Goal: Task Accomplishment & Management: Manage account settings

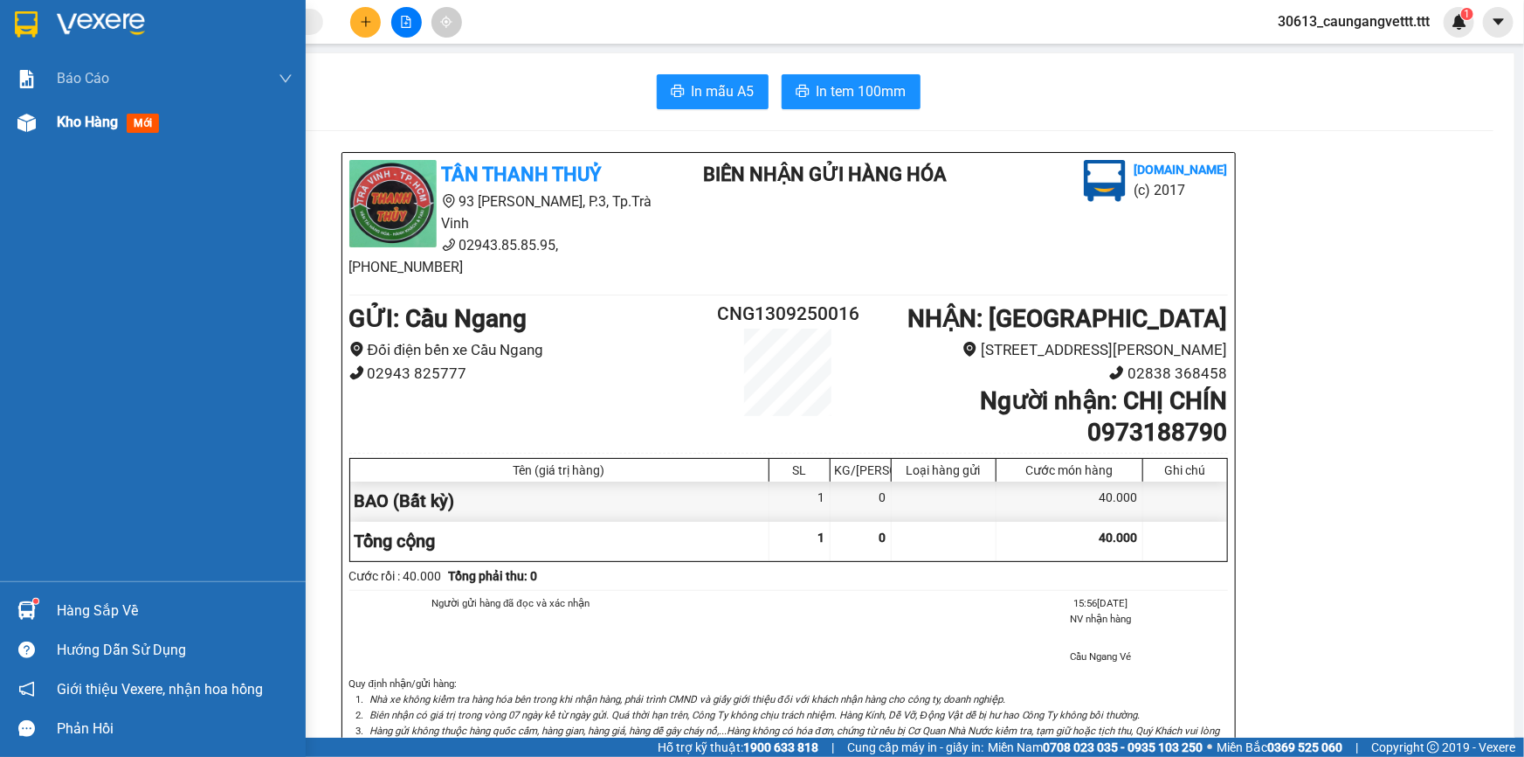
click at [80, 121] on span "Kho hàng" at bounding box center [87, 122] width 61 height 17
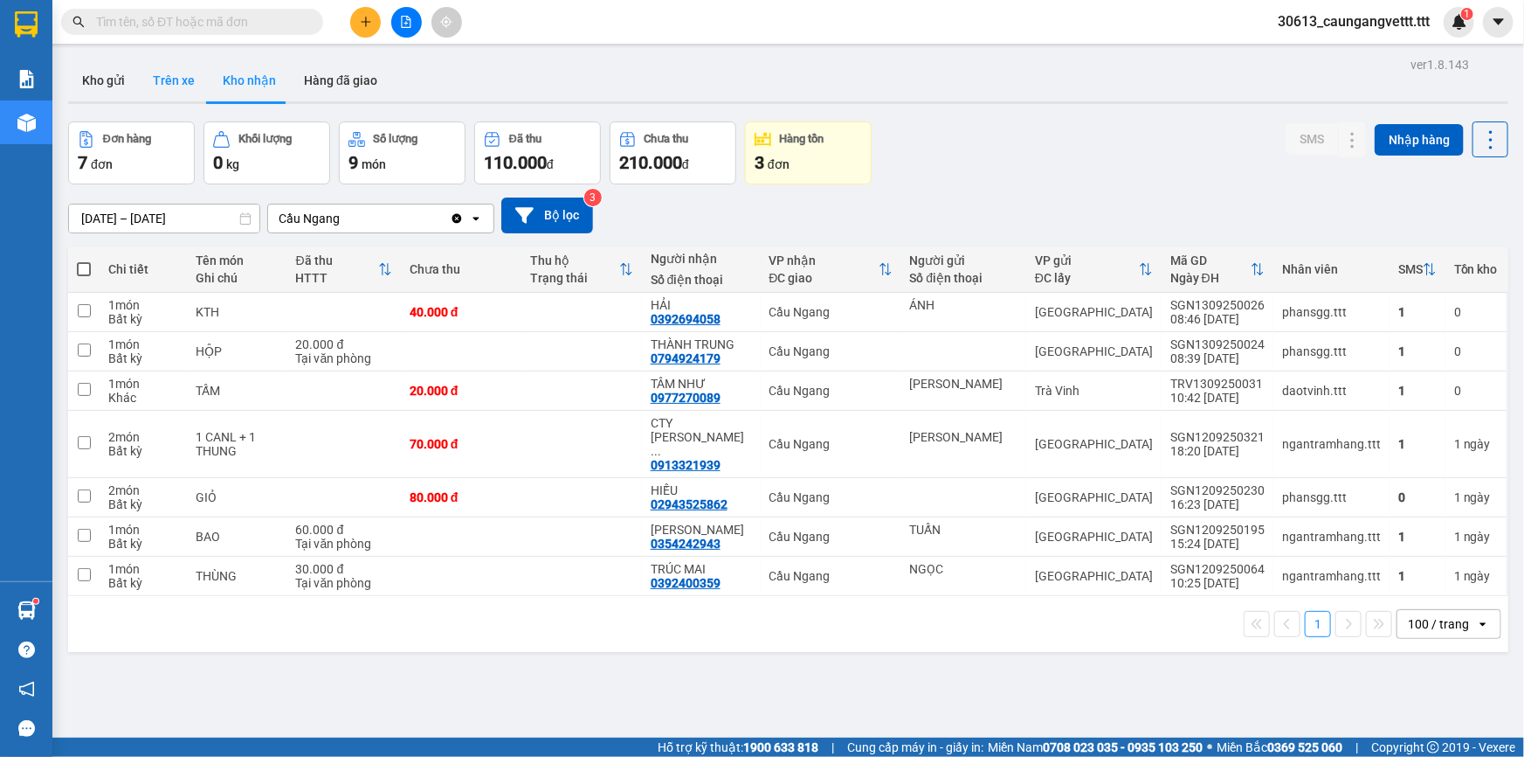
click at [161, 83] on button "Trên xe" at bounding box center [174, 80] width 70 height 42
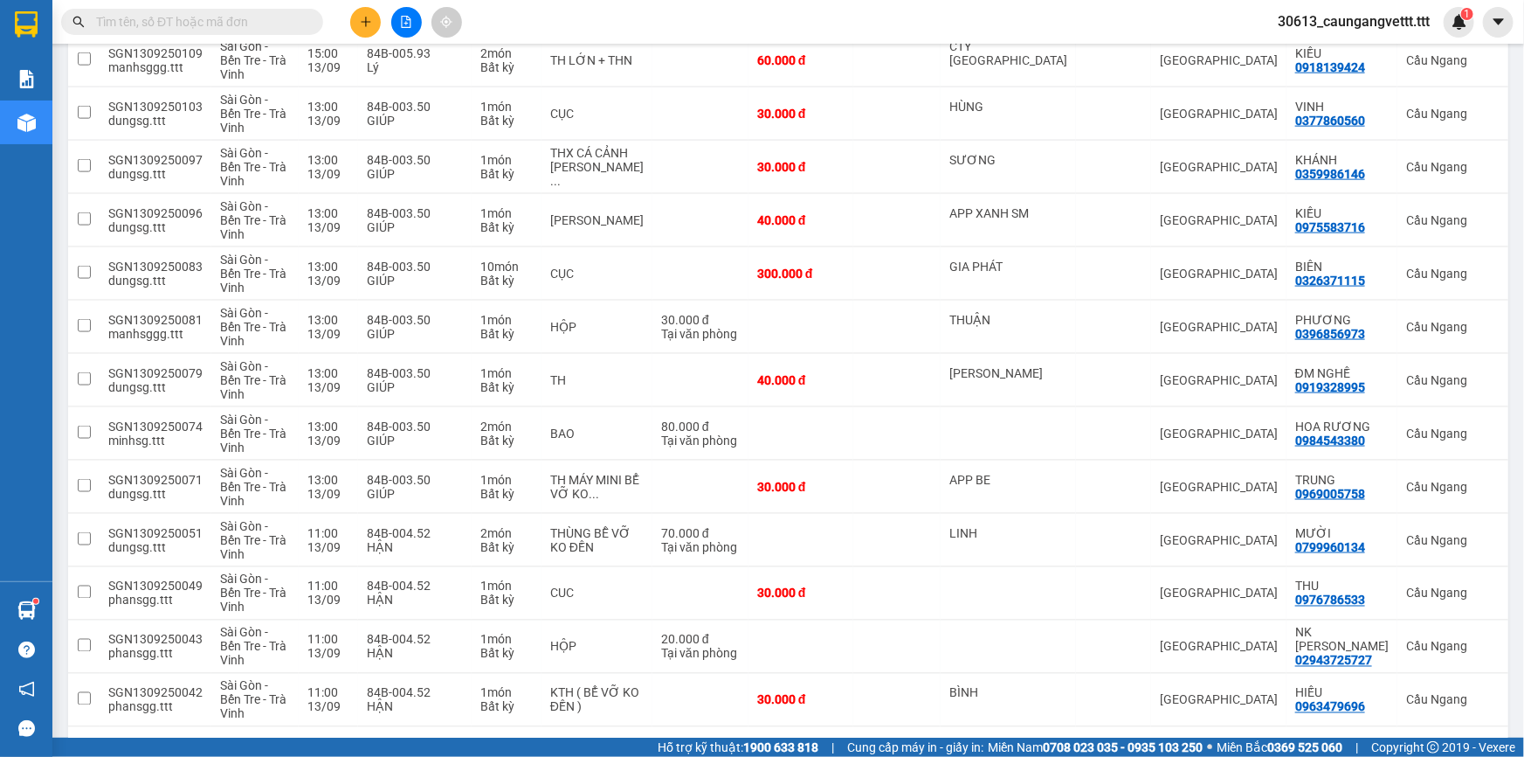
scroll to position [1168, 0]
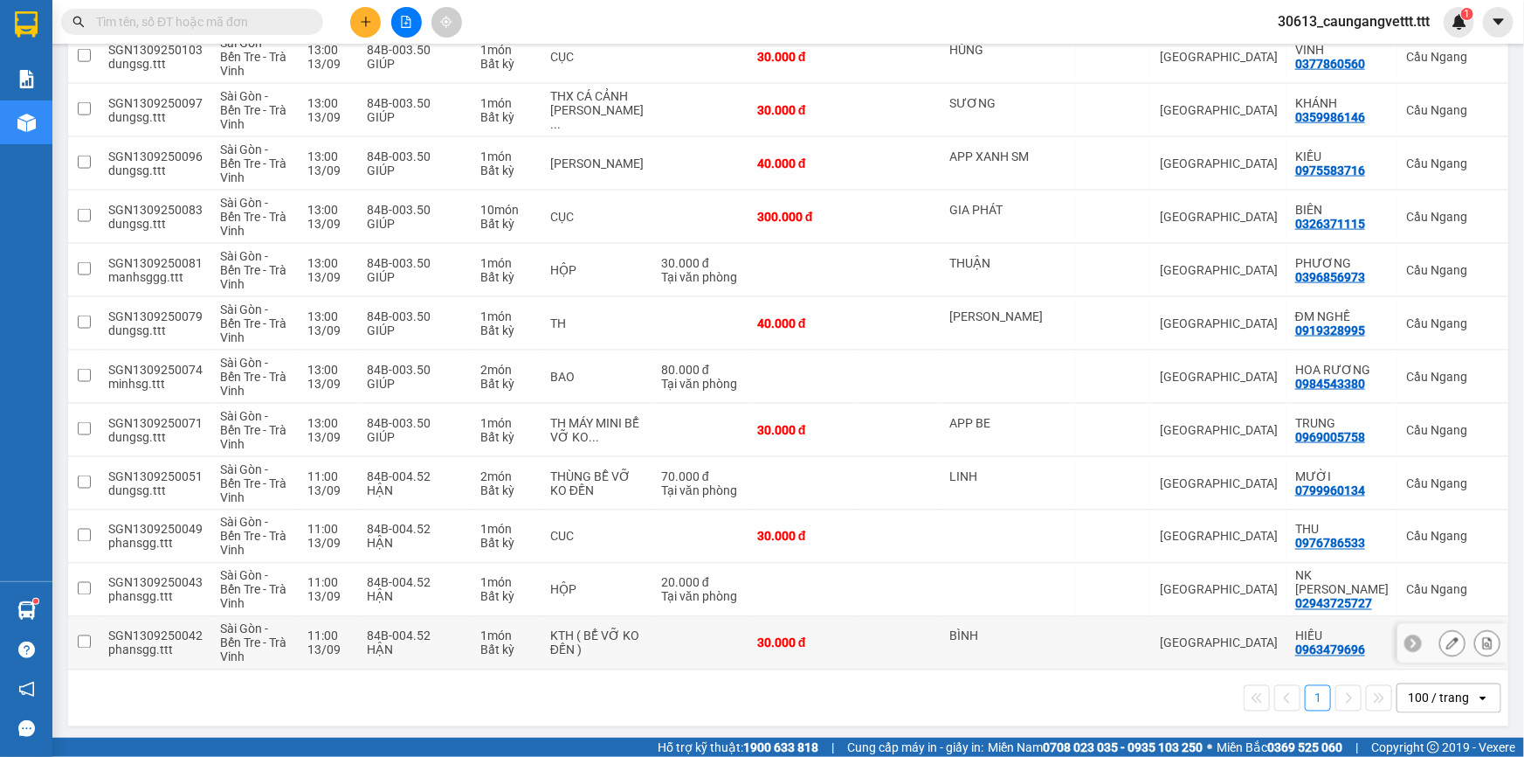
click at [1482, 640] on icon at bounding box center [1488, 643] width 12 height 12
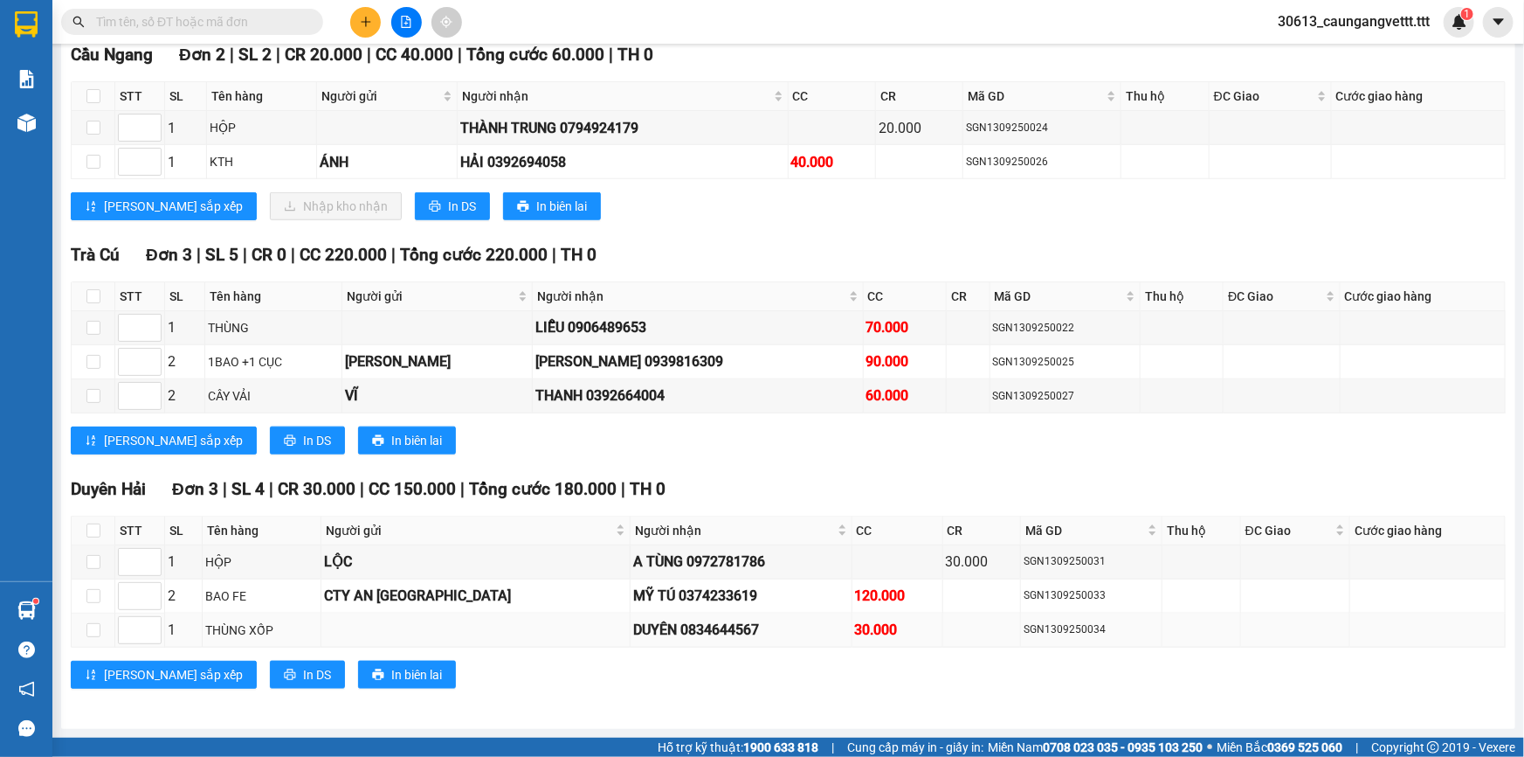
click at [1472, 639] on td at bounding box center [1429, 630] width 156 height 34
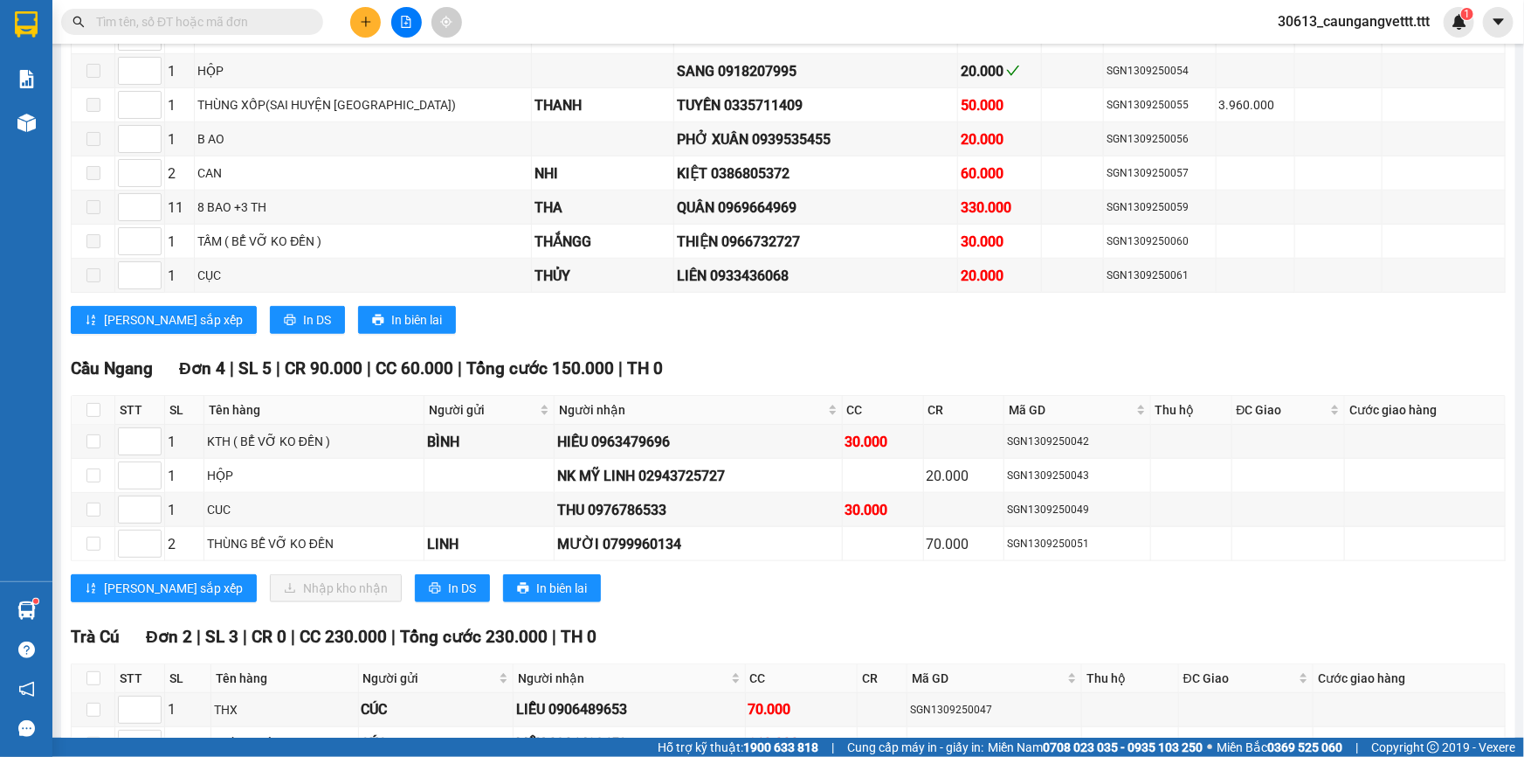
scroll to position [1040, 0]
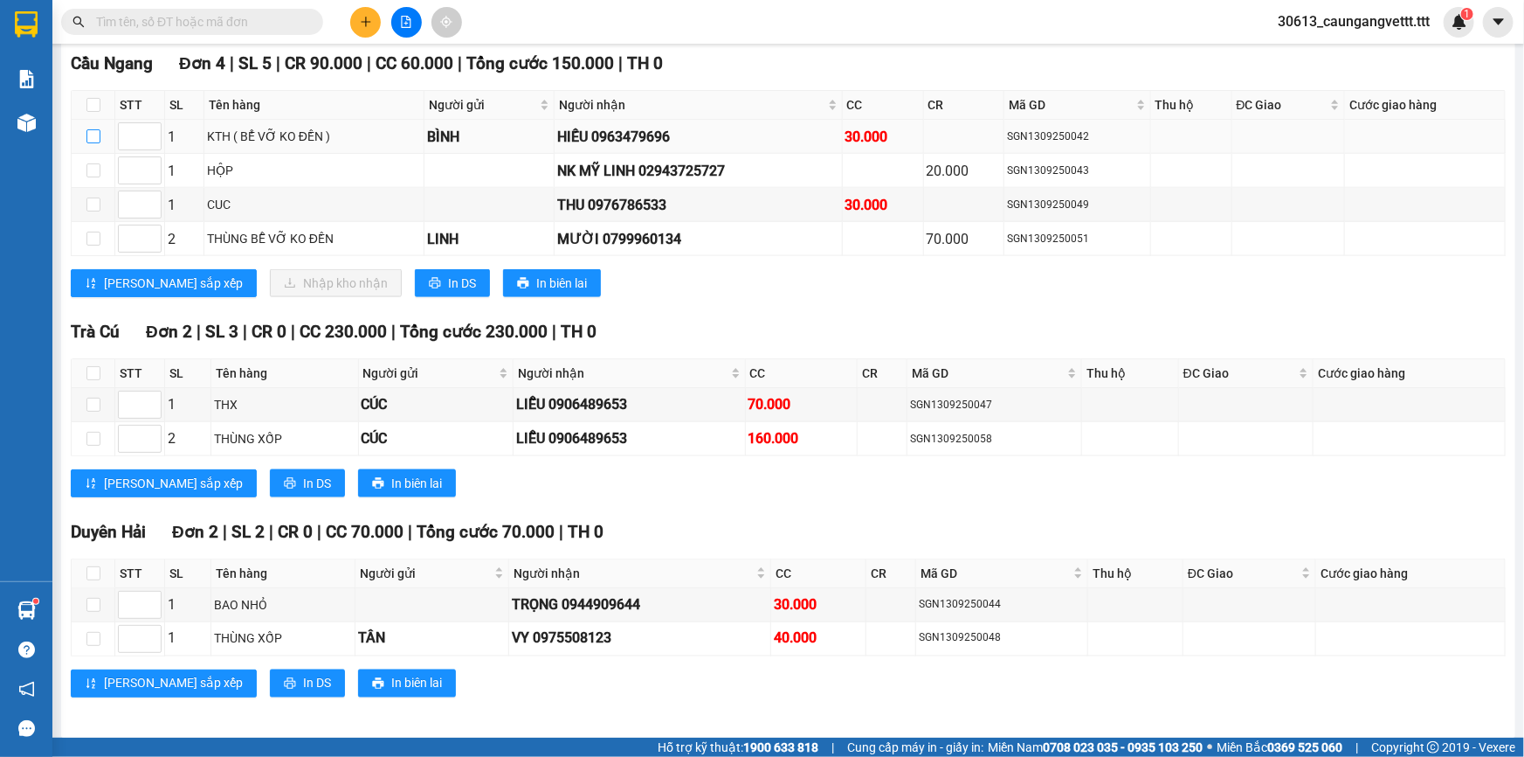
click at [93, 129] on input "checkbox" at bounding box center [93, 136] width 14 height 14
checkbox input "true"
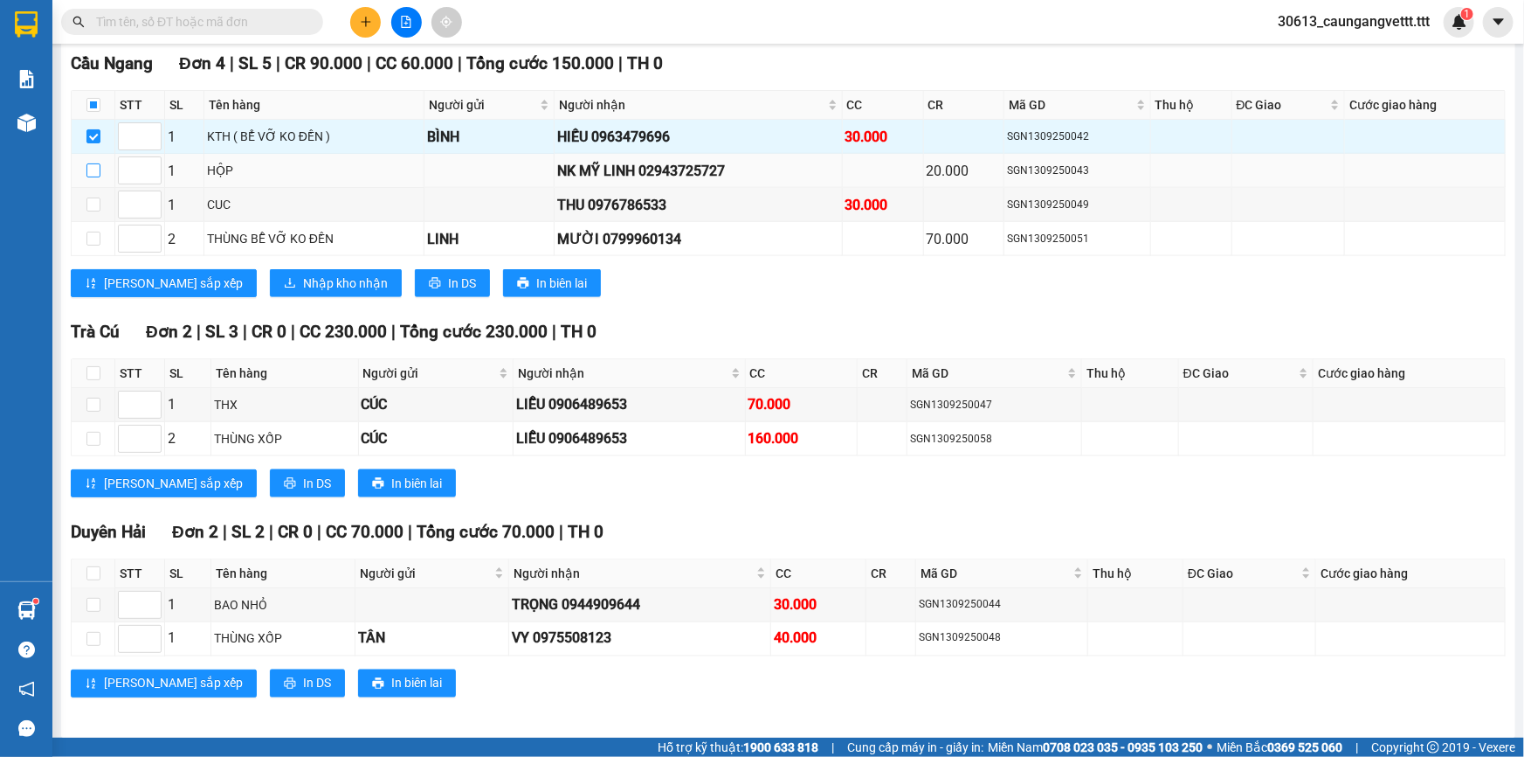
click at [93, 163] on input "checkbox" at bounding box center [93, 170] width 14 height 14
checkbox input "true"
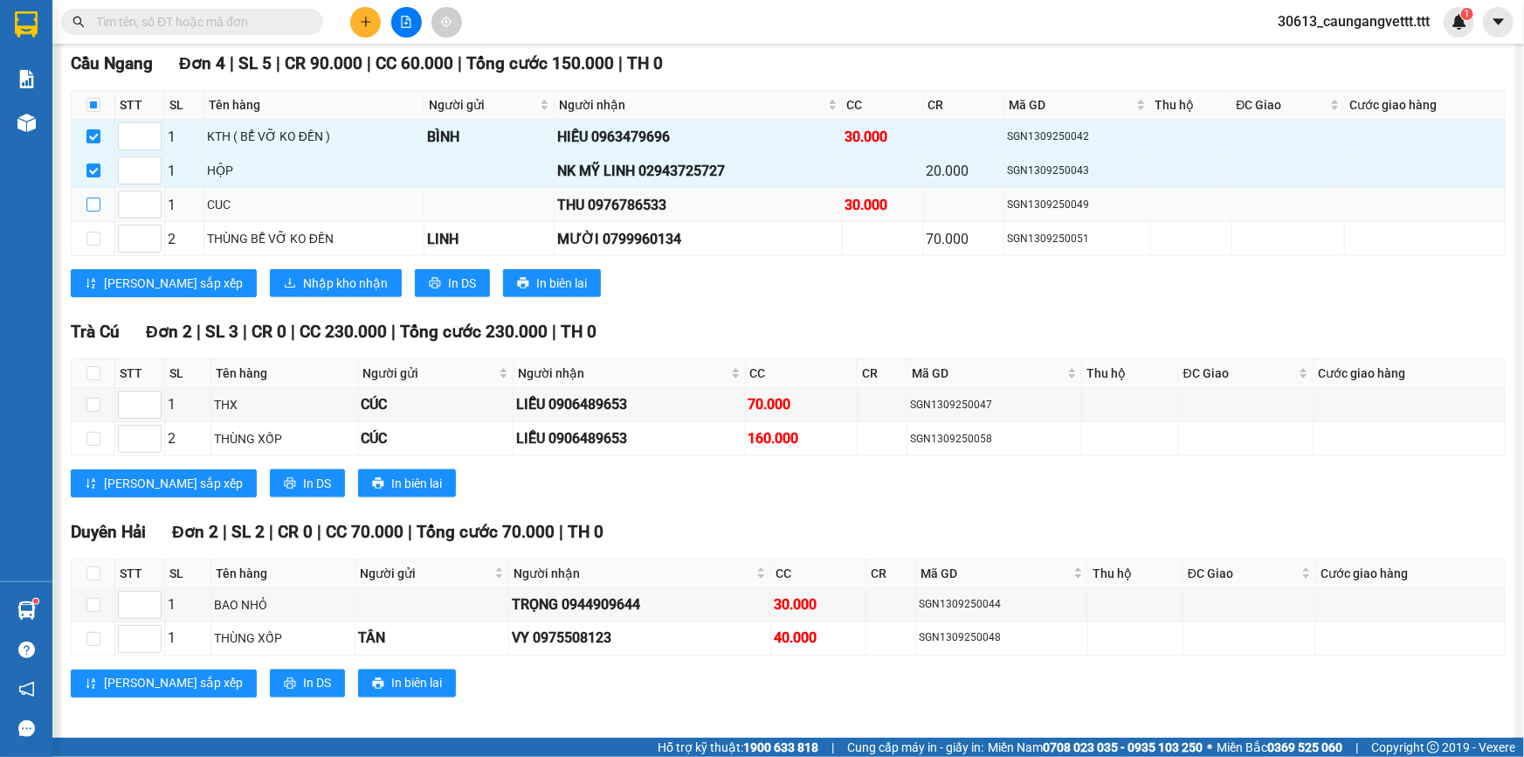
click at [92, 199] on input "checkbox" at bounding box center [93, 204] width 14 height 14
checkbox input "true"
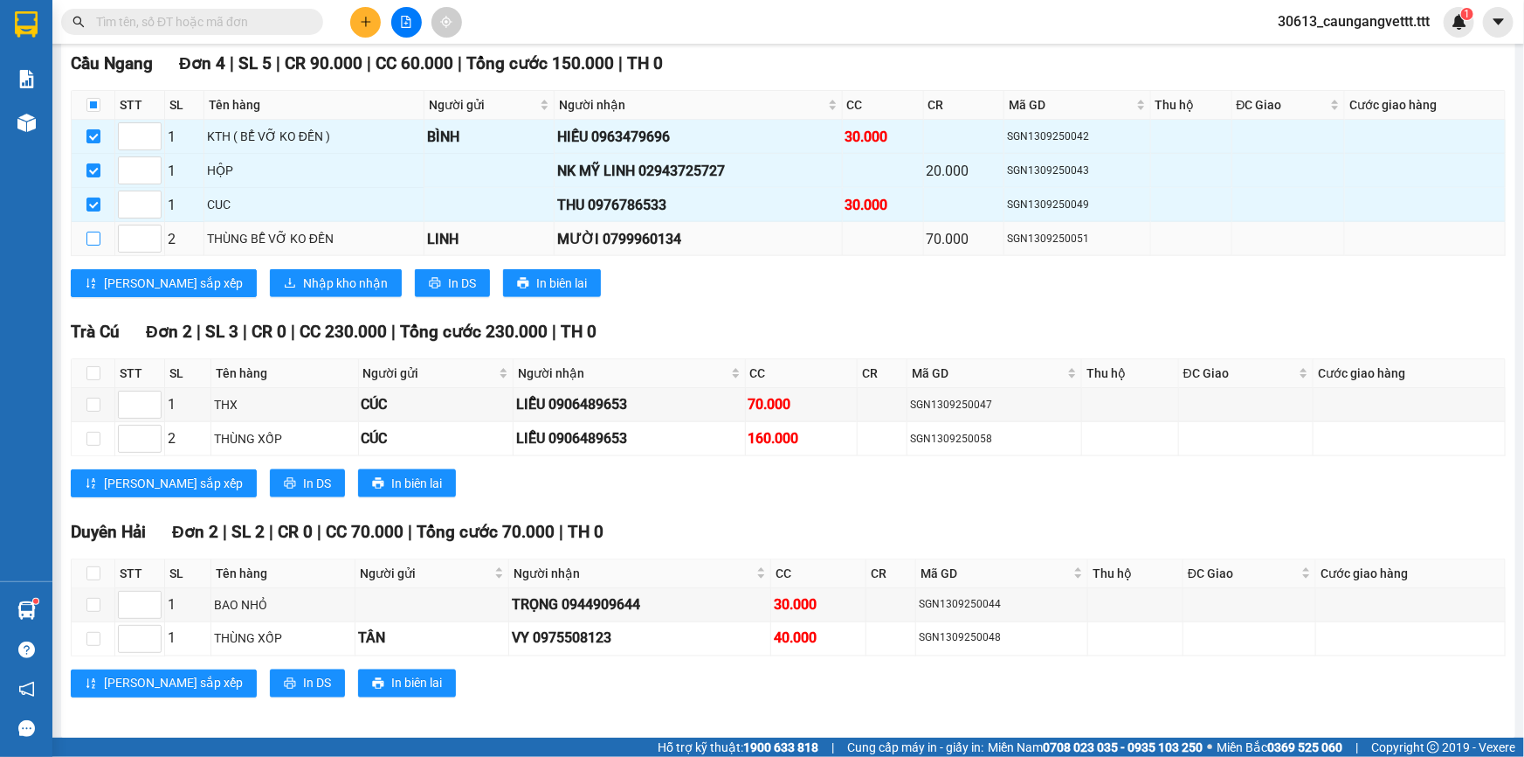
click at [93, 232] on input "checkbox" at bounding box center [93, 239] width 14 height 14
checkbox input "true"
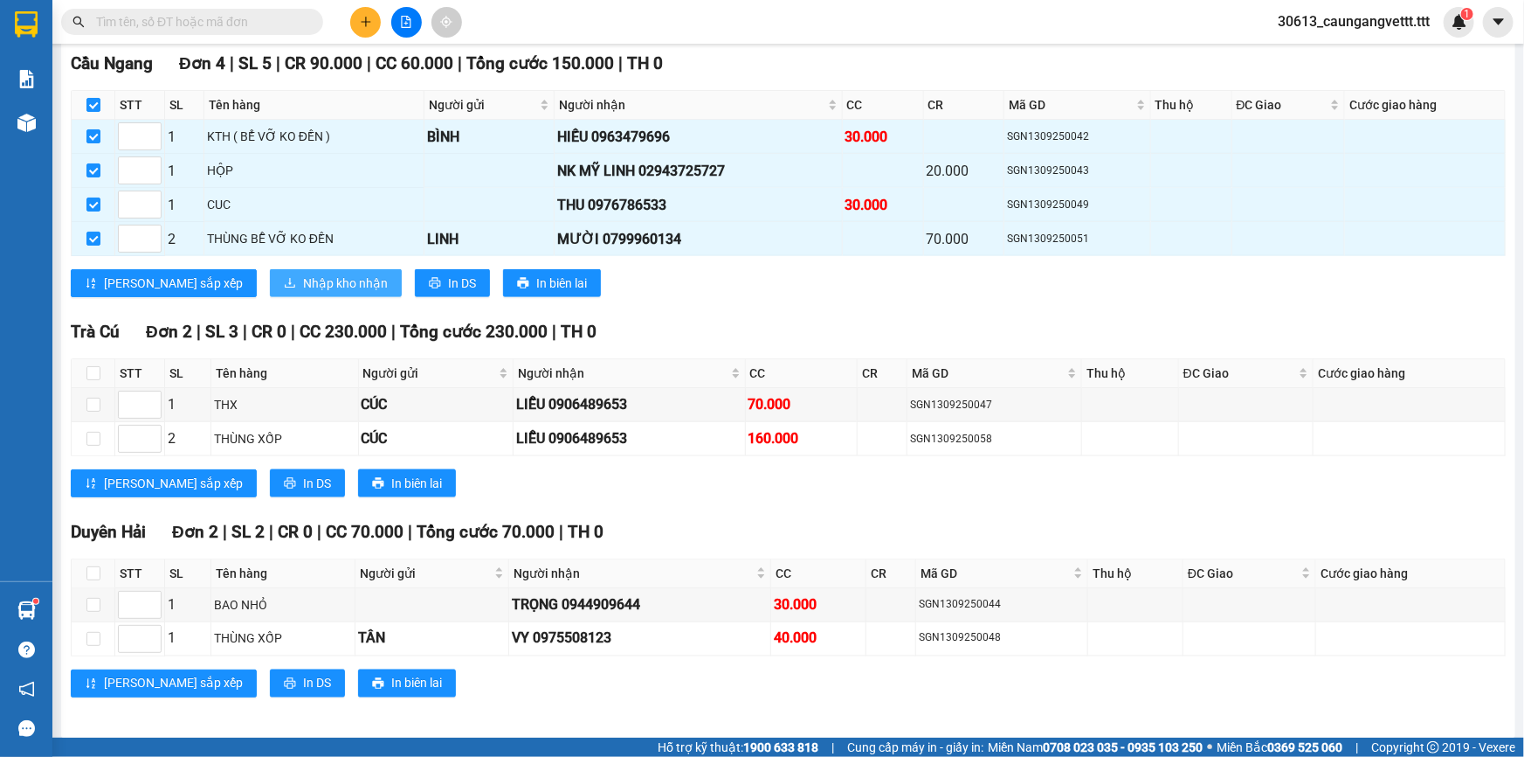
click at [303, 273] on span "Nhập kho nhận" at bounding box center [345, 282] width 85 height 19
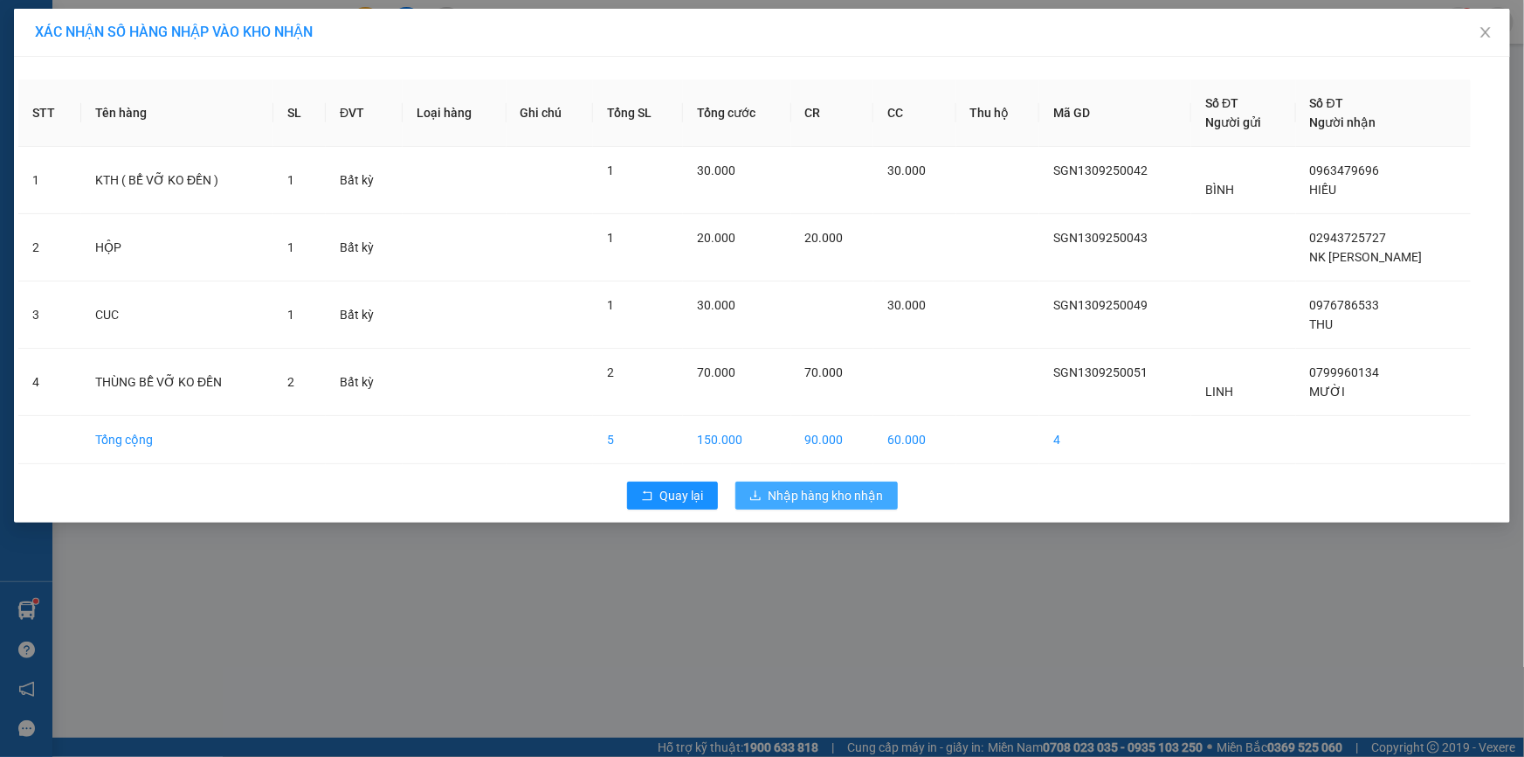
click at [838, 488] on span "Nhập hàng kho nhận" at bounding box center [826, 495] width 115 height 19
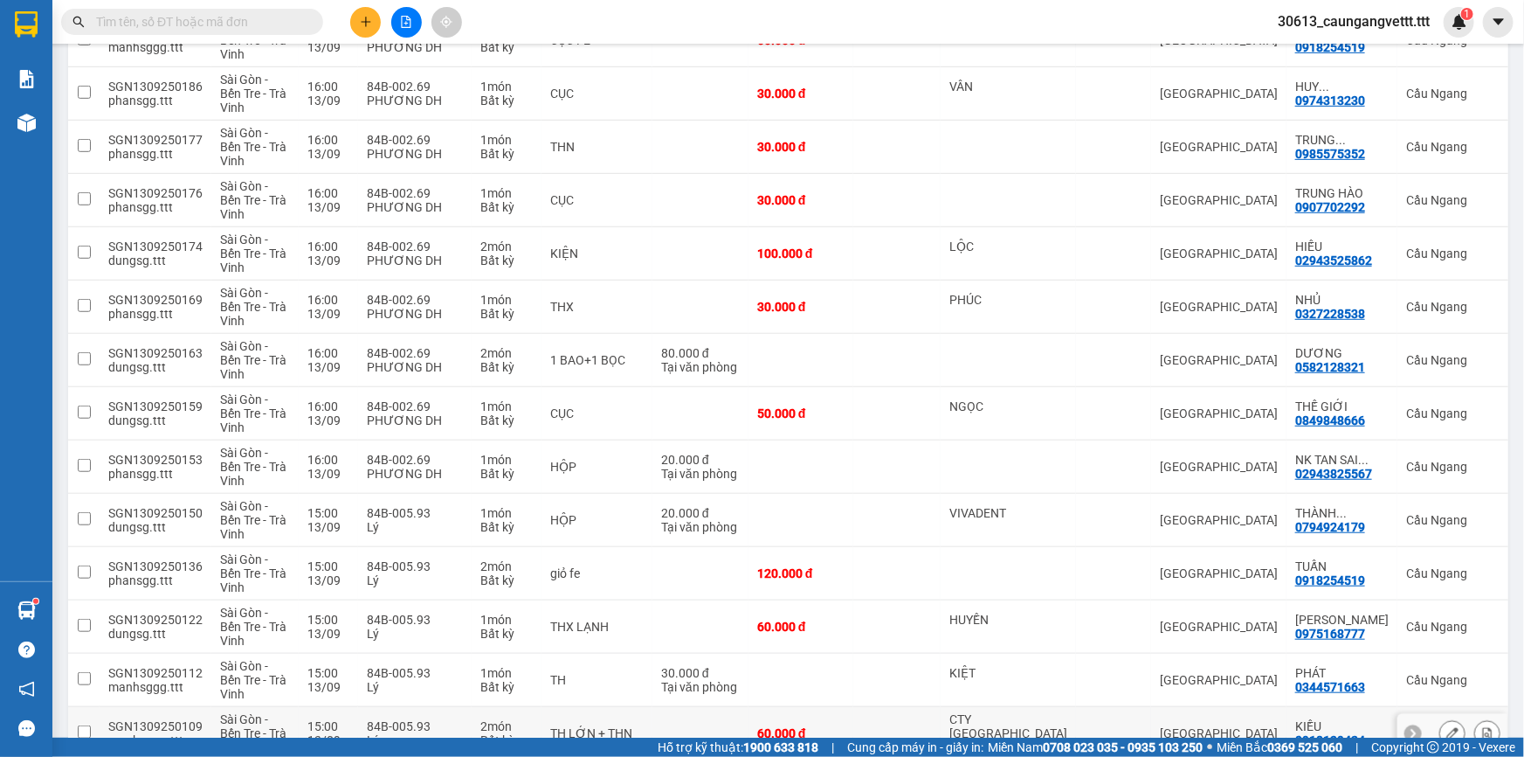
scroll to position [321, 0]
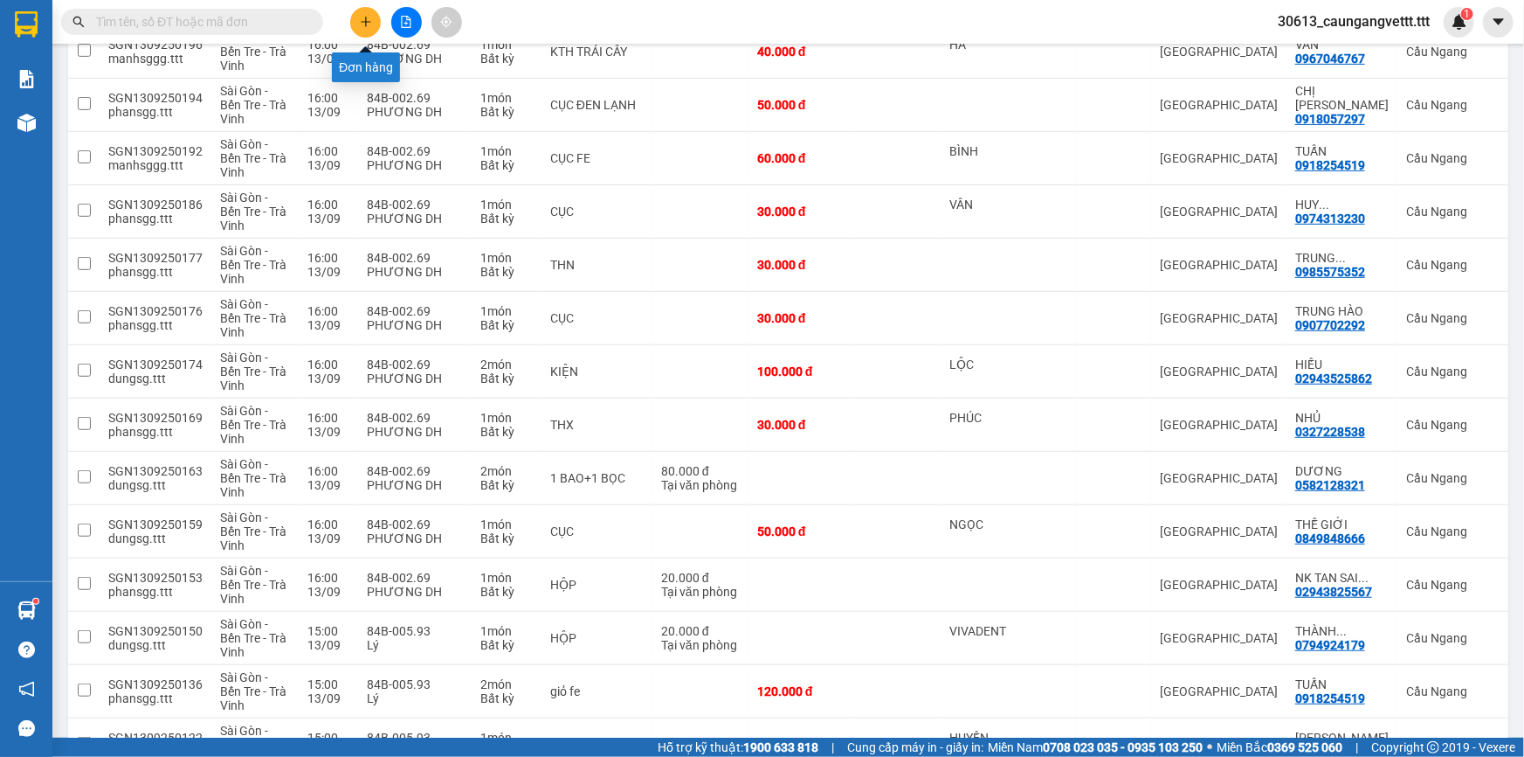
click at [360, 25] on icon "plus" at bounding box center [366, 22] width 12 height 12
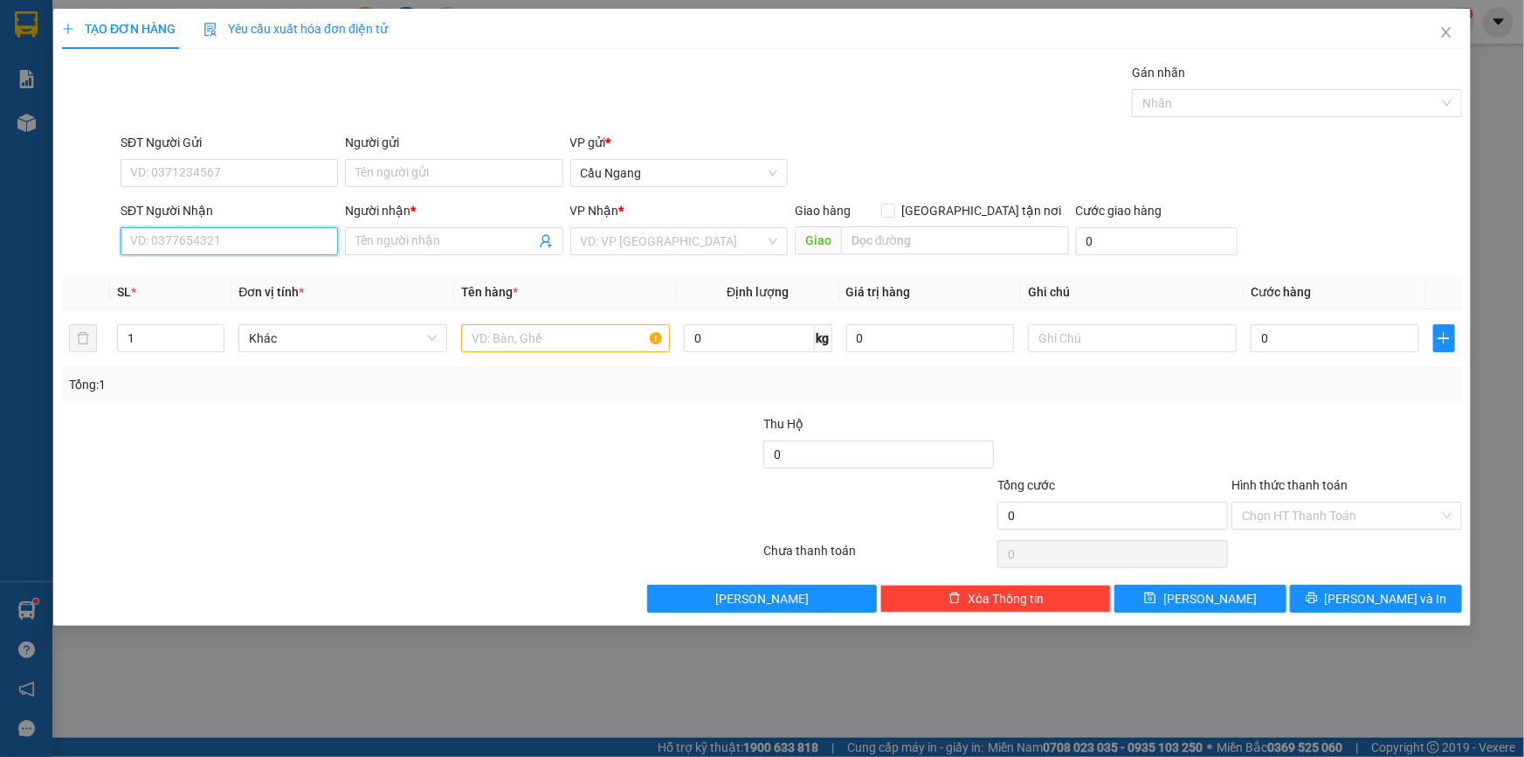
click at [183, 236] on input "SĐT Người Nhận" at bounding box center [230, 241] width 218 height 28
click at [195, 280] on div "0939881008 - ĐẠO" at bounding box center [229, 275] width 197 height 19
type input "0939881008"
type input "[DEMOGRAPHIC_DATA]"
type input "0939881008"
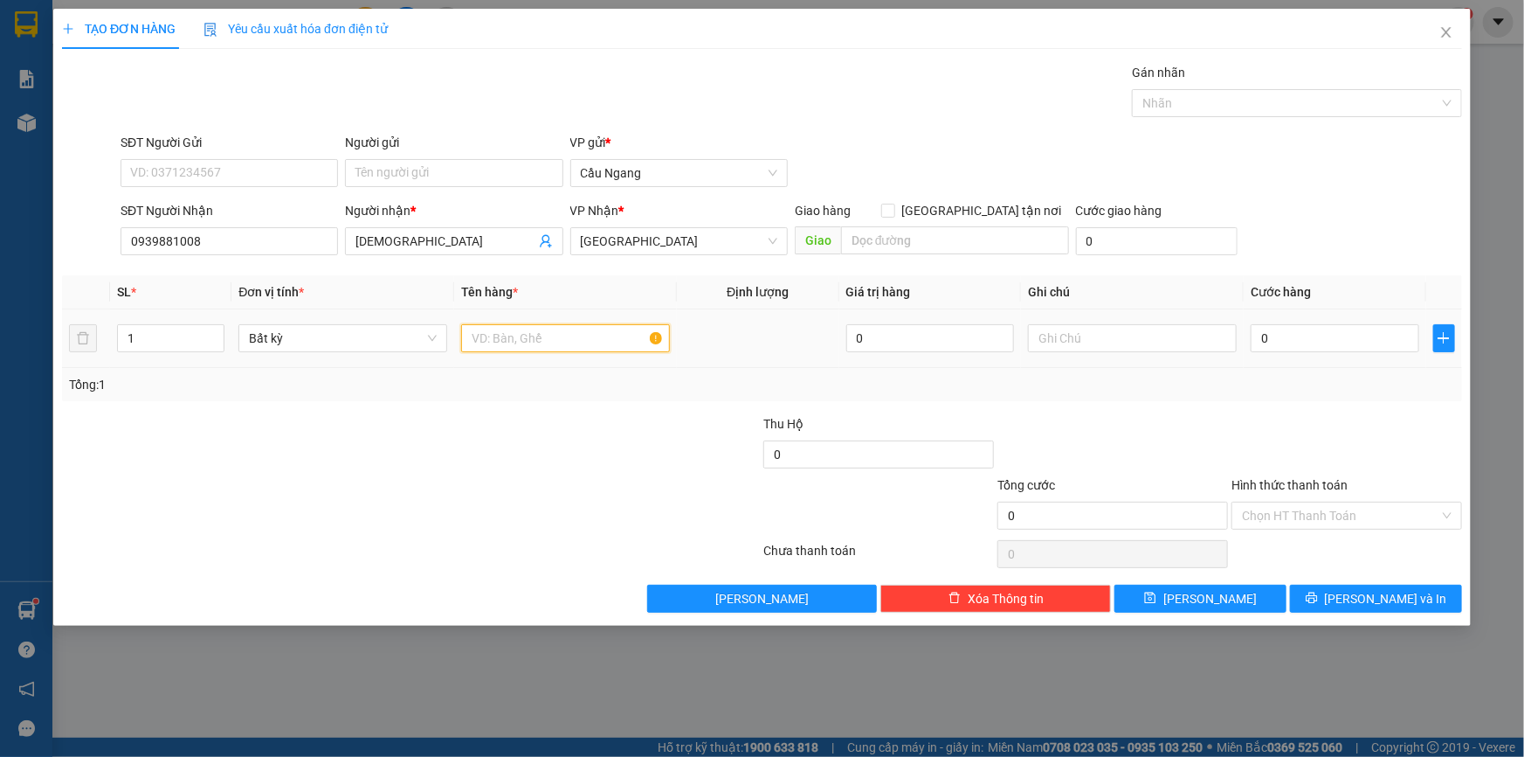
click at [554, 340] on input "text" at bounding box center [565, 338] width 209 height 28
type input "THÙNG"
click at [1357, 340] on input "0" at bounding box center [1335, 338] width 169 height 28
type input "3"
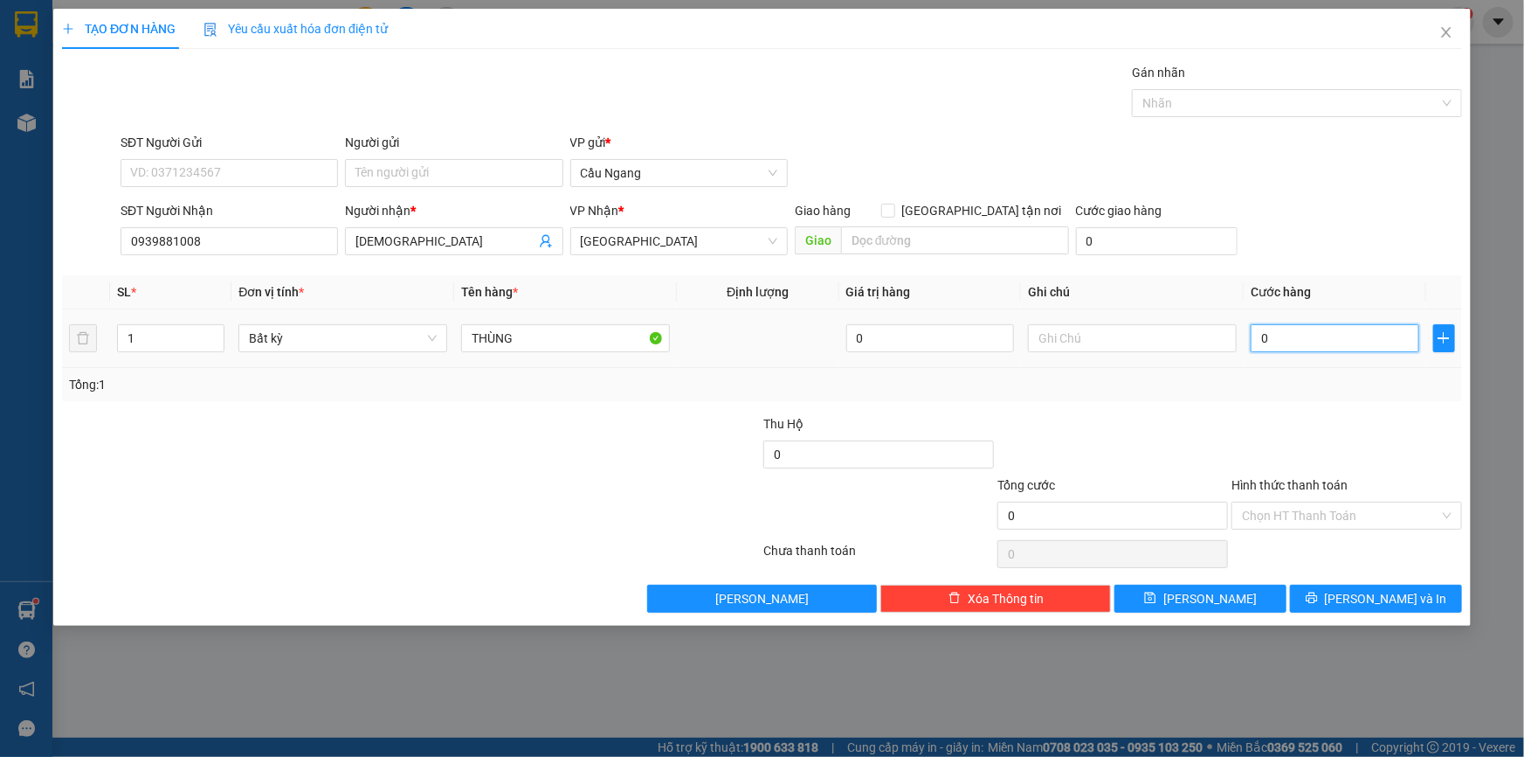
type input "3"
type input "30"
type input "300"
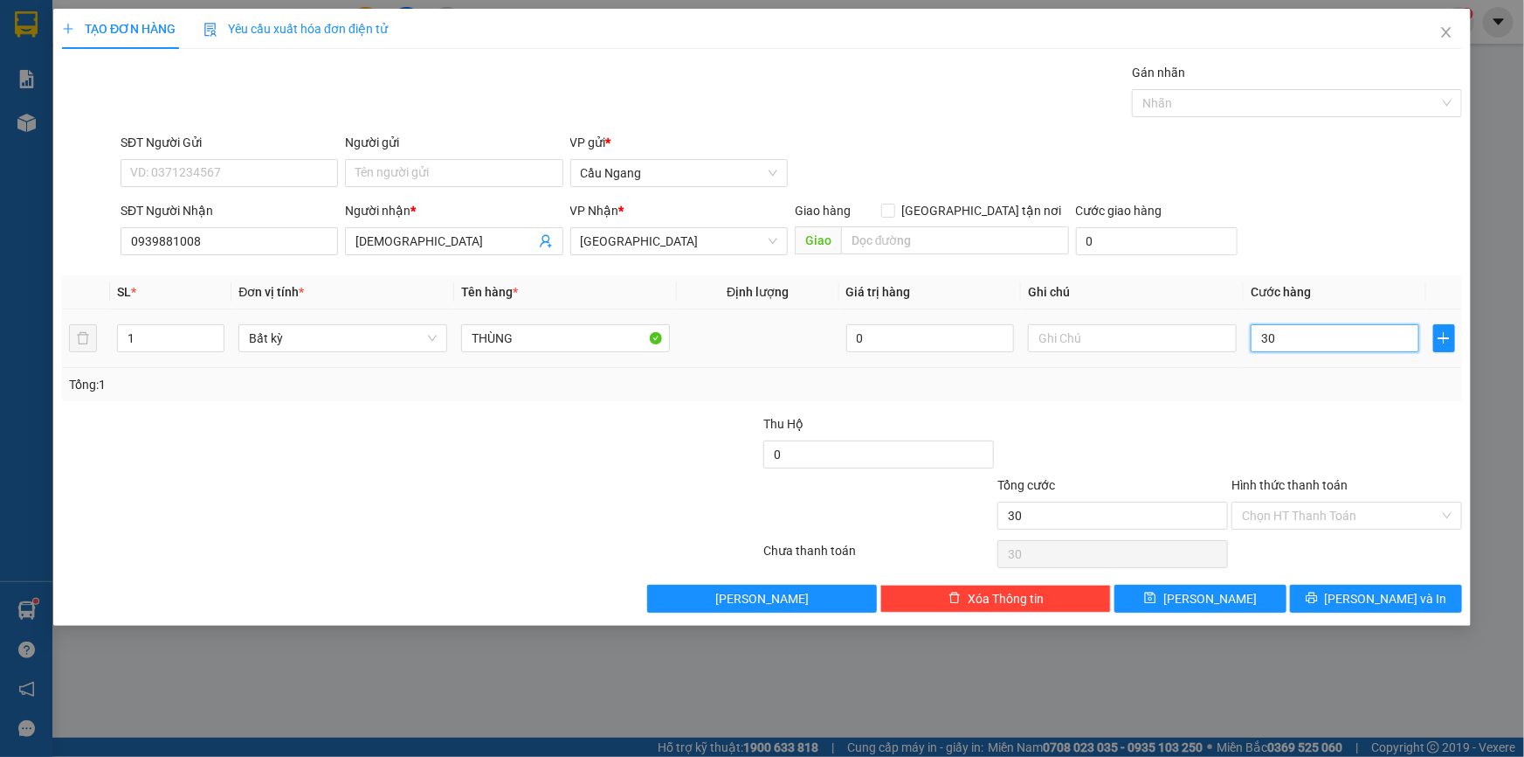
type input "300"
type input "3.000"
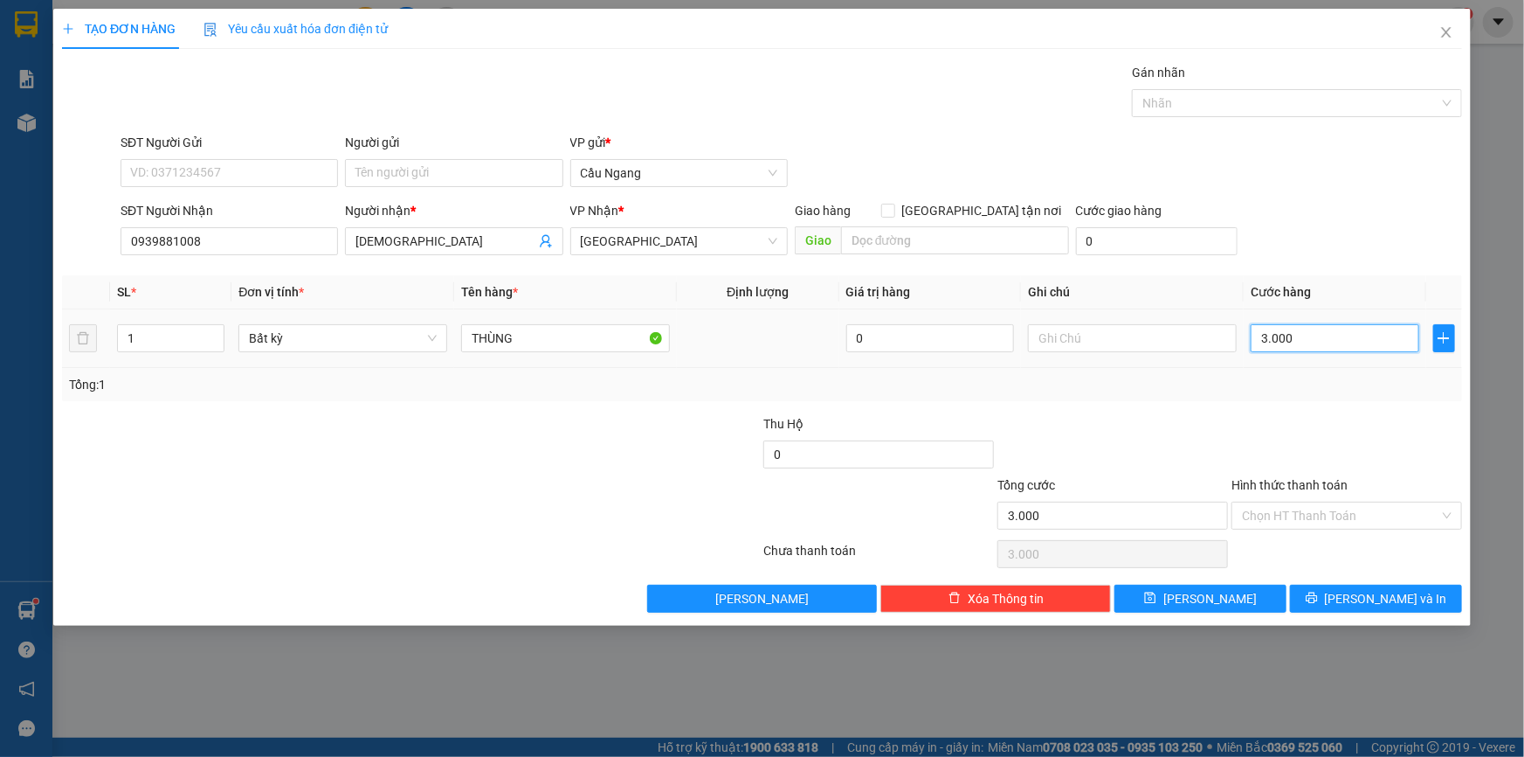
type input "30.000"
click at [1329, 514] on input "Hình thức thanh toán" at bounding box center [1340, 515] width 197 height 26
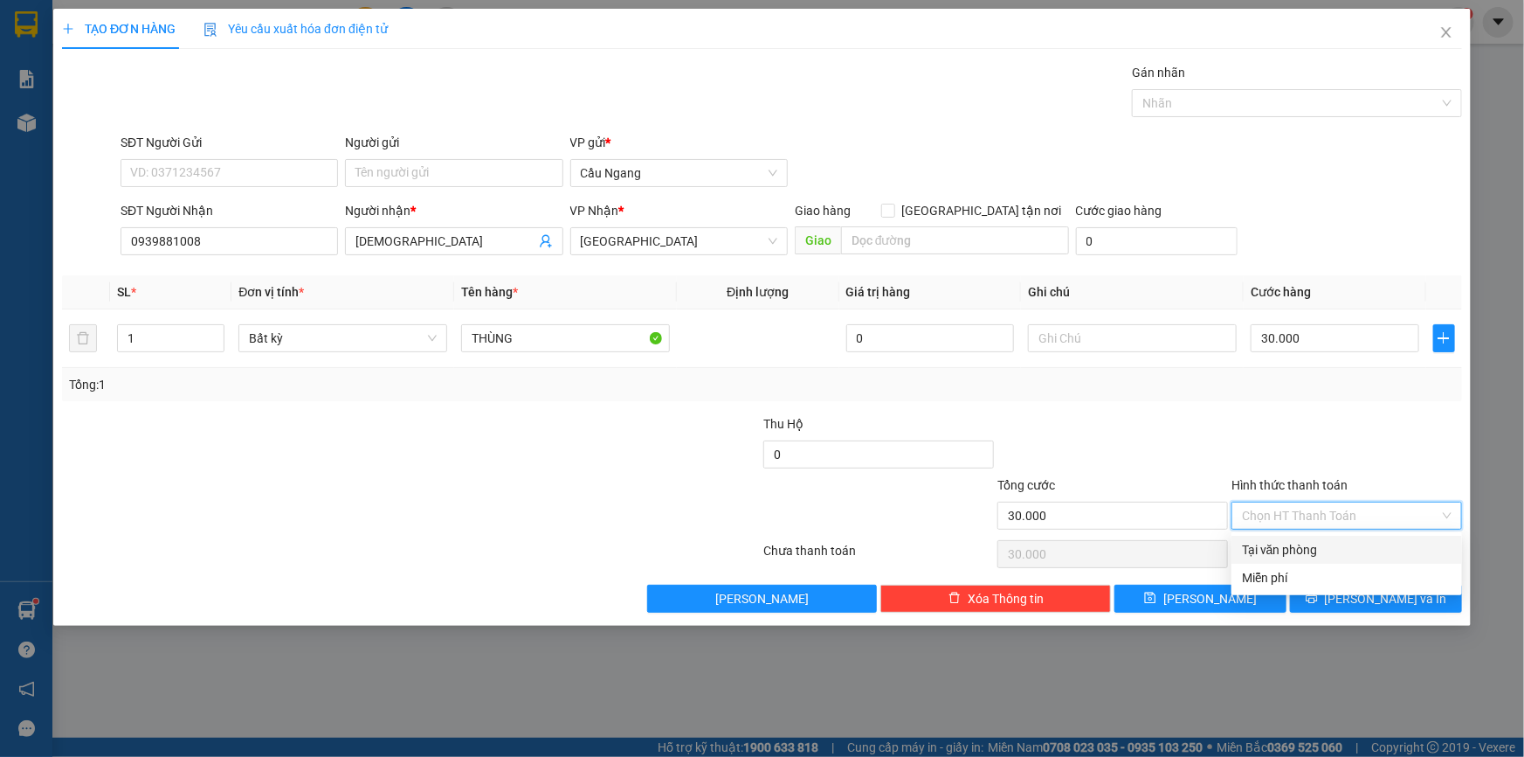
click at [1303, 550] on div "Tại văn phòng" at bounding box center [1347, 549] width 210 height 19
type input "0"
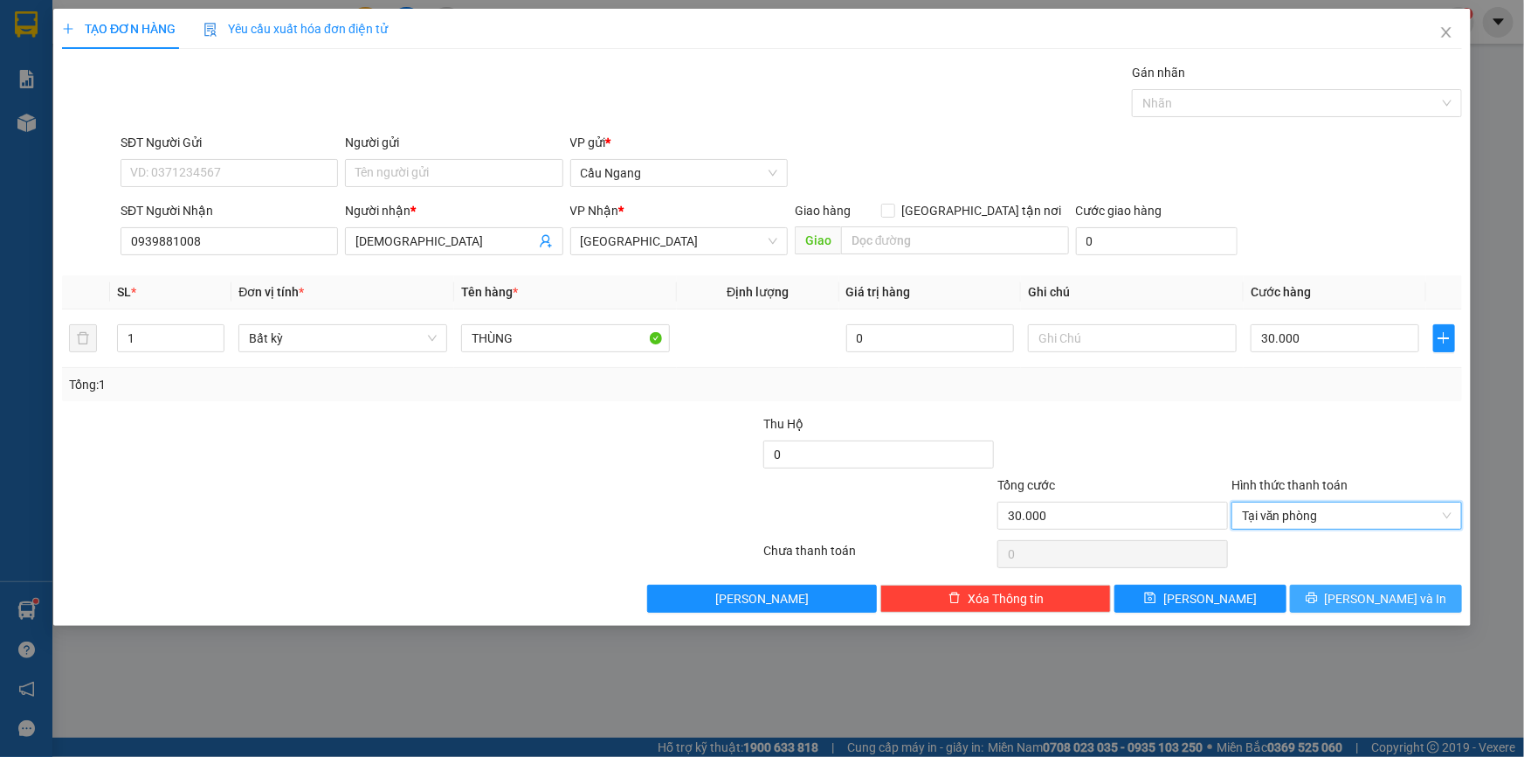
click at [1363, 595] on span "[PERSON_NAME] và In" at bounding box center [1386, 598] width 122 height 19
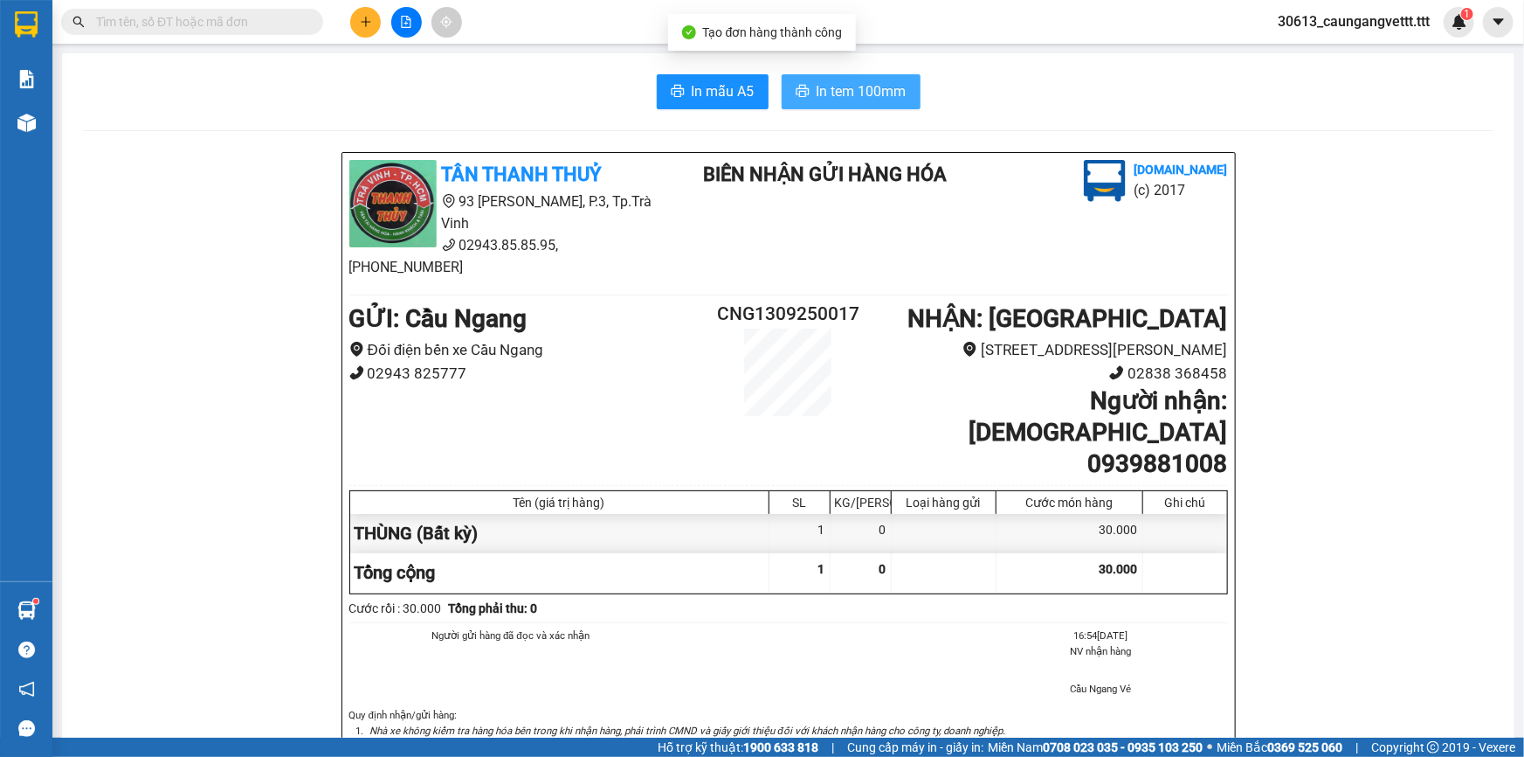
click at [868, 87] on span "In tem 100mm" at bounding box center [862, 91] width 90 height 22
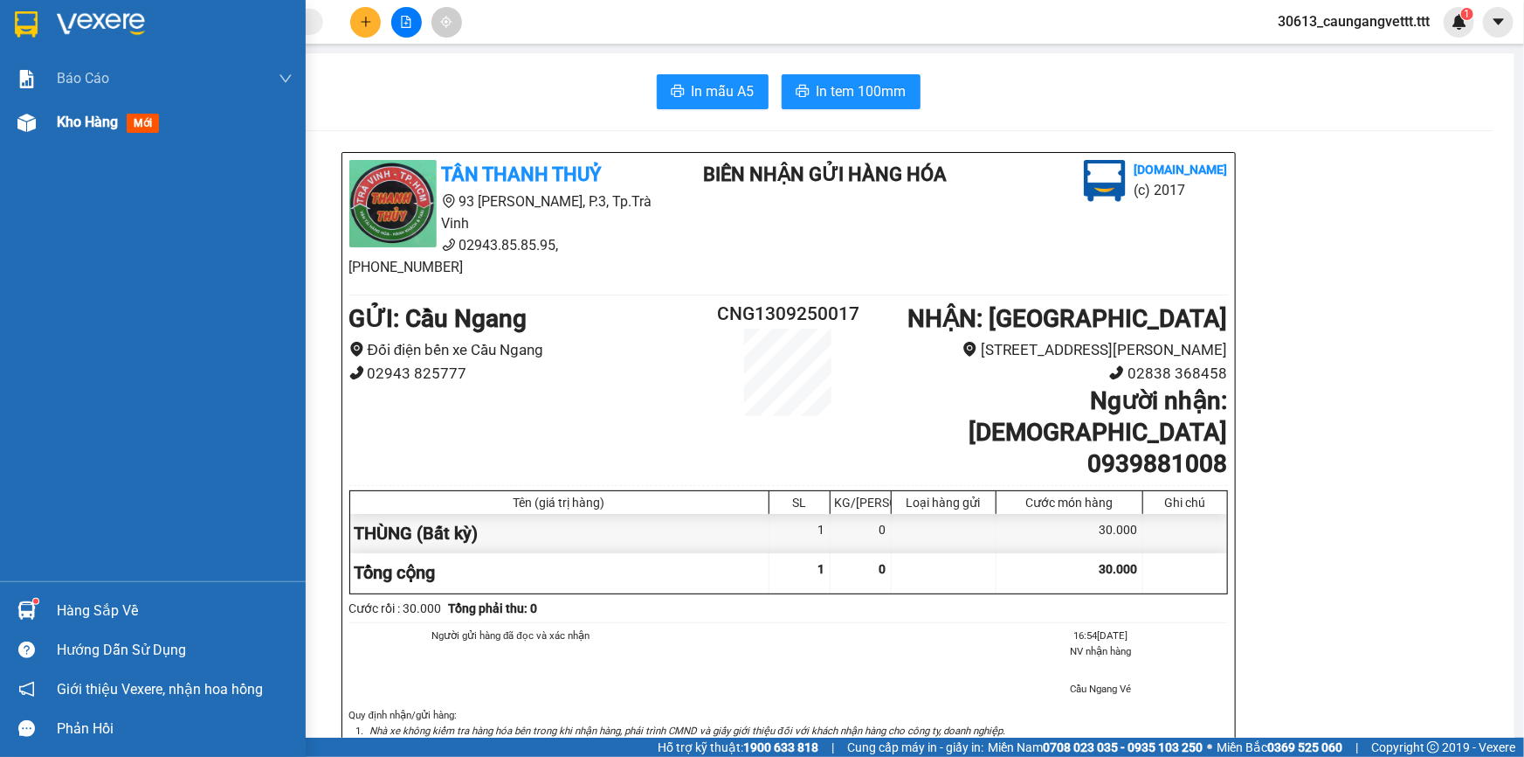
click at [59, 119] on span "Kho hàng" at bounding box center [87, 122] width 61 height 17
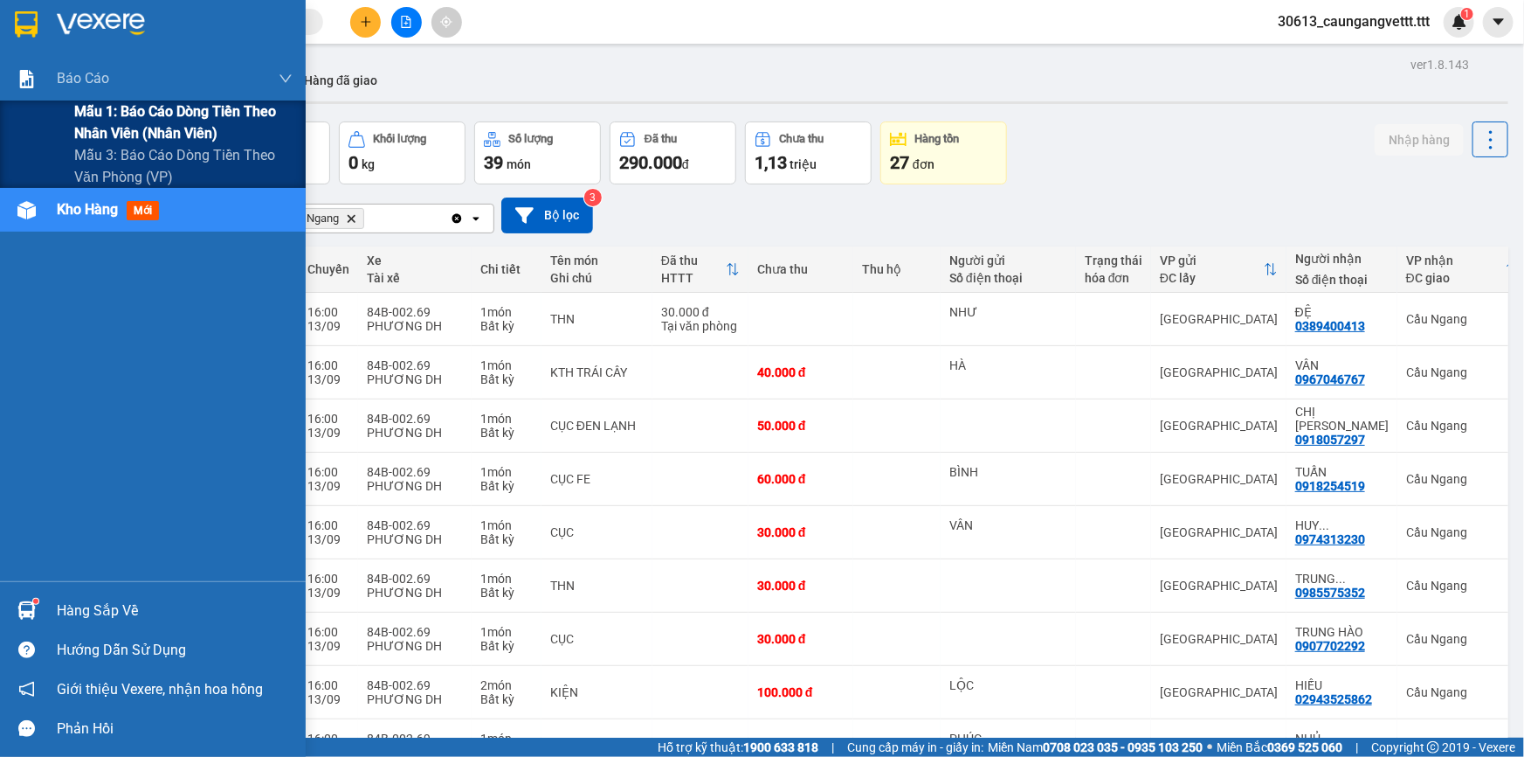
click at [113, 126] on span "Mẫu 1: Báo cáo dòng tiền theo nhân viên (nhân viên)" at bounding box center [183, 122] width 218 height 44
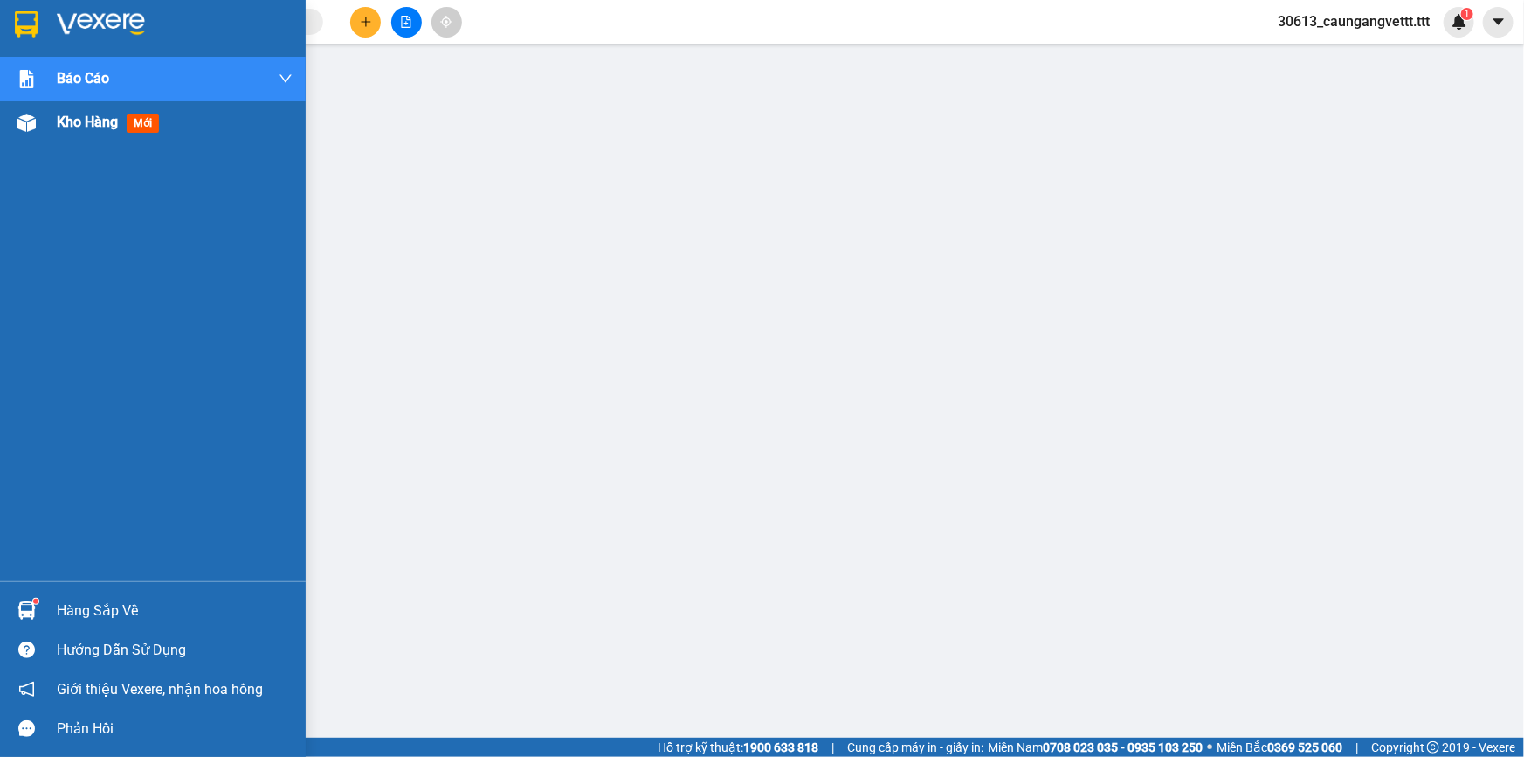
click at [58, 122] on span "Kho hàng" at bounding box center [87, 122] width 61 height 17
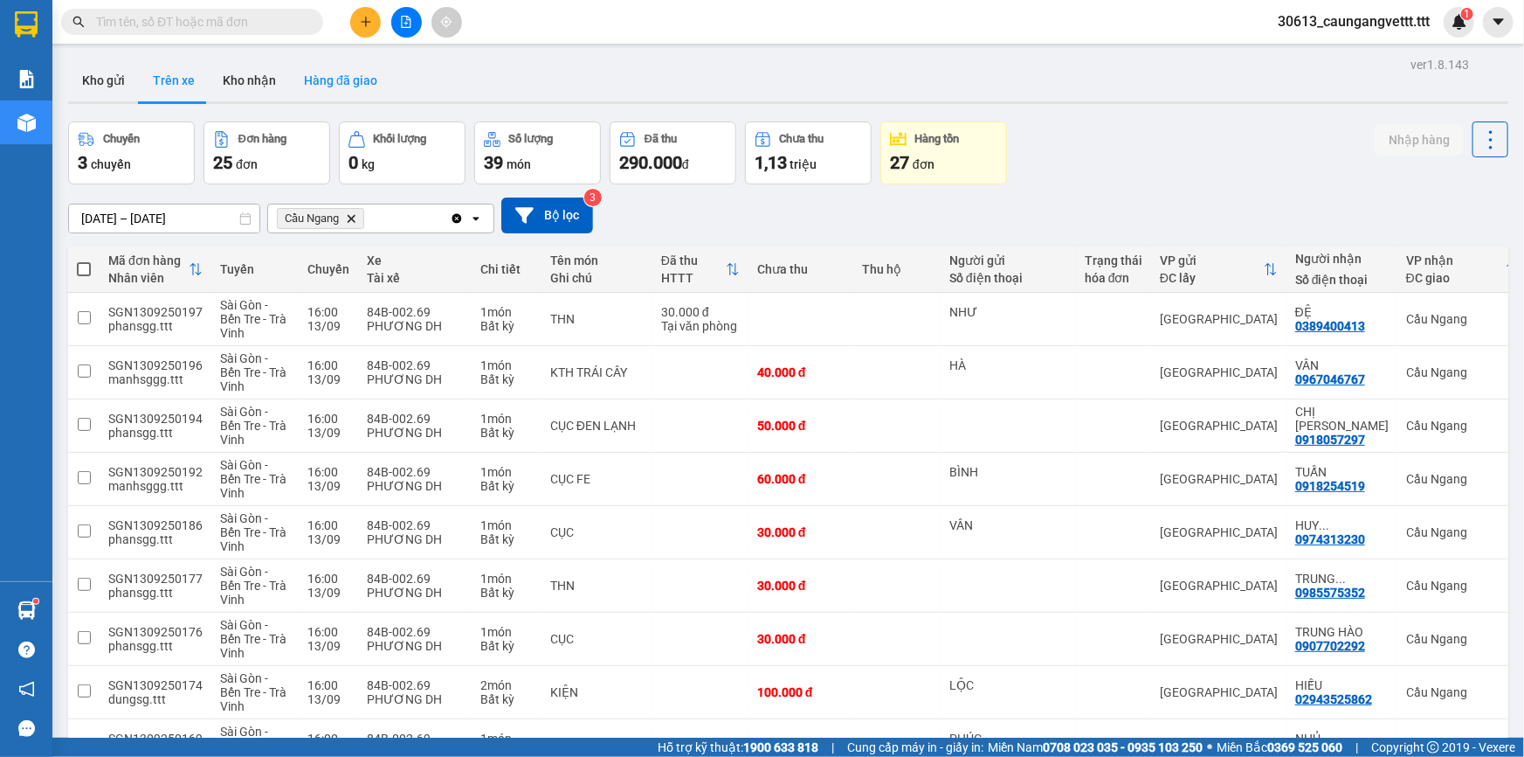
click at [343, 85] on button "Hàng đã giao" at bounding box center [340, 80] width 101 height 42
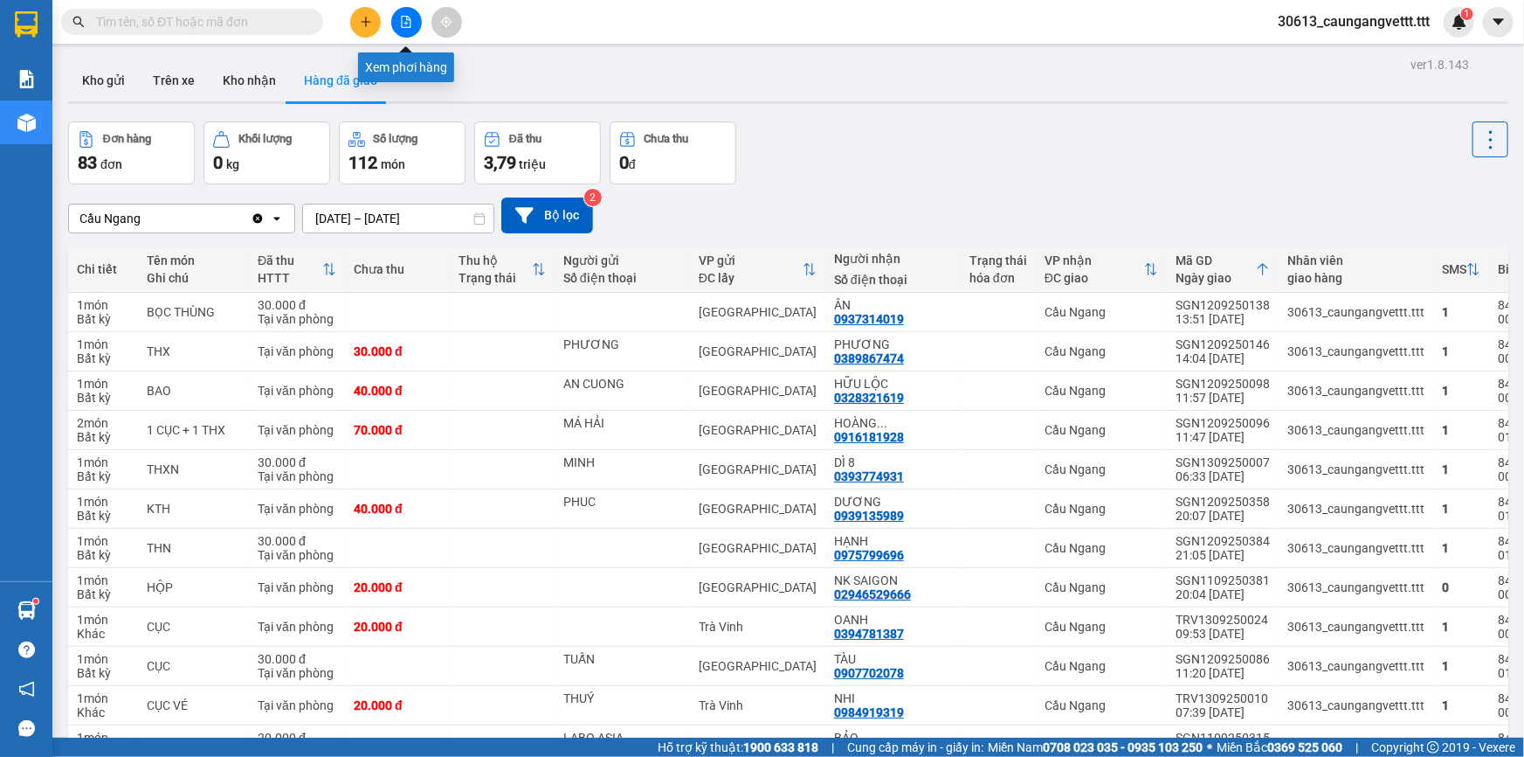
click at [403, 17] on icon "file-add" at bounding box center [406, 22] width 12 height 12
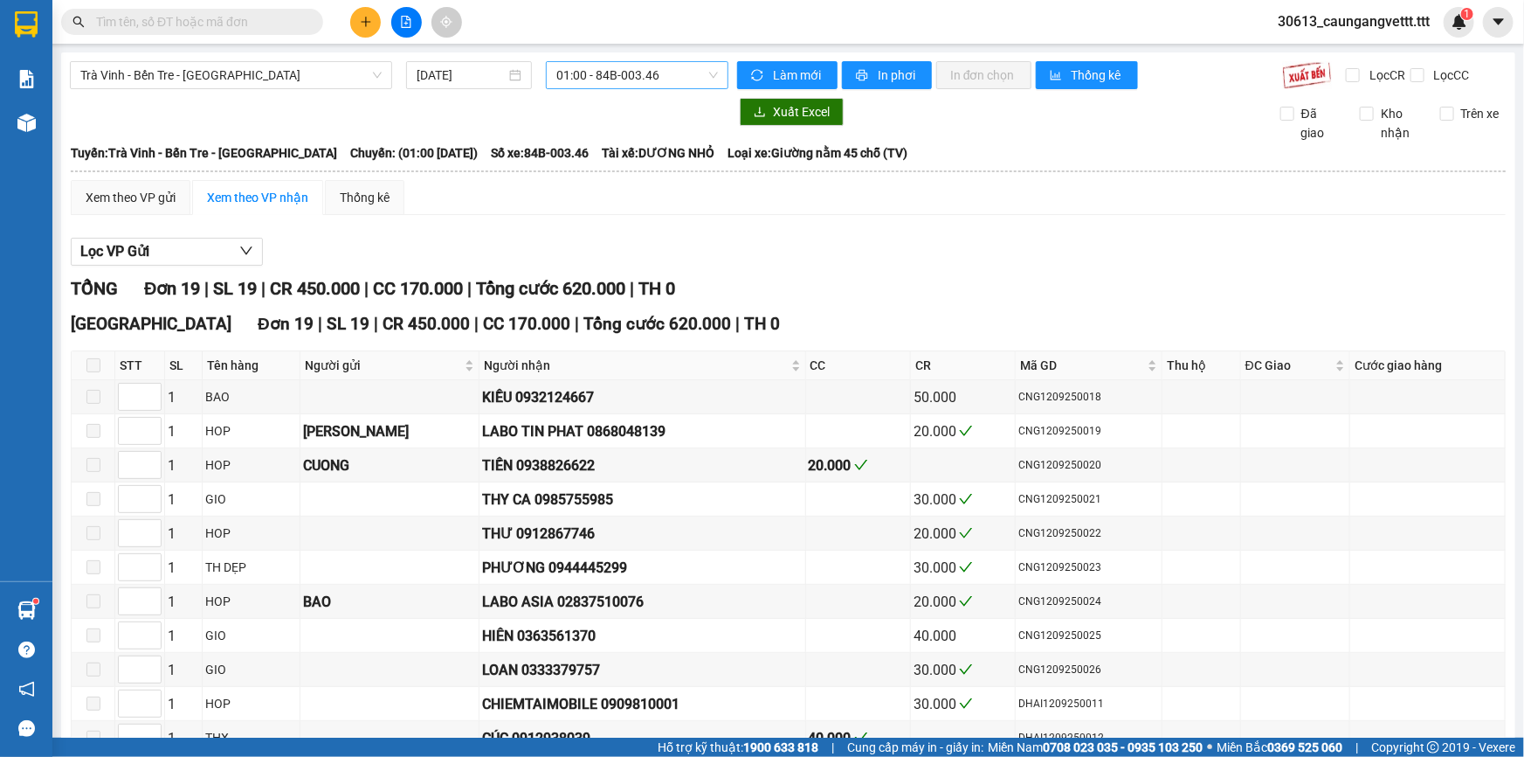
click at [684, 72] on span "01:00 - 84B-003.46" at bounding box center [637, 75] width 162 height 26
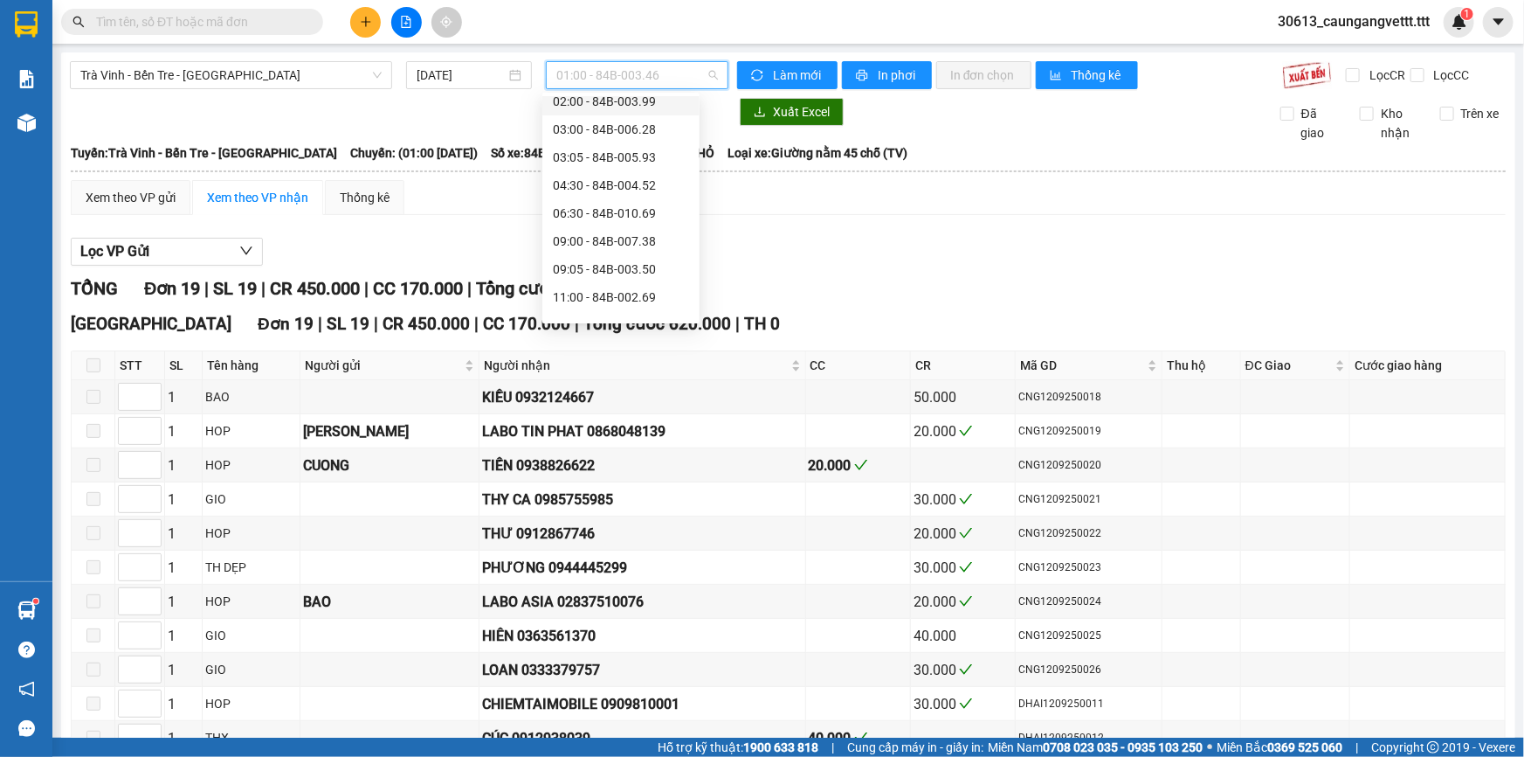
scroll to position [317, 0]
click at [591, 239] on div "17:00 - 84B-006.44" at bounding box center [621, 240] width 136 height 19
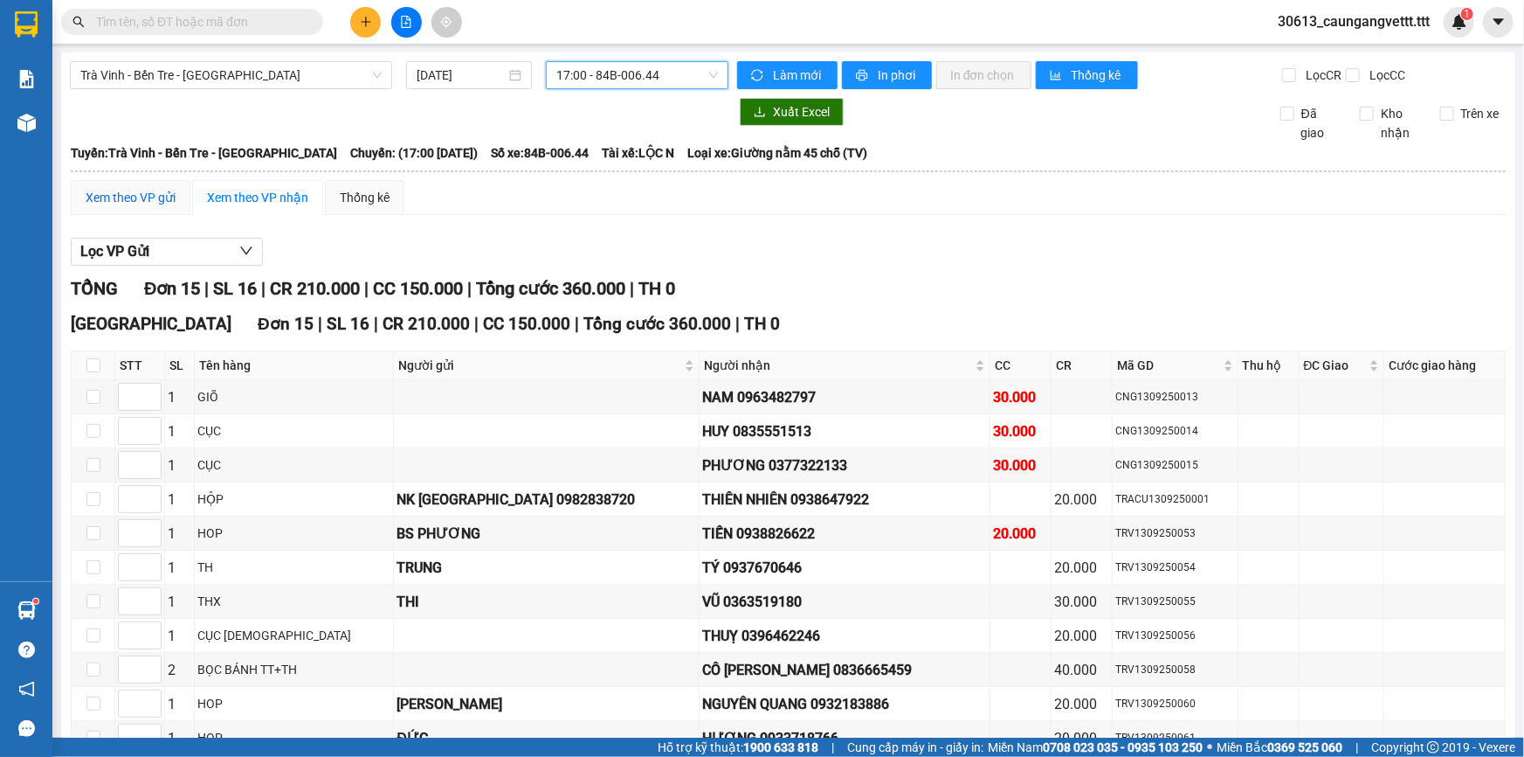
click at [122, 194] on div "Xem theo VP gửi" at bounding box center [131, 197] width 90 height 19
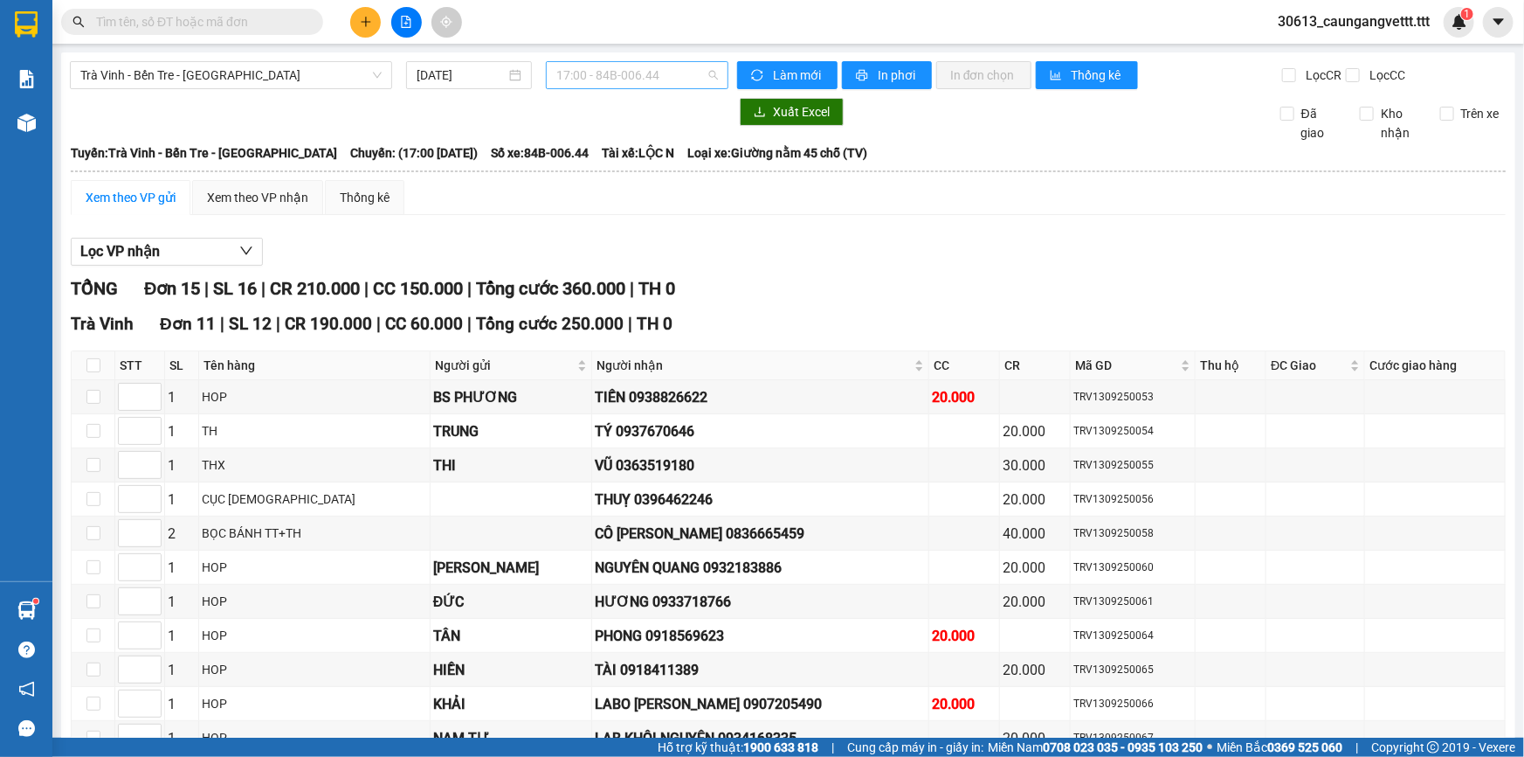
click at [674, 79] on span "17:00 - 84B-006.44" at bounding box center [637, 75] width 162 height 26
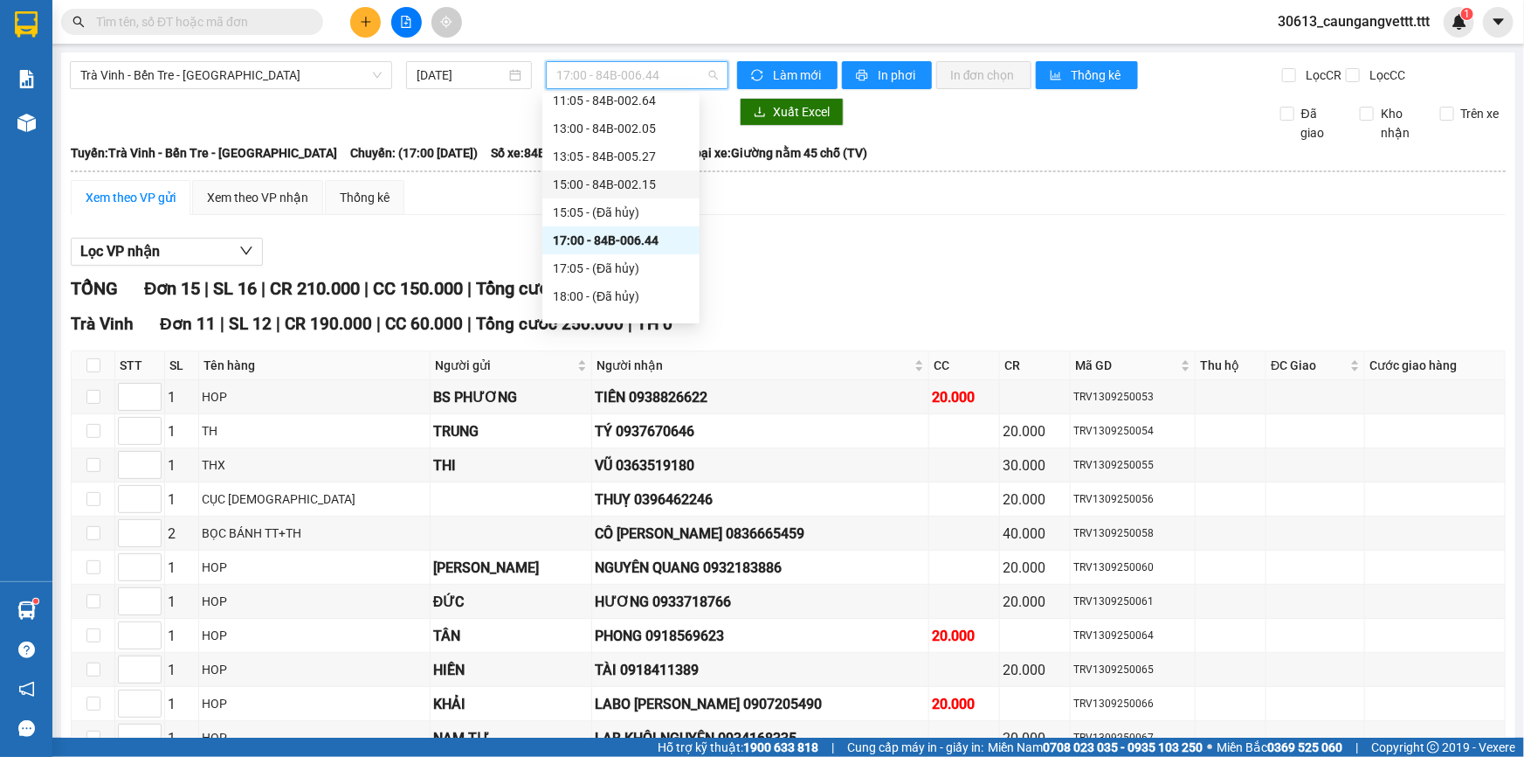
click at [590, 185] on div "15:00 - 84B-002.15" at bounding box center [621, 184] width 136 height 19
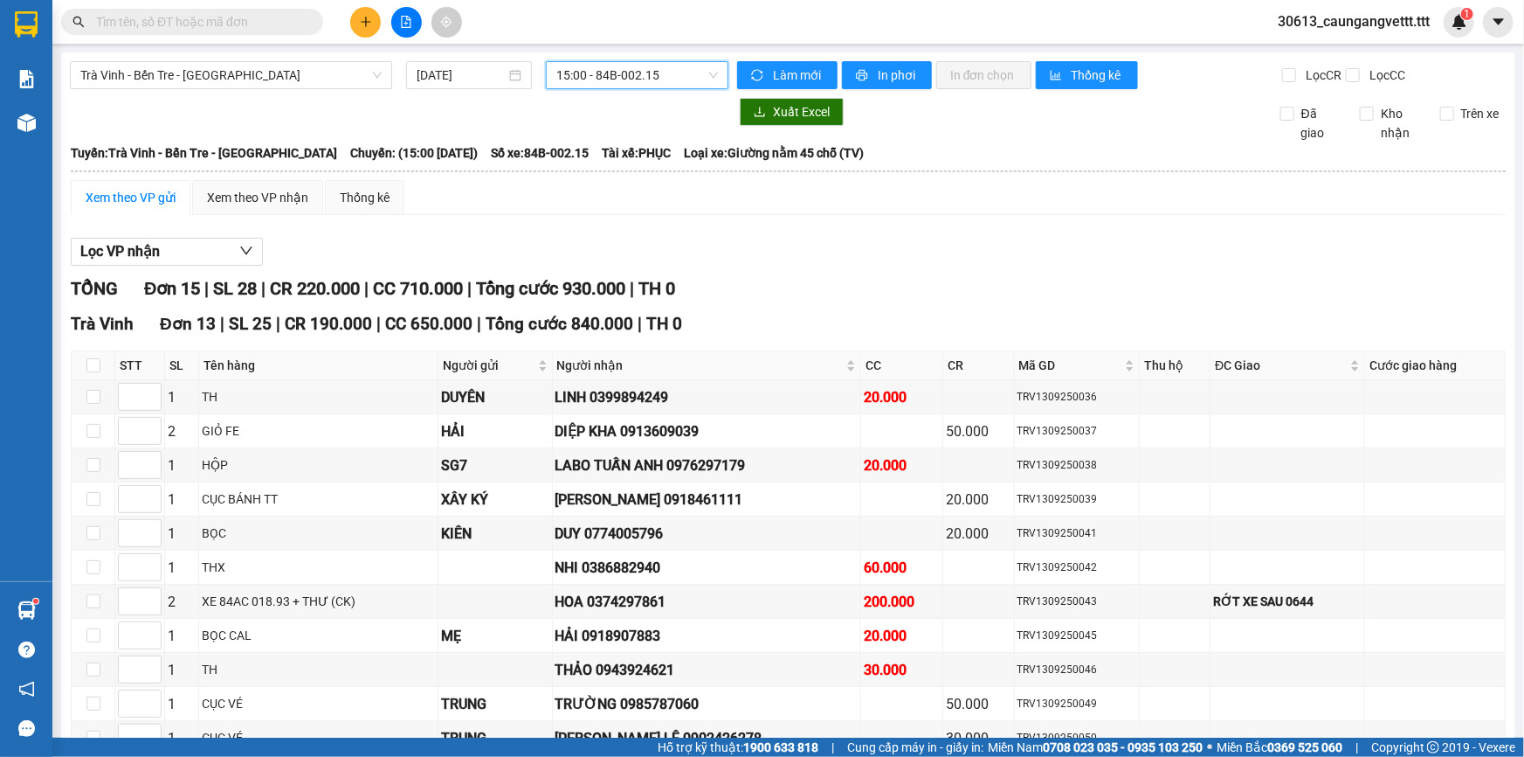
click at [665, 74] on span "15:00 - 84B-002.15" at bounding box center [637, 75] width 162 height 26
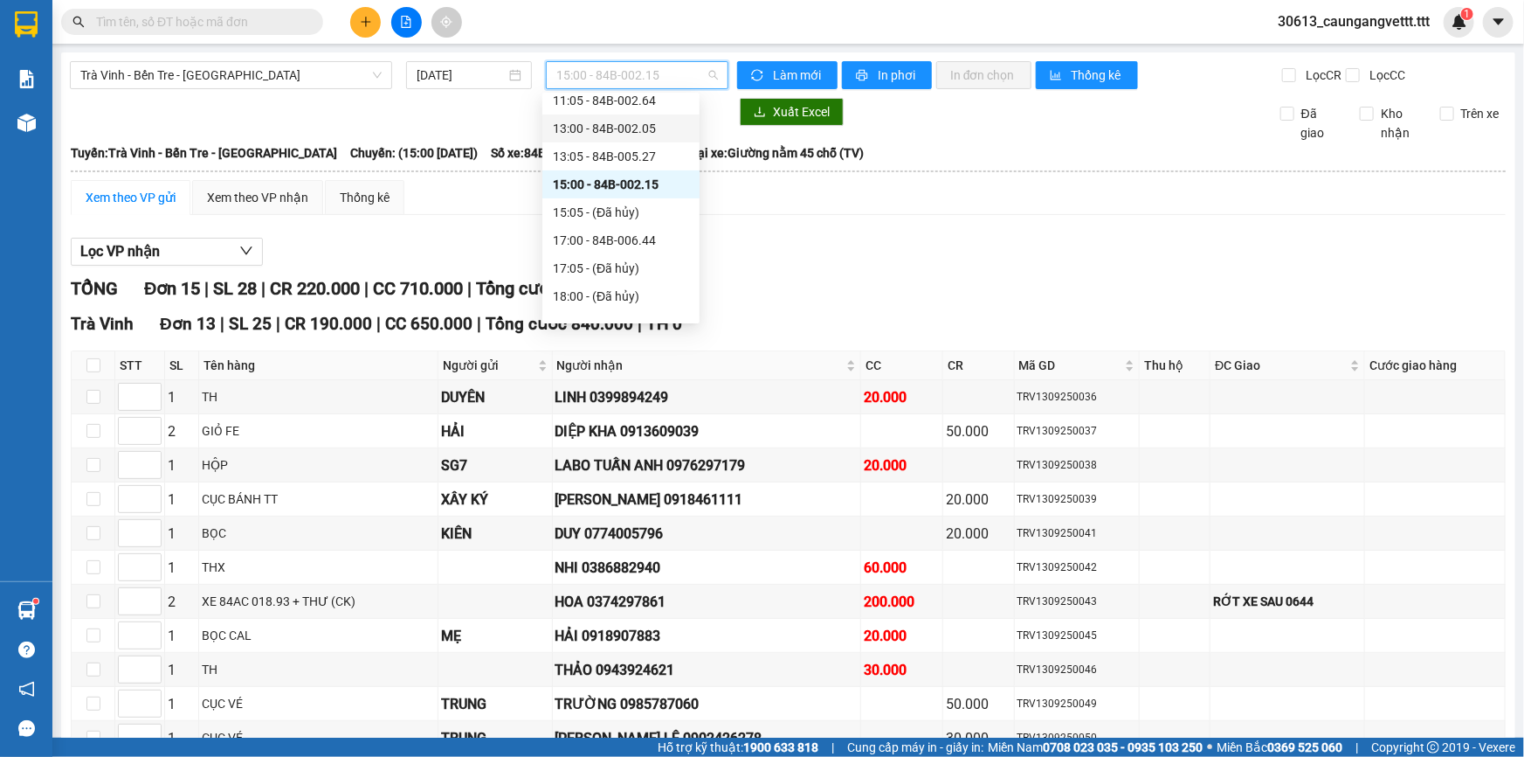
click at [607, 128] on div "13:00 - 84B-002.05" at bounding box center [621, 128] width 136 height 19
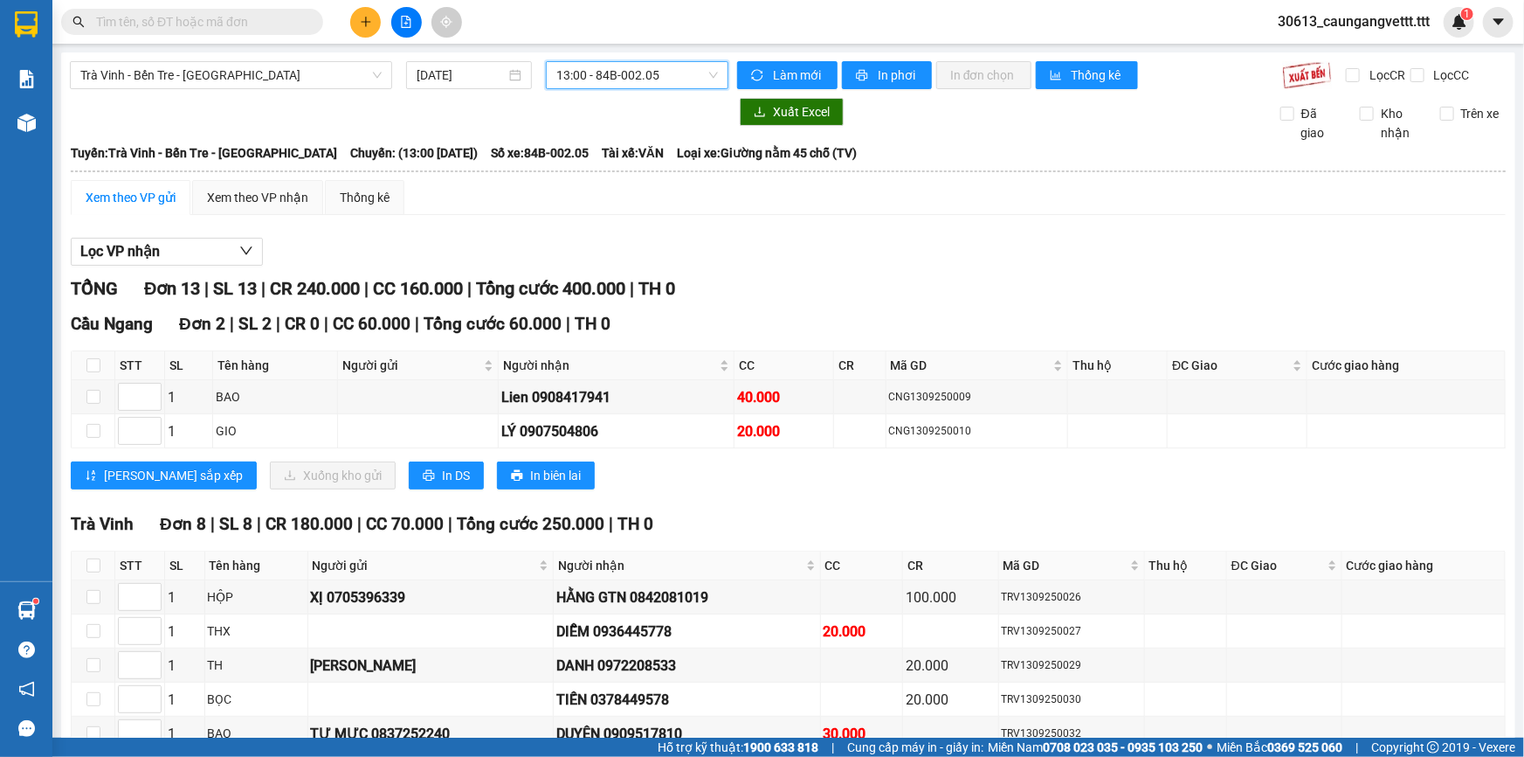
click at [688, 69] on span "13:00 - 84B-002.05" at bounding box center [637, 75] width 162 height 26
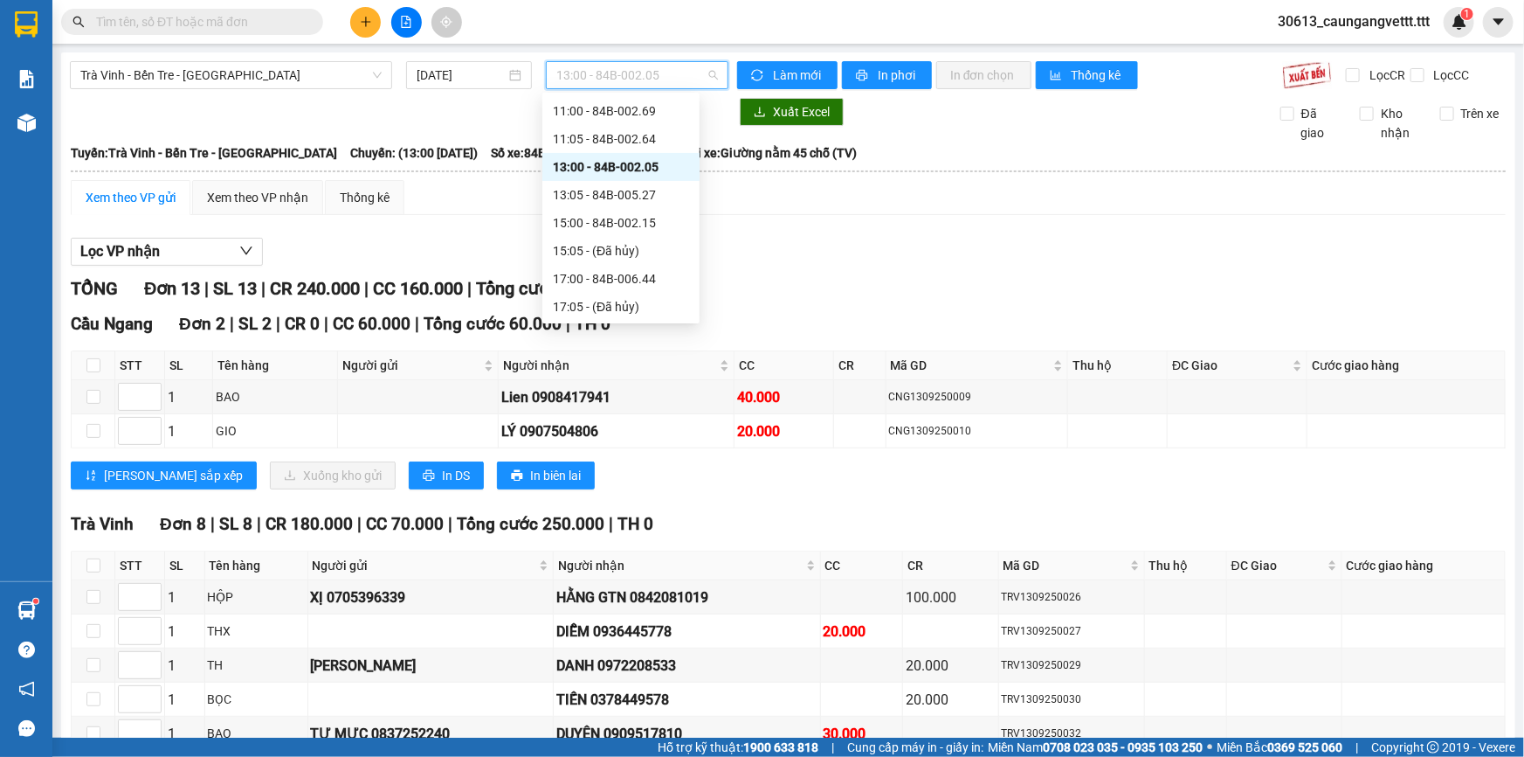
scroll to position [264, 0]
click at [605, 127] on div "11:00 - 84B-002.69" at bounding box center [621, 125] width 136 height 19
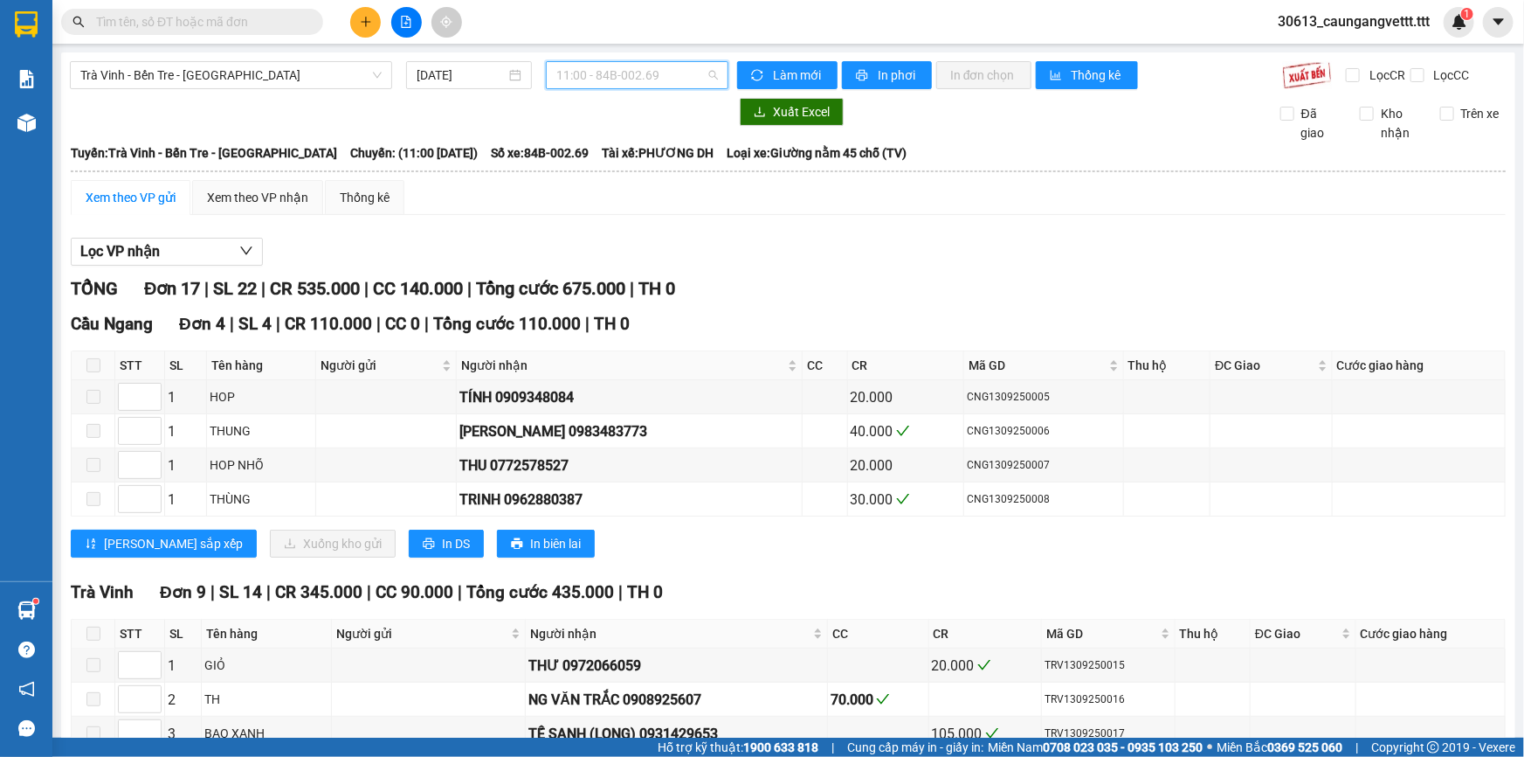
click at [678, 75] on span "11:00 - 84B-002.69" at bounding box center [637, 75] width 162 height 26
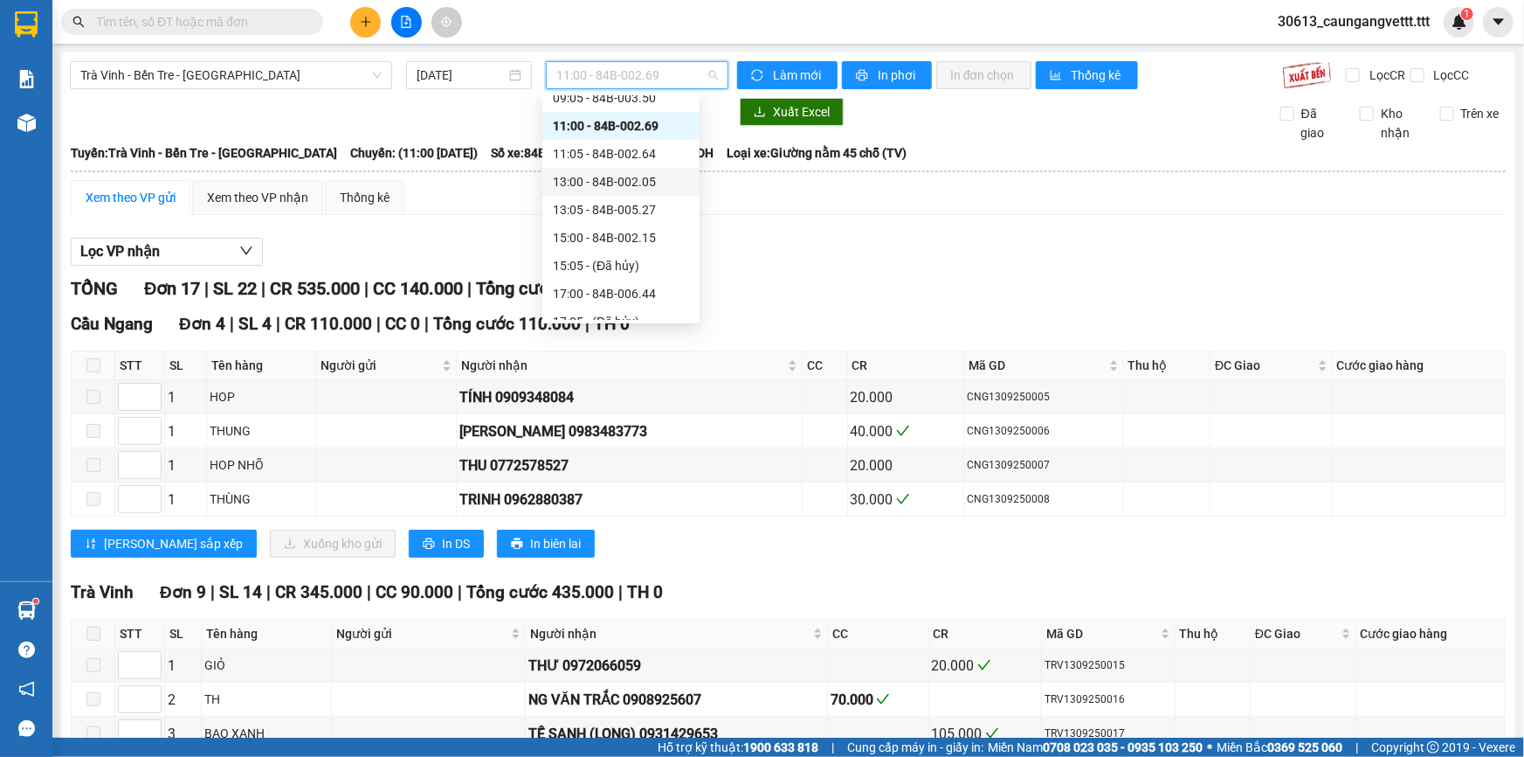
click at [590, 179] on div "13:00 - 84B-002.05" at bounding box center [621, 181] width 136 height 19
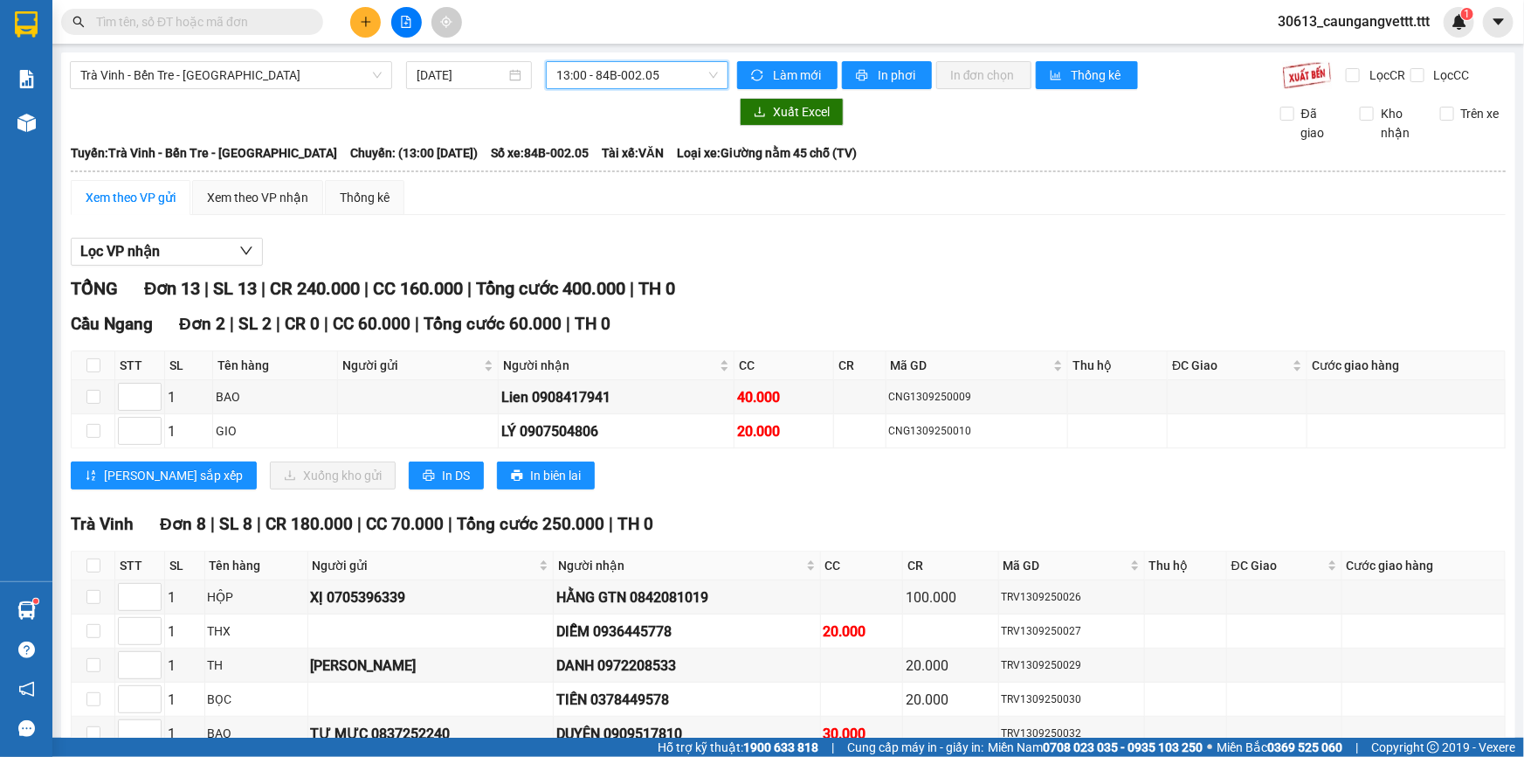
click at [678, 73] on span "13:00 - 84B-002.05" at bounding box center [637, 75] width 162 height 26
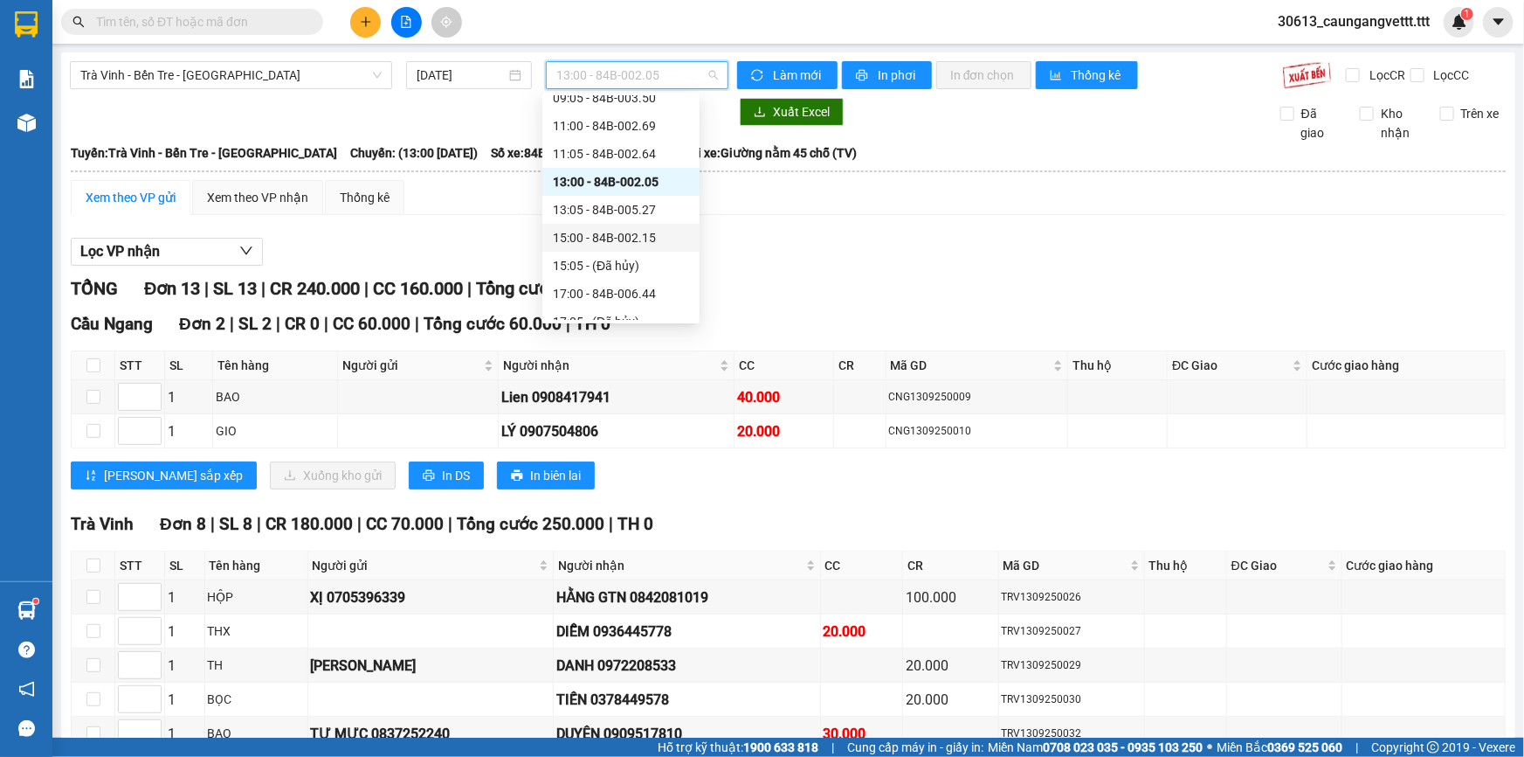
click at [619, 236] on div "15:00 - 84B-002.15" at bounding box center [621, 237] width 136 height 19
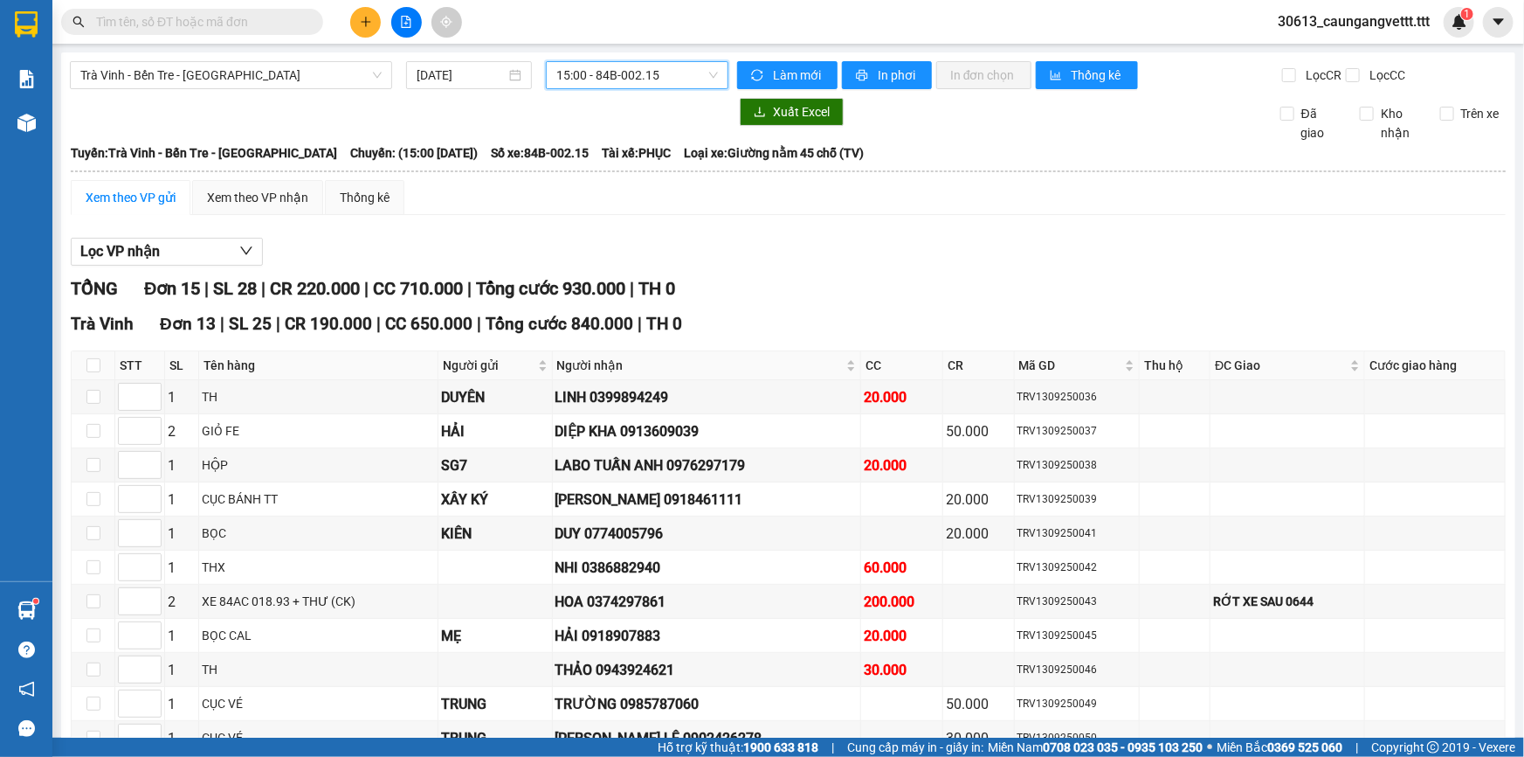
click at [676, 86] on span "15:00 - 84B-002.15" at bounding box center [637, 75] width 162 height 26
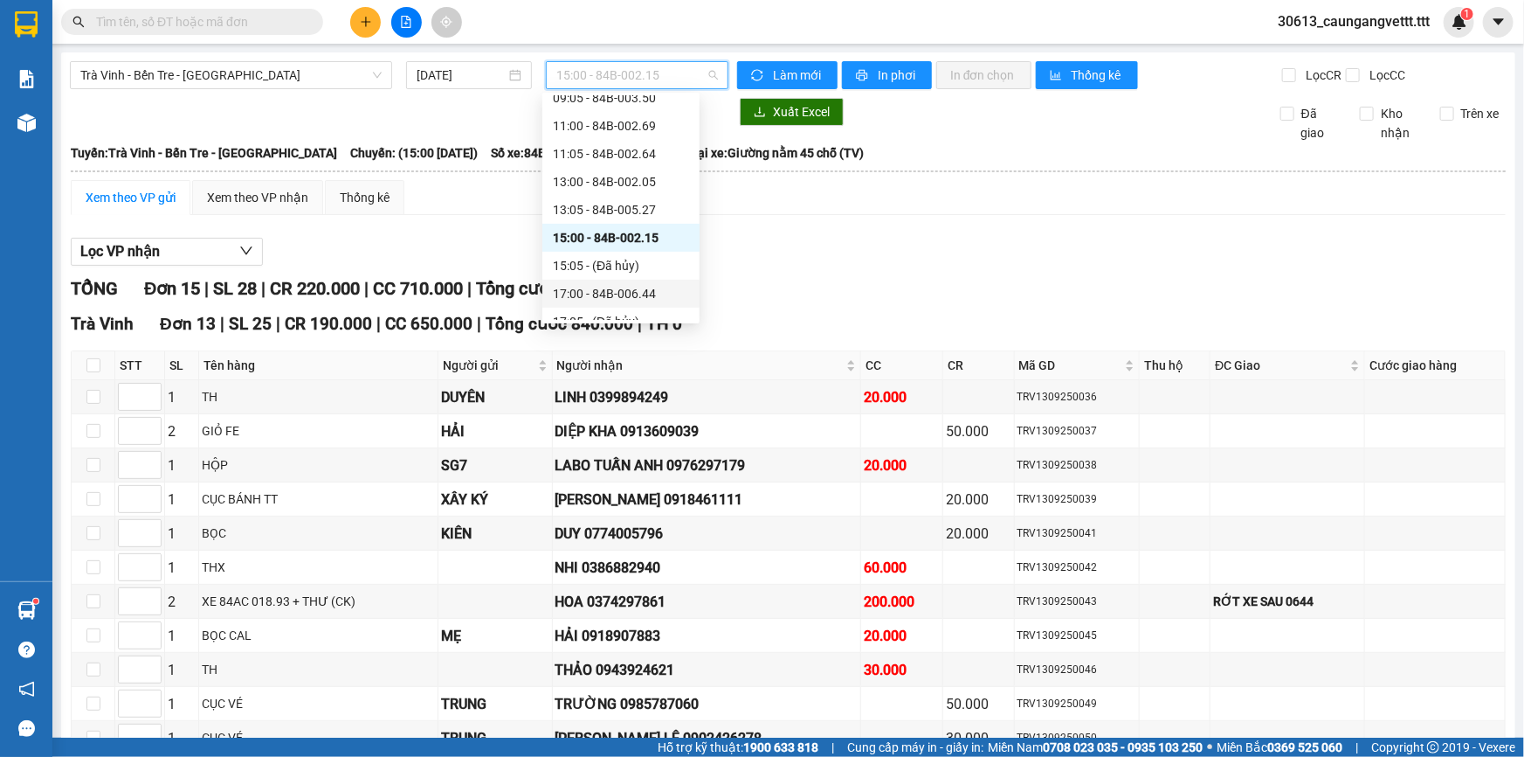
click at [594, 291] on div "17:00 - 84B-006.44" at bounding box center [621, 293] width 136 height 19
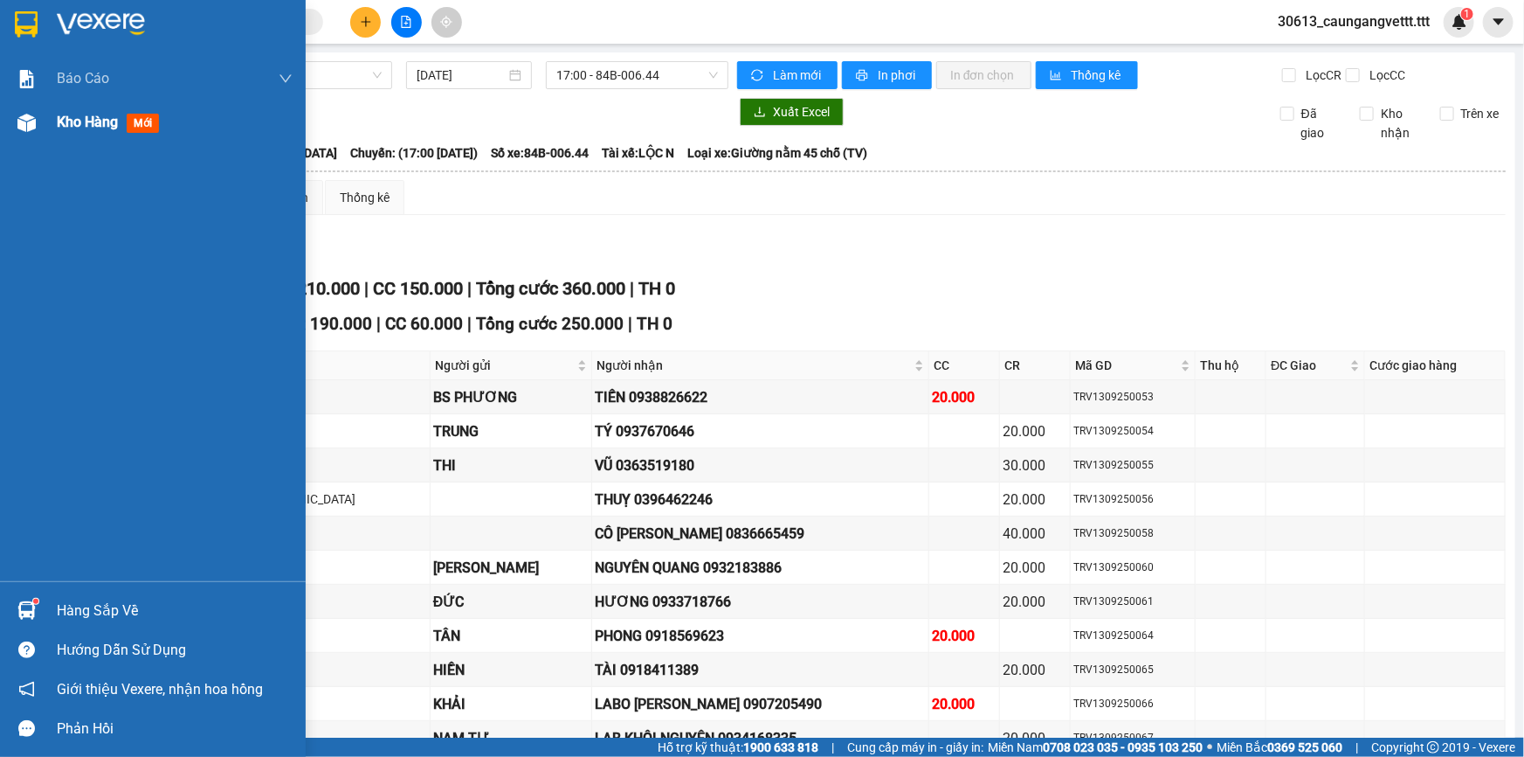
click at [59, 121] on span "Kho hàng" at bounding box center [87, 122] width 61 height 17
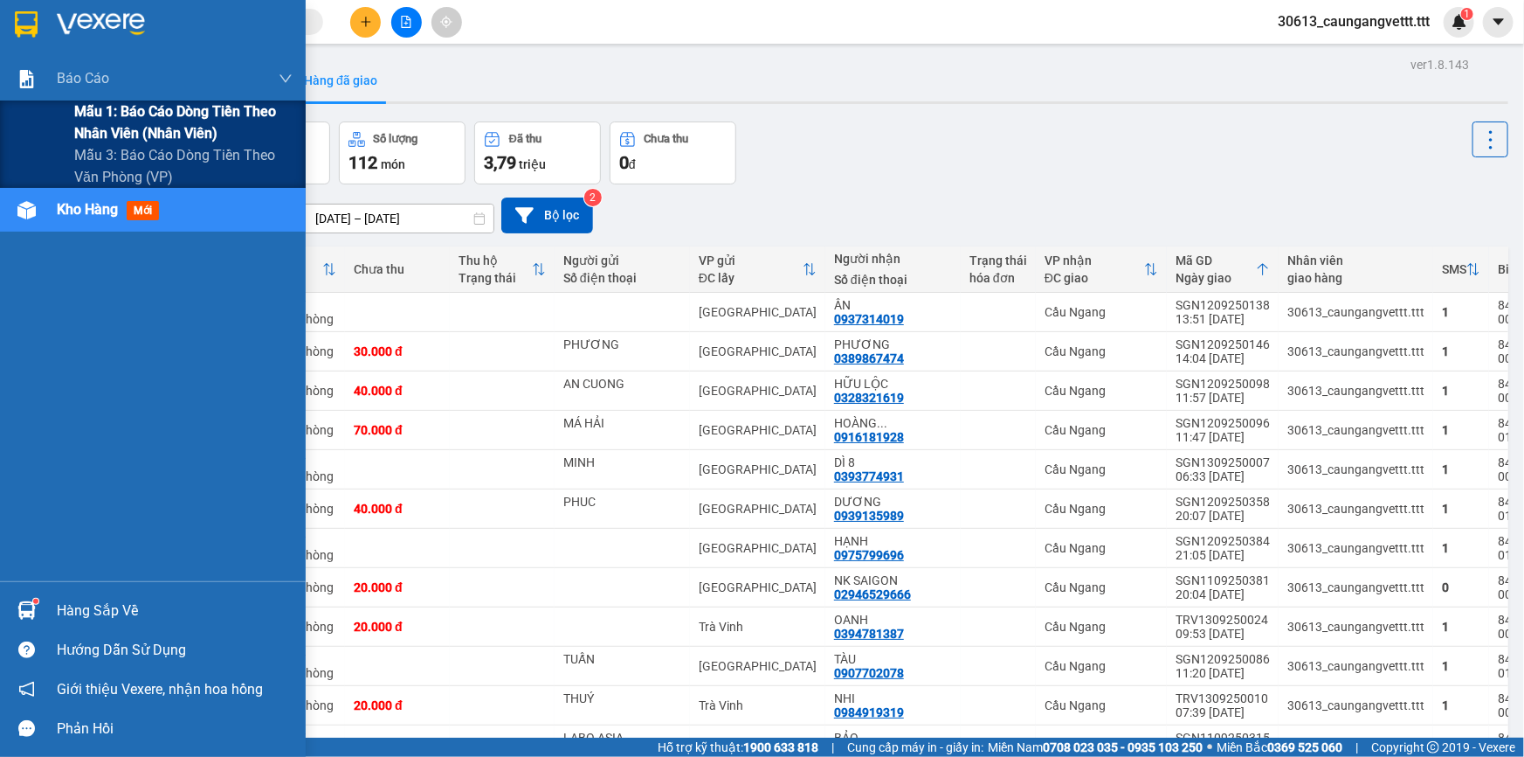
click at [100, 117] on span "Mẫu 1: Báo cáo dòng tiền theo nhân viên (nhân viên)" at bounding box center [183, 122] width 218 height 44
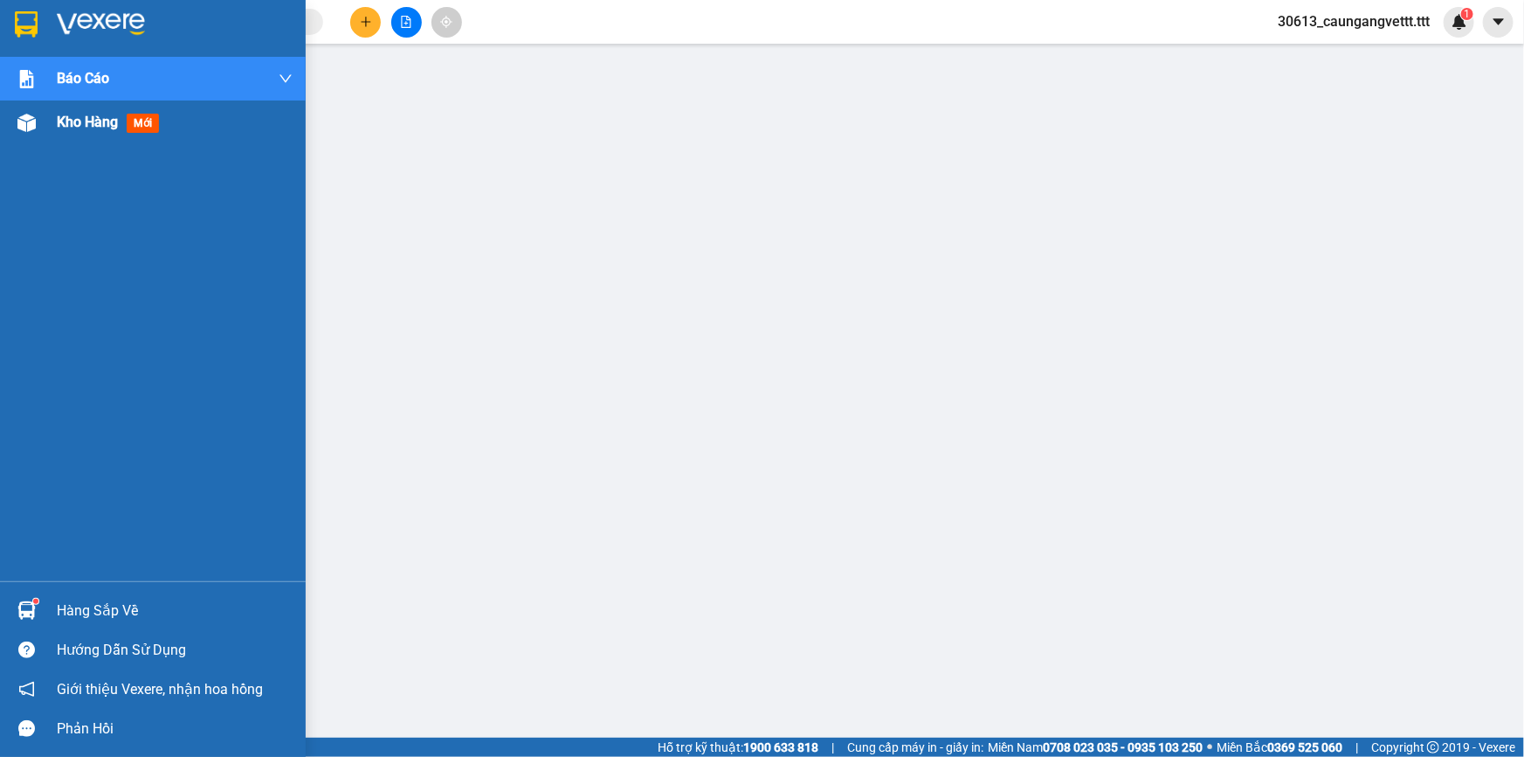
click at [66, 123] on span "Kho hàng" at bounding box center [87, 122] width 61 height 17
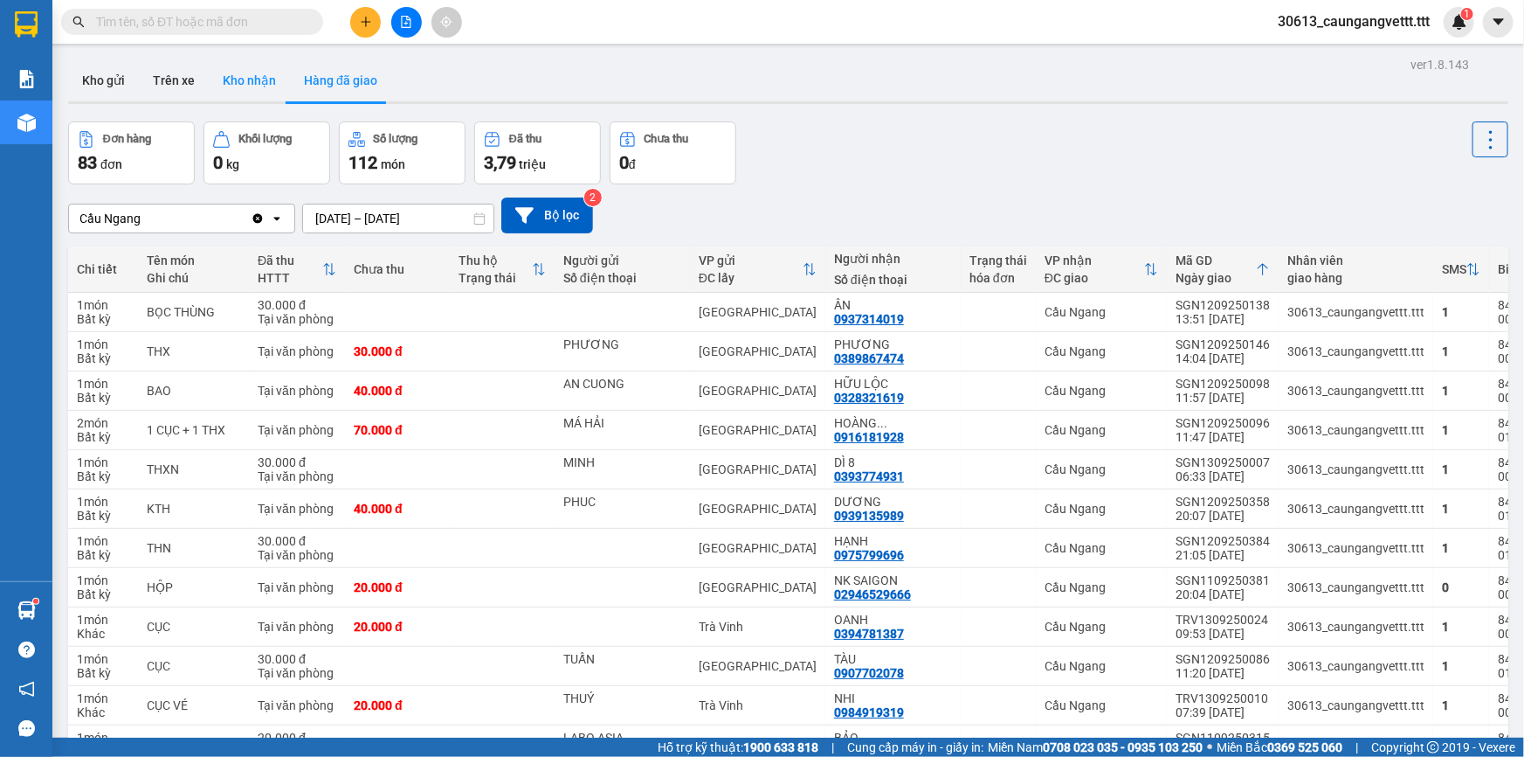
click at [257, 76] on button "Kho nhận" at bounding box center [249, 80] width 81 height 42
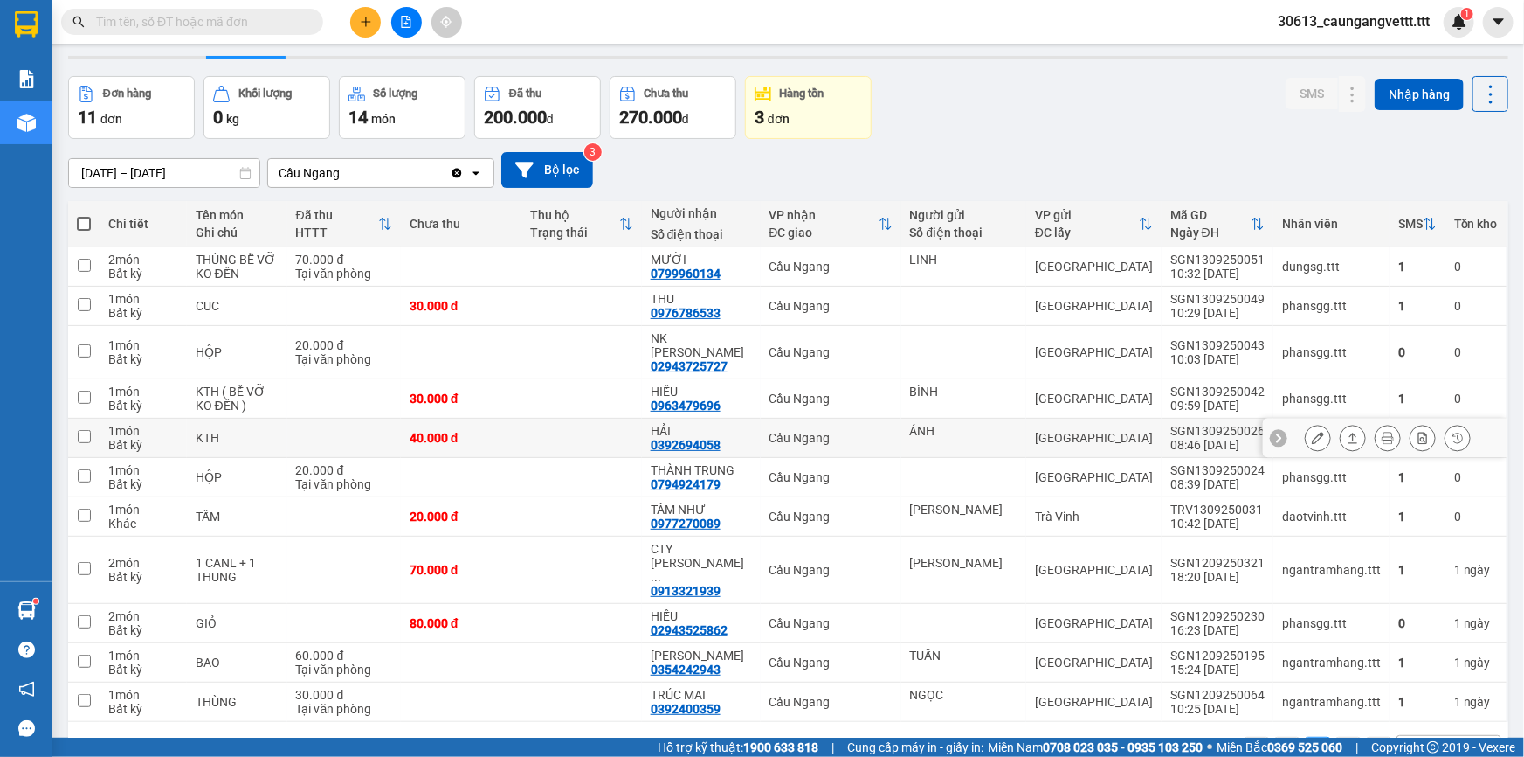
scroll to position [79, 0]
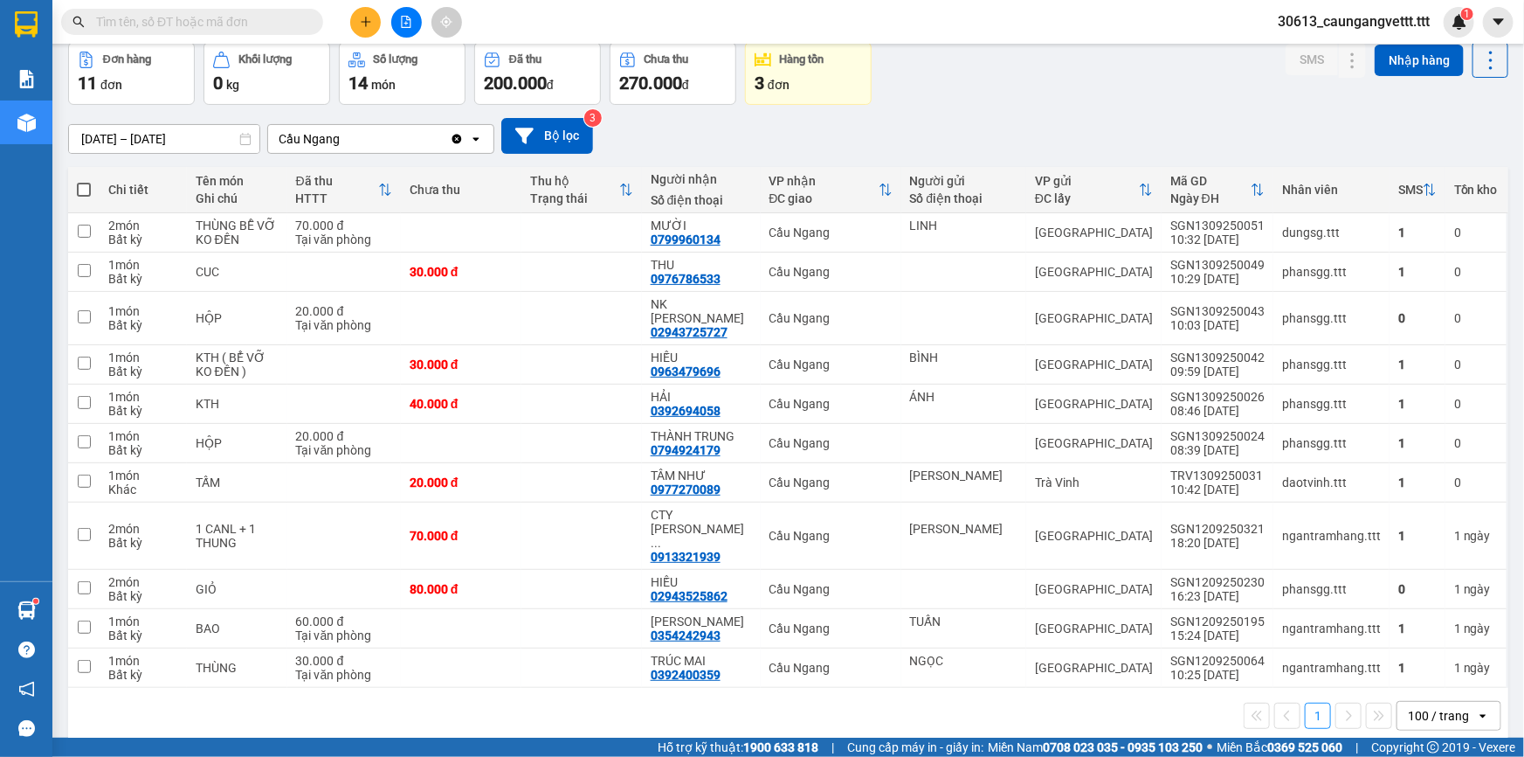
click at [795, 73] on div "3 đơn" at bounding box center [808, 83] width 107 height 24
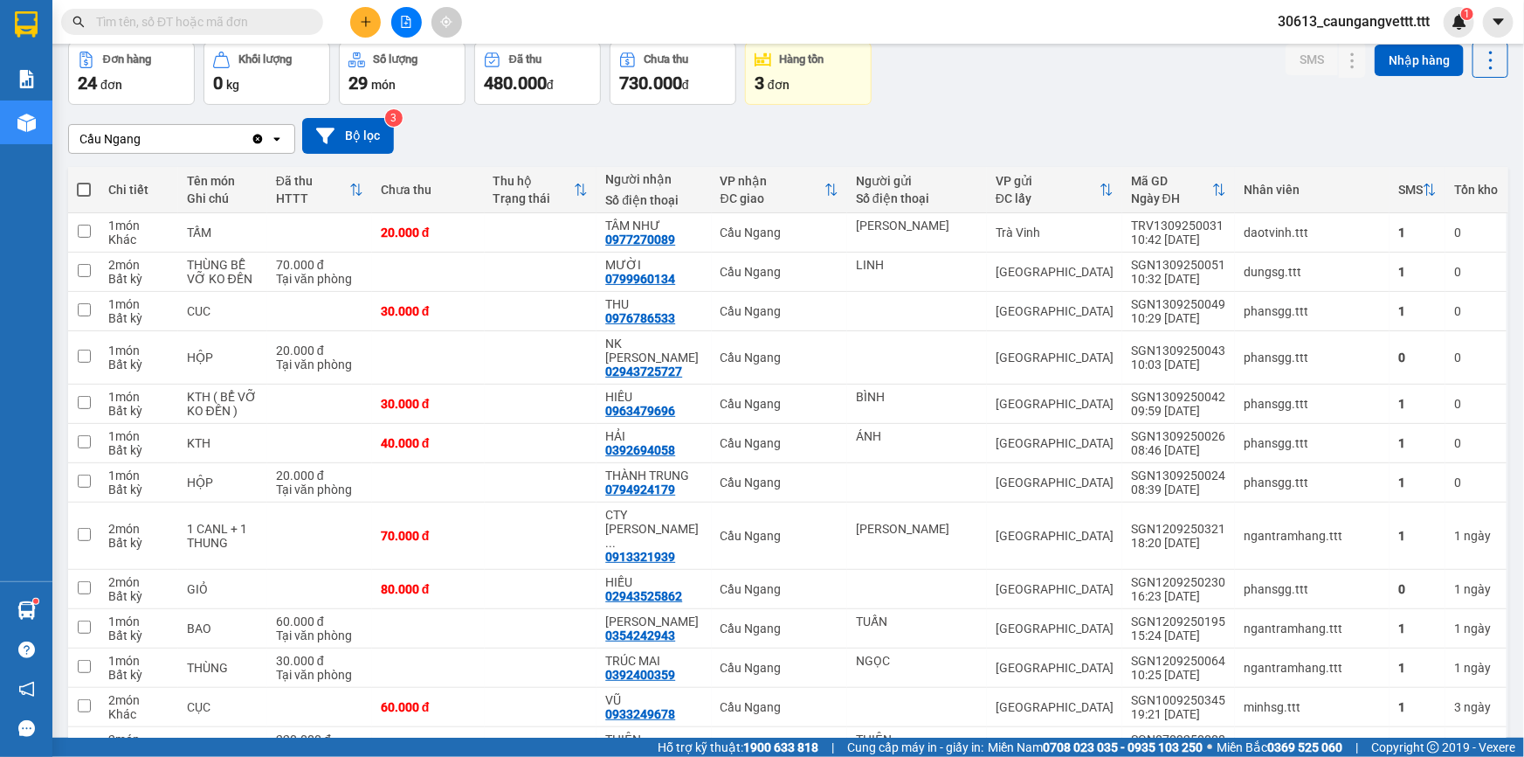
scroll to position [0, 0]
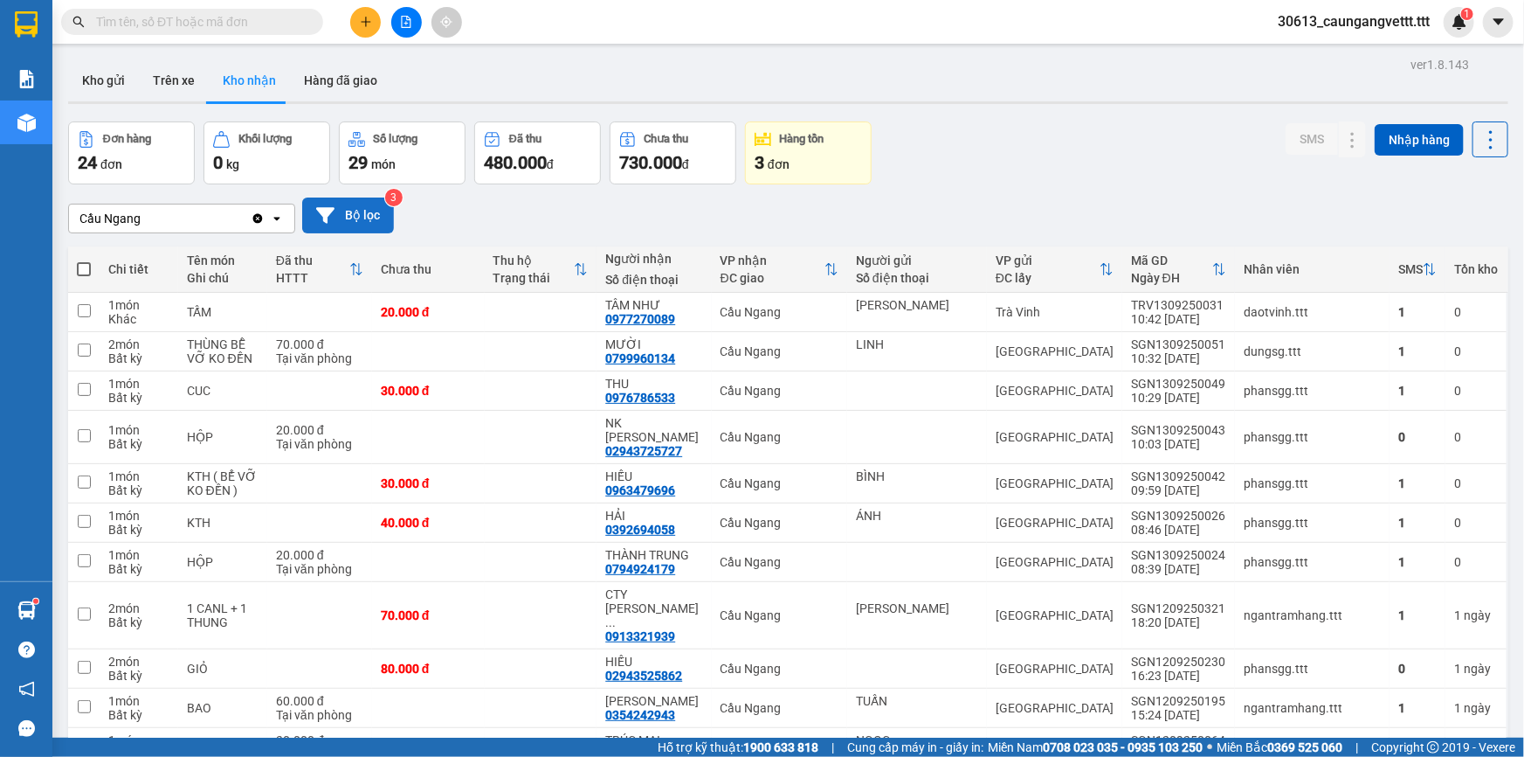
click at [353, 216] on button "Bộ lọc" at bounding box center [348, 215] width 92 height 36
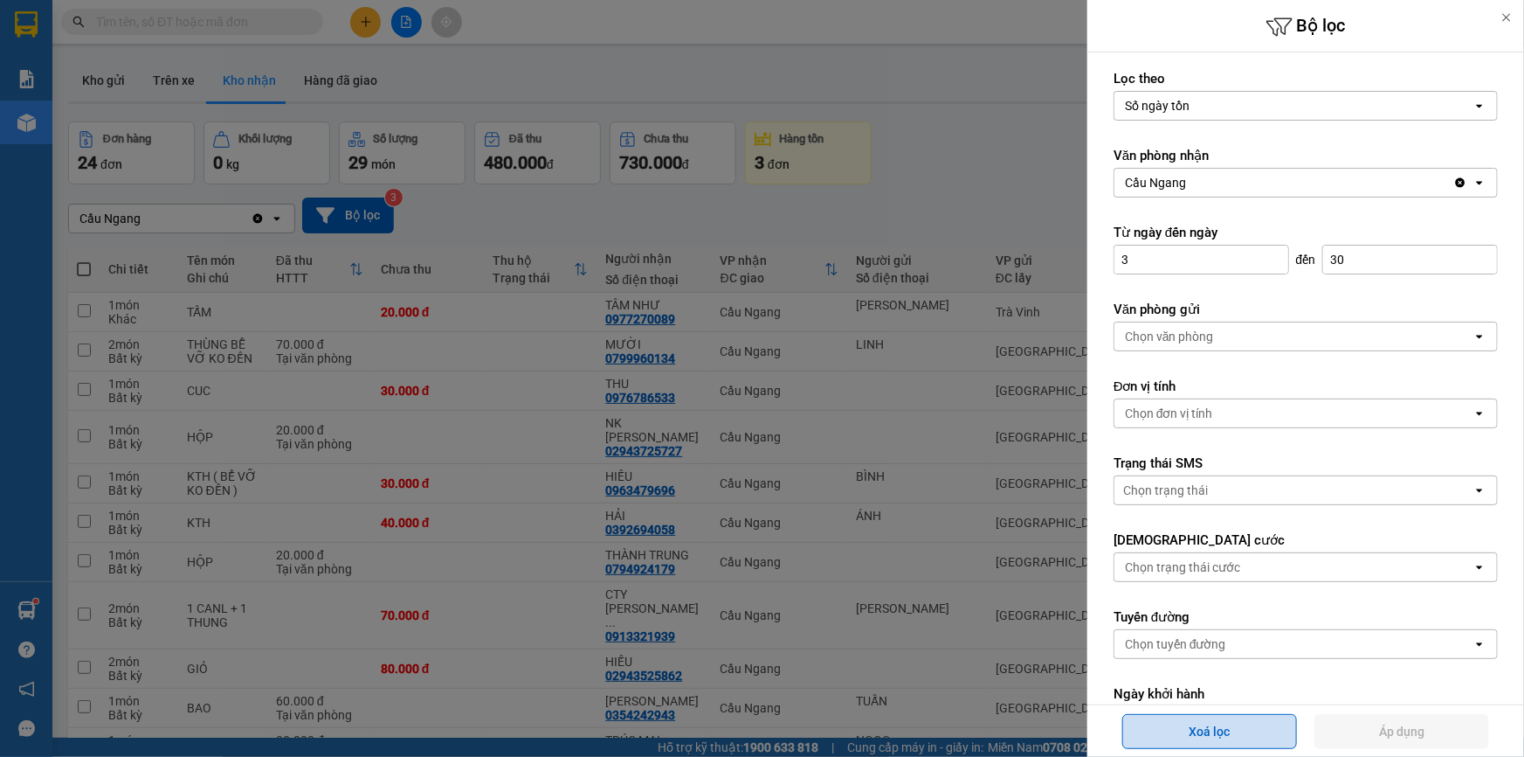
click at [1240, 740] on button "Xoá lọc" at bounding box center [1210, 731] width 175 height 35
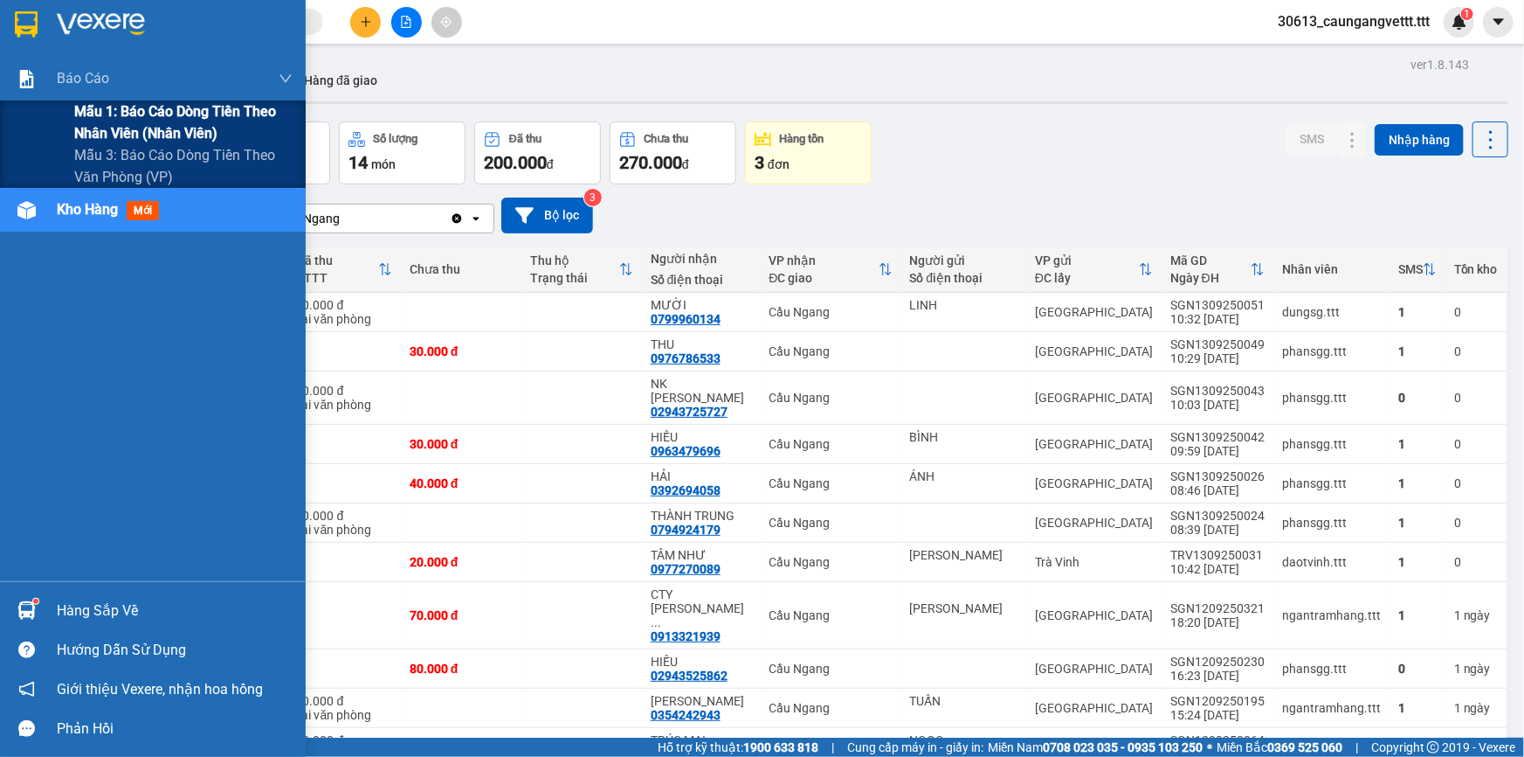
click at [116, 124] on span "Mẫu 1: Báo cáo dòng tiền theo nhân viên (nhân viên)" at bounding box center [183, 122] width 218 height 44
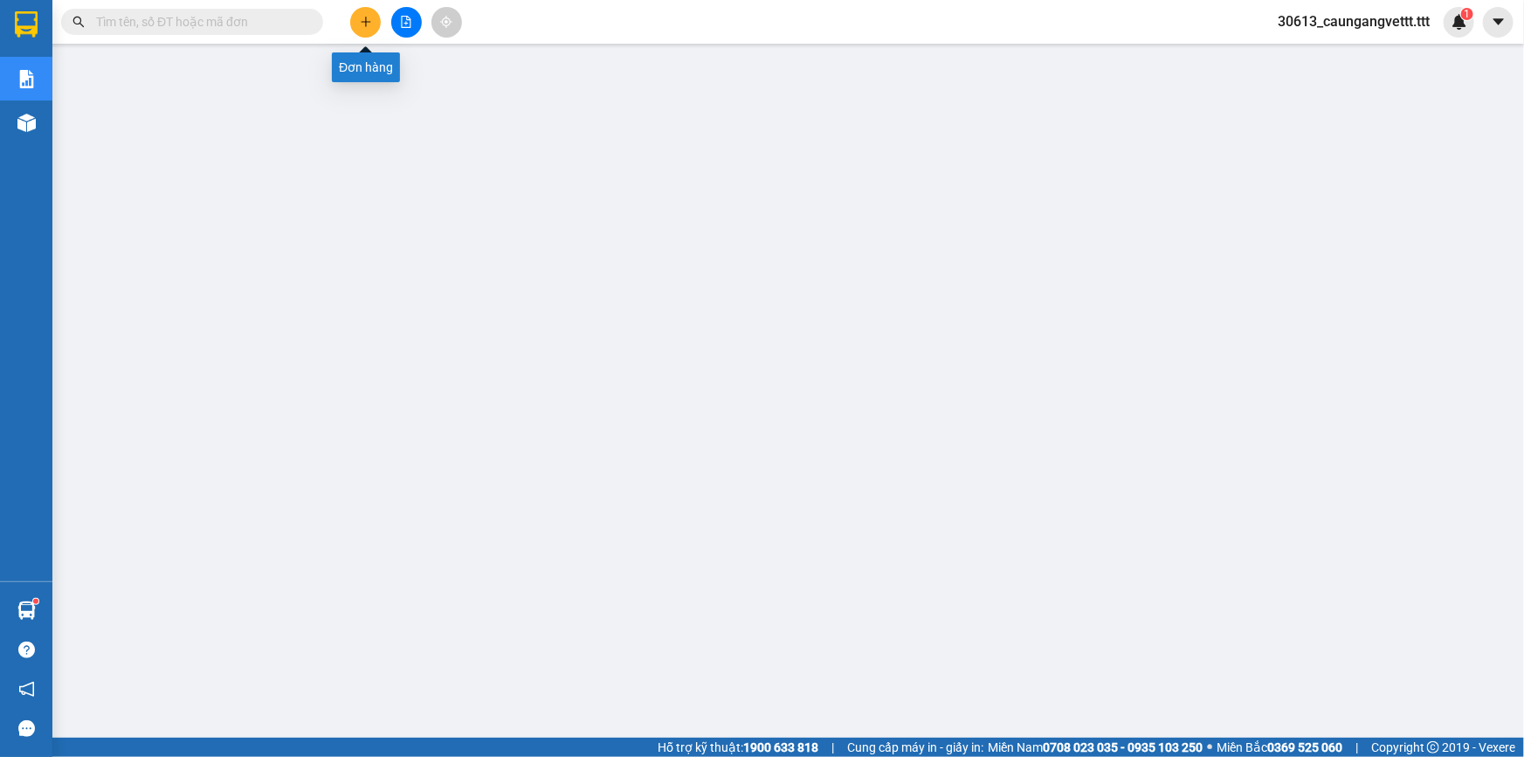
click at [364, 24] on icon "plus" at bounding box center [366, 22] width 12 height 12
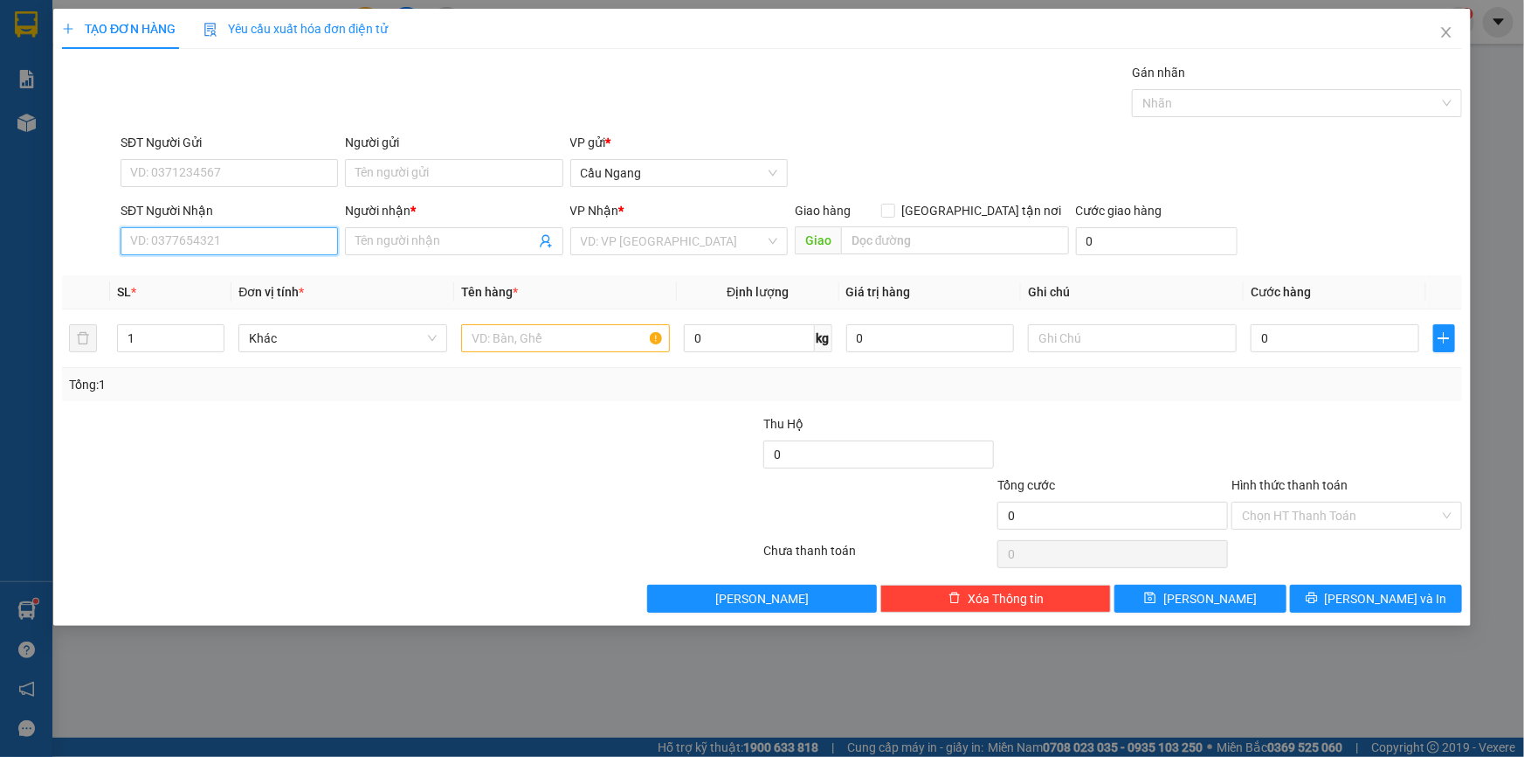
click at [203, 246] on input "SĐT Người Nhận" at bounding box center [230, 241] width 218 height 28
type input "0937655775"
click at [461, 243] on input "Người nhận *" at bounding box center [445, 241] width 179 height 19
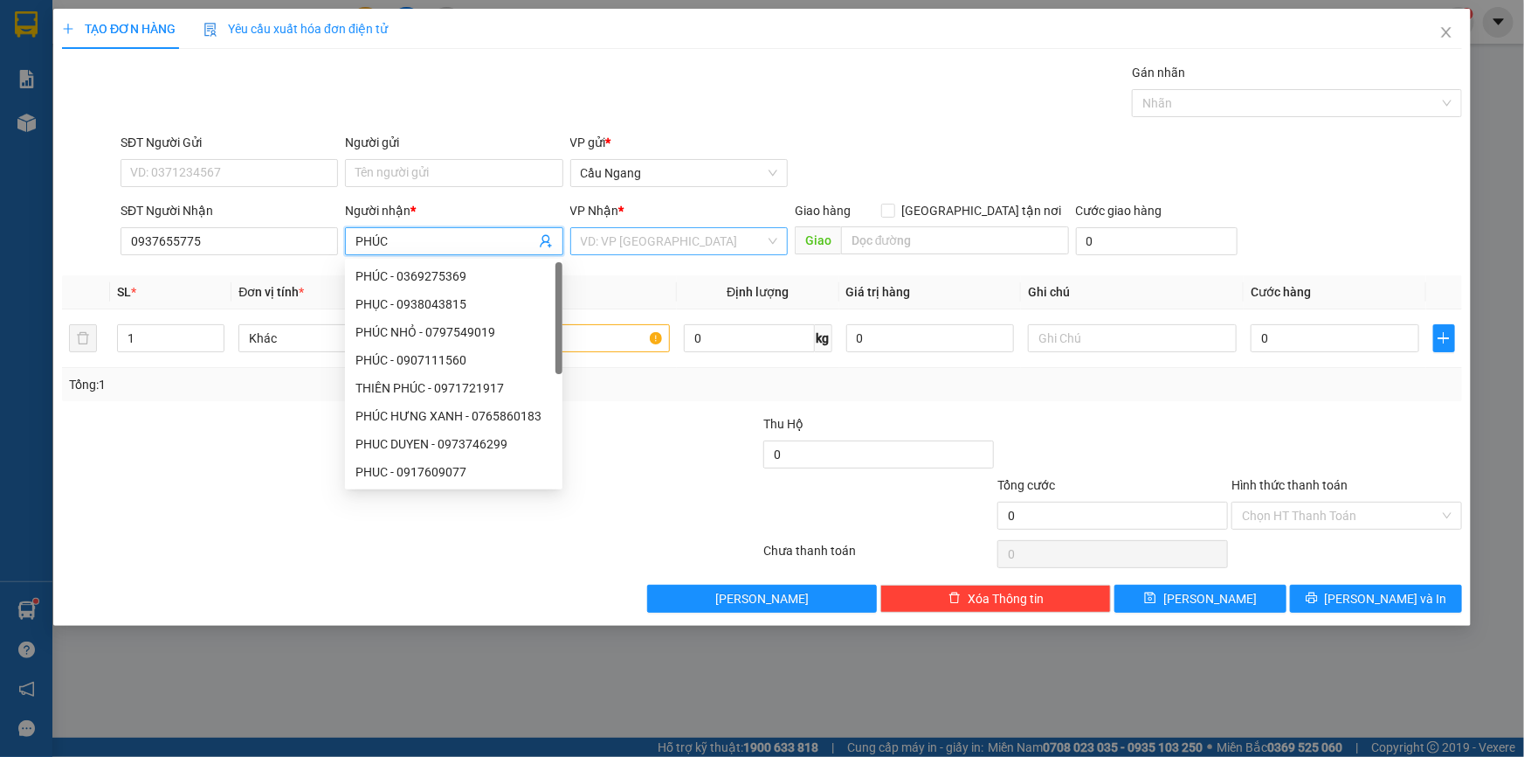
type input "PHÚC"
click at [661, 240] on input "search" at bounding box center [673, 241] width 184 height 26
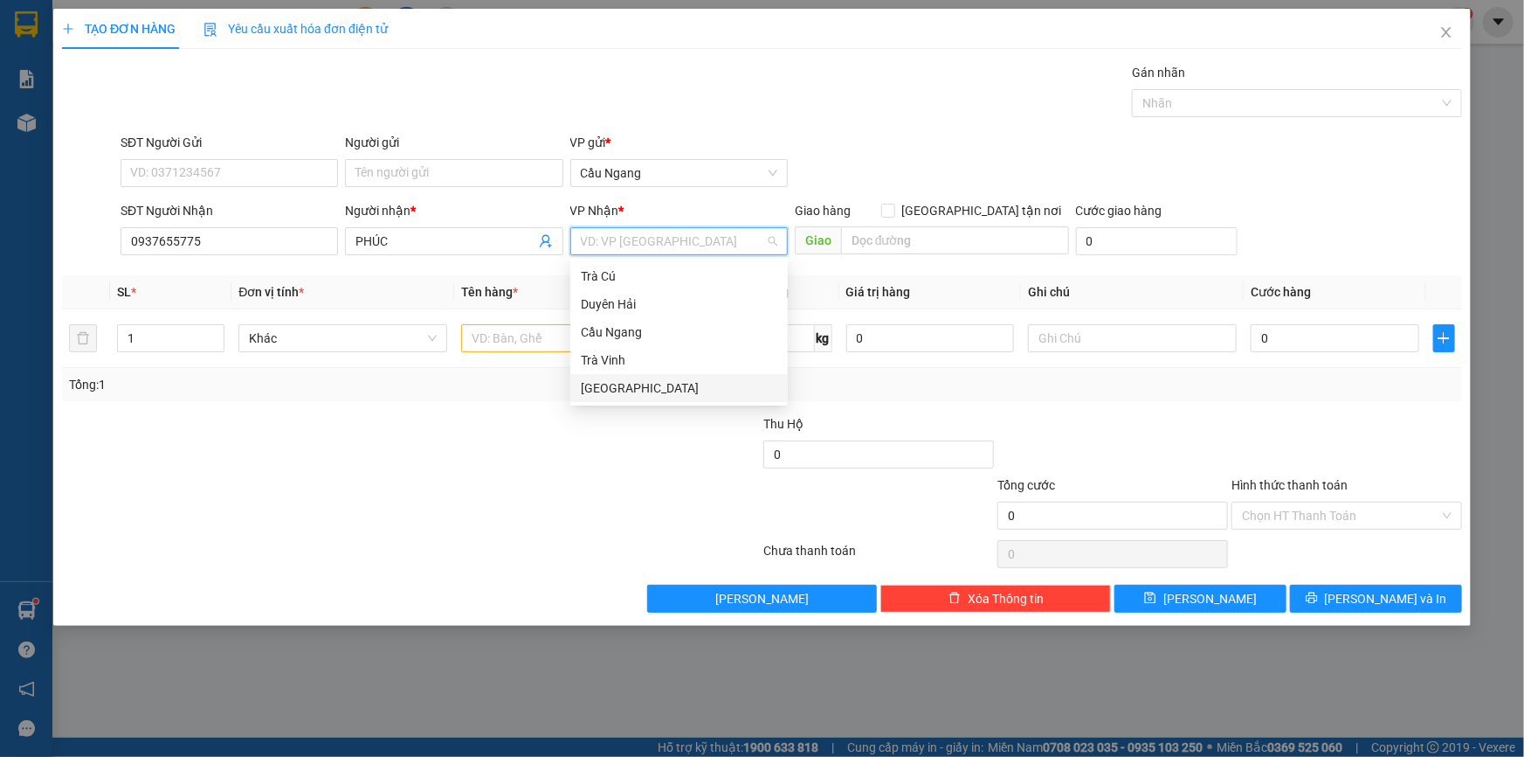
click at [612, 387] on div "[GEOGRAPHIC_DATA]" at bounding box center [679, 387] width 197 height 19
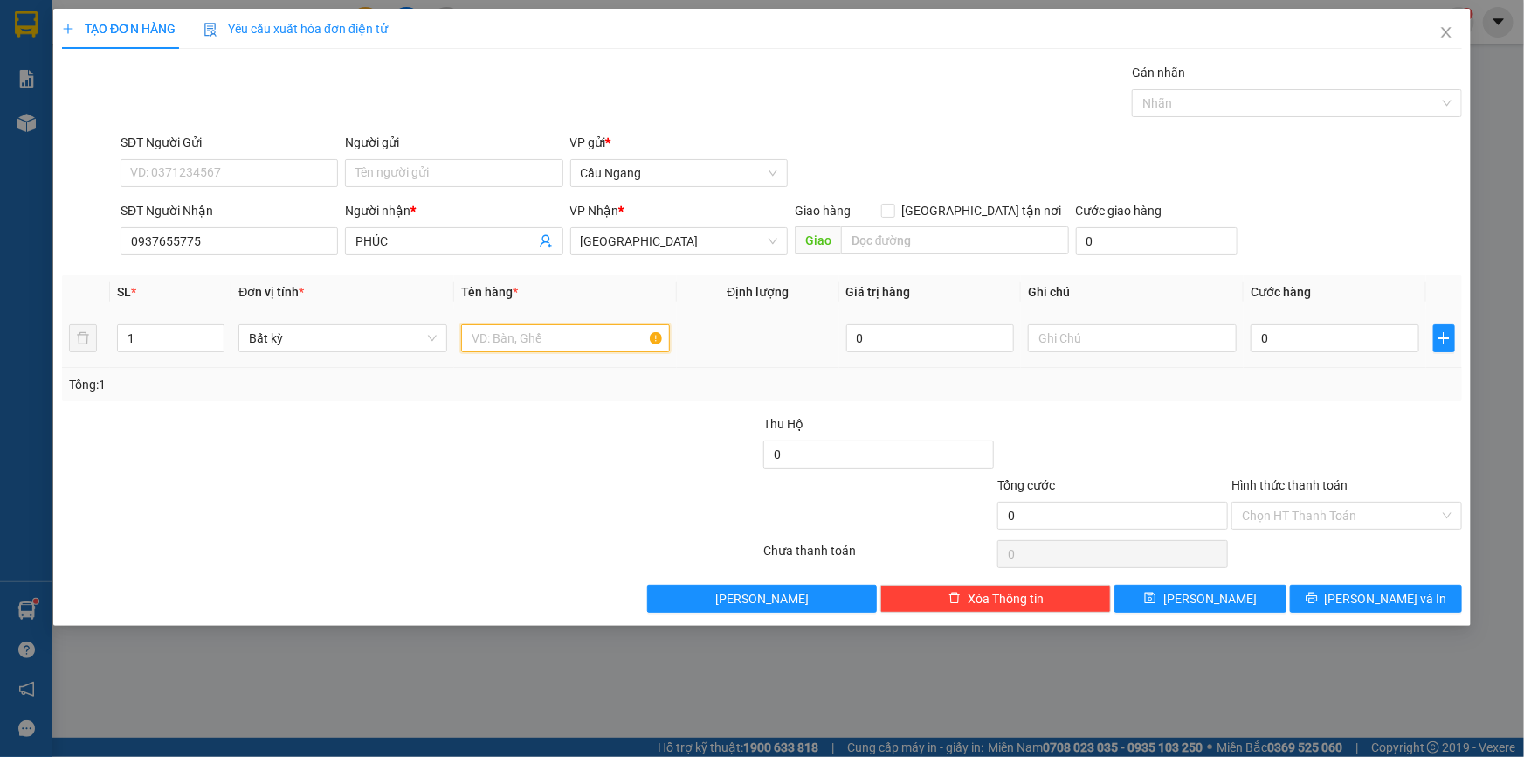
click at [539, 341] on input "text" at bounding box center [565, 338] width 209 height 28
type input "THÙNG XOP"
click at [1328, 342] on input "0" at bounding box center [1335, 338] width 169 height 28
type input "5"
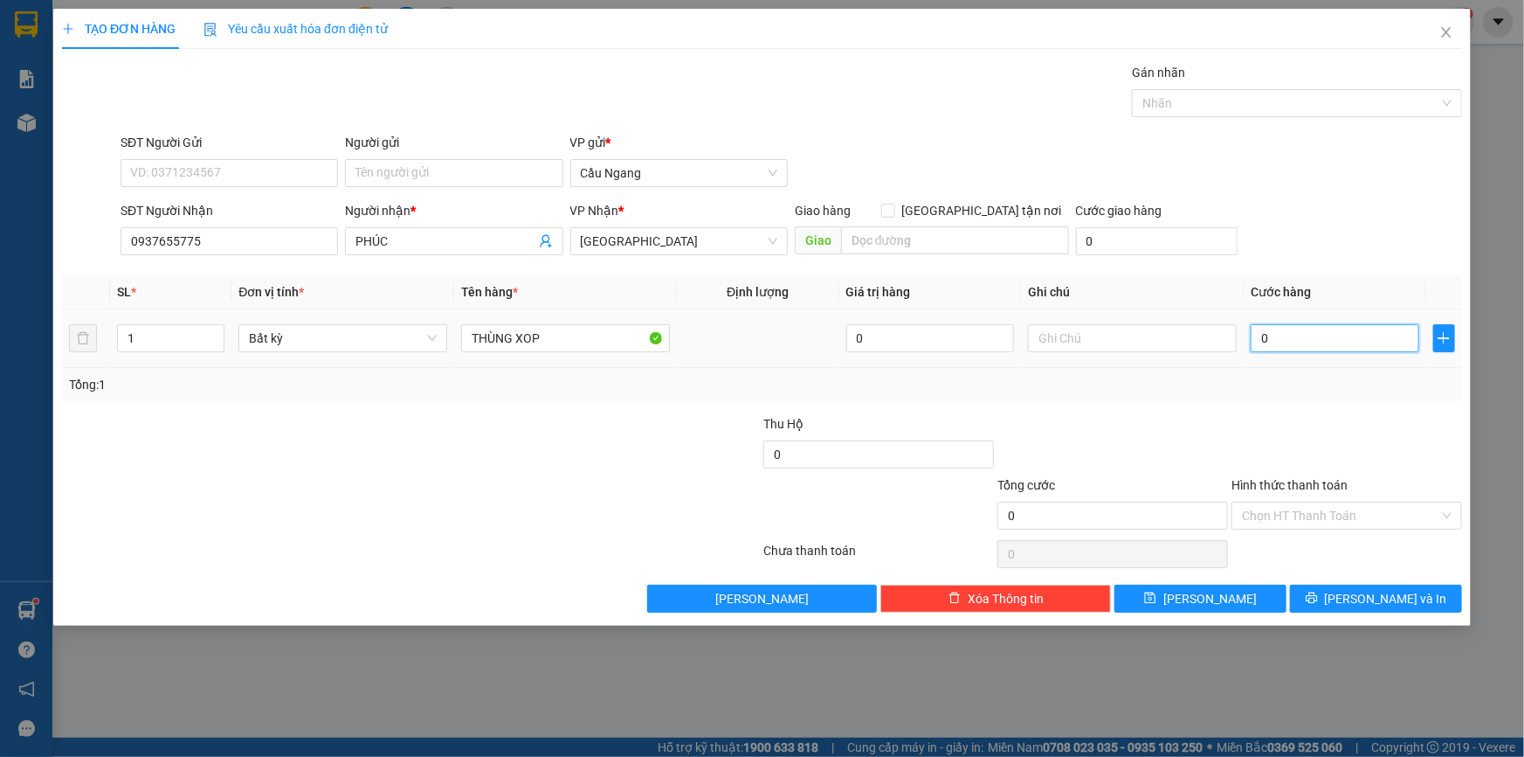
type input "5"
type input "50"
type input "500"
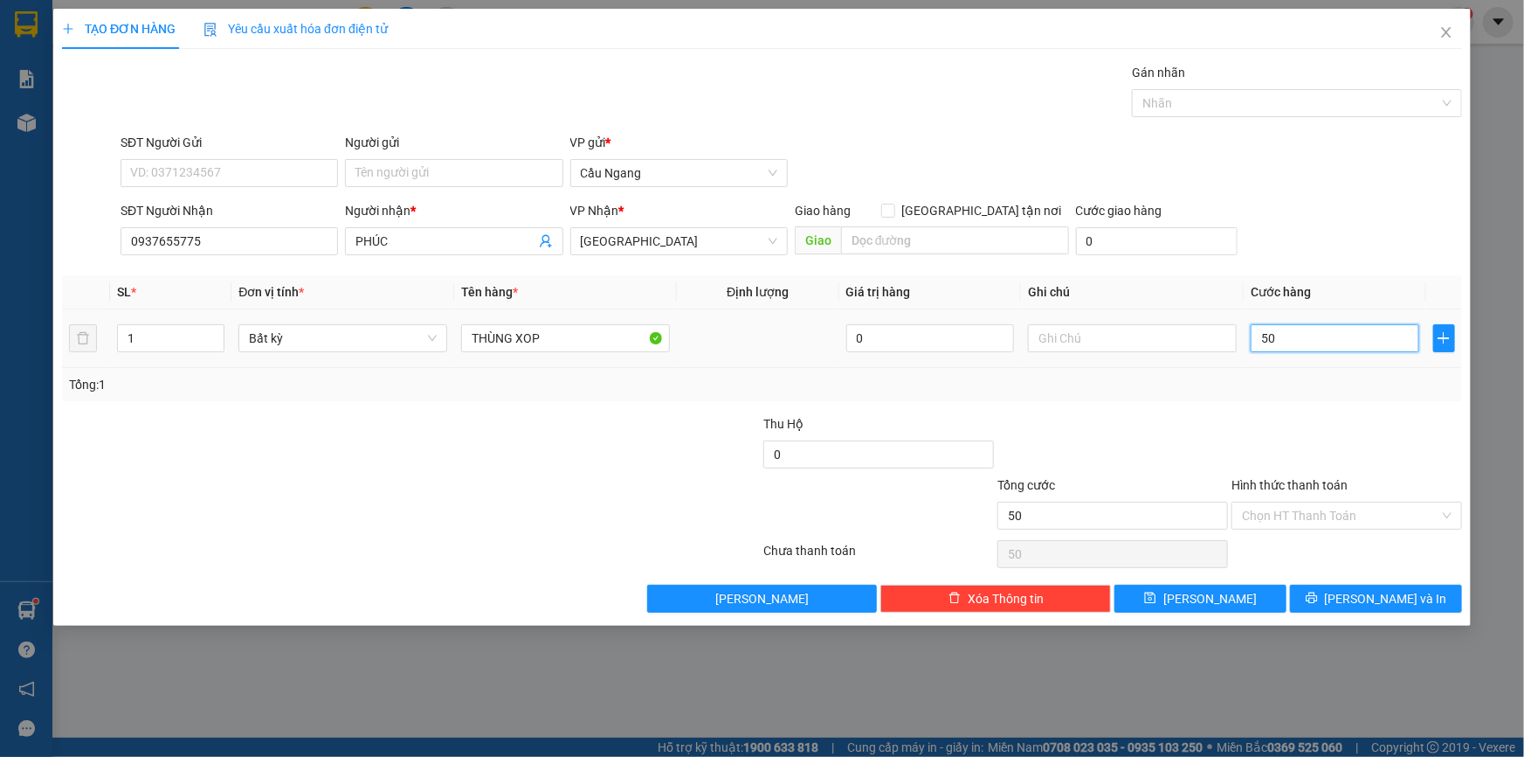
type input "500"
type input "5.000"
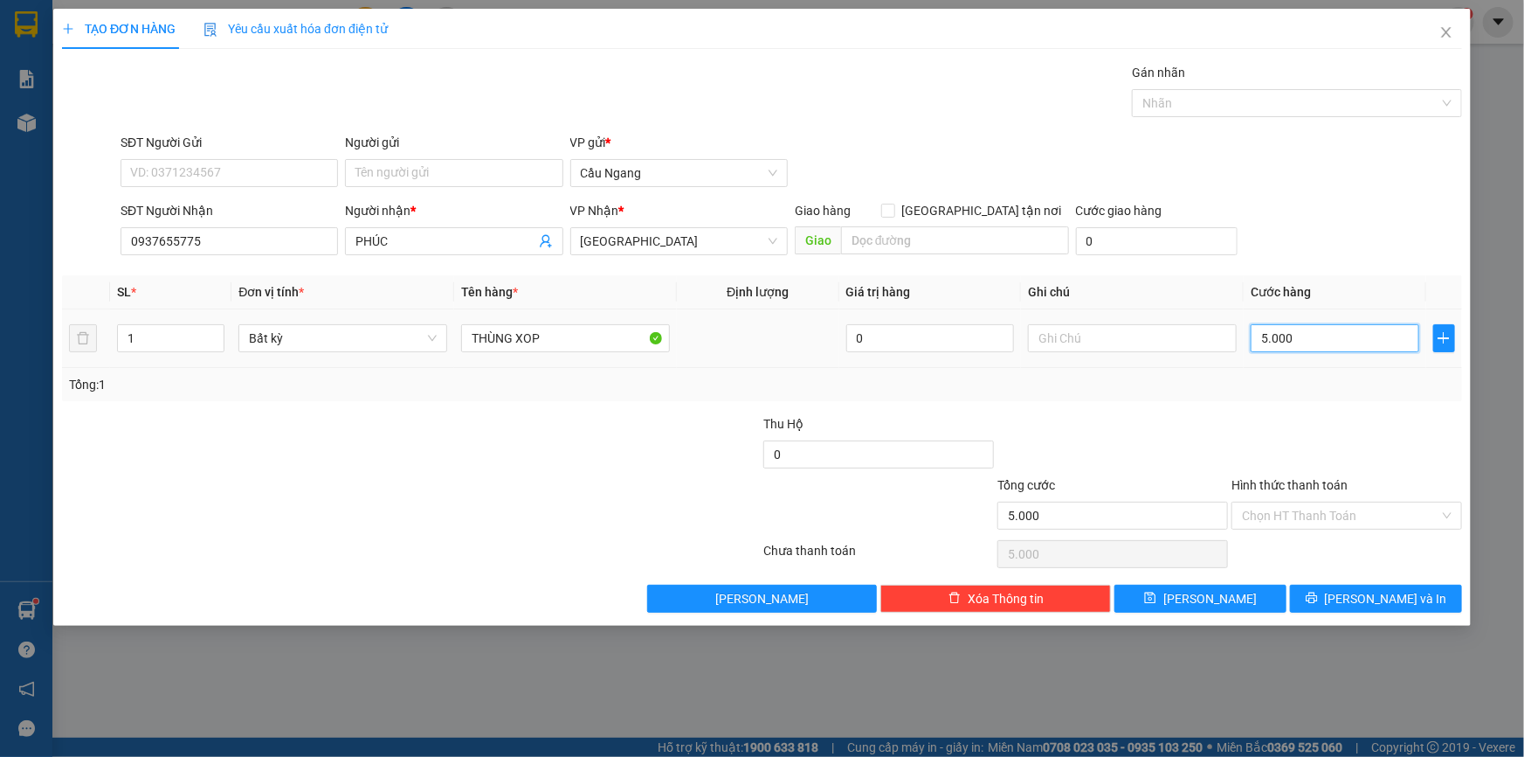
type input "50.000"
click at [1377, 592] on span "[PERSON_NAME] và In" at bounding box center [1386, 598] width 122 height 19
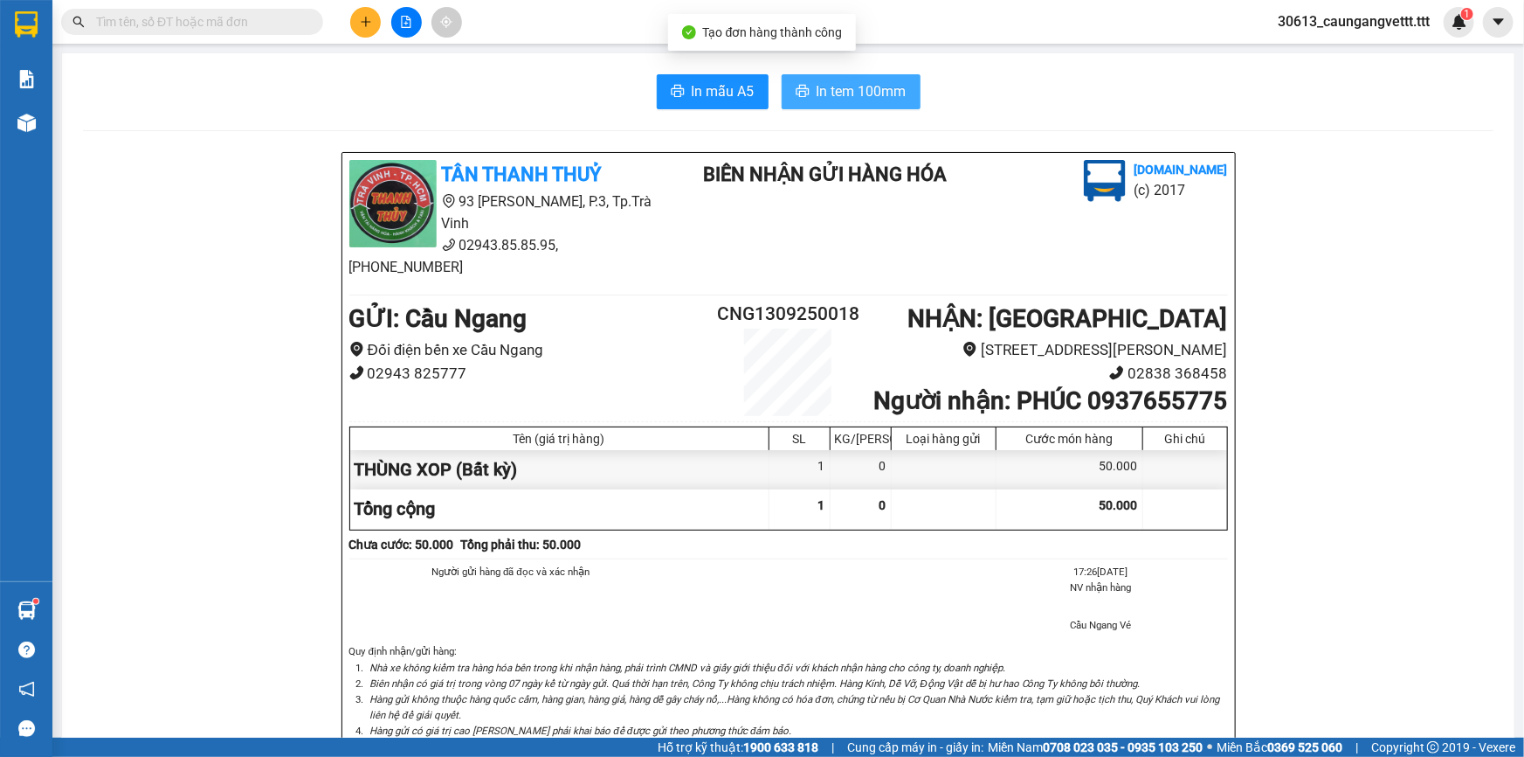
click at [856, 84] on span "In tem 100mm" at bounding box center [862, 91] width 90 height 22
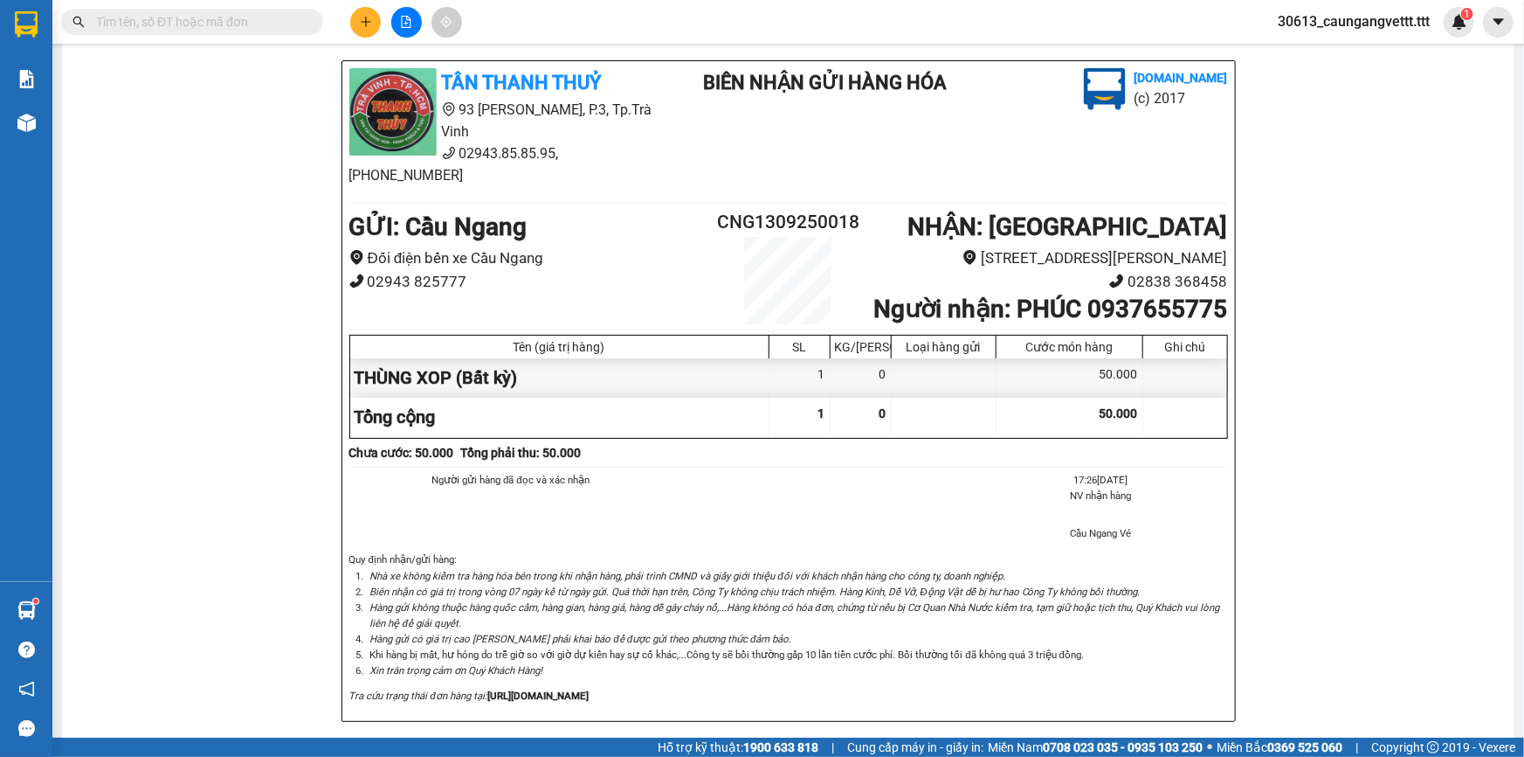
scroll to position [105, 0]
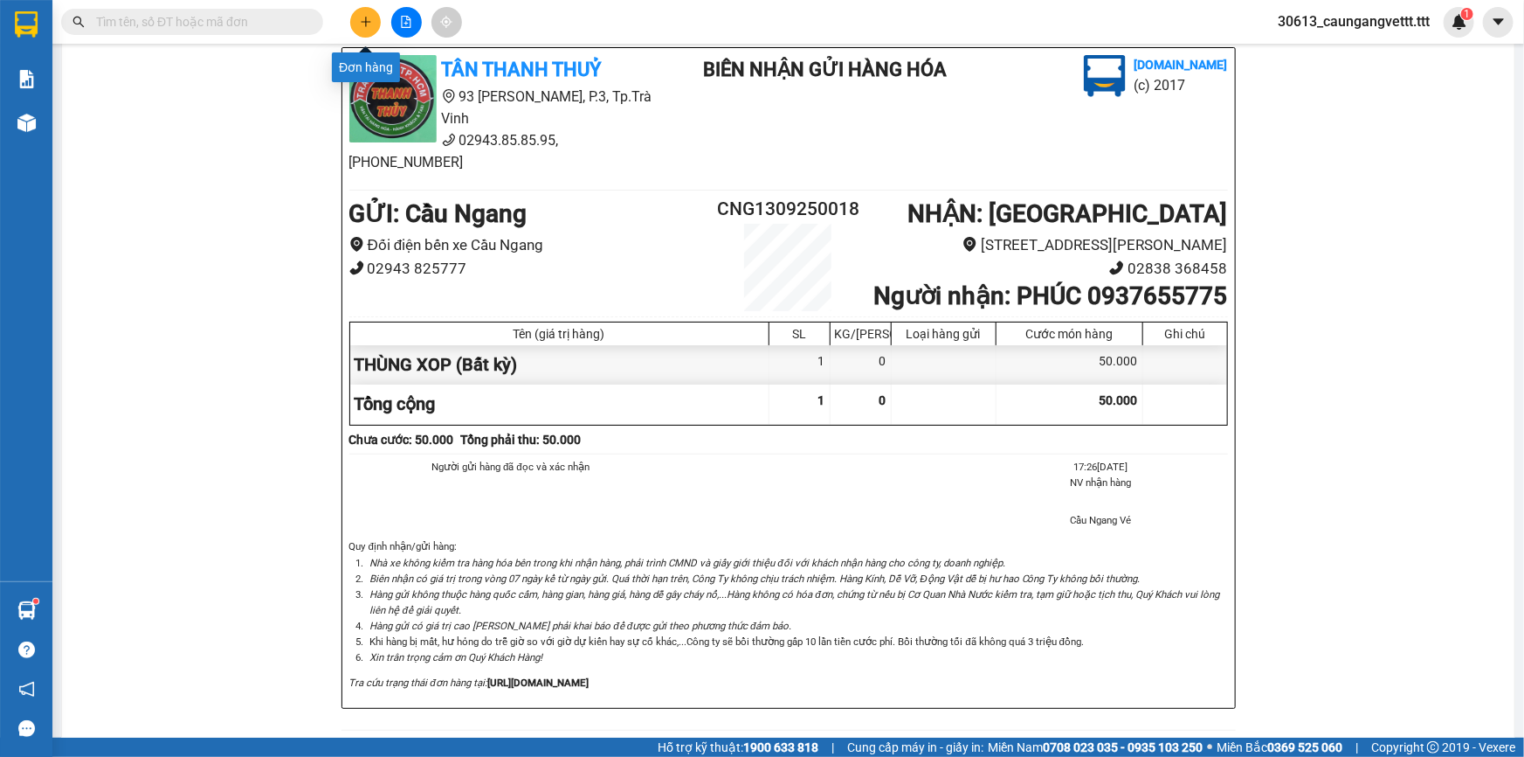
click at [360, 23] on icon "plus" at bounding box center [366, 22] width 12 height 12
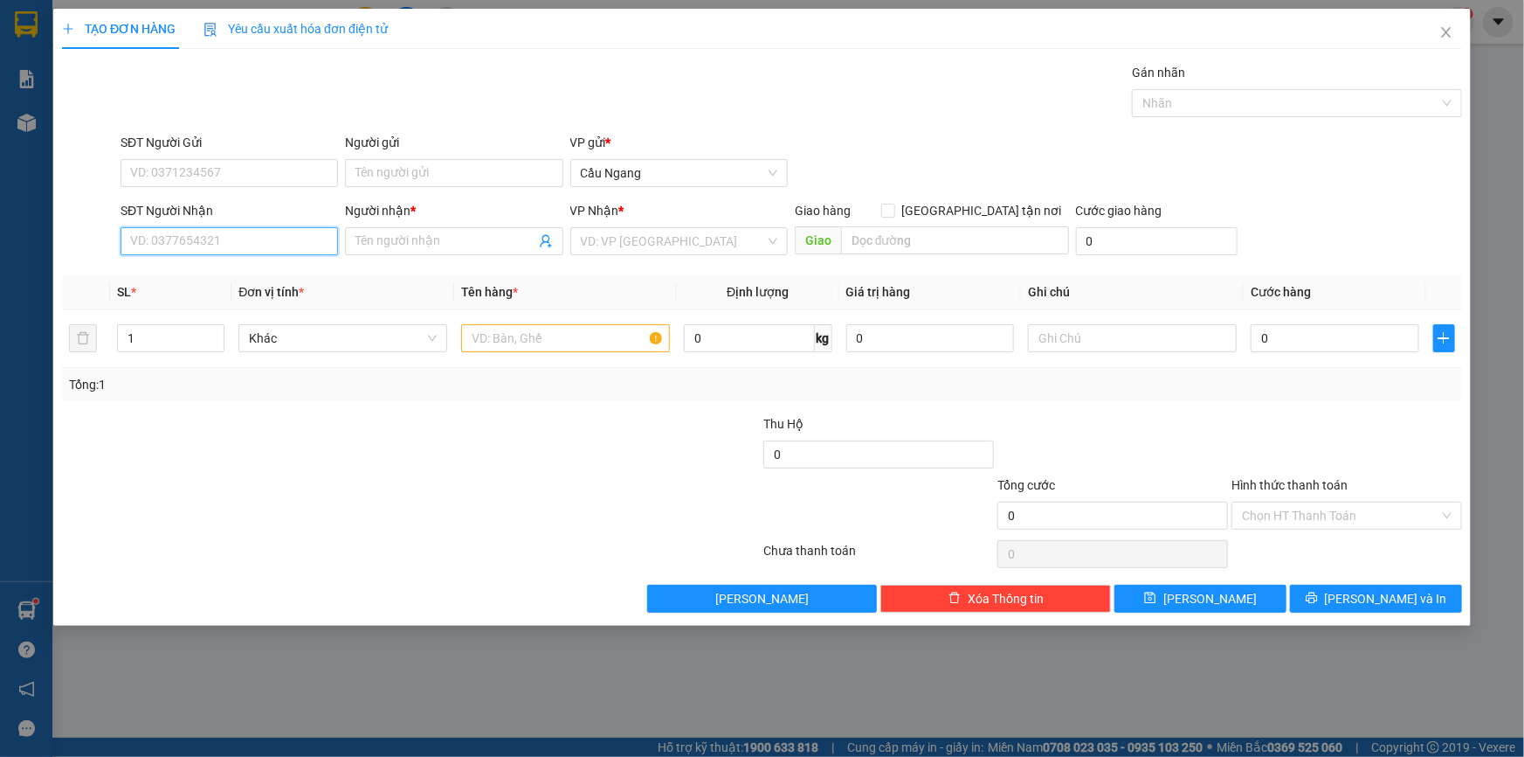
click at [230, 250] on input "SĐT Người Nhận" at bounding box center [230, 241] width 218 height 28
click at [201, 274] on div "0907153491 - QUÂN" at bounding box center [229, 275] width 197 height 19
type input "0907153491"
type input "QUÂN"
type input "0907153491"
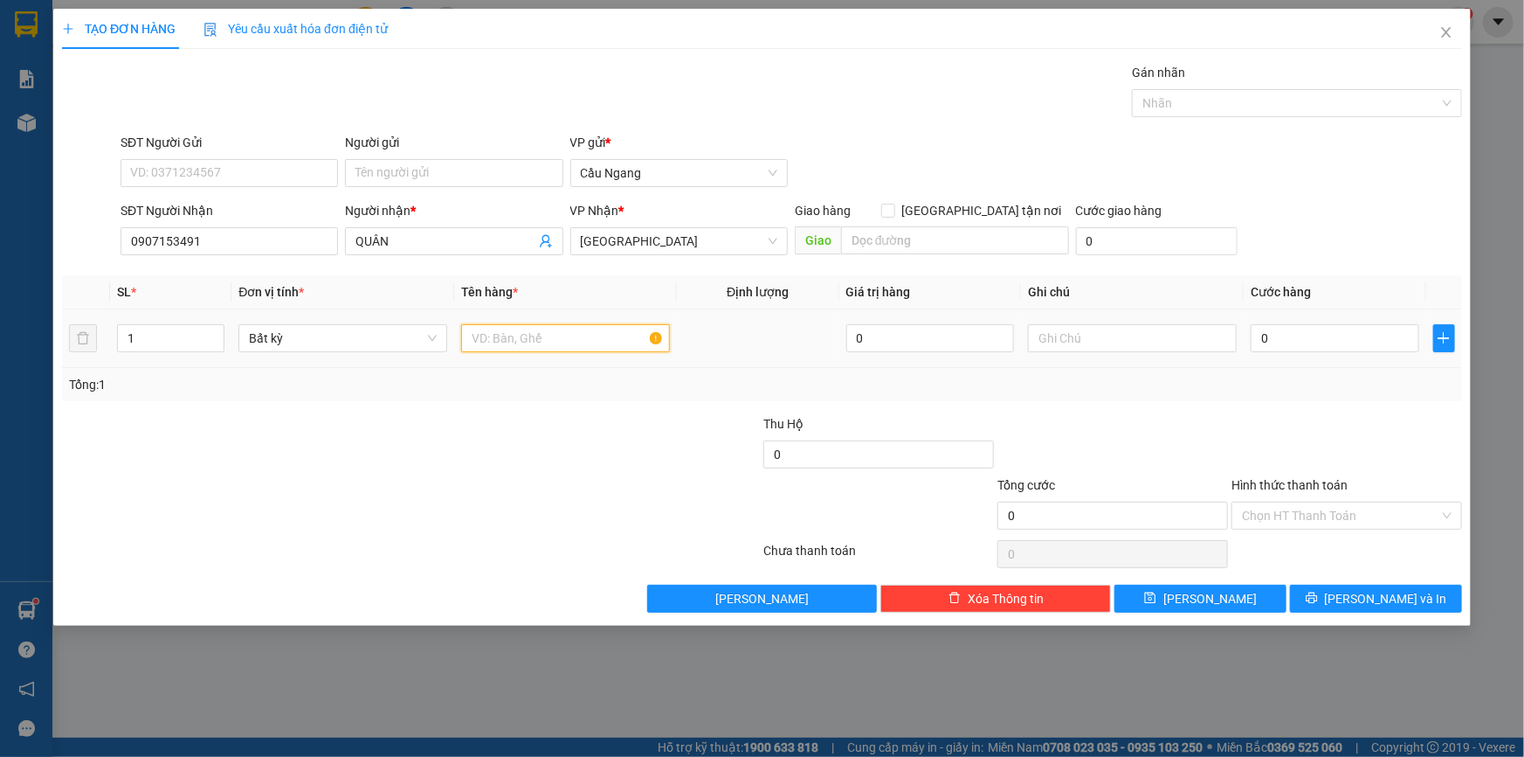
click at [517, 342] on input "text" at bounding box center [565, 338] width 209 height 28
type input "CUC SAT"
click at [1320, 340] on input "0" at bounding box center [1335, 338] width 169 height 28
type input "4"
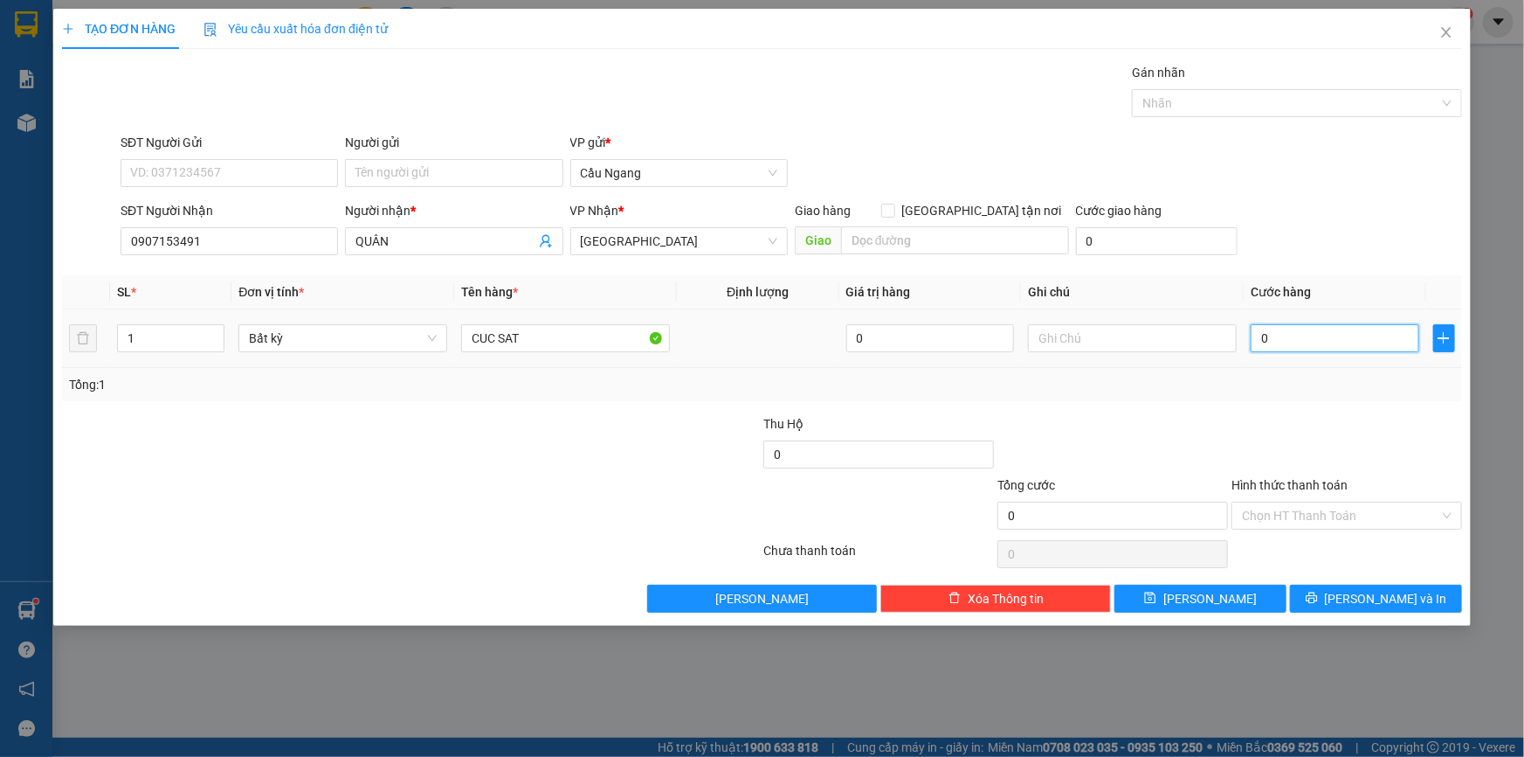
type input "4"
type input "40"
type input "400"
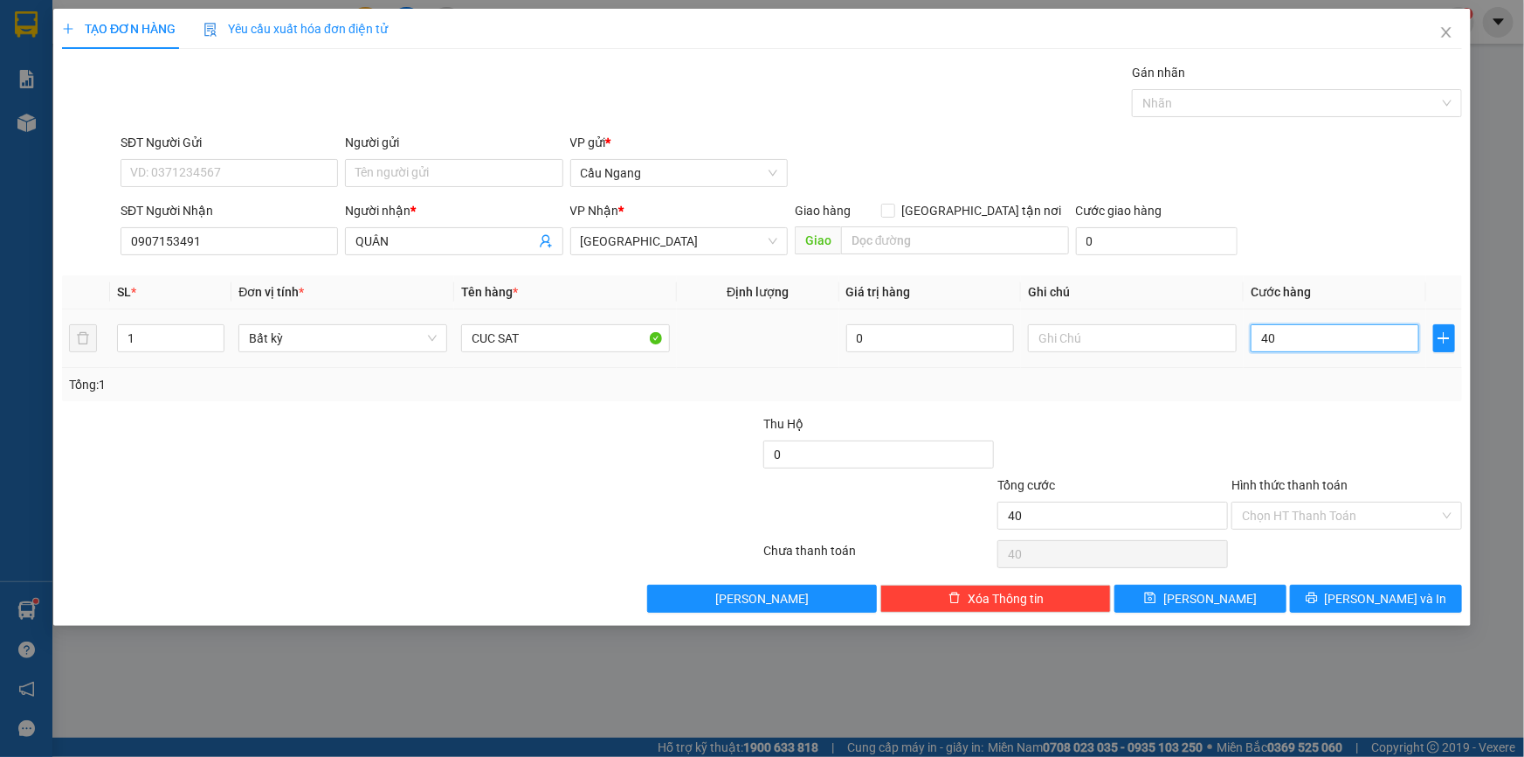
type input "400"
type input "4.000"
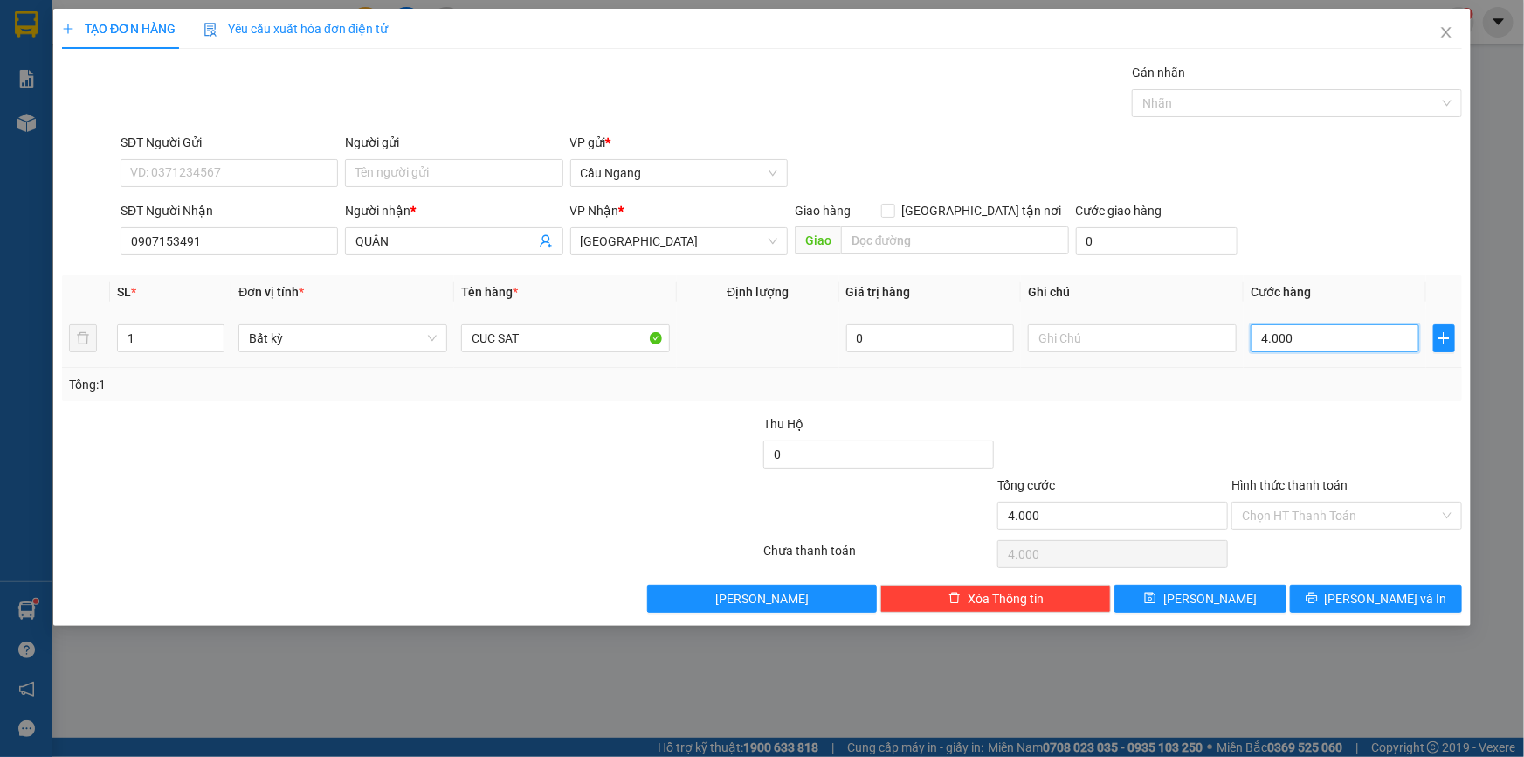
type input "40.000"
click at [1289, 514] on input "Hình thức thanh toán" at bounding box center [1340, 515] width 197 height 26
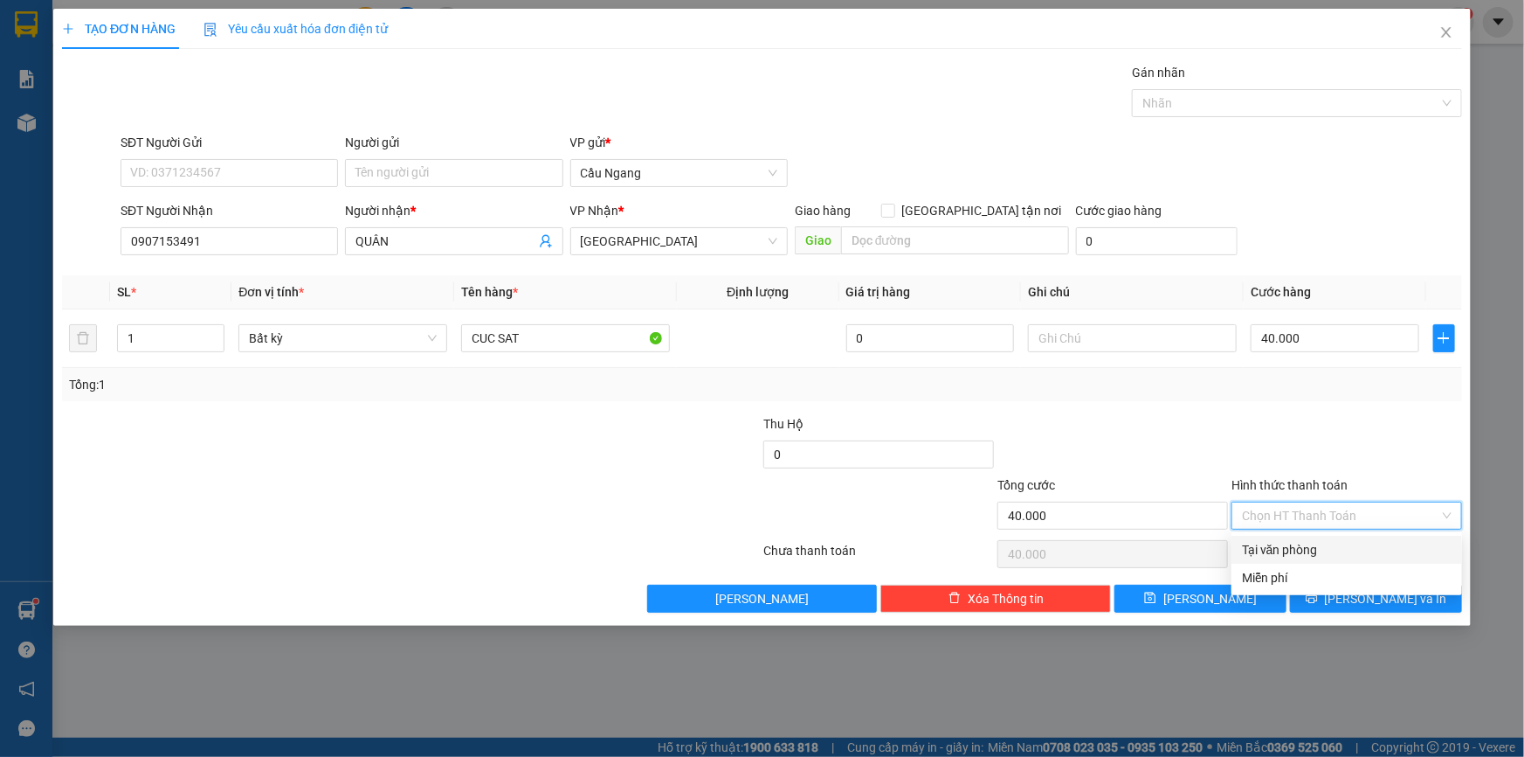
click at [1298, 544] on div "Tại văn phòng" at bounding box center [1347, 549] width 210 height 19
type input "0"
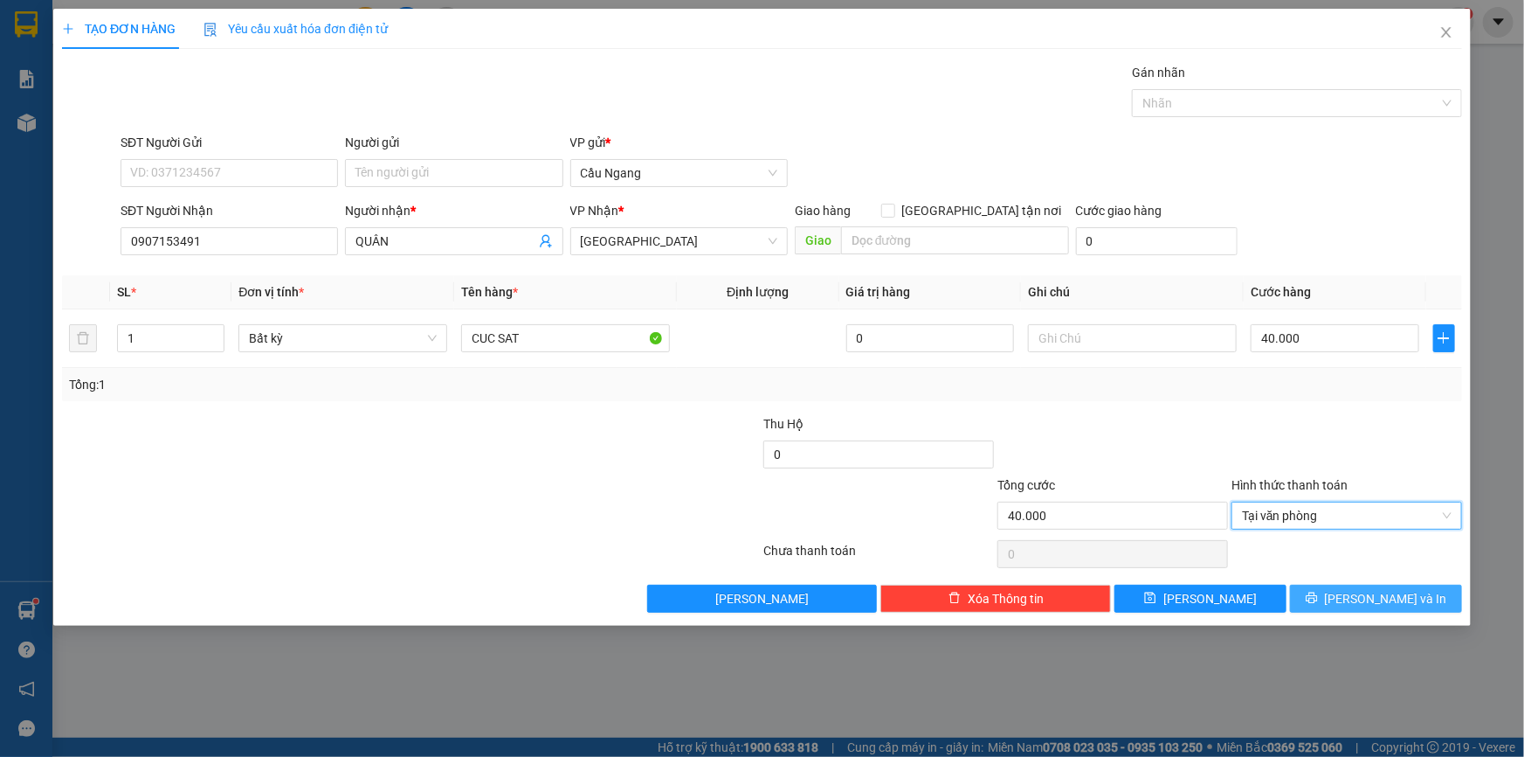
click at [1372, 598] on span "[PERSON_NAME] và In" at bounding box center [1386, 598] width 122 height 19
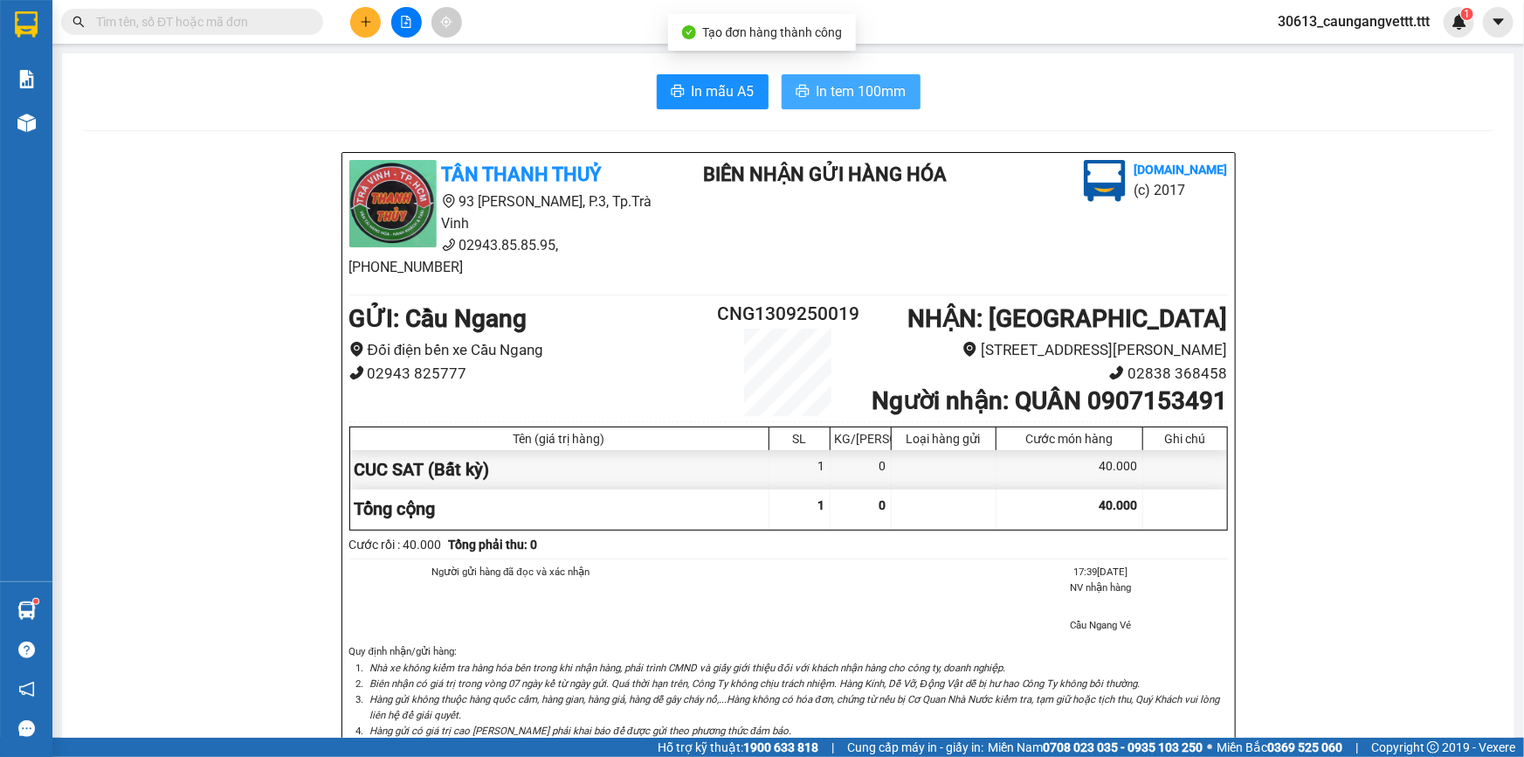
click at [844, 87] on span "In tem 100mm" at bounding box center [862, 91] width 90 height 22
click at [367, 19] on icon "plus" at bounding box center [366, 22] width 12 height 12
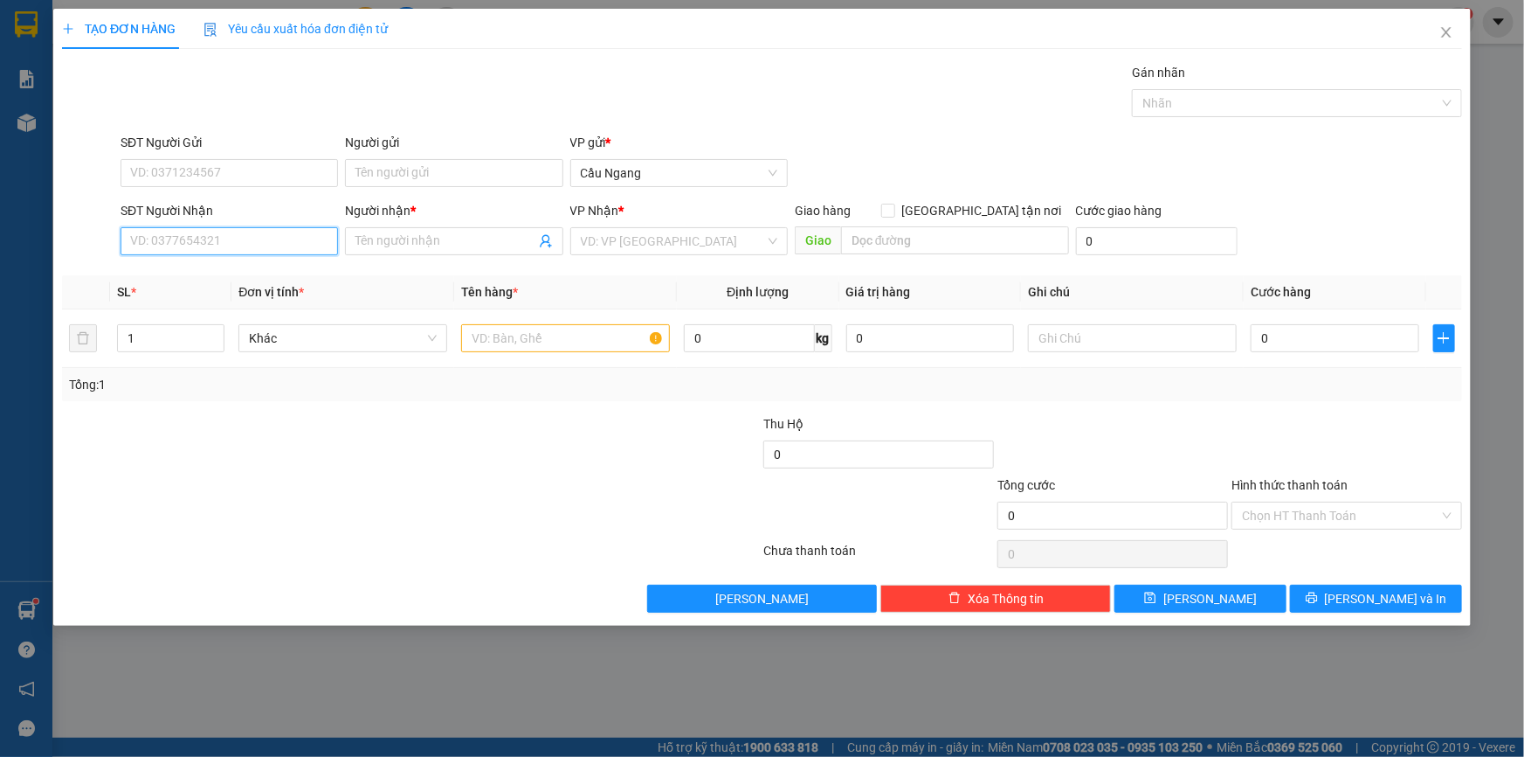
click at [187, 247] on input "SĐT Người Nhận" at bounding box center [230, 241] width 218 height 28
click at [188, 271] on div "0349088578 - Huệ" at bounding box center [229, 275] width 197 height 19
type input "0349088578"
type input "Huệ"
type input "0349088578"
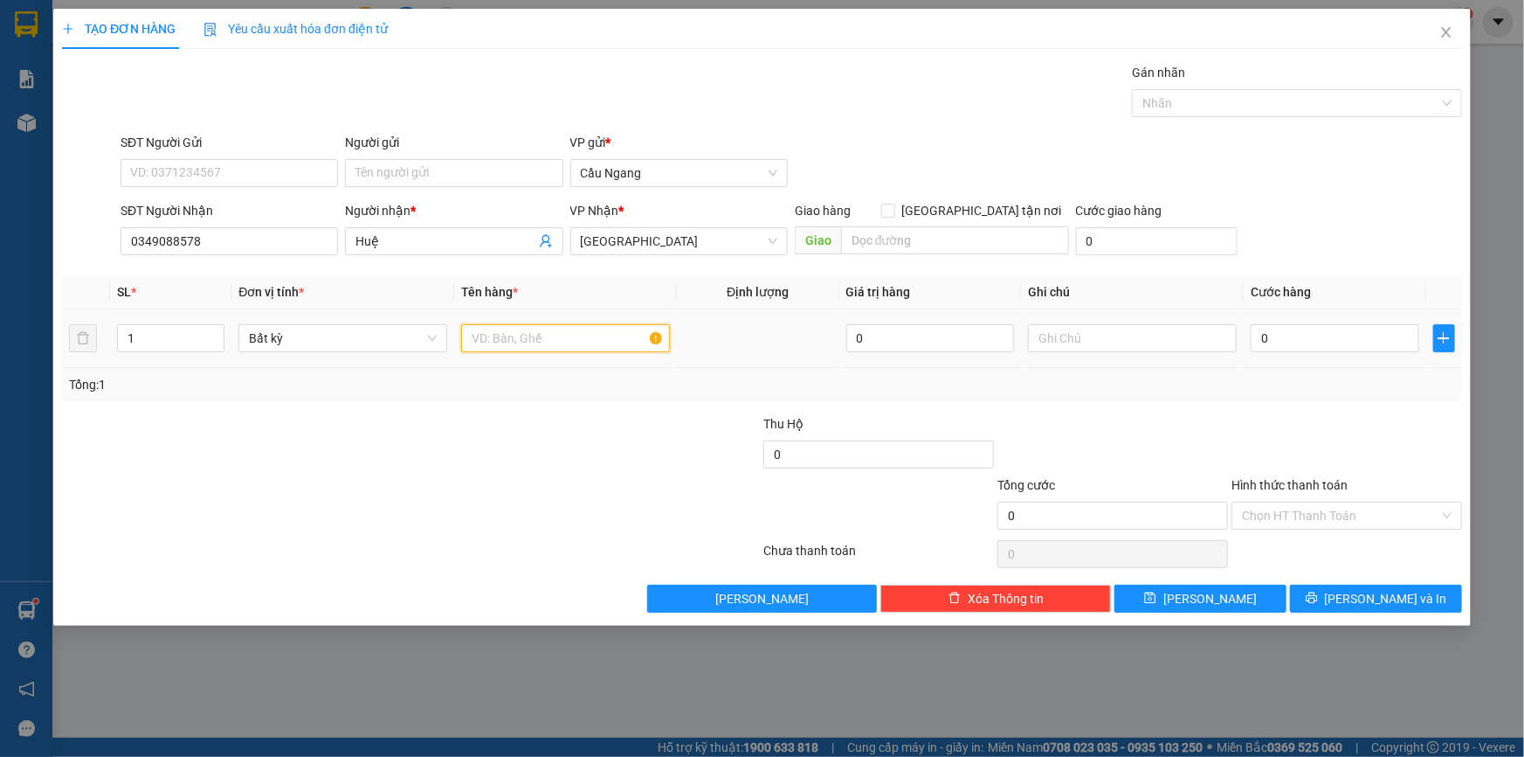
click at [540, 339] on input "text" at bounding box center [565, 338] width 209 height 28
type input "BAO"
click at [1294, 340] on input "0" at bounding box center [1335, 338] width 169 height 28
type input "4"
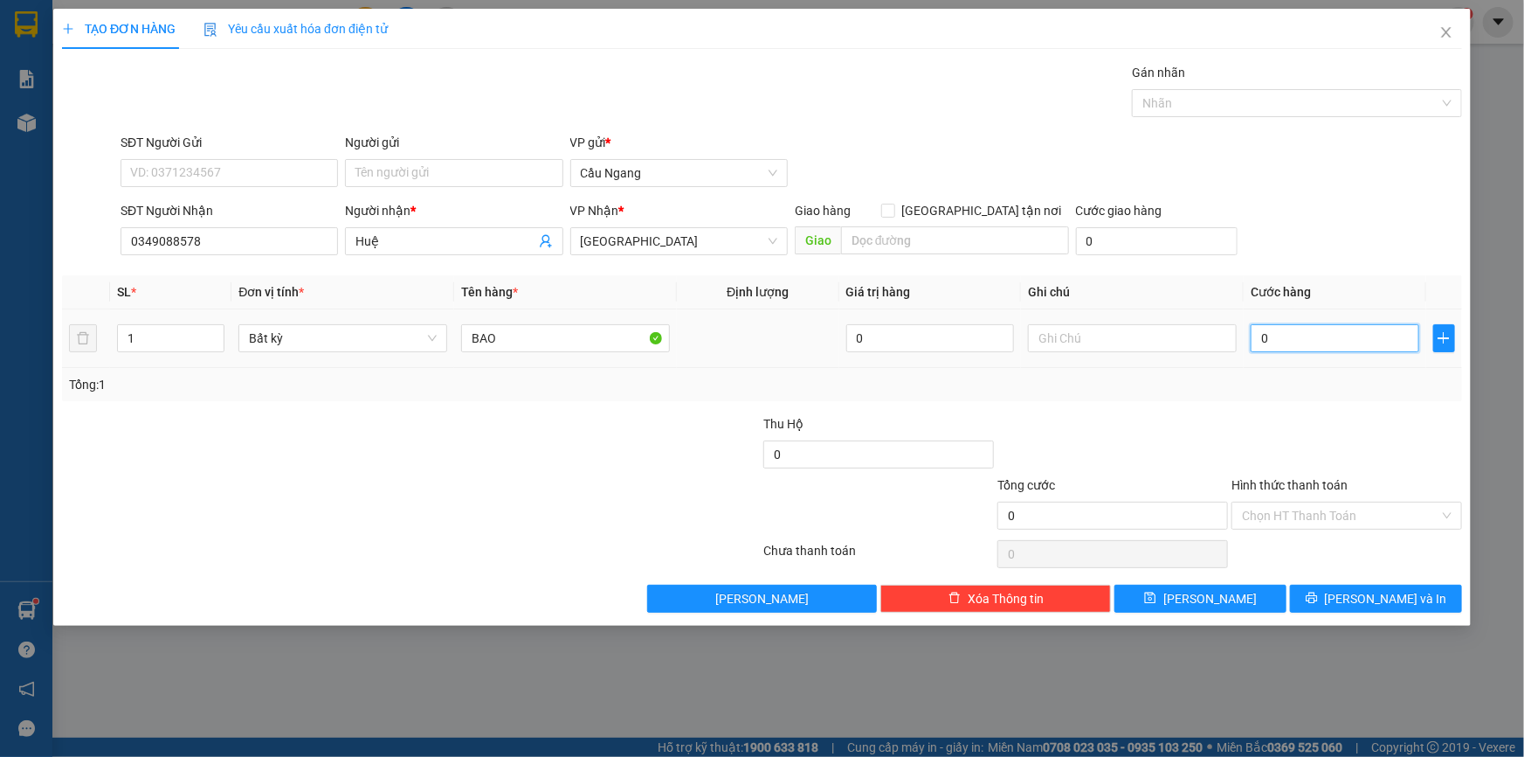
type input "4"
type input "40"
type input "400"
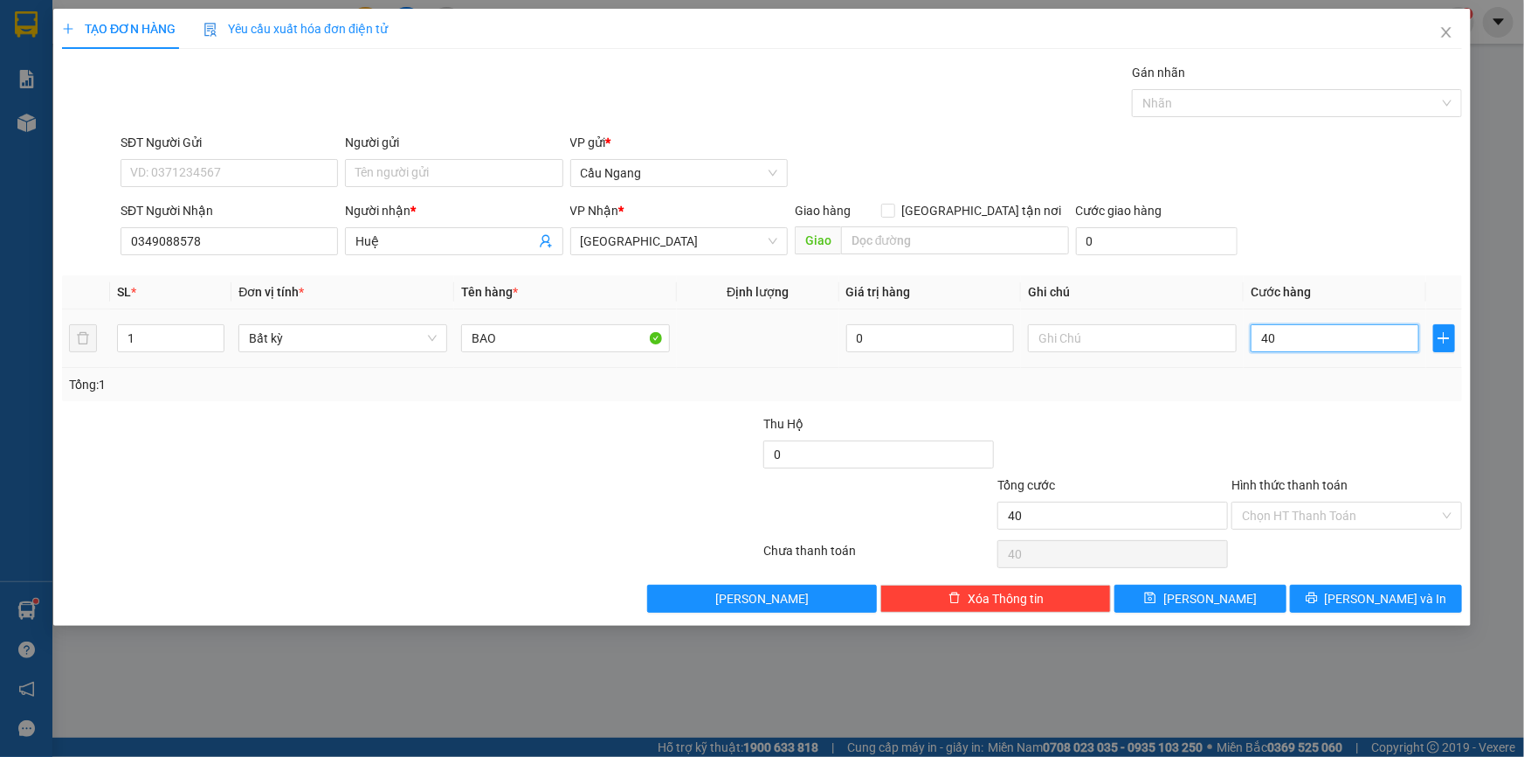
type input "400"
type input "4.000"
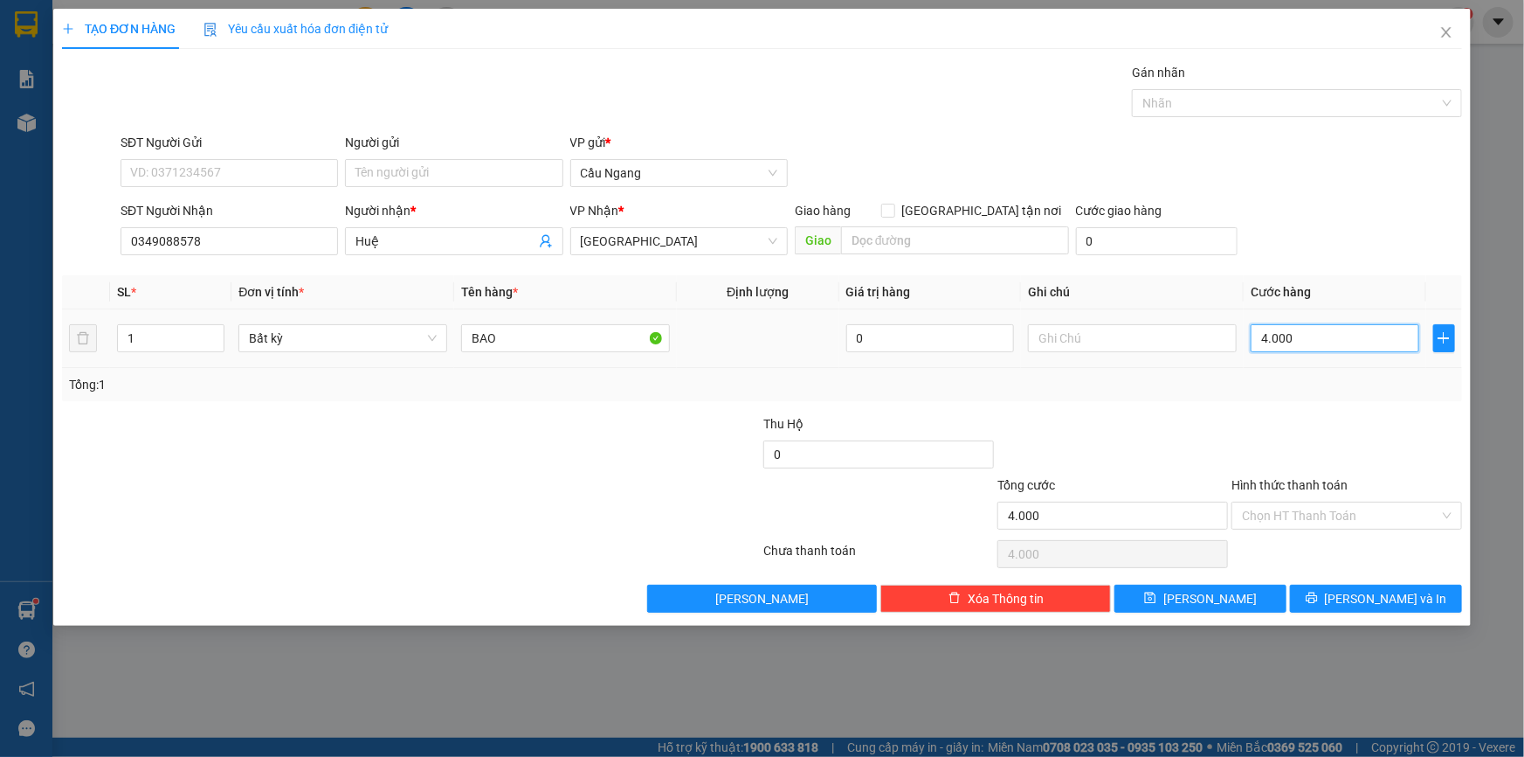
type input "40.000"
click at [1386, 596] on span "[PERSON_NAME] và In" at bounding box center [1386, 598] width 122 height 19
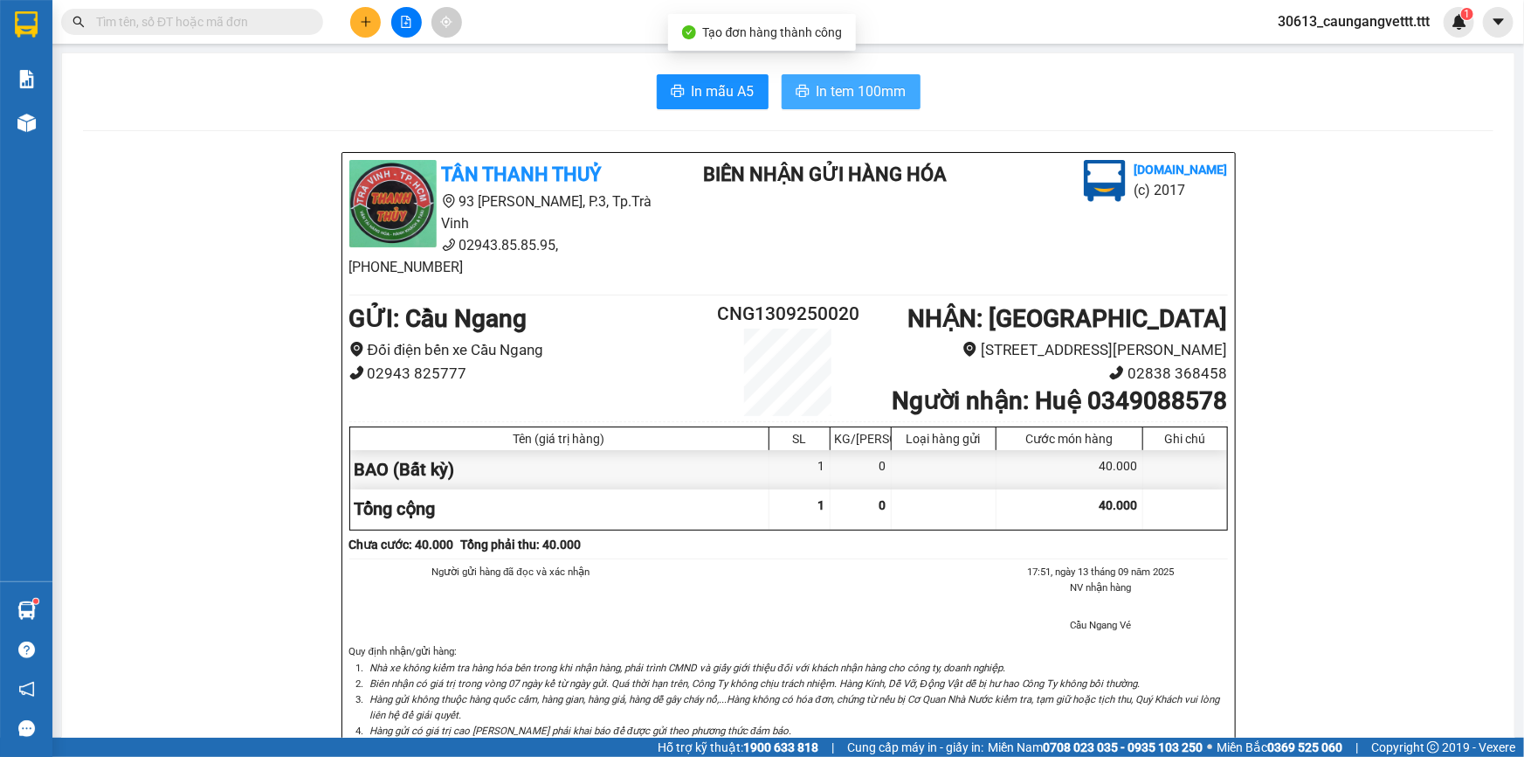
click at [847, 93] on span "In tem 100mm" at bounding box center [862, 91] width 90 height 22
click at [362, 17] on icon "plus" at bounding box center [366, 22] width 12 height 12
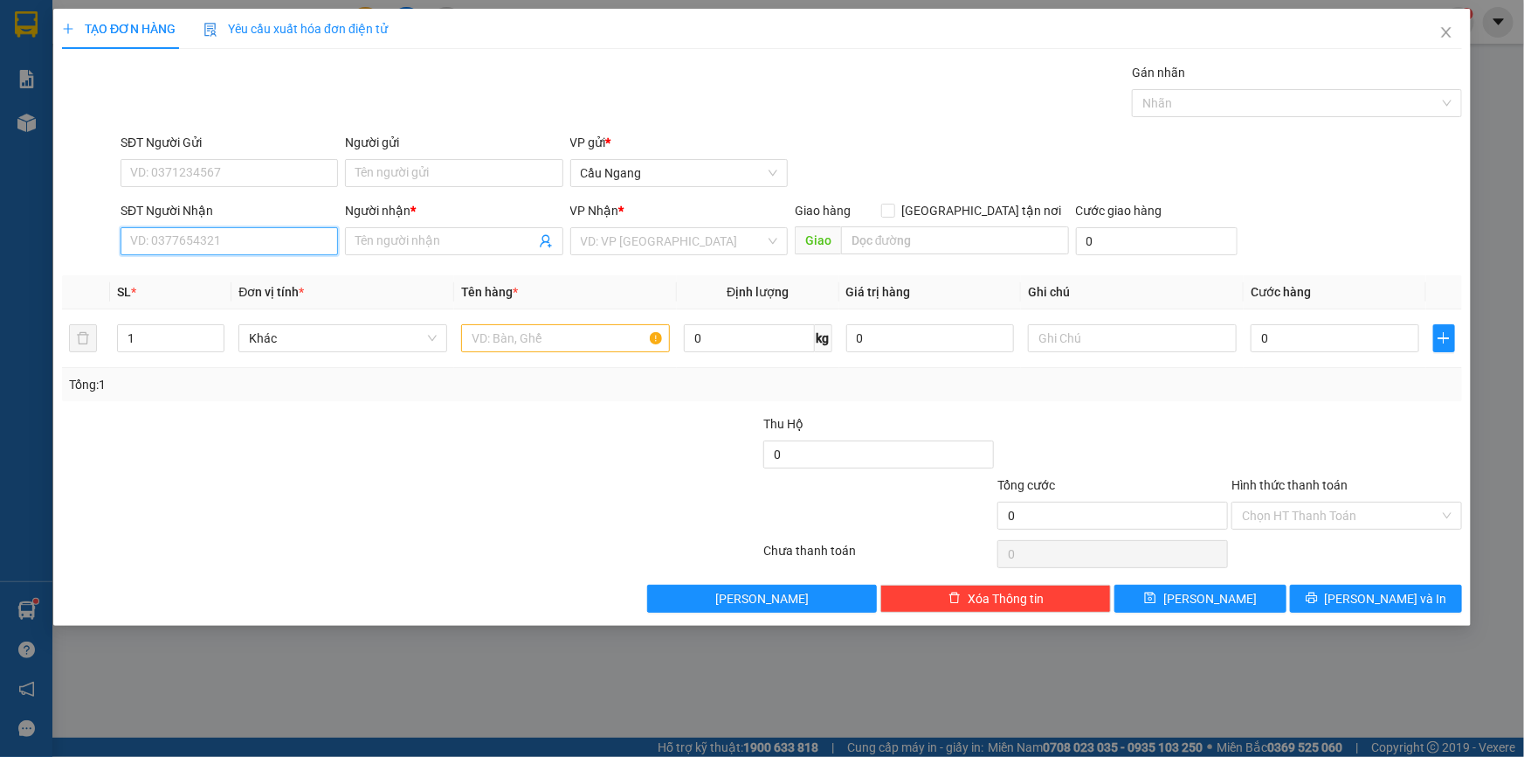
click at [238, 245] on input "SĐT Người Nhận" at bounding box center [230, 241] width 218 height 28
type input "0"
click at [216, 267] on div "0868048139 - LABO TIN PHAT" at bounding box center [229, 275] width 197 height 19
type input "0868048139"
type input "LABO TIN PHAT"
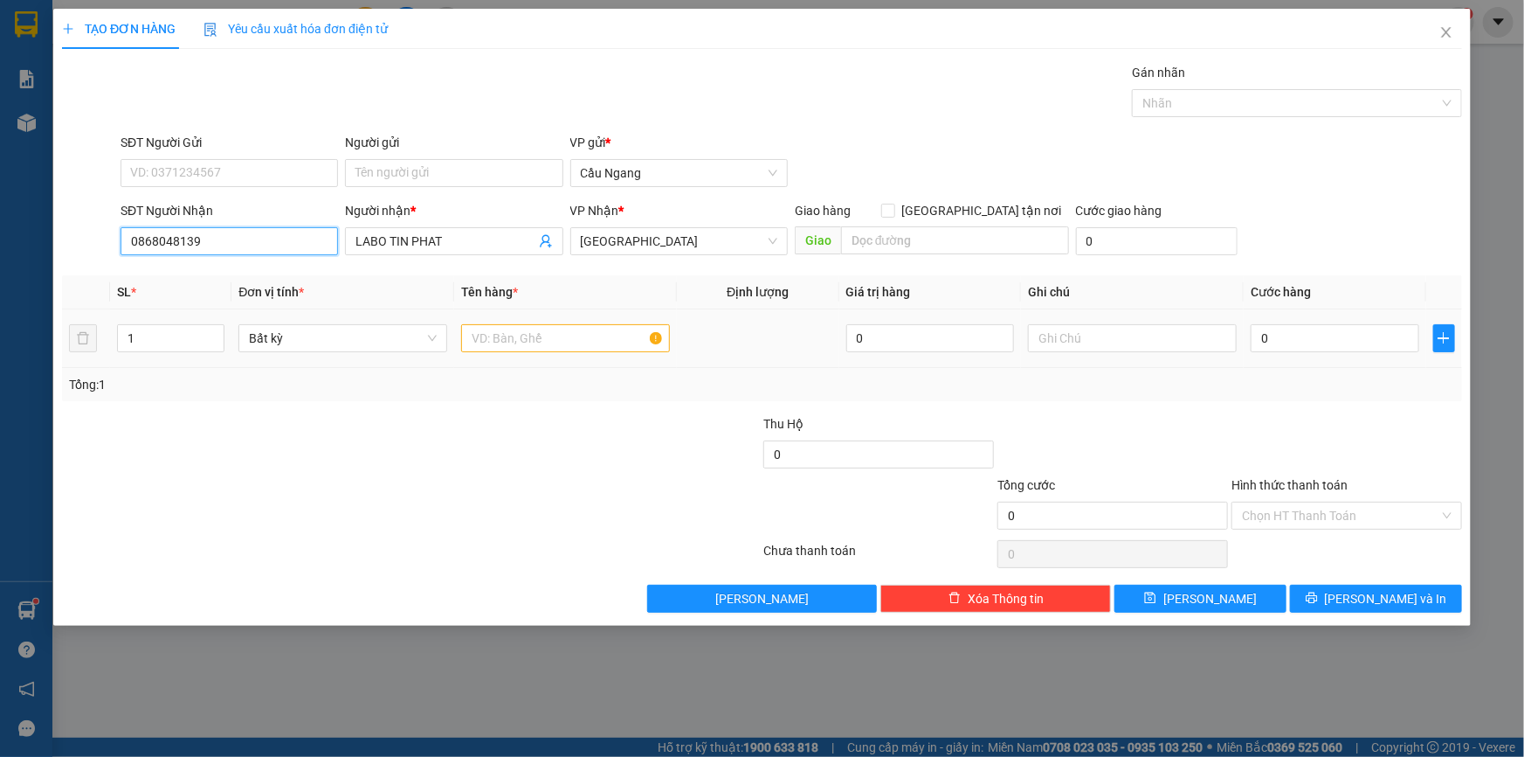
type input "0868048139"
click at [543, 336] on input "text" at bounding box center [565, 338] width 209 height 28
type input "HOP"
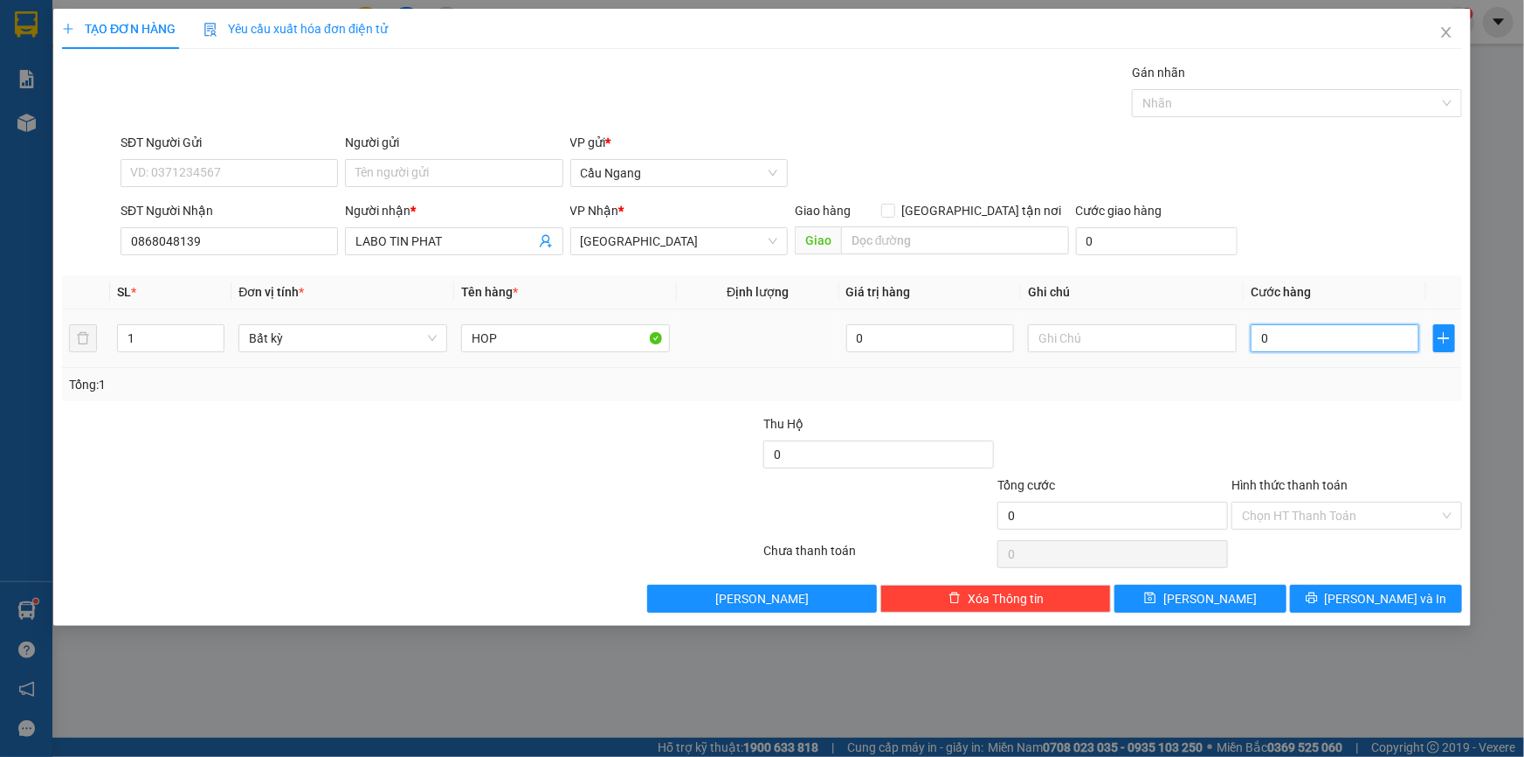
click at [1359, 343] on input "0" at bounding box center [1335, 338] width 169 height 28
type input "3"
type input "30"
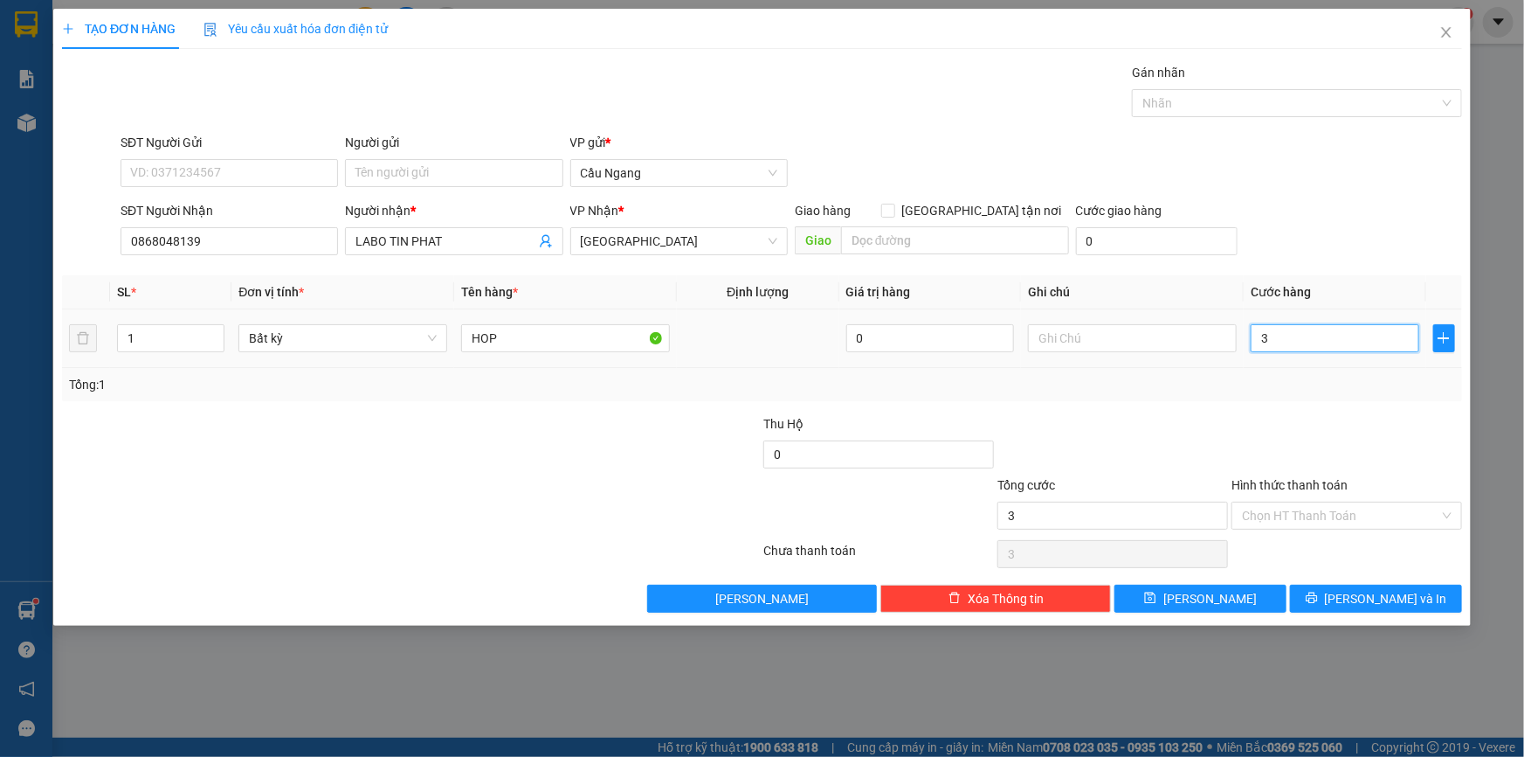
type input "30"
type input "300"
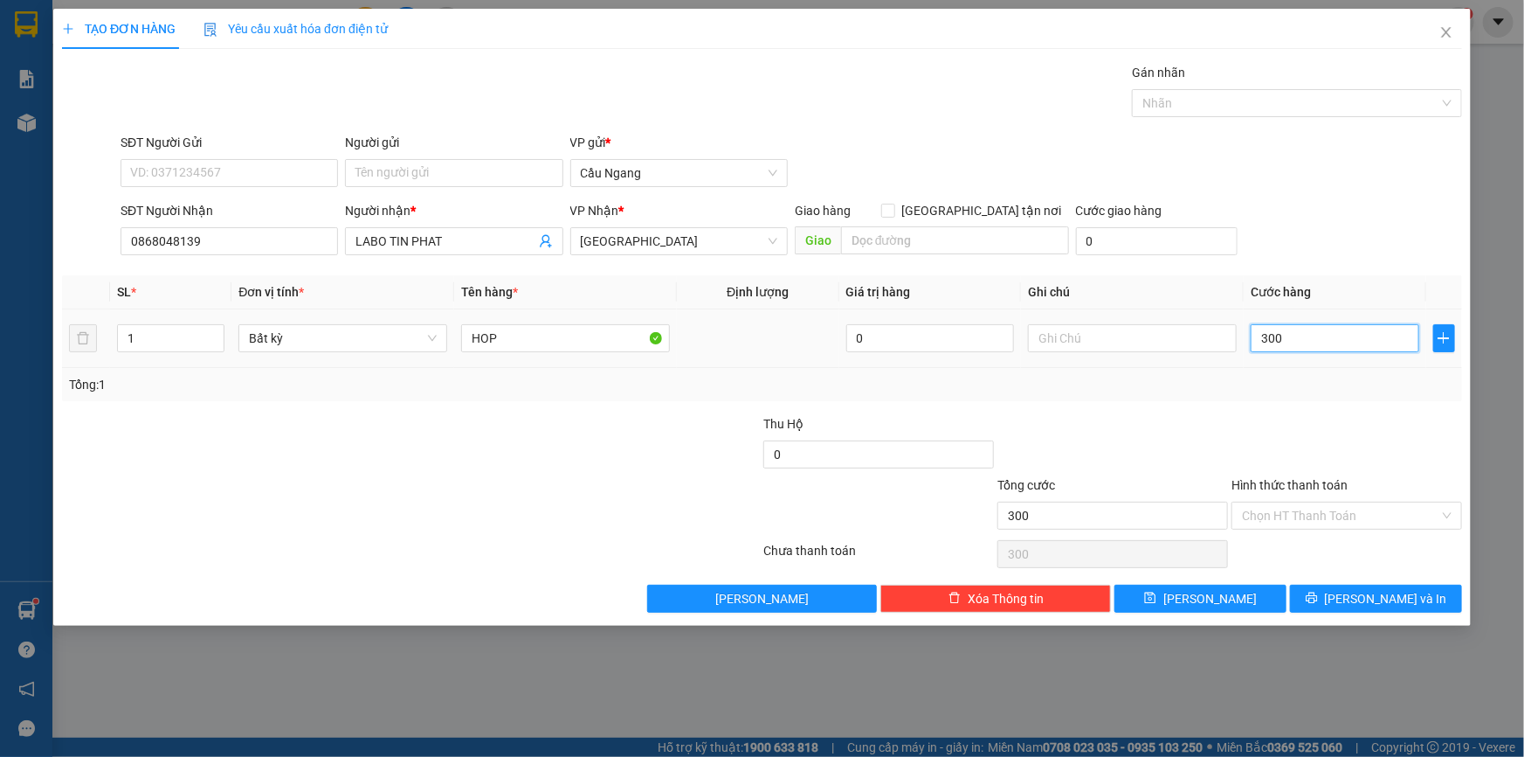
type input "3.000"
type input "30.000"
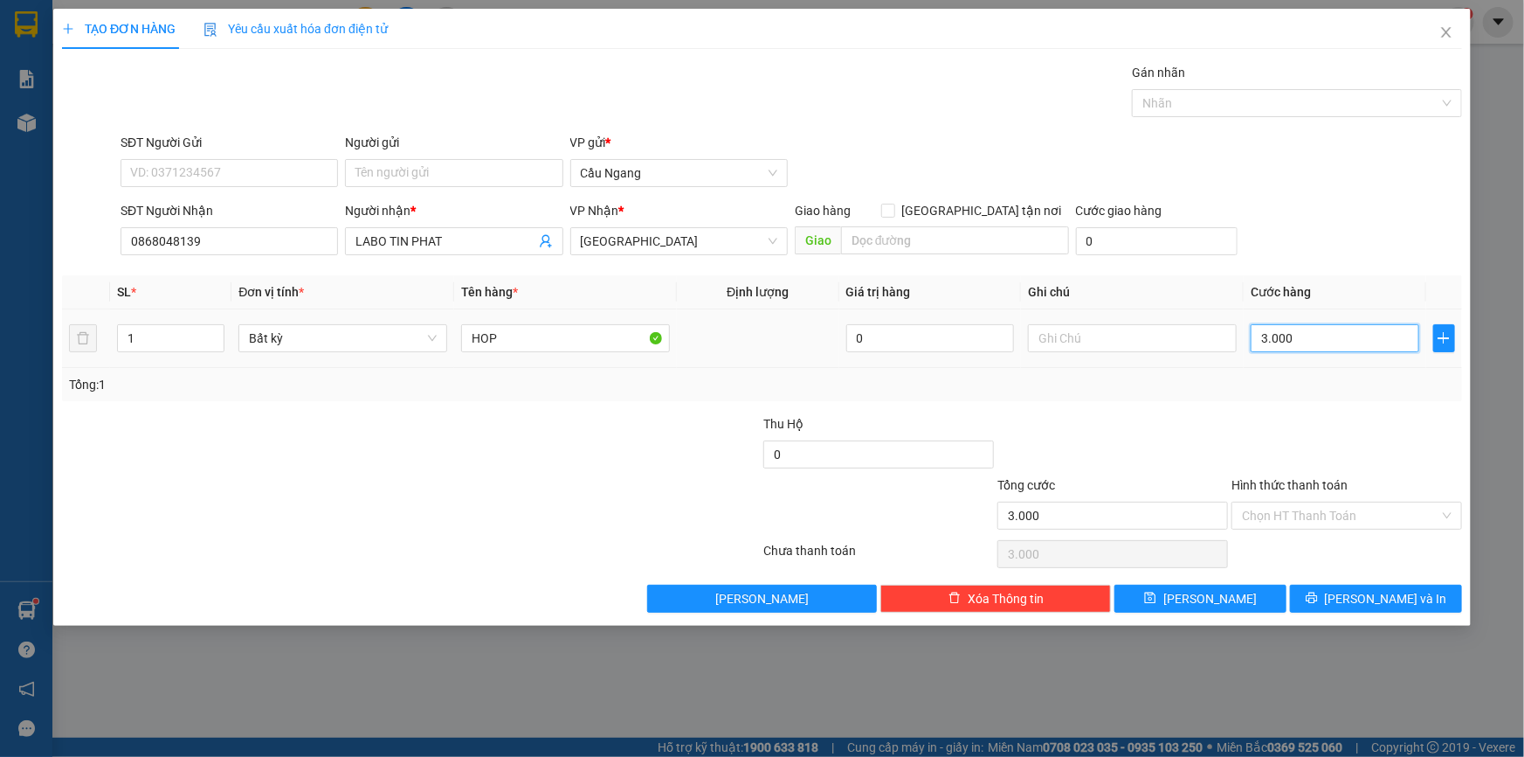
type input "30.000"
click at [1310, 505] on input "Hình thức thanh toán" at bounding box center [1340, 515] width 197 height 26
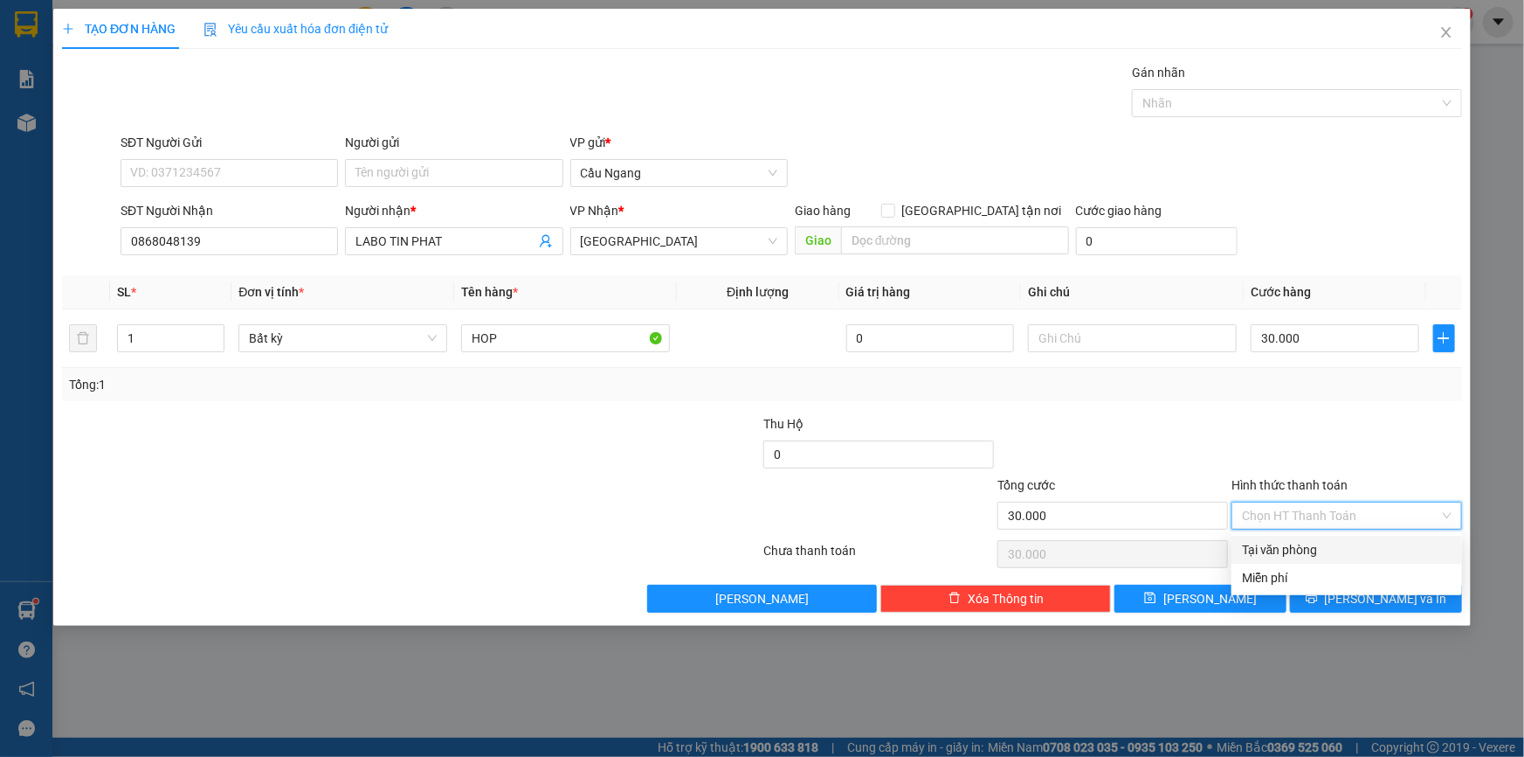
click at [1315, 543] on div "Tại văn phòng" at bounding box center [1347, 549] width 210 height 19
type input "0"
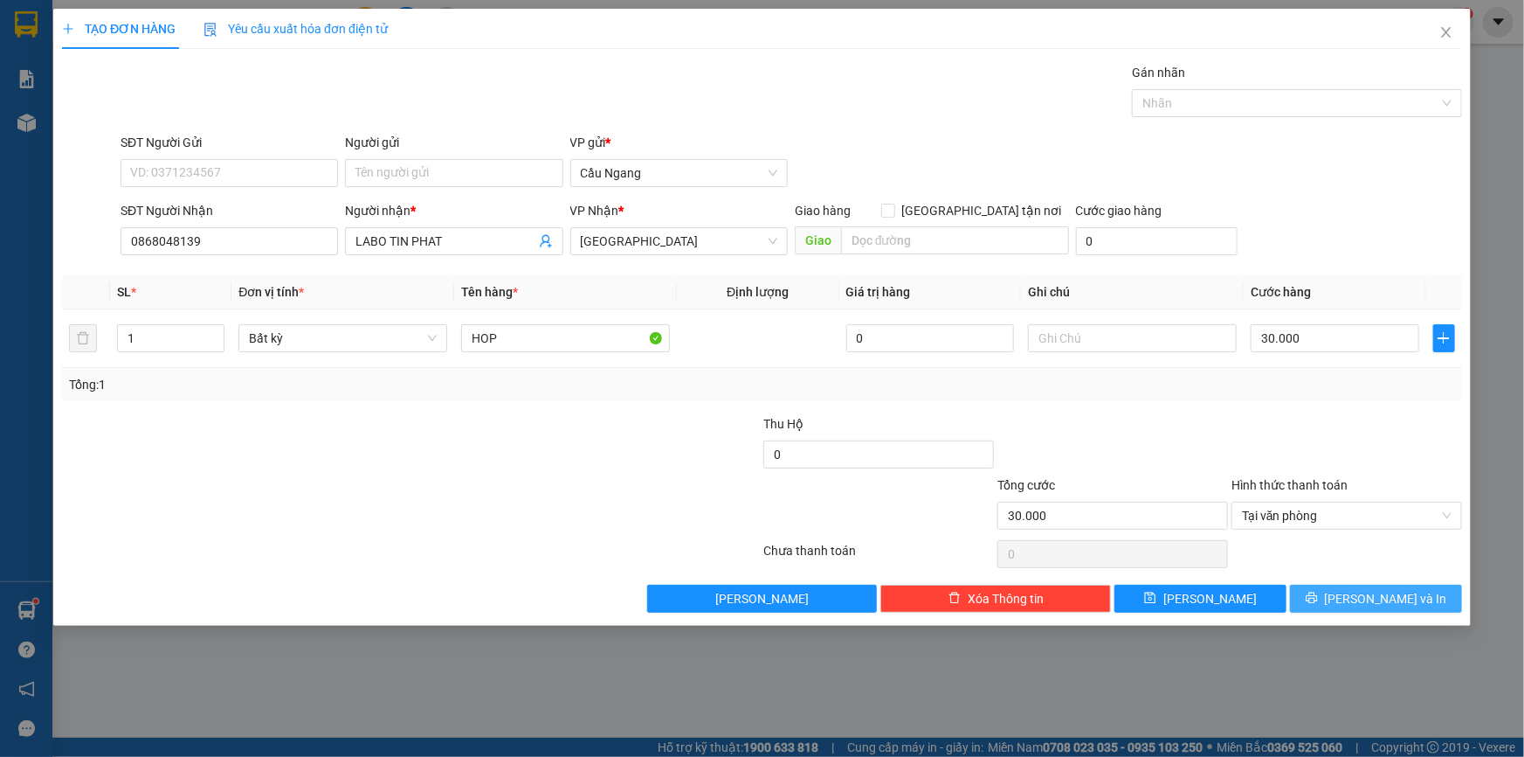
click at [1384, 598] on span "[PERSON_NAME] và In" at bounding box center [1386, 598] width 122 height 19
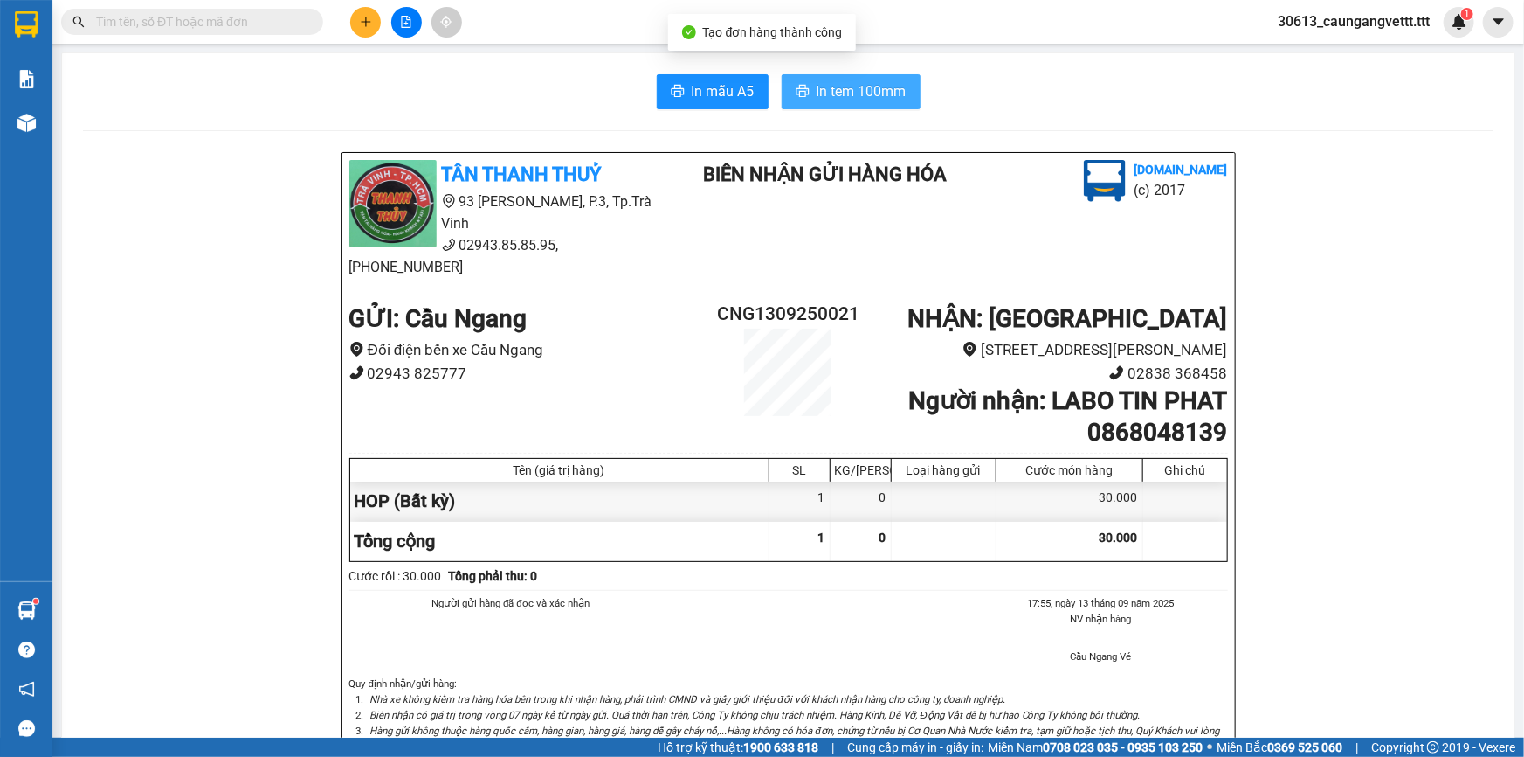
drag, startPoint x: 840, startPoint y: 92, endPoint x: 838, endPoint y: 119, distance: 27.2
click at [841, 98] on span "In tem 100mm" at bounding box center [862, 91] width 90 height 22
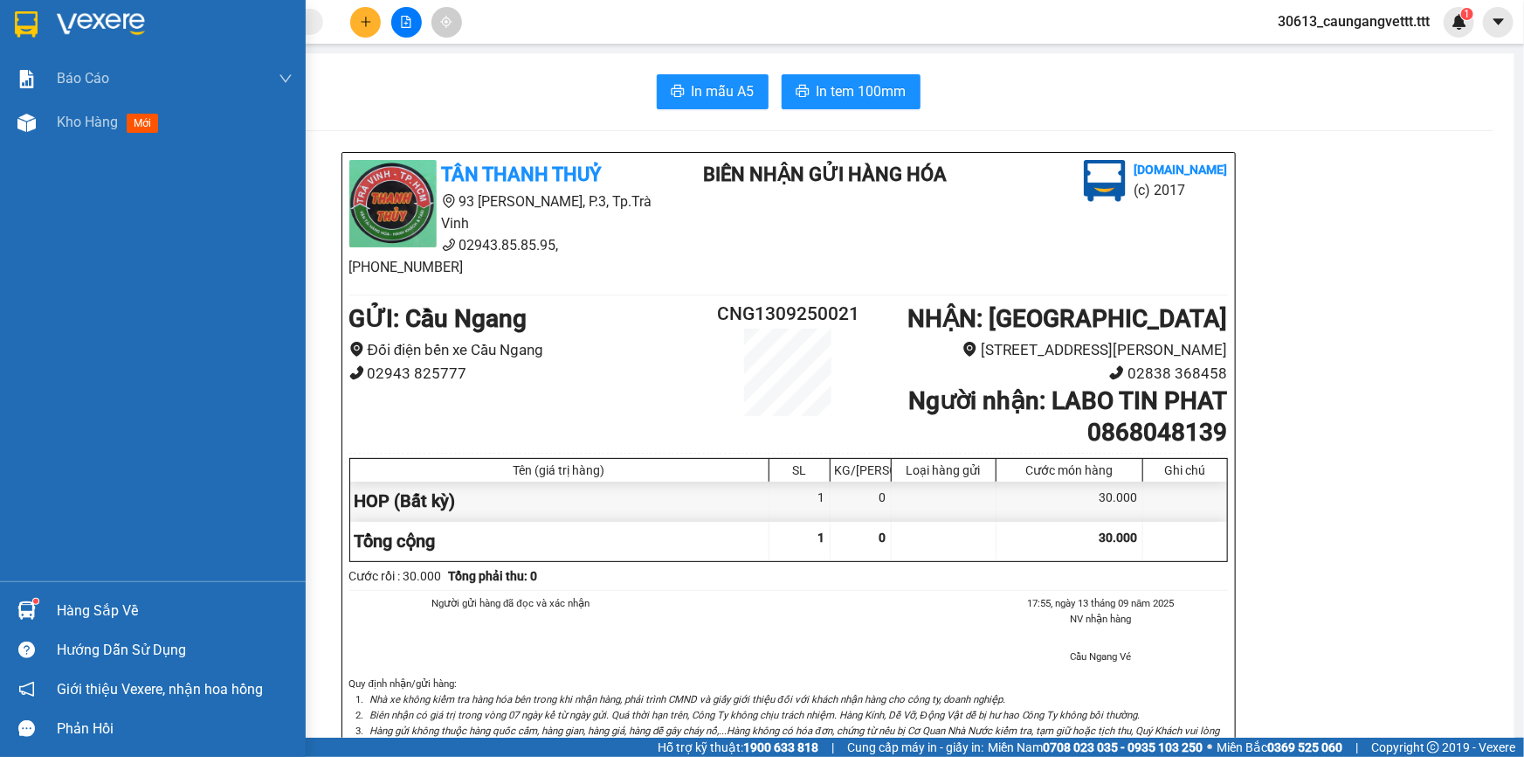
drag, startPoint x: 73, startPoint y: 128, endPoint x: 301, endPoint y: 195, distance: 236.9
click at [74, 128] on span "Kho hàng" at bounding box center [87, 122] width 61 height 17
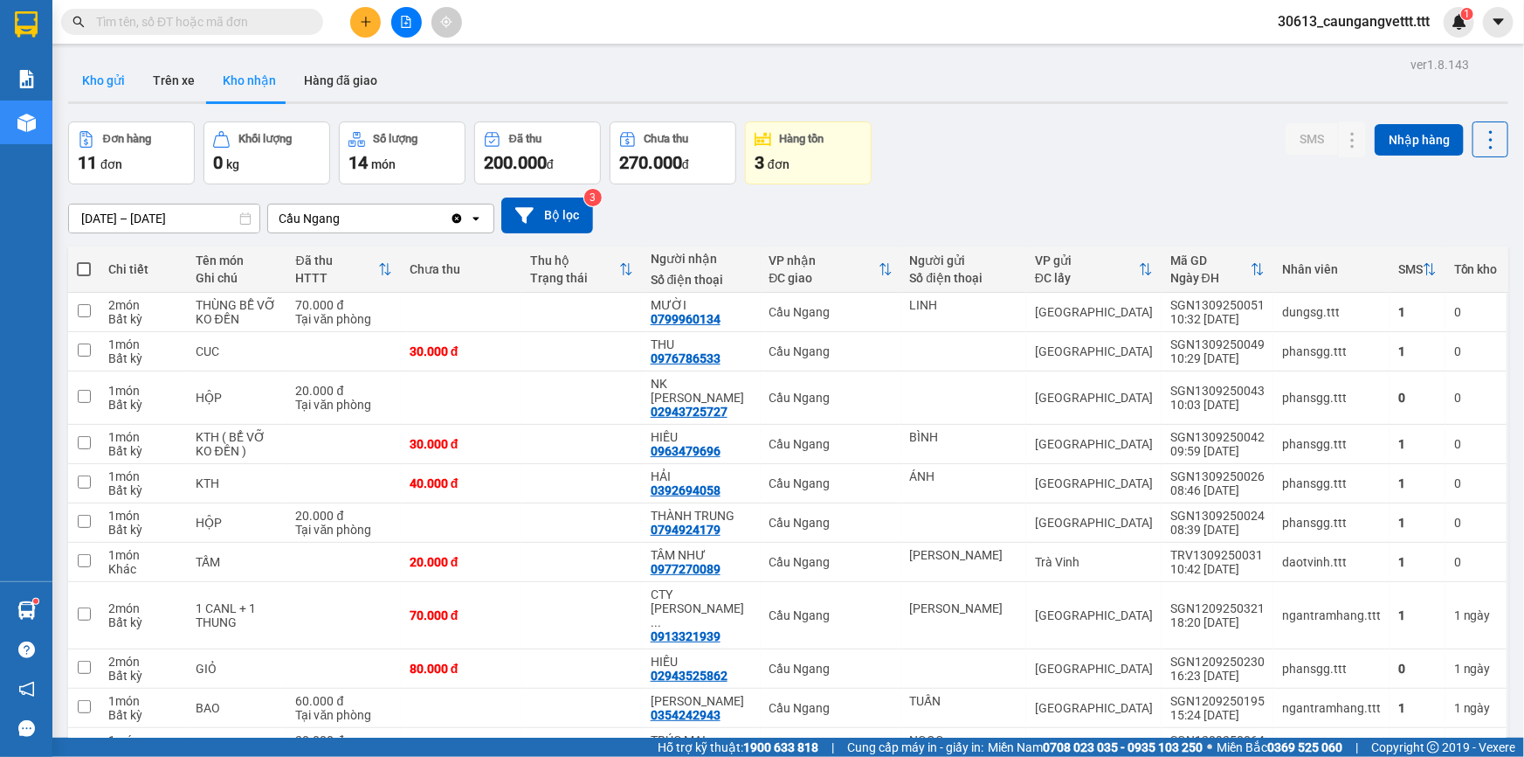
click at [100, 82] on button "Kho gửi" at bounding box center [103, 80] width 71 height 42
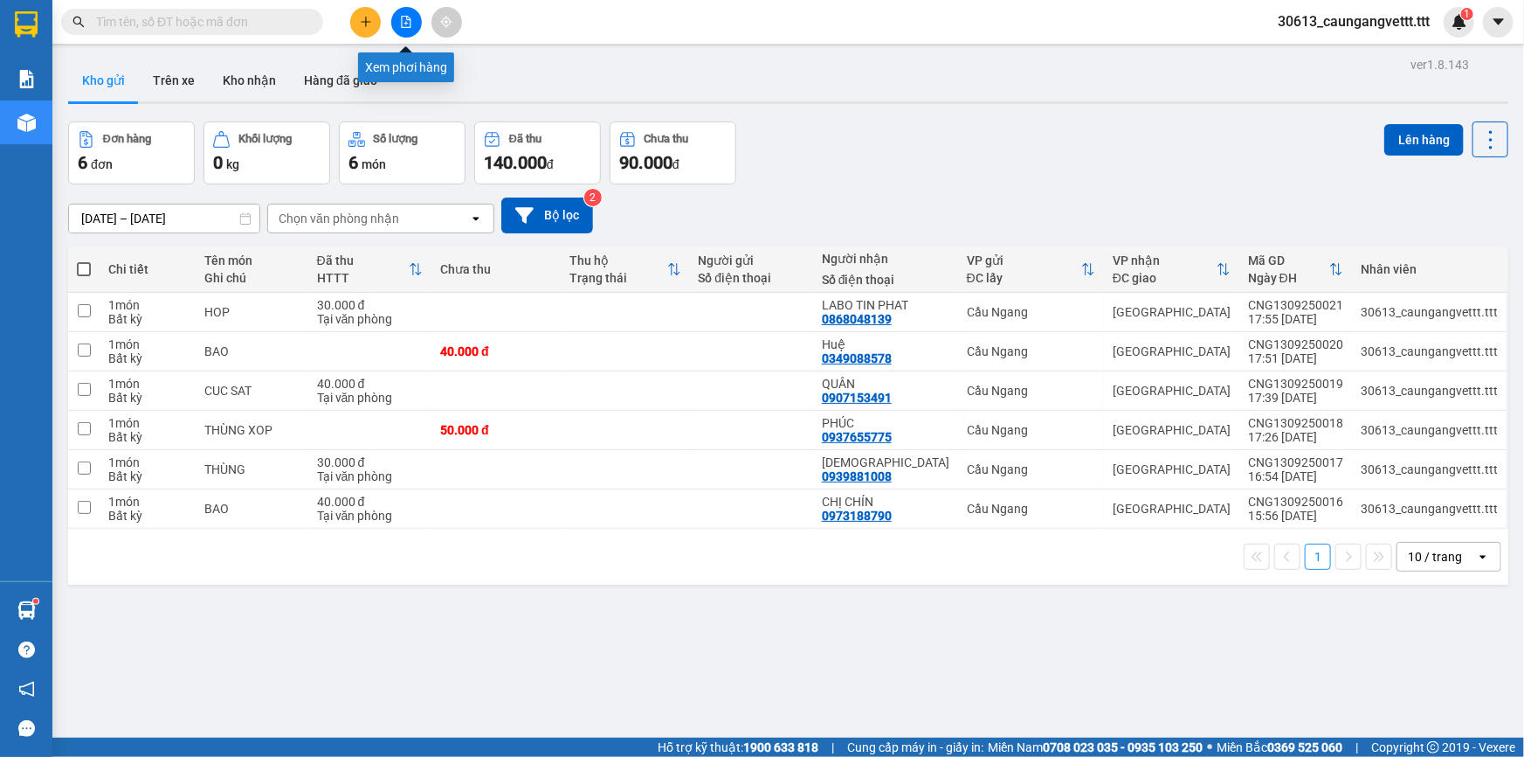
click at [407, 17] on icon "file-add" at bounding box center [407, 22] width 10 height 12
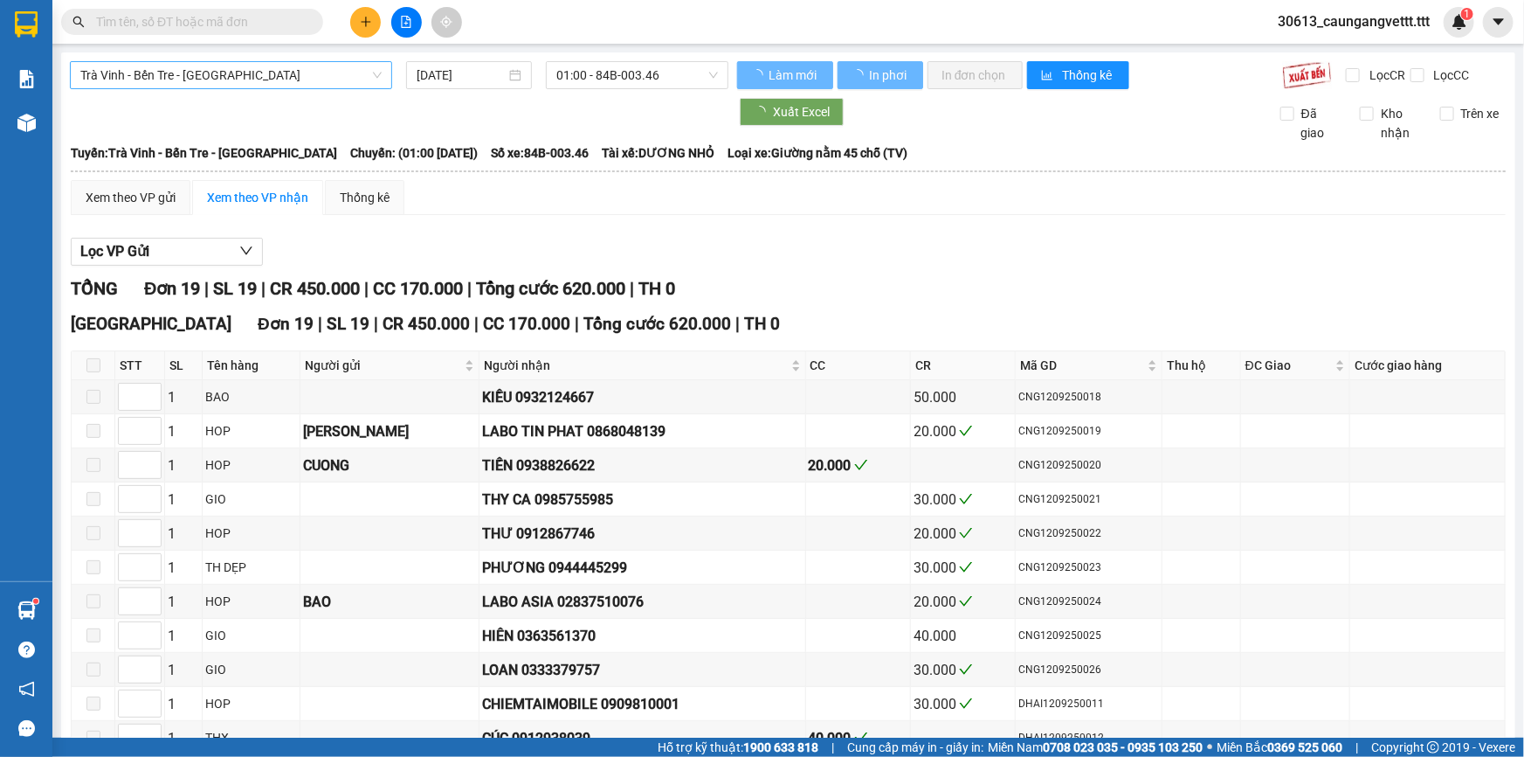
click at [243, 81] on span "Trà Vinh - Bến Tre - [GEOGRAPHIC_DATA]" at bounding box center [230, 75] width 301 height 26
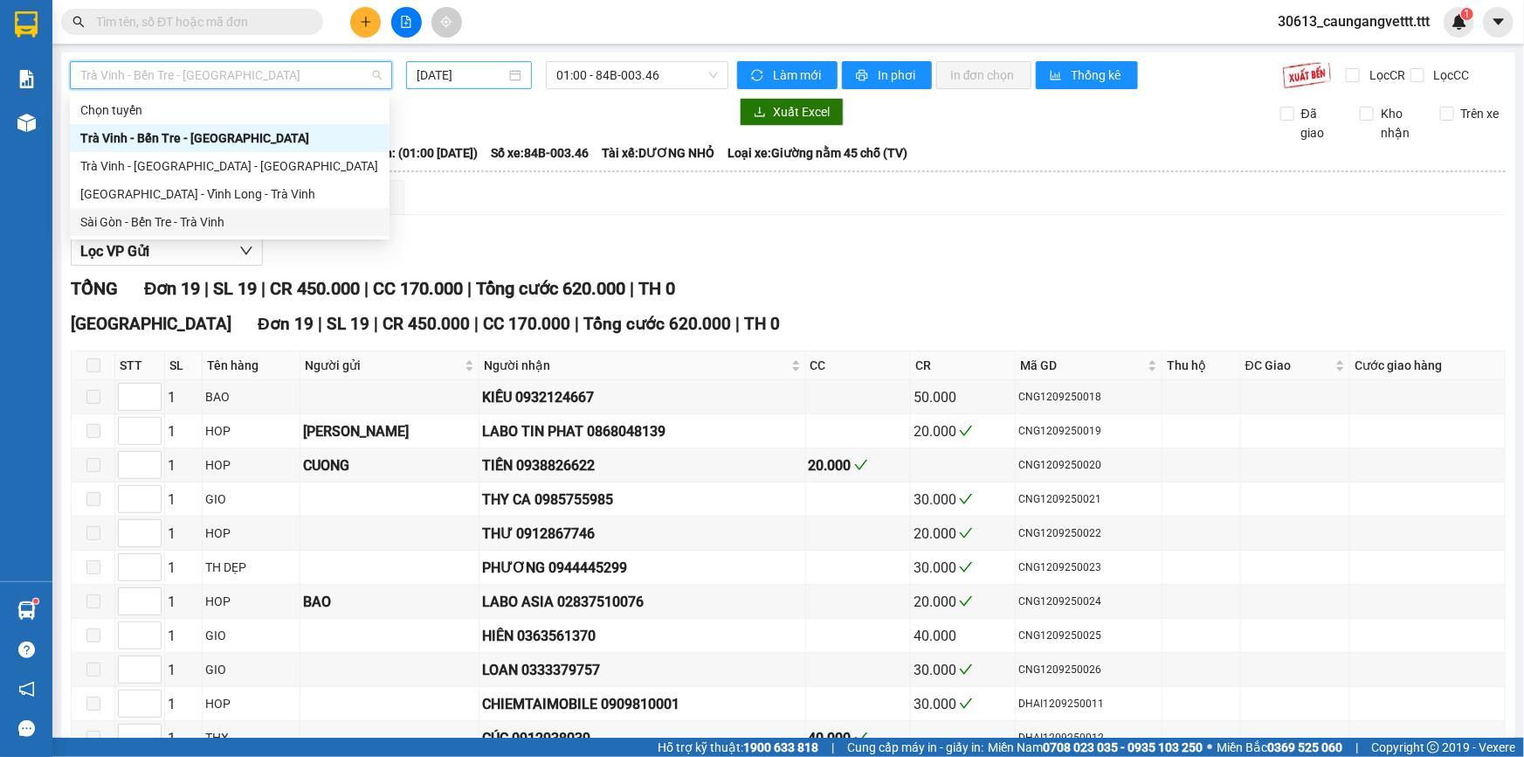
click at [210, 224] on div "Sài Gòn - Bến Tre - Trà Vinh" at bounding box center [229, 221] width 299 height 19
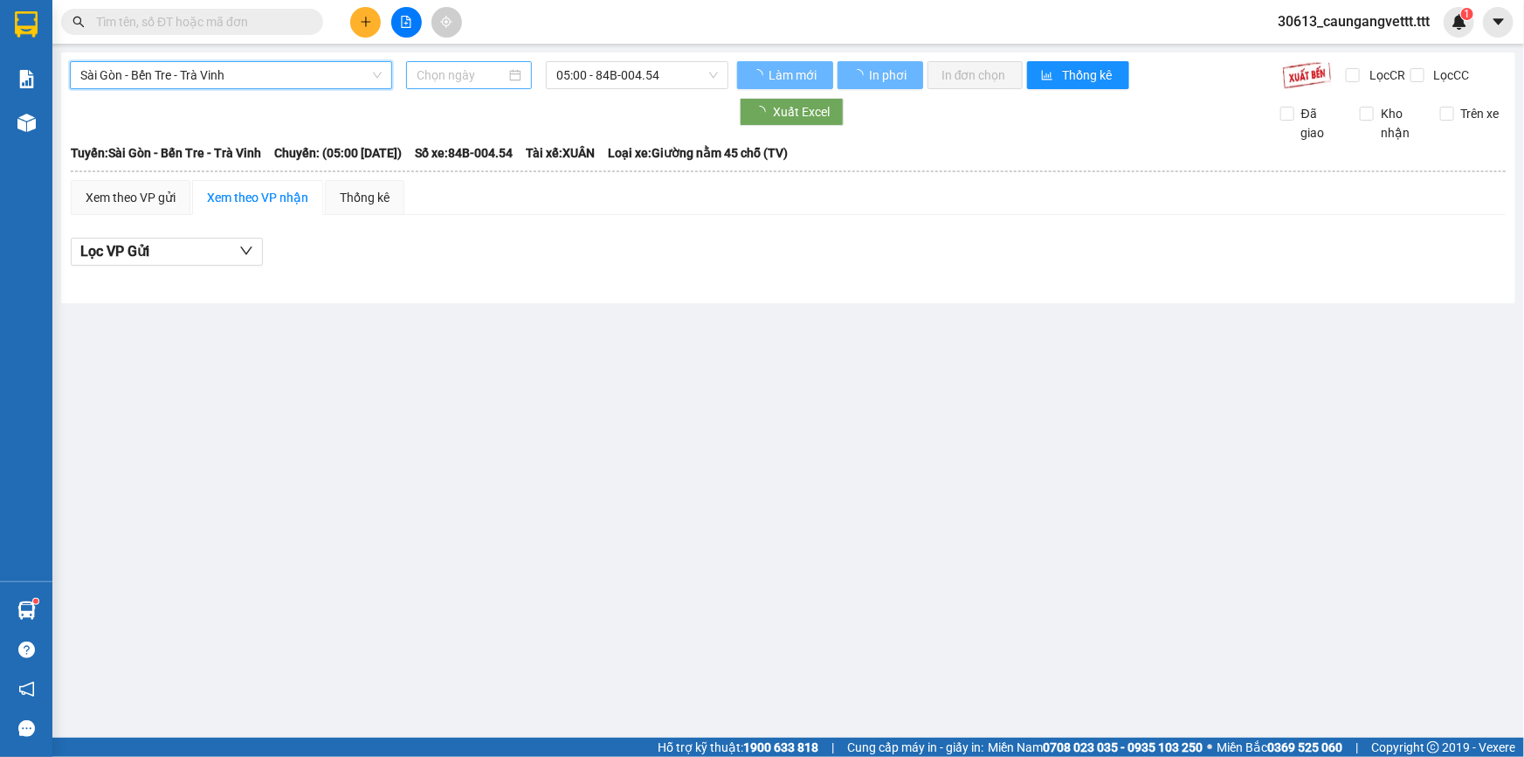
type input "[DATE]"
click at [598, 75] on span "05:00 - 84B-004.54" at bounding box center [637, 75] width 162 height 26
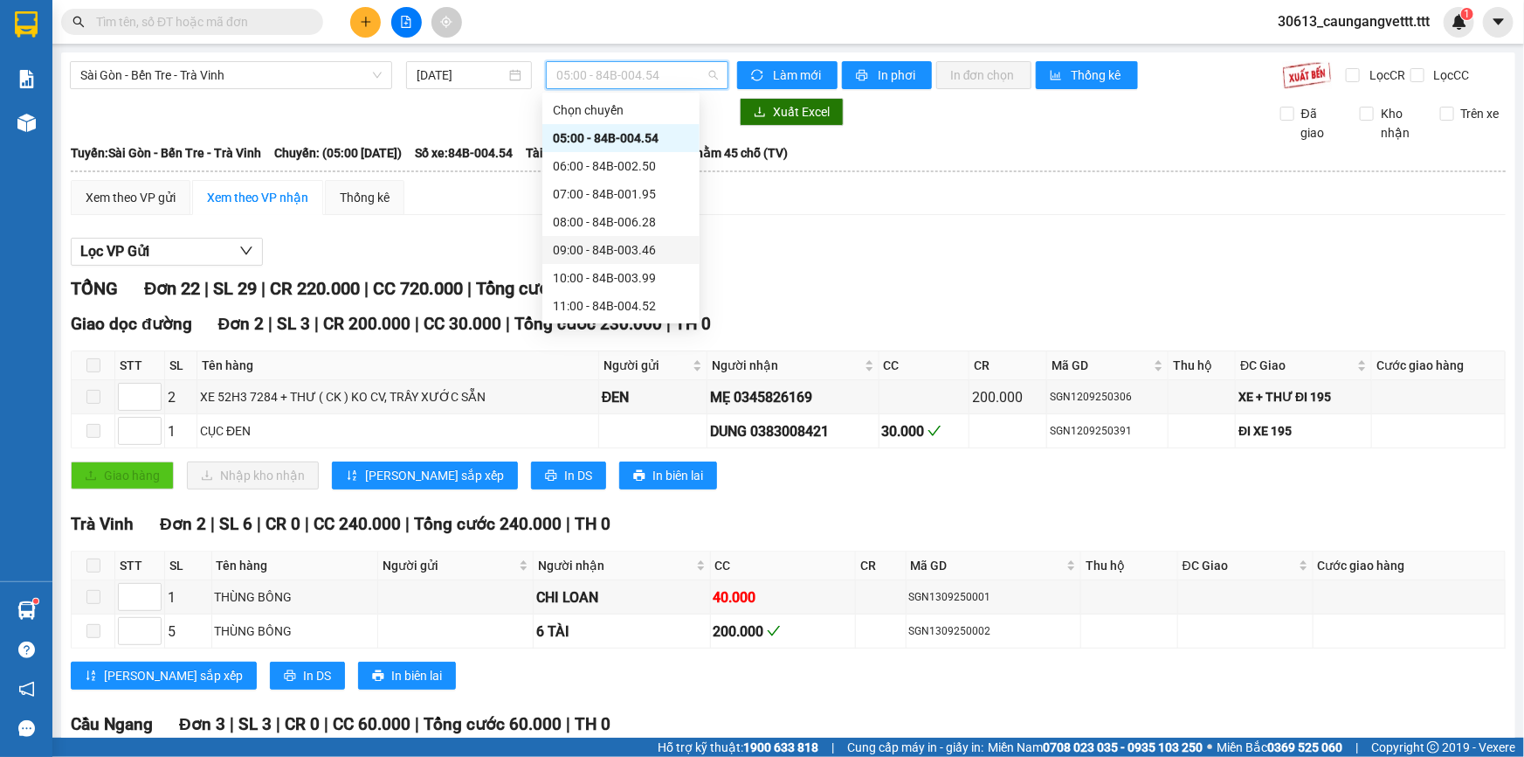
scroll to position [211, 0]
click at [586, 149] on div "13:00 - 84B-003.50" at bounding box center [621, 150] width 136 height 19
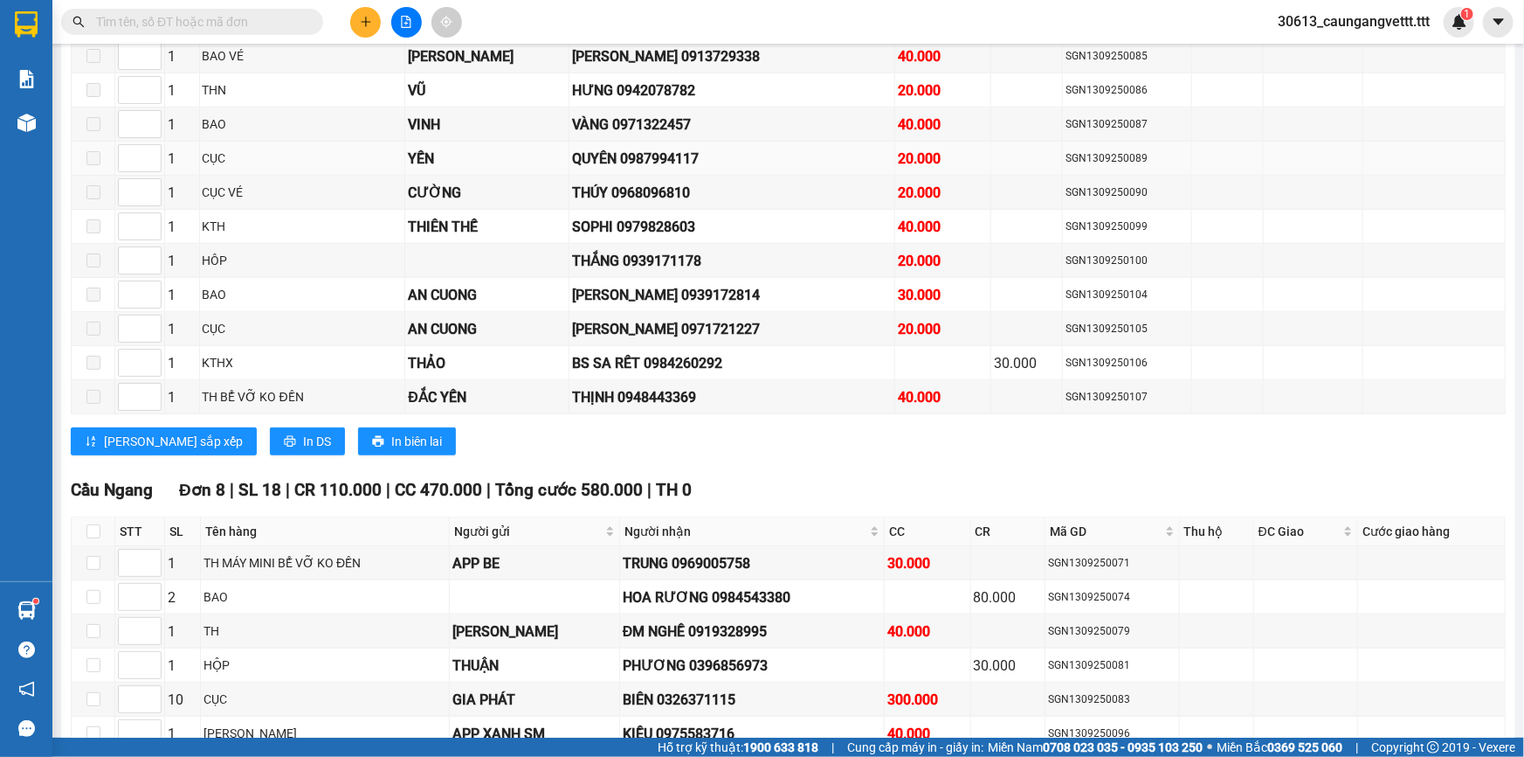
scroll to position [847, 0]
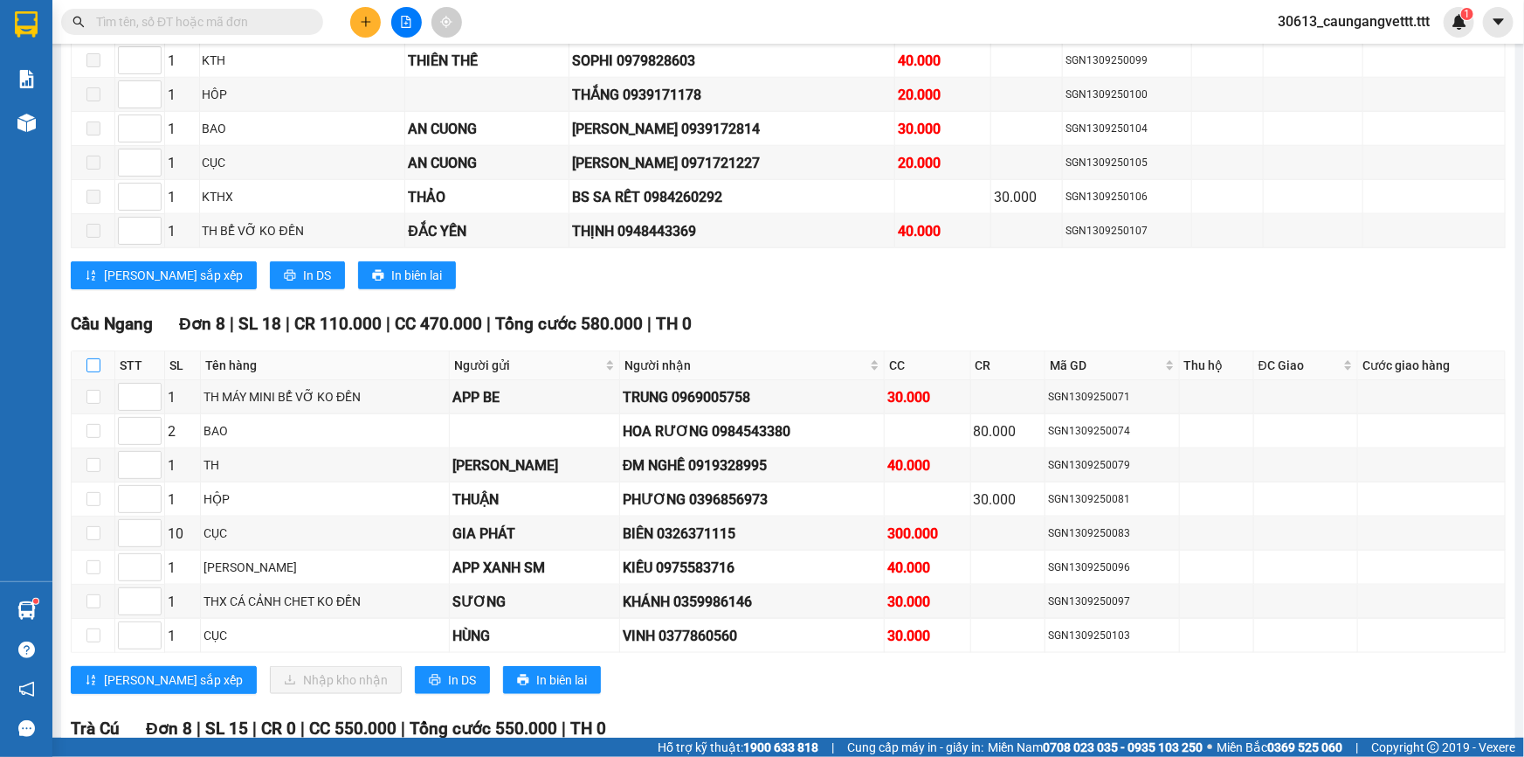
click at [98, 358] on input "checkbox" at bounding box center [93, 365] width 14 height 14
checkbox input "true"
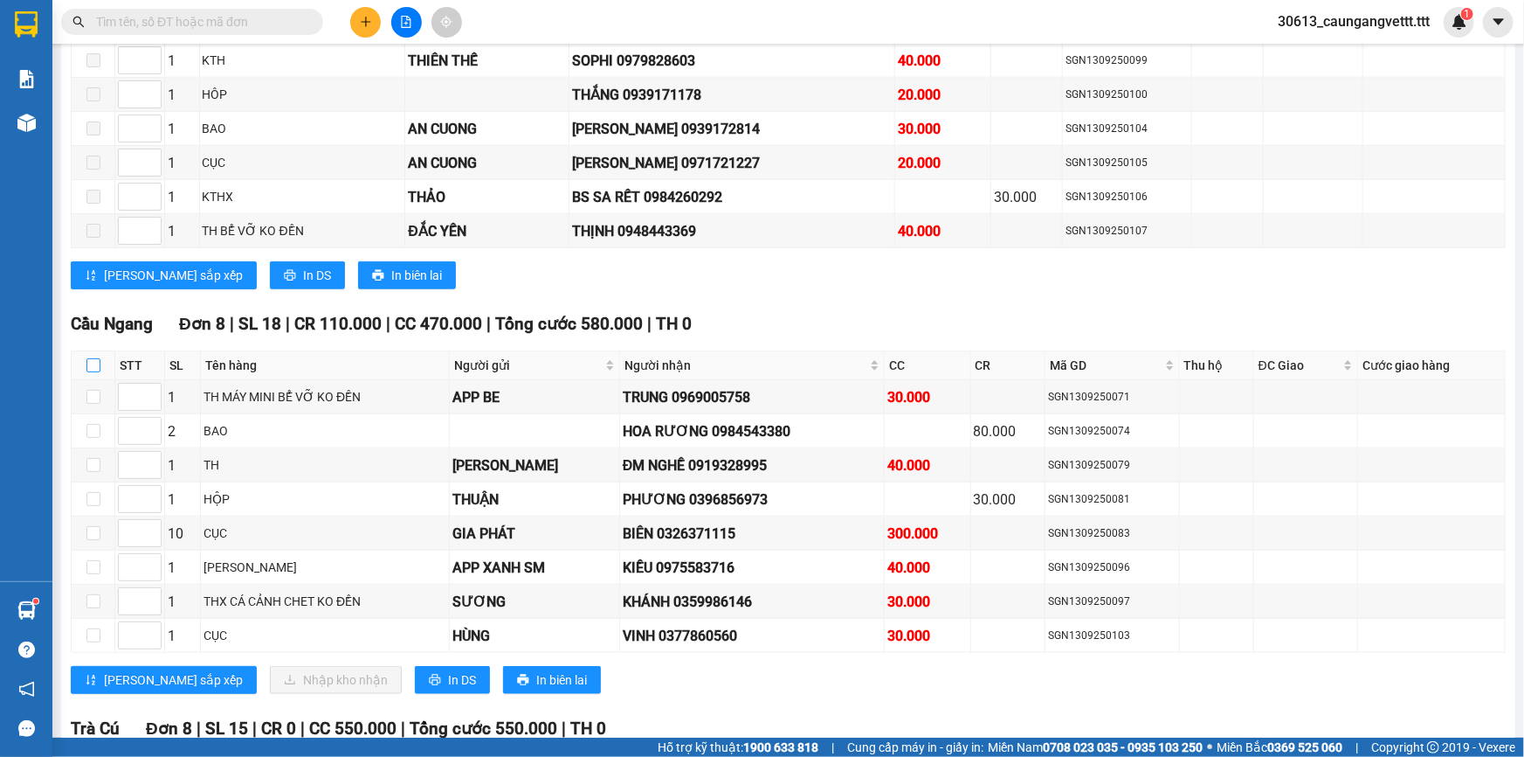
checkbox input "true"
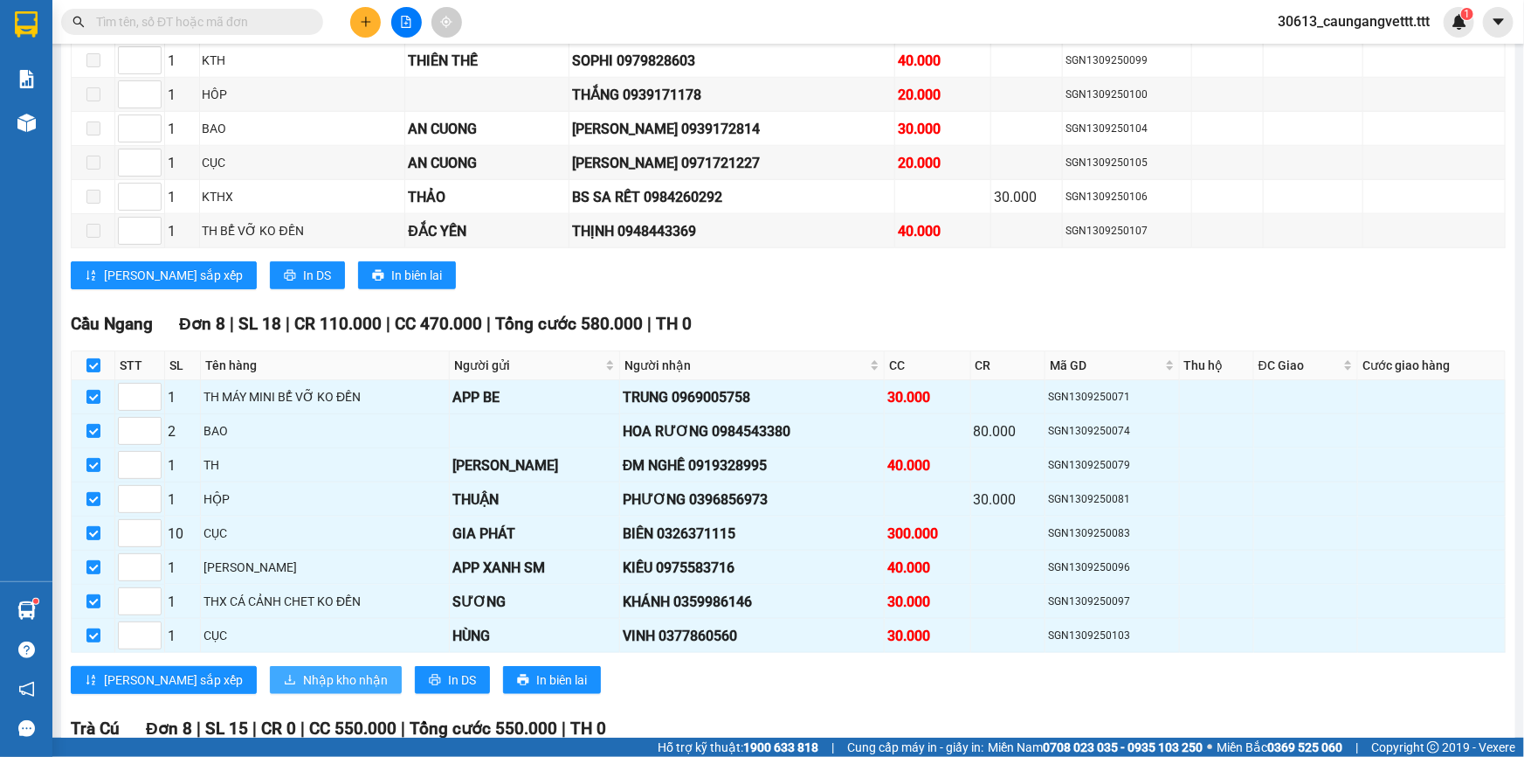
click at [303, 670] on span "Nhập kho nhận" at bounding box center [345, 679] width 85 height 19
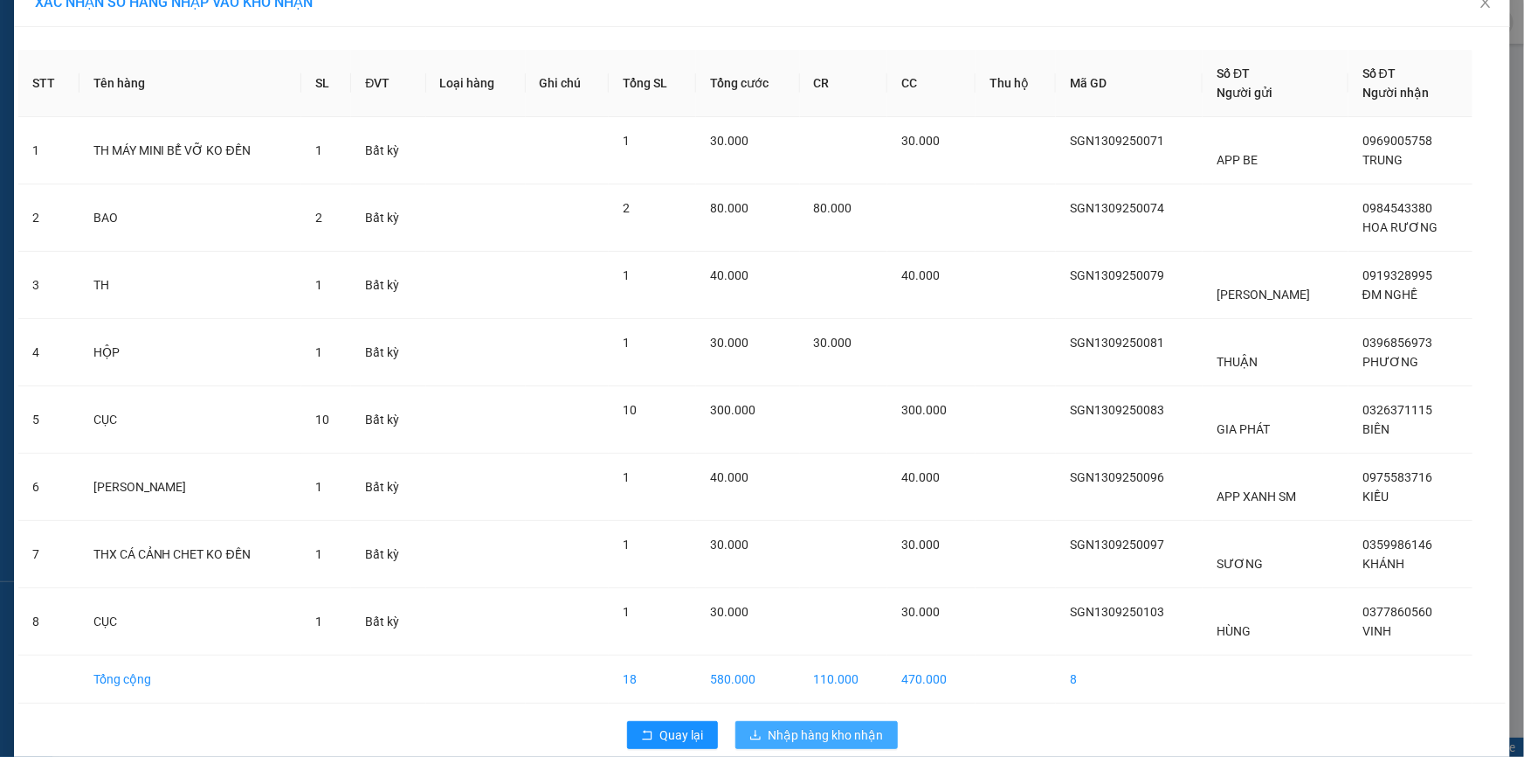
scroll to position [54, 0]
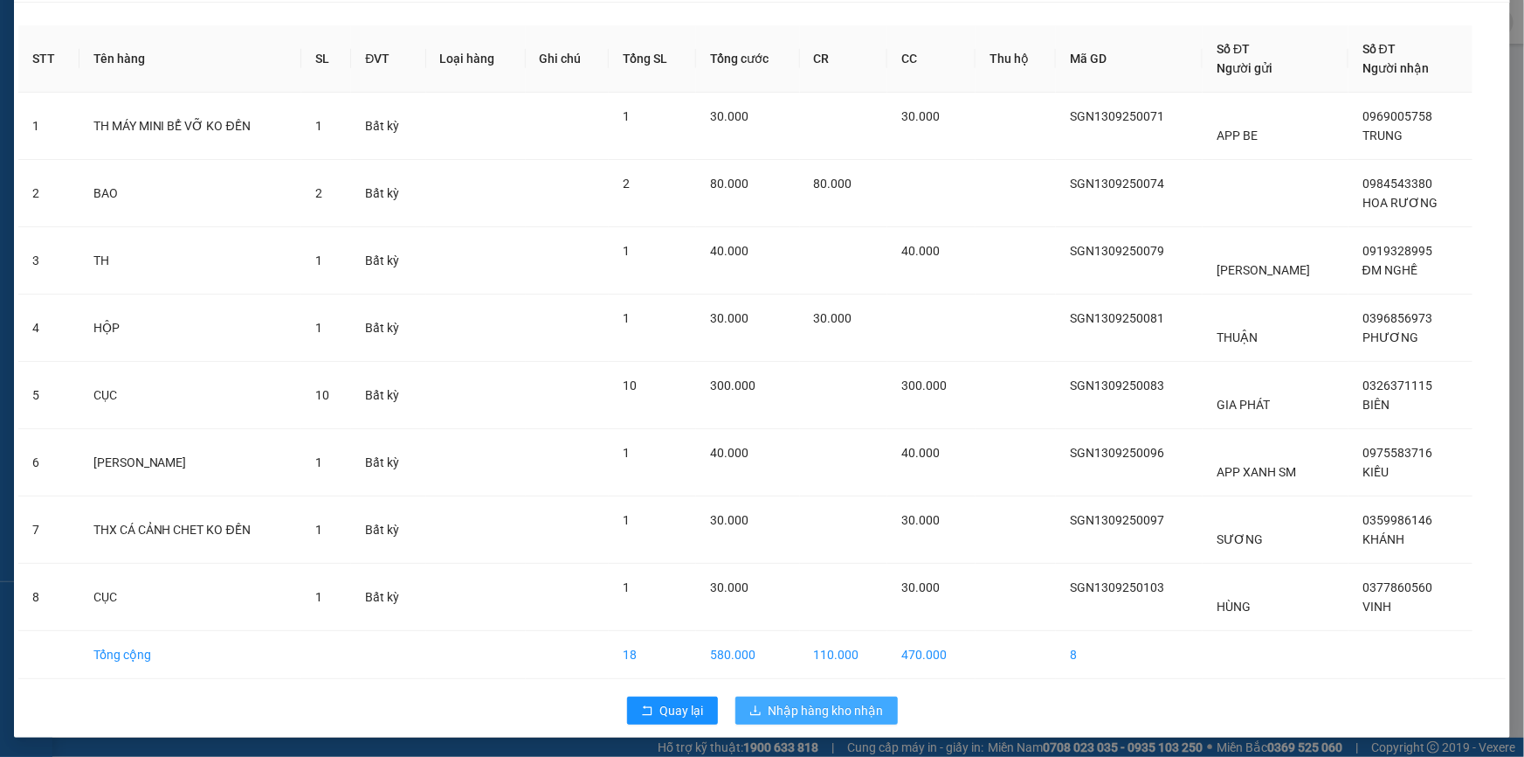
click at [811, 711] on span "Nhập hàng kho nhận" at bounding box center [826, 710] width 115 height 19
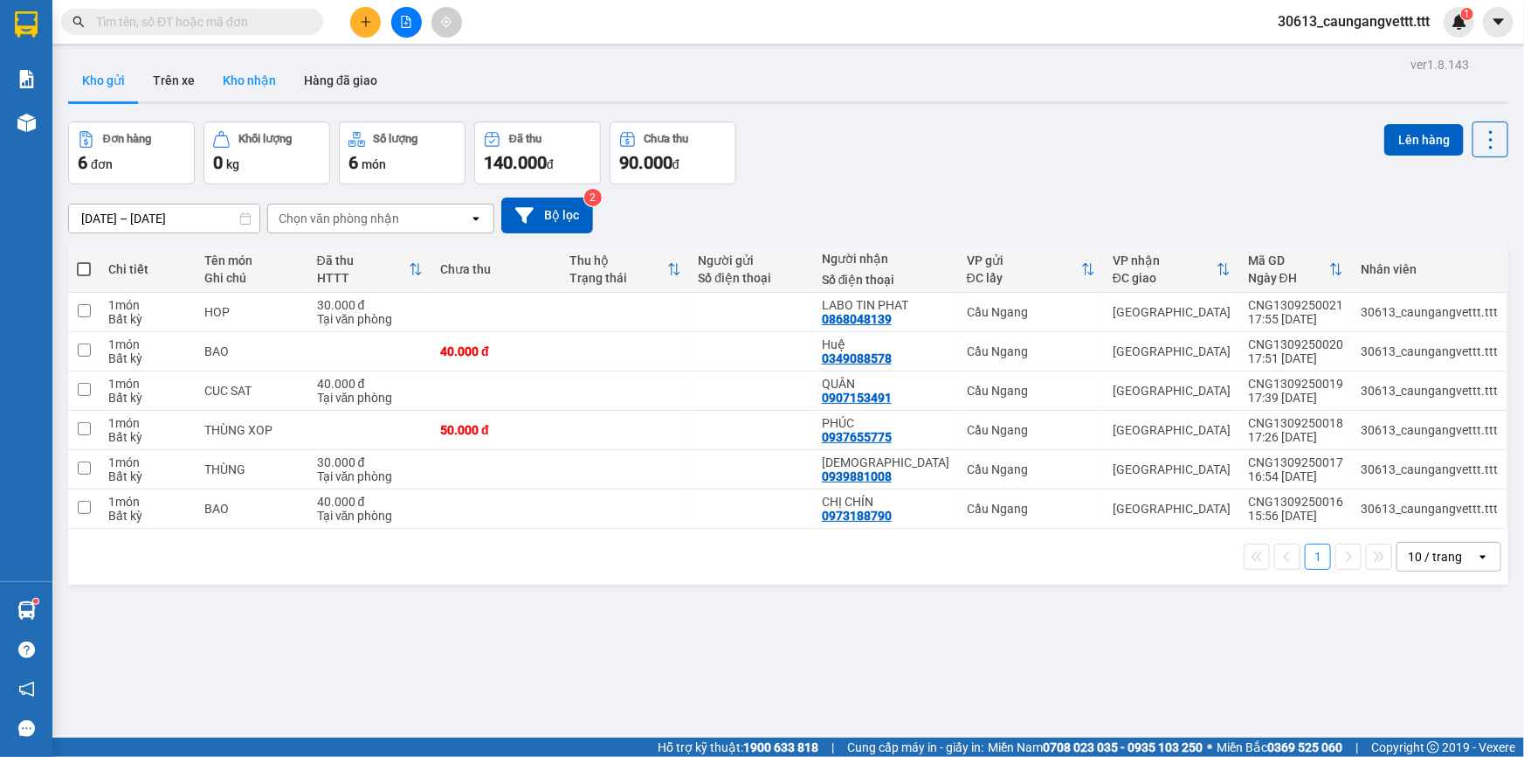
click at [232, 78] on button "Kho nhận" at bounding box center [249, 80] width 81 height 42
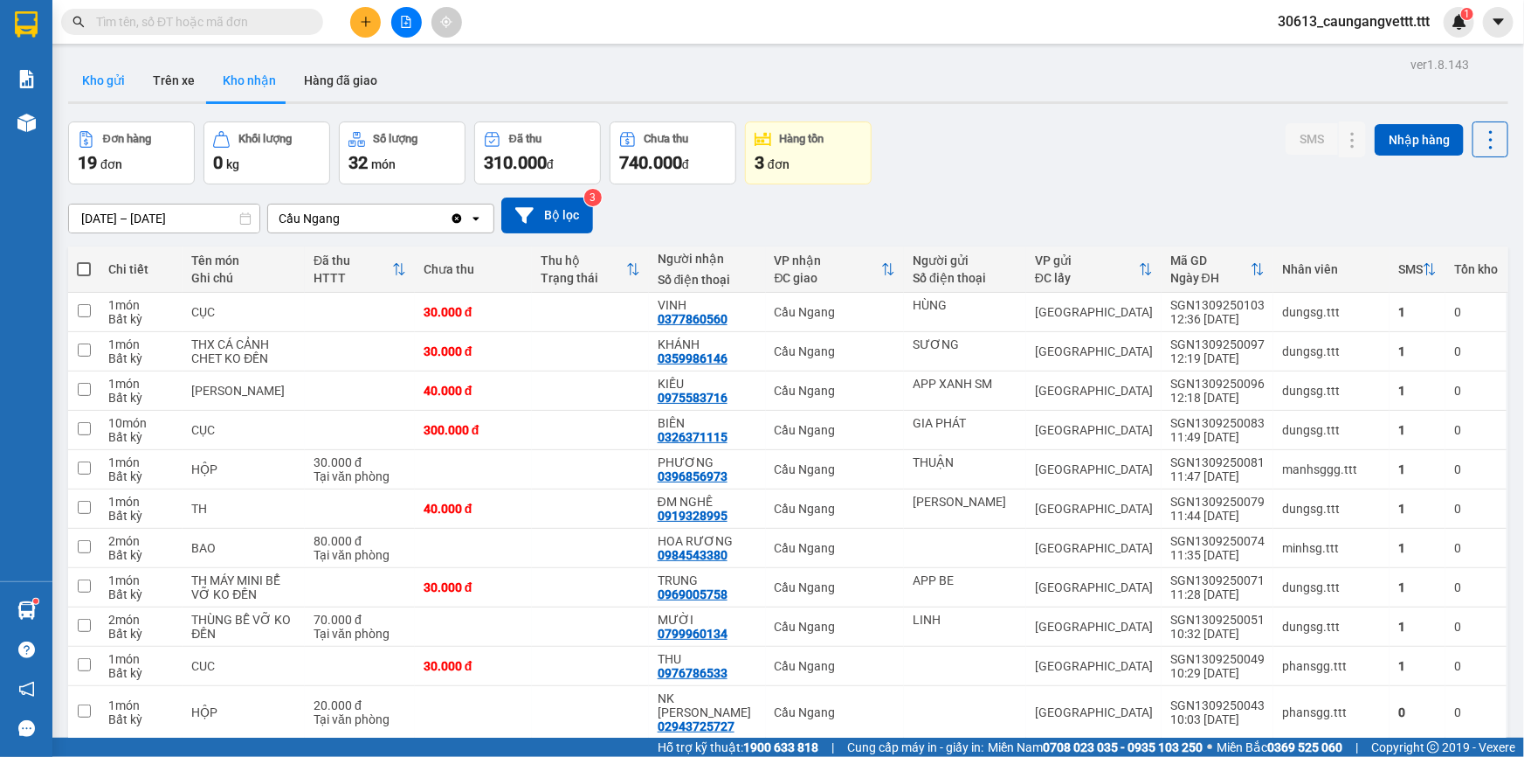
click at [108, 79] on button "Kho gửi" at bounding box center [103, 80] width 71 height 42
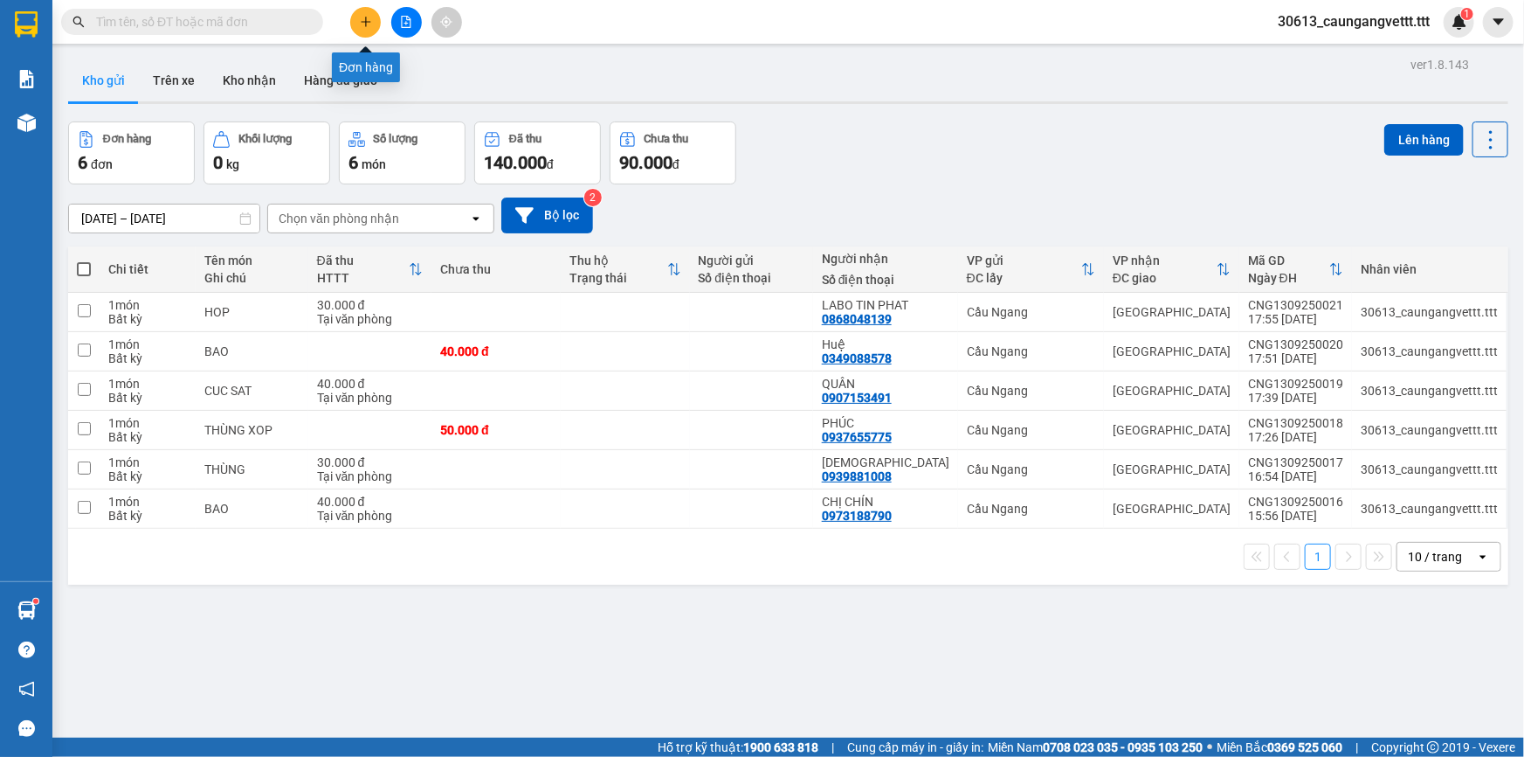
click at [364, 22] on icon "plus" at bounding box center [366, 21] width 10 height 1
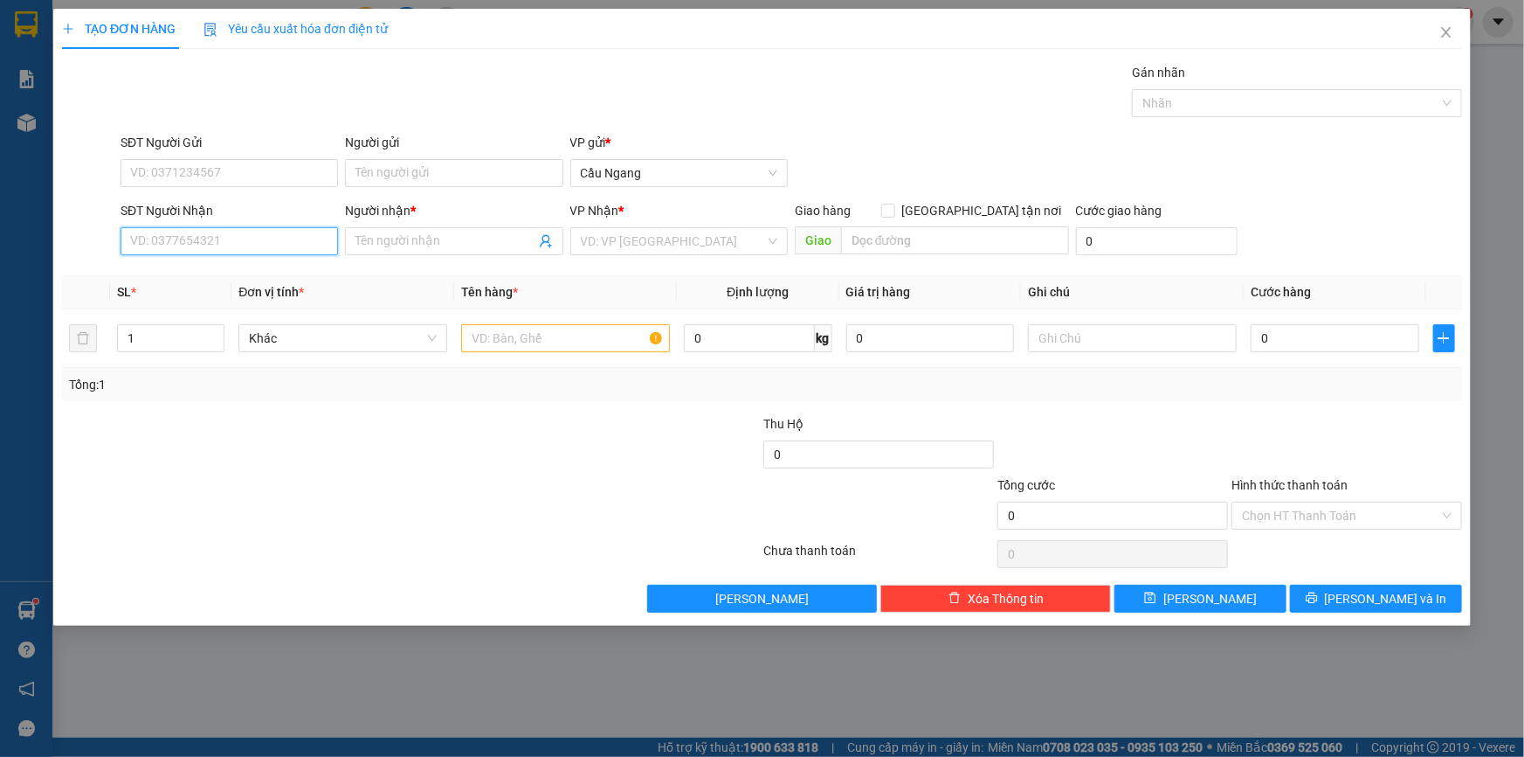
click at [193, 237] on input "SĐT Người Nhận" at bounding box center [230, 241] width 218 height 28
drag, startPoint x: 206, startPoint y: 276, endPoint x: 224, endPoint y: 276, distance: 17.5
click at [209, 276] on div "0868048139 - LABO TIN PHAT" at bounding box center [229, 275] width 197 height 19
type input "0868048139"
type input "LABO TIN PHAT"
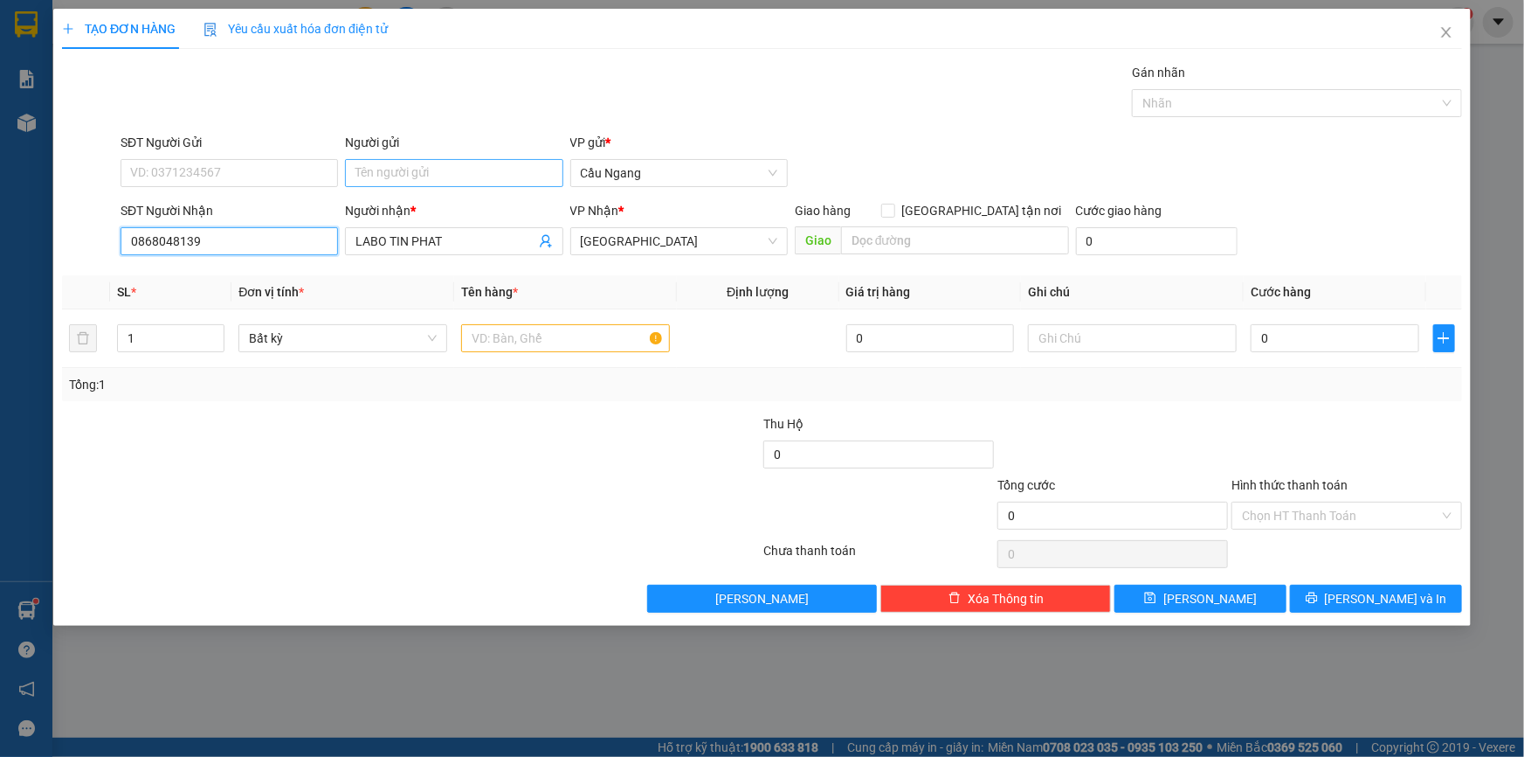
type input "0868048139"
click at [409, 177] on input "Người gửi" at bounding box center [454, 173] width 218 height 28
type input "NKML"
click at [595, 335] on input "text" at bounding box center [565, 338] width 209 height 28
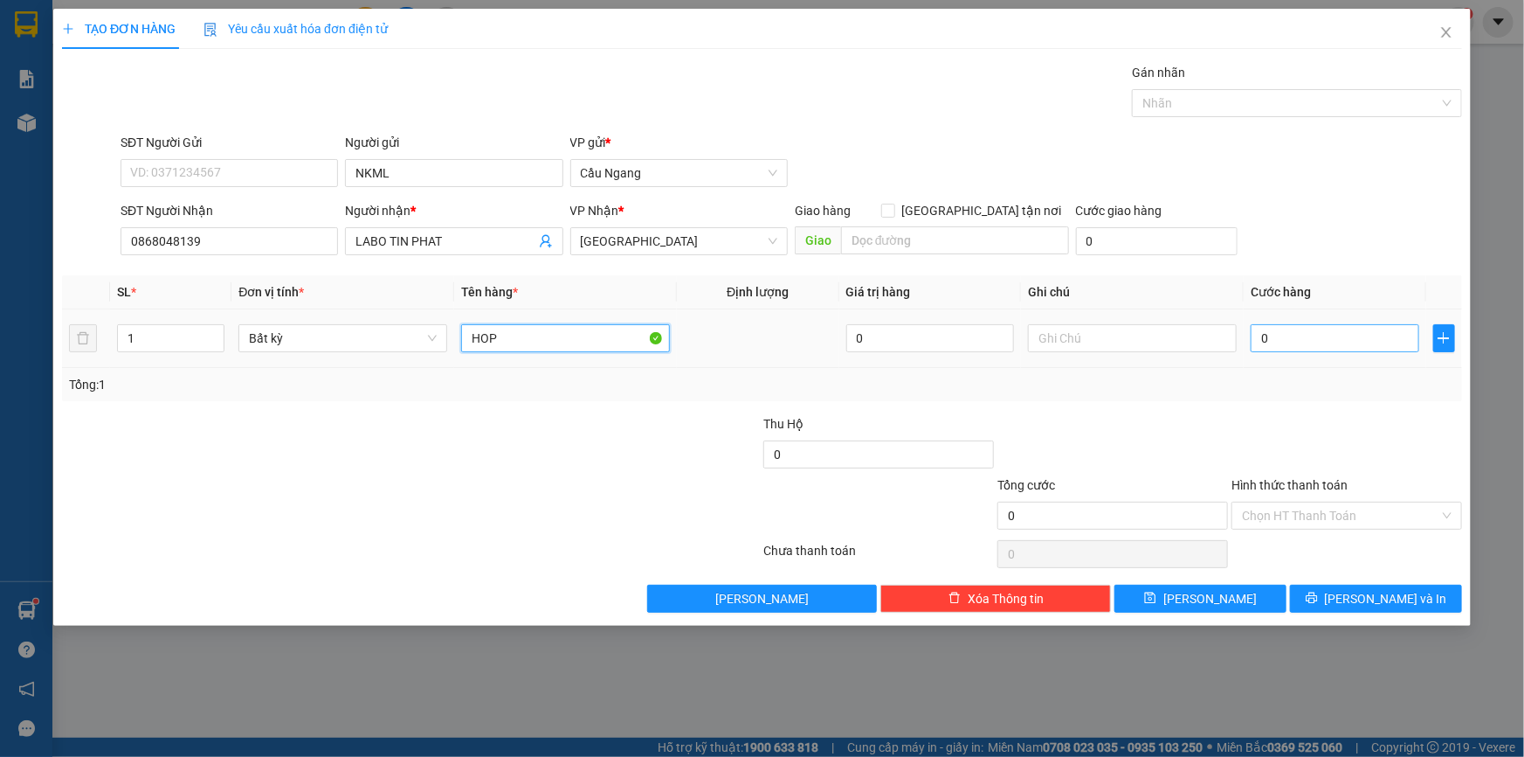
type input "HOP"
click at [1314, 341] on input "0" at bounding box center [1335, 338] width 169 height 28
type input "2"
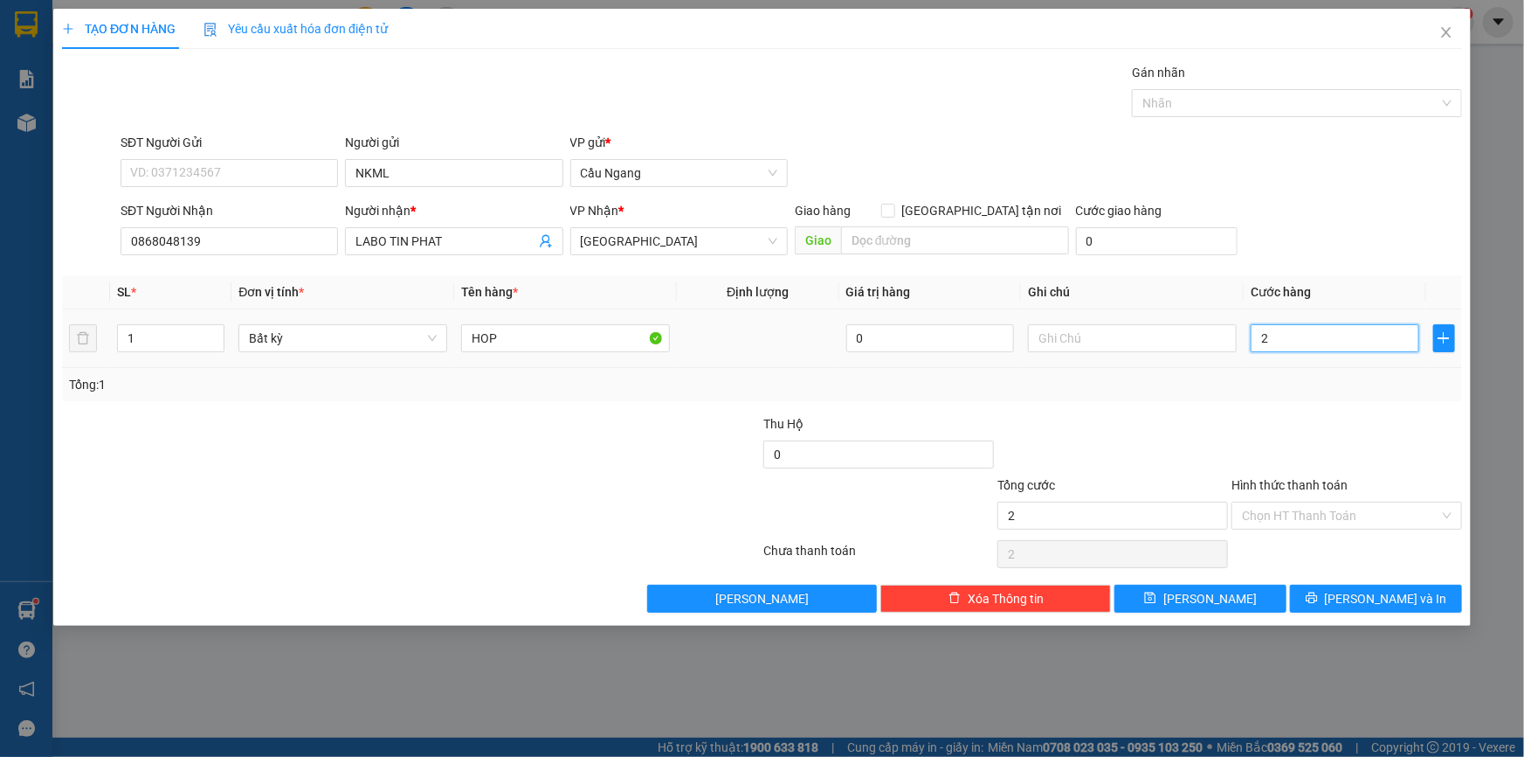
type input "20"
type input "200"
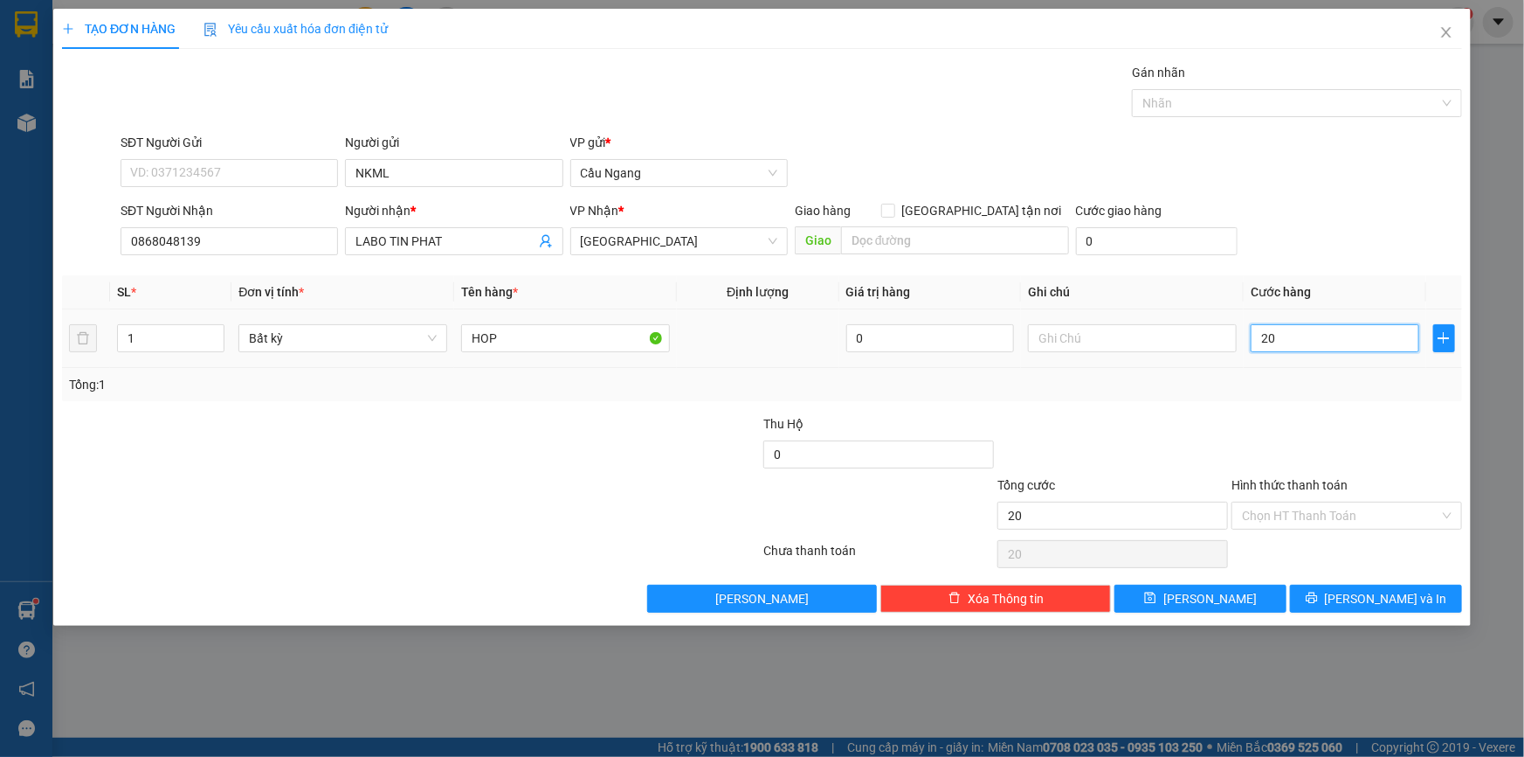
type input "200"
type input "2.000"
type input "20.000"
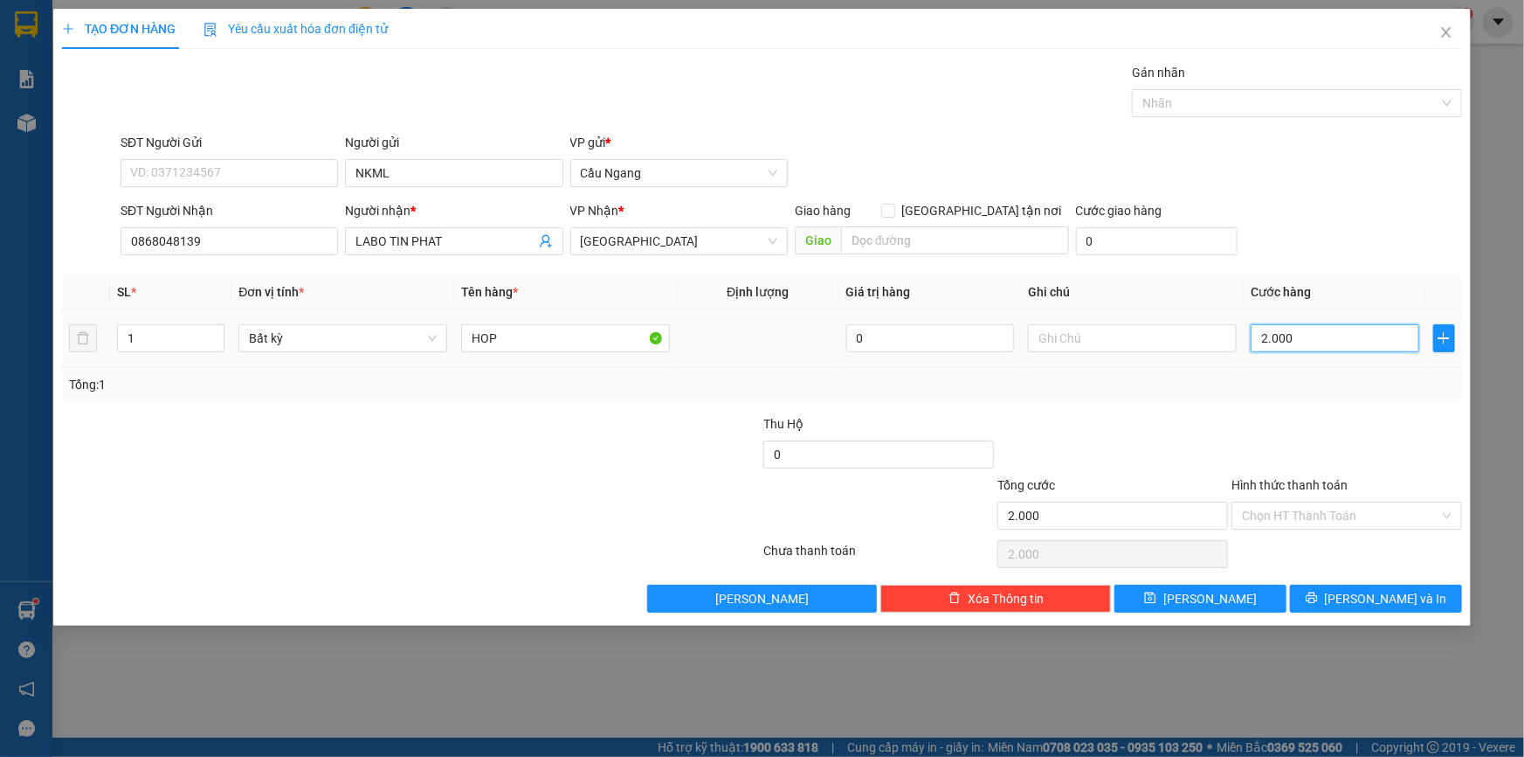
type input "20.000"
drag, startPoint x: 1320, startPoint y: 515, endPoint x: 1310, endPoint y: 507, distance: 13.1
click at [1318, 515] on input "Hình thức thanh toán" at bounding box center [1340, 515] width 197 height 26
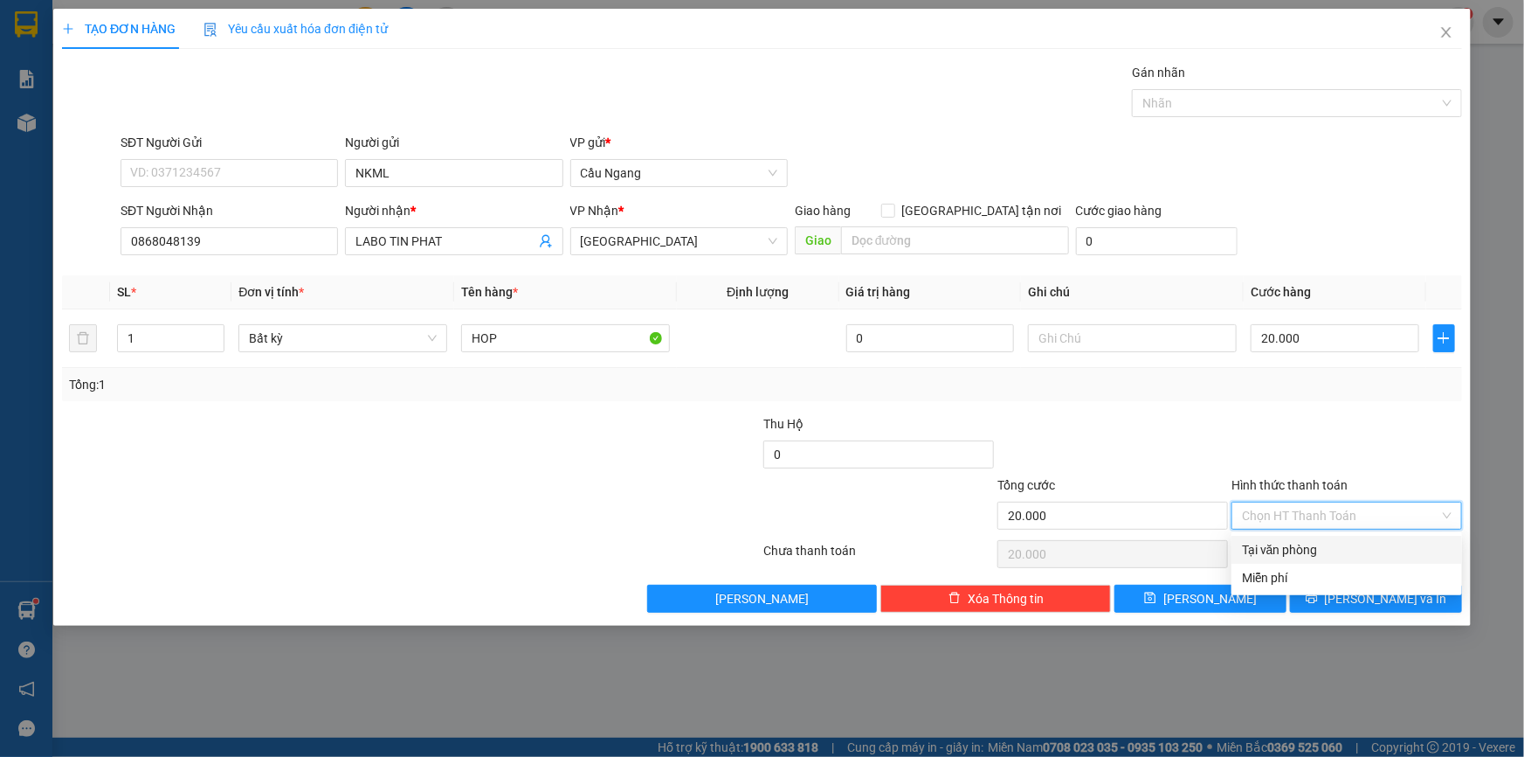
click at [1303, 547] on div "Tại văn phòng" at bounding box center [1347, 549] width 210 height 19
type input "0"
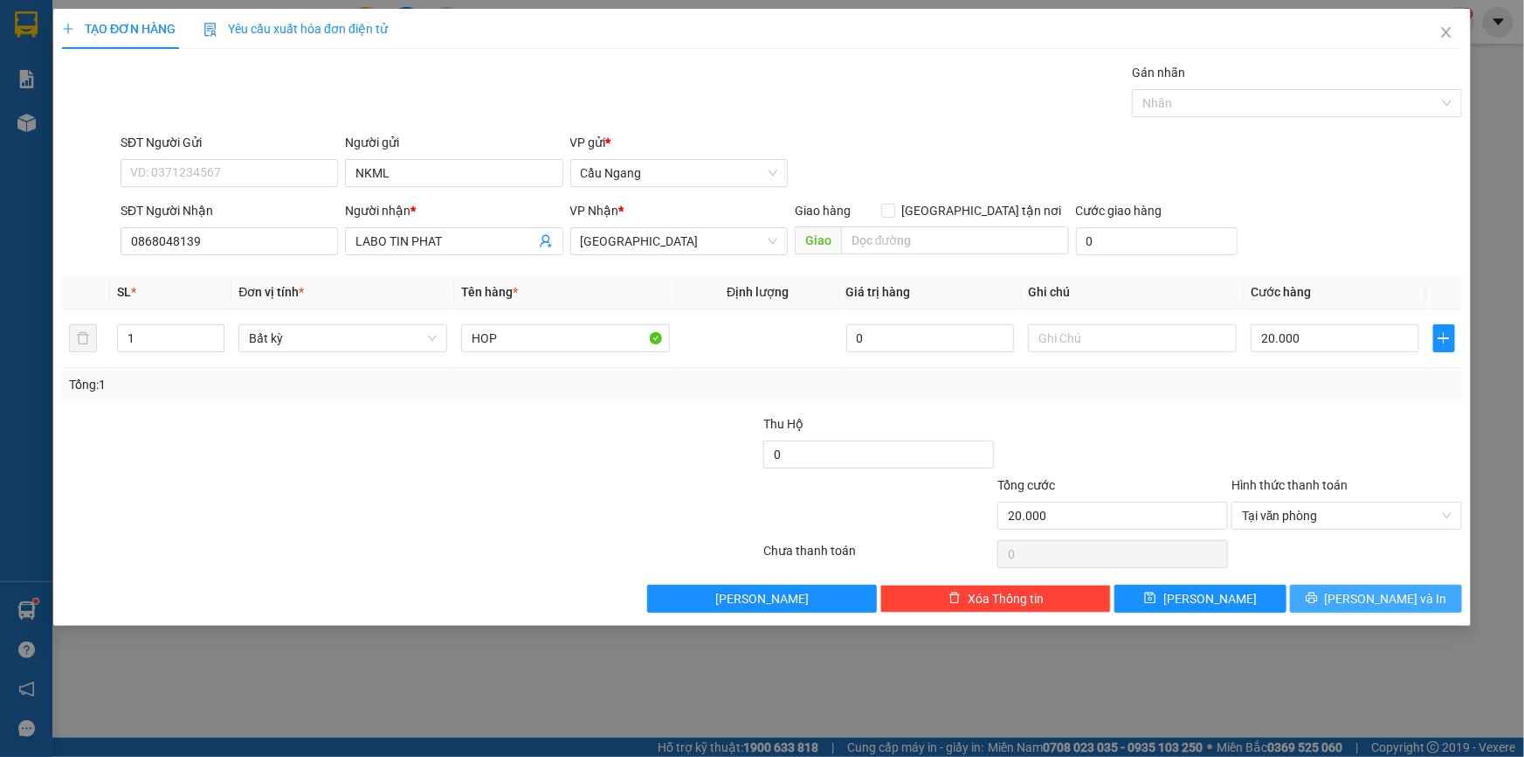
click at [1318, 591] on icon "printer" at bounding box center [1312, 597] width 12 height 12
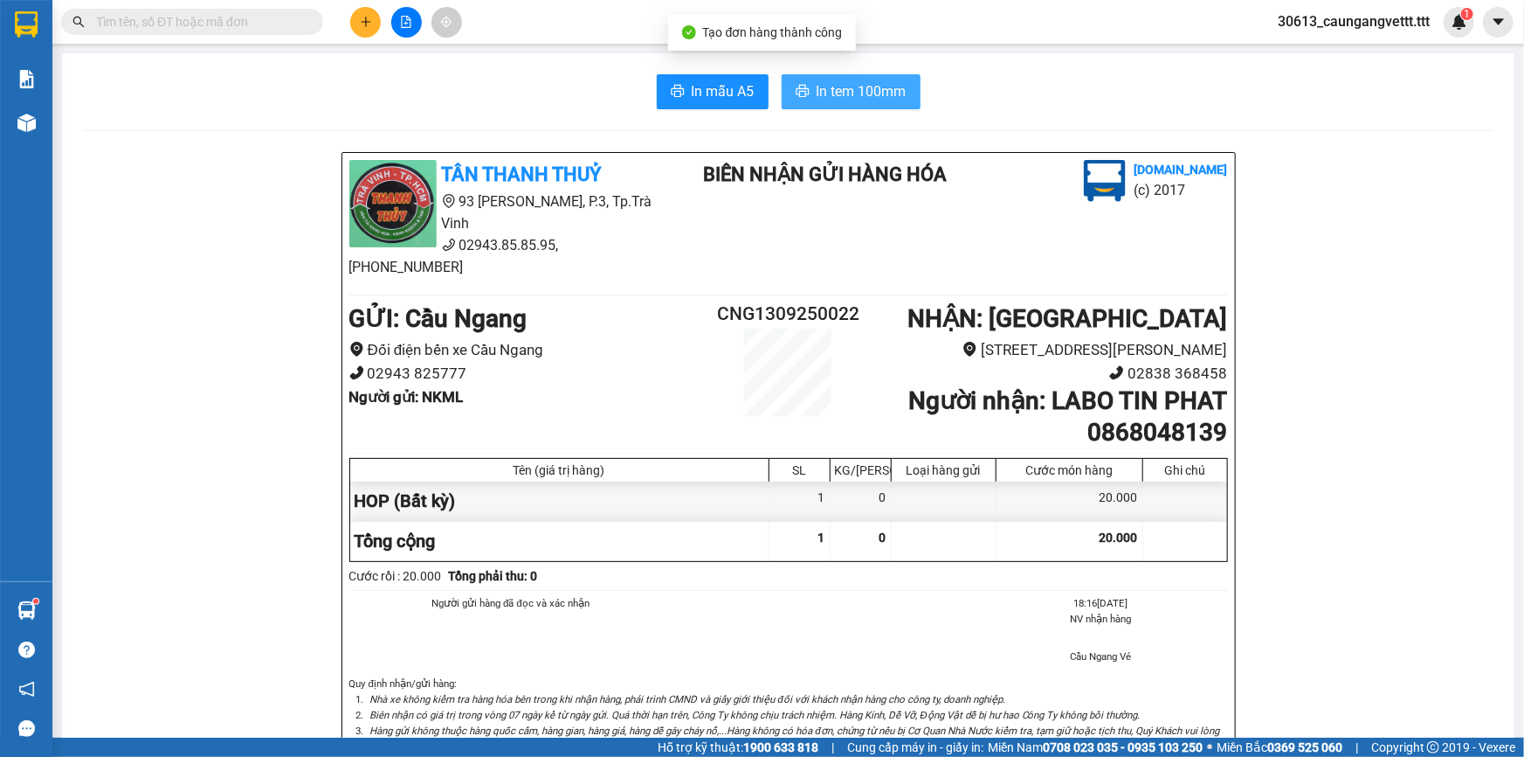
click at [833, 83] on span "In tem 100mm" at bounding box center [862, 91] width 90 height 22
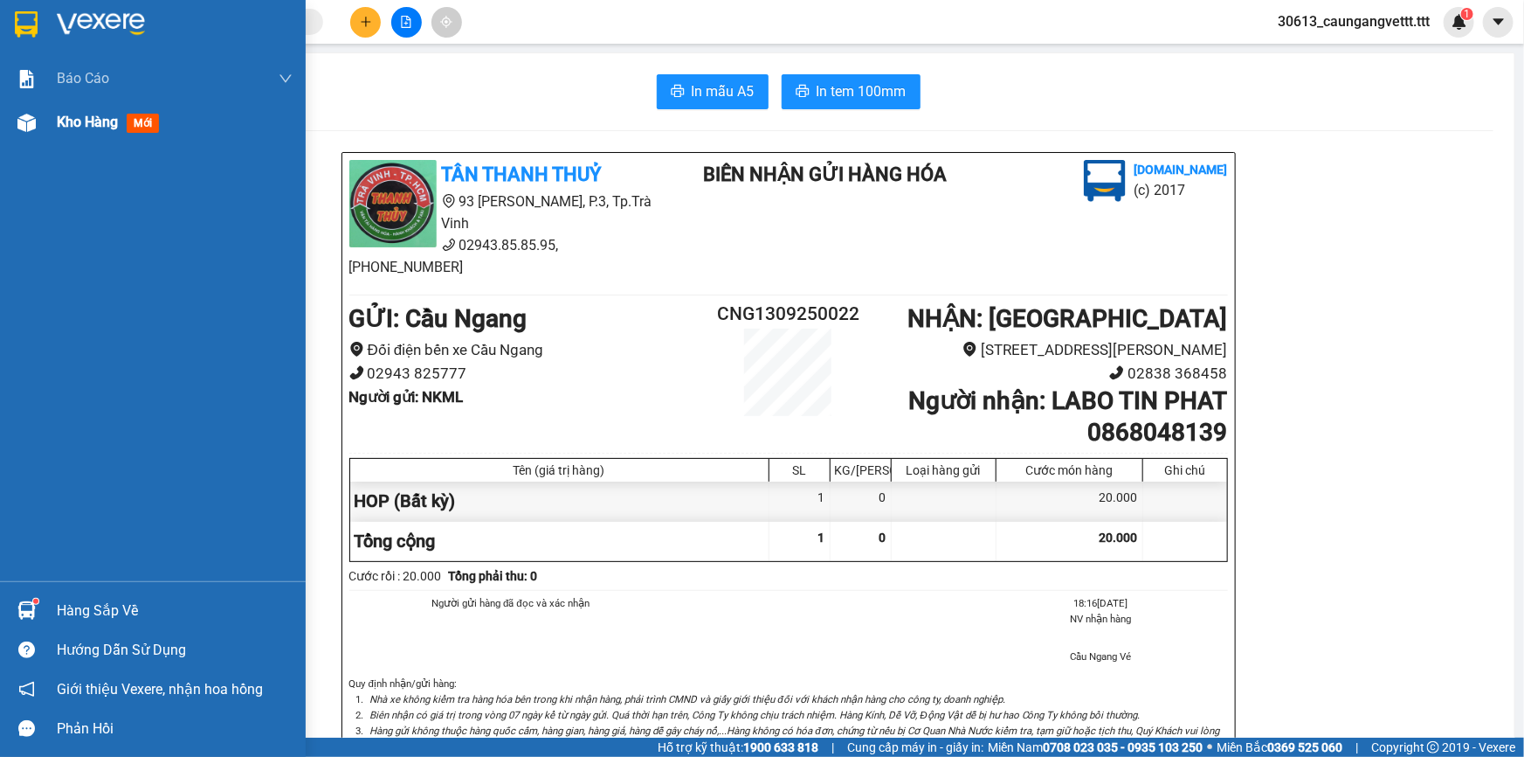
click at [52, 127] on div "Kho hàng mới" at bounding box center [153, 122] width 306 height 44
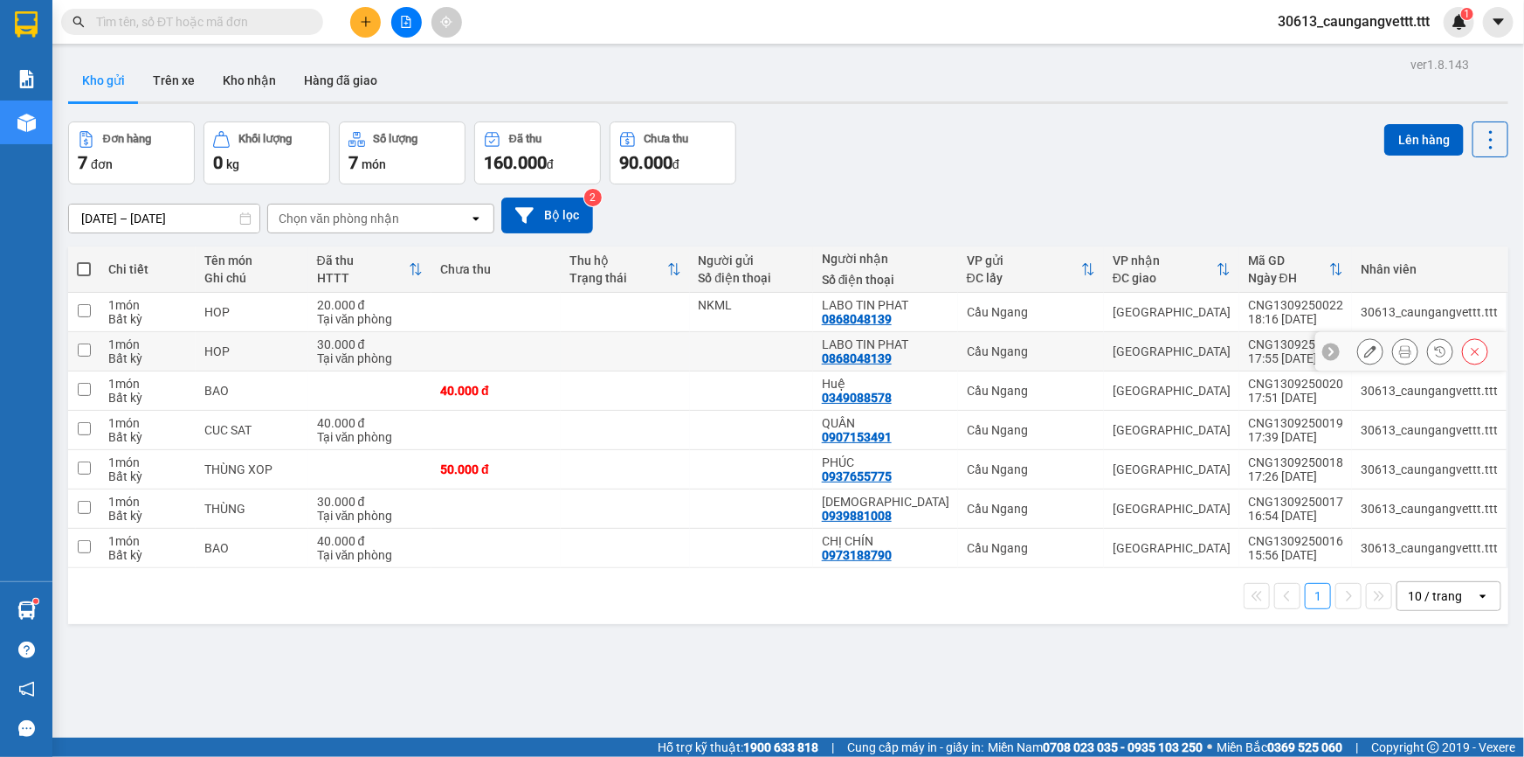
click at [1469, 352] on icon at bounding box center [1475, 351] width 12 height 12
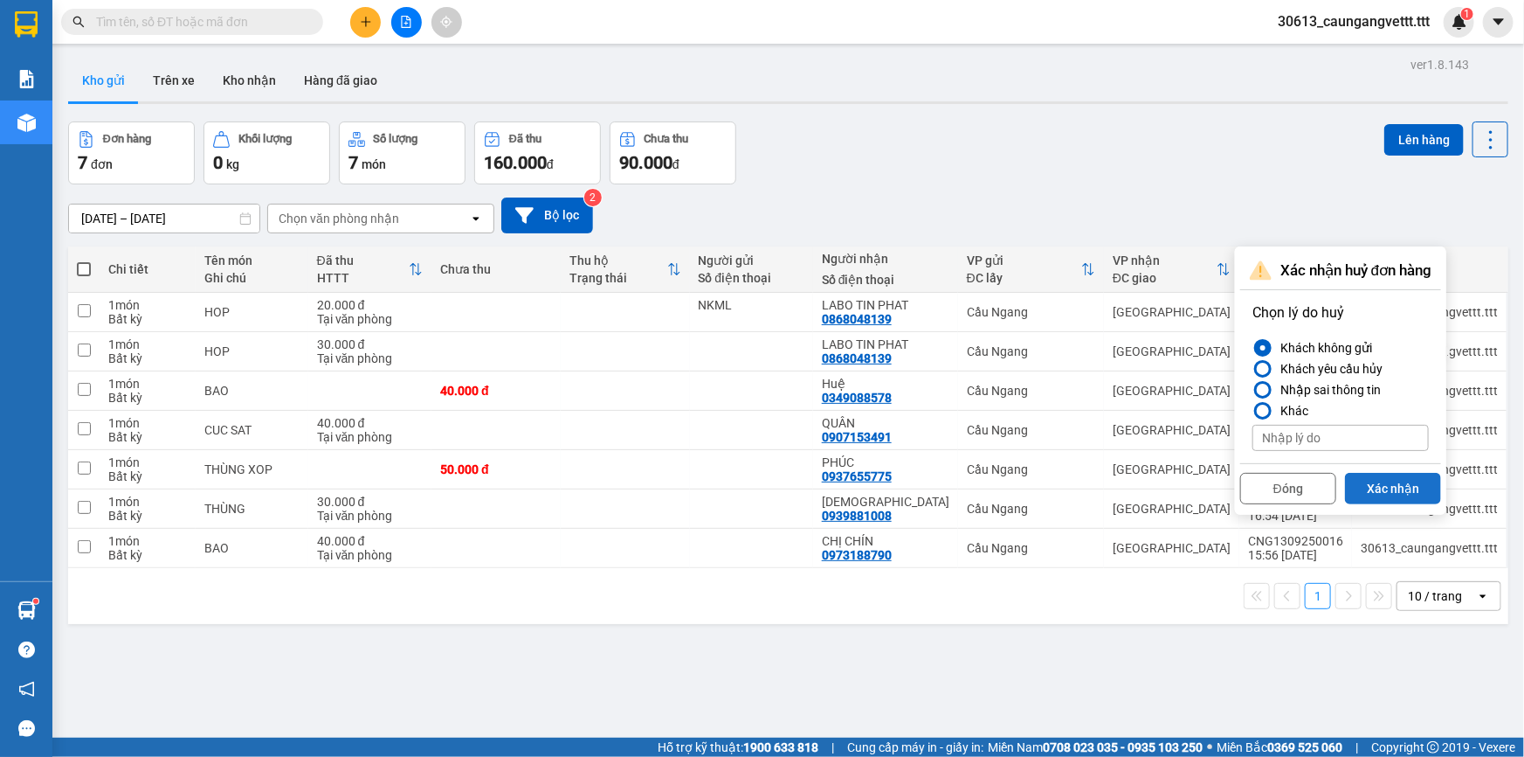
click at [1373, 491] on button "Xác nhận" at bounding box center [1393, 488] width 96 height 31
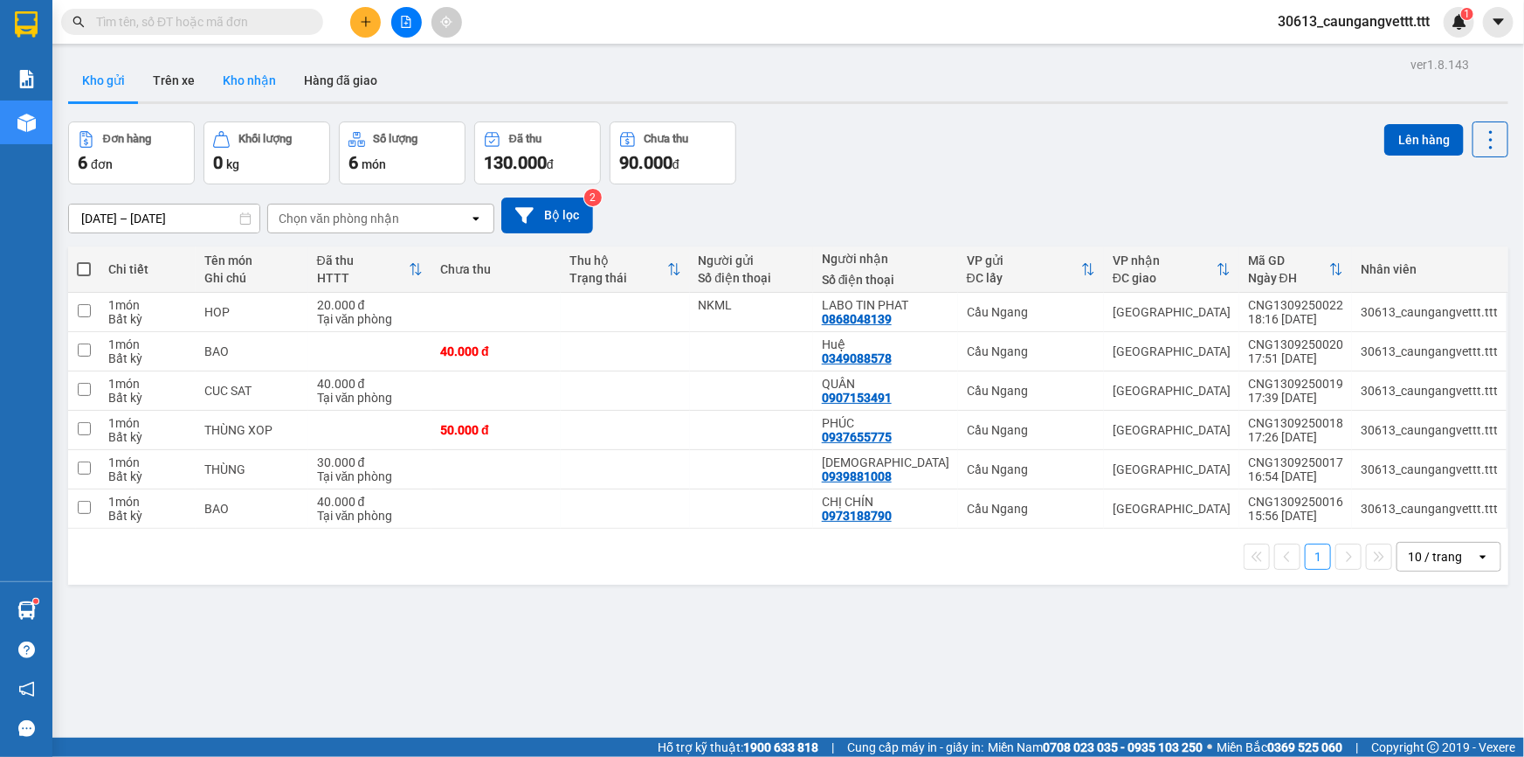
click at [238, 79] on button "Kho nhận" at bounding box center [249, 80] width 81 height 42
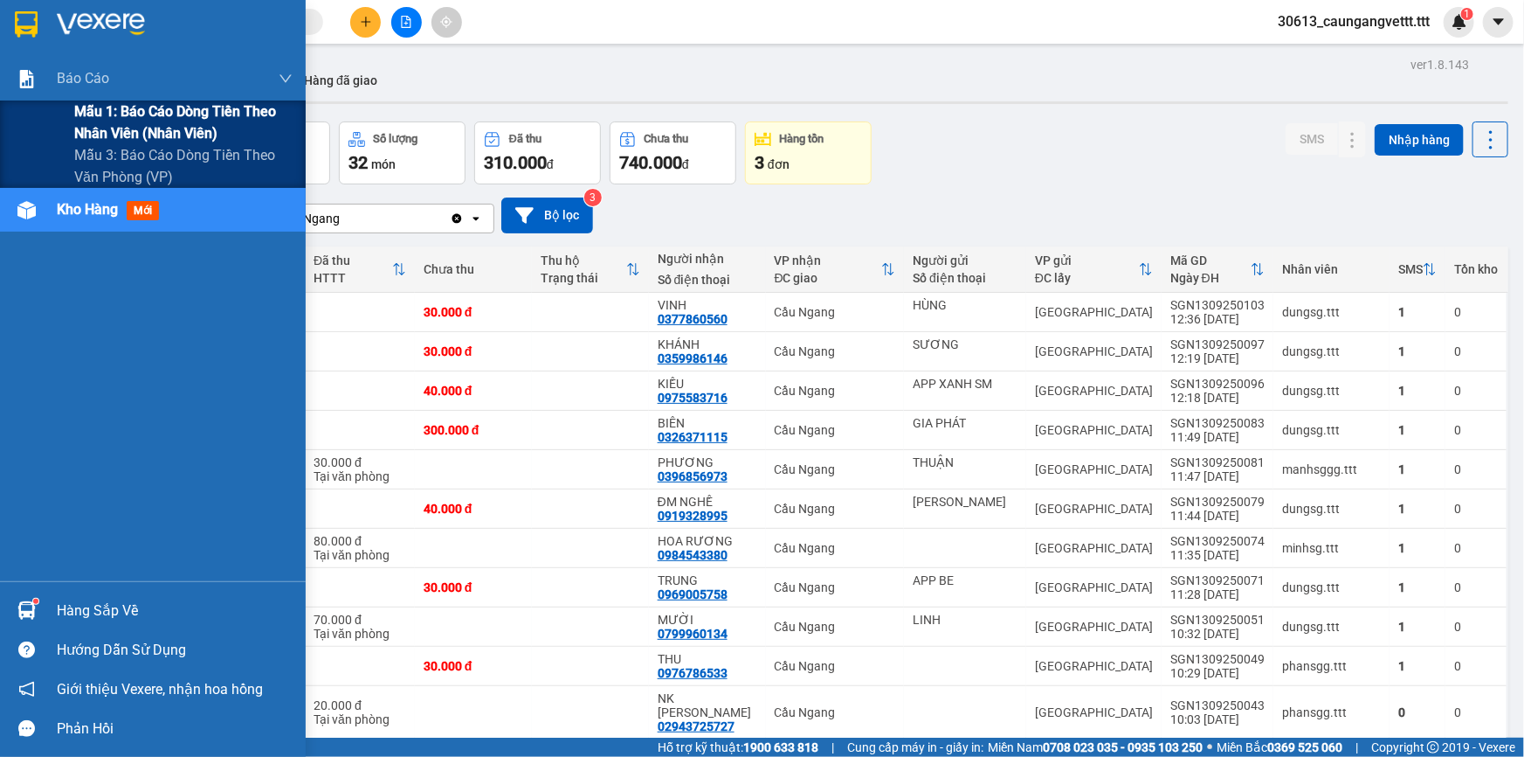
click at [121, 119] on span "Mẫu 1: Báo cáo dòng tiền theo nhân viên (nhân viên)" at bounding box center [183, 122] width 218 height 44
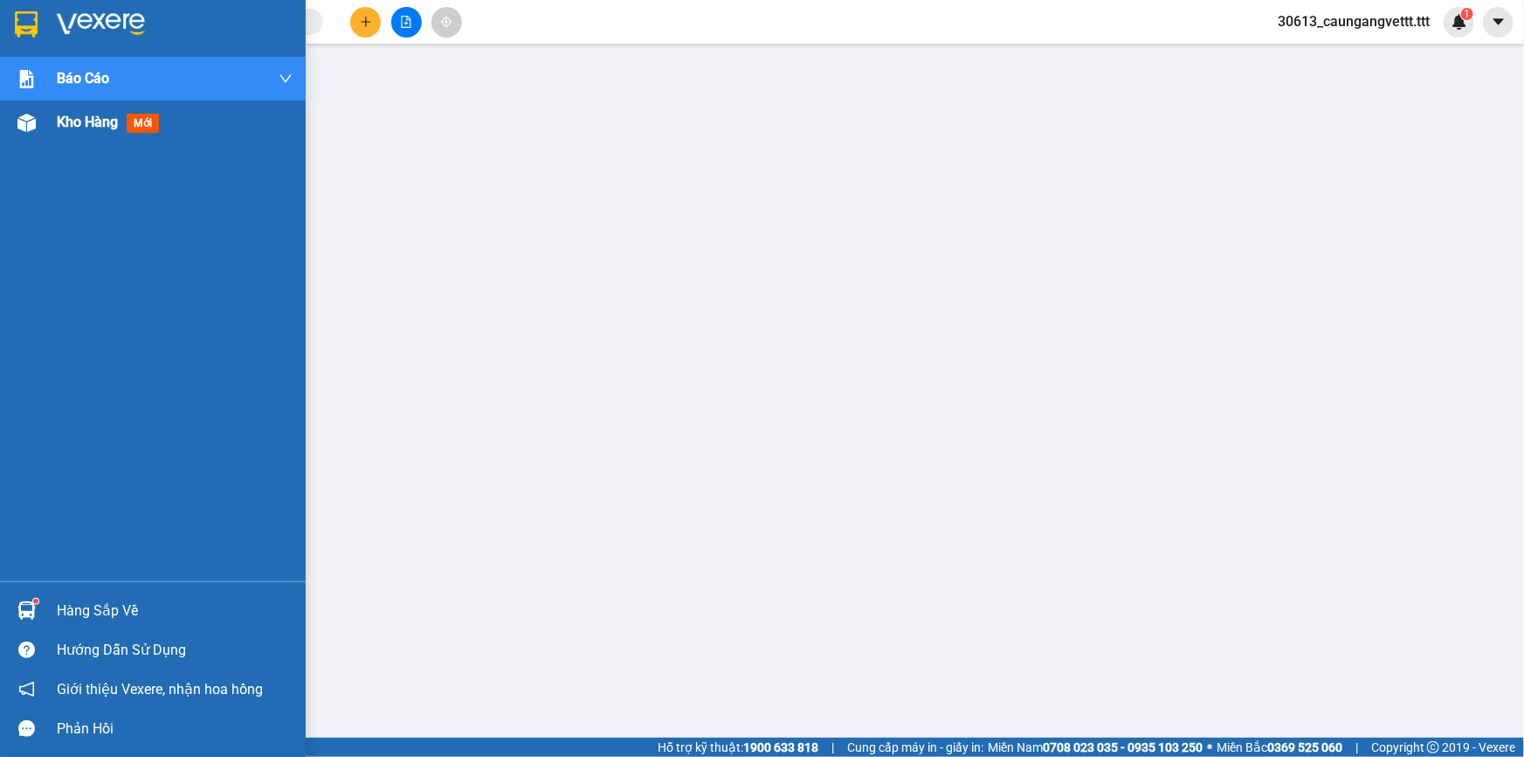
click at [82, 121] on span "Kho hàng" at bounding box center [87, 122] width 61 height 17
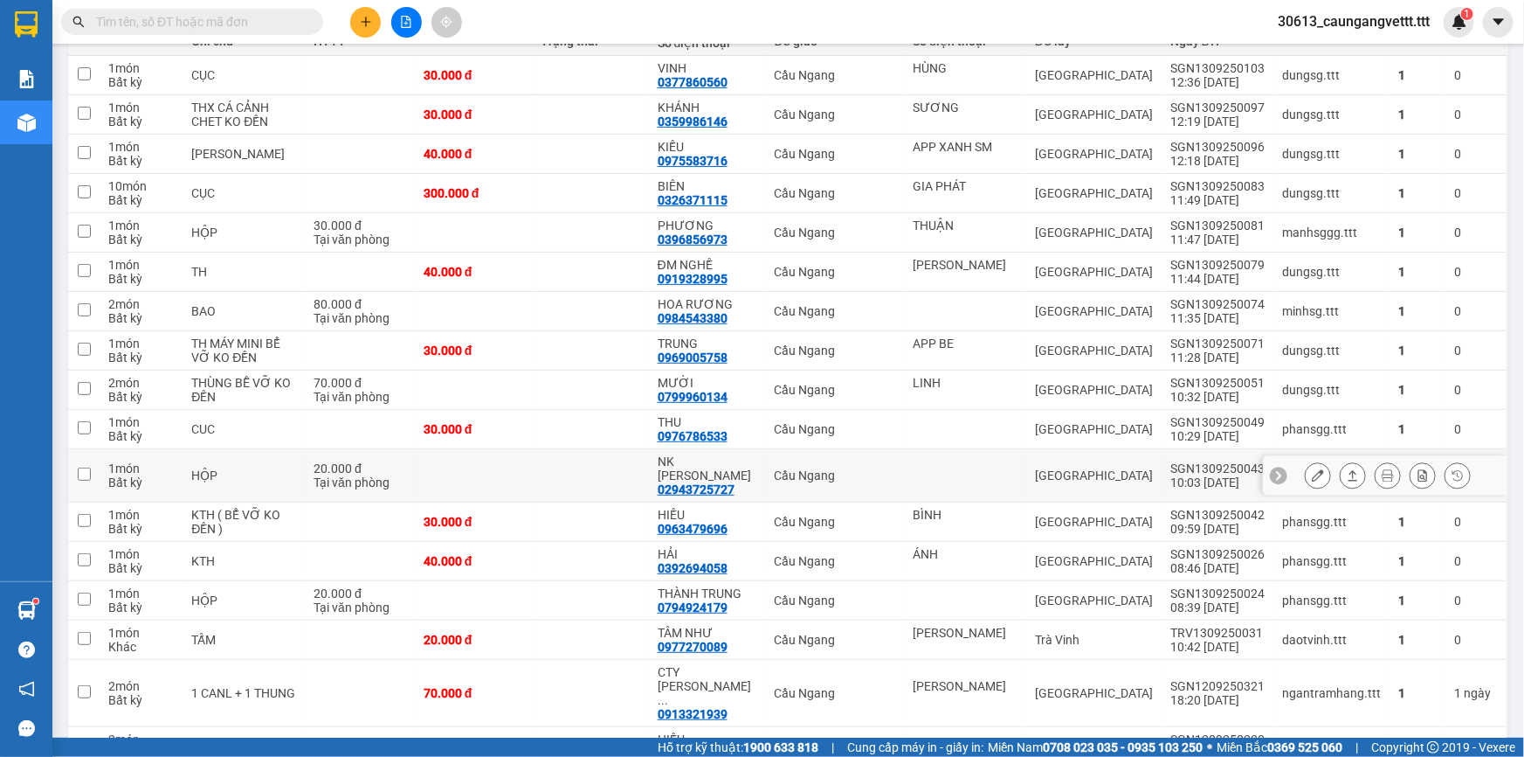
scroll to position [371, 0]
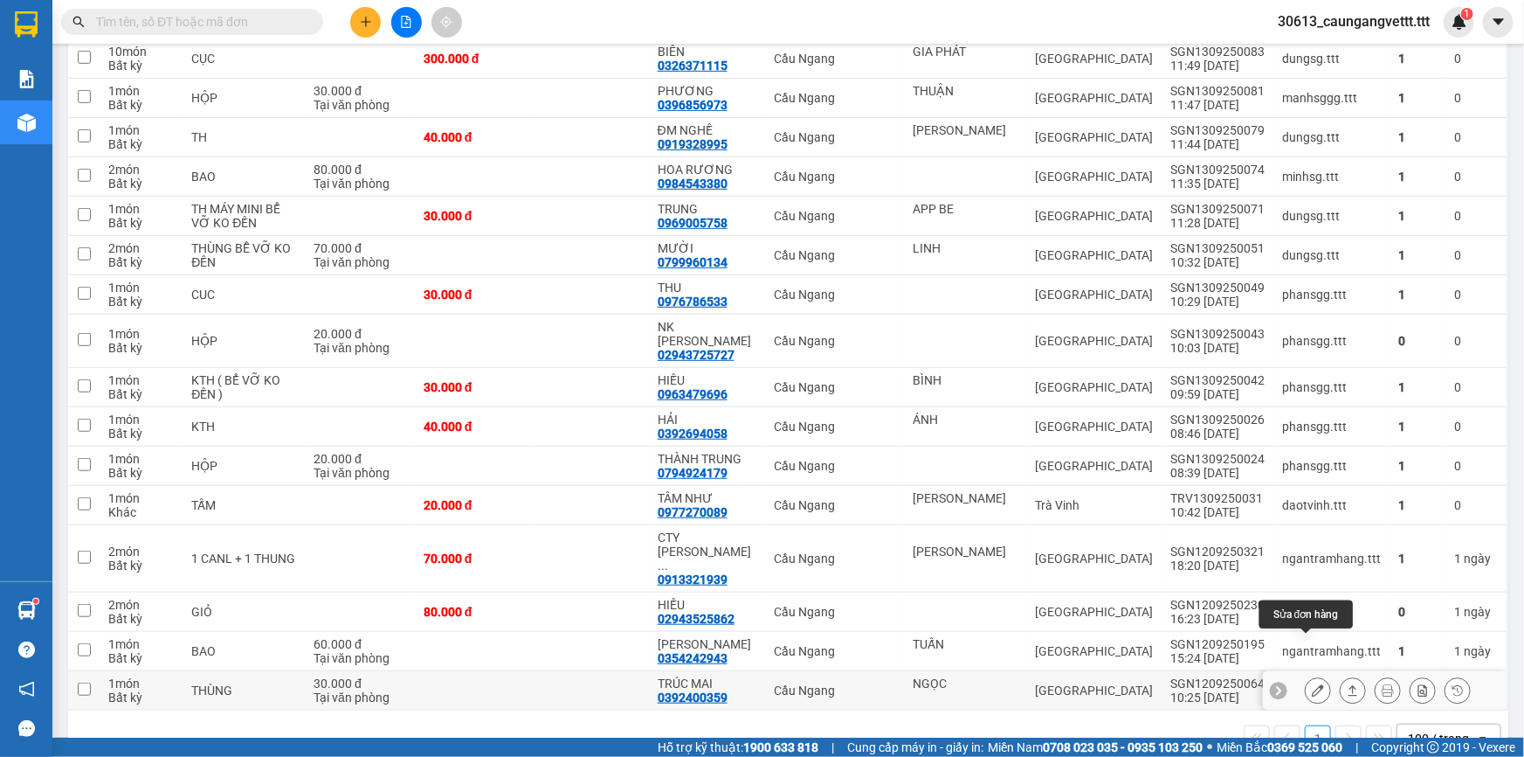
click at [1312, 684] on icon at bounding box center [1318, 690] width 12 height 12
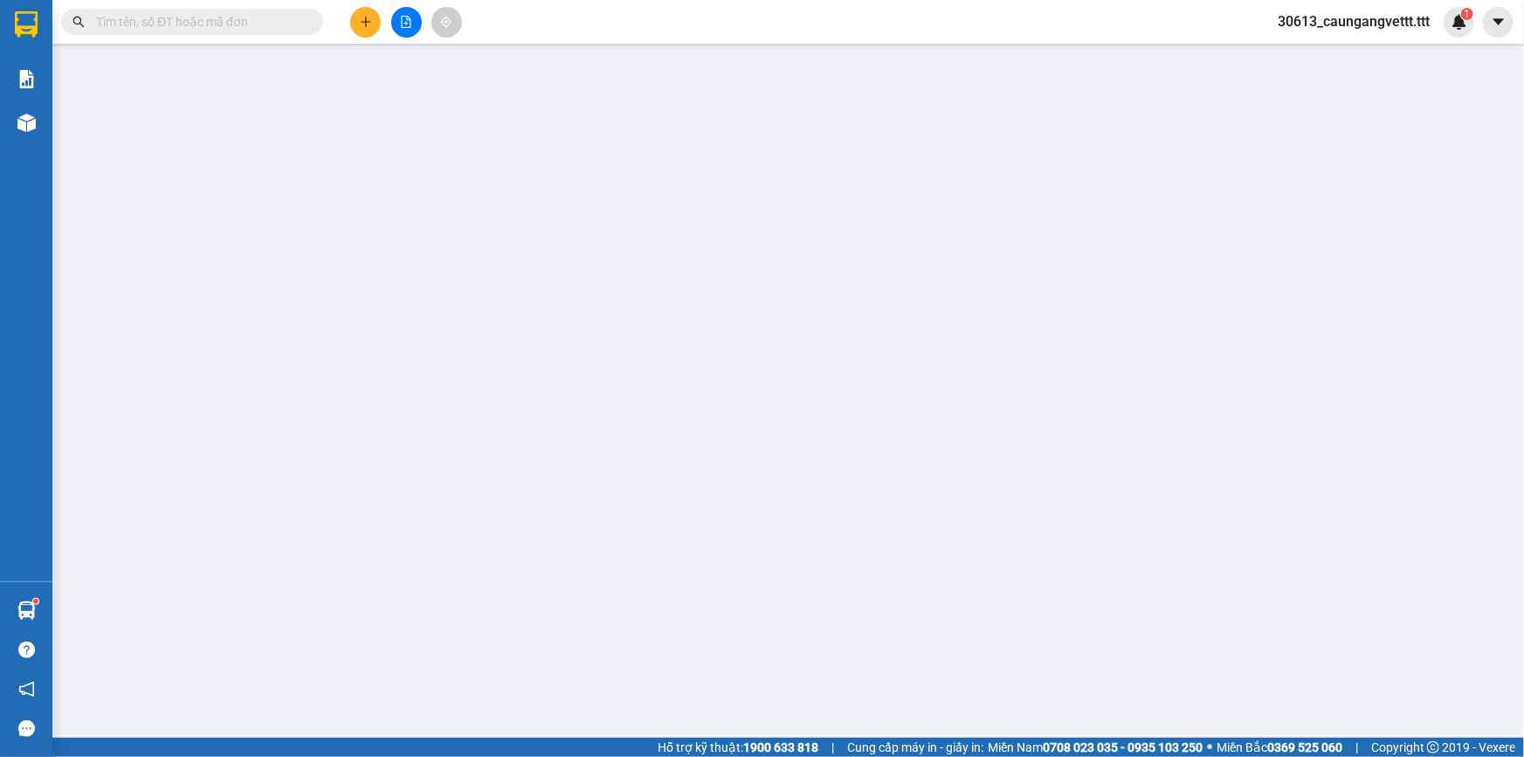
type input "NGỌC"
type input "0392400359"
type input "TRÚC MAI"
type input "30.000"
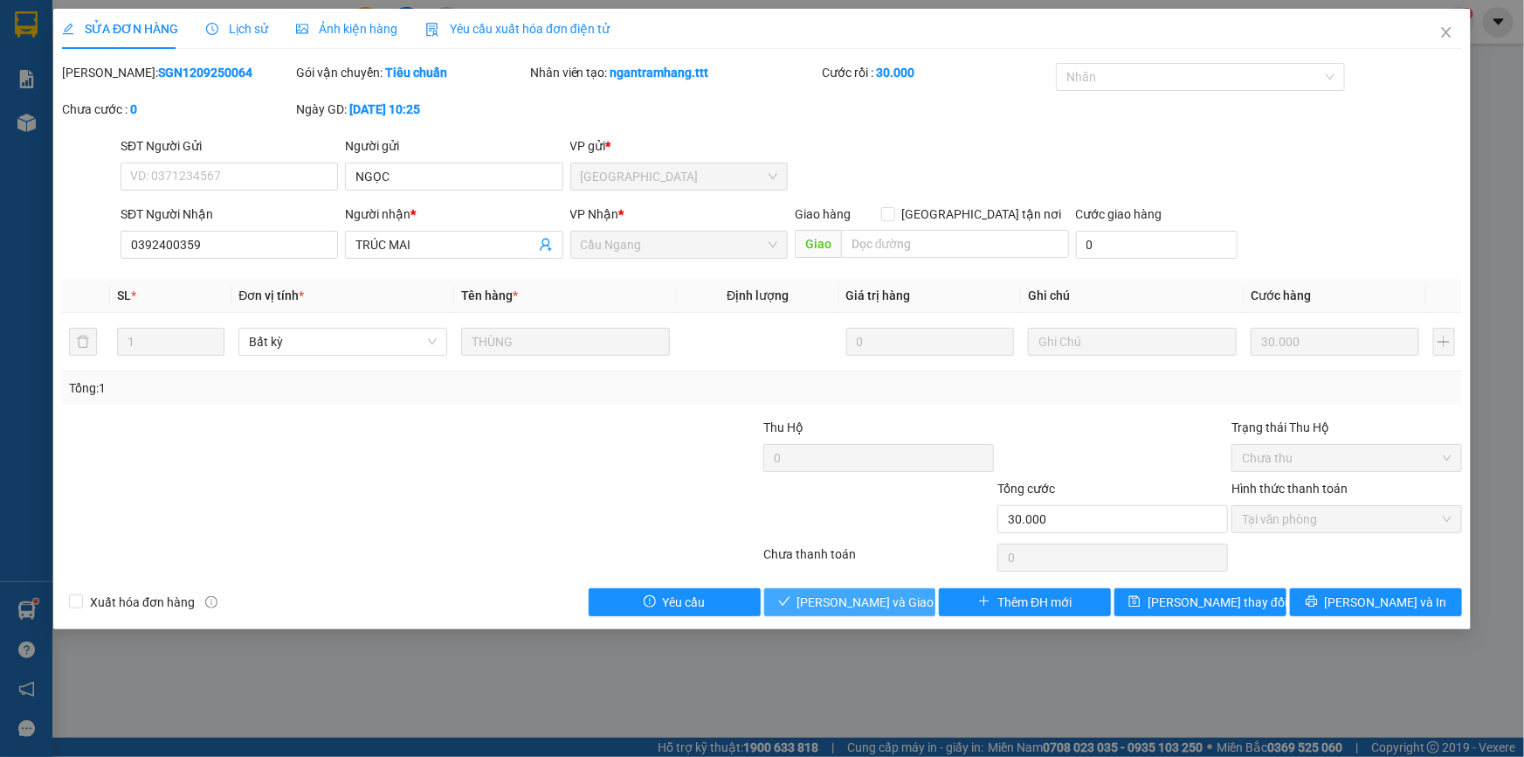
click at [866, 598] on span "[PERSON_NAME] và Giao hàng" at bounding box center [882, 601] width 168 height 19
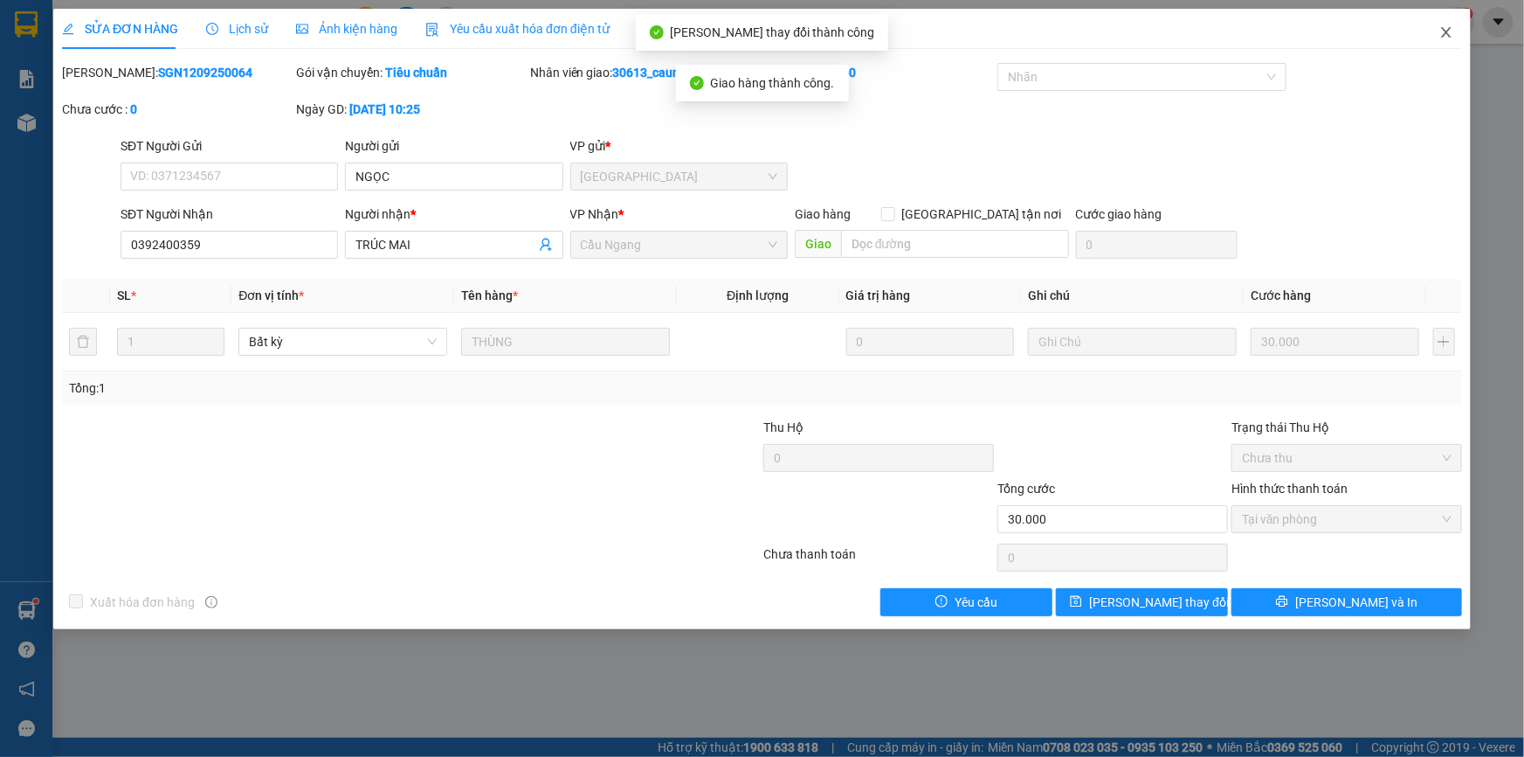
click at [1444, 30] on icon "close" at bounding box center [1446, 32] width 10 height 10
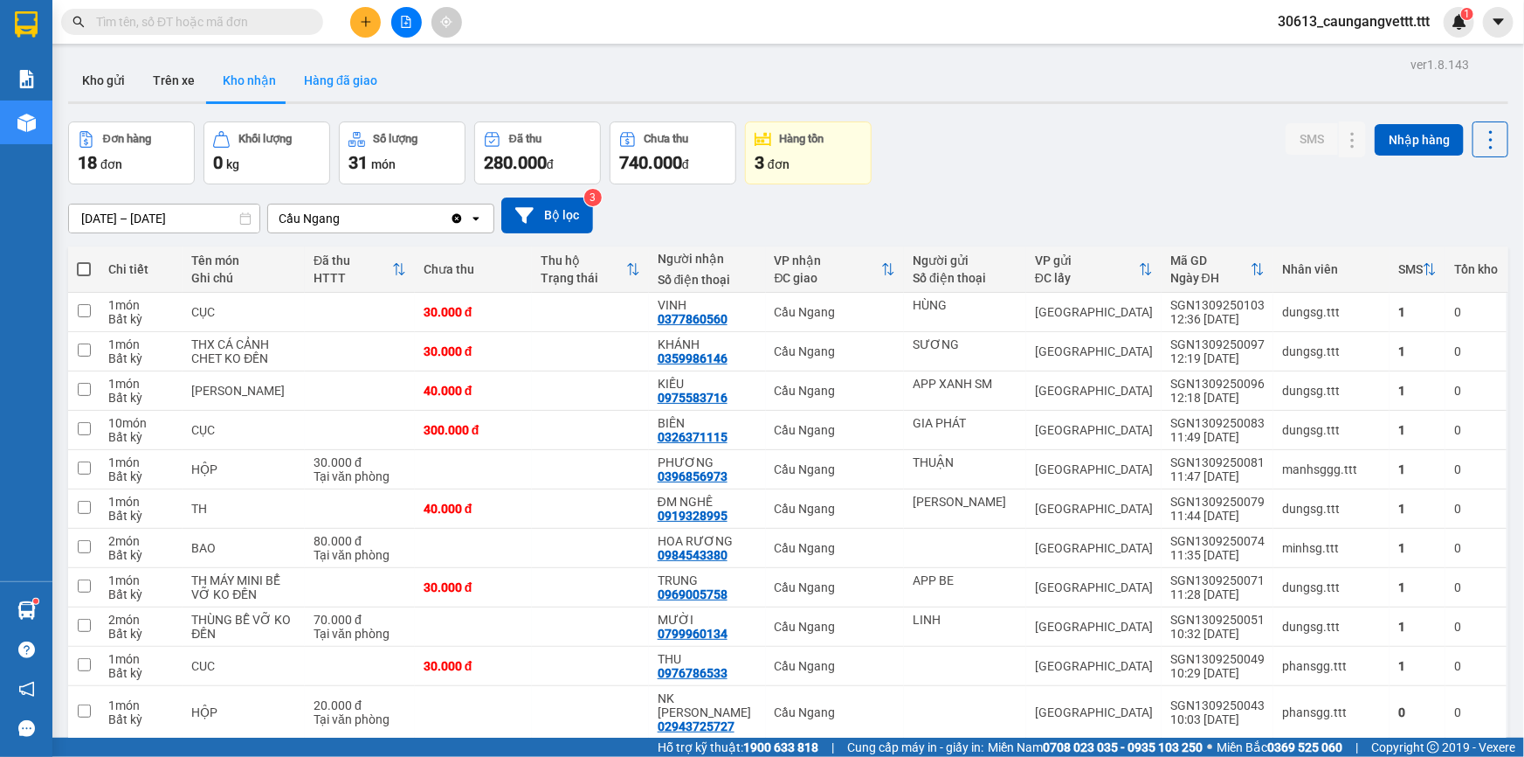
click at [325, 80] on button "Hàng đã giao" at bounding box center [340, 80] width 101 height 42
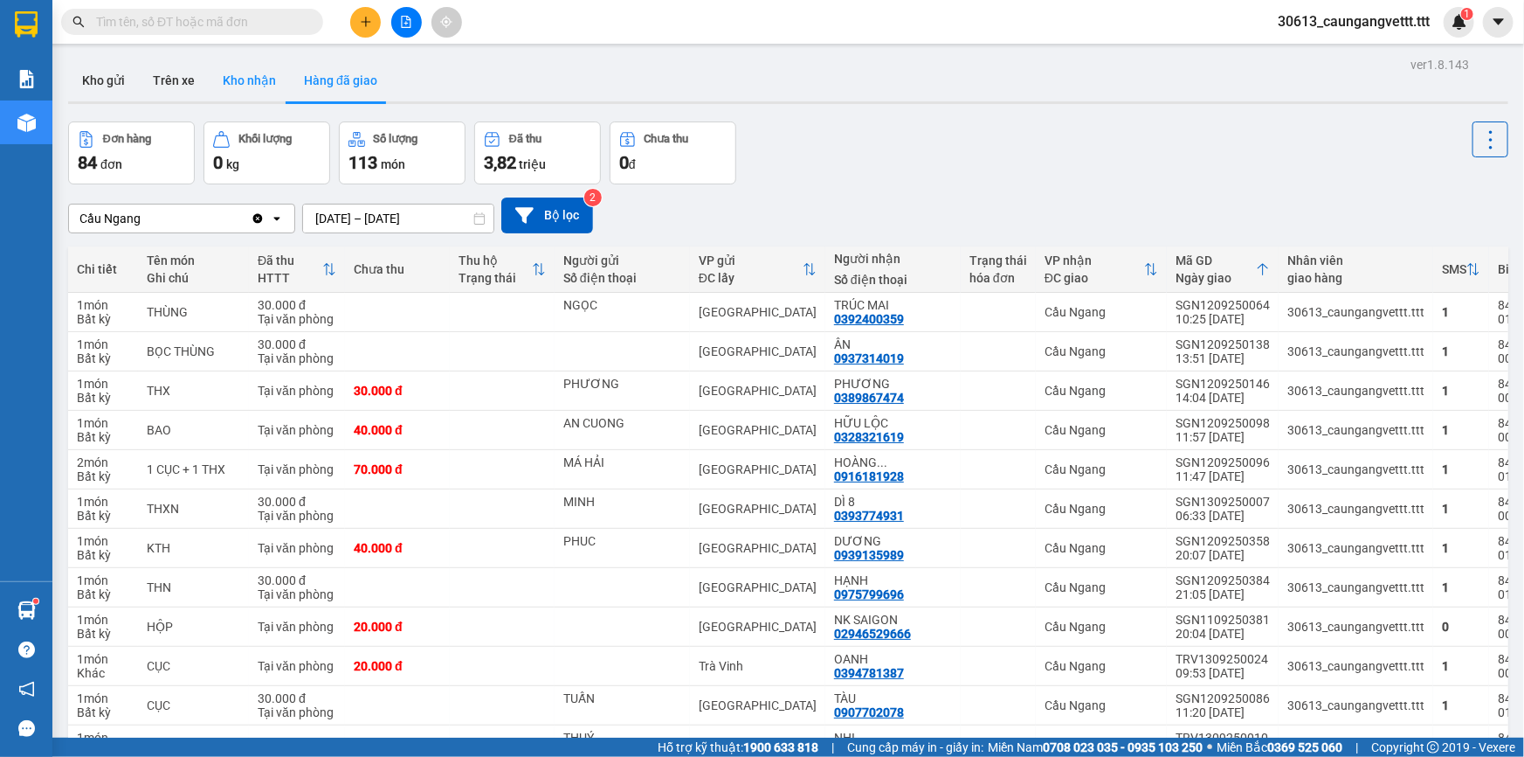
click at [244, 83] on button "Kho nhận" at bounding box center [249, 80] width 81 height 42
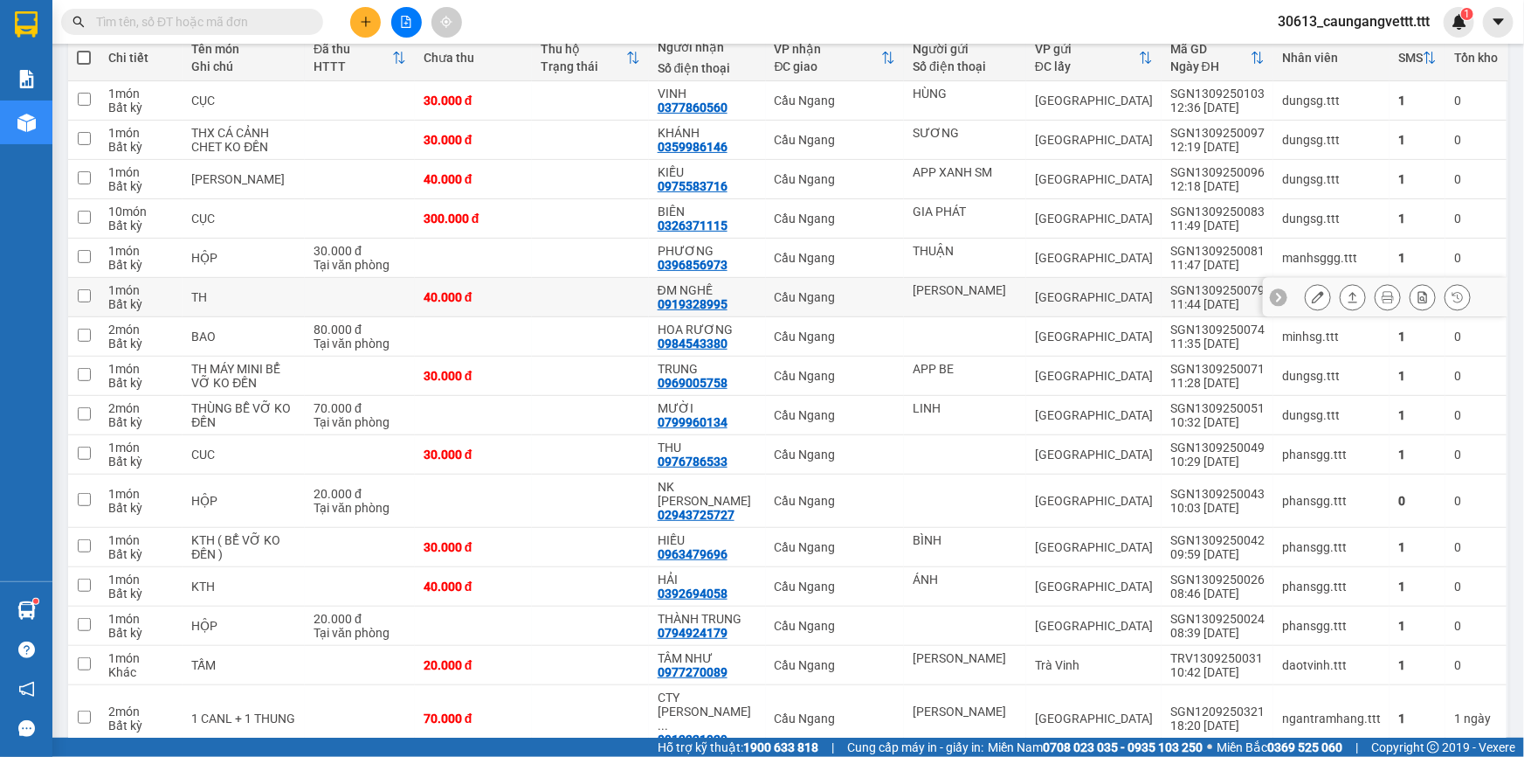
scroll to position [105, 0]
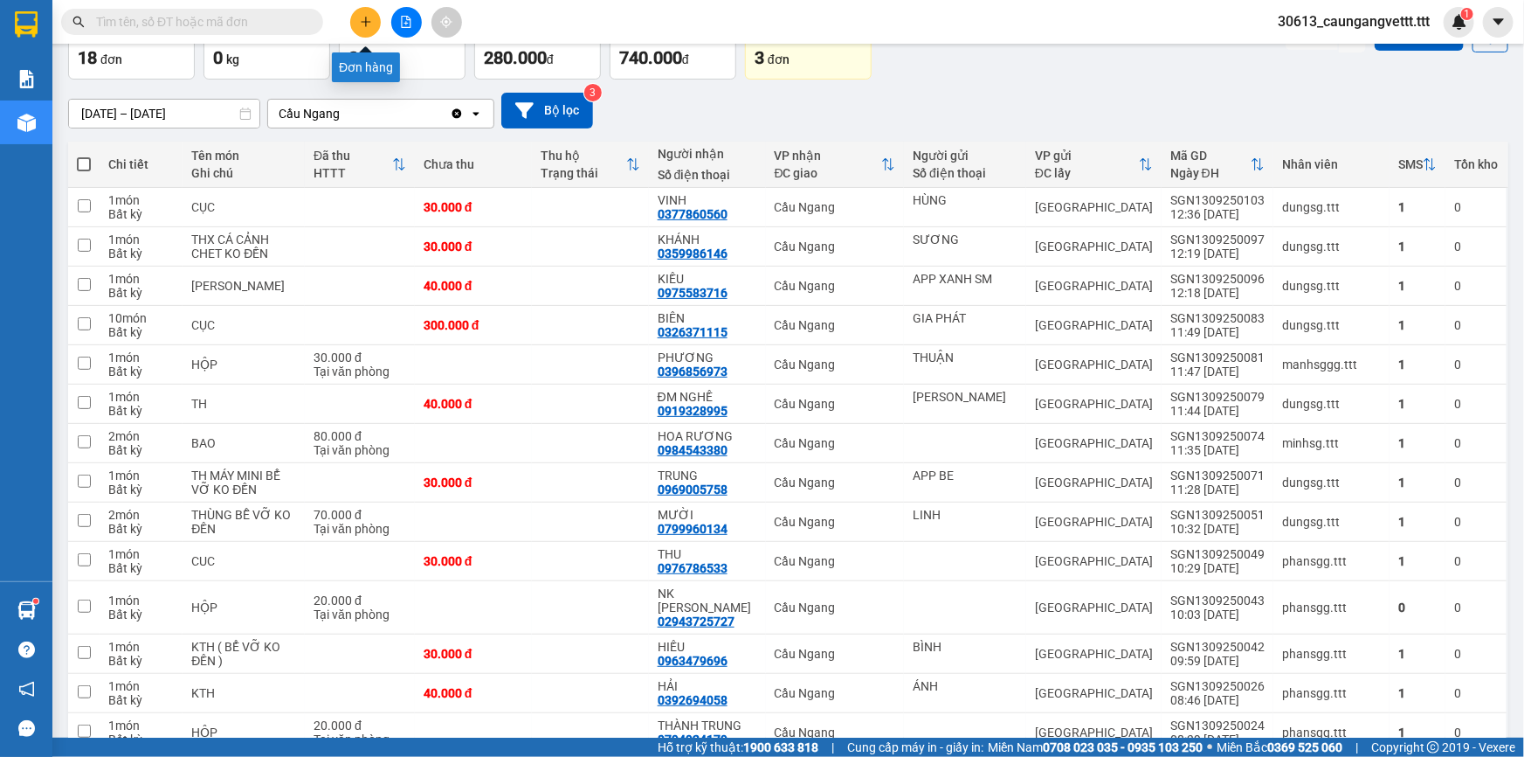
click at [367, 17] on icon "plus" at bounding box center [366, 22] width 12 height 12
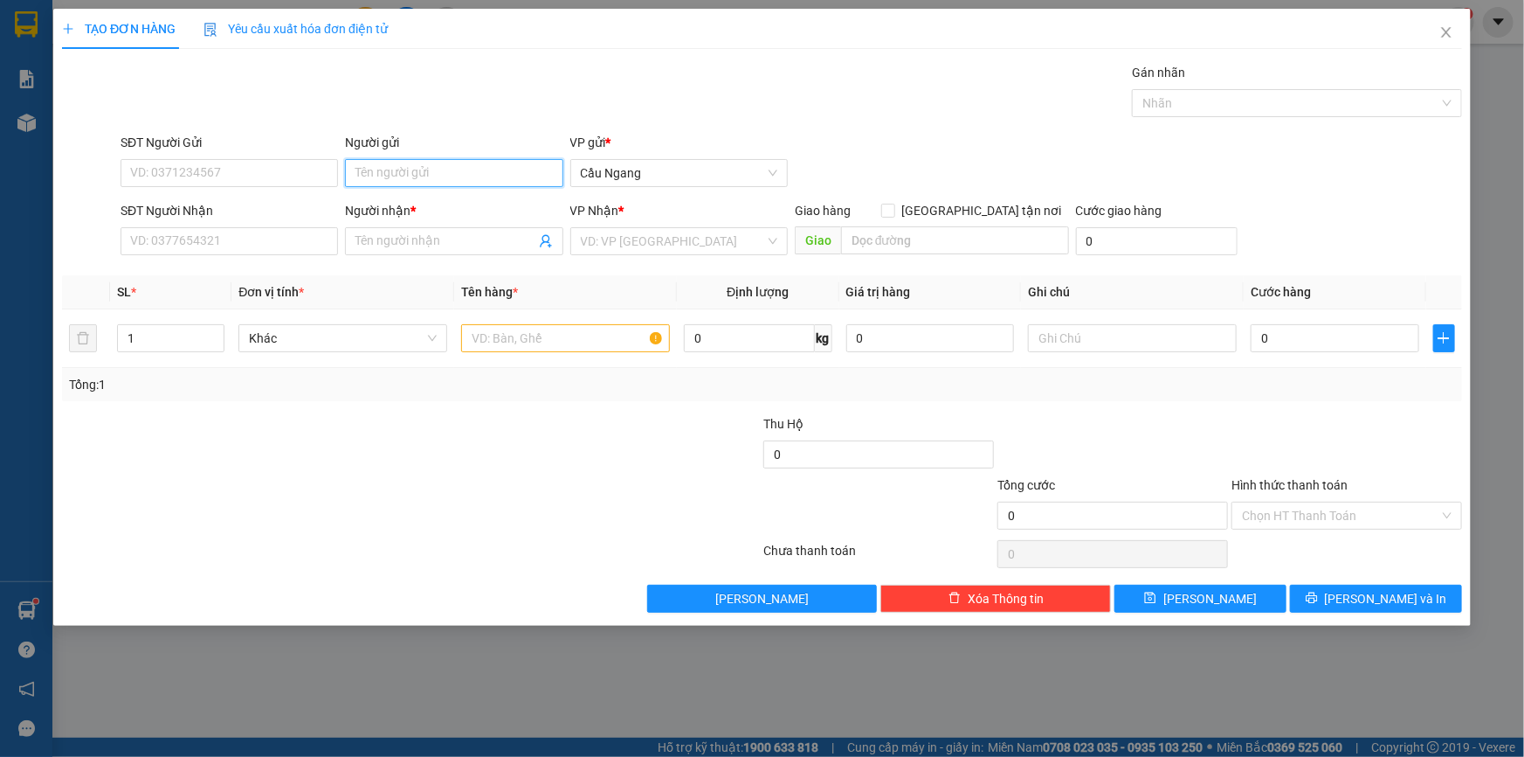
click at [445, 163] on input "Người gửi" at bounding box center [454, 173] width 218 height 28
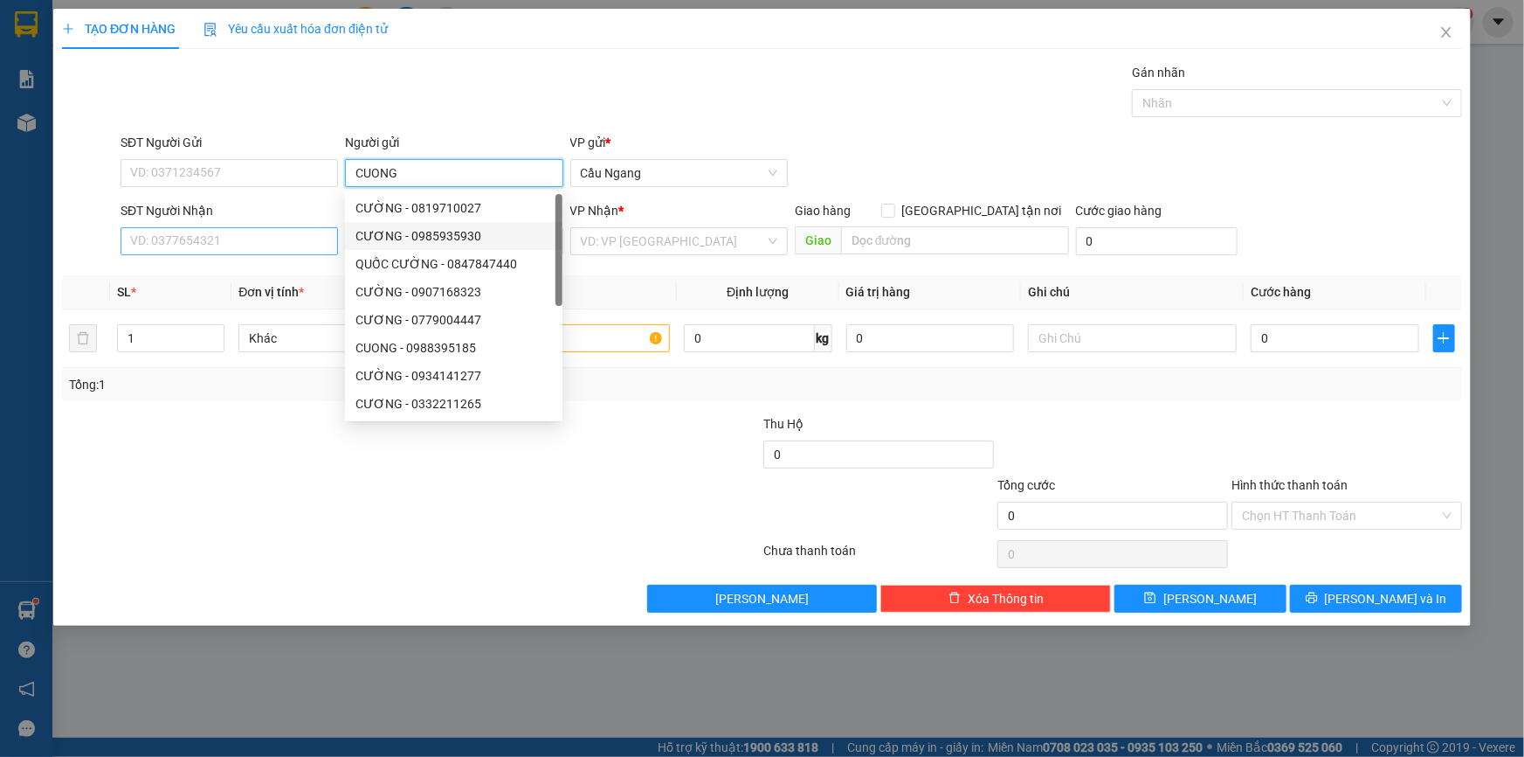
type input "CUONG"
click at [224, 245] on input "SĐT Người Nhận" at bounding box center [230, 241] width 218 height 28
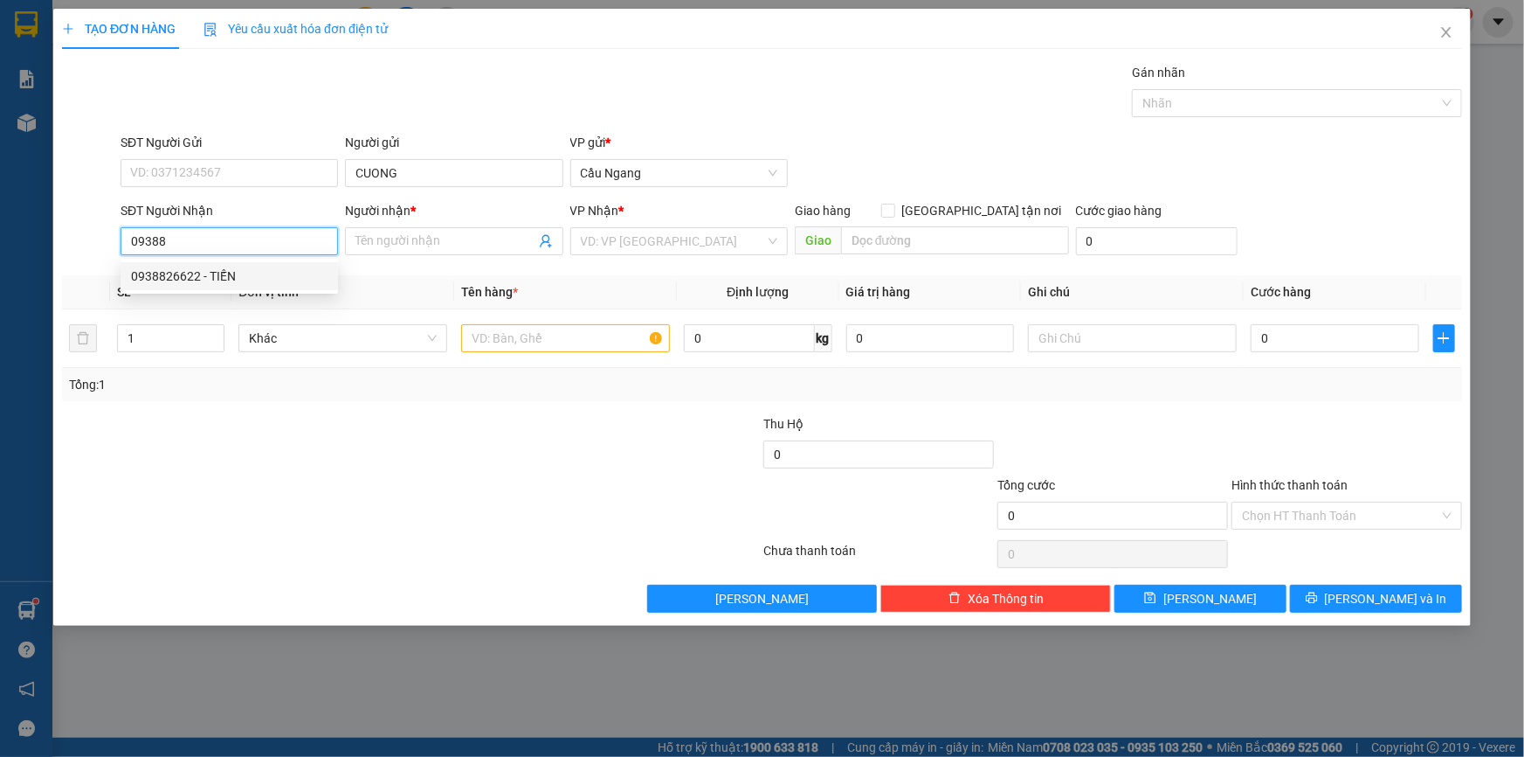
drag, startPoint x: 250, startPoint y: 274, endPoint x: 401, endPoint y: 285, distance: 151.5
click at [250, 273] on div "0938826622 - TIẾN" at bounding box center [229, 275] width 197 height 19
type input "0938826622"
type input "TIẾN"
type input "0938826622"
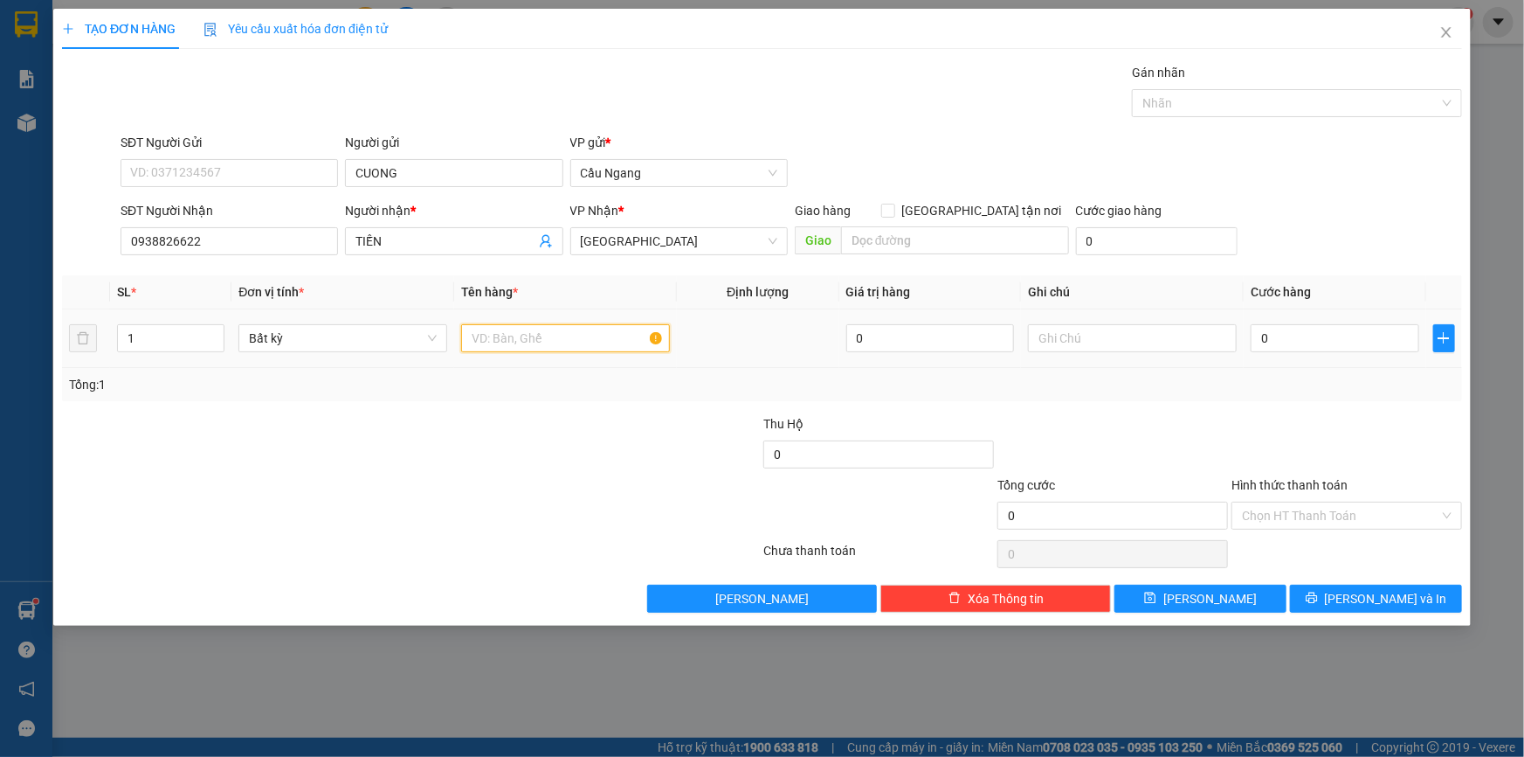
click at [536, 333] on input "text" at bounding box center [565, 338] width 209 height 28
type input "HOP"
click at [1330, 330] on input "0" at bounding box center [1335, 338] width 169 height 28
type input "2"
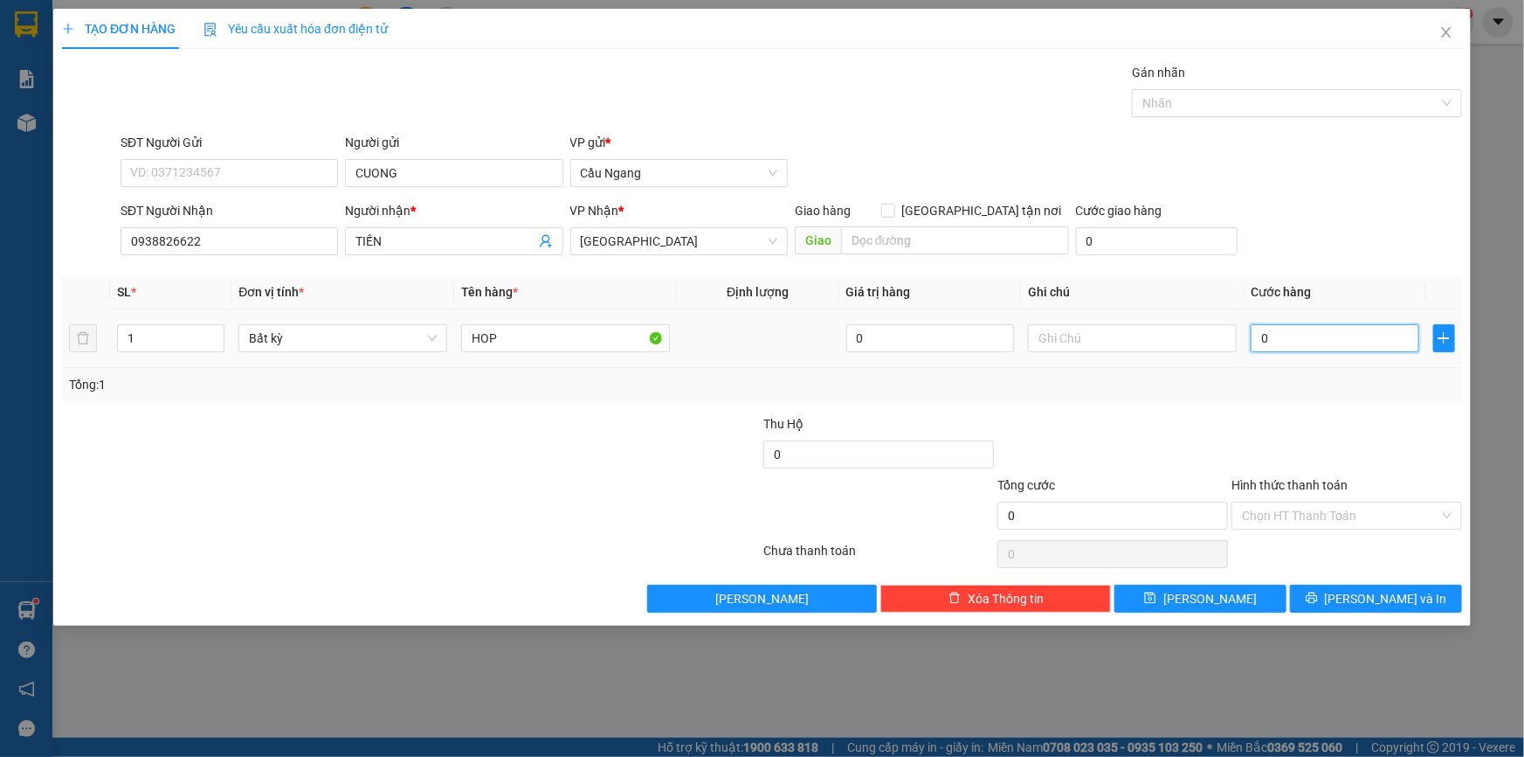
type input "2"
type input "20"
type input "200"
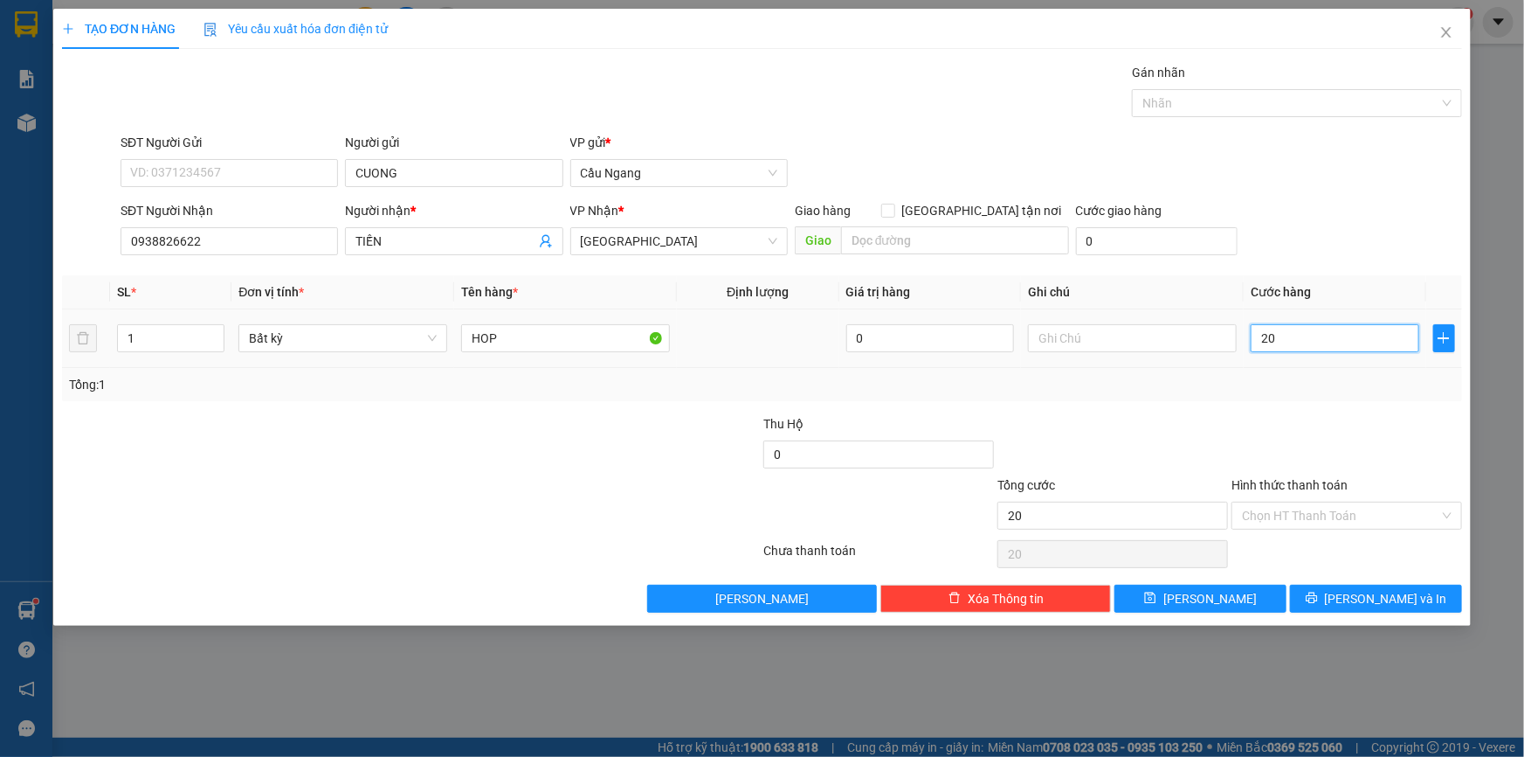
type input "200"
type input "2.000"
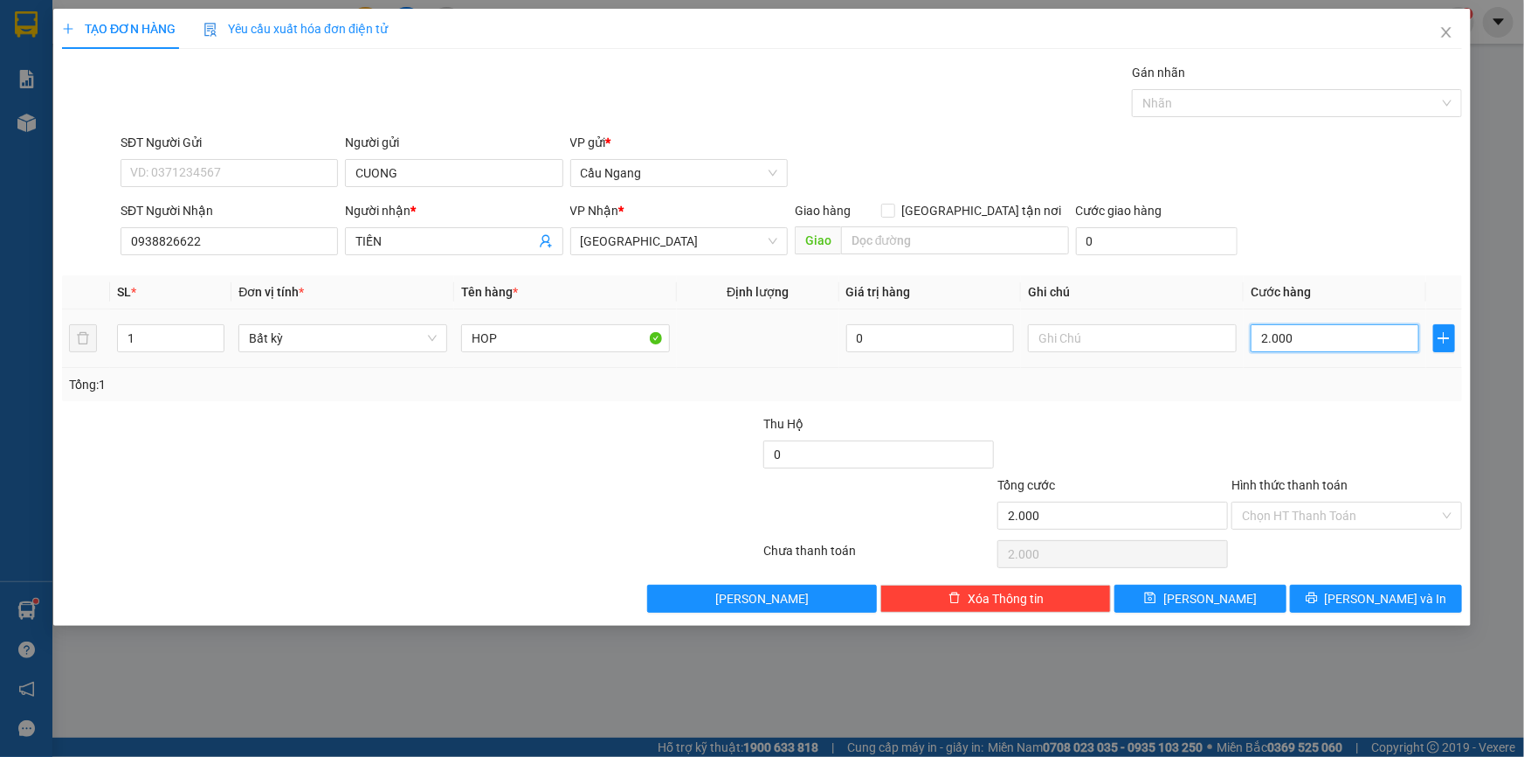
type input "20.000"
click at [1355, 592] on button "[PERSON_NAME] và In" at bounding box center [1376, 598] width 172 height 28
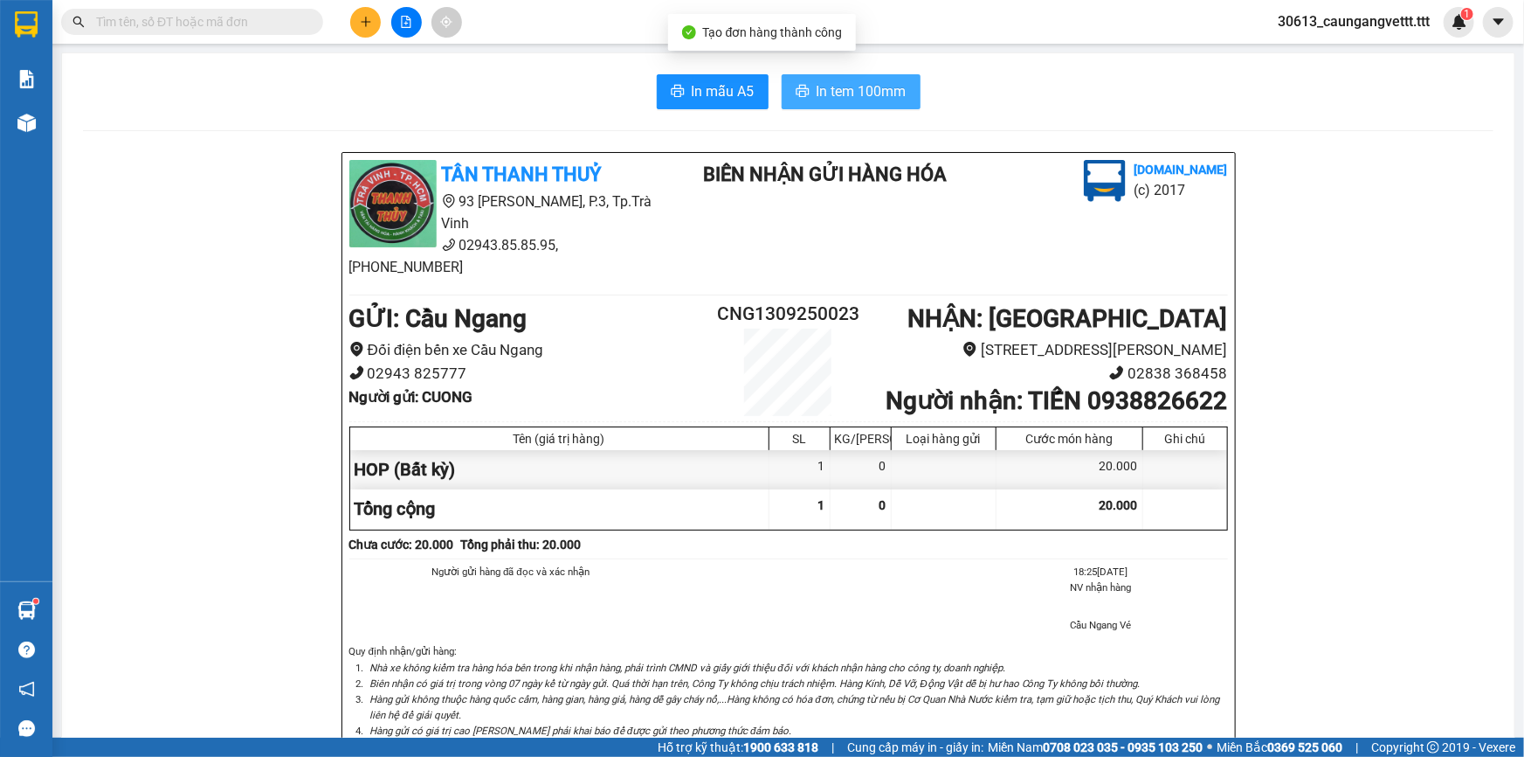
click at [861, 86] on span "In tem 100mm" at bounding box center [862, 91] width 90 height 22
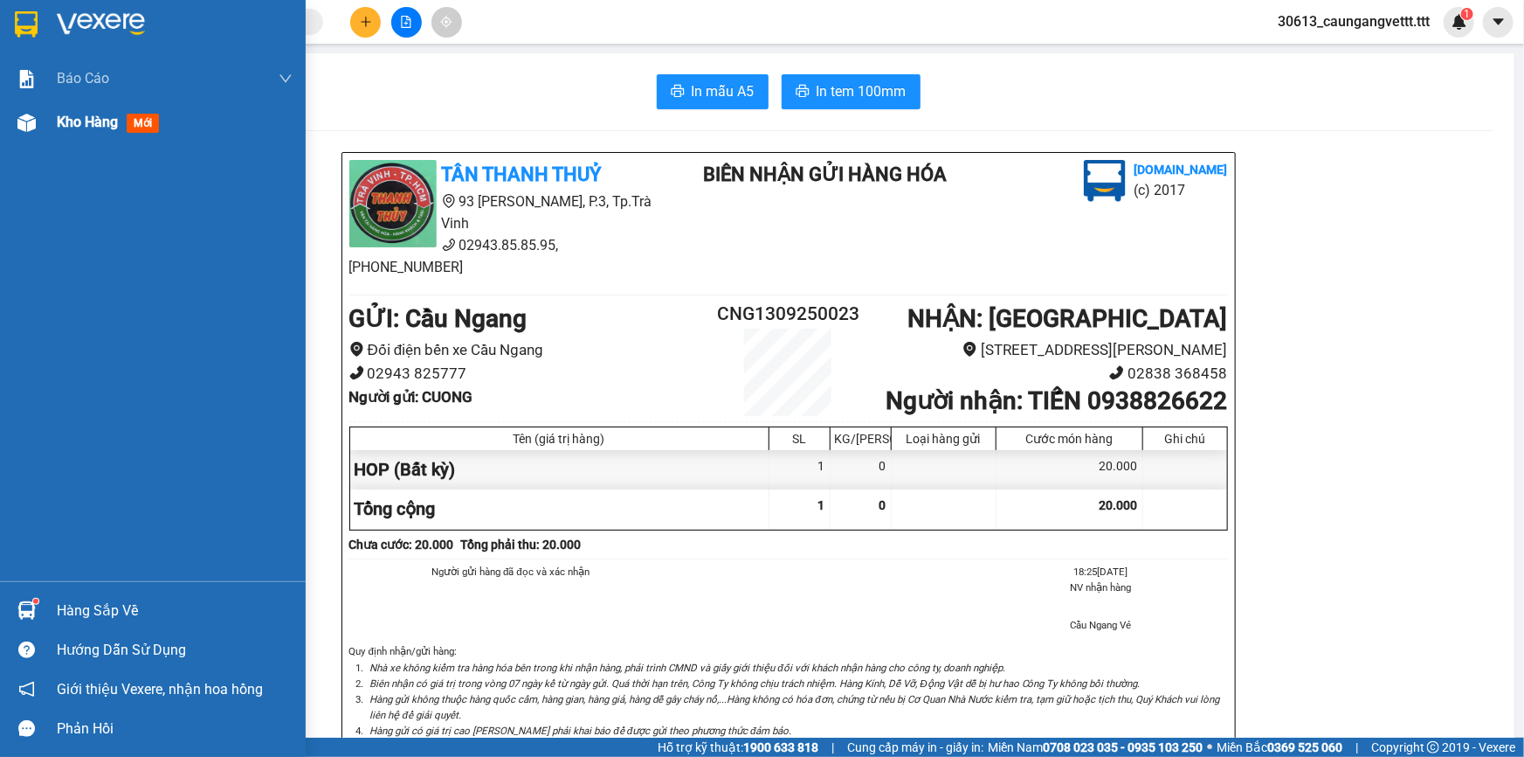
click at [78, 115] on span "Kho hàng" at bounding box center [87, 122] width 61 height 17
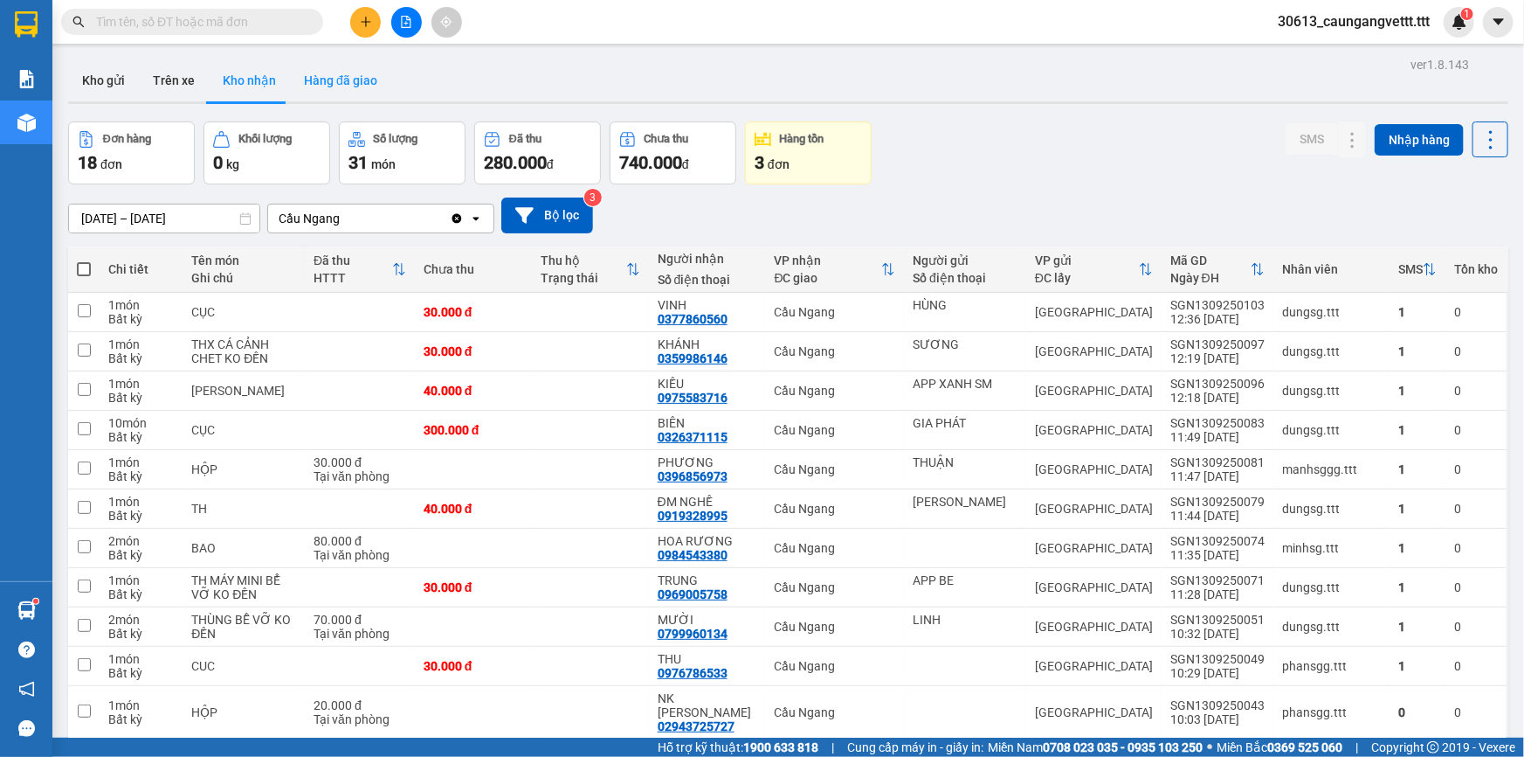
click at [347, 83] on button "Hàng đã giao" at bounding box center [340, 80] width 101 height 42
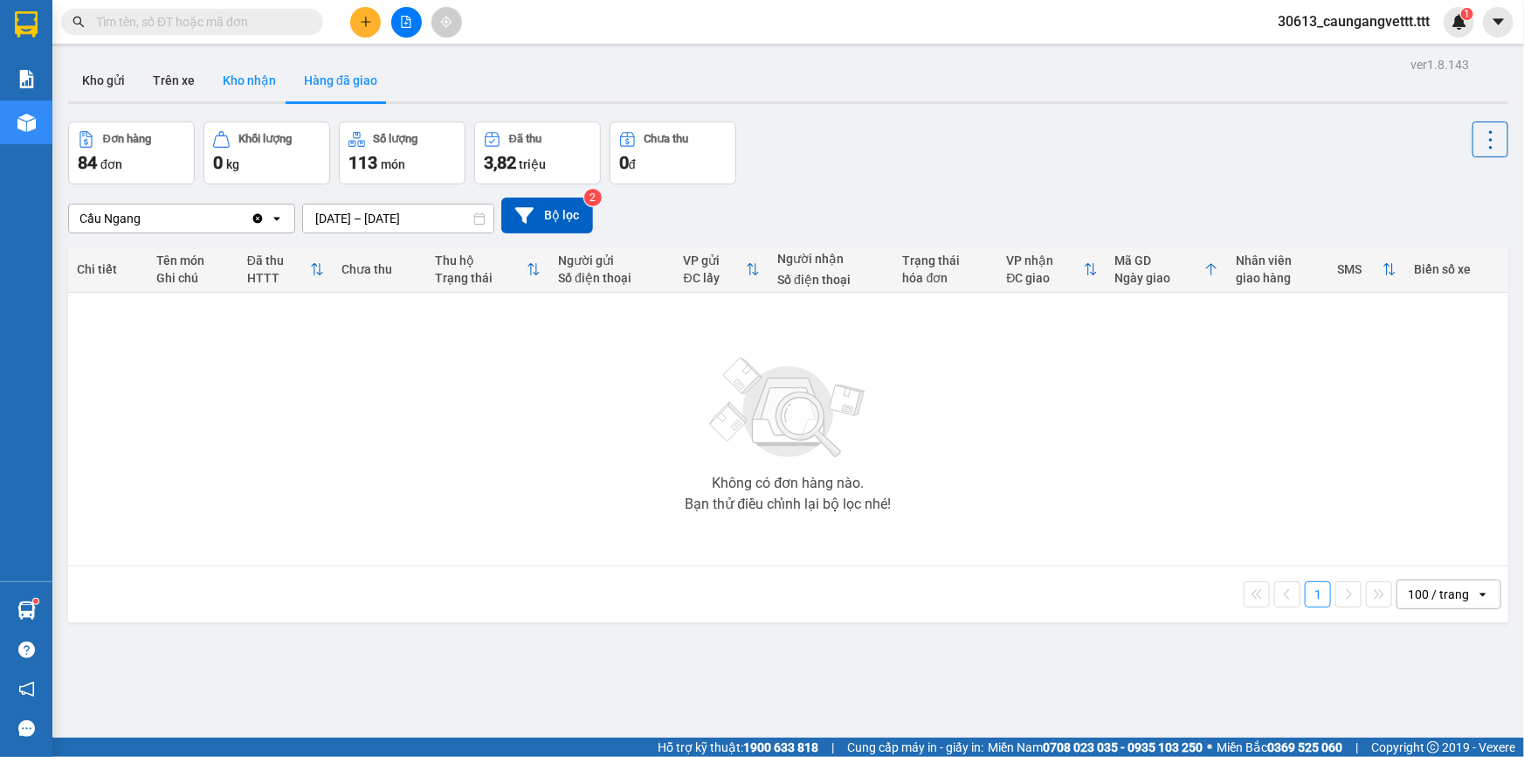
click at [230, 80] on button "Kho nhận" at bounding box center [249, 80] width 81 height 42
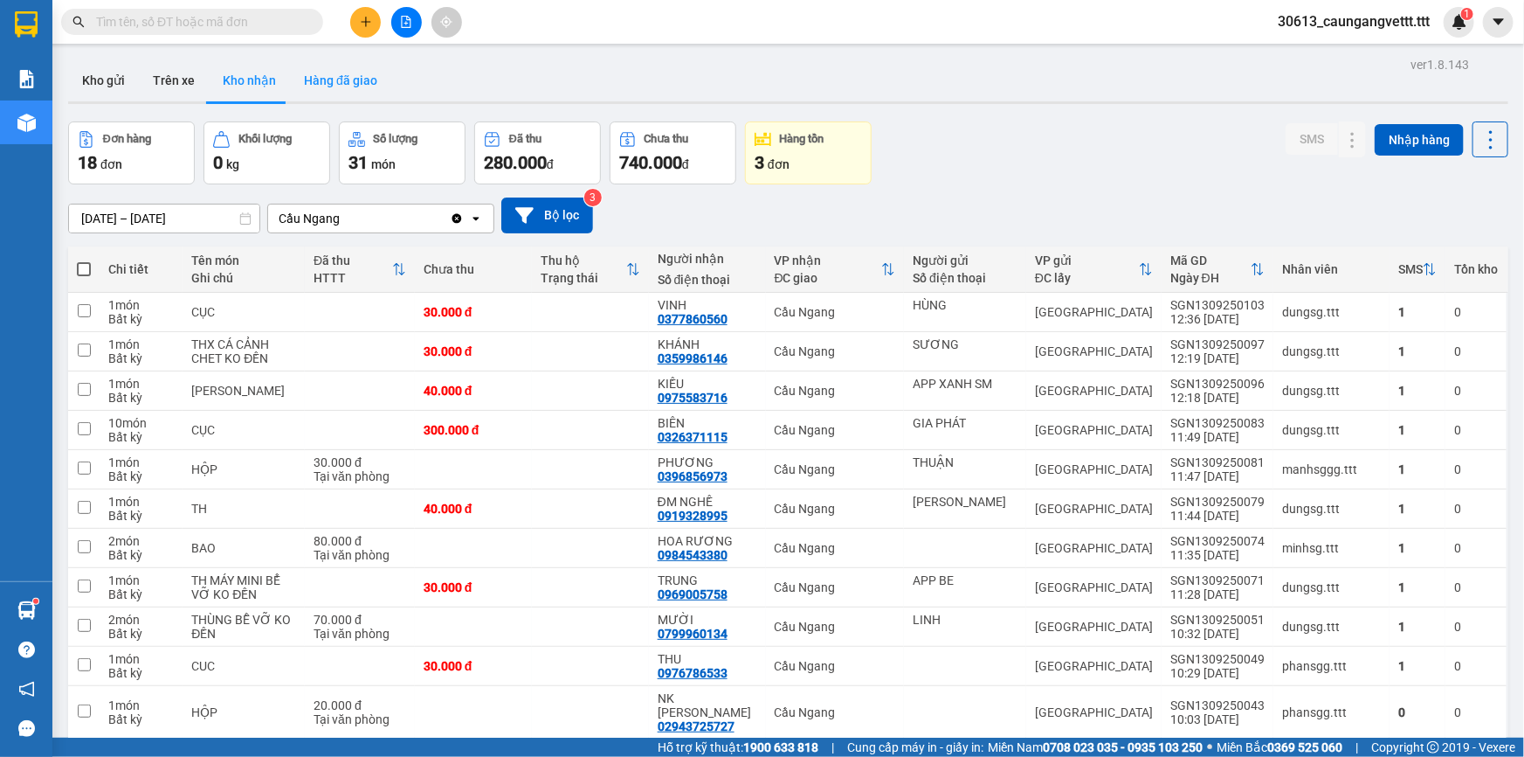
click at [315, 70] on button "Hàng đã giao" at bounding box center [340, 80] width 101 height 42
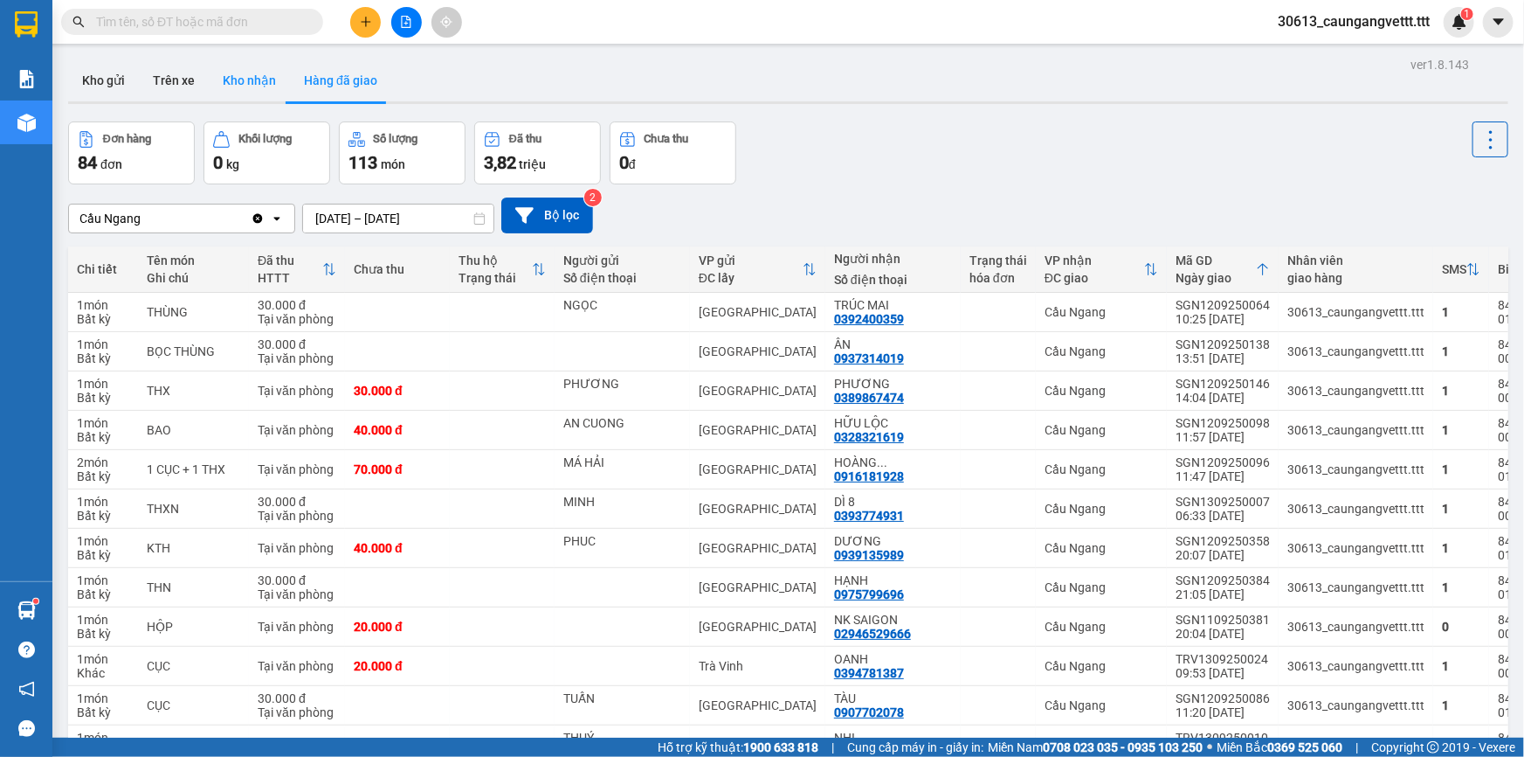
click at [244, 80] on button "Kho nhận" at bounding box center [249, 80] width 81 height 42
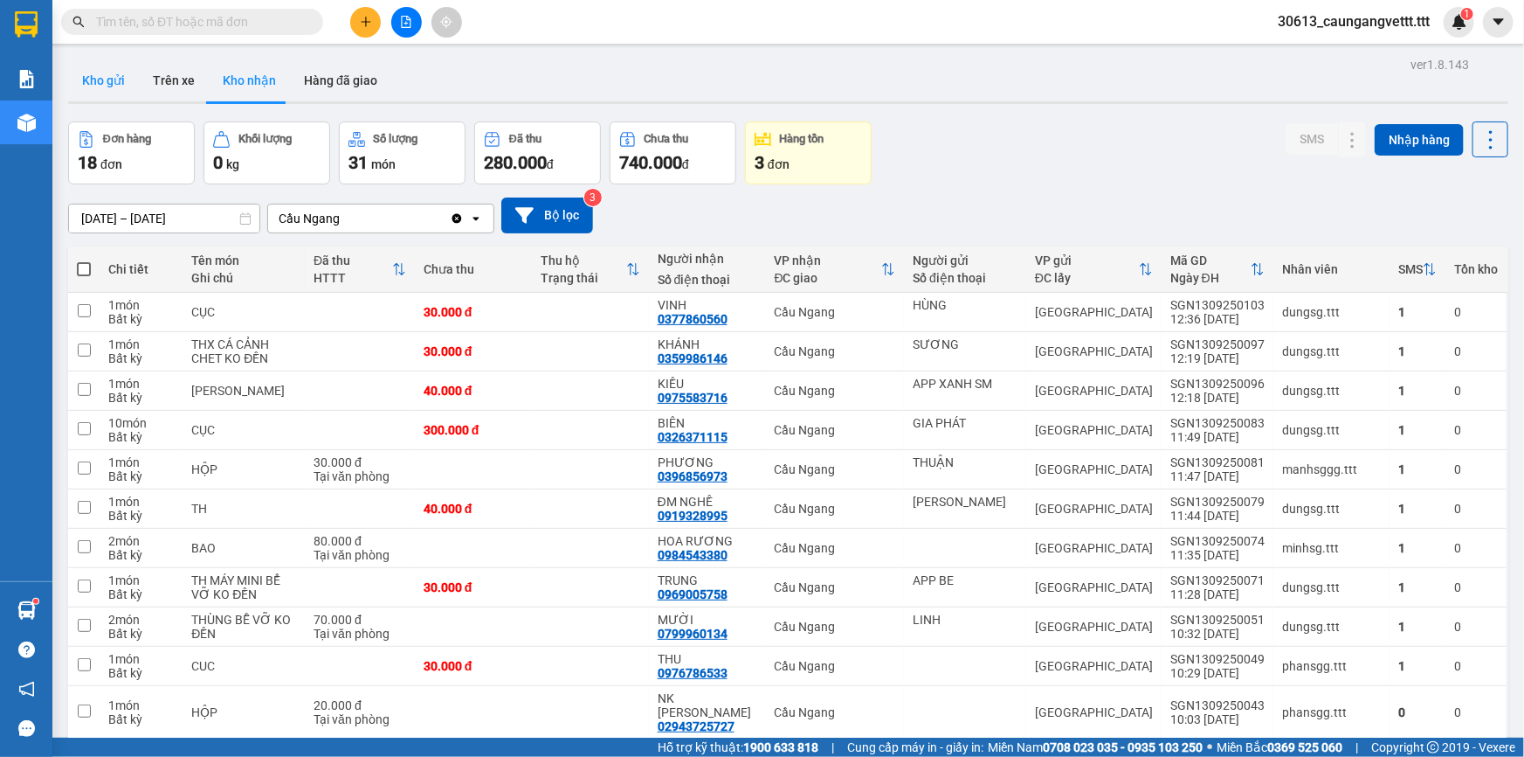
drag, startPoint x: 91, startPoint y: 72, endPoint x: 104, endPoint y: 73, distance: 13.2
click at [93, 72] on button "Kho gửi" at bounding box center [103, 80] width 71 height 42
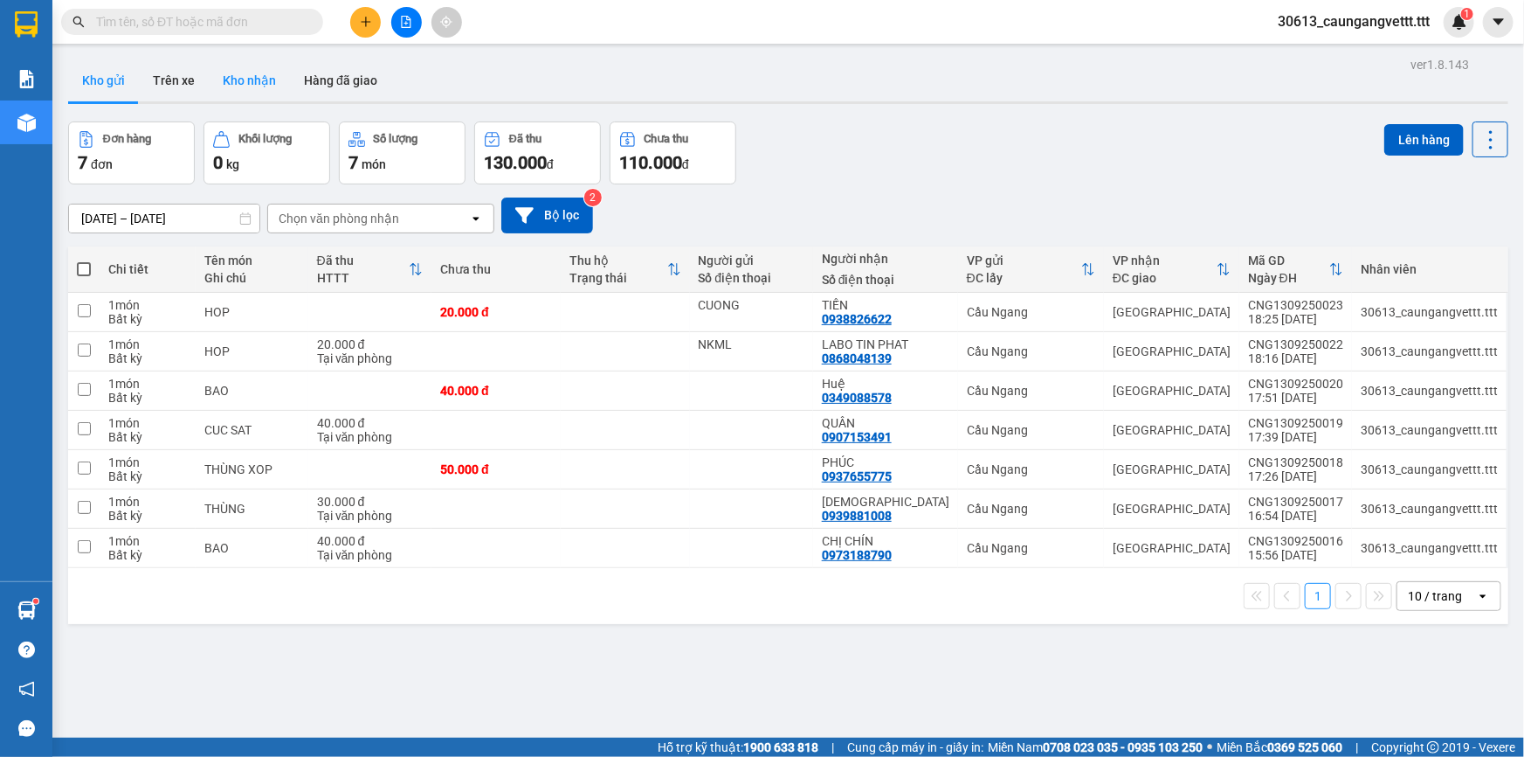
click at [257, 79] on button "Kho nhận" at bounding box center [249, 80] width 81 height 42
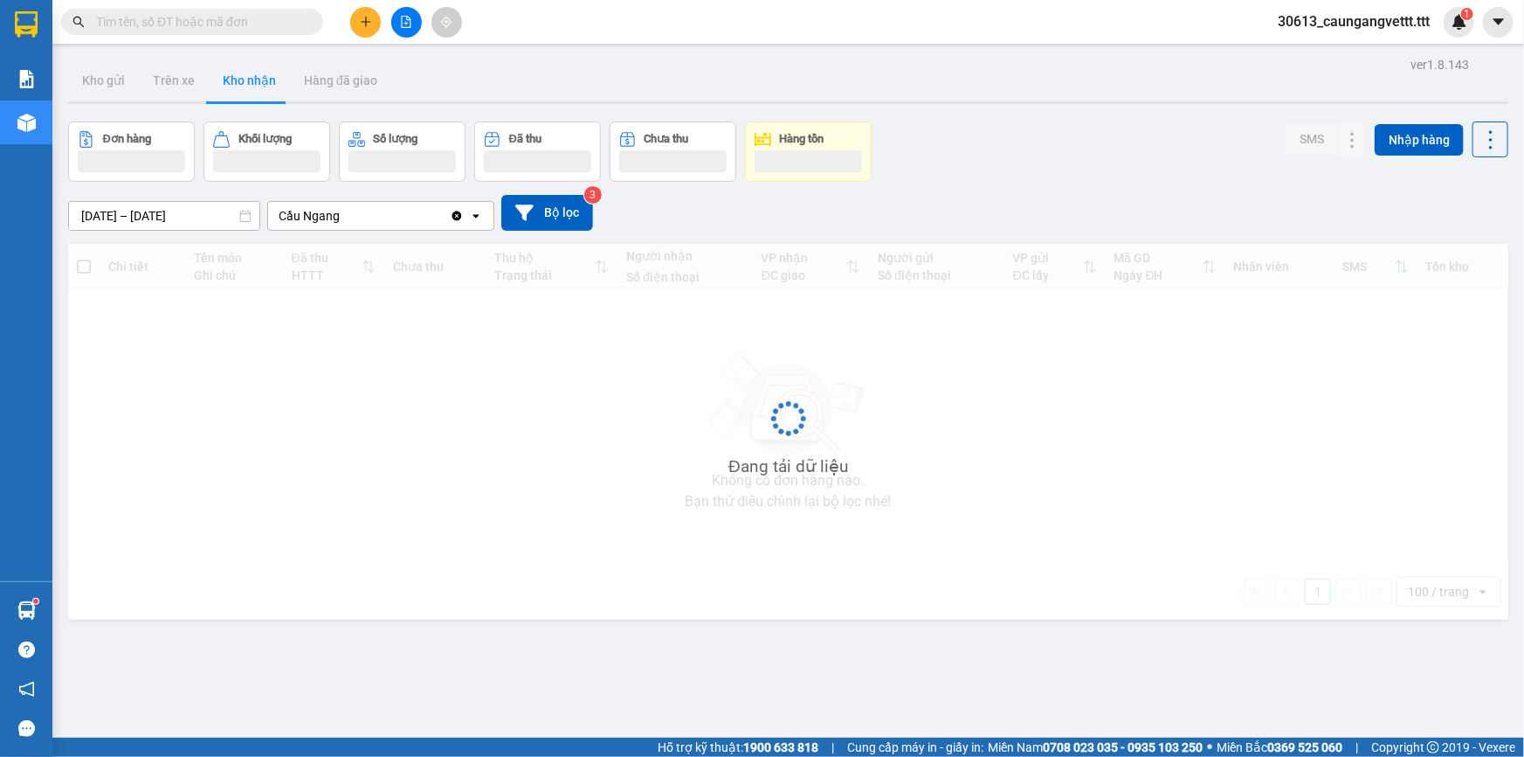
click at [362, 24] on icon "plus" at bounding box center [366, 22] width 12 height 12
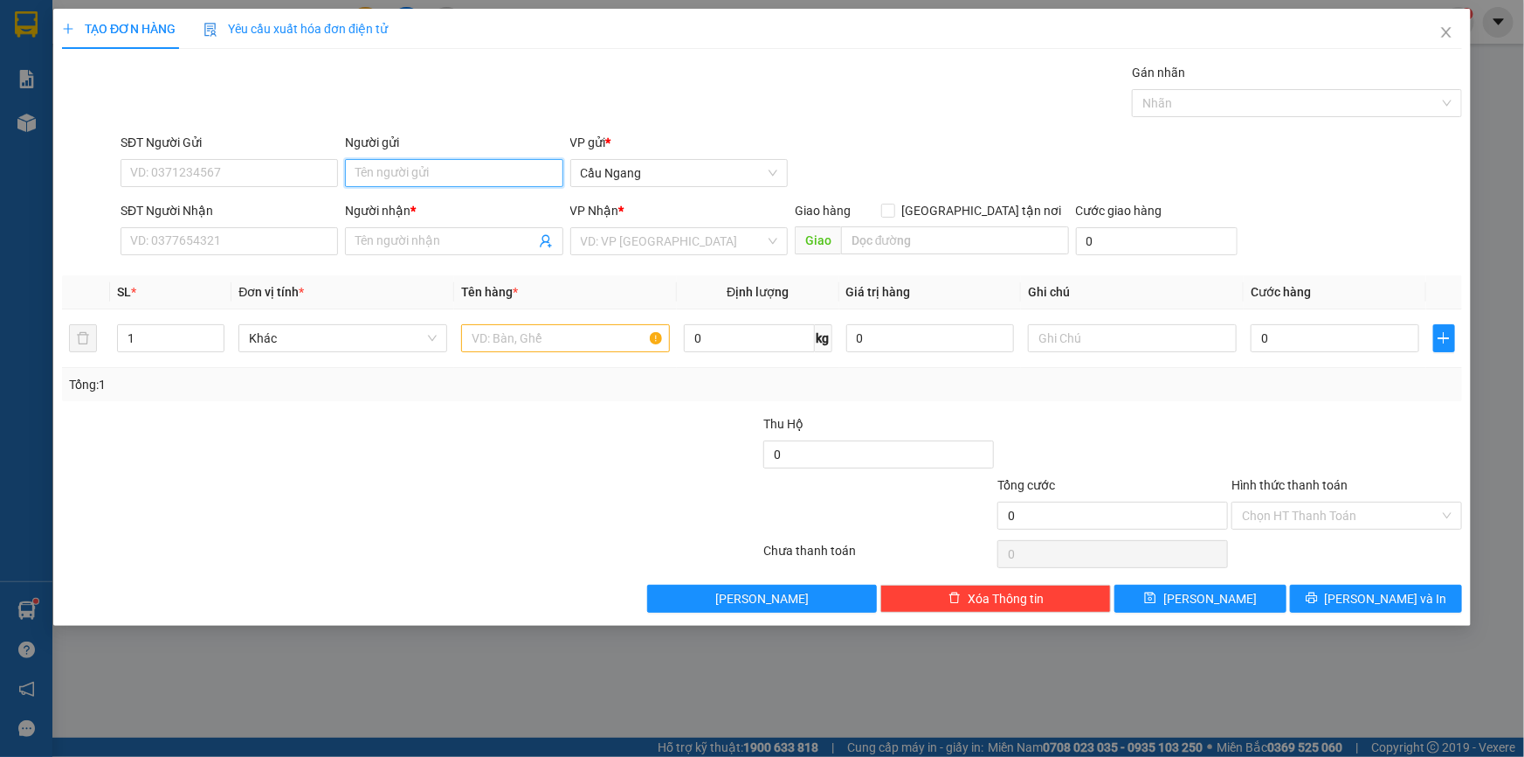
click at [437, 172] on input "Người gửi" at bounding box center [454, 173] width 218 height 28
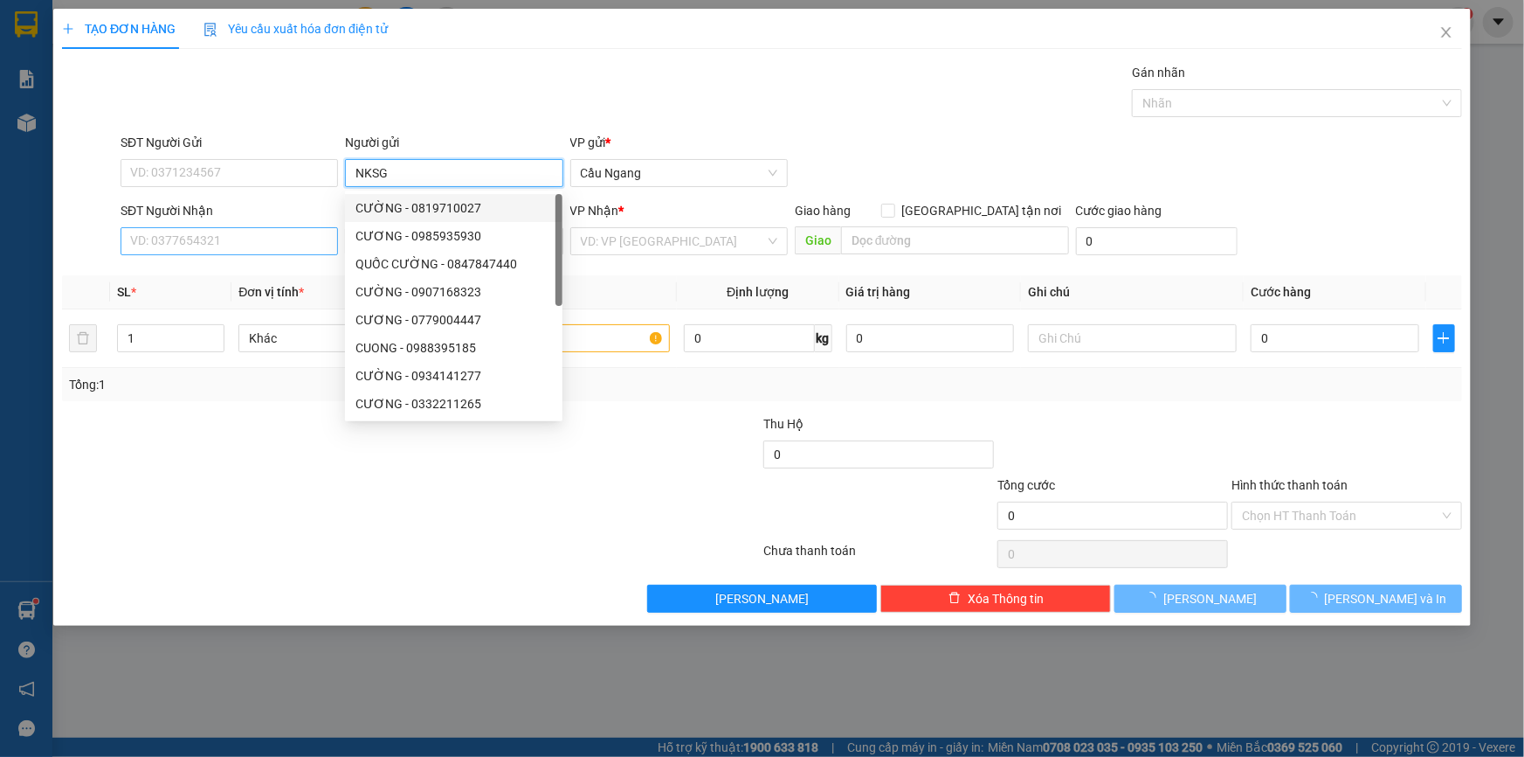
type input "NKSG"
click at [232, 245] on input "SĐT Người Nhận" at bounding box center [230, 241] width 218 height 28
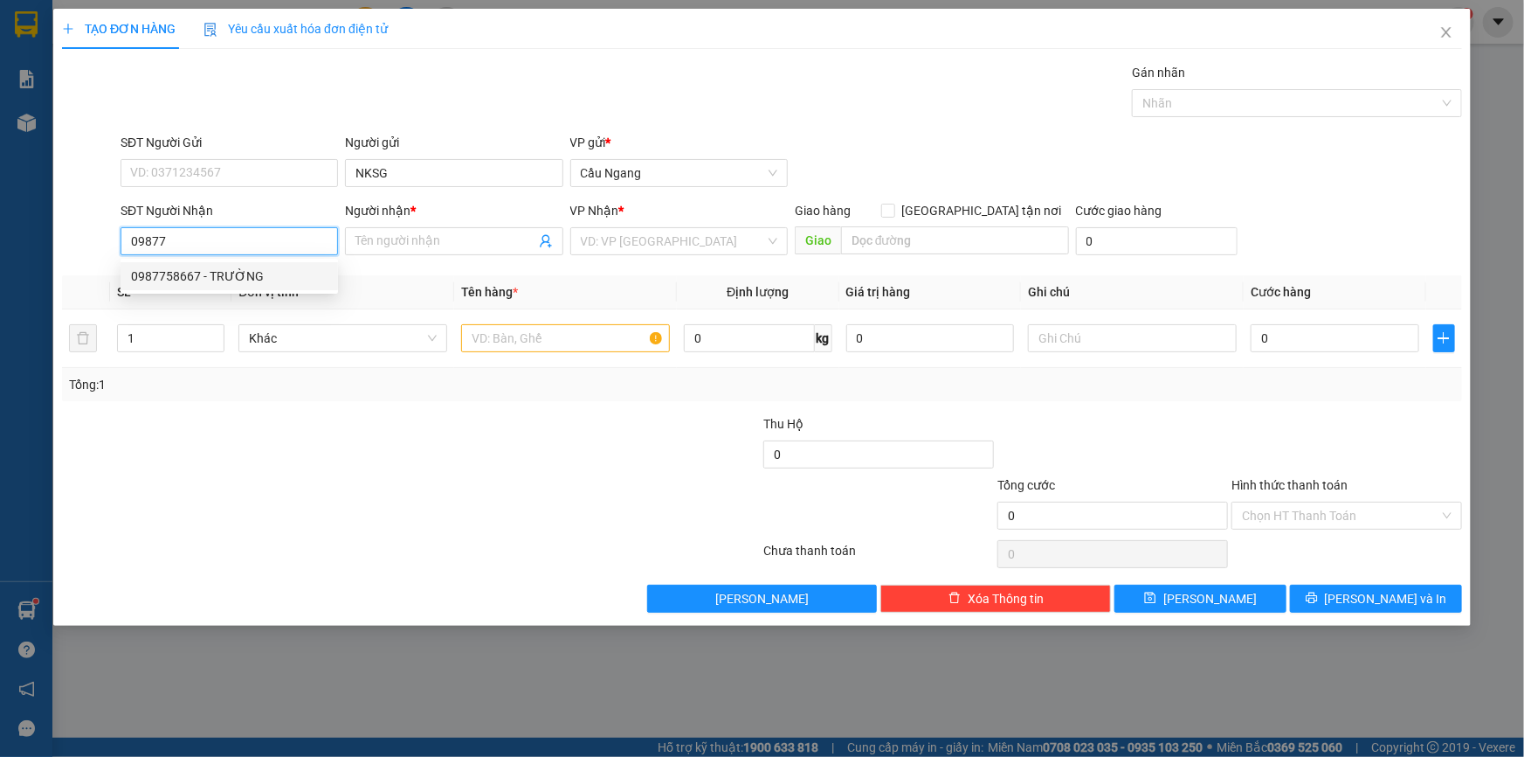
drag, startPoint x: 243, startPoint y: 271, endPoint x: 500, endPoint y: 335, distance: 264.6
click at [244, 272] on div "0987758667 - TRƯỜNG" at bounding box center [229, 275] width 197 height 19
type input "0987758667"
type input "TRƯỜNG"
type input "0987758667"
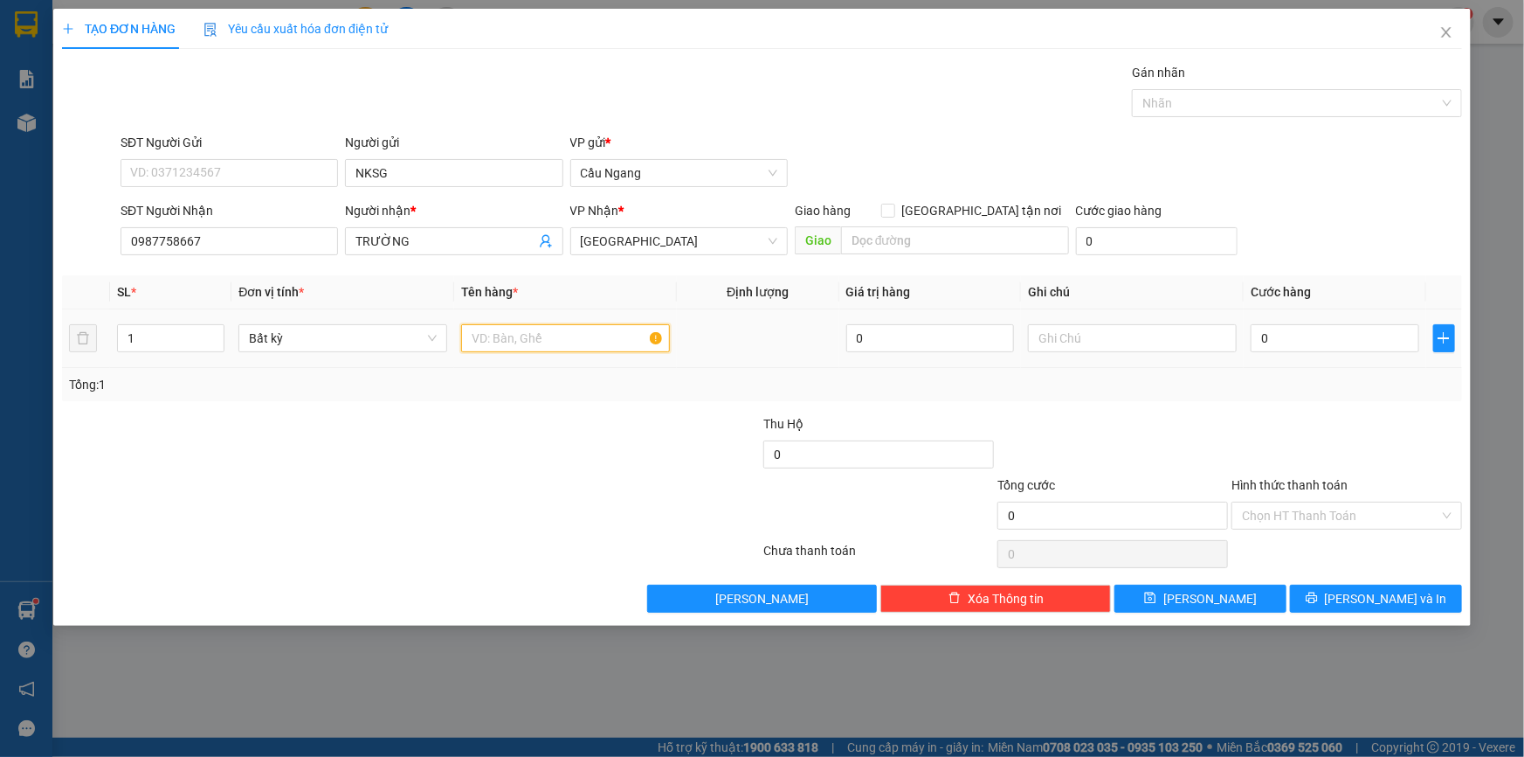
click at [533, 341] on input "text" at bounding box center [565, 338] width 209 height 28
type input "HOP"
click at [1330, 337] on input "0" at bounding box center [1335, 338] width 169 height 28
type input "2"
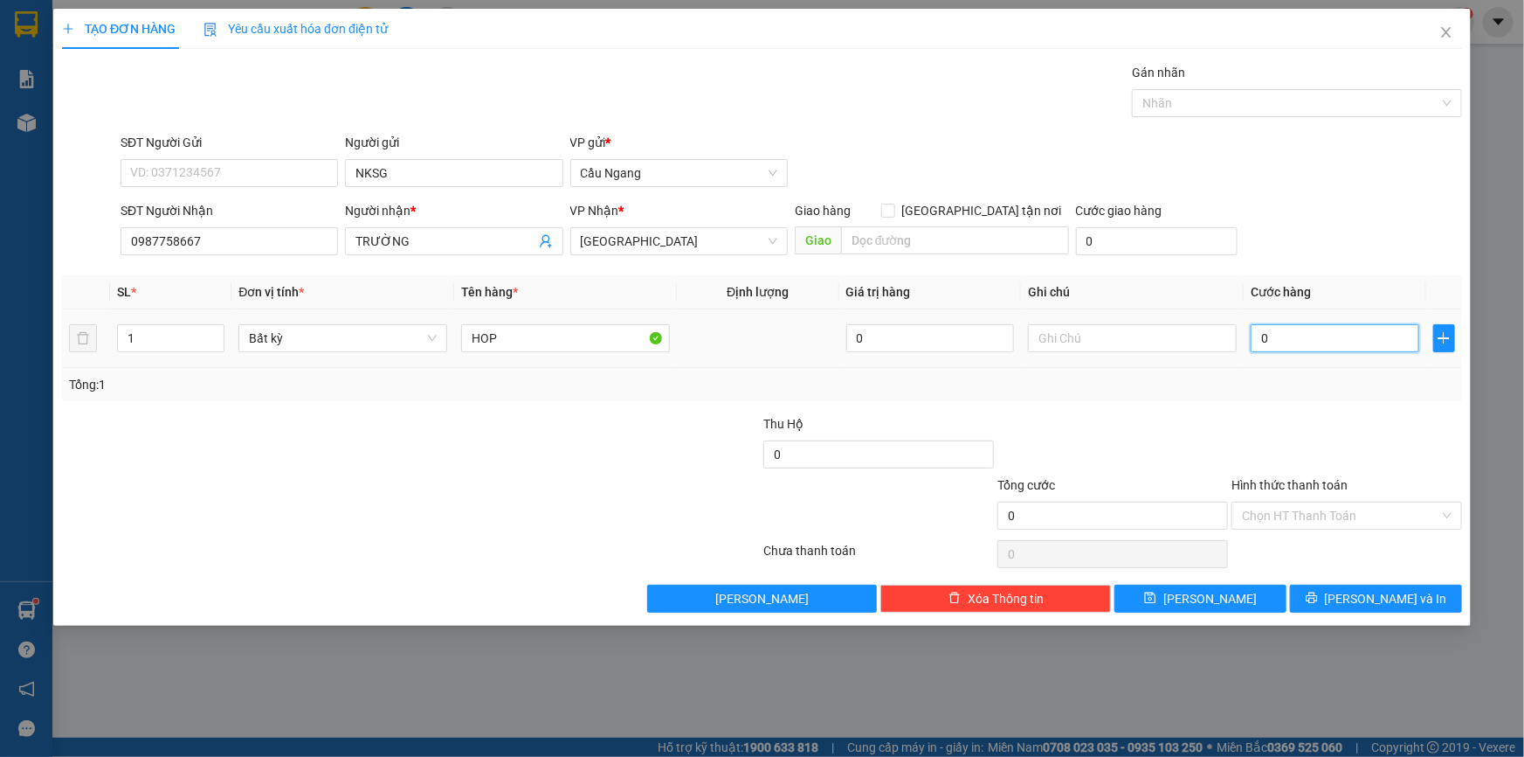
type input "2"
type input "20"
type input "200"
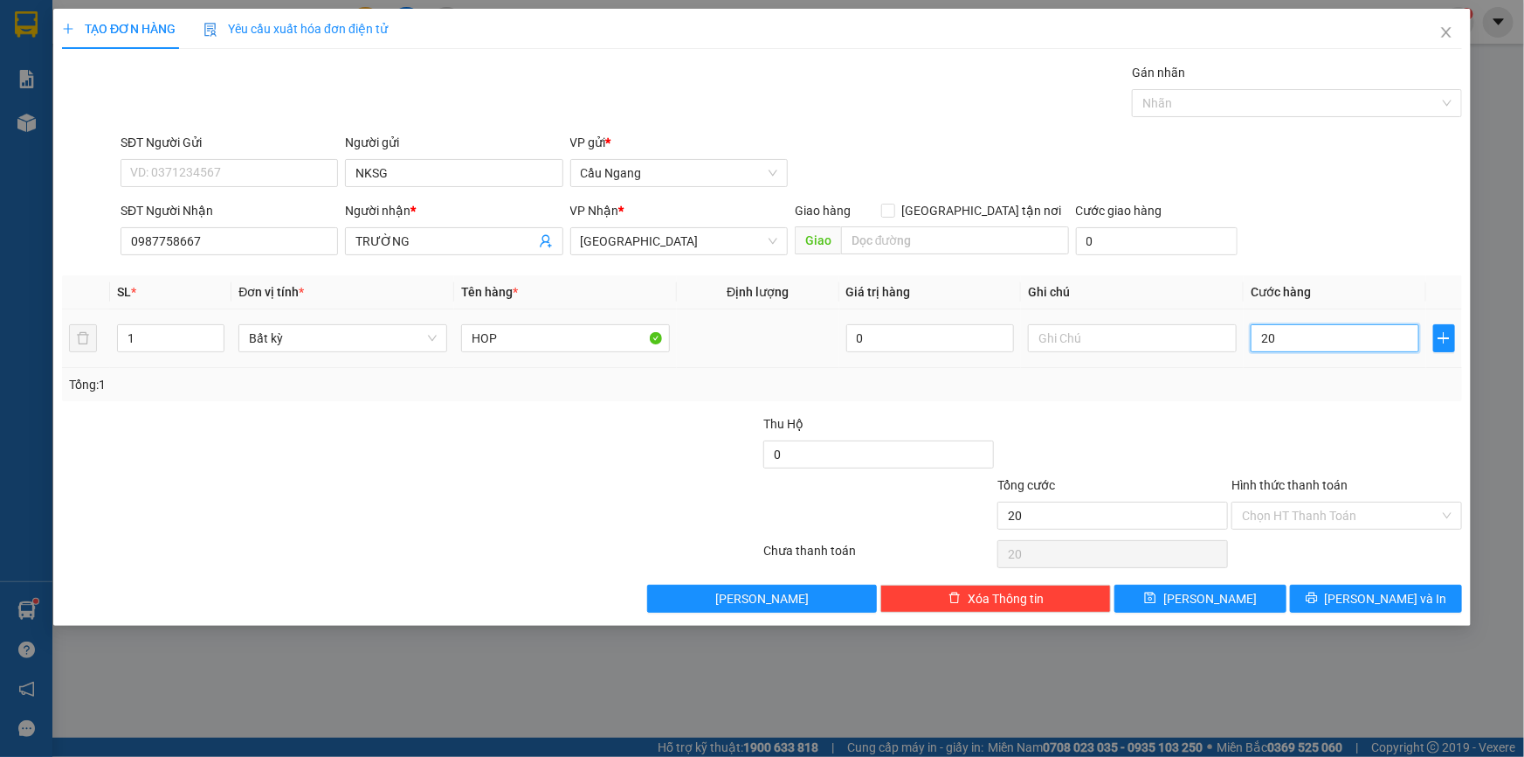
type input "200"
type input "2.000"
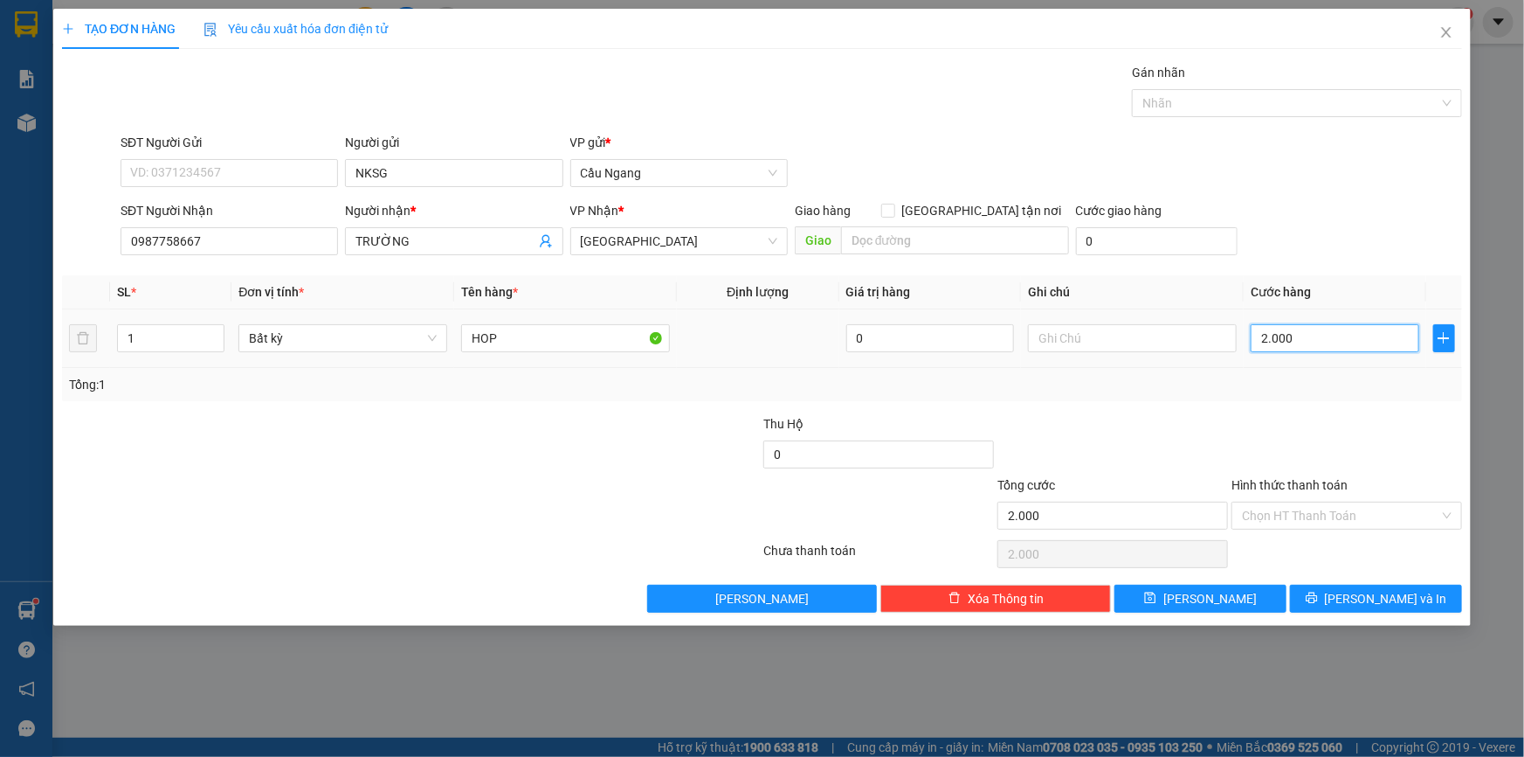
type input "20.000"
click at [1362, 603] on span "[PERSON_NAME] và In" at bounding box center [1386, 598] width 122 height 19
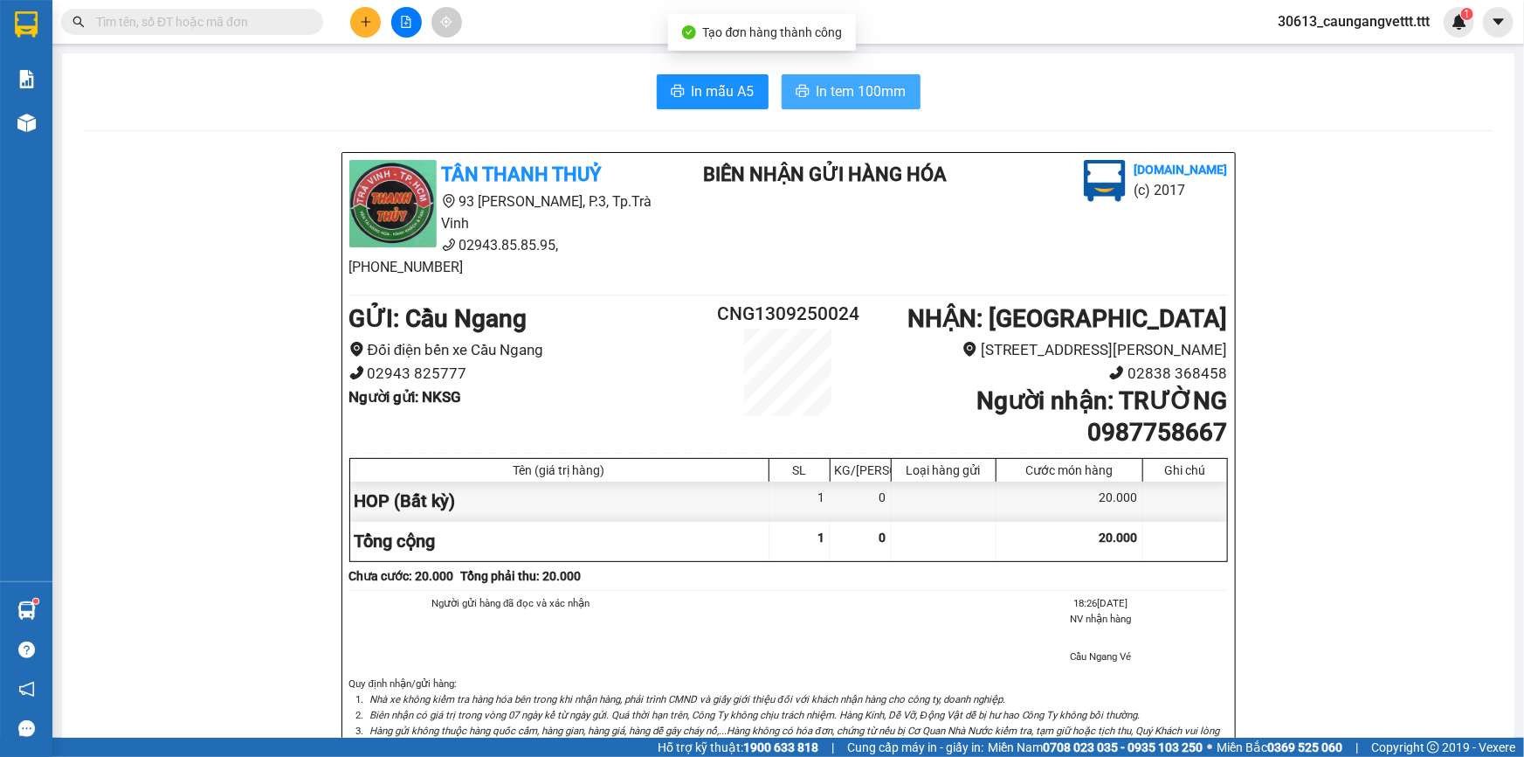
click at [851, 93] on span "In tem 100mm" at bounding box center [862, 91] width 90 height 22
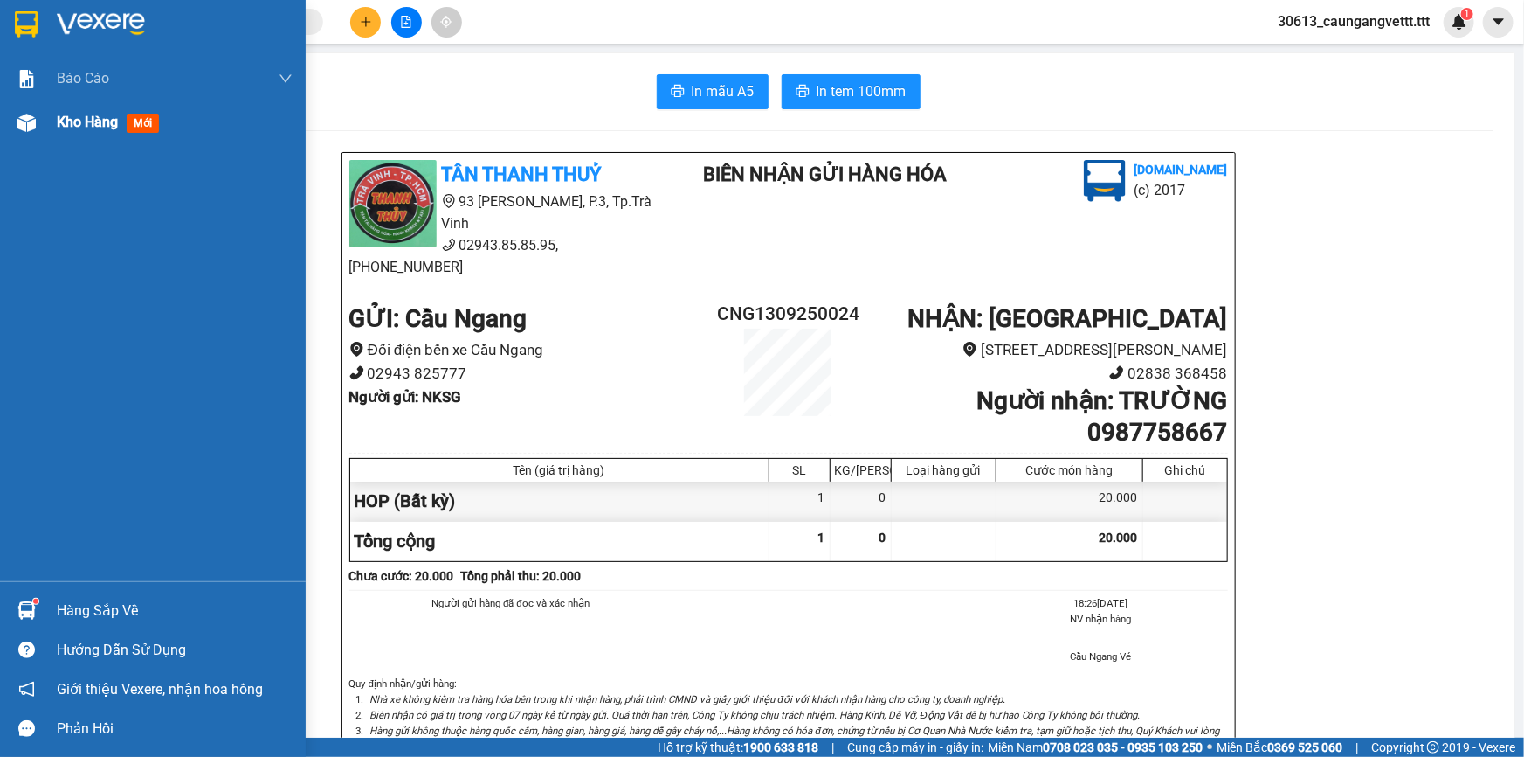
click at [74, 129] on span "Kho hàng" at bounding box center [87, 122] width 61 height 17
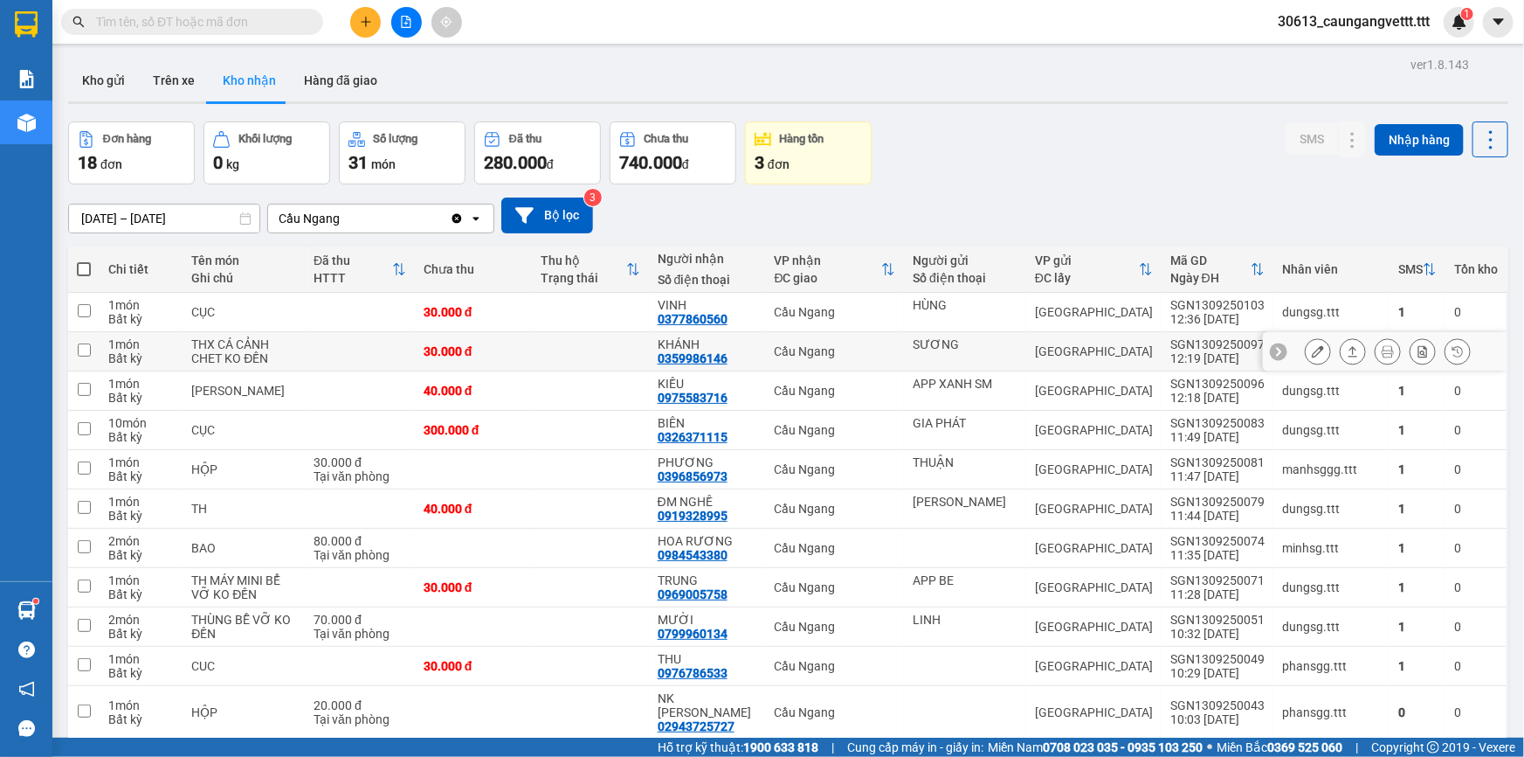
click at [1312, 349] on icon at bounding box center [1318, 351] width 12 height 12
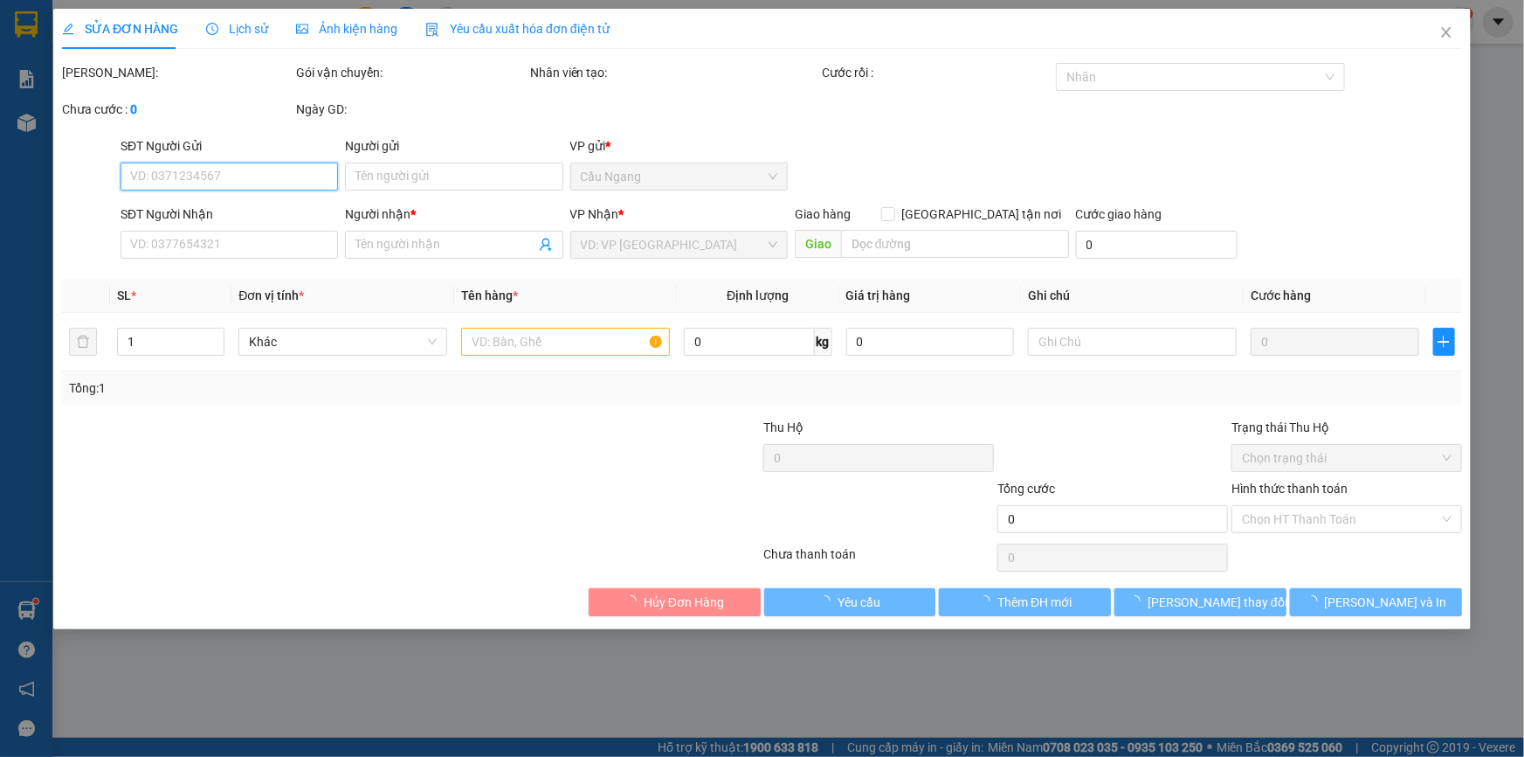
type input "SƯƠNG"
type input "0359986146"
type input "KHÁNH"
type input "30.000"
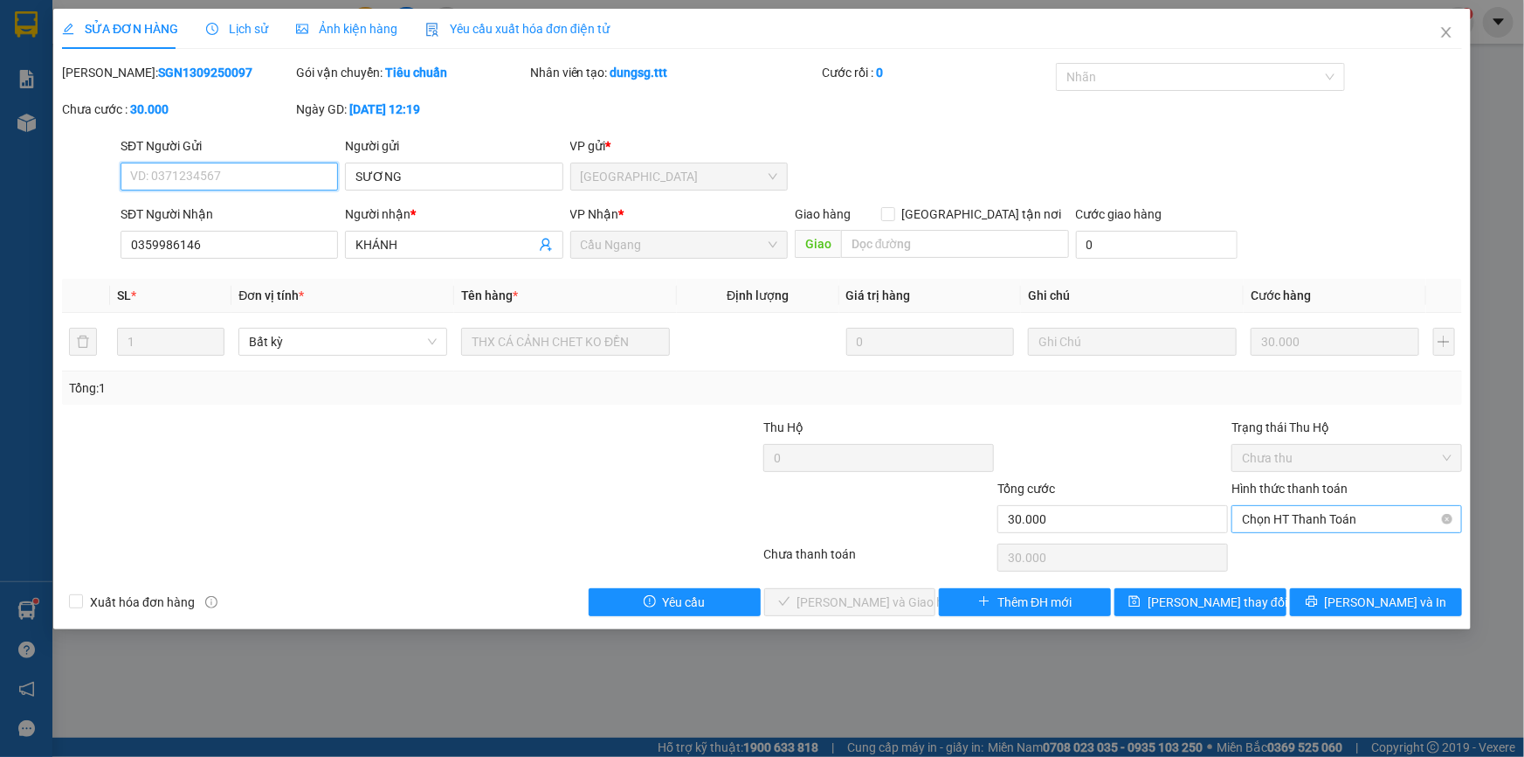
click at [1283, 523] on span "Chọn HT Thanh Toán" at bounding box center [1347, 519] width 210 height 26
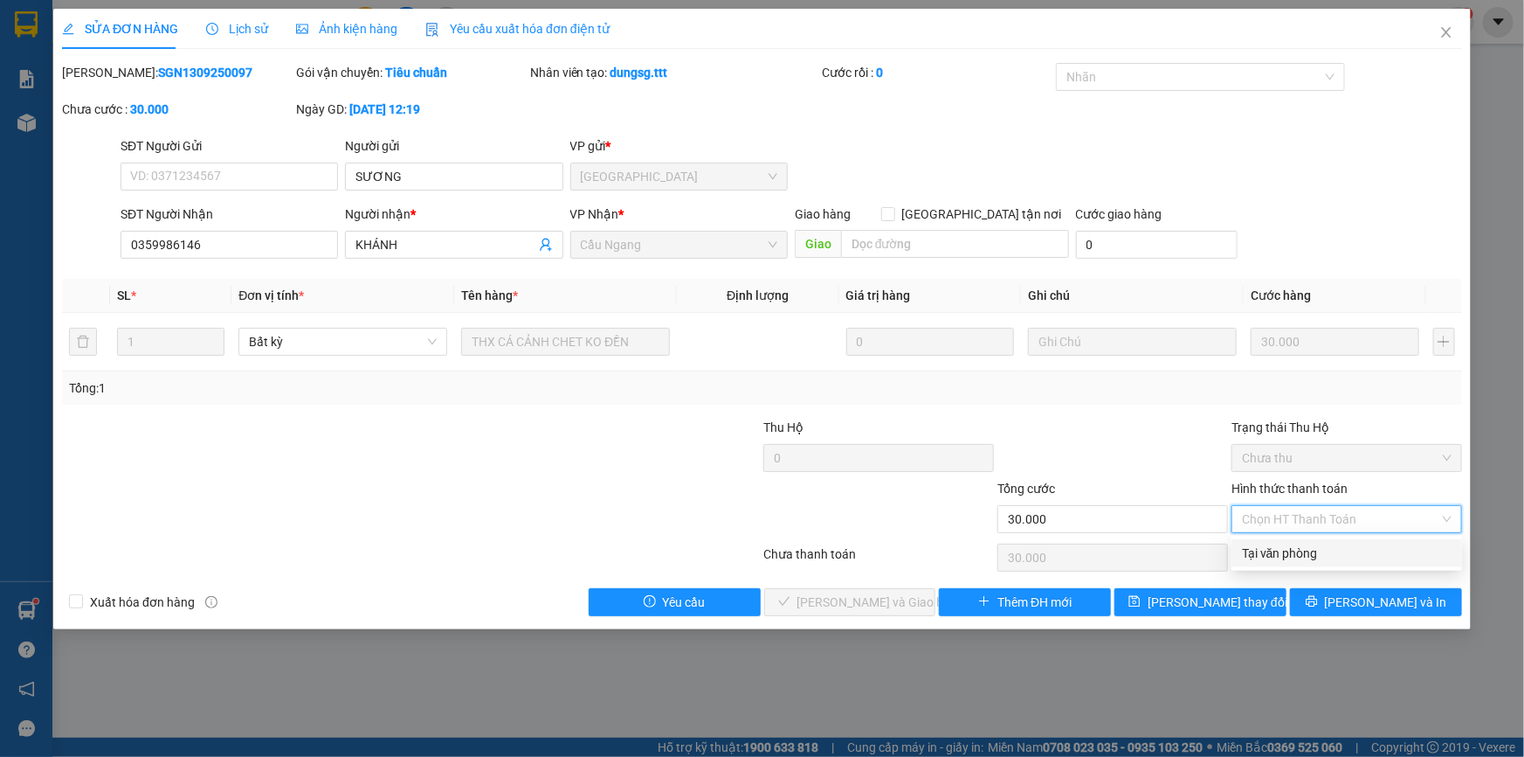
click at [1275, 550] on div "Tại văn phòng" at bounding box center [1347, 552] width 210 height 19
type input "0"
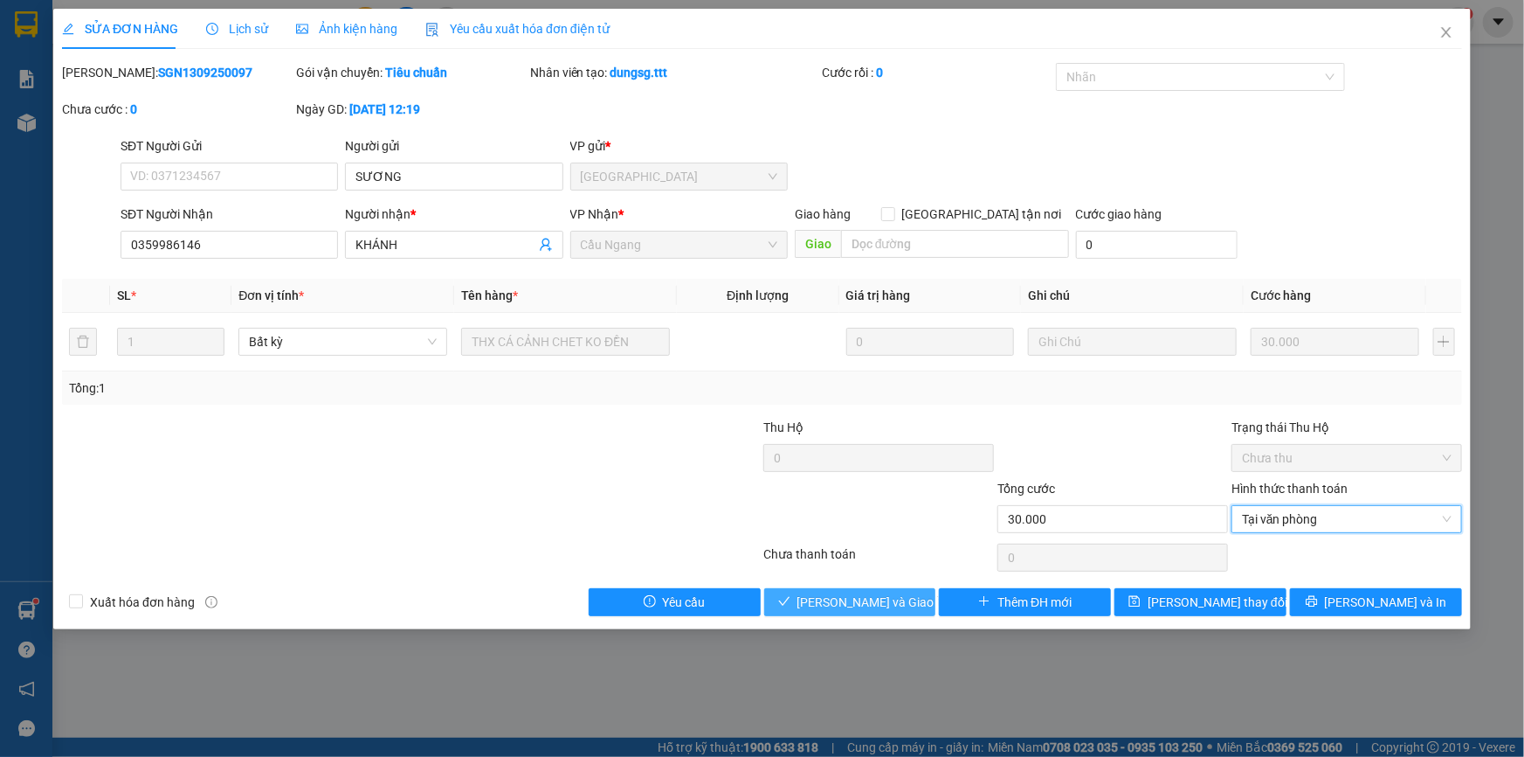
click at [833, 603] on span "[PERSON_NAME] và Giao hàng" at bounding box center [882, 601] width 168 height 19
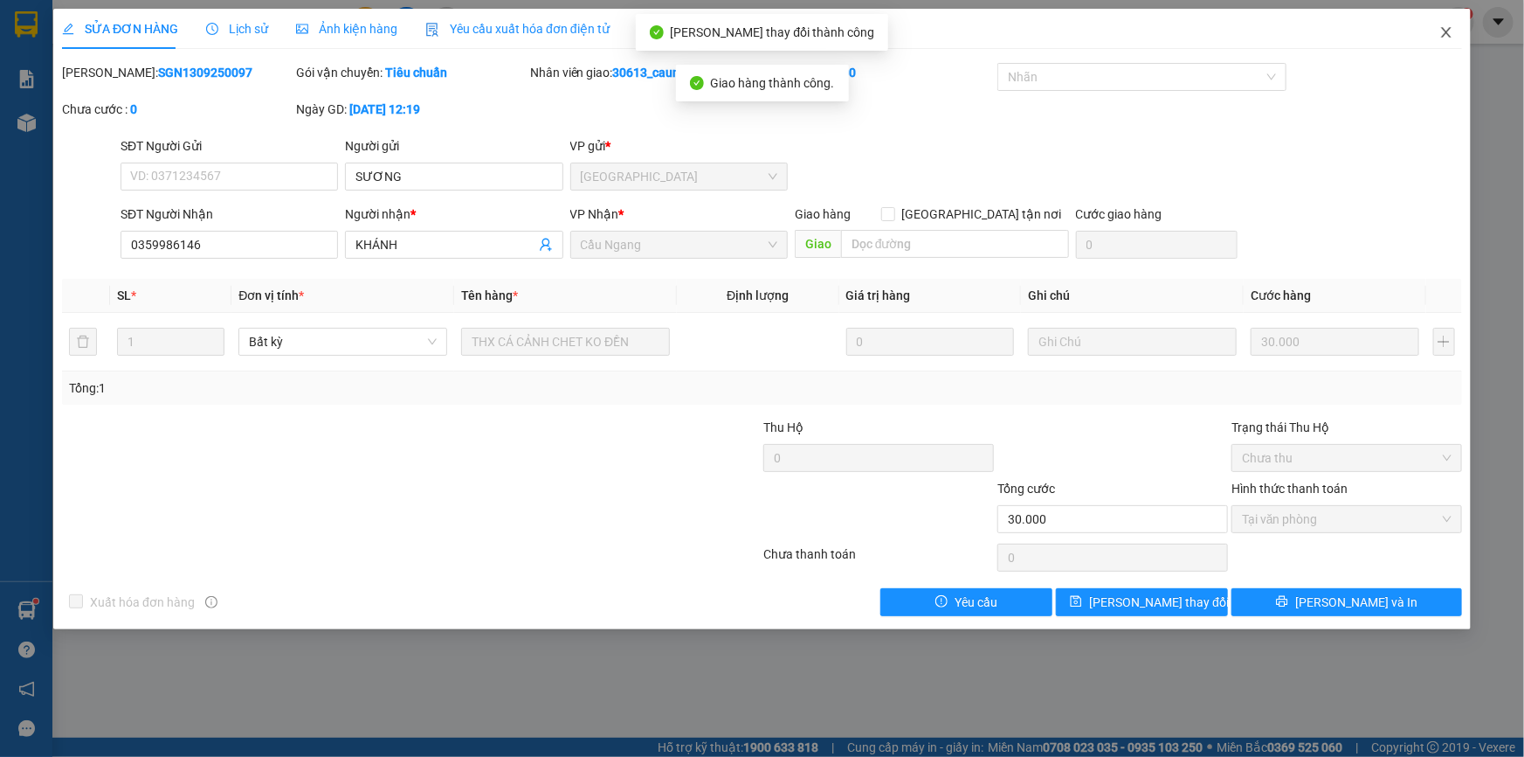
click at [1451, 28] on icon "close" at bounding box center [1446, 32] width 10 height 10
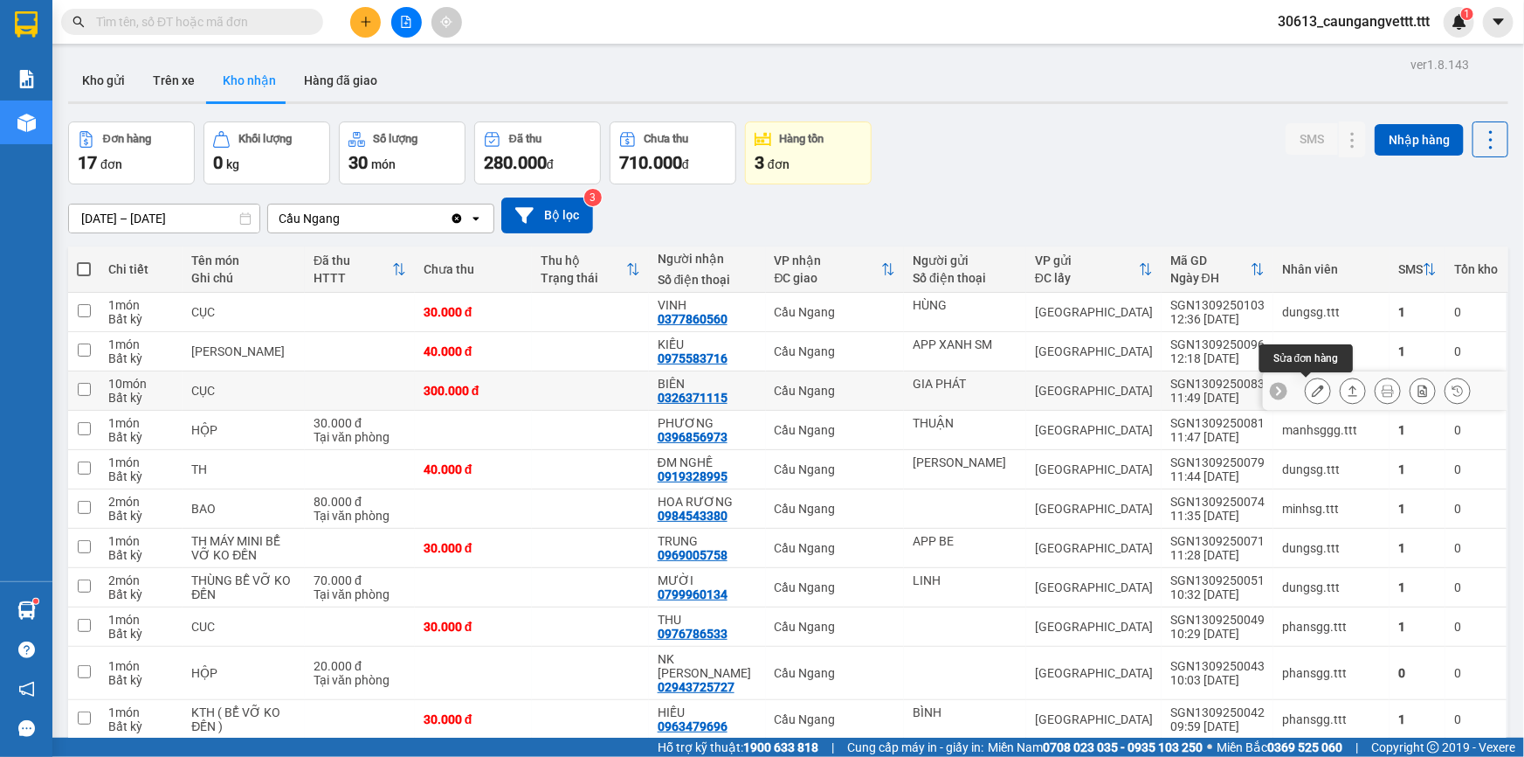
click at [1312, 387] on icon at bounding box center [1318, 390] width 12 height 12
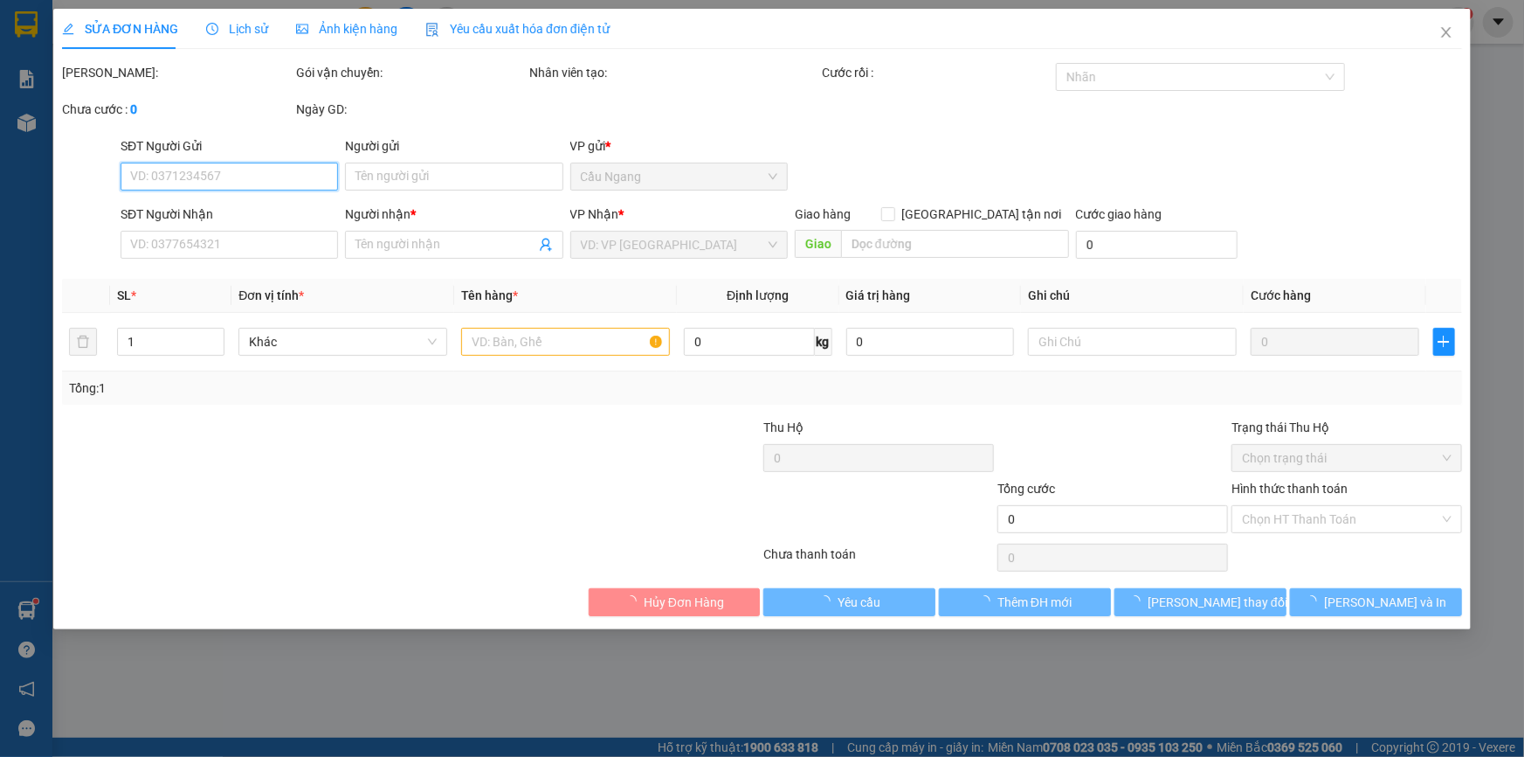
type input "GIA PHÁT"
type input "0326371115"
type input "BIÊN"
type input "300.000"
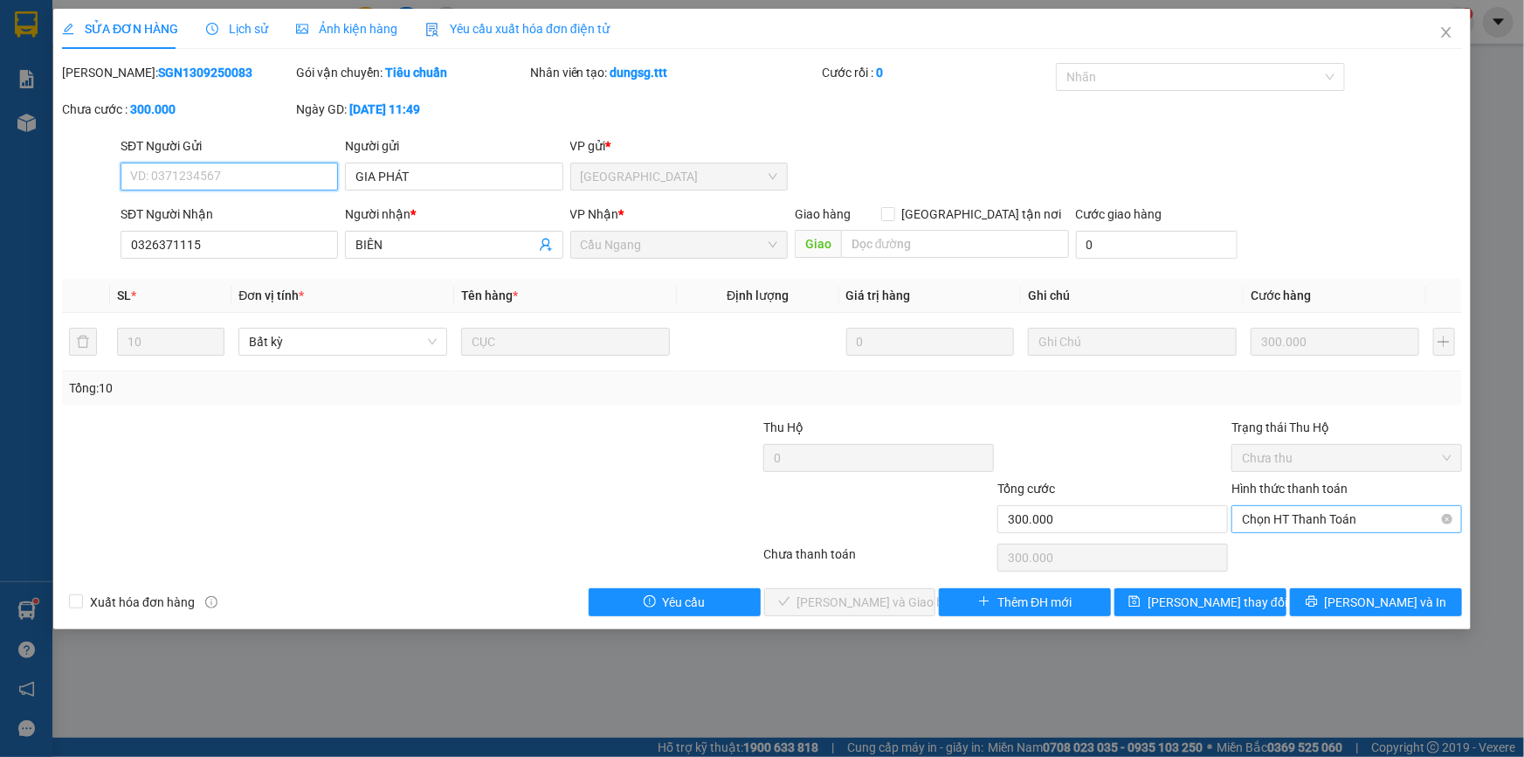
click at [1303, 516] on span "Chọn HT Thanh Toán" at bounding box center [1347, 519] width 210 height 26
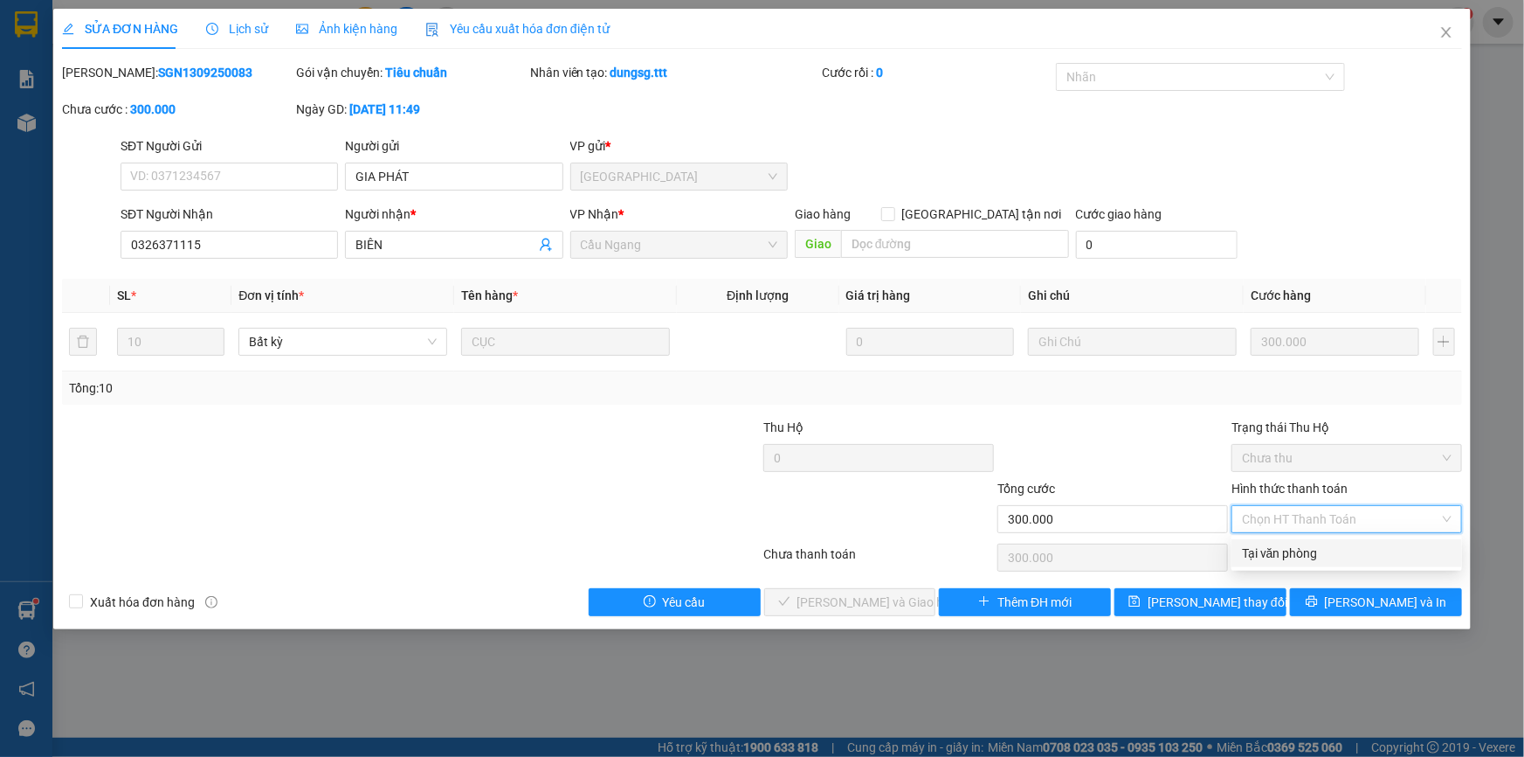
click at [1284, 554] on div "Tại văn phòng" at bounding box center [1347, 552] width 210 height 19
type input "0"
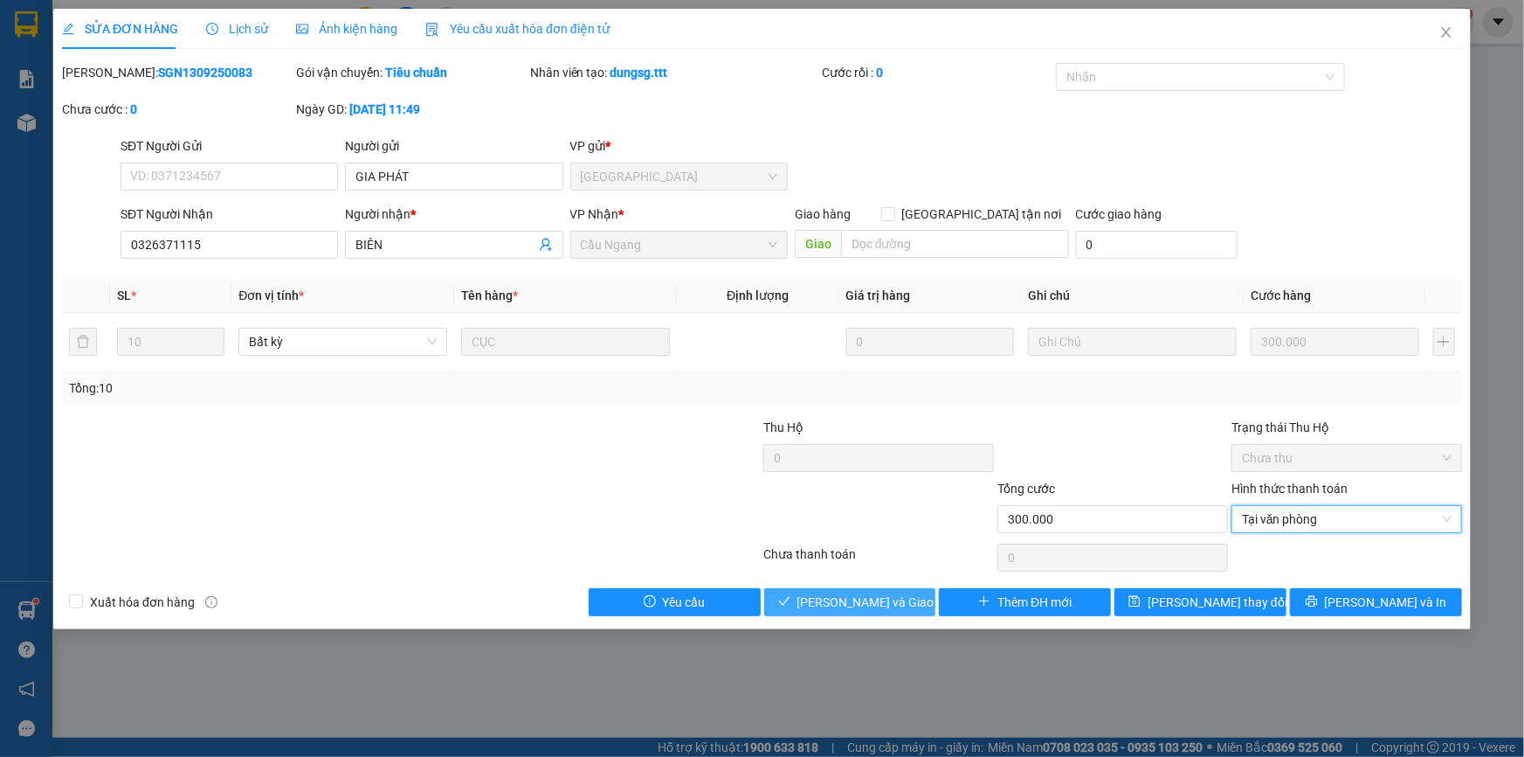
click at [870, 598] on span "[PERSON_NAME] và Giao hàng" at bounding box center [882, 601] width 168 height 19
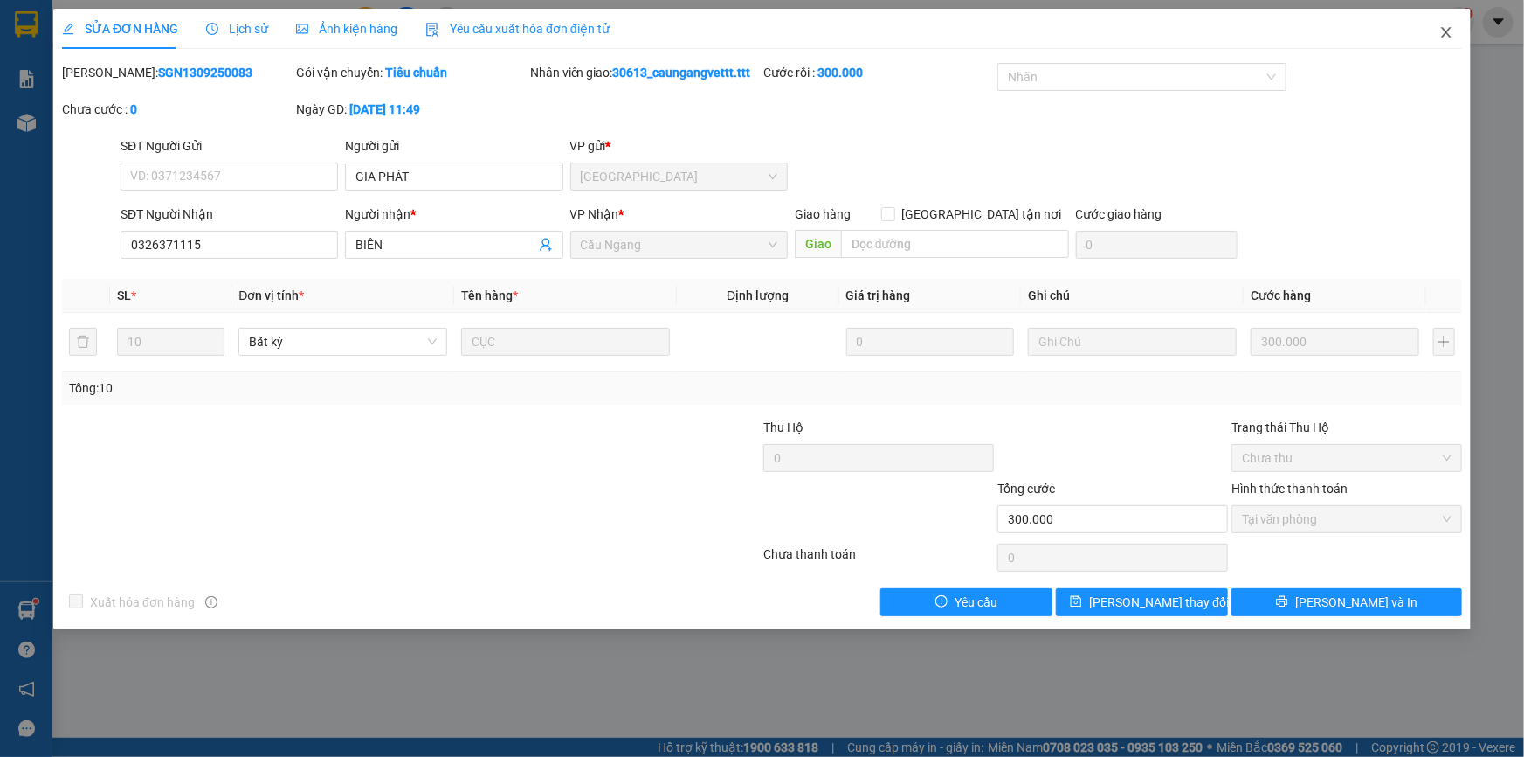
click at [1448, 32] on icon "close" at bounding box center [1446, 32] width 10 height 10
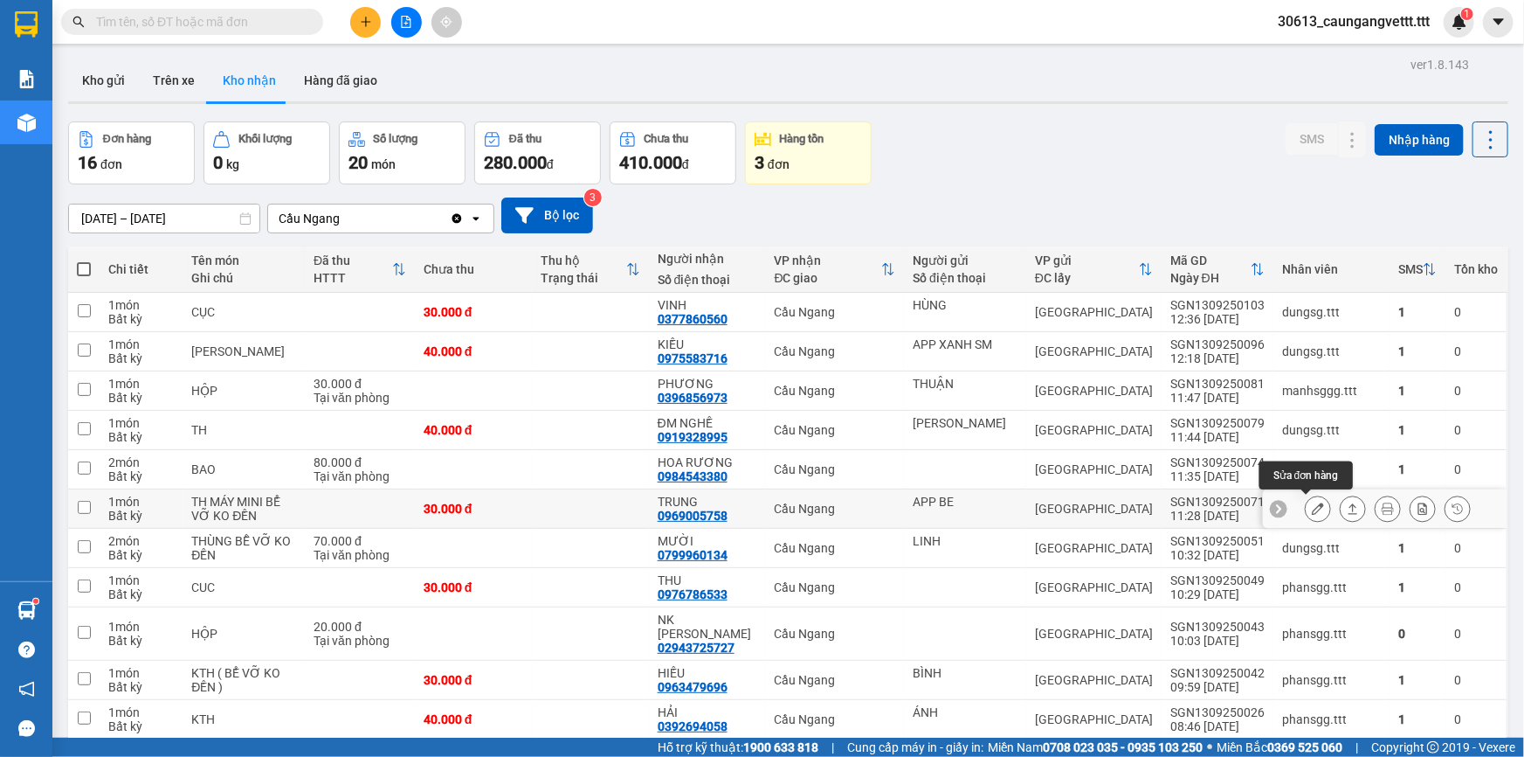
click at [1312, 512] on icon at bounding box center [1318, 508] width 12 height 12
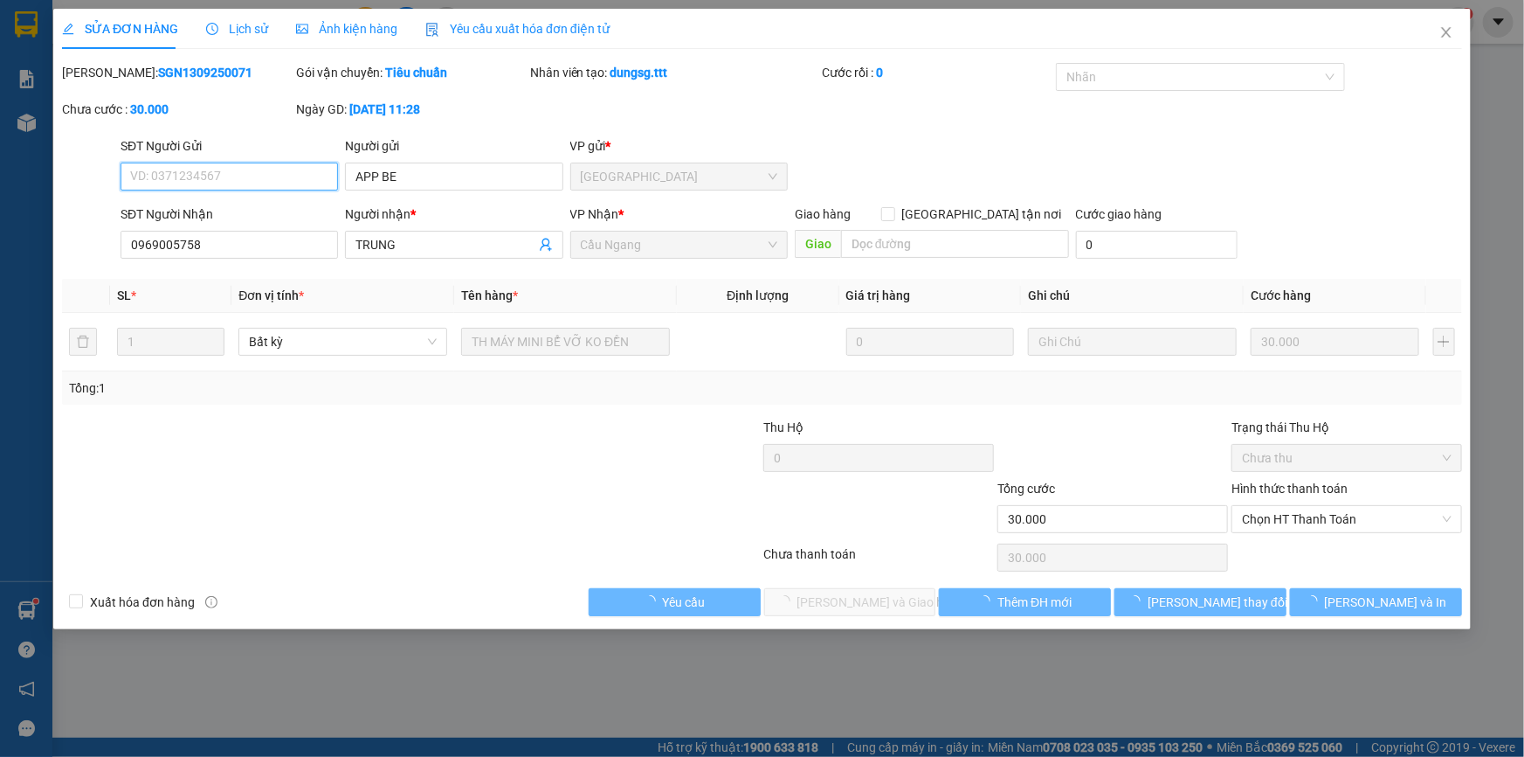
type input "APP BE"
type input "0969005758"
type input "TRUNG"
type input "30.000"
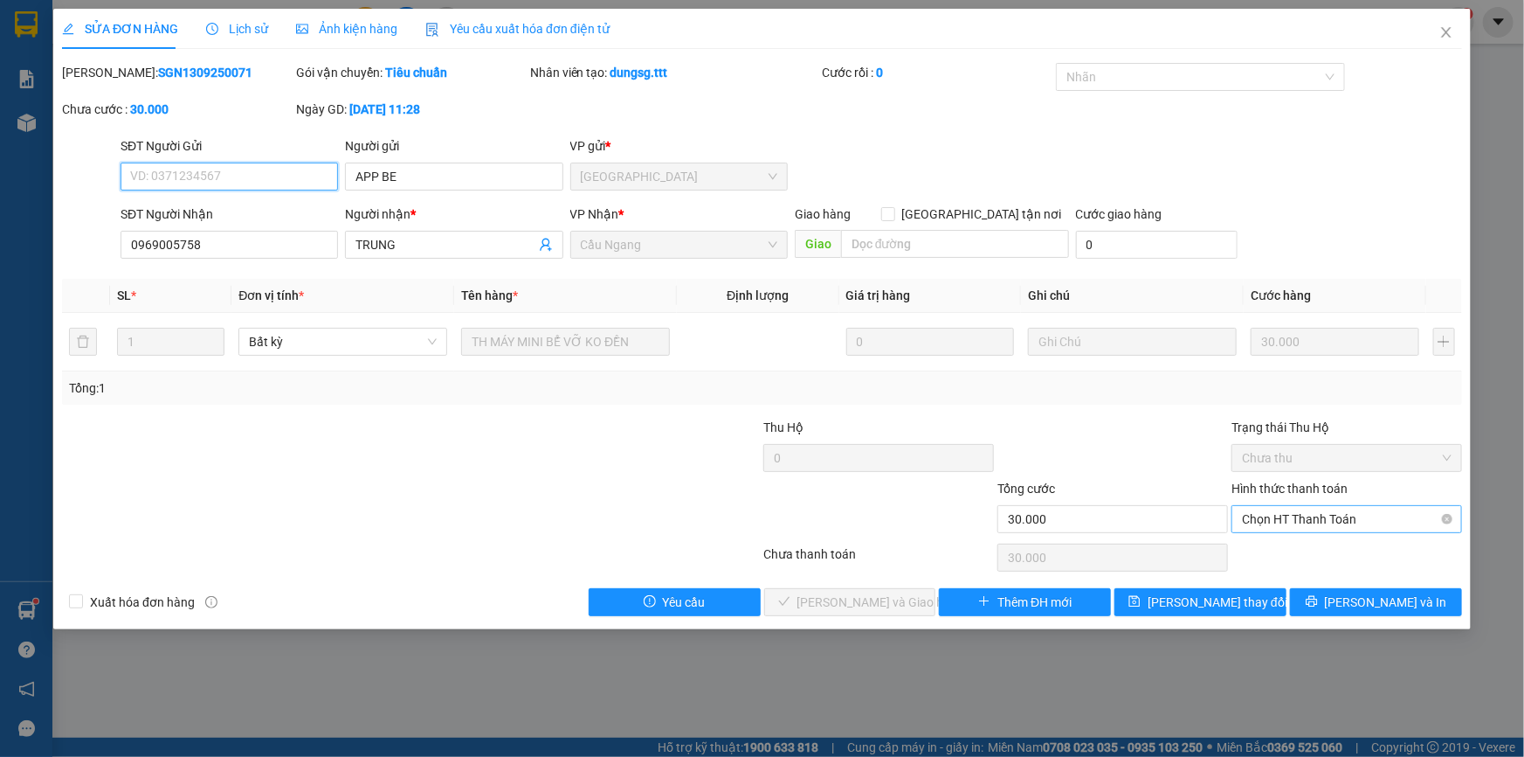
click at [1348, 522] on span "Chọn HT Thanh Toán" at bounding box center [1347, 519] width 210 height 26
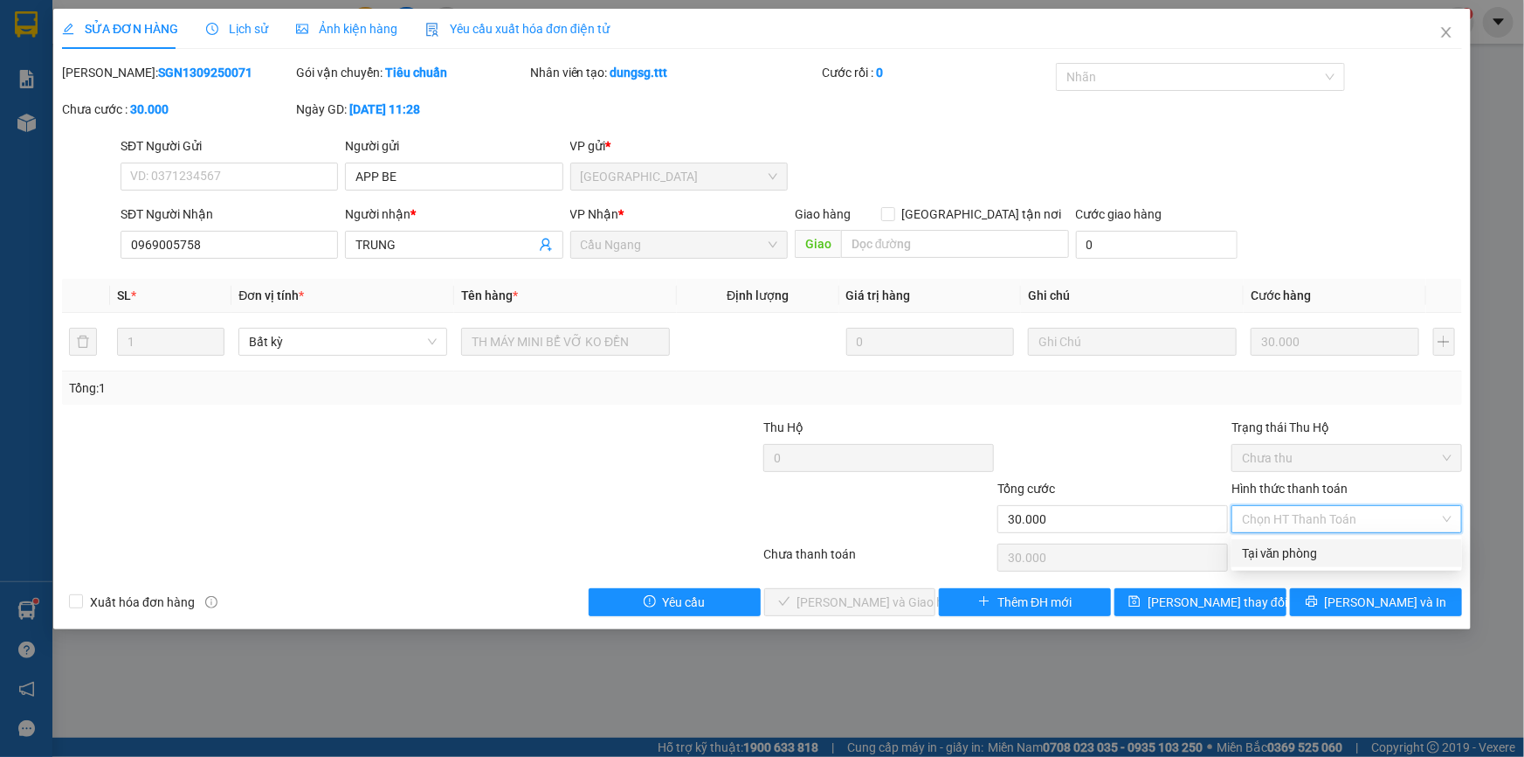
drag, startPoint x: 1288, startPoint y: 558, endPoint x: 1201, endPoint y: 559, distance: 86.5
click at [1287, 558] on div "Tại văn phòng" at bounding box center [1347, 552] width 210 height 19
type input "0"
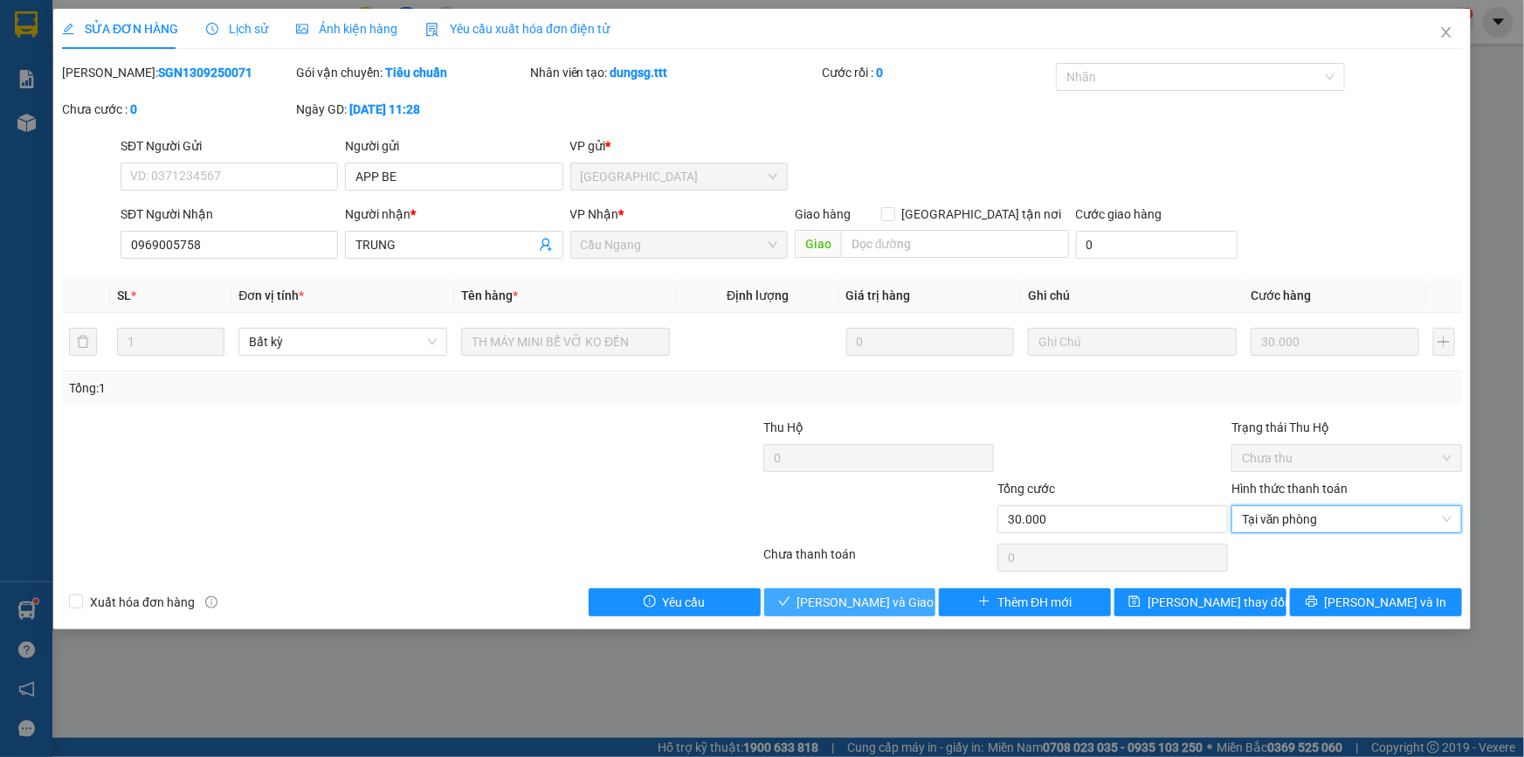
click at [894, 598] on span "[PERSON_NAME] và Giao hàng" at bounding box center [882, 601] width 168 height 19
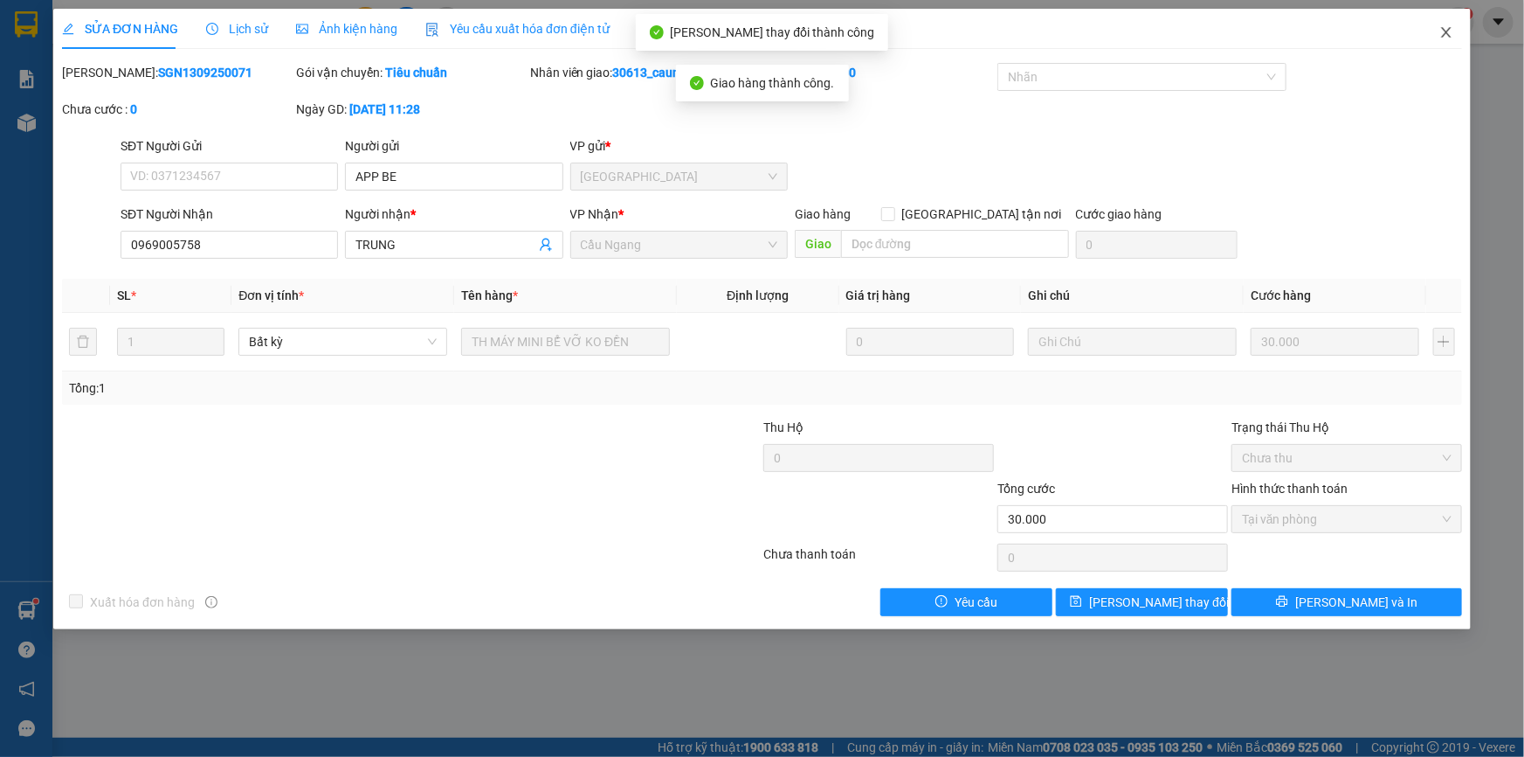
click at [1444, 31] on icon "close" at bounding box center [1446, 32] width 10 height 10
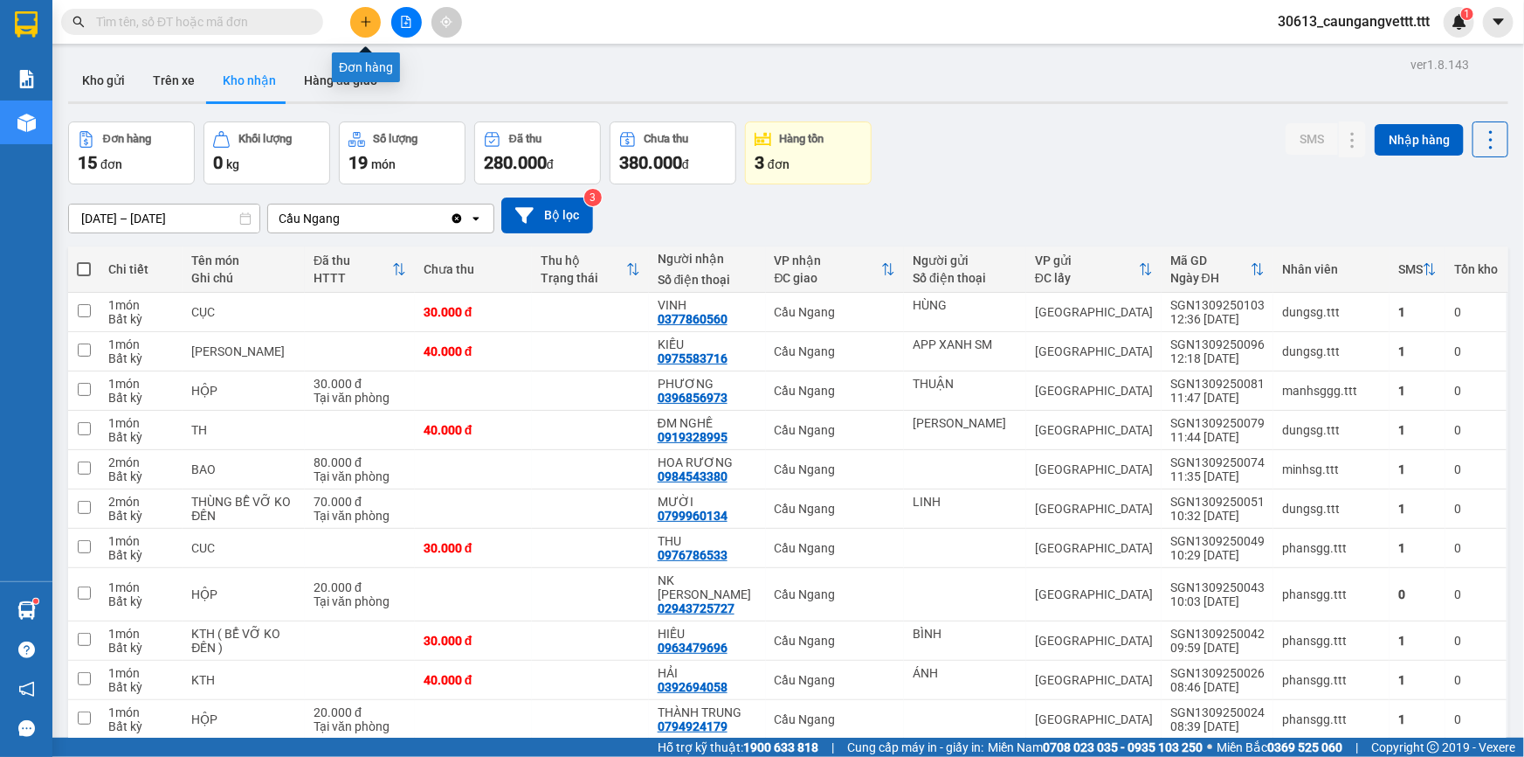
click at [360, 21] on icon "plus" at bounding box center [366, 22] width 12 height 12
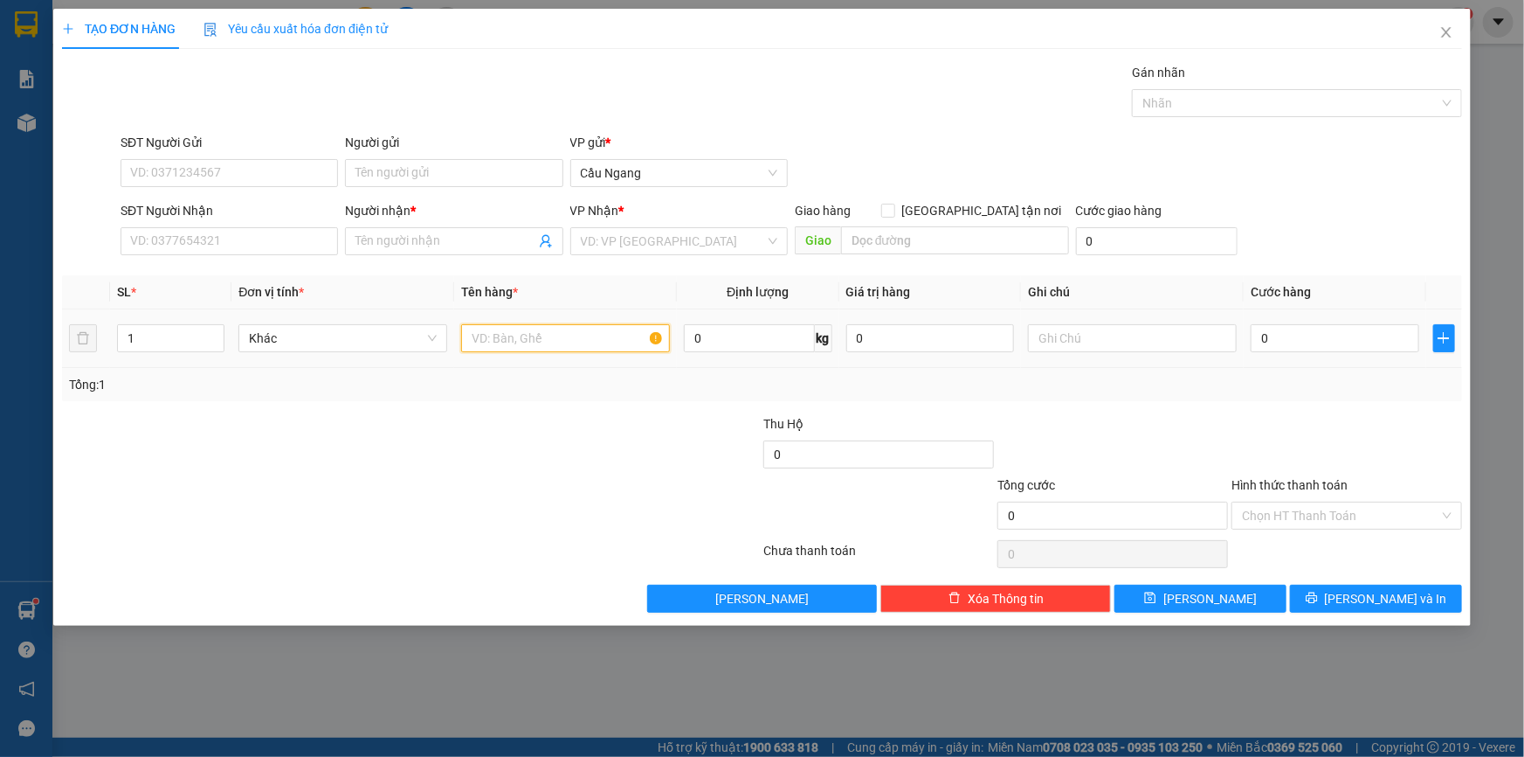
click at [561, 343] on input "text" at bounding box center [565, 338] width 209 height 28
type input "THX"
click at [192, 245] on input "SĐT Người Nhận" at bounding box center [230, 241] width 218 height 28
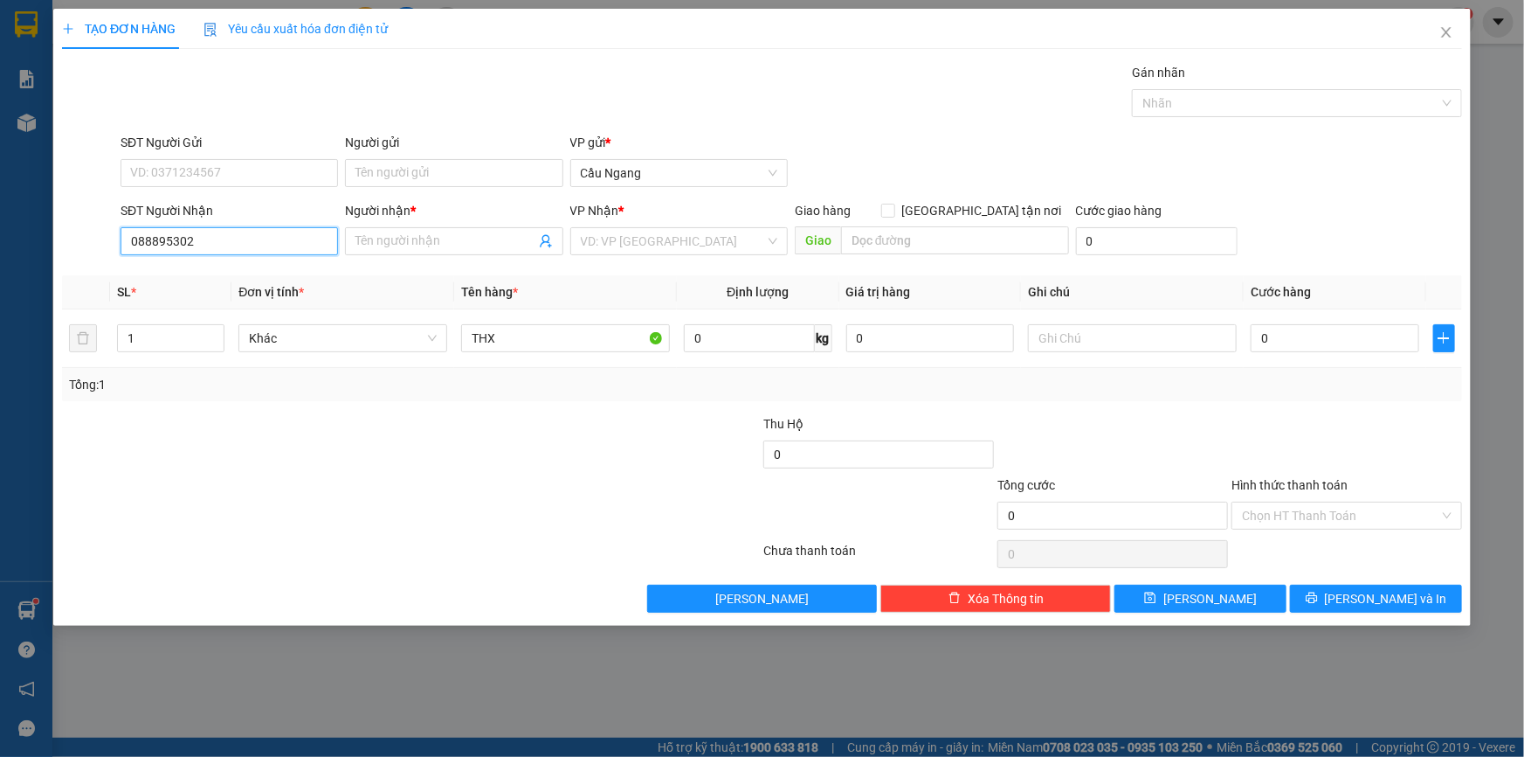
click at [137, 236] on input "088895302" at bounding box center [230, 241] width 218 height 28
type input "0788895302"
click at [224, 272] on div "0788895302 - TRÂM" at bounding box center [229, 275] width 197 height 19
type input "TRÂM"
type input "0788895302"
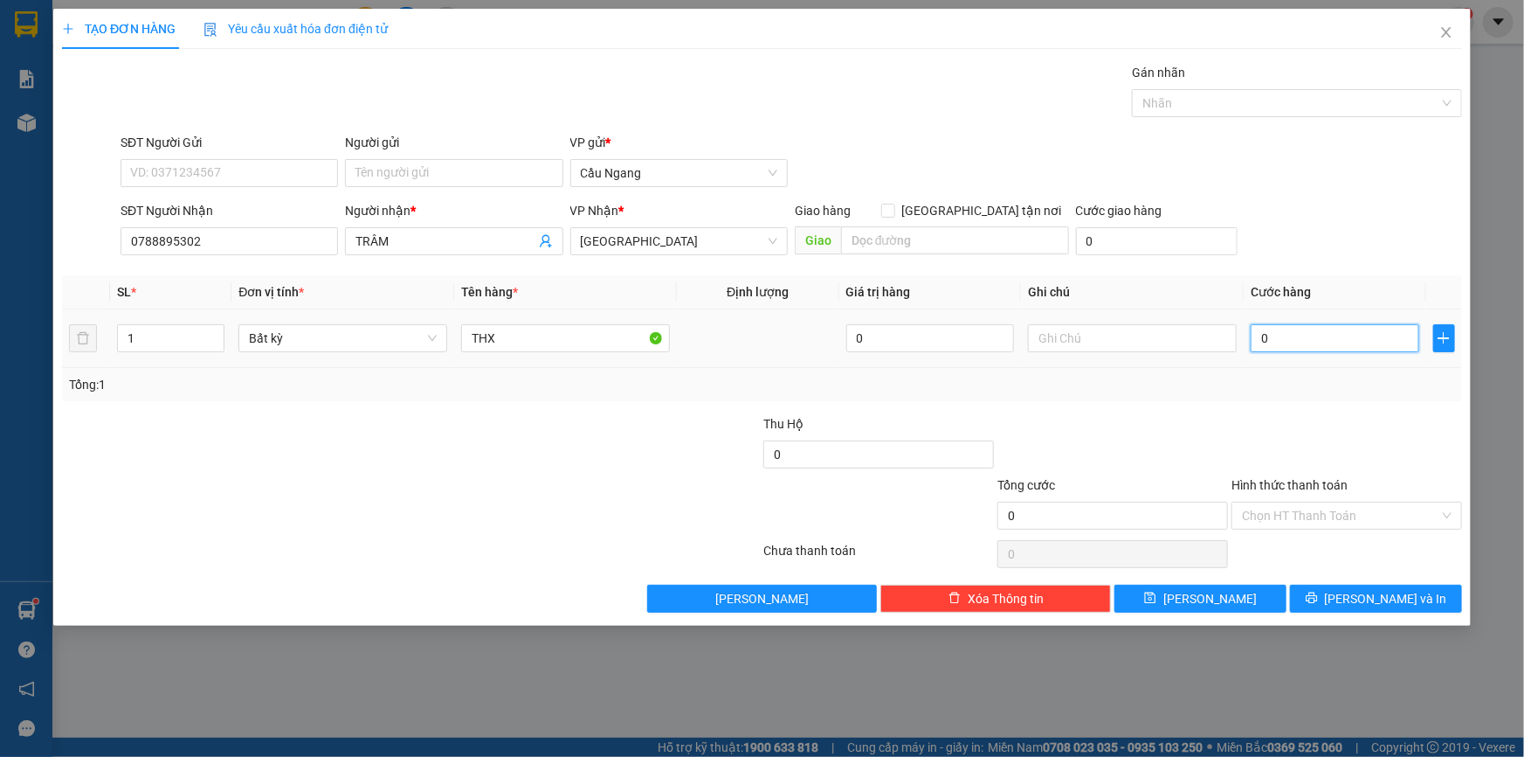
click at [1299, 339] on input "0" at bounding box center [1335, 338] width 169 height 28
type input "5"
type input "50"
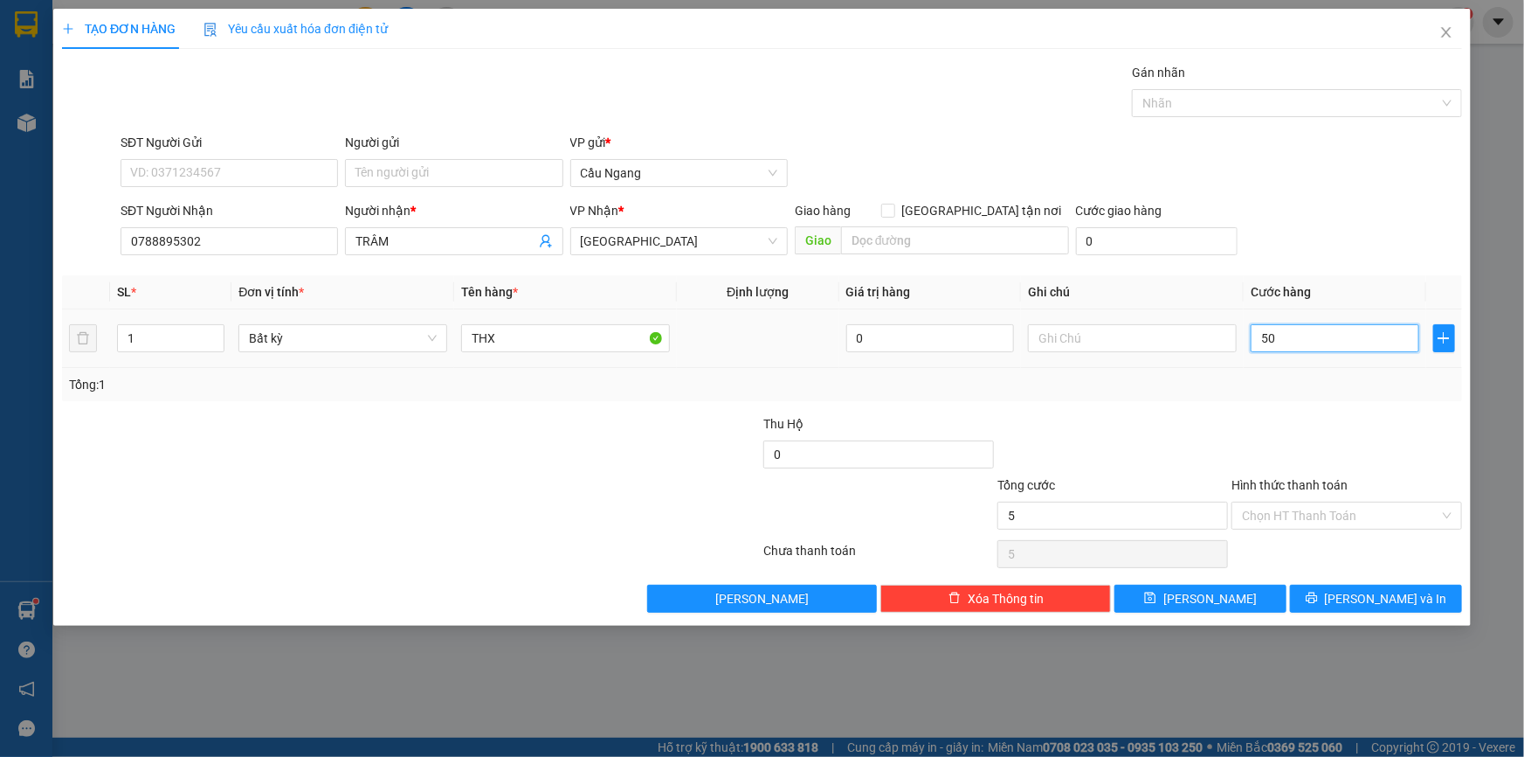
type input "50"
type input "500"
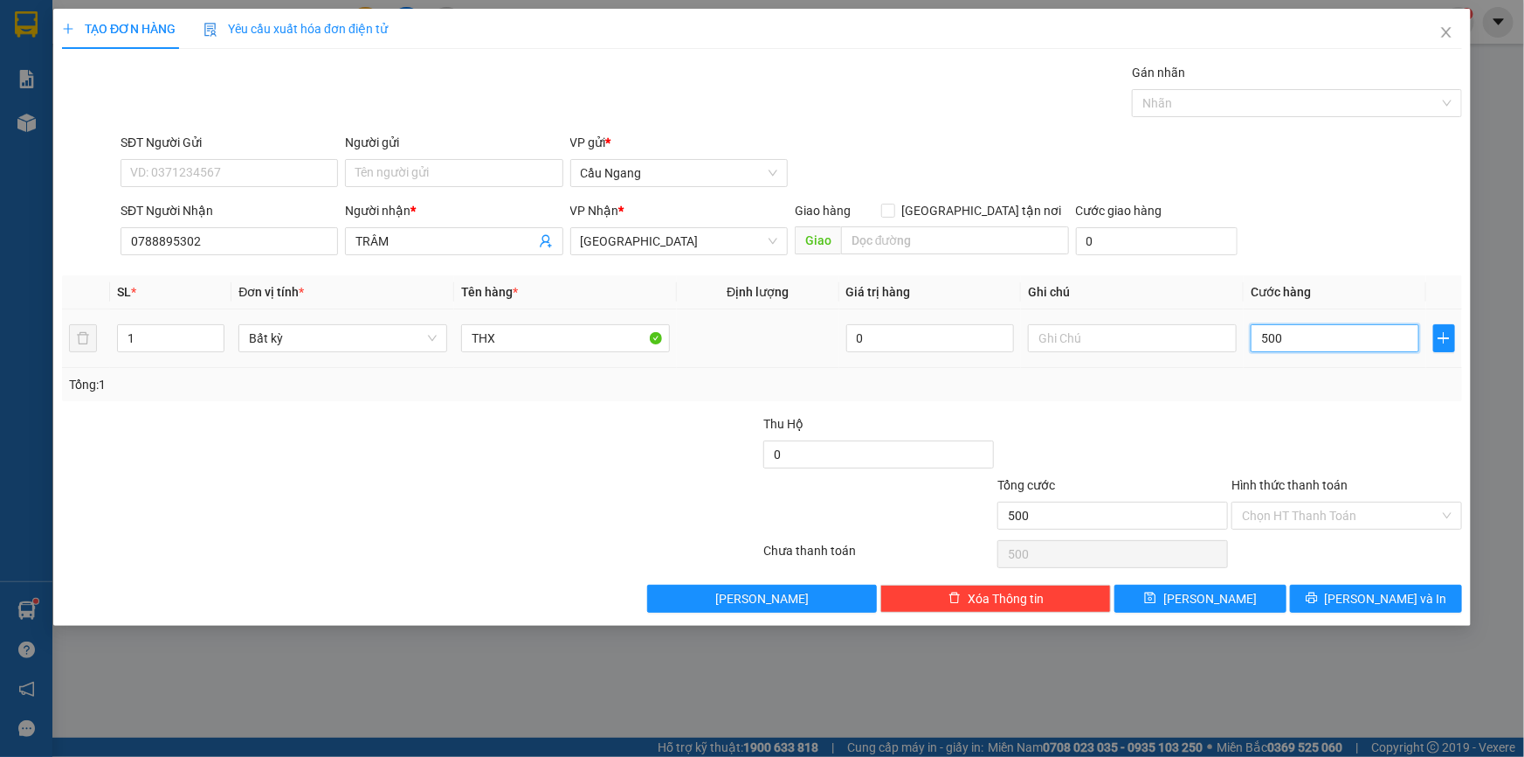
type input "5.000"
type input "50.000"
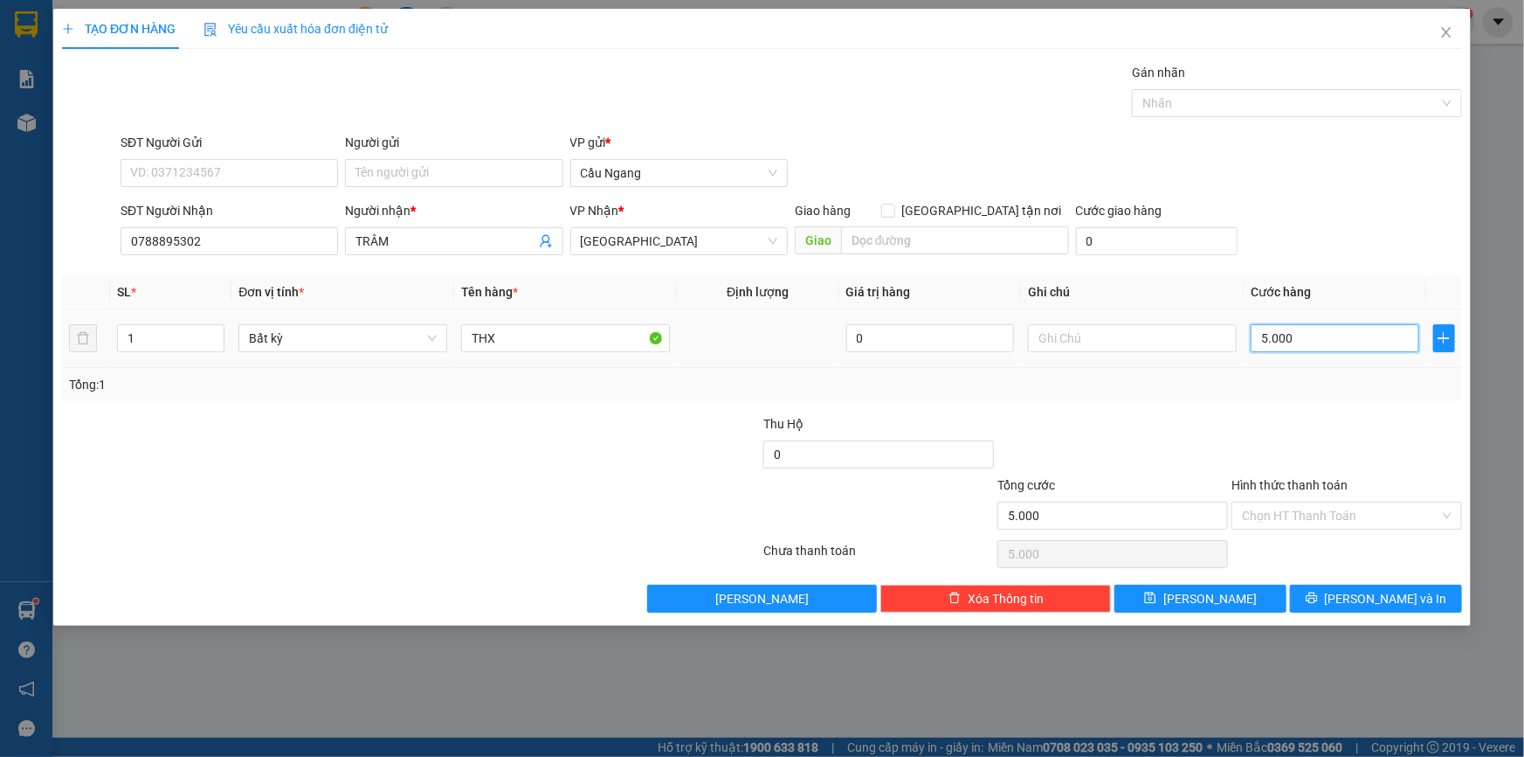
type input "50.000"
click at [534, 340] on input "THX" at bounding box center [565, 338] width 209 height 28
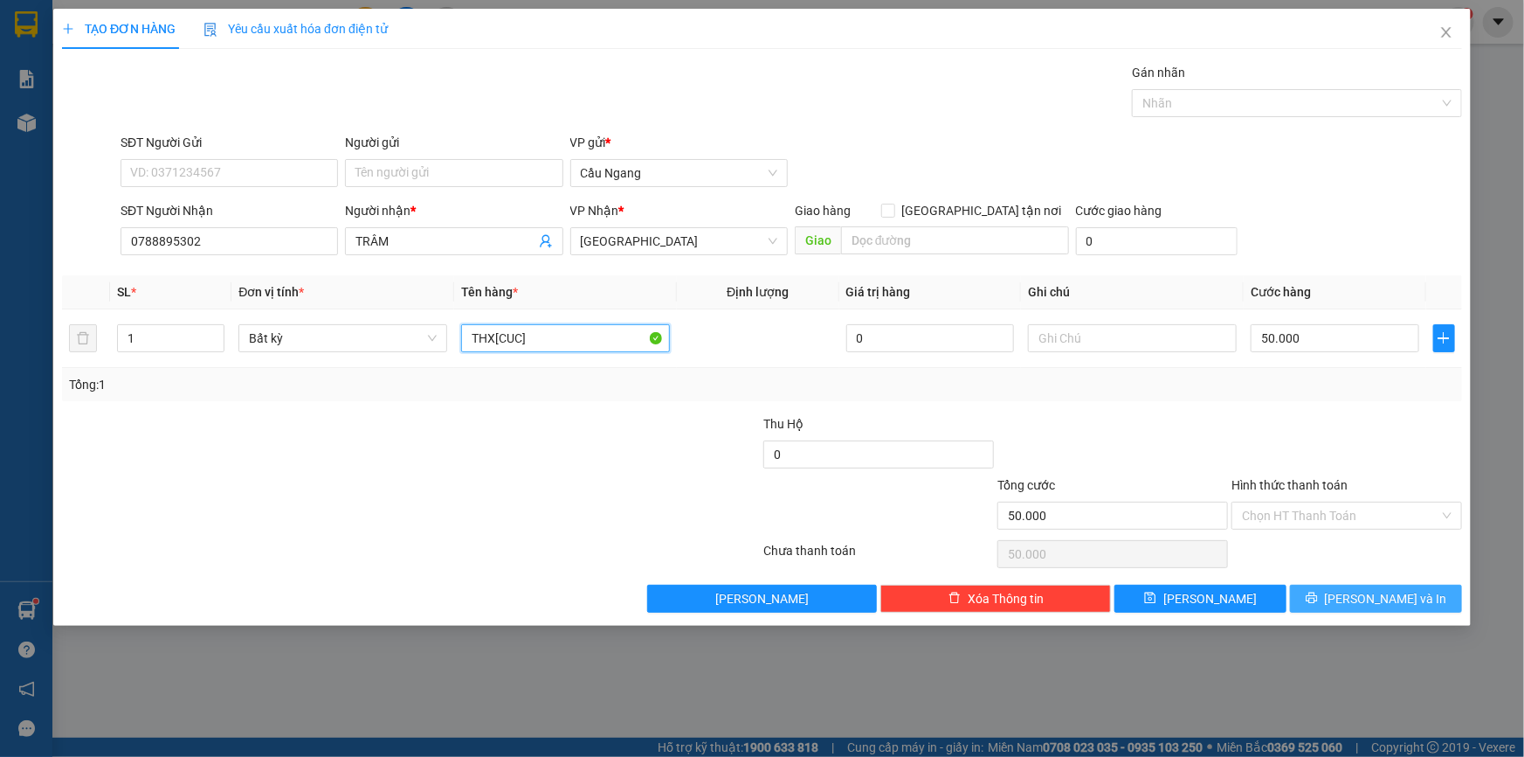
type input "THX[CUC]"
click at [1370, 605] on span "[PERSON_NAME] và In" at bounding box center [1386, 598] width 122 height 19
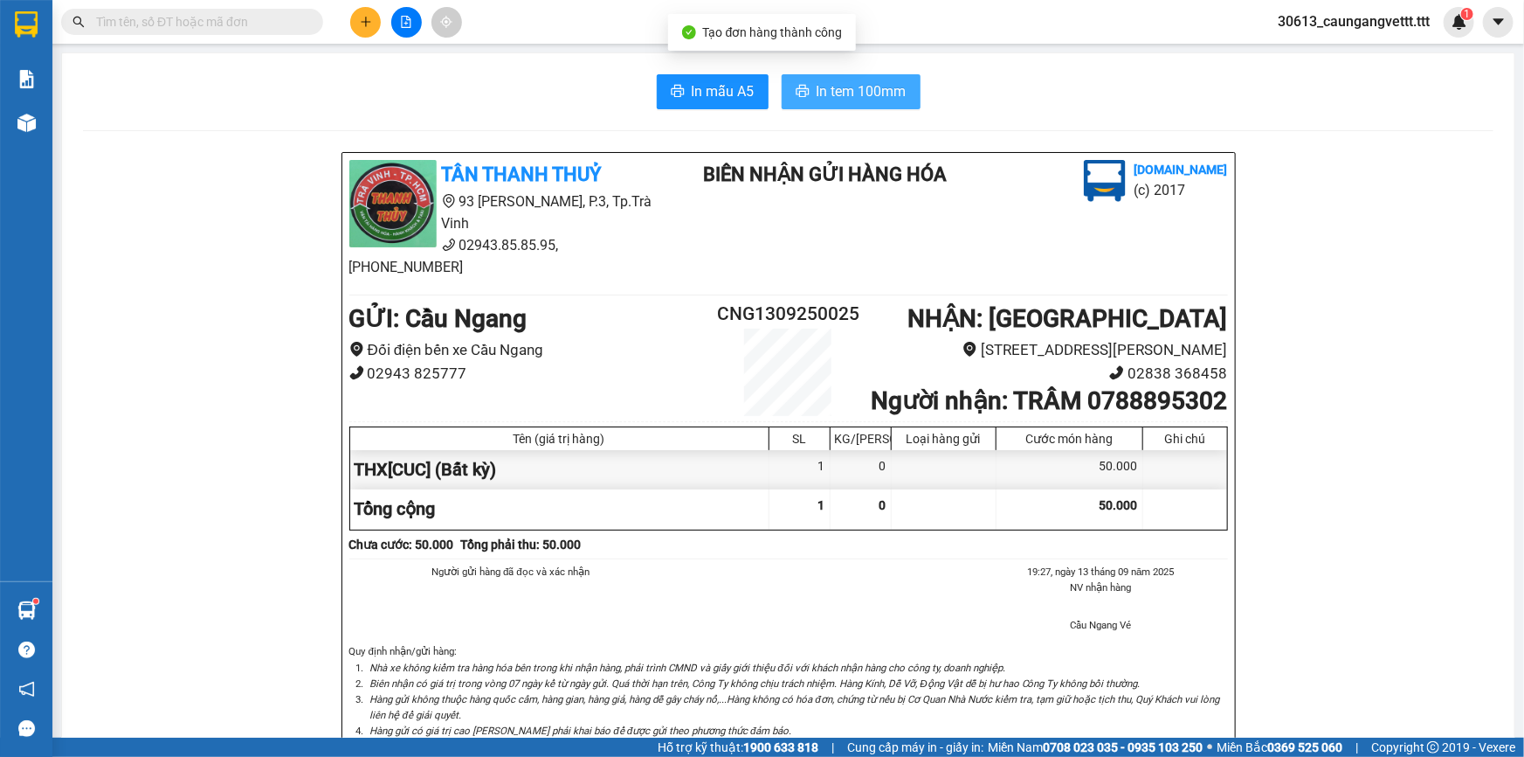
click at [841, 88] on span "In tem 100mm" at bounding box center [862, 91] width 90 height 22
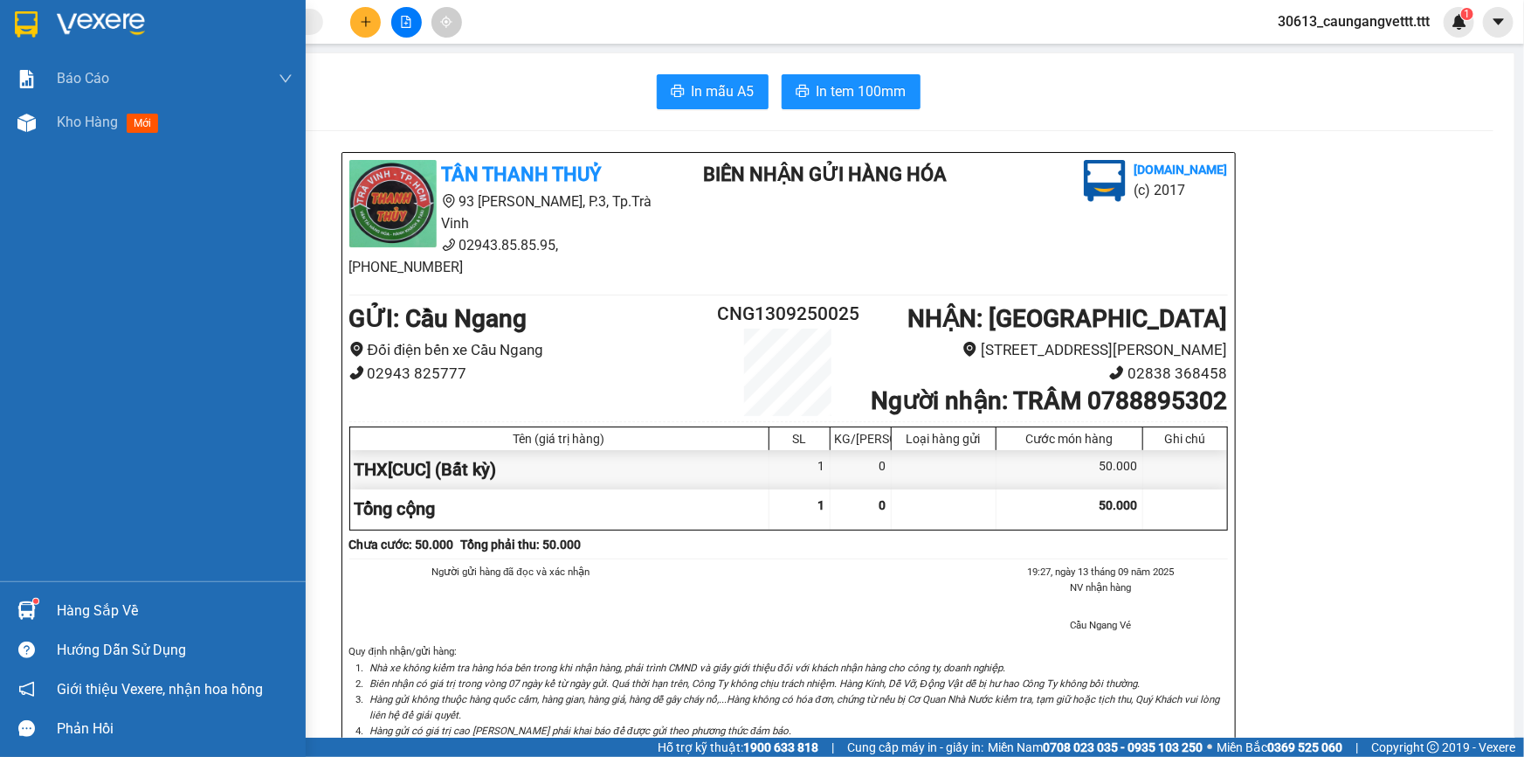
click at [88, 118] on span "Kho hàng" at bounding box center [87, 122] width 61 height 17
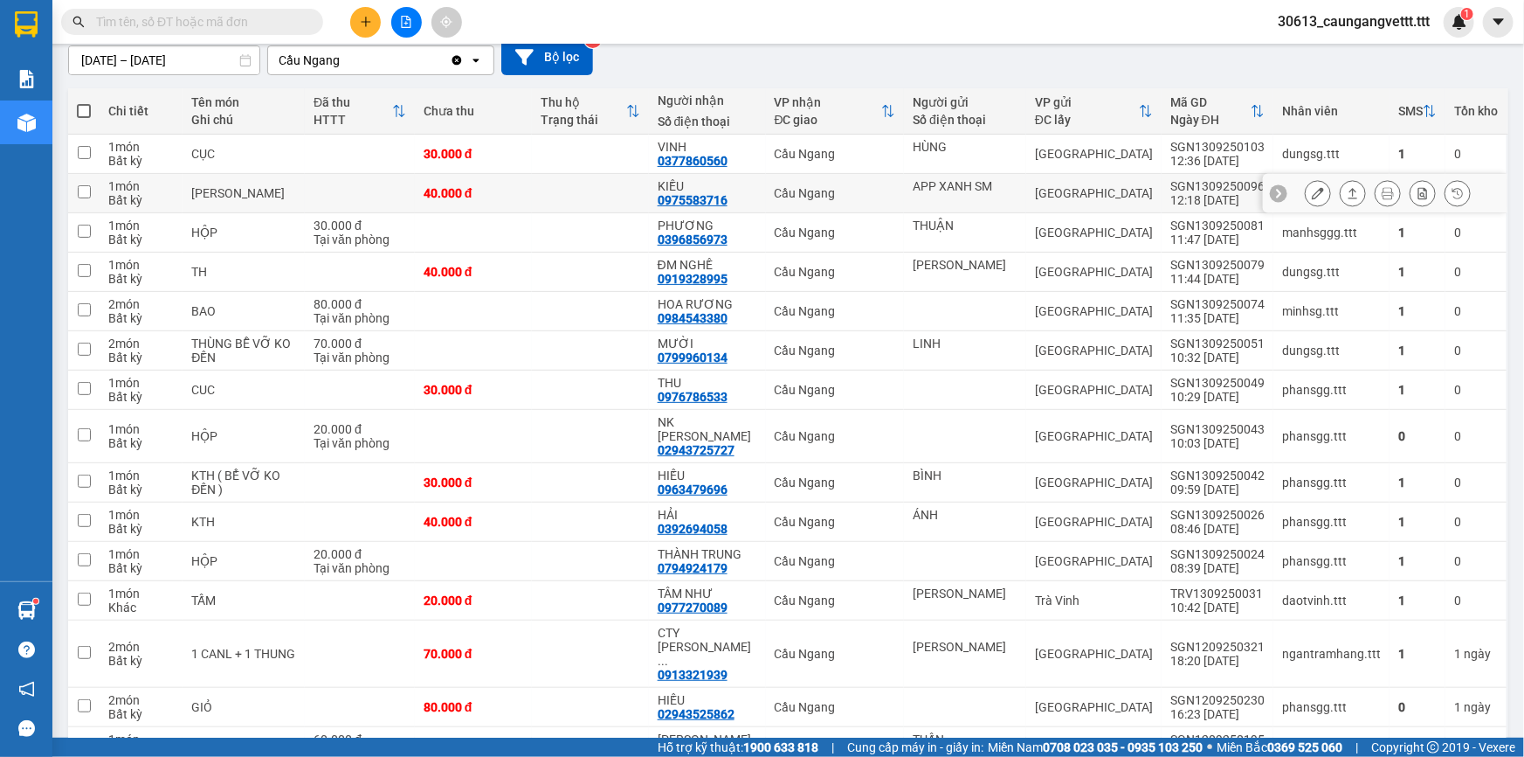
scroll to position [214, 0]
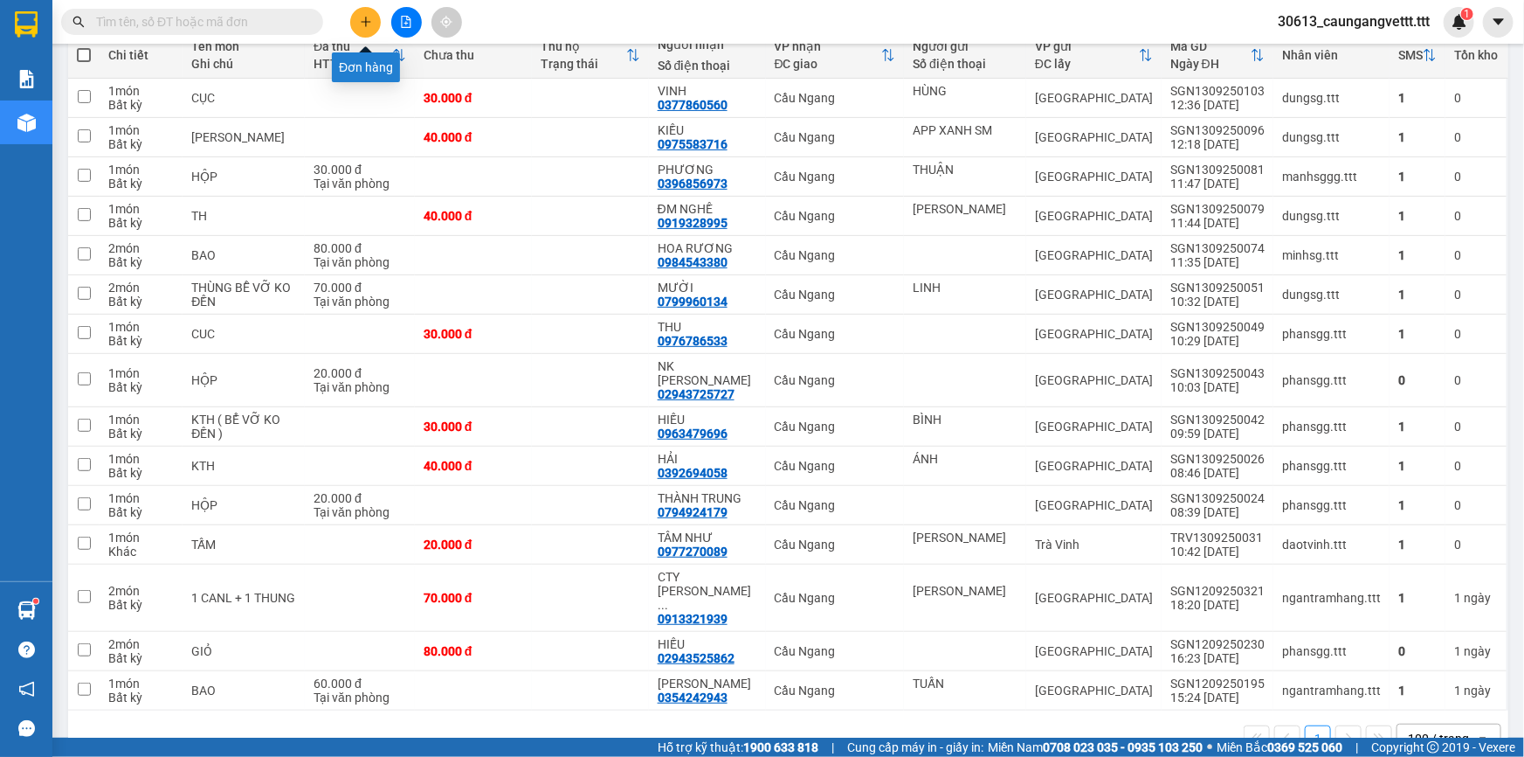
click at [359, 17] on button at bounding box center [365, 22] width 31 height 31
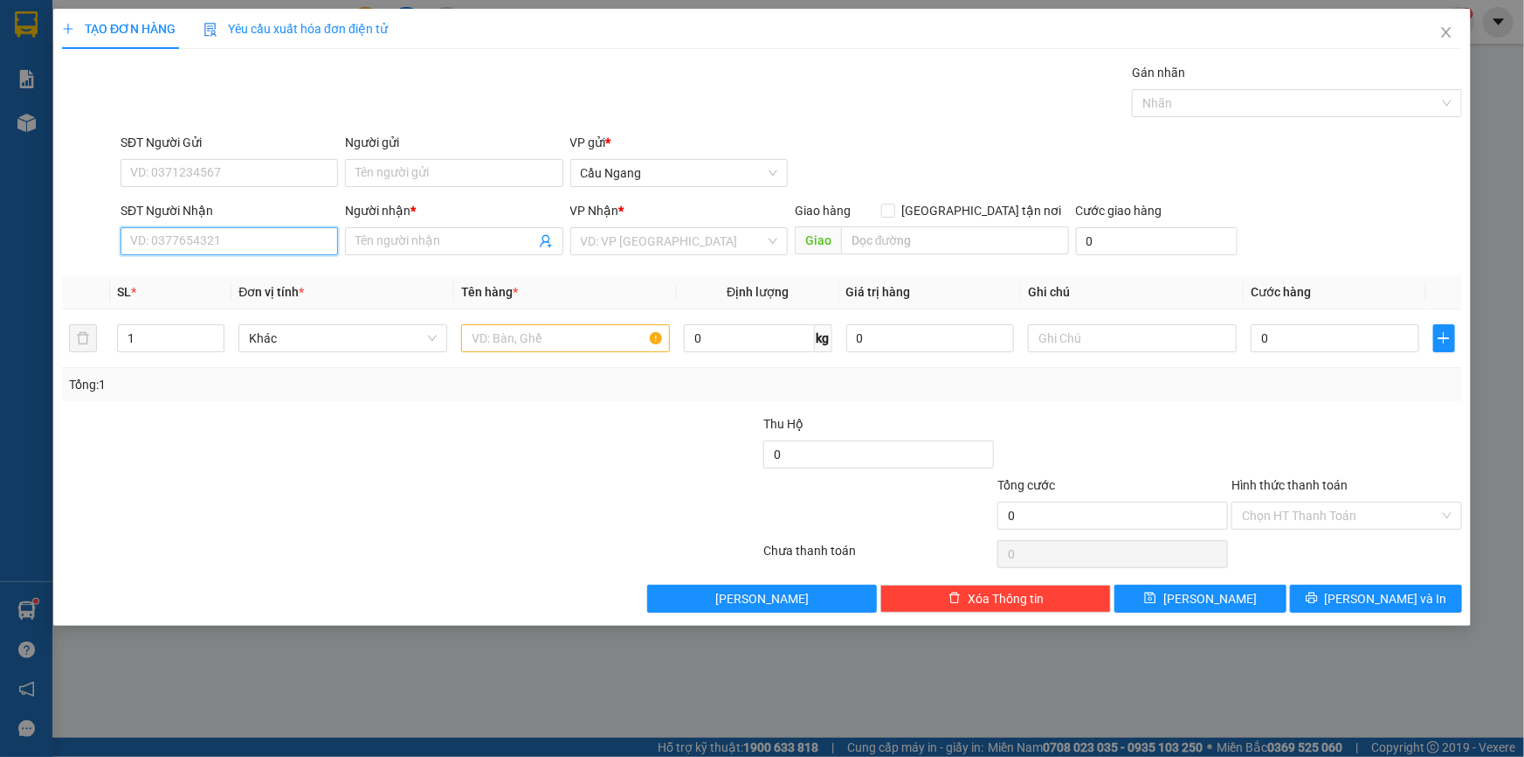
click at [241, 243] on input "SĐT Người Nhận" at bounding box center [230, 241] width 218 height 28
click at [221, 273] on div "0912867746 - THƯ" at bounding box center [229, 275] width 197 height 19
type input "0912867746"
type input "THƯ"
type input "0912867746"
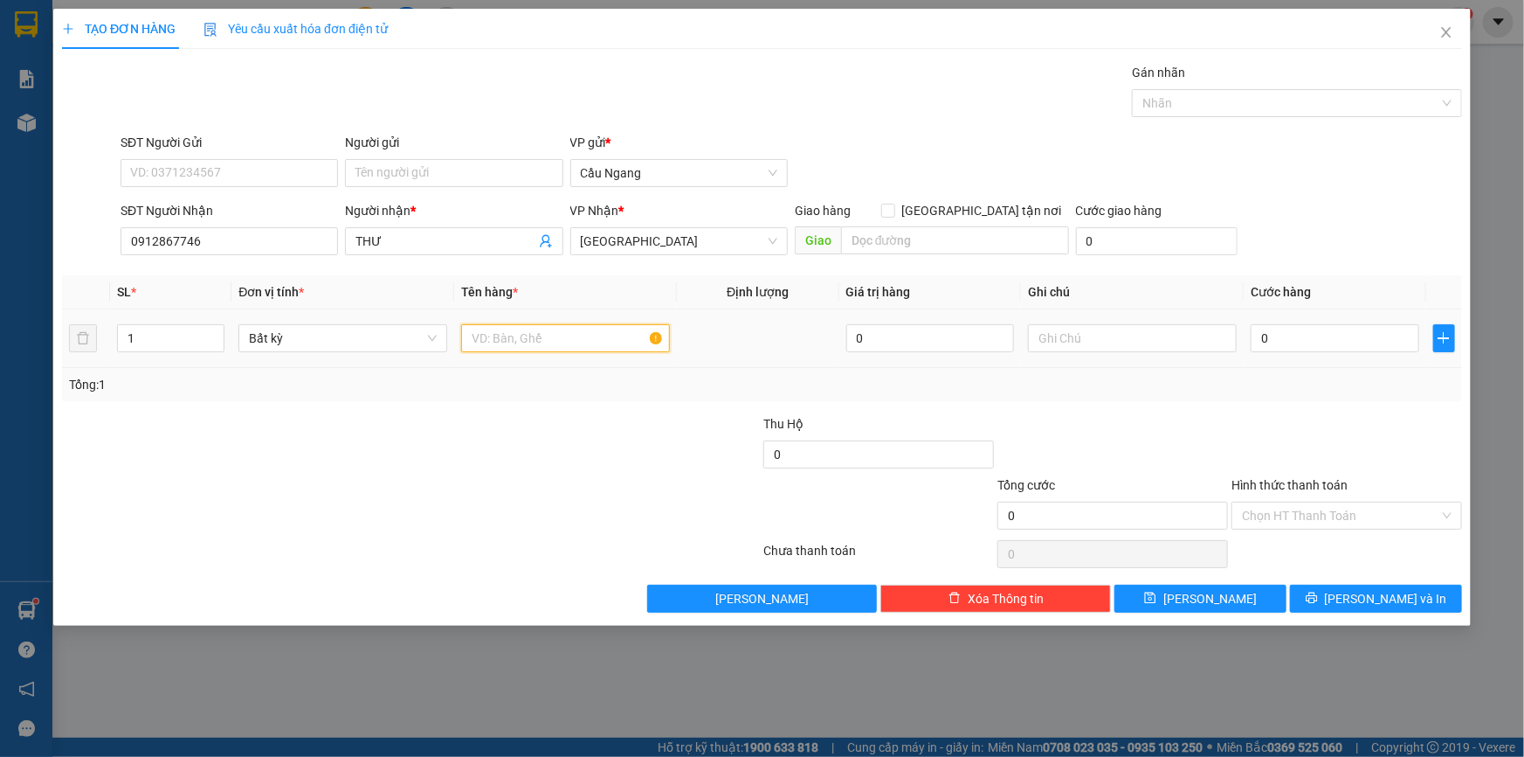
click at [543, 336] on input "text" at bounding box center [565, 338] width 209 height 28
type input "HOP"
click at [1316, 335] on input "0" at bounding box center [1335, 338] width 169 height 28
type input "3"
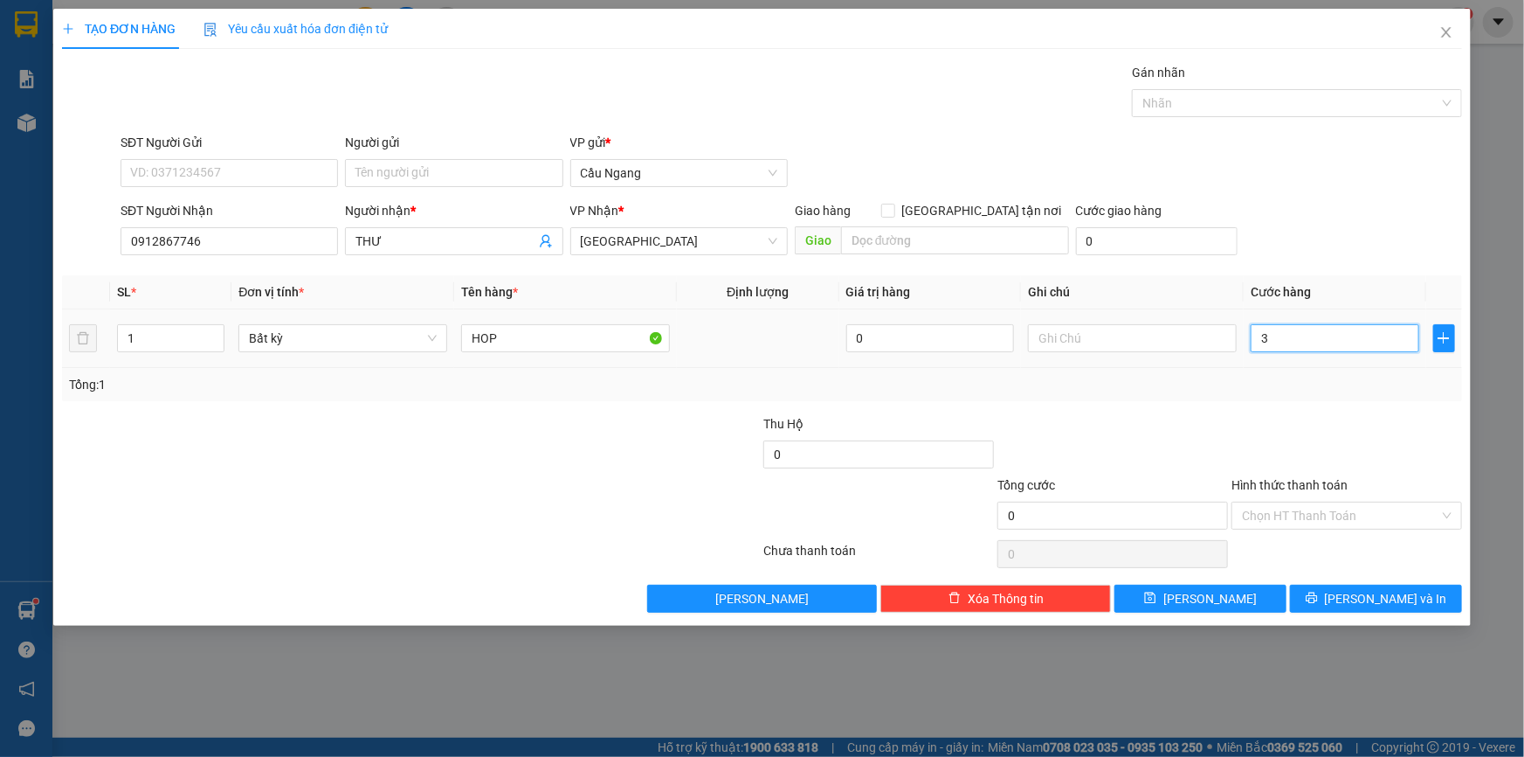
type input "3"
type input "30"
type input "300"
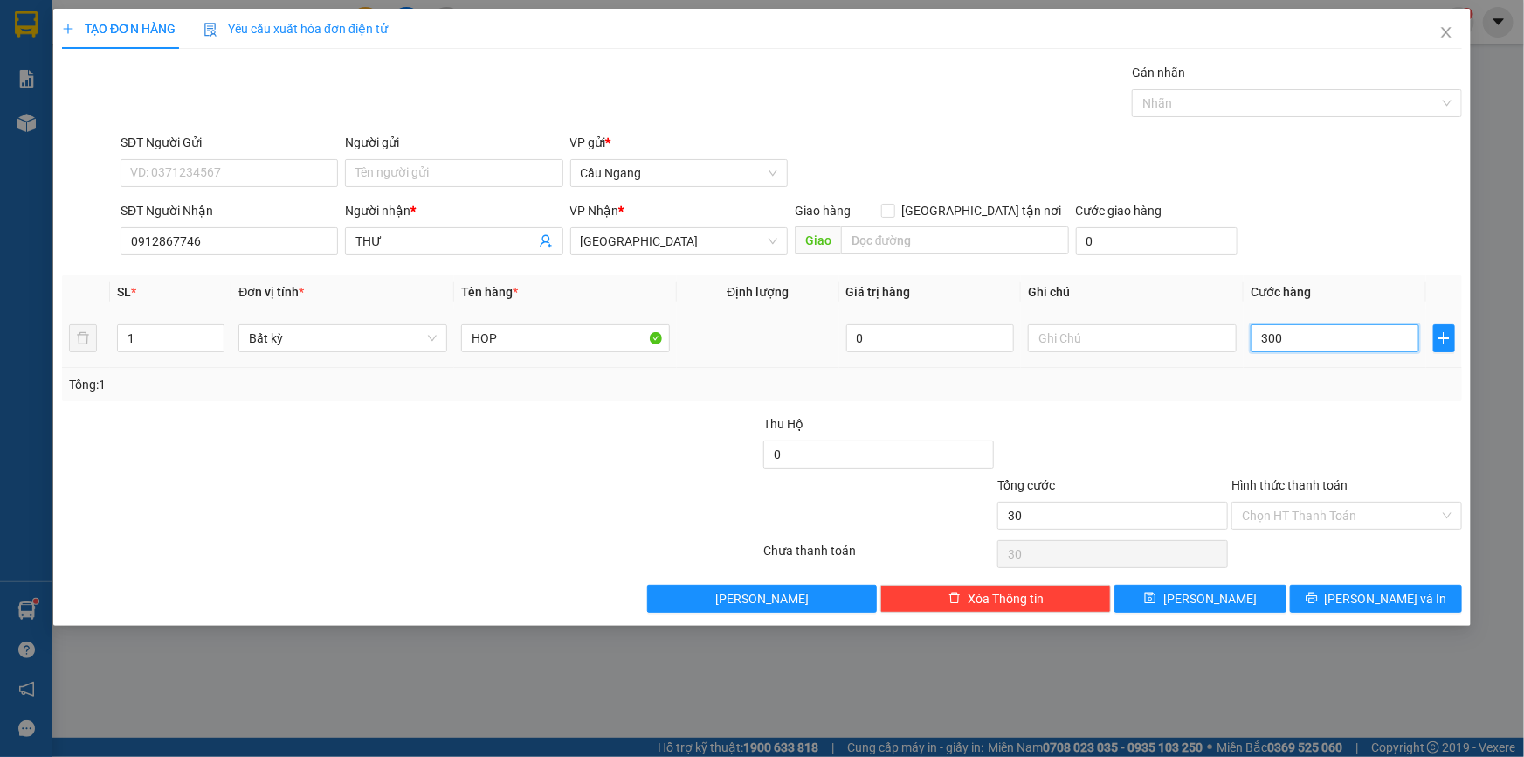
type input "300"
type input "3.000"
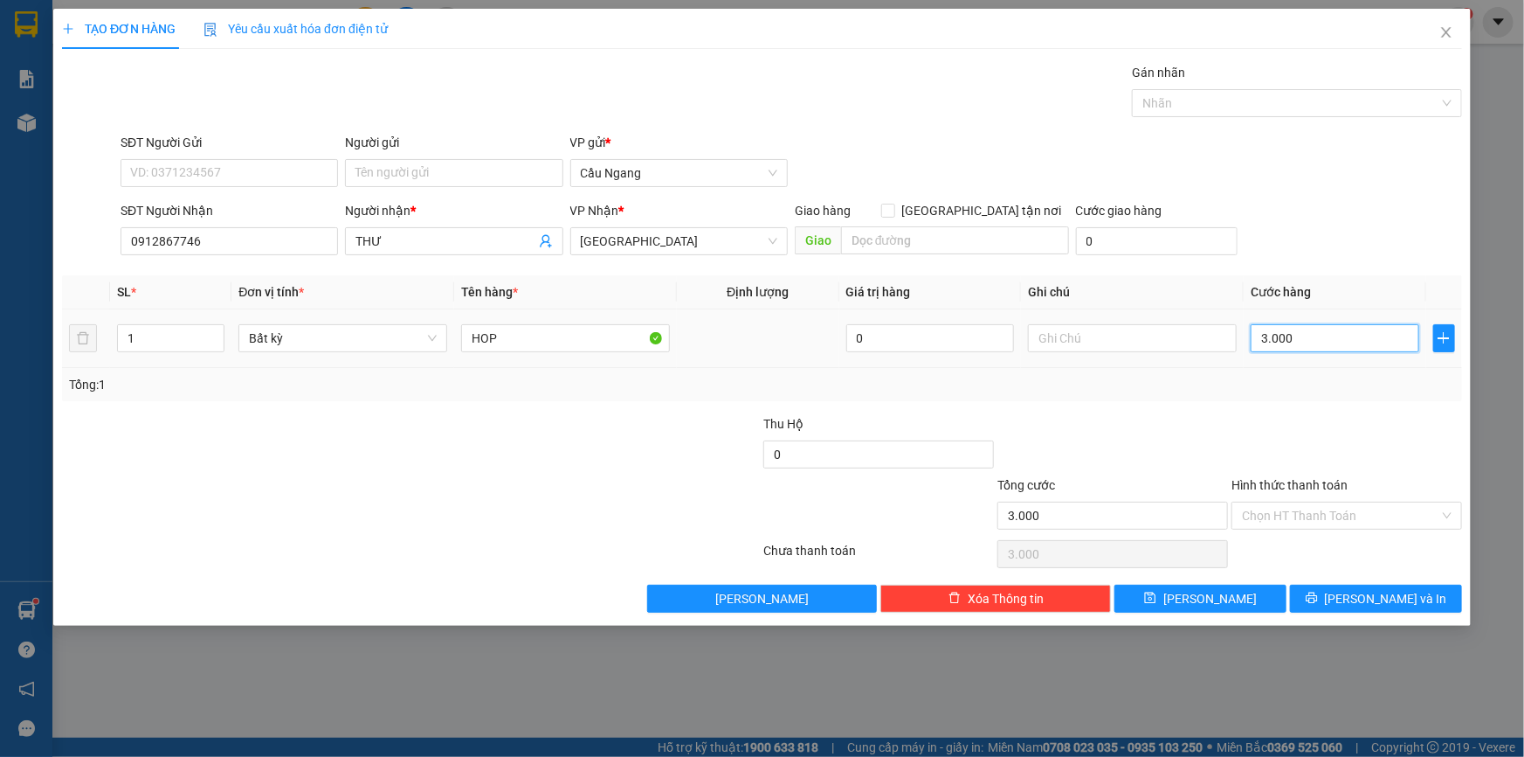
type input "30.000"
drag, startPoint x: 1320, startPoint y: 519, endPoint x: 1307, endPoint y: 532, distance: 18.5
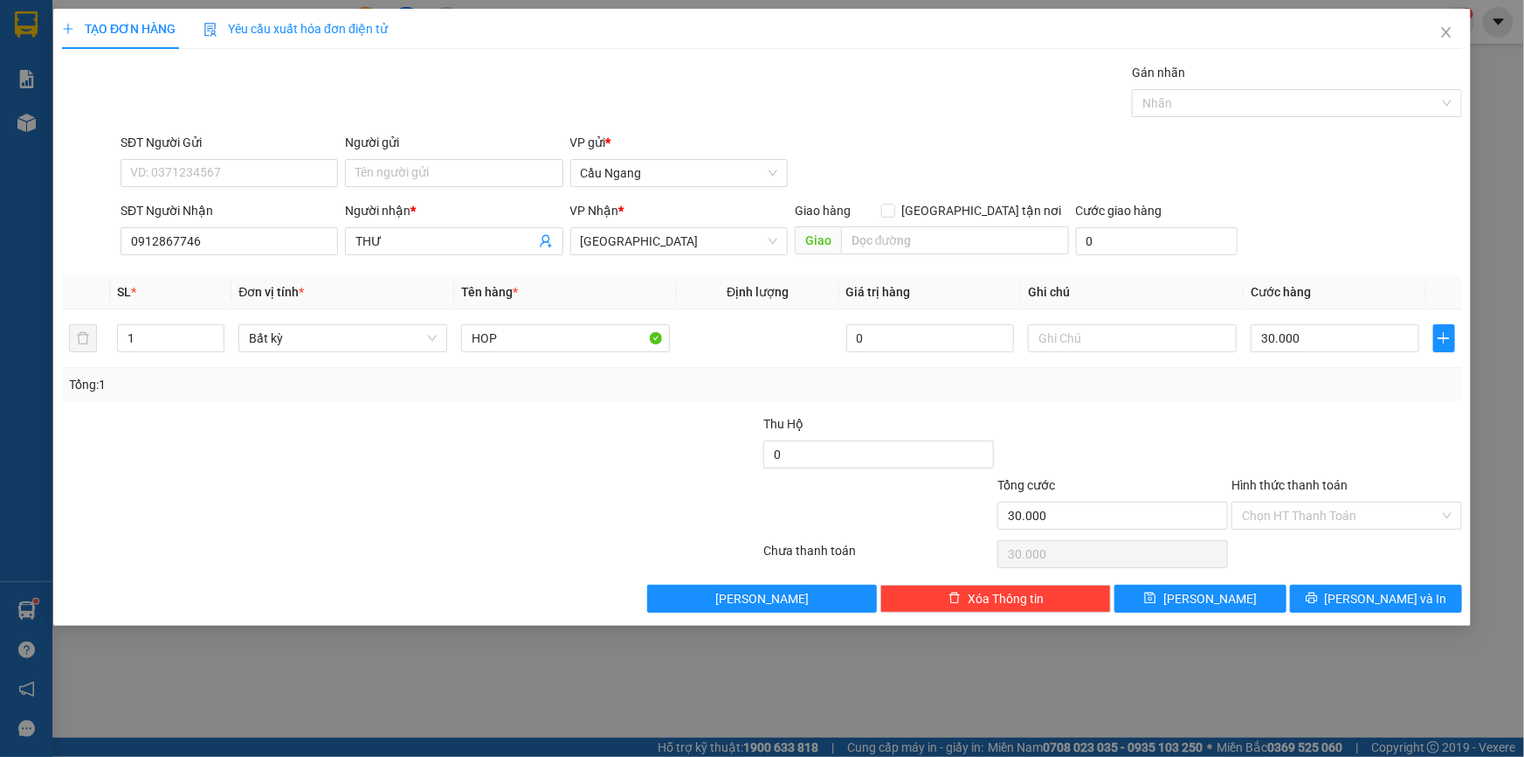
click at [1321, 519] on input "Hình thức thanh toán" at bounding box center [1340, 515] width 197 height 26
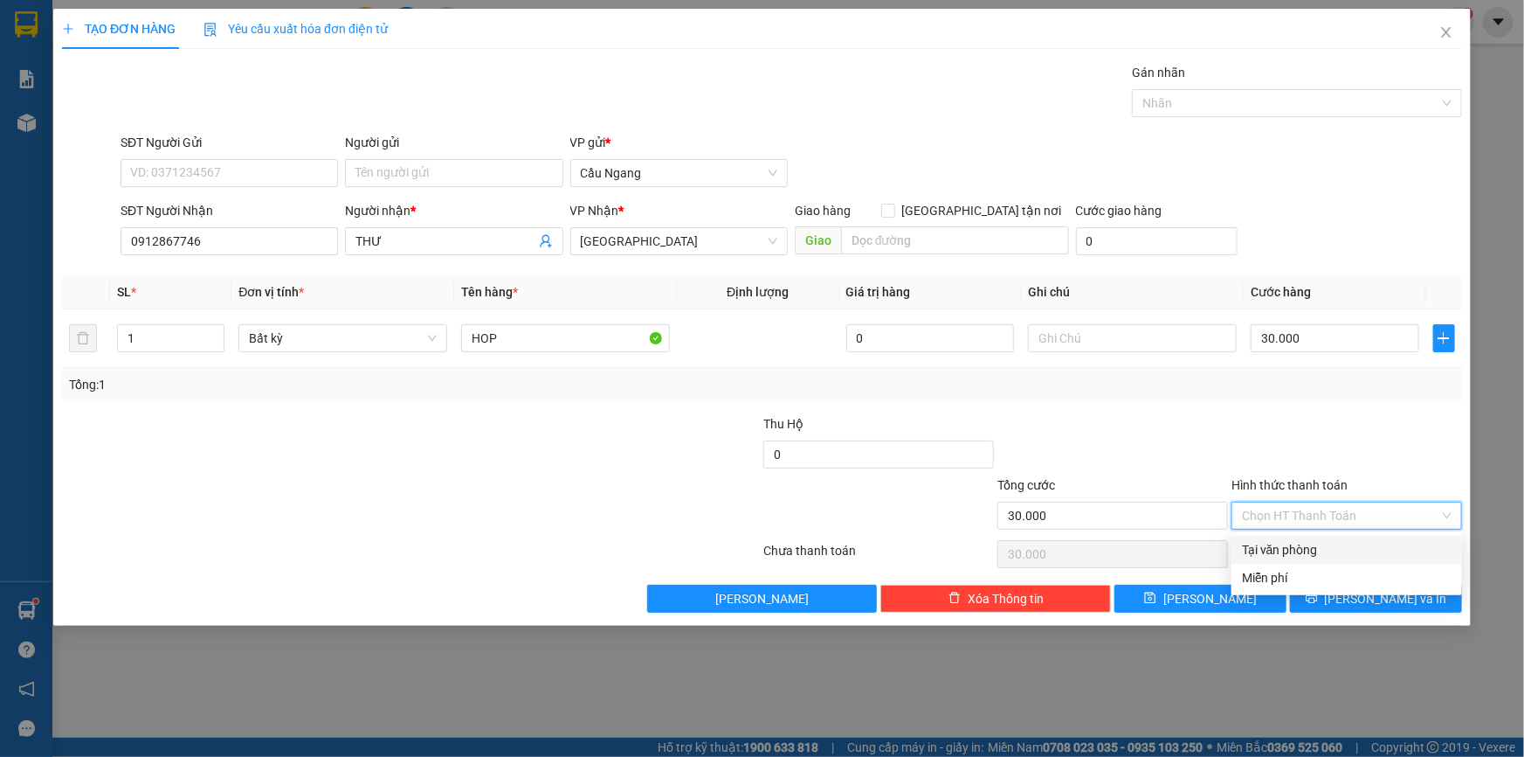
click at [1298, 547] on div "Tại văn phòng" at bounding box center [1347, 549] width 210 height 19
type input "0"
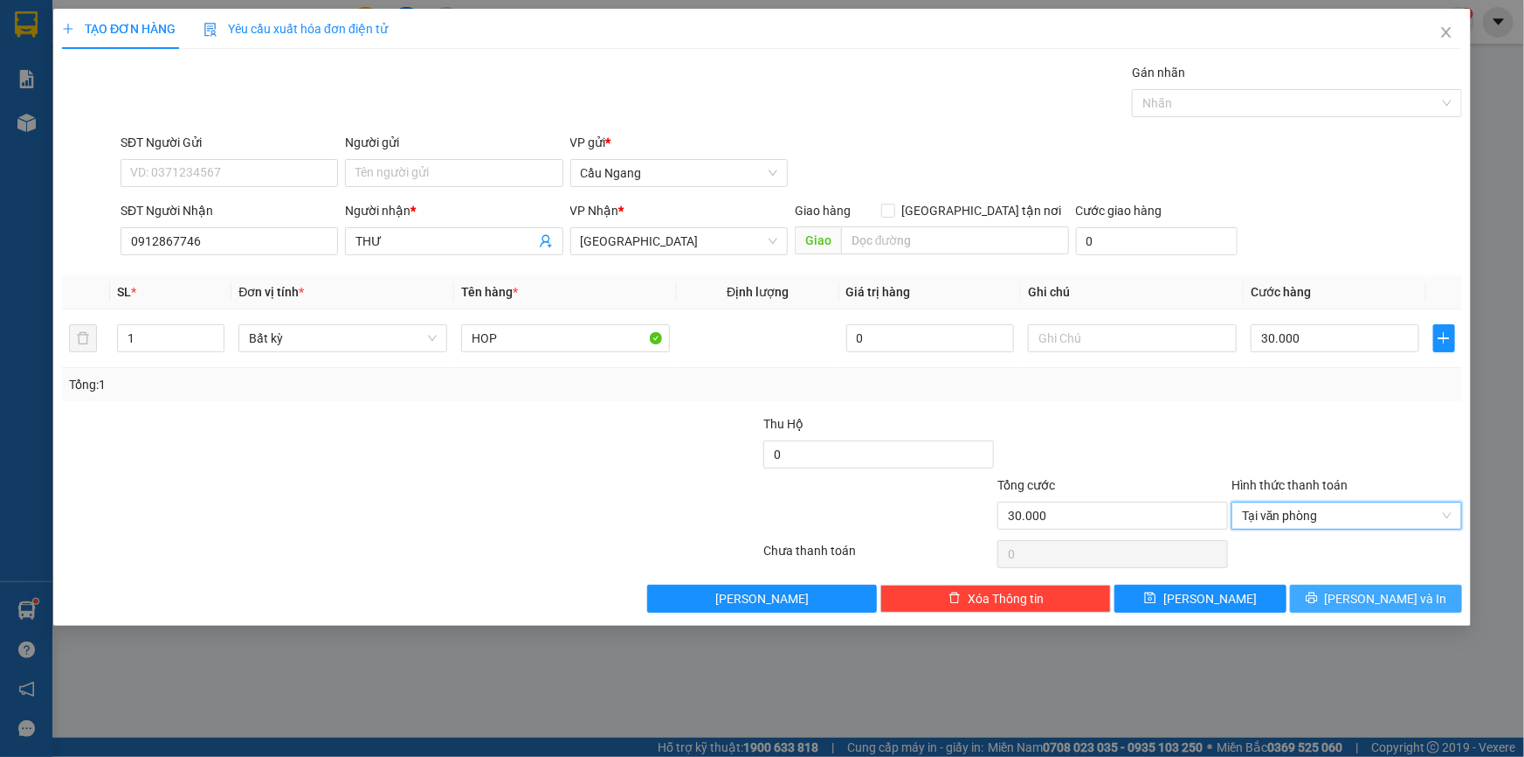
click at [1318, 601] on icon "printer" at bounding box center [1312, 597] width 12 height 12
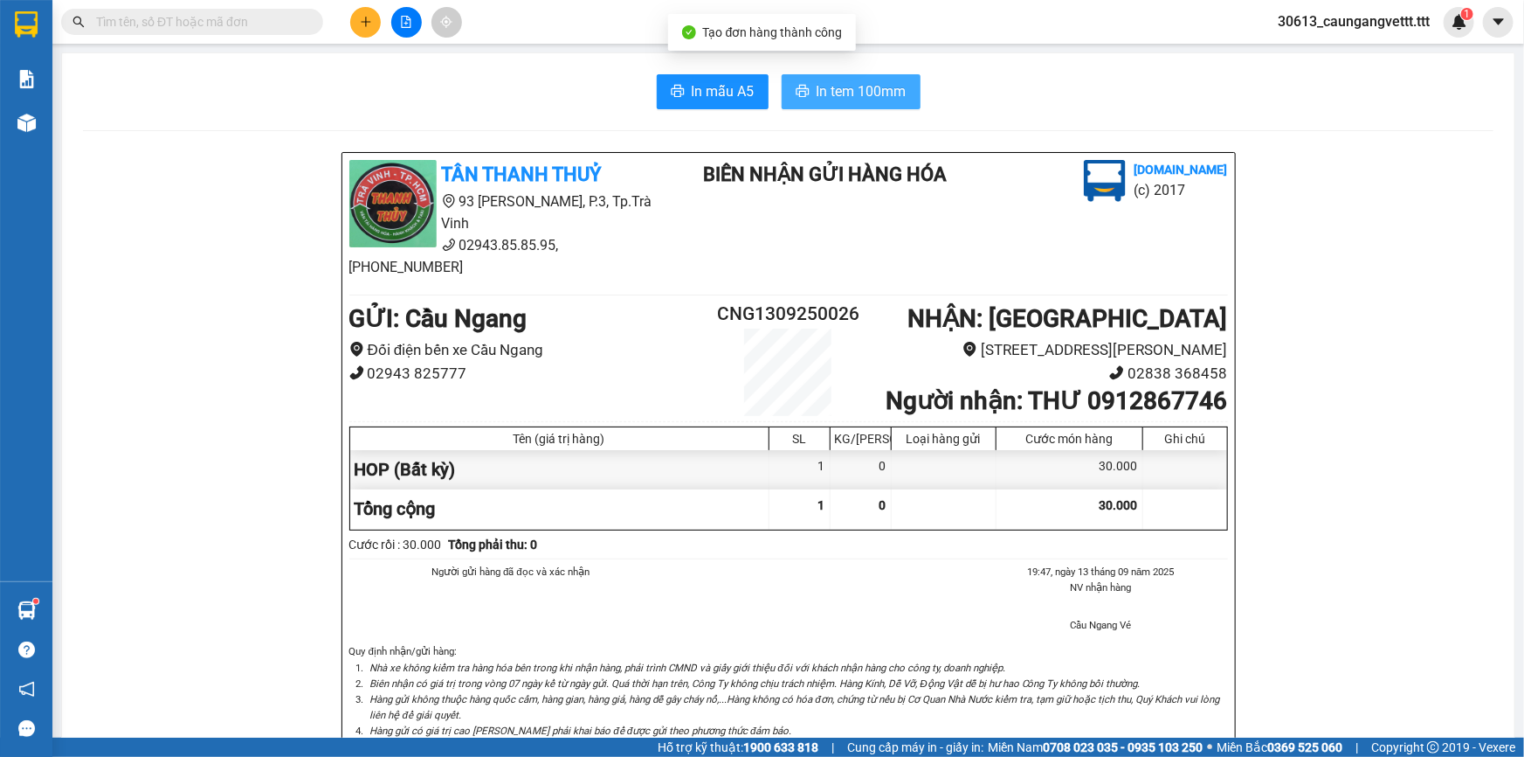
click at [826, 88] on span "In tem 100mm" at bounding box center [862, 91] width 90 height 22
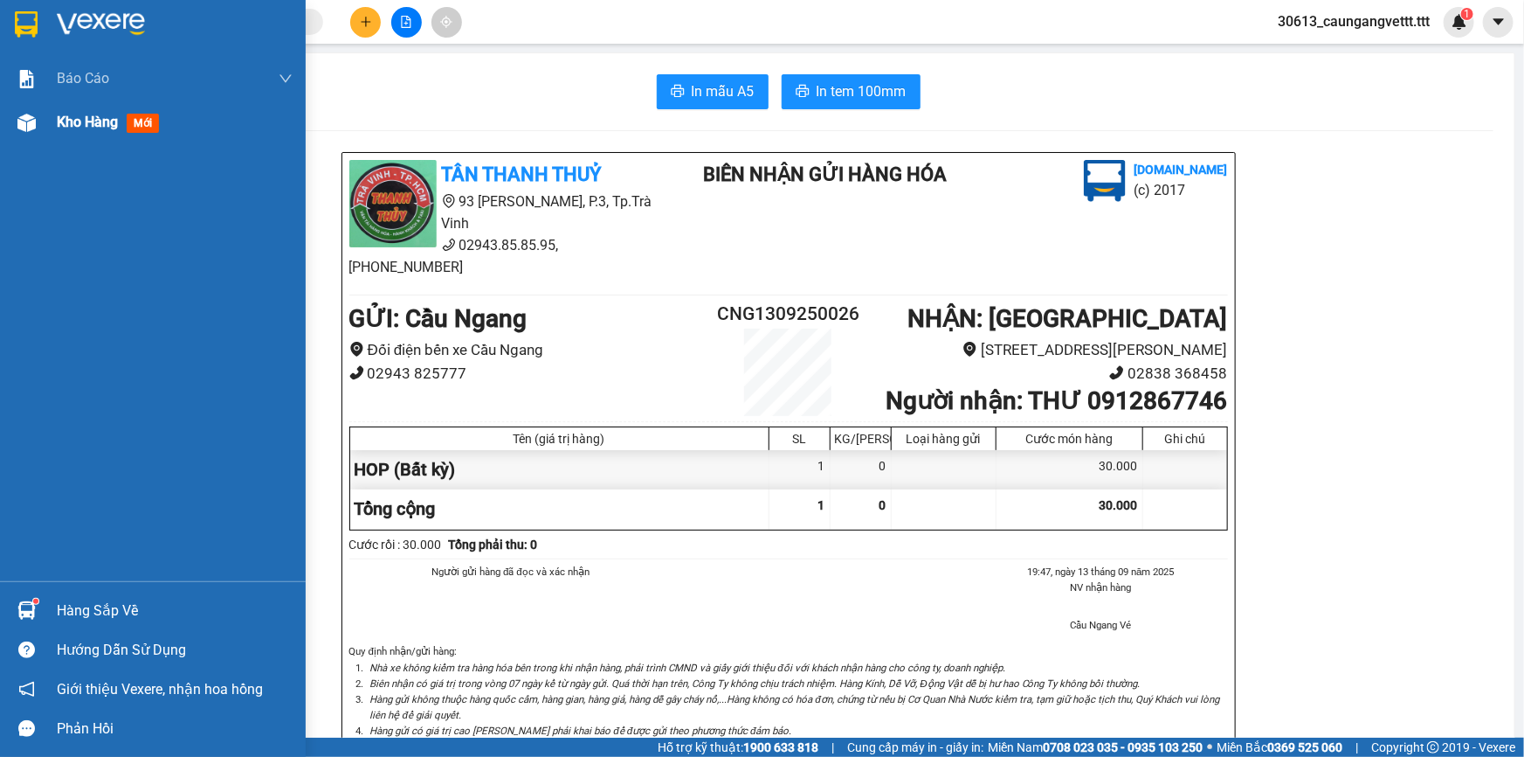
click at [89, 123] on span "Kho hàng" at bounding box center [87, 122] width 61 height 17
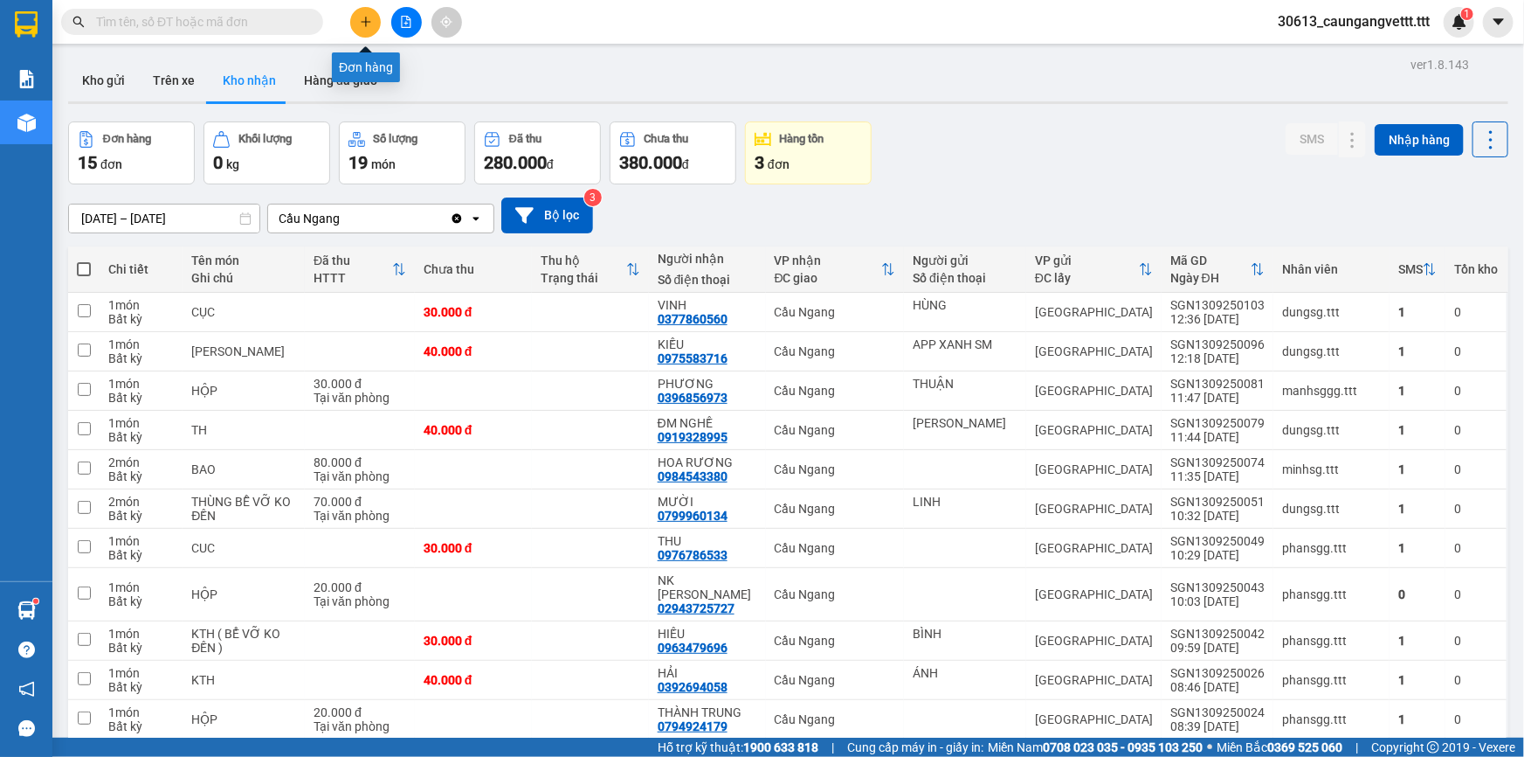
click at [358, 26] on button at bounding box center [365, 22] width 31 height 31
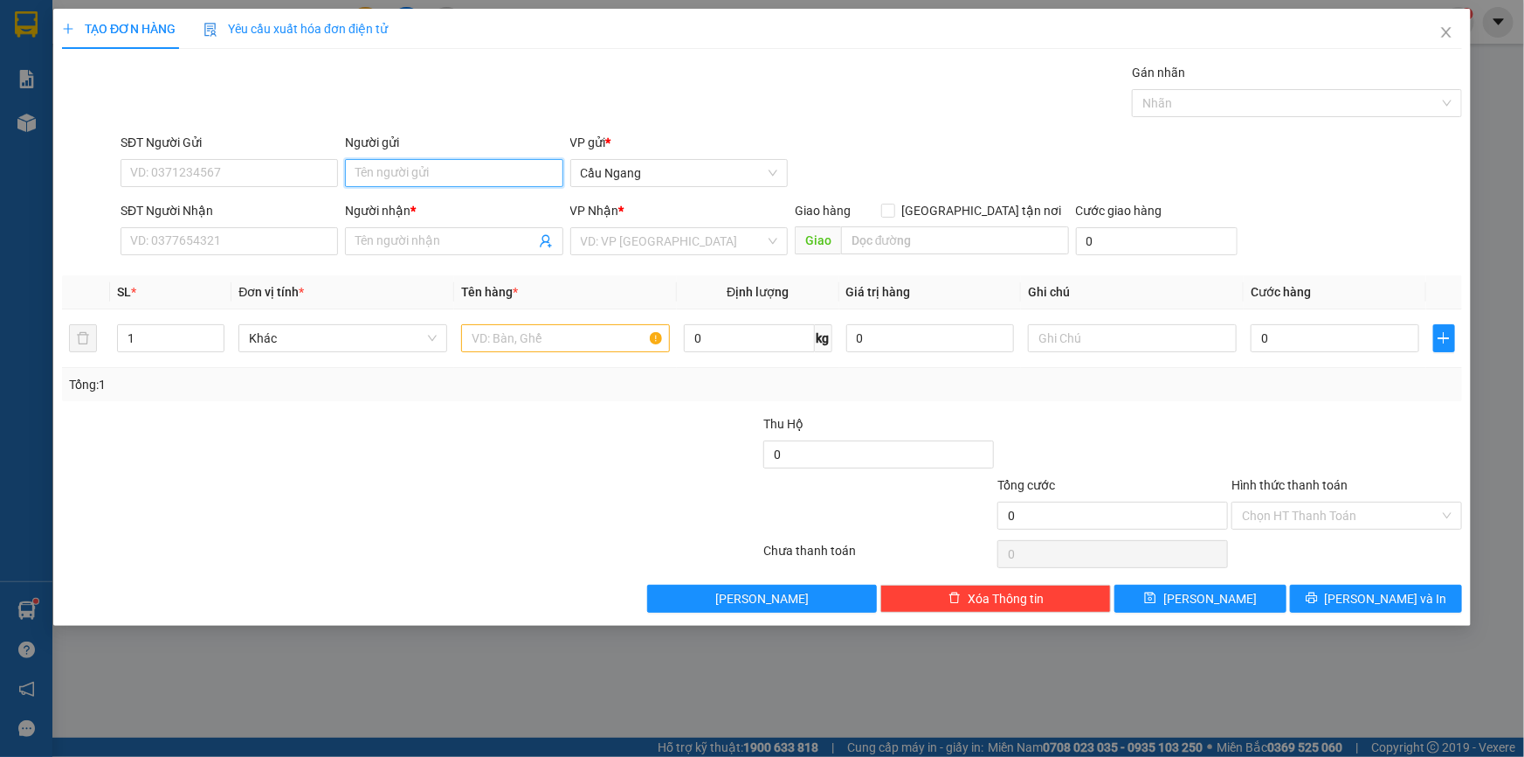
click at [453, 177] on input "Người gửi" at bounding box center [454, 173] width 218 height 28
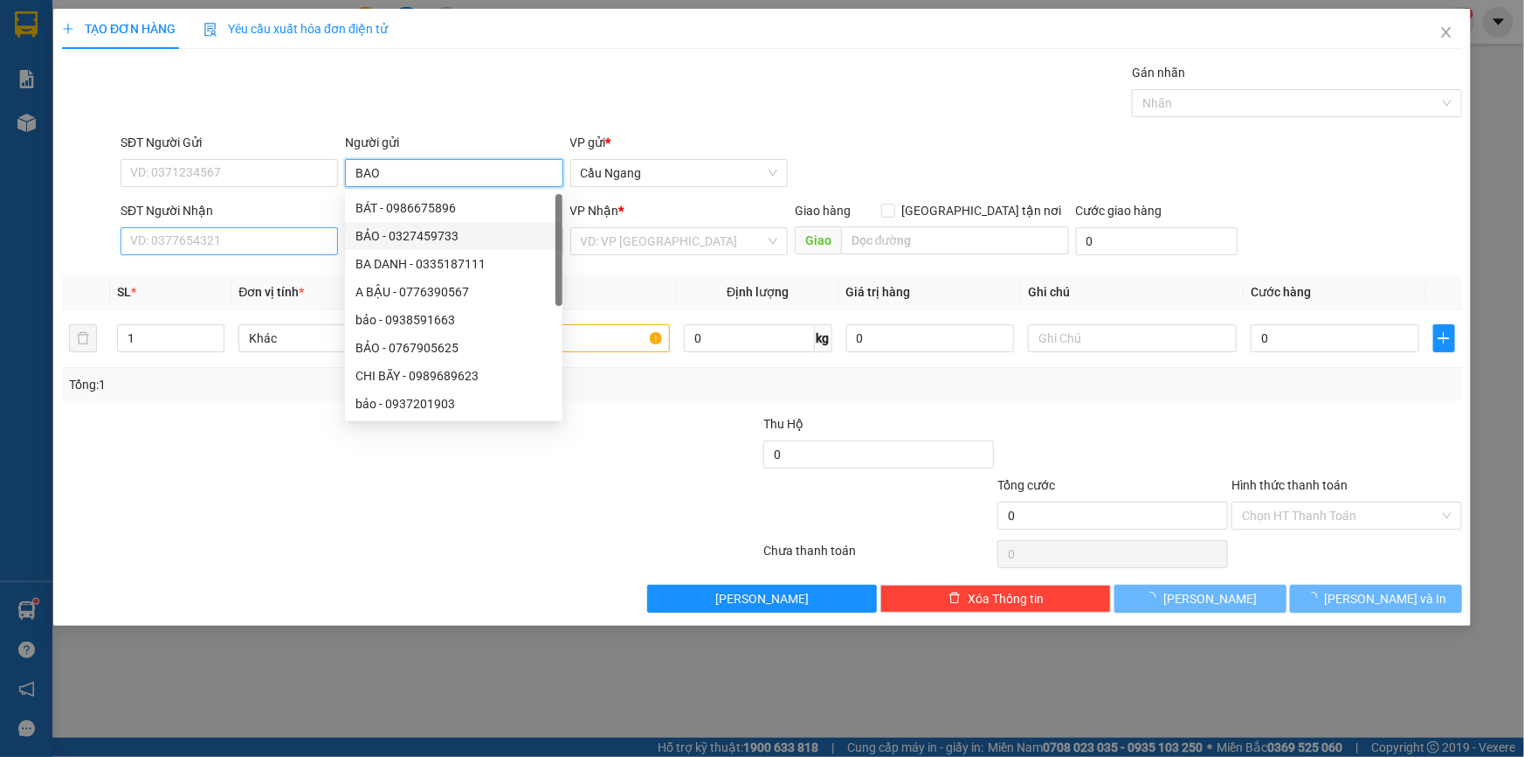
type input "BAO"
click at [236, 239] on input "SĐT Người Nhận" at bounding box center [230, 241] width 218 height 28
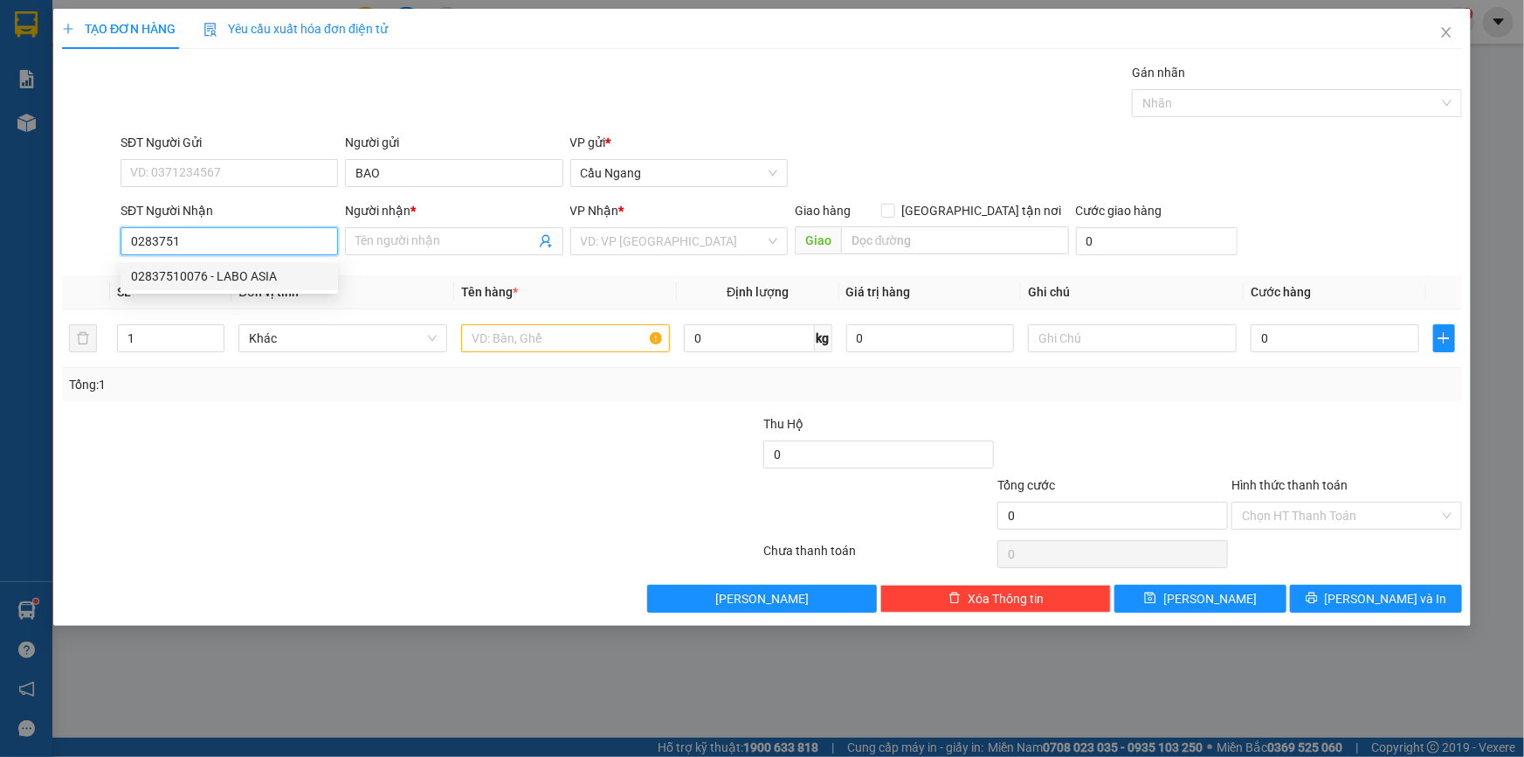
click at [239, 280] on div "02837510076 - LABO ASIA" at bounding box center [229, 275] width 197 height 19
type input "02837510076"
type input "LABO ASIA"
type input "02837510076"
click at [533, 328] on input "text" at bounding box center [565, 338] width 209 height 28
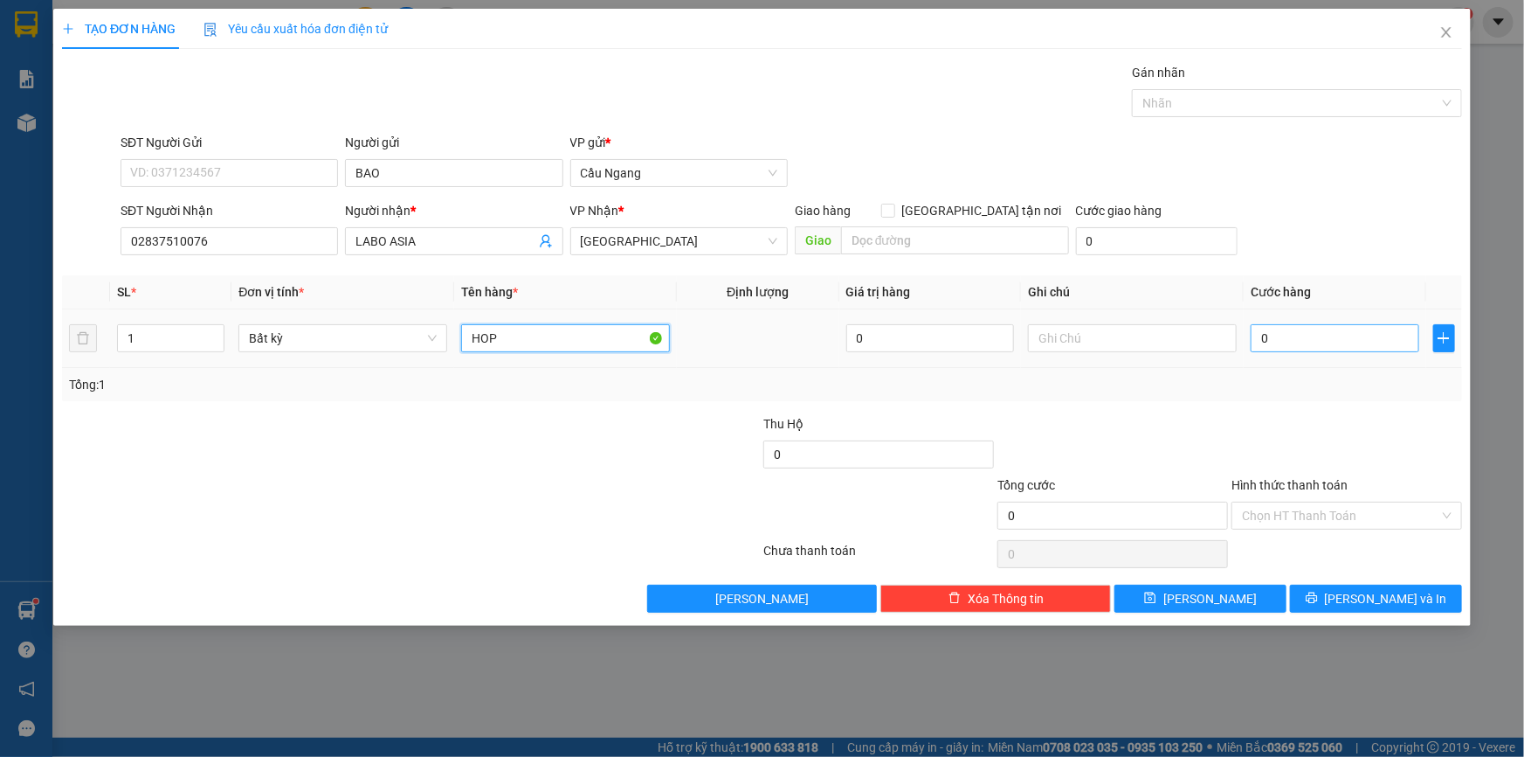
type input "HOP"
click at [1324, 342] on input "0" at bounding box center [1335, 338] width 169 height 28
type input "2"
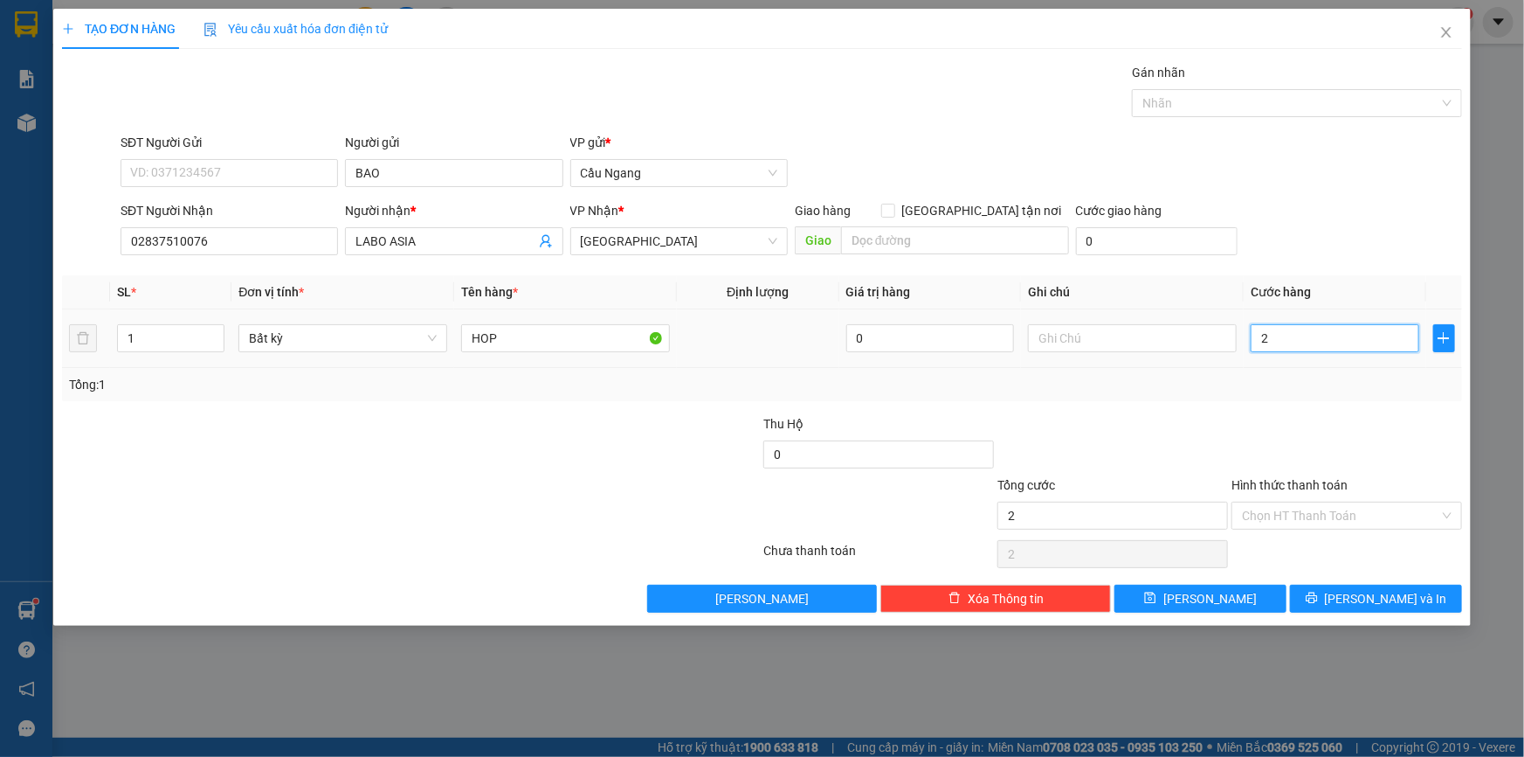
type input "20"
type input "200"
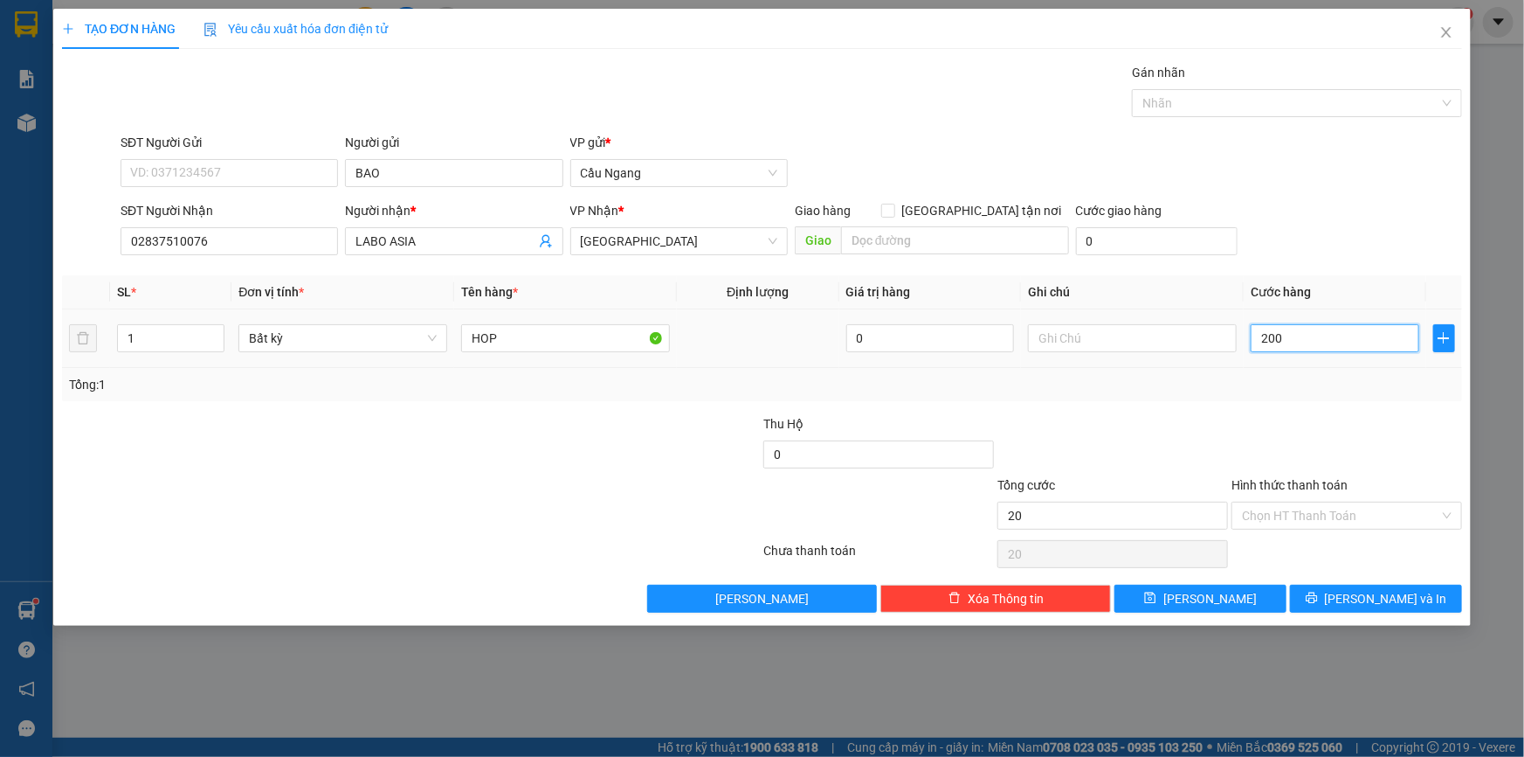
type input "200"
type input "2.000"
type input "20.000"
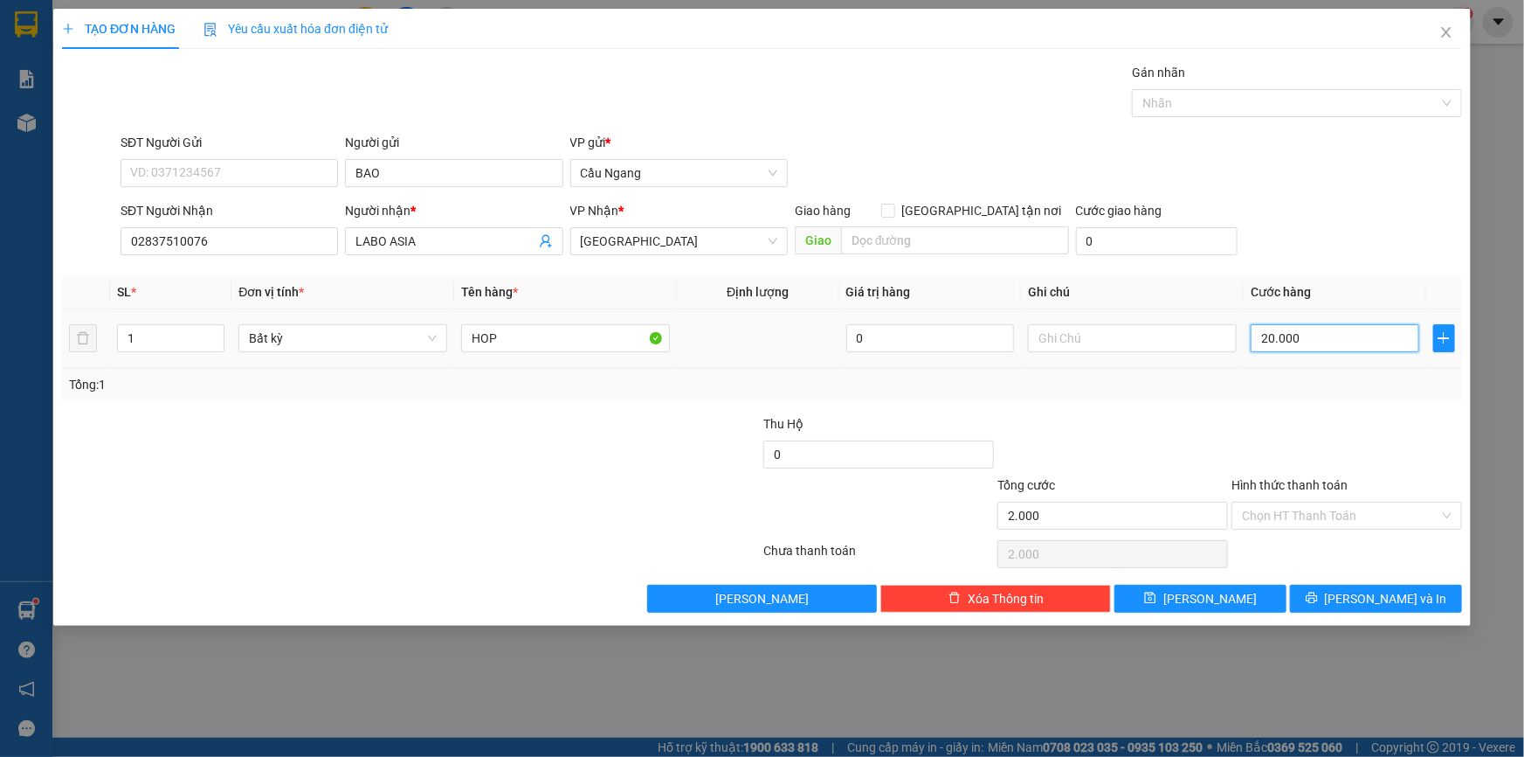
type input "20.000"
type input "200.000"
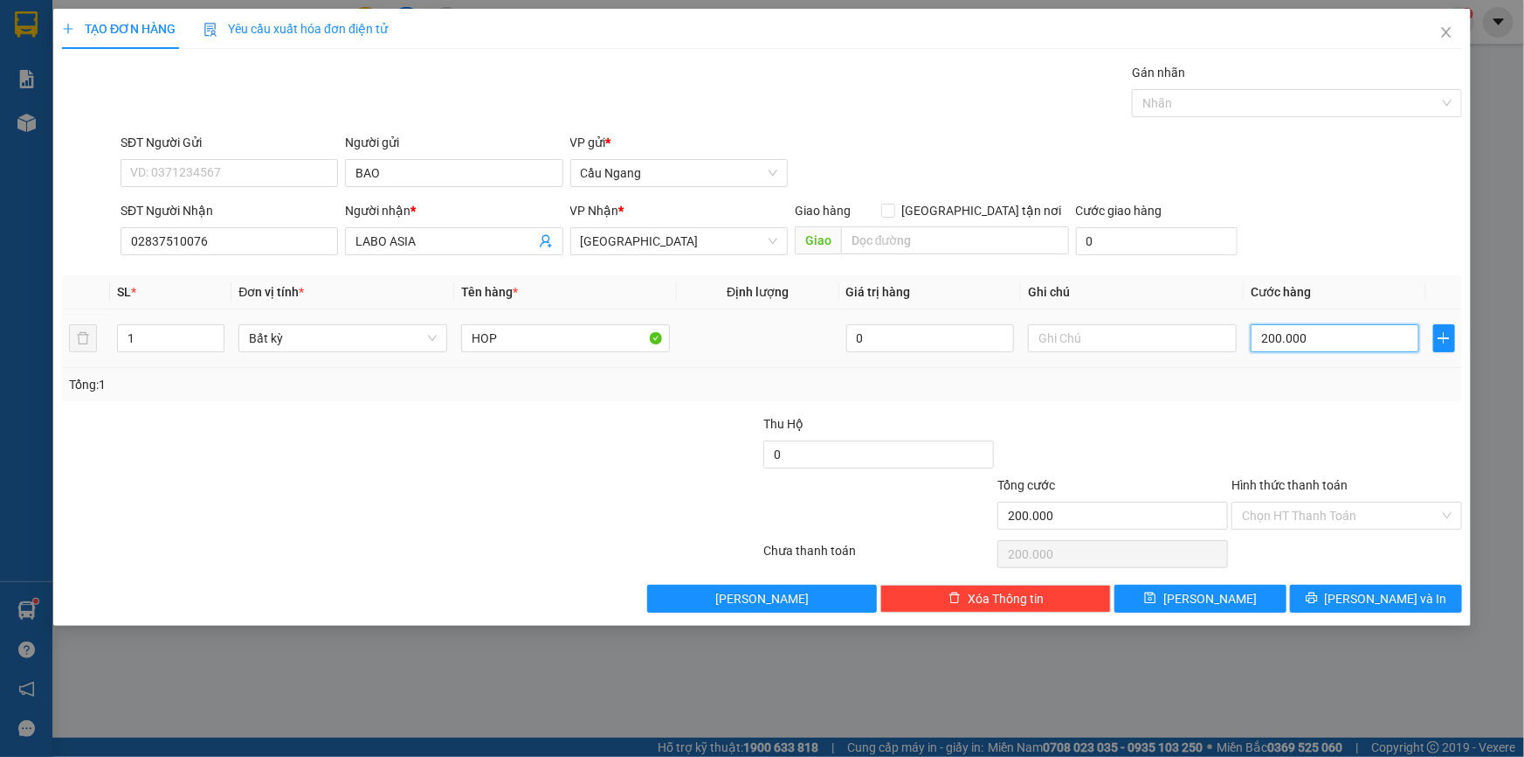
type input "20.000"
click at [1322, 507] on input "Hình thức thanh toán" at bounding box center [1340, 515] width 197 height 26
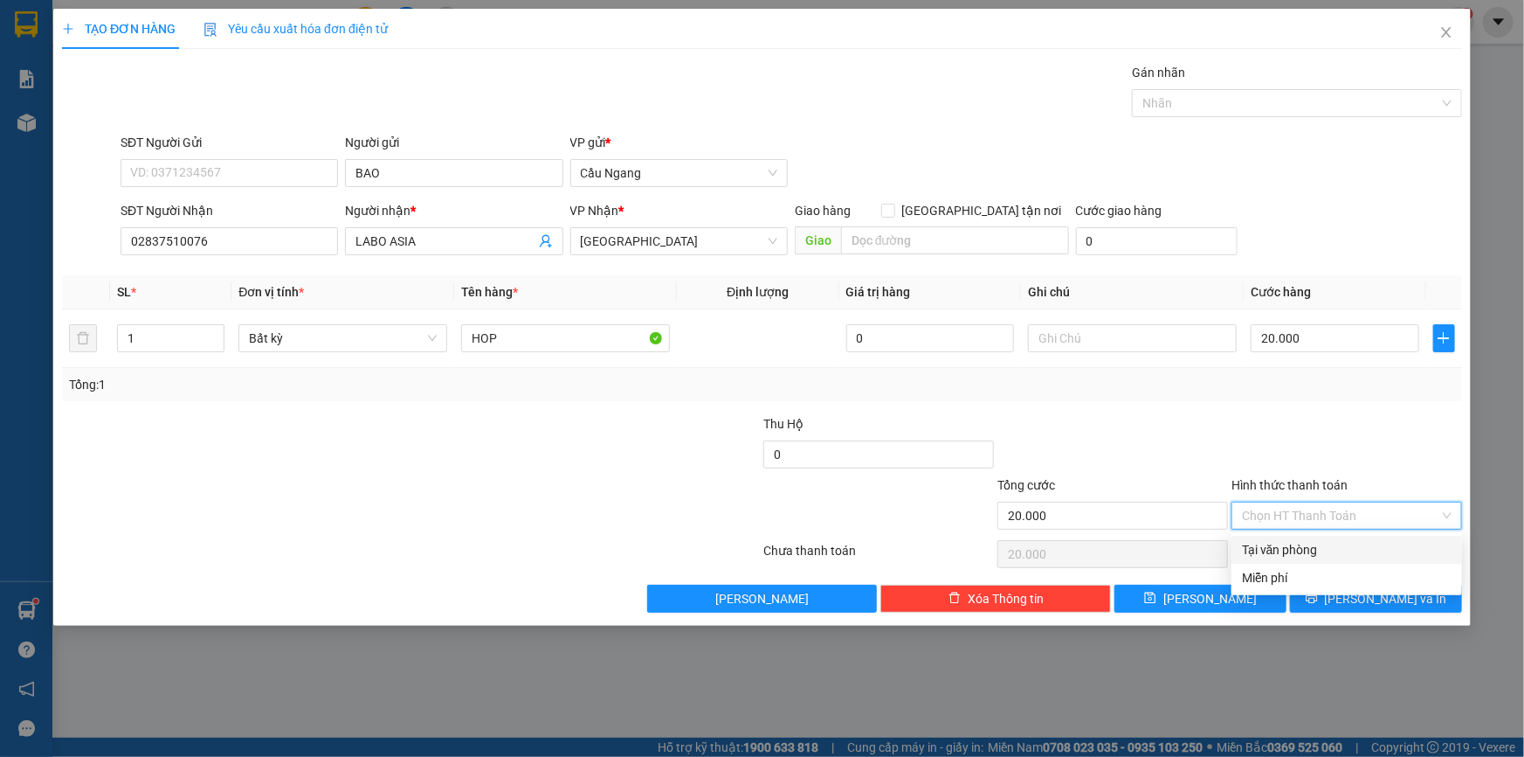
click at [1303, 544] on div "Tại văn phòng" at bounding box center [1347, 549] width 210 height 19
type input "0"
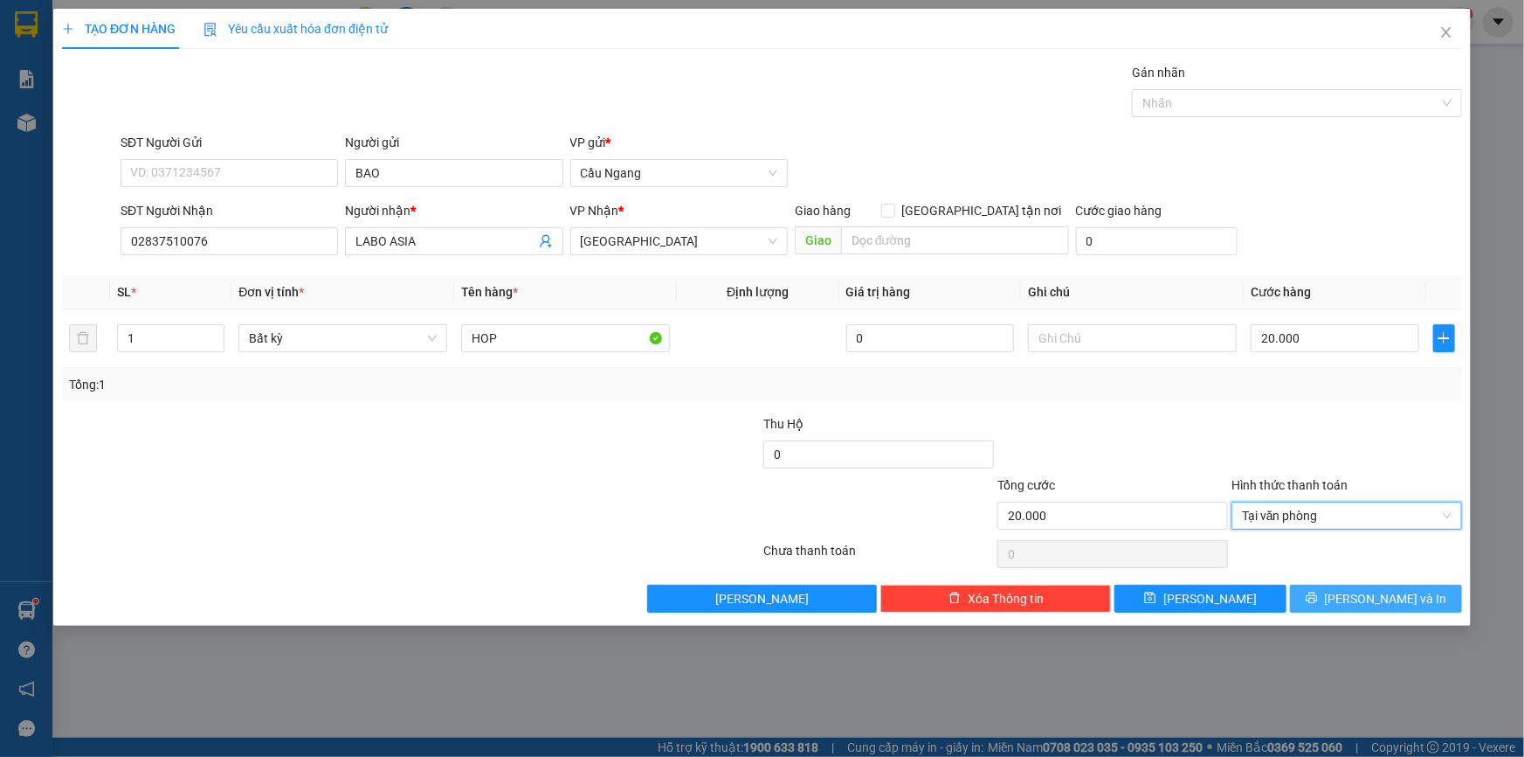
click at [1358, 601] on button "[PERSON_NAME] và In" at bounding box center [1376, 598] width 172 height 28
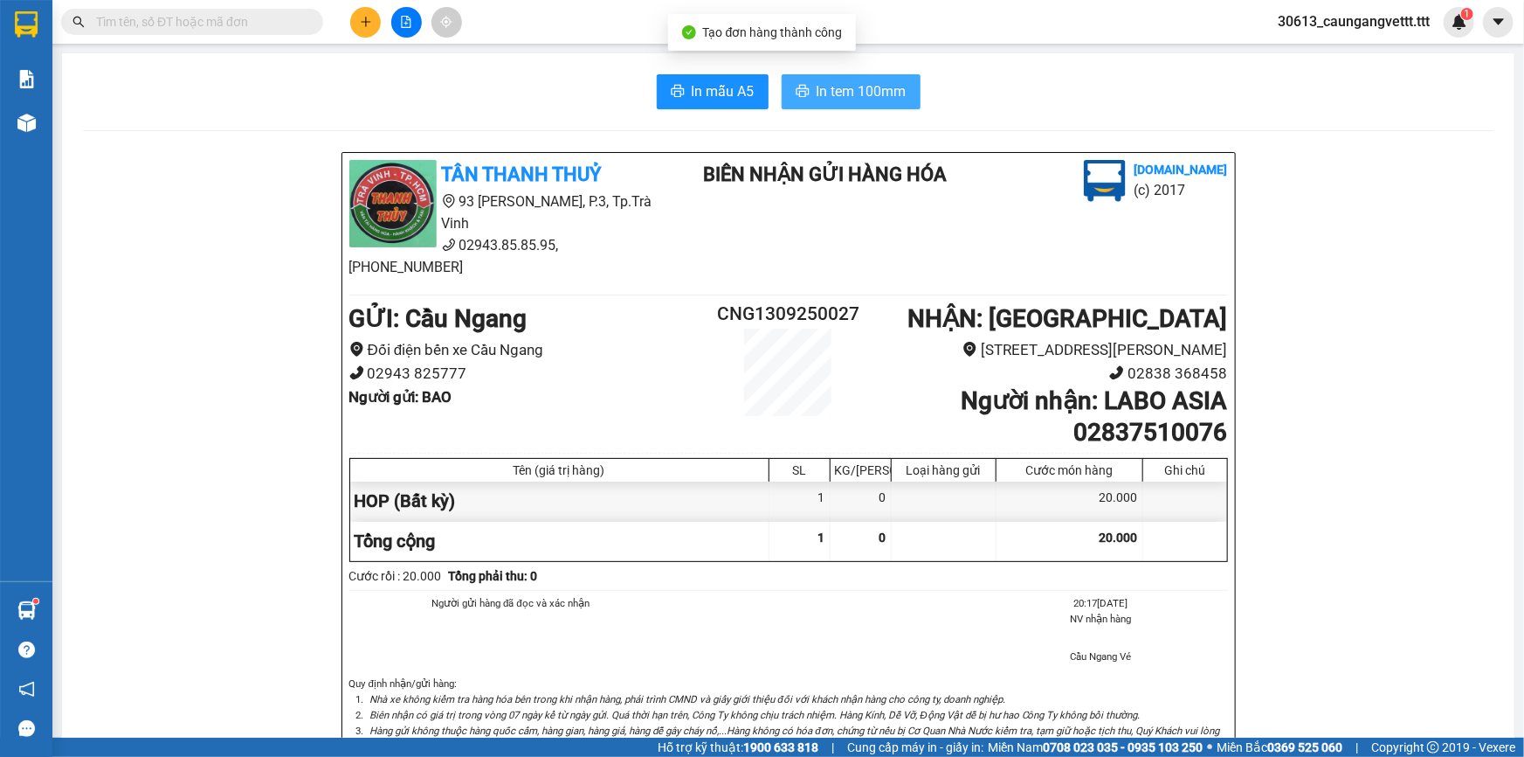
click at [836, 99] on span "In tem 100mm" at bounding box center [862, 91] width 90 height 22
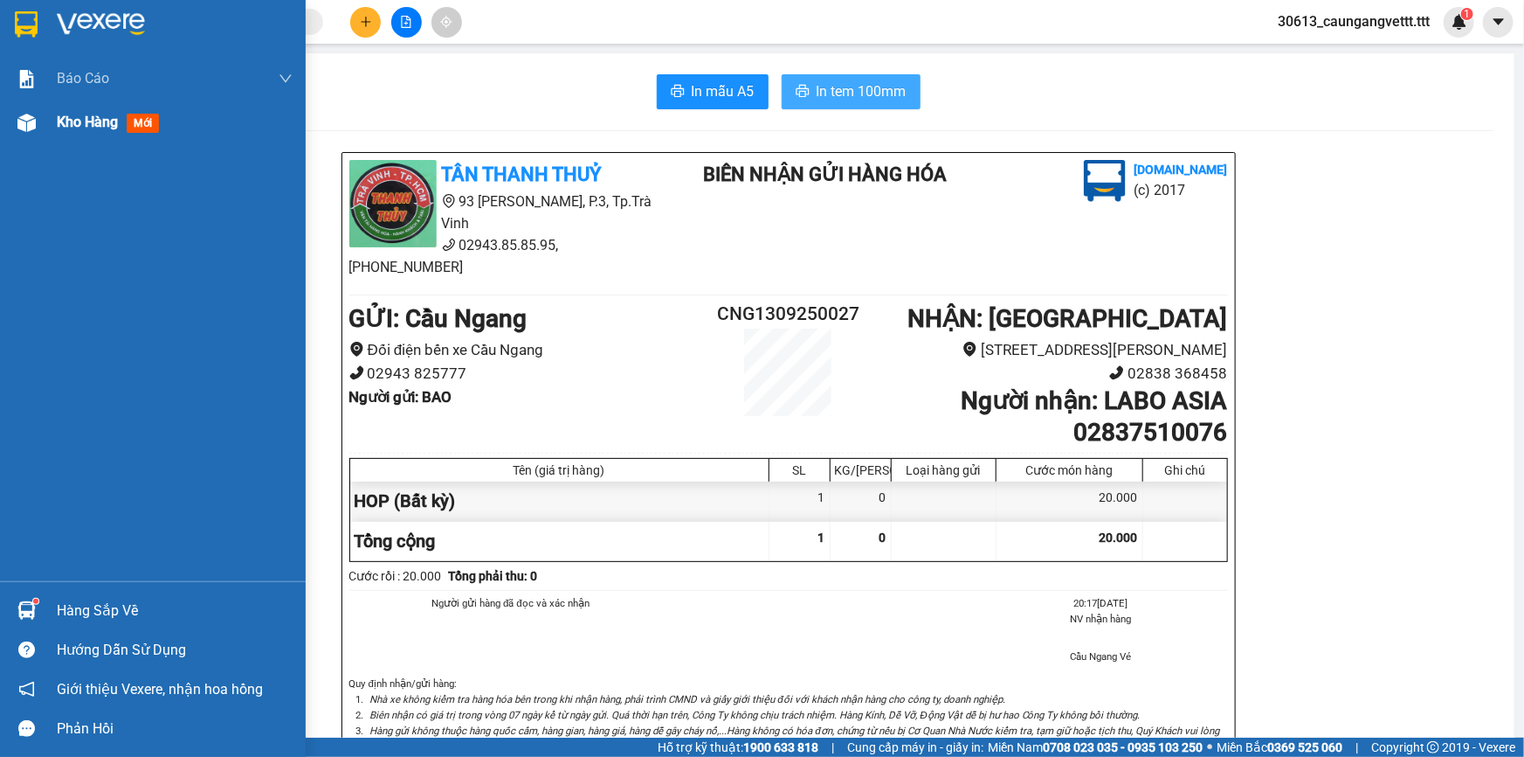
click at [84, 116] on span "Kho hàng" at bounding box center [87, 122] width 61 height 17
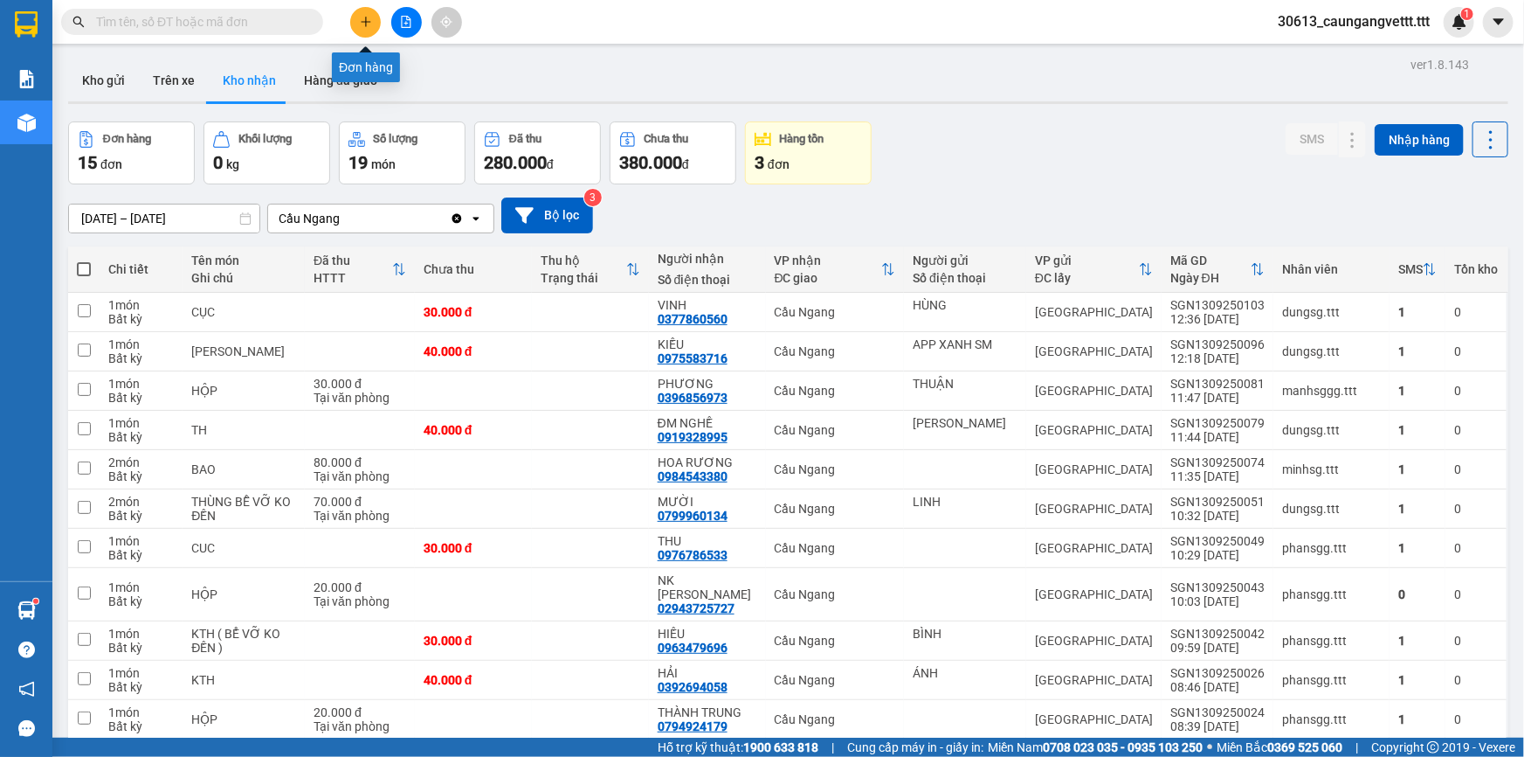
click at [356, 8] on div "Kết quả tìm kiếm ( 0 ) Bộ lọc No Data 30613_caungangvettt.ttt 1" at bounding box center [762, 22] width 1524 height 44
click at [364, 21] on icon "plus" at bounding box center [366, 21] width 10 height 1
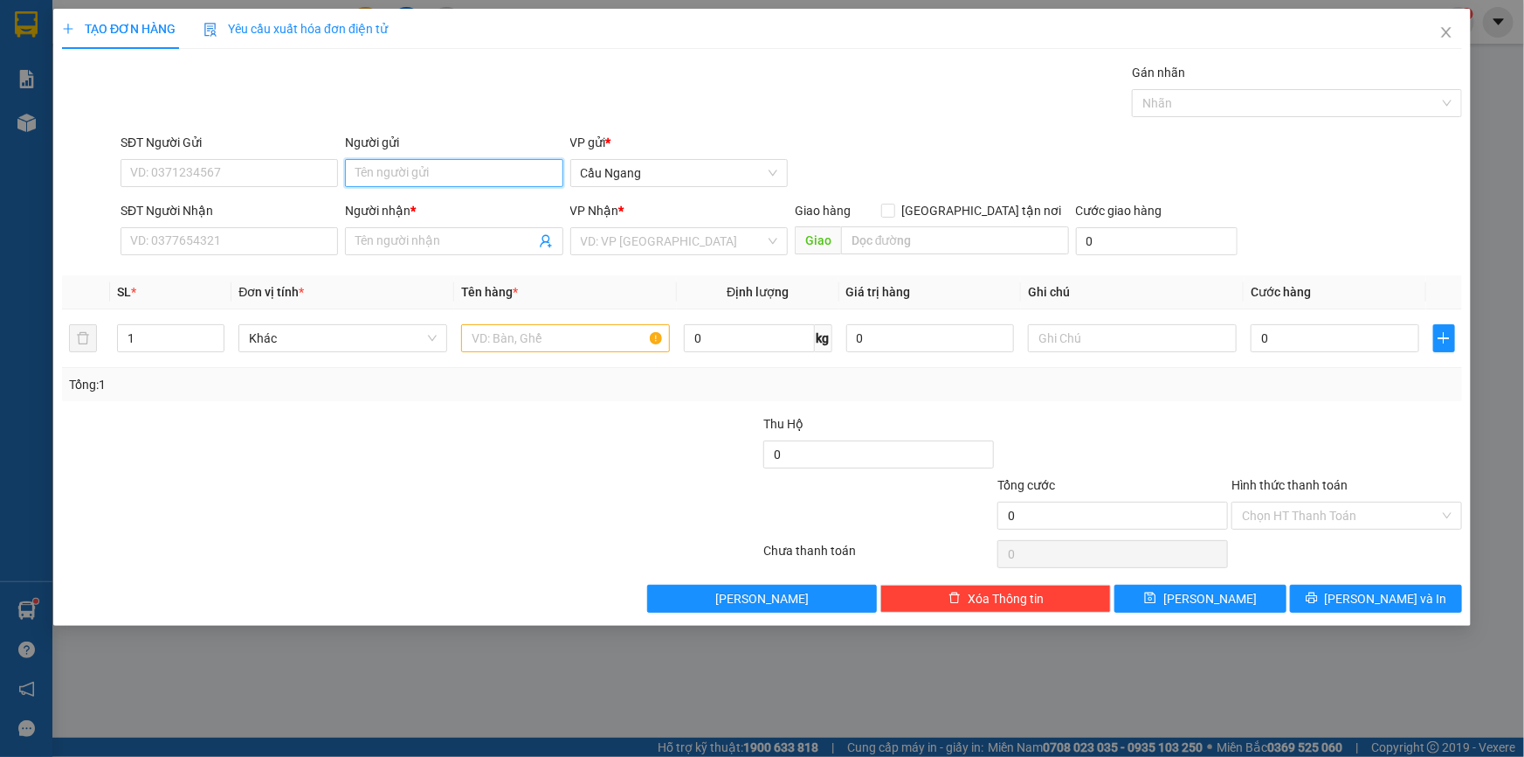
click at [446, 175] on input "Người gửi" at bounding box center [454, 173] width 218 height 28
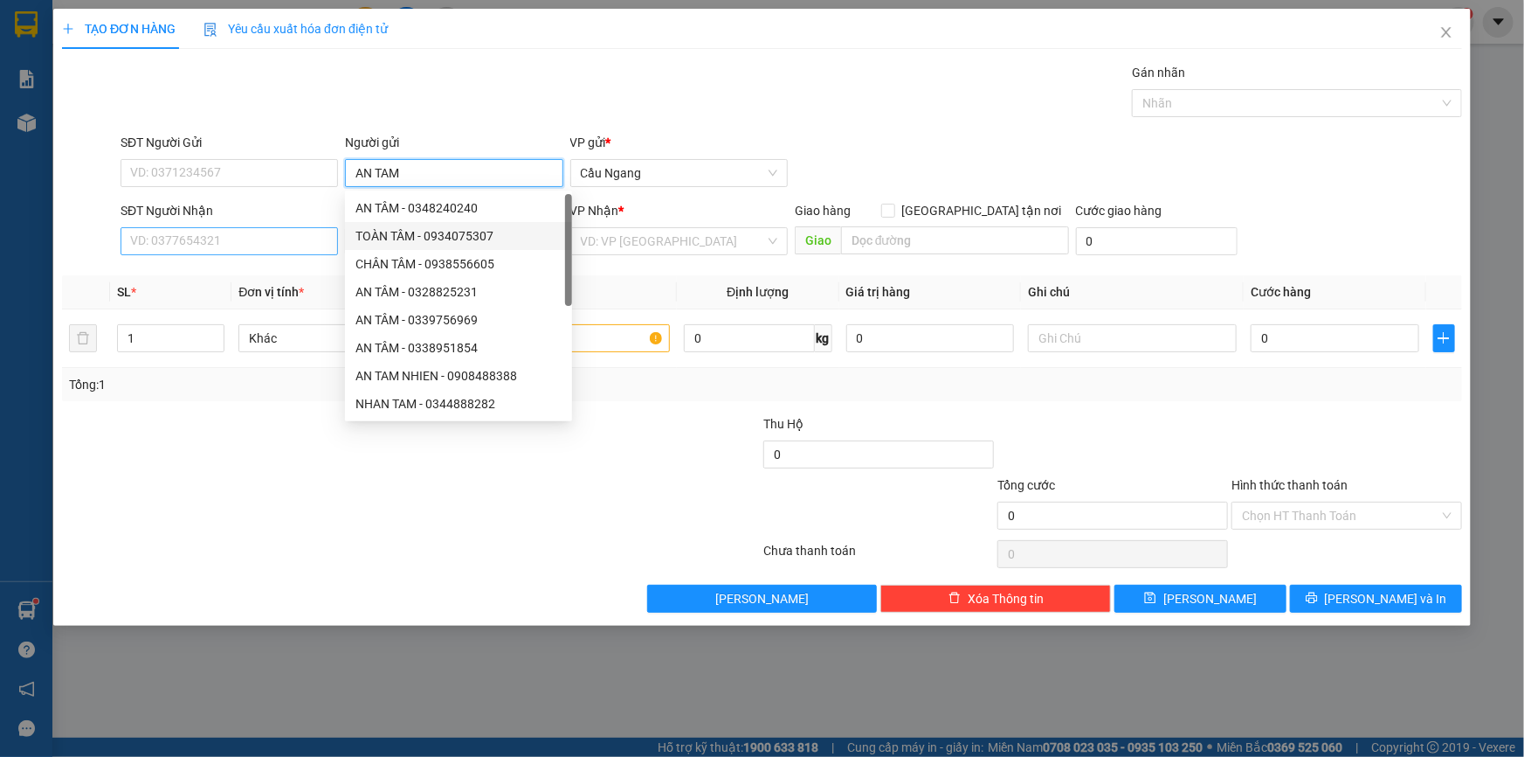
type input "AN TAM"
click at [289, 245] on input "SĐT Người Nhận" at bounding box center [230, 241] width 218 height 28
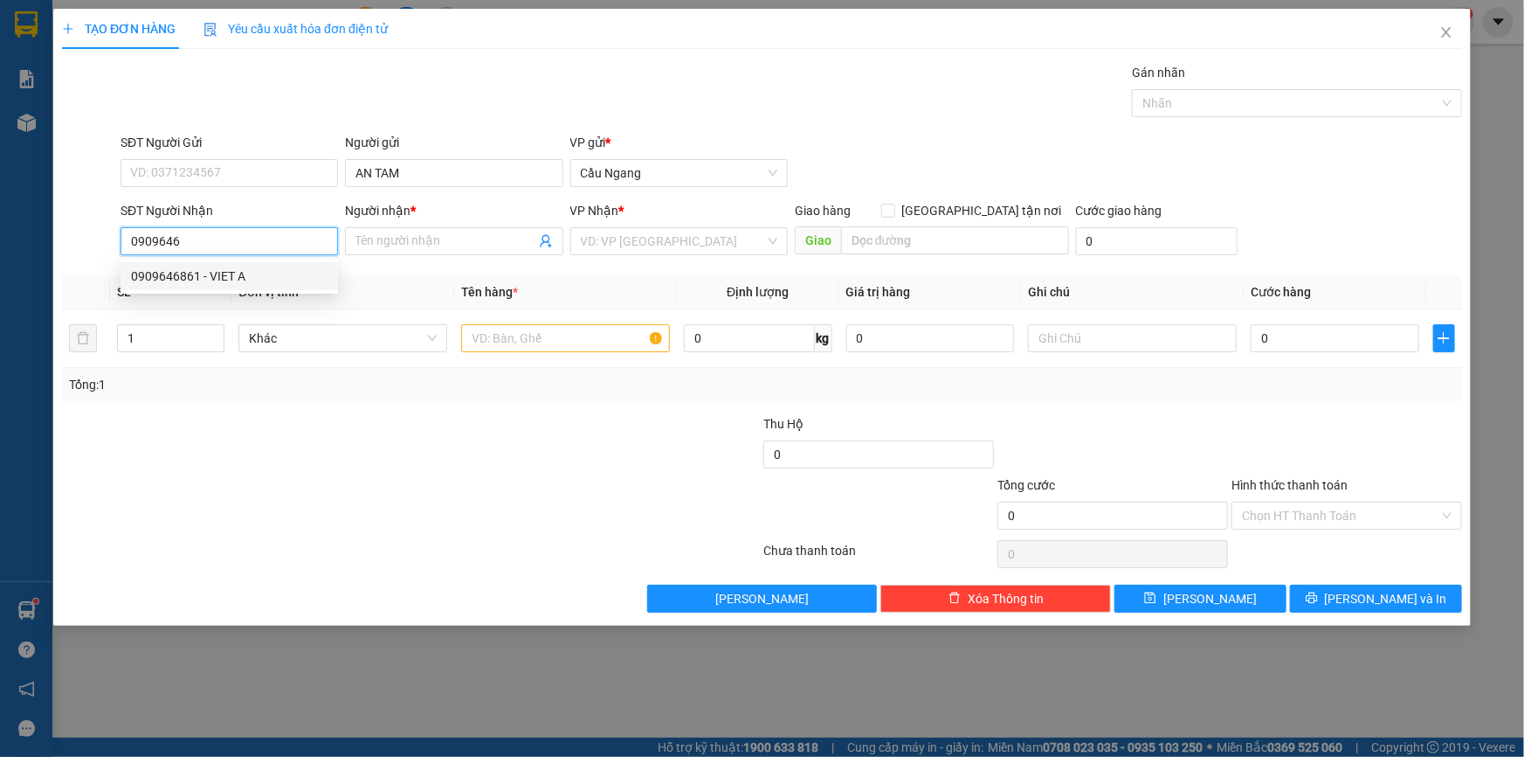
click at [236, 271] on div "0909646861 - VIET A" at bounding box center [229, 275] width 197 height 19
type input "0909646861"
type input "VIET A"
type input "0909646861"
click at [510, 337] on input "text" at bounding box center [565, 338] width 209 height 28
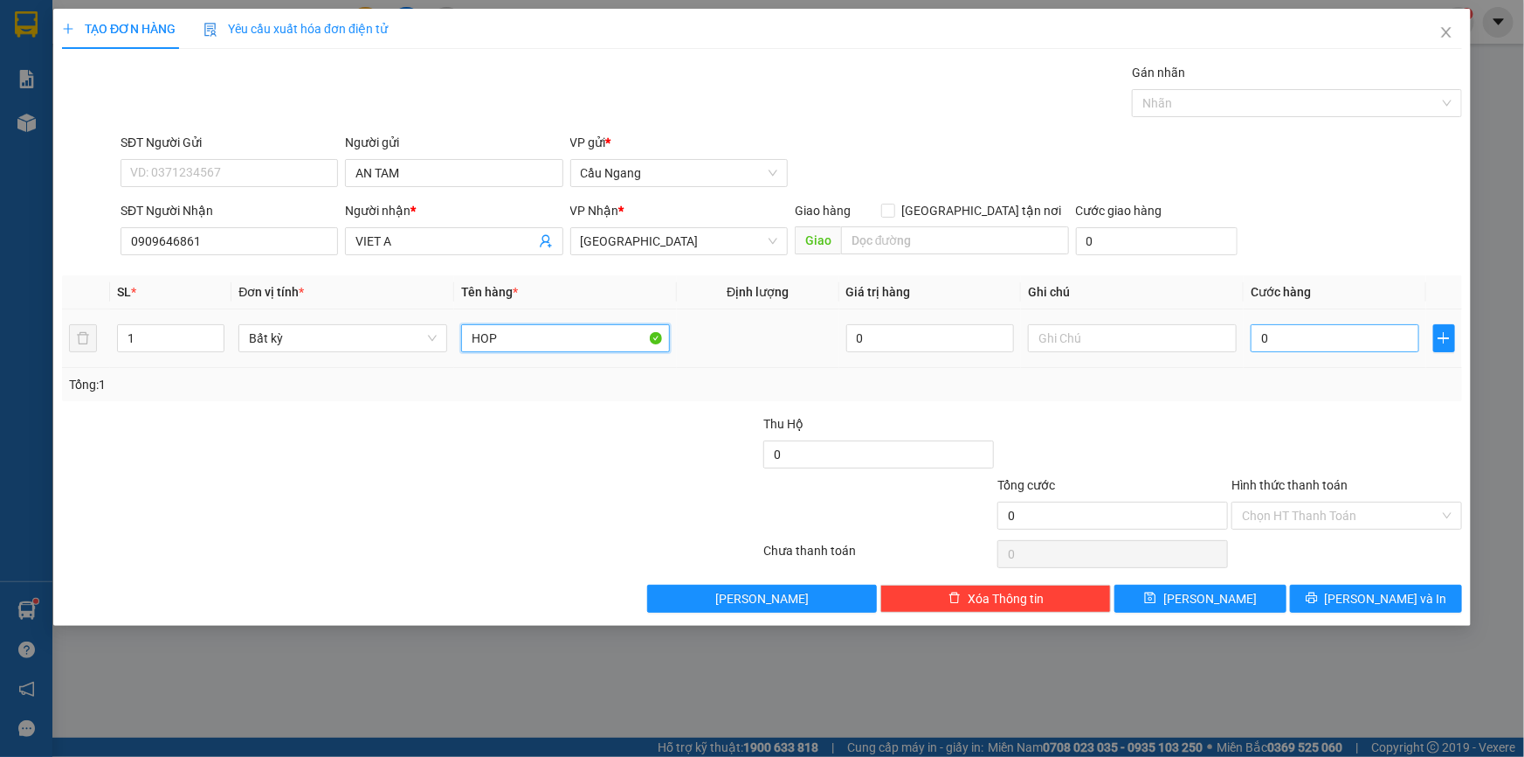
type input "HOP"
click at [1314, 332] on input "0" at bounding box center [1335, 338] width 169 height 28
type input "2"
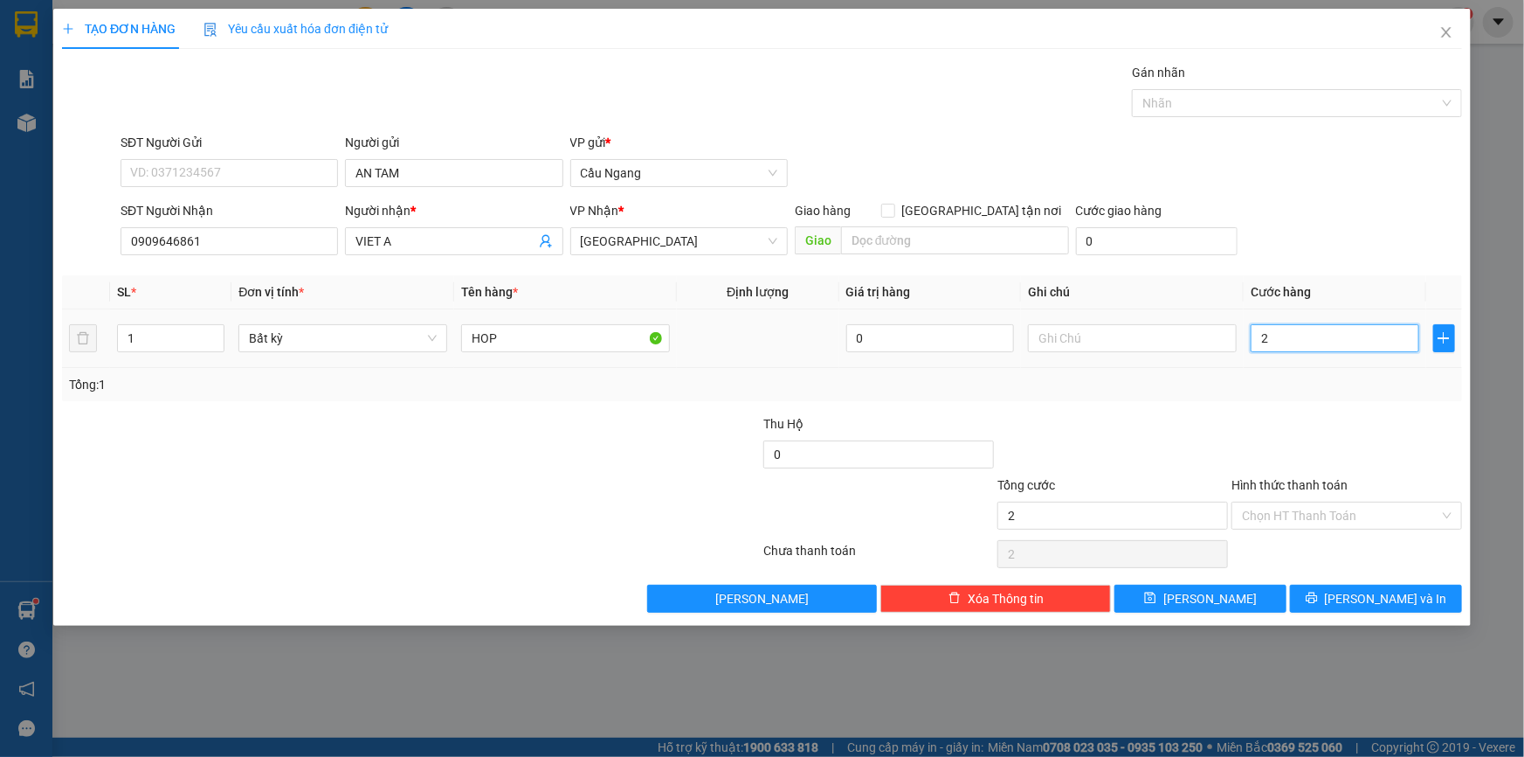
type input "20"
type input "200"
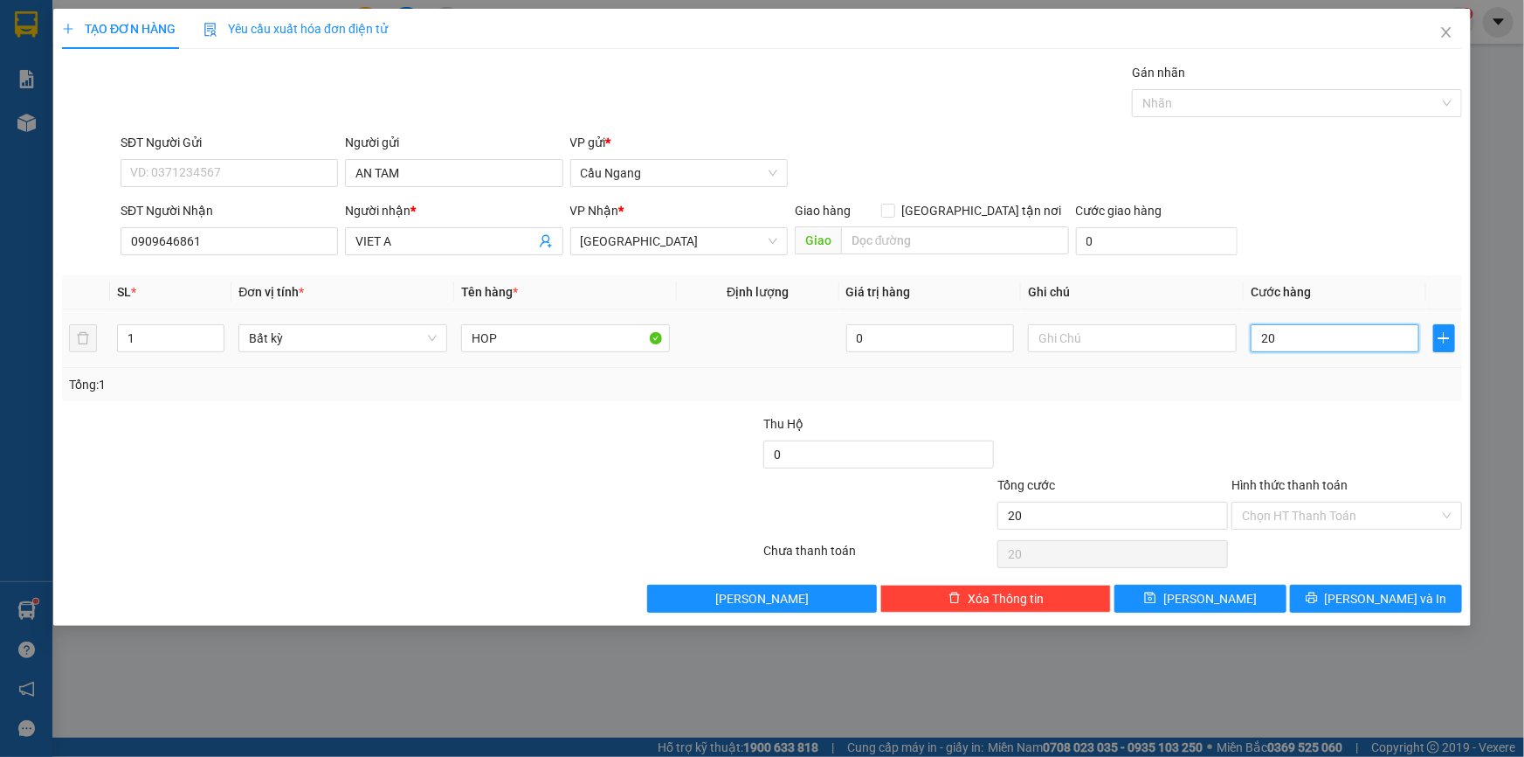
type input "200"
type input "2.000"
type input "20.000"
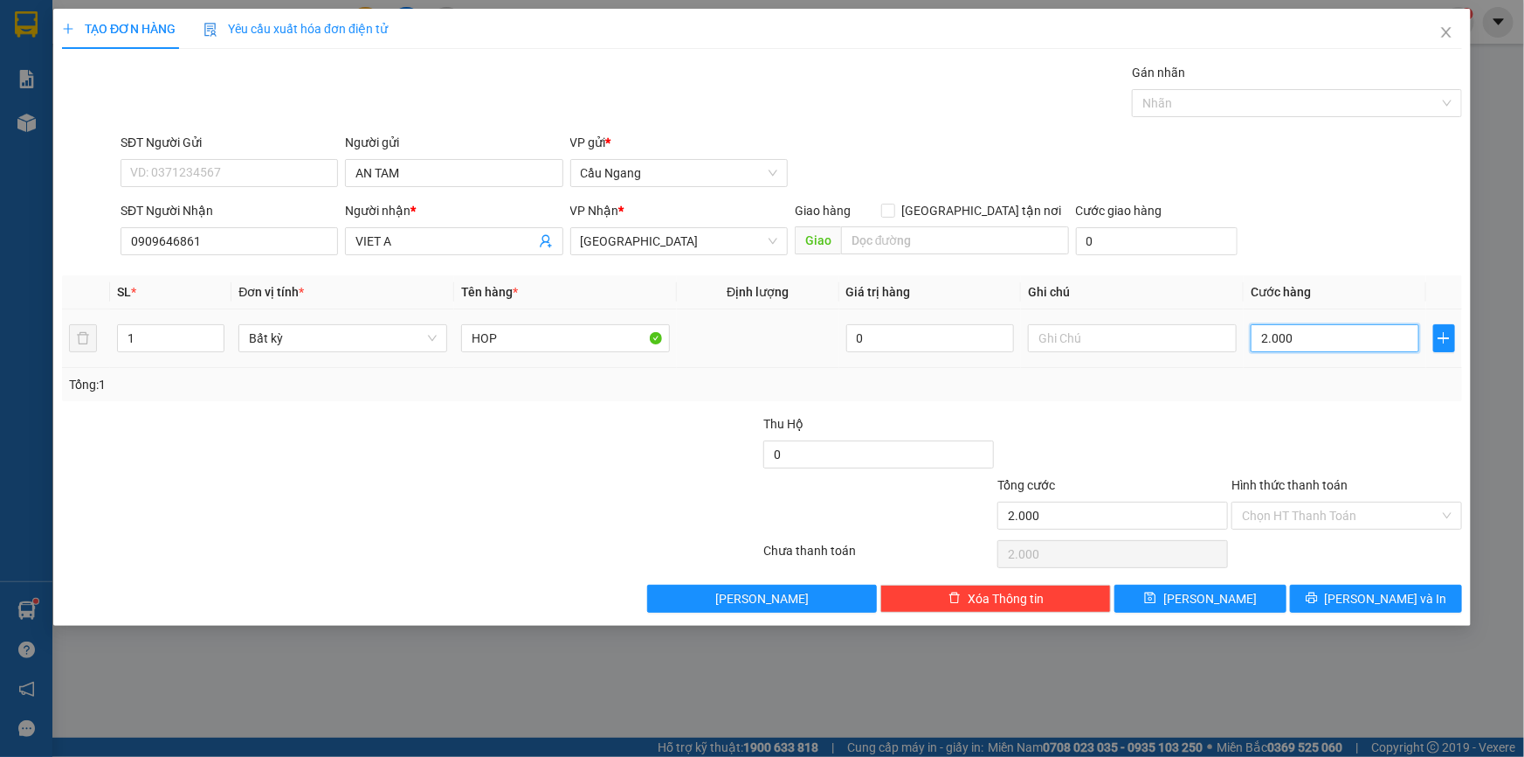
type input "20.000"
click at [1317, 595] on icon "printer" at bounding box center [1311, 597] width 11 height 11
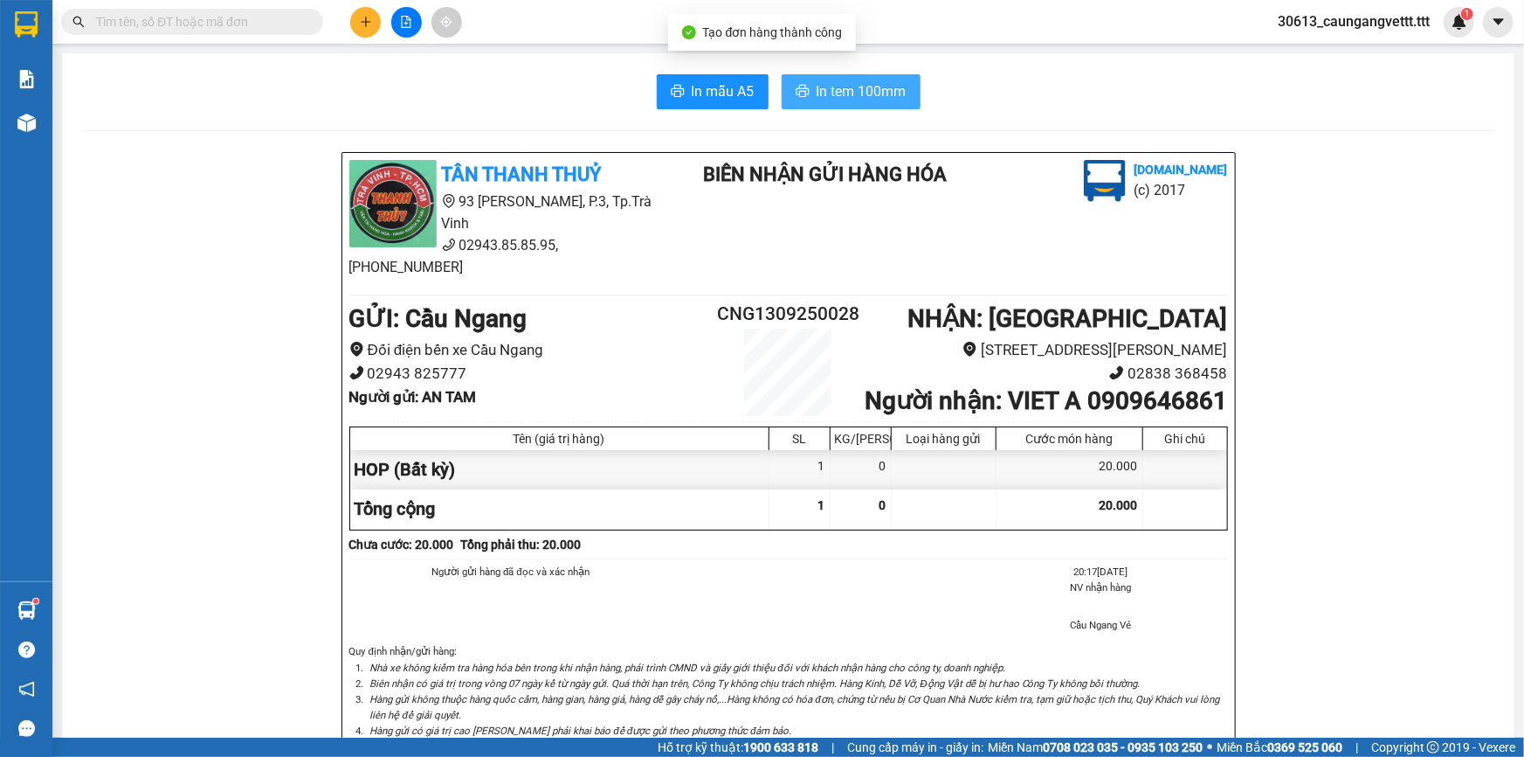
click at [820, 93] on span "In tem 100mm" at bounding box center [862, 91] width 90 height 22
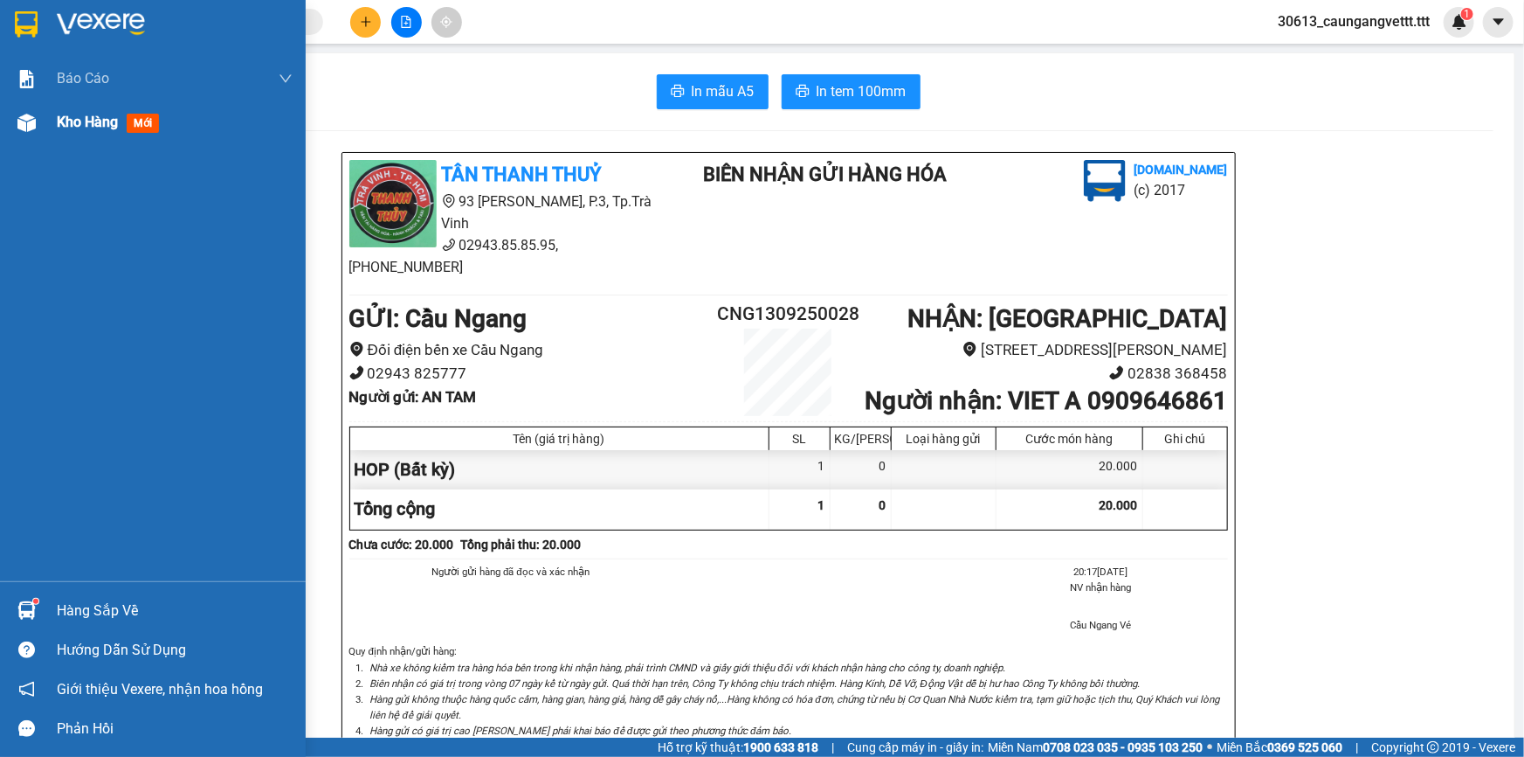
click at [85, 122] on span "Kho hàng" at bounding box center [87, 122] width 61 height 17
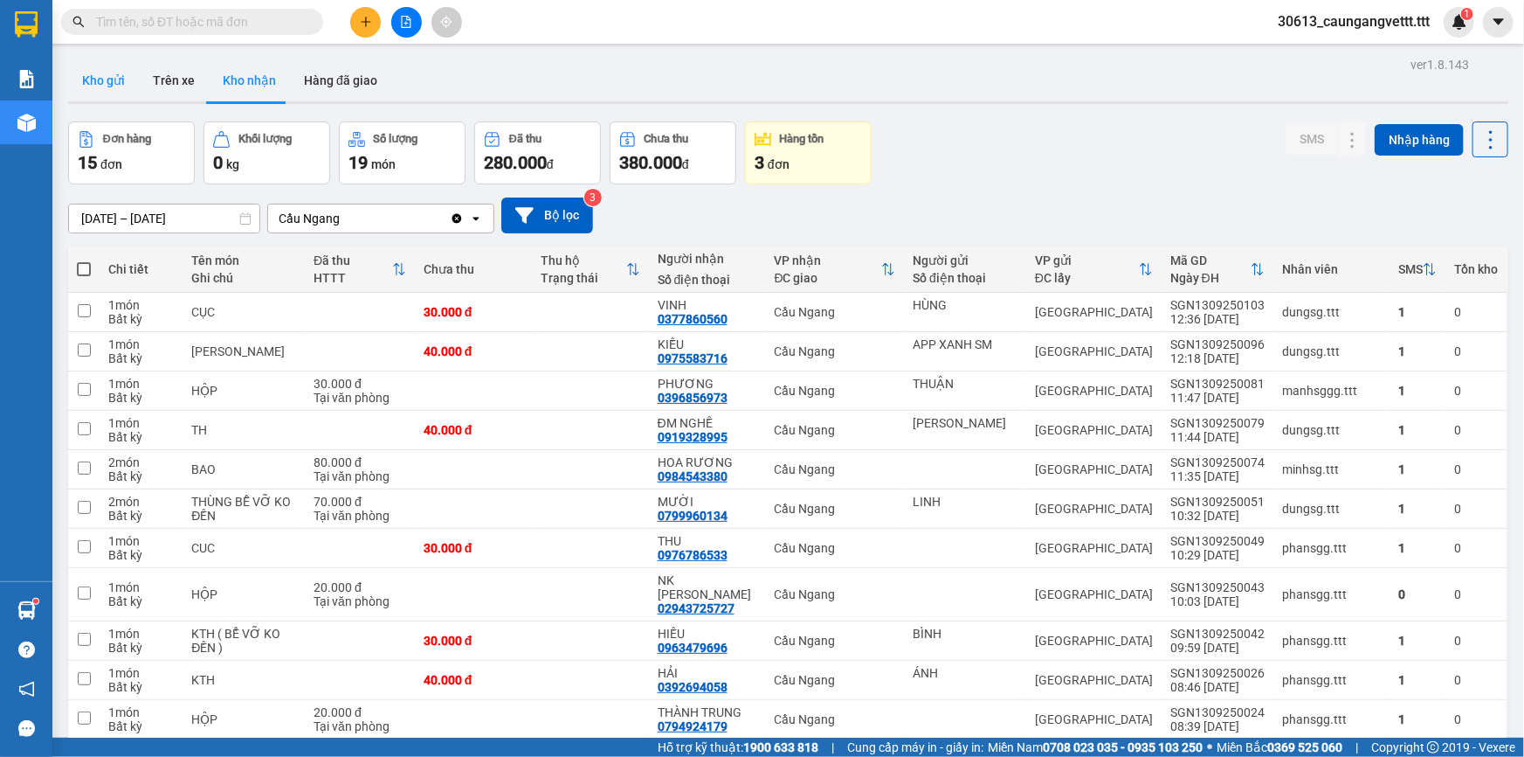
click at [111, 77] on button "Kho gửi" at bounding box center [103, 80] width 71 height 42
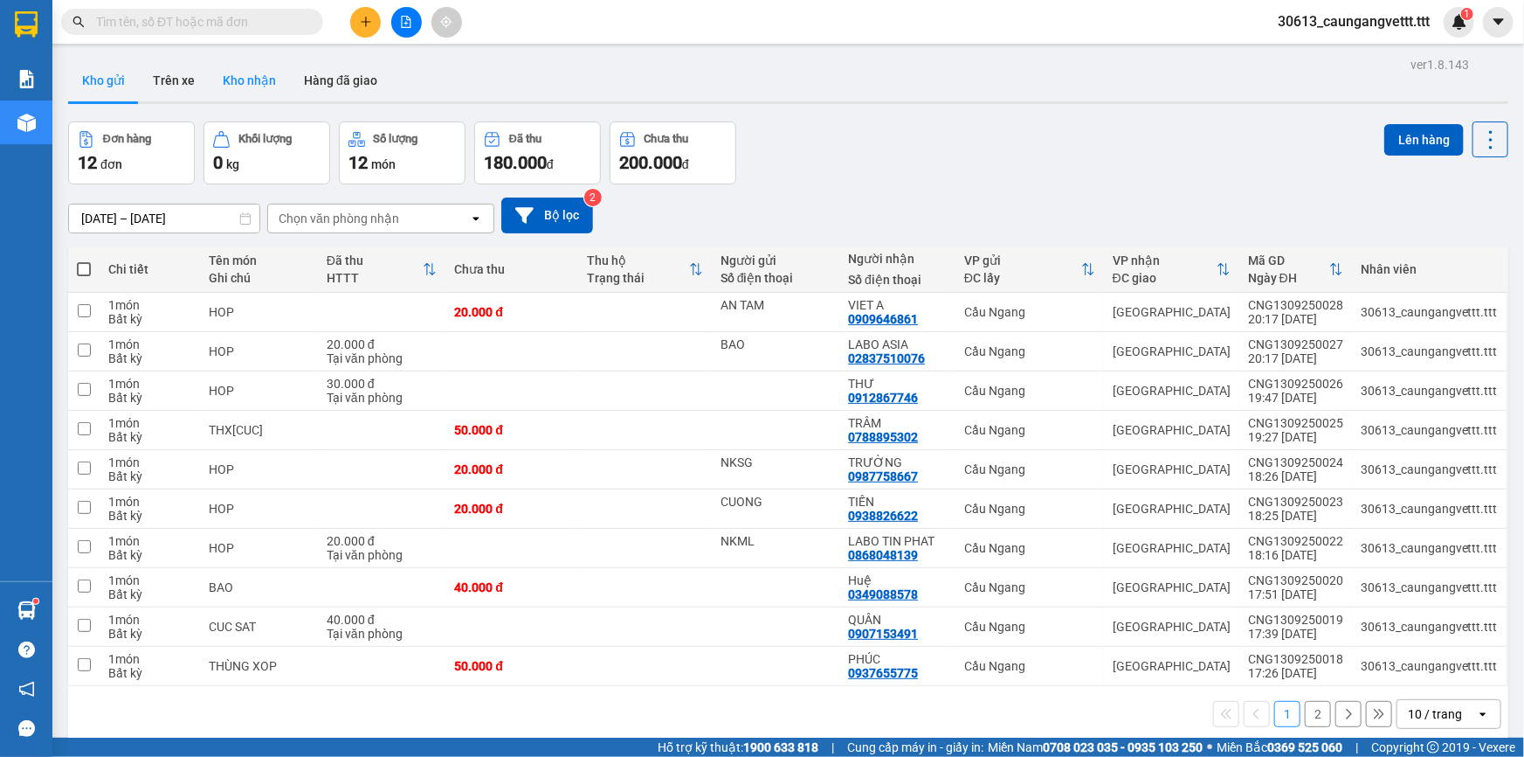
click at [236, 84] on button "Kho nhận" at bounding box center [249, 80] width 81 height 42
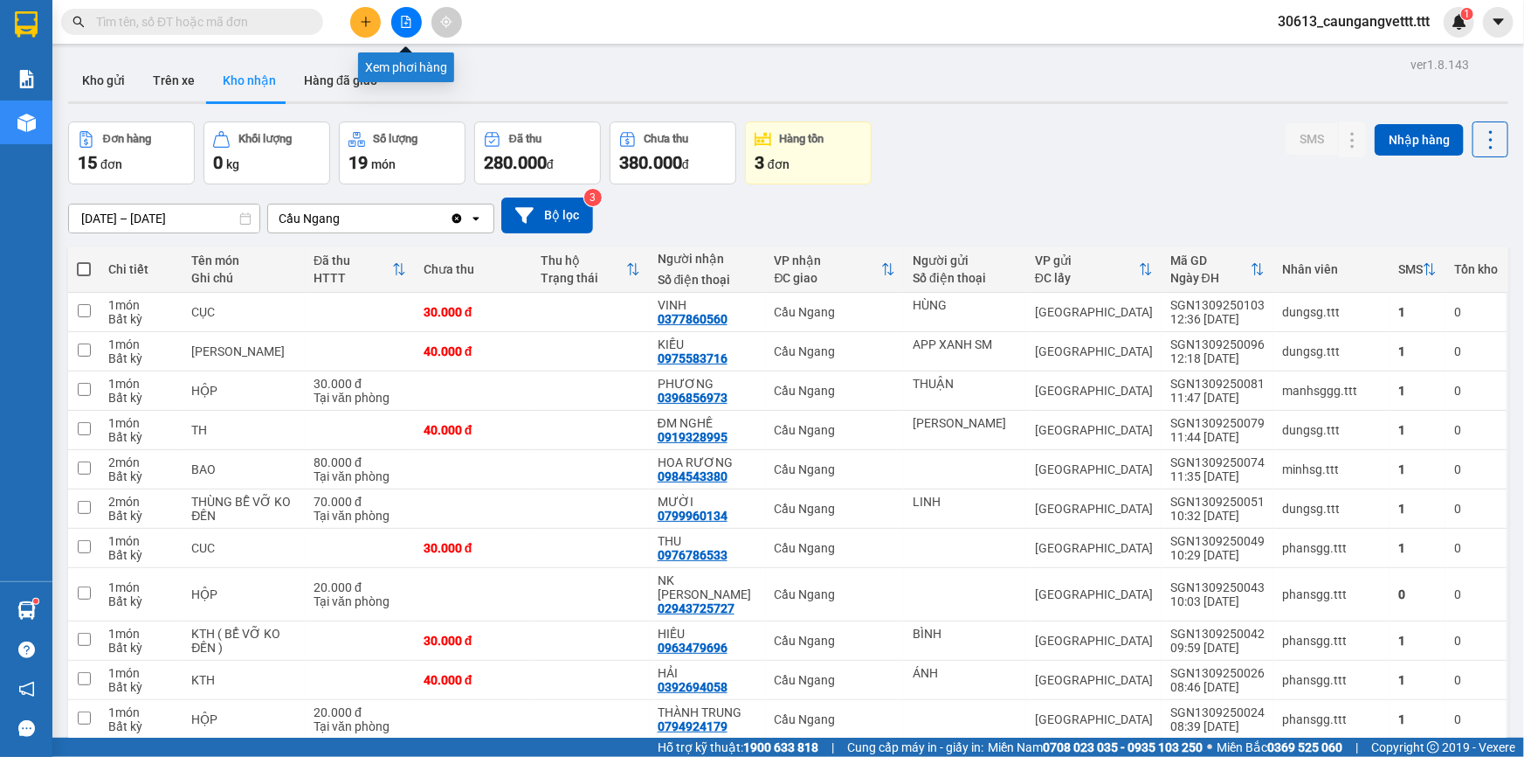
click at [400, 25] on icon "file-add" at bounding box center [406, 22] width 12 height 12
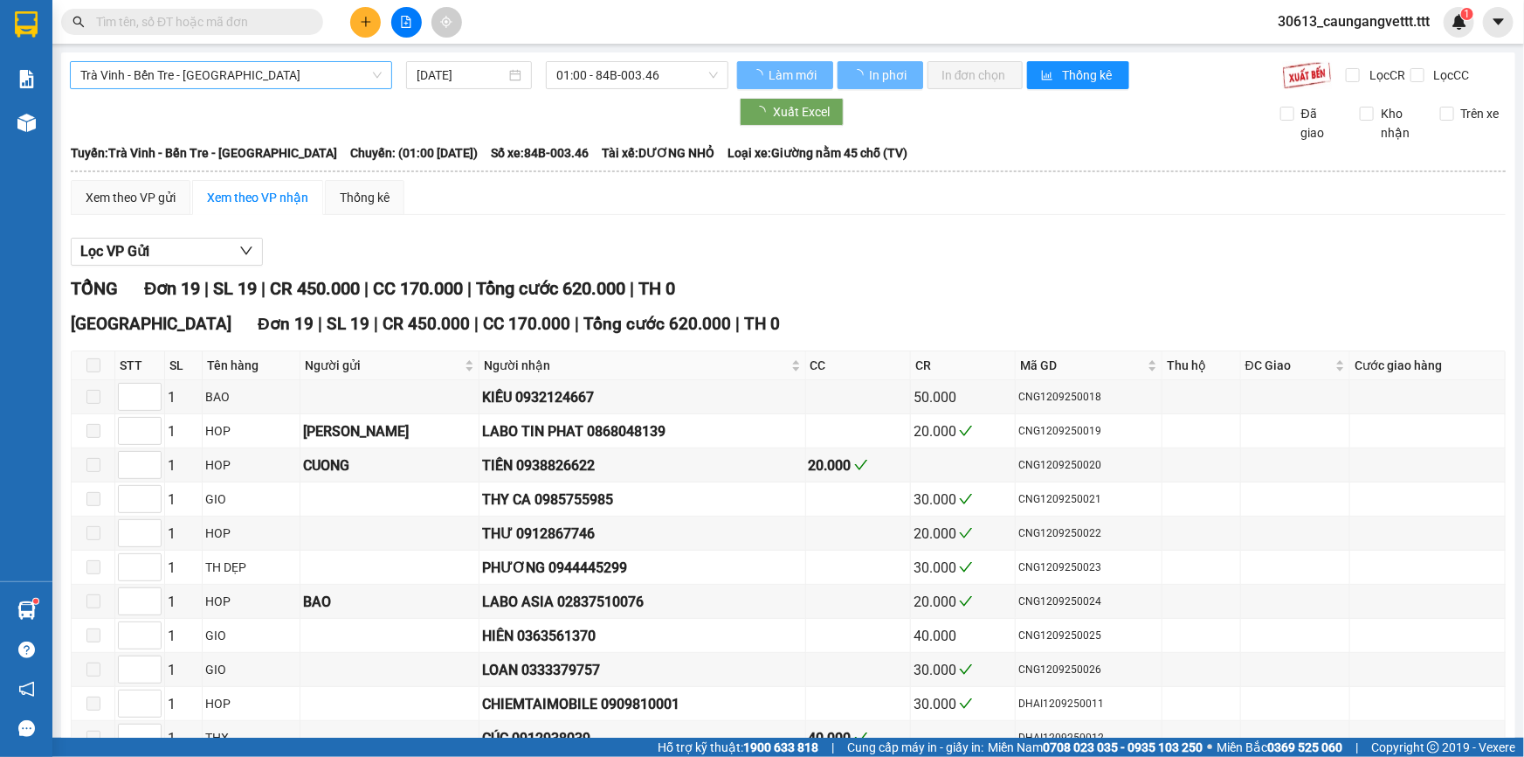
click at [235, 74] on span "Trà Vinh - Bến Tre - [GEOGRAPHIC_DATA]" at bounding box center [230, 75] width 301 height 26
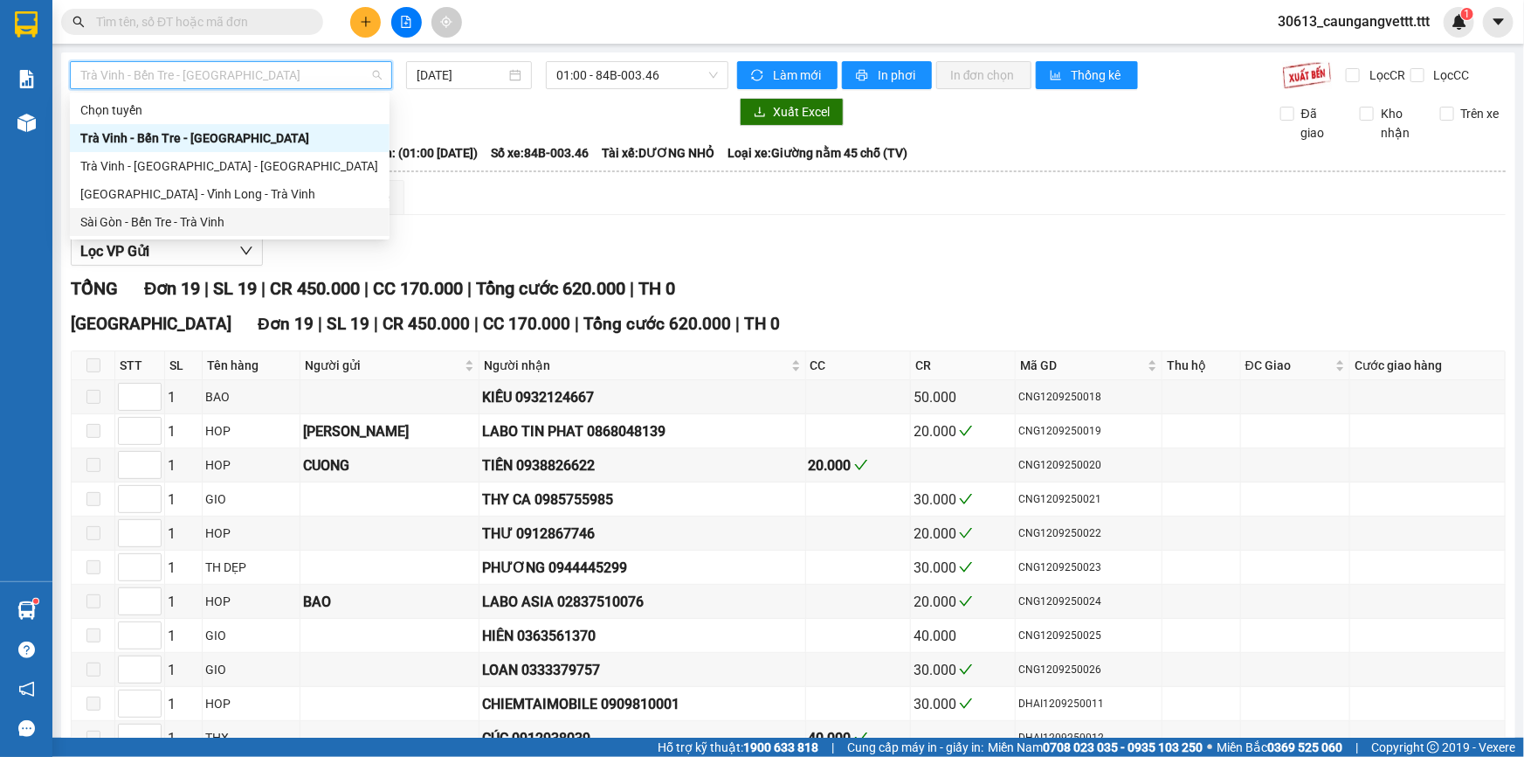
click at [210, 218] on div "Sài Gòn - Bến Tre - Trà Vinh" at bounding box center [229, 221] width 299 height 19
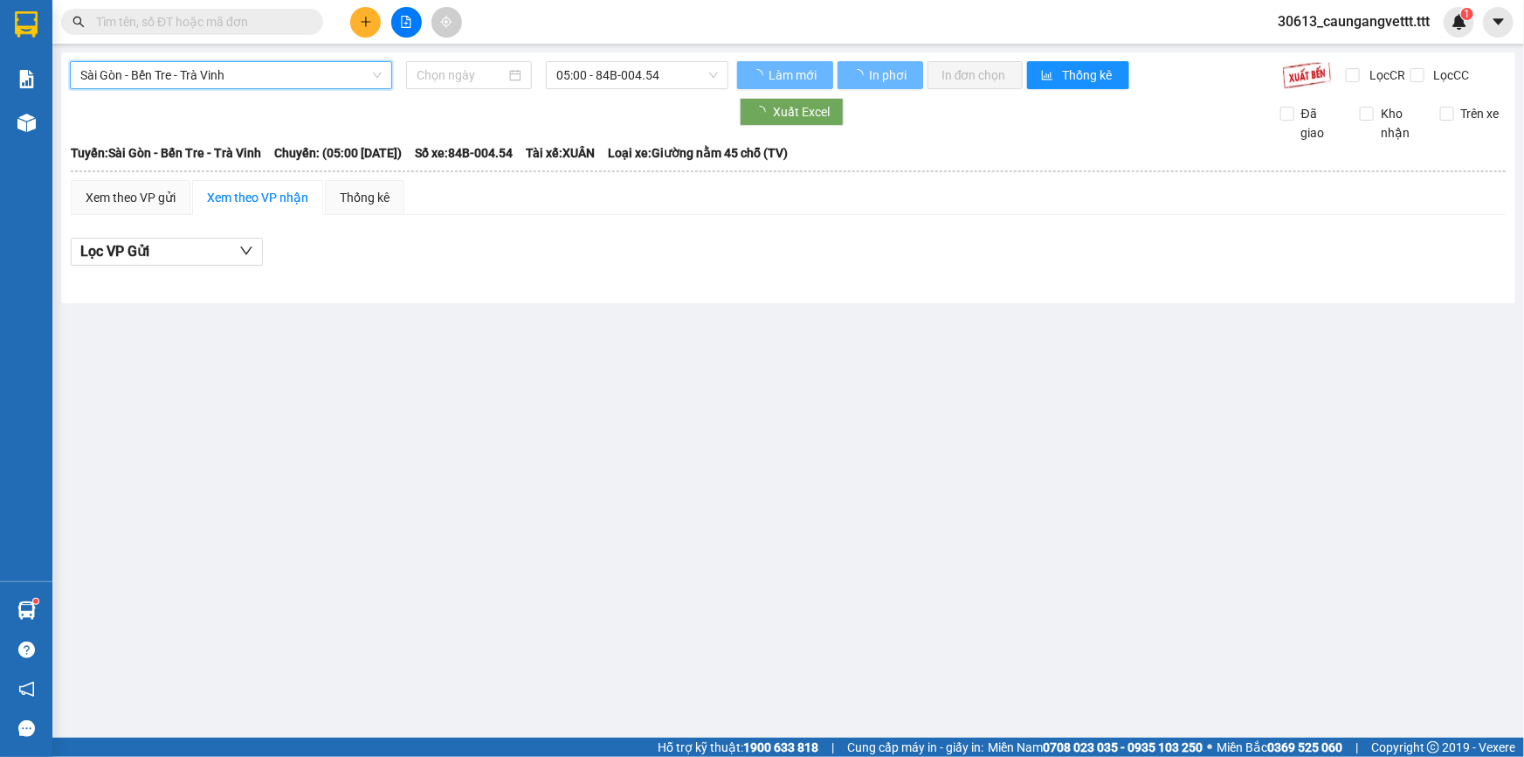
type input "[DATE]"
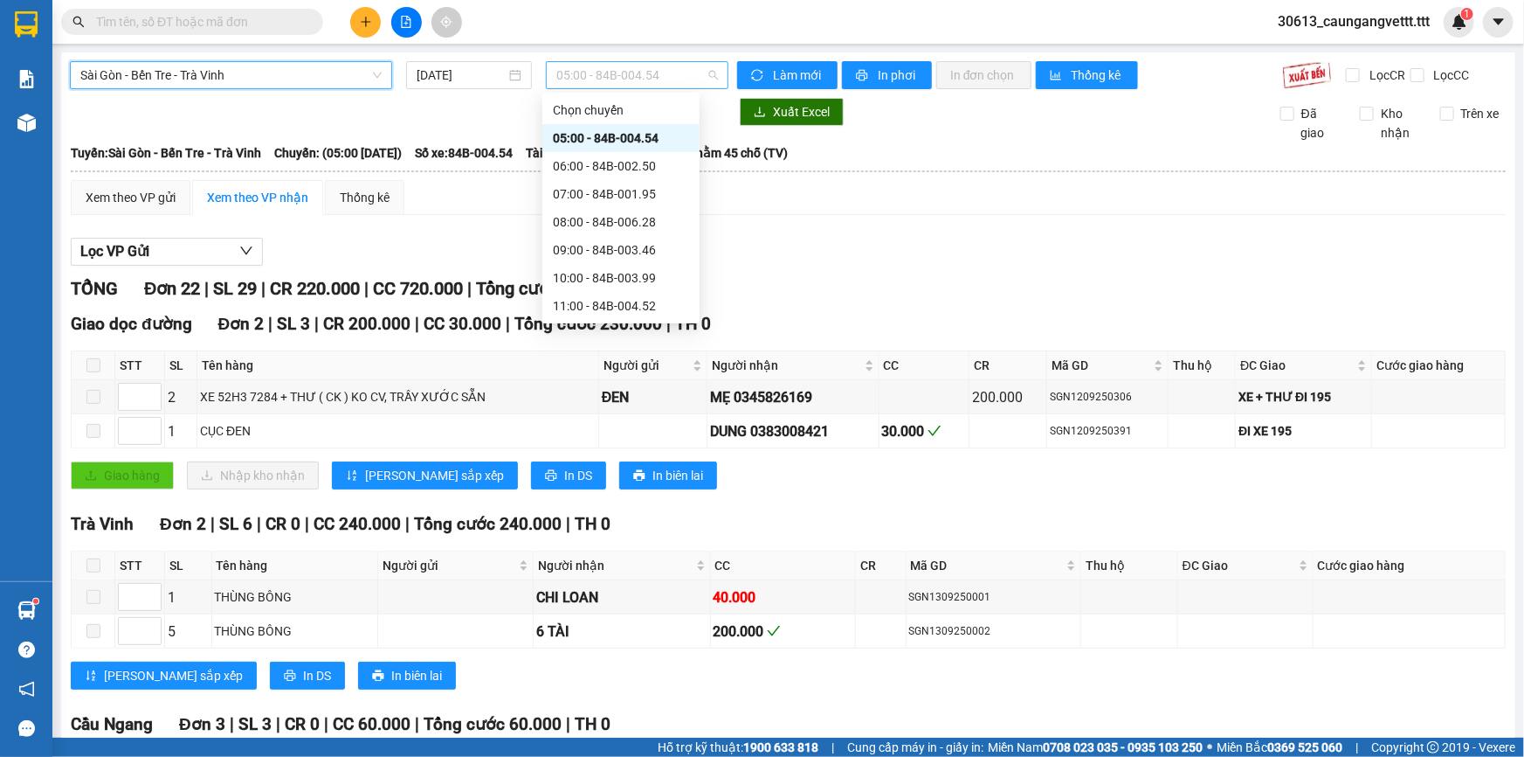
click at [598, 76] on span "05:00 - 84B-004.54" at bounding box center [637, 75] width 162 height 26
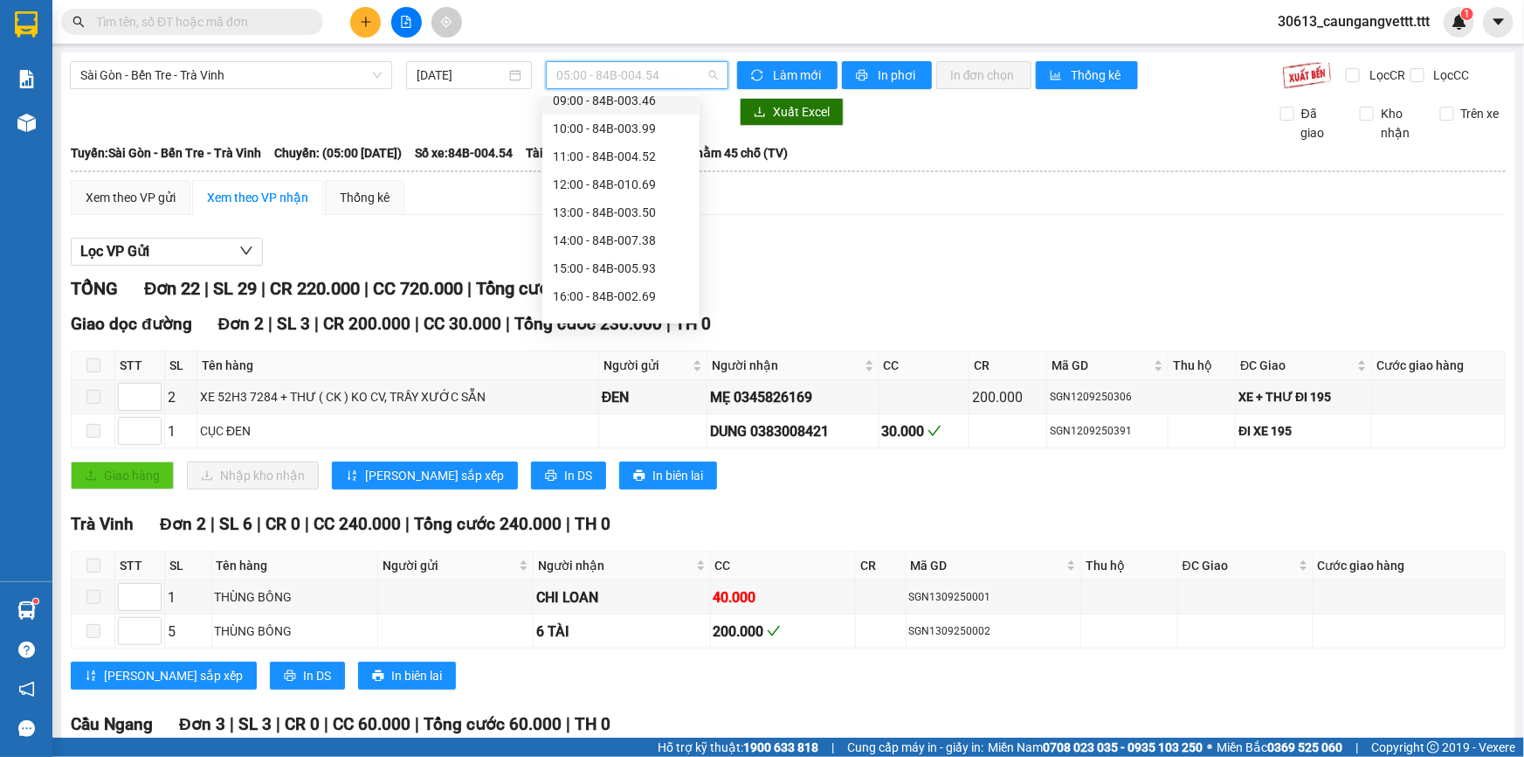
scroll to position [158, 0]
click at [581, 197] on div "13:00 - 84B-003.50" at bounding box center [621, 203] width 136 height 19
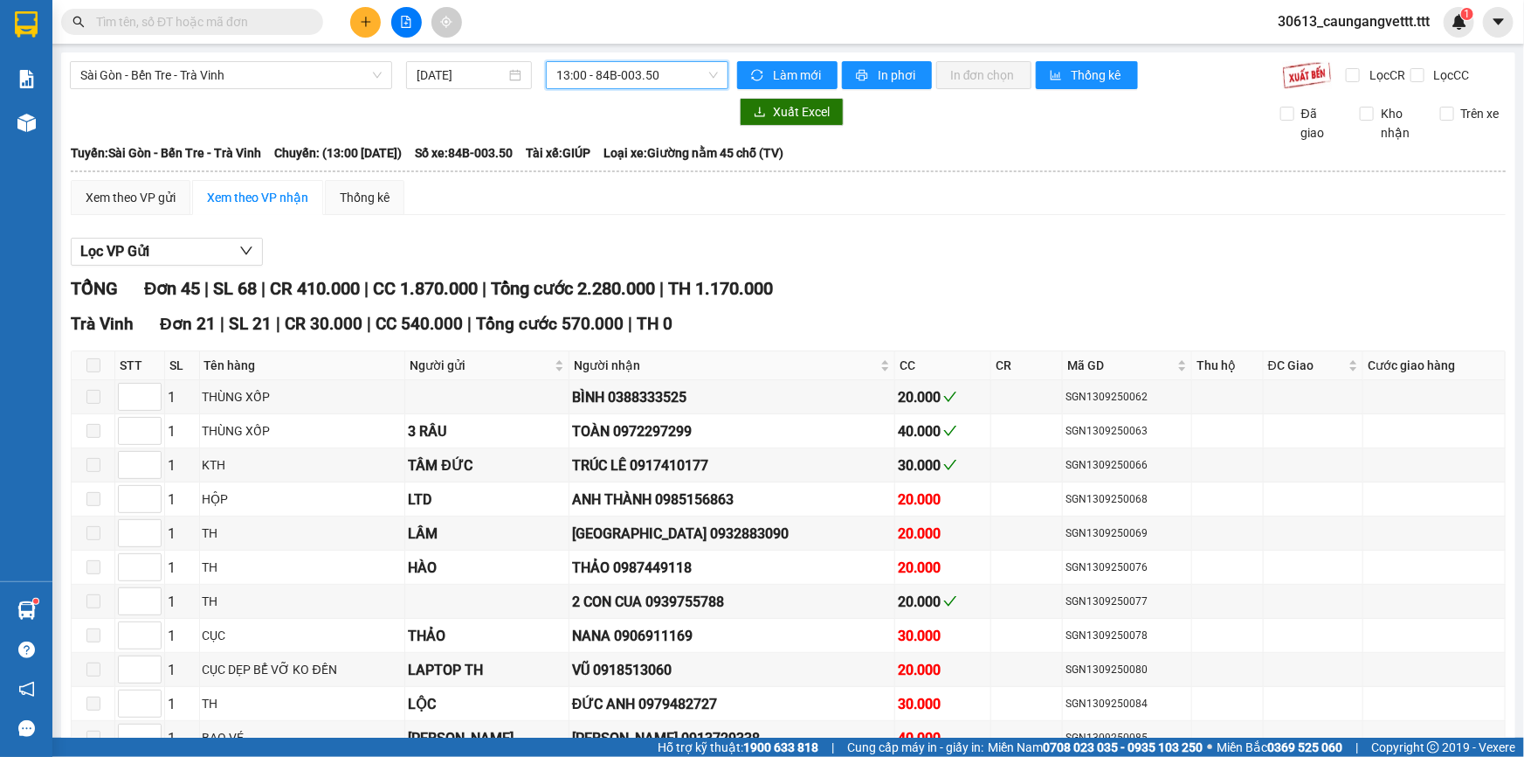
click at [664, 80] on span "13:00 - 84B-003.50" at bounding box center [637, 75] width 162 height 26
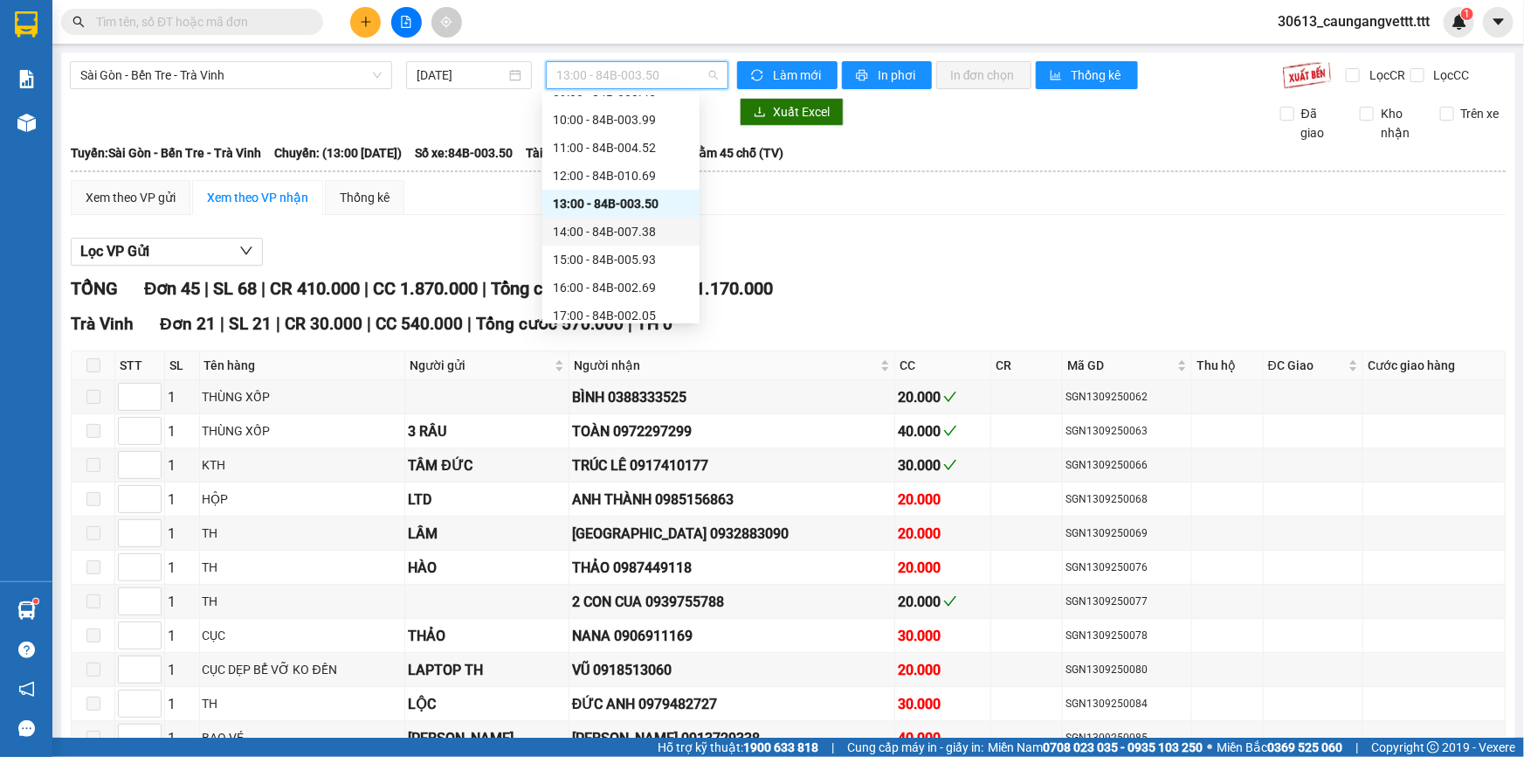
click at [612, 232] on div "14:00 - 84B-007.38" at bounding box center [621, 231] width 136 height 19
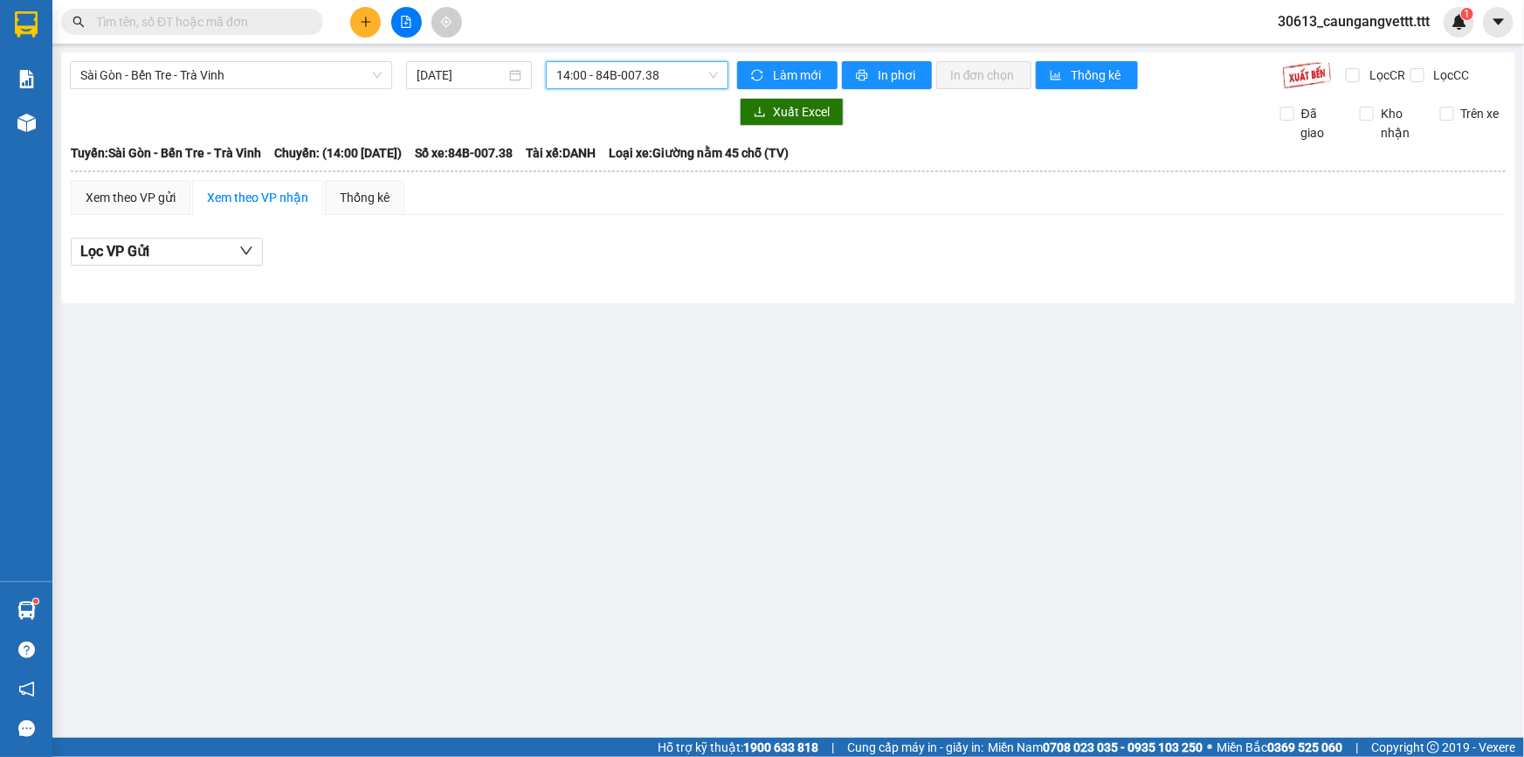
click at [629, 81] on span "14:00 - 84B-007.38" at bounding box center [637, 75] width 162 height 26
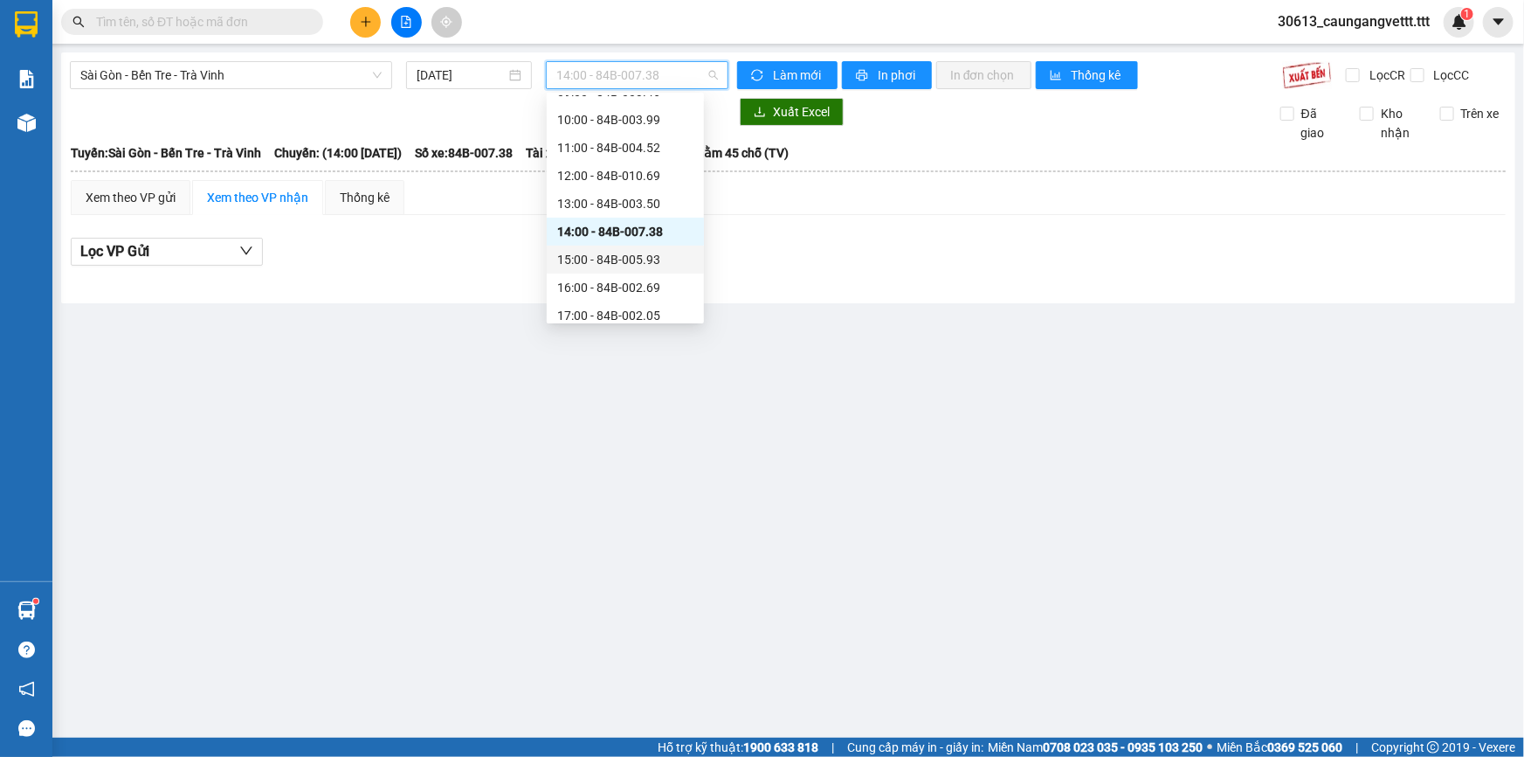
click at [597, 258] on div "15:00 - 84B-005.93" at bounding box center [625, 259] width 136 height 19
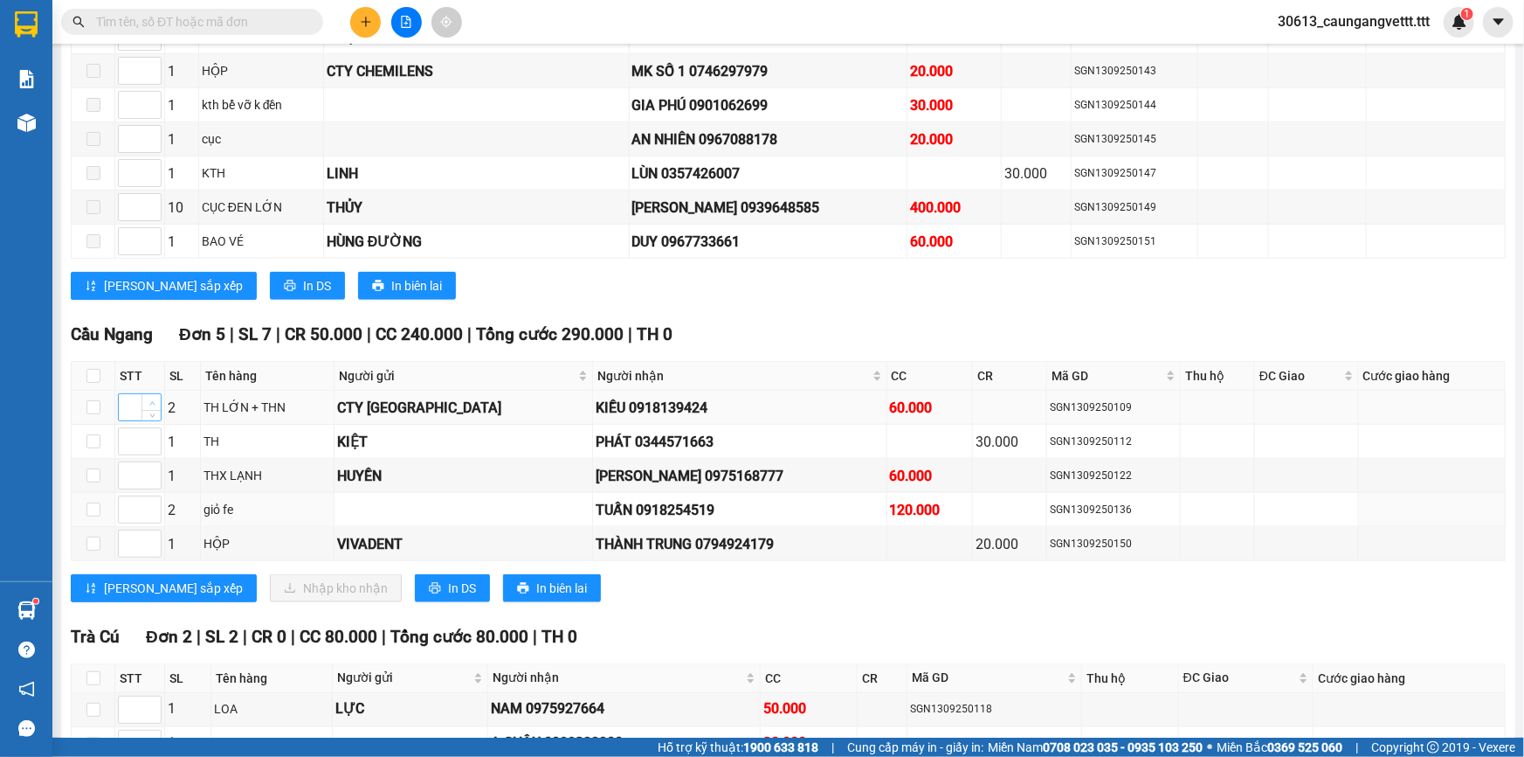
scroll to position [1006, 0]
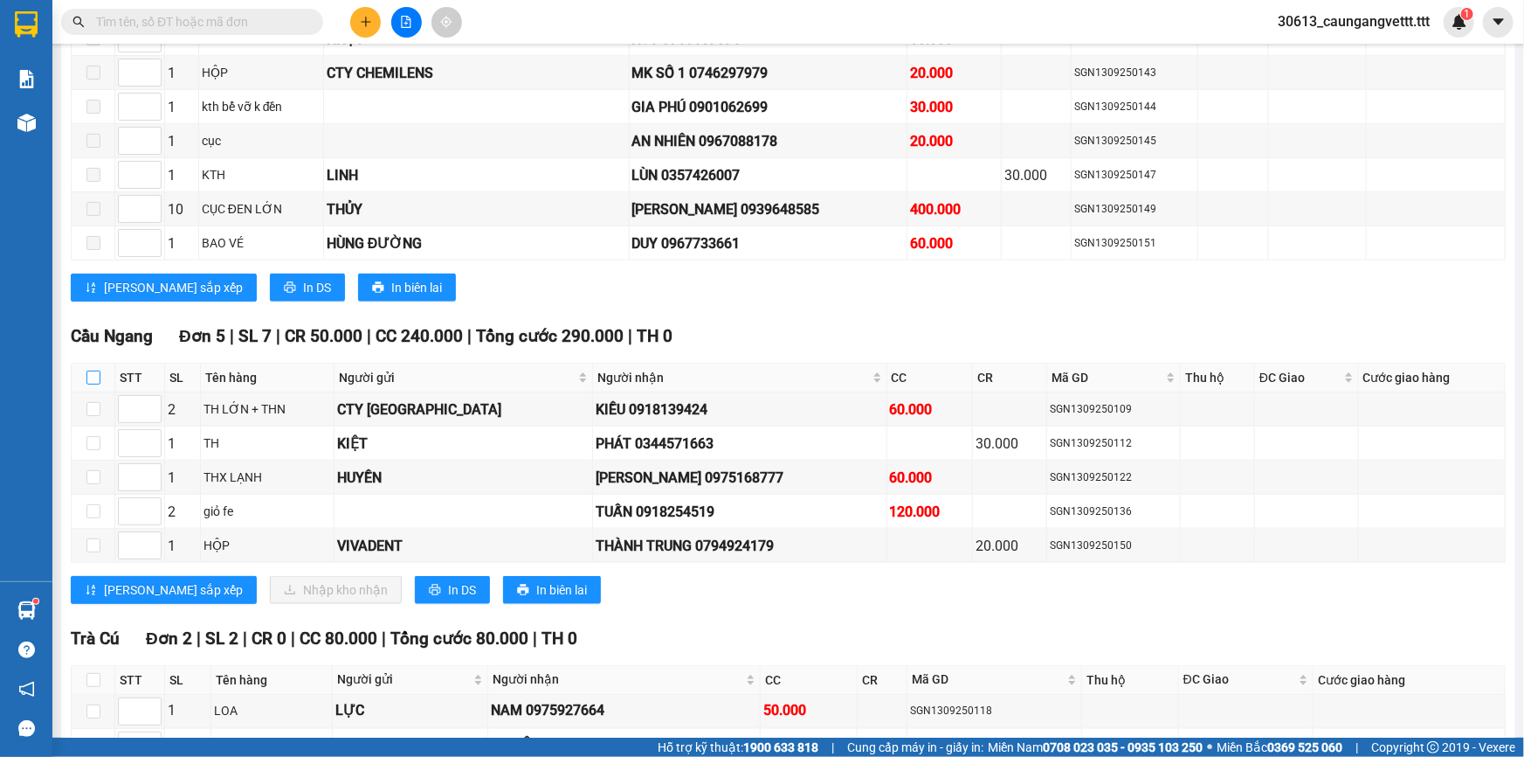
click at [92, 370] on input "checkbox" at bounding box center [93, 377] width 14 height 14
checkbox input "true"
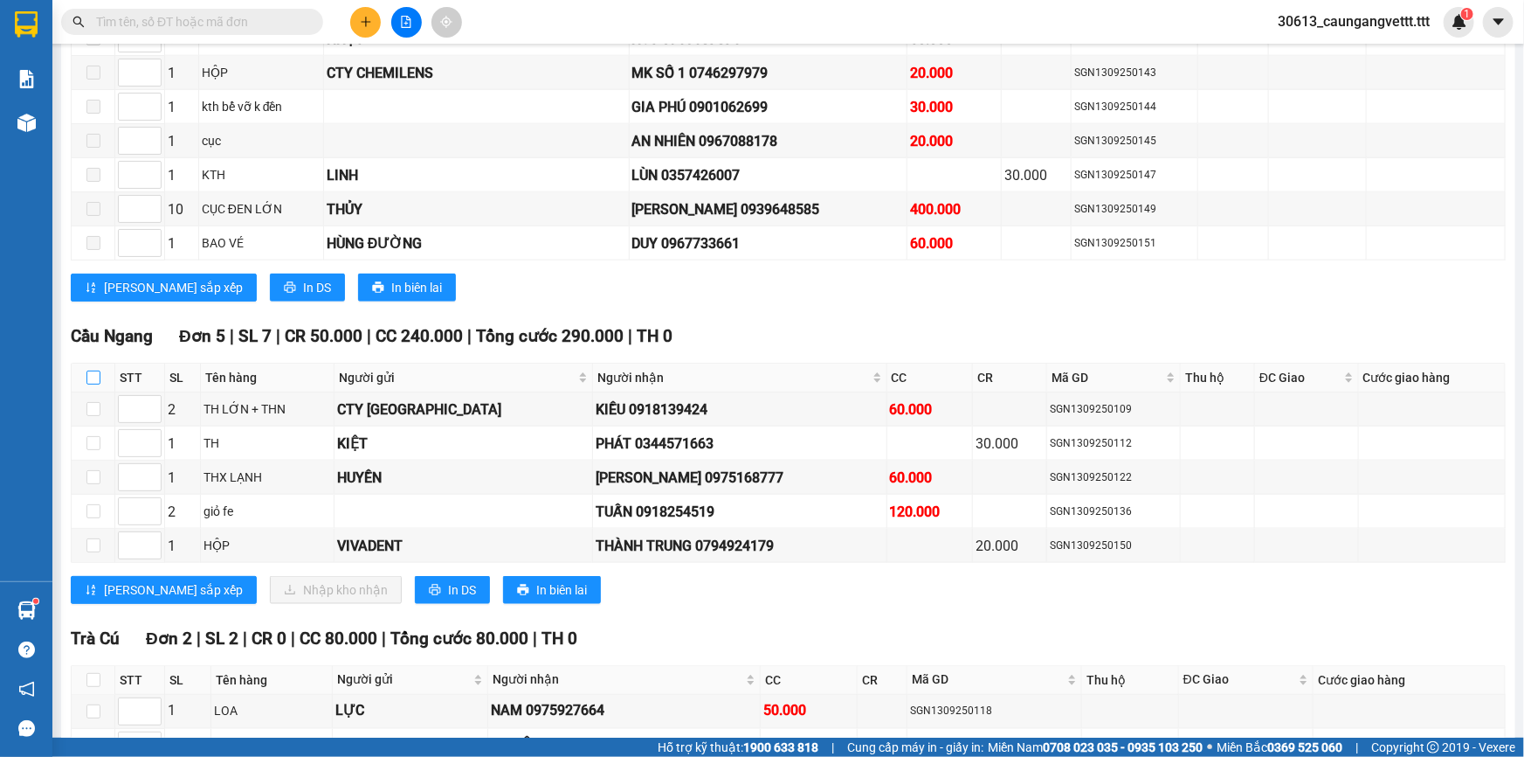
checkbox input "true"
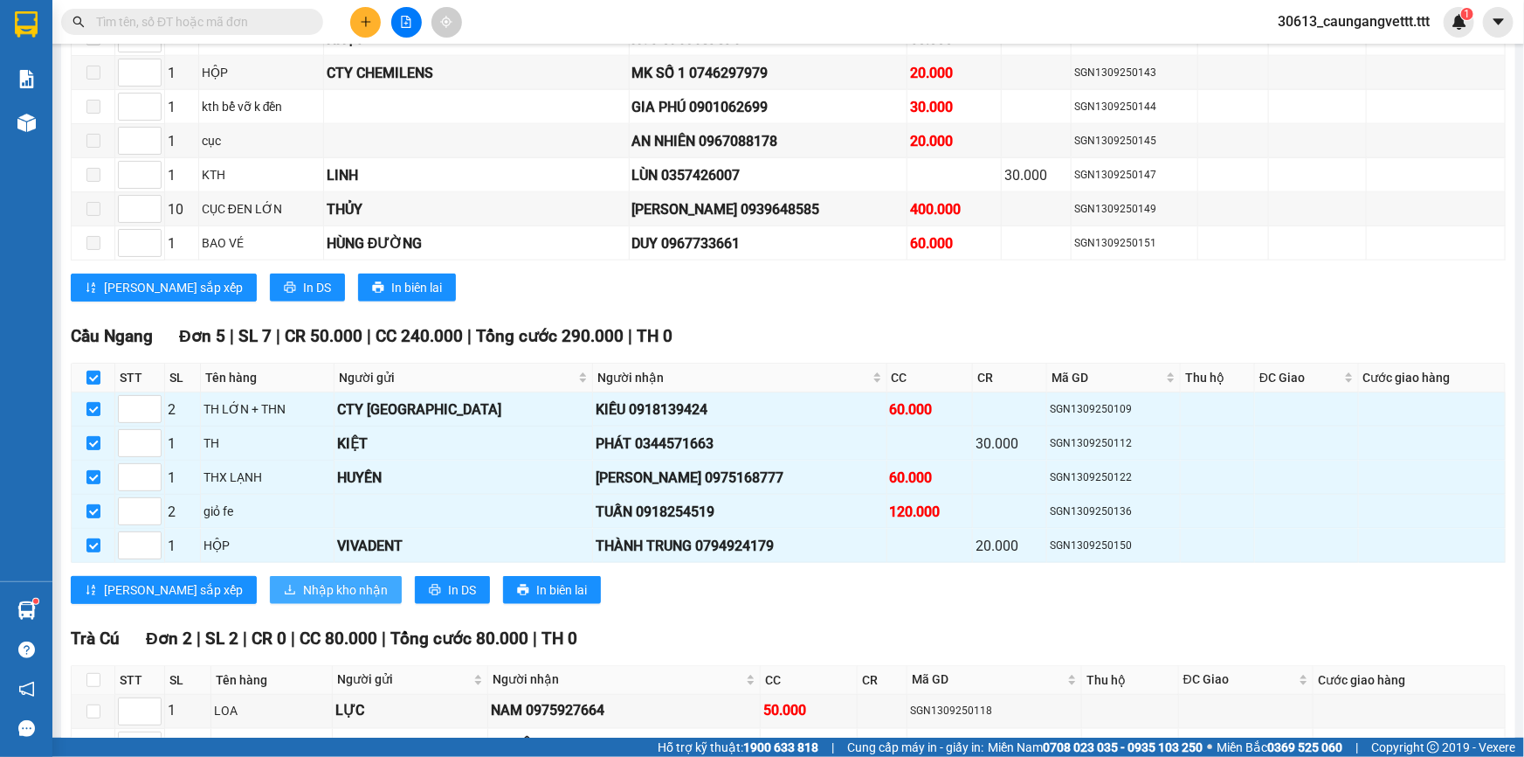
click at [303, 583] on span "Nhập kho nhận" at bounding box center [345, 589] width 85 height 19
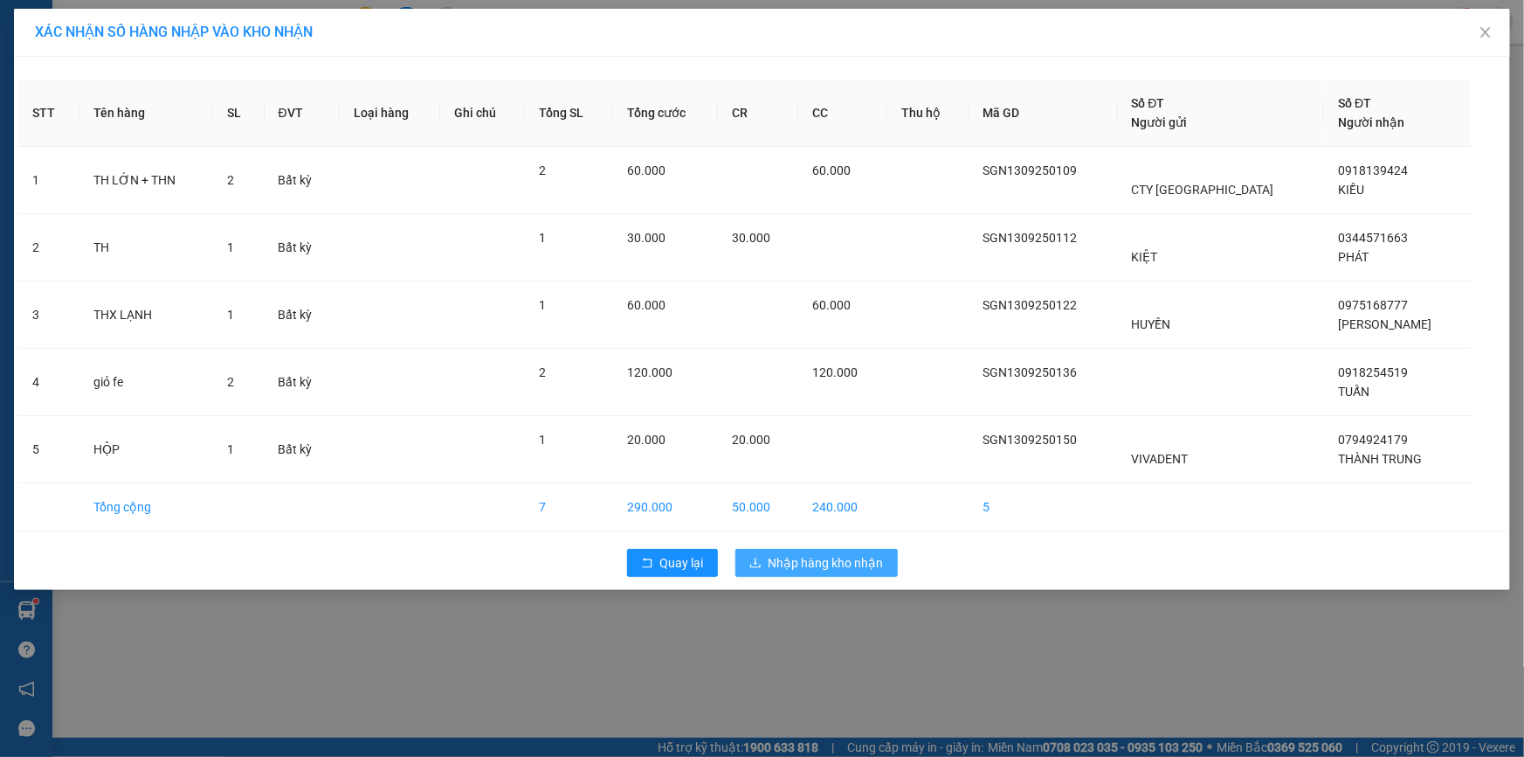
click at [843, 560] on span "Nhập hàng kho nhận" at bounding box center [826, 562] width 115 height 19
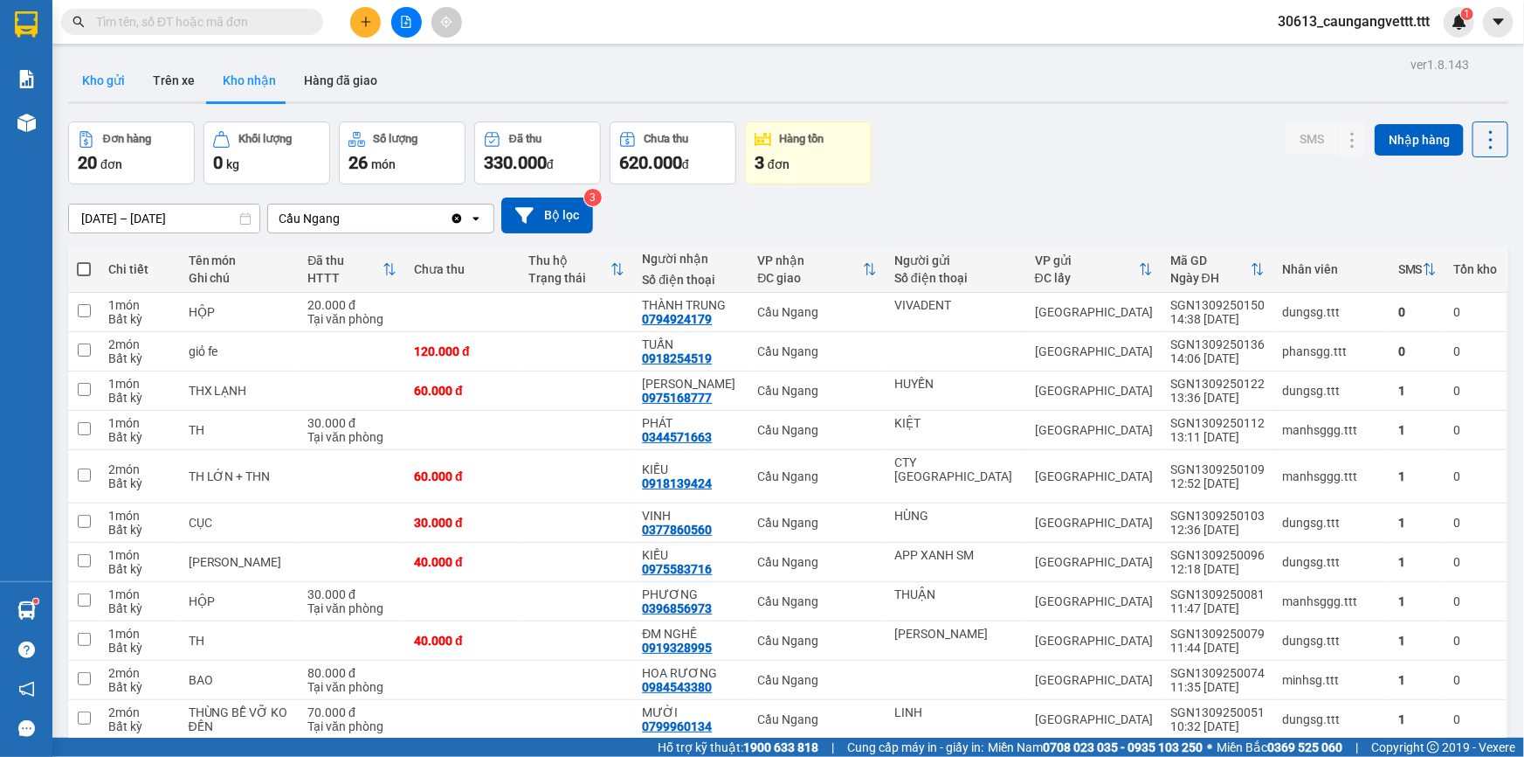
click at [93, 74] on button "Kho gửi" at bounding box center [103, 80] width 71 height 42
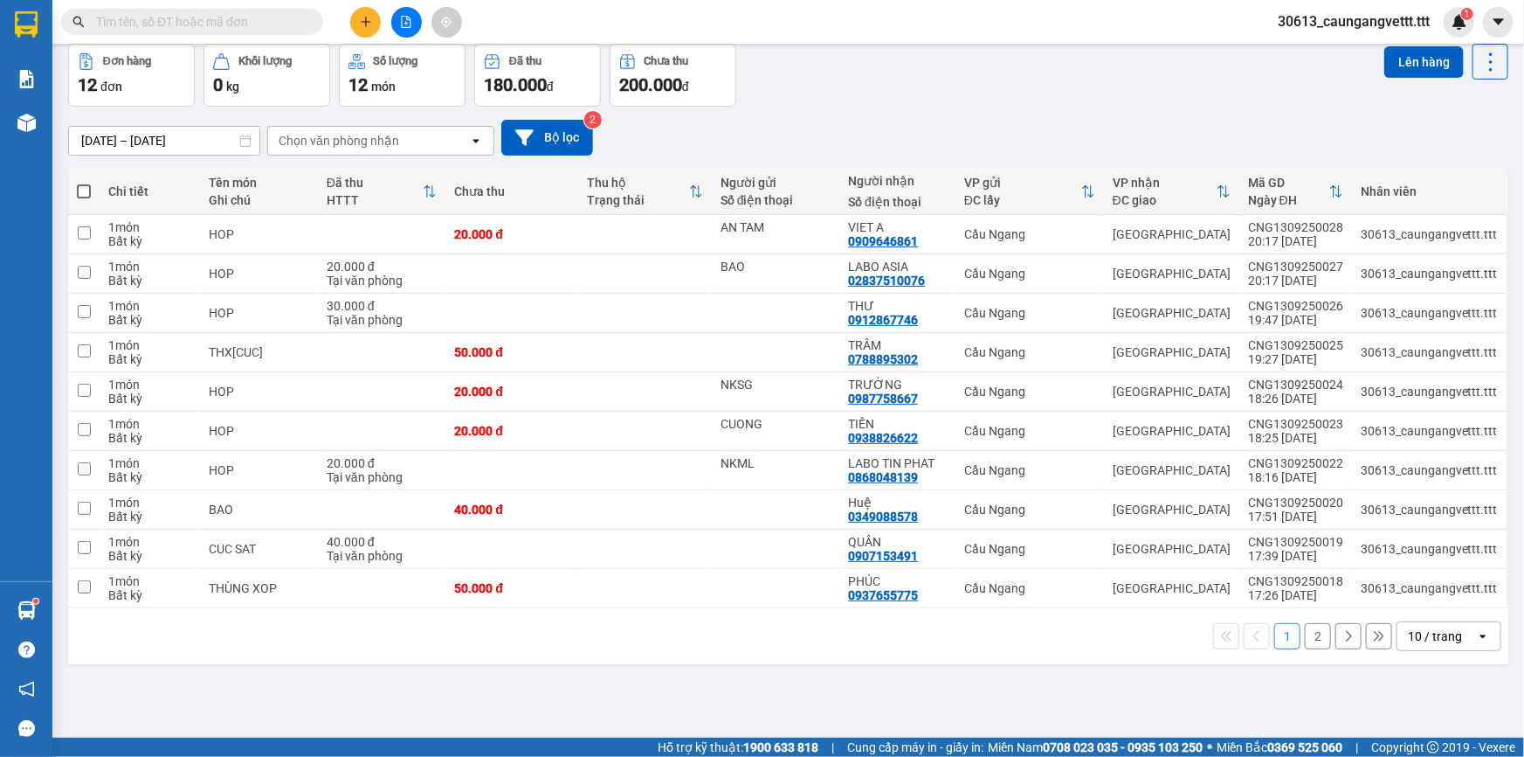
scroll to position [79, 0]
click at [1432, 631] on div "10 / trang" at bounding box center [1435, 634] width 54 height 17
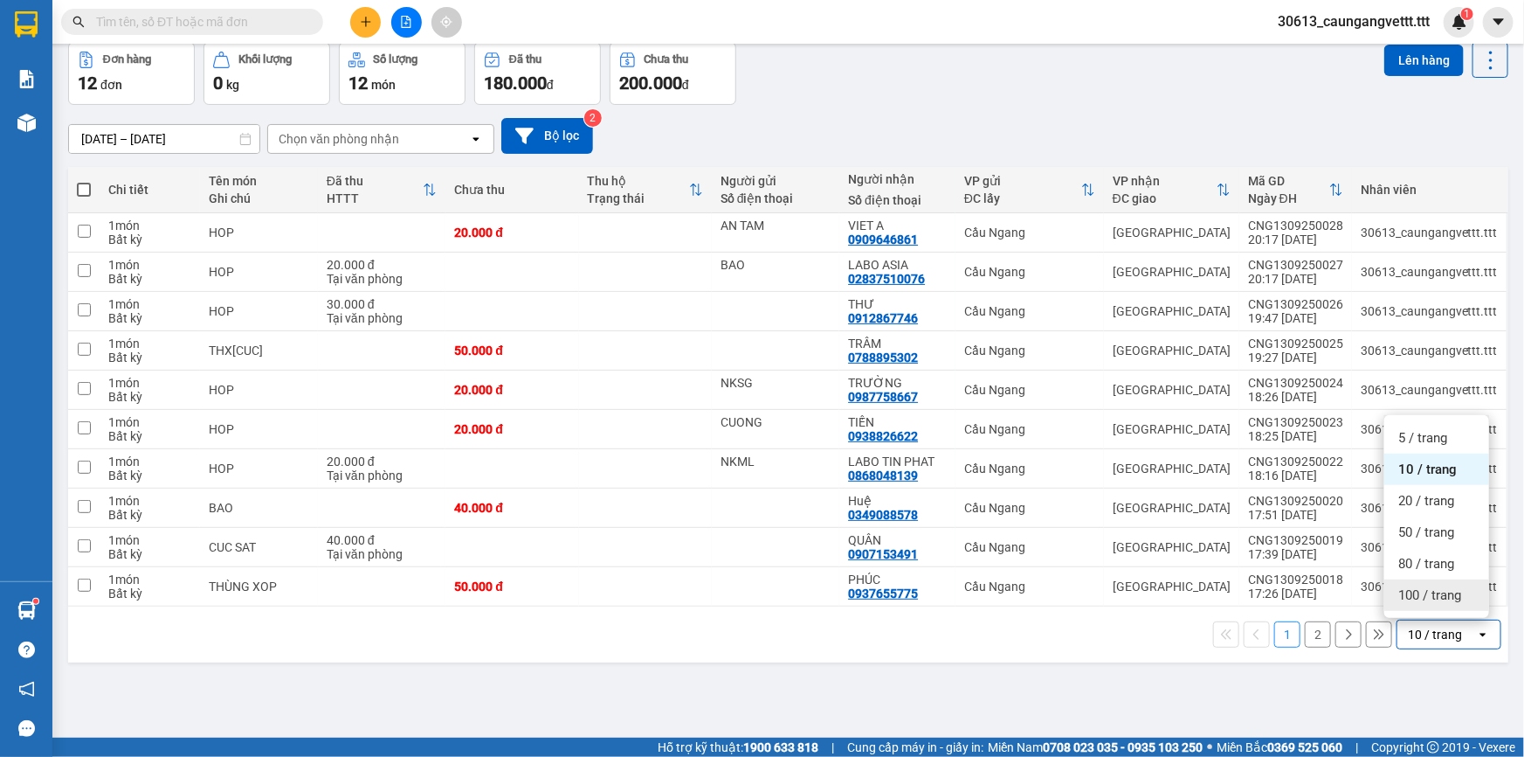
click at [1424, 598] on span "100 / trang" at bounding box center [1430, 594] width 63 height 17
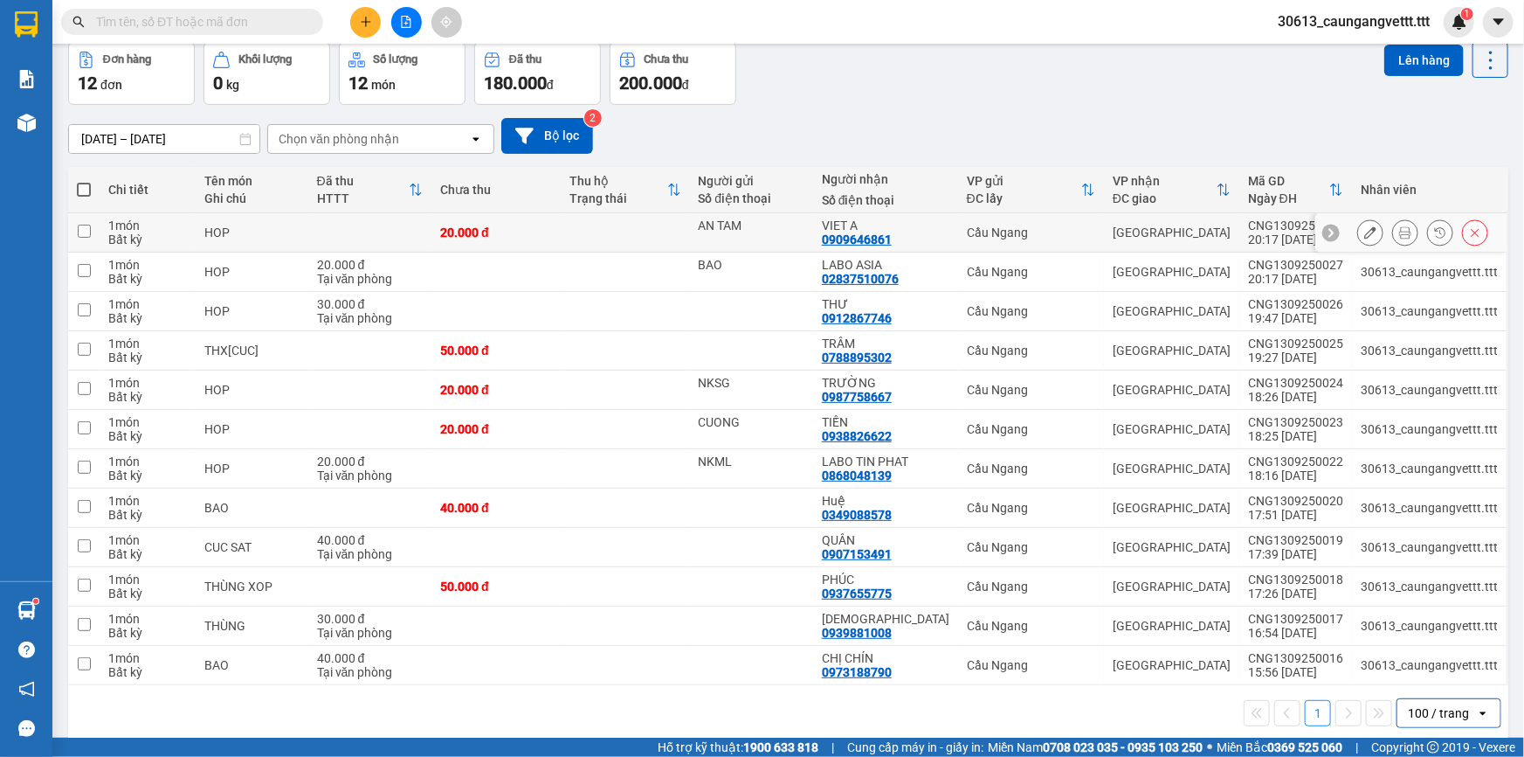
scroll to position [0, 0]
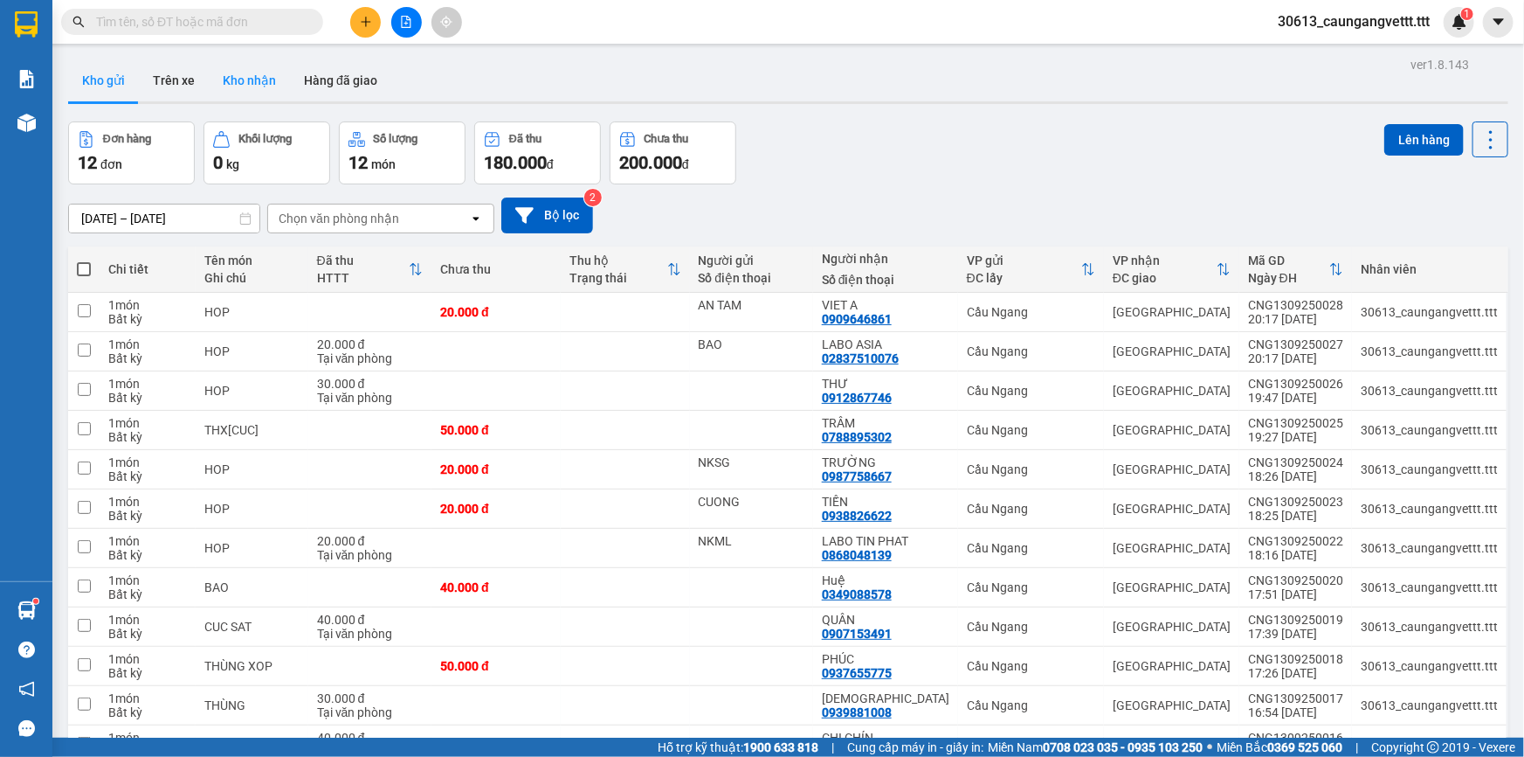
click at [253, 80] on button "Kho nhận" at bounding box center [249, 80] width 81 height 42
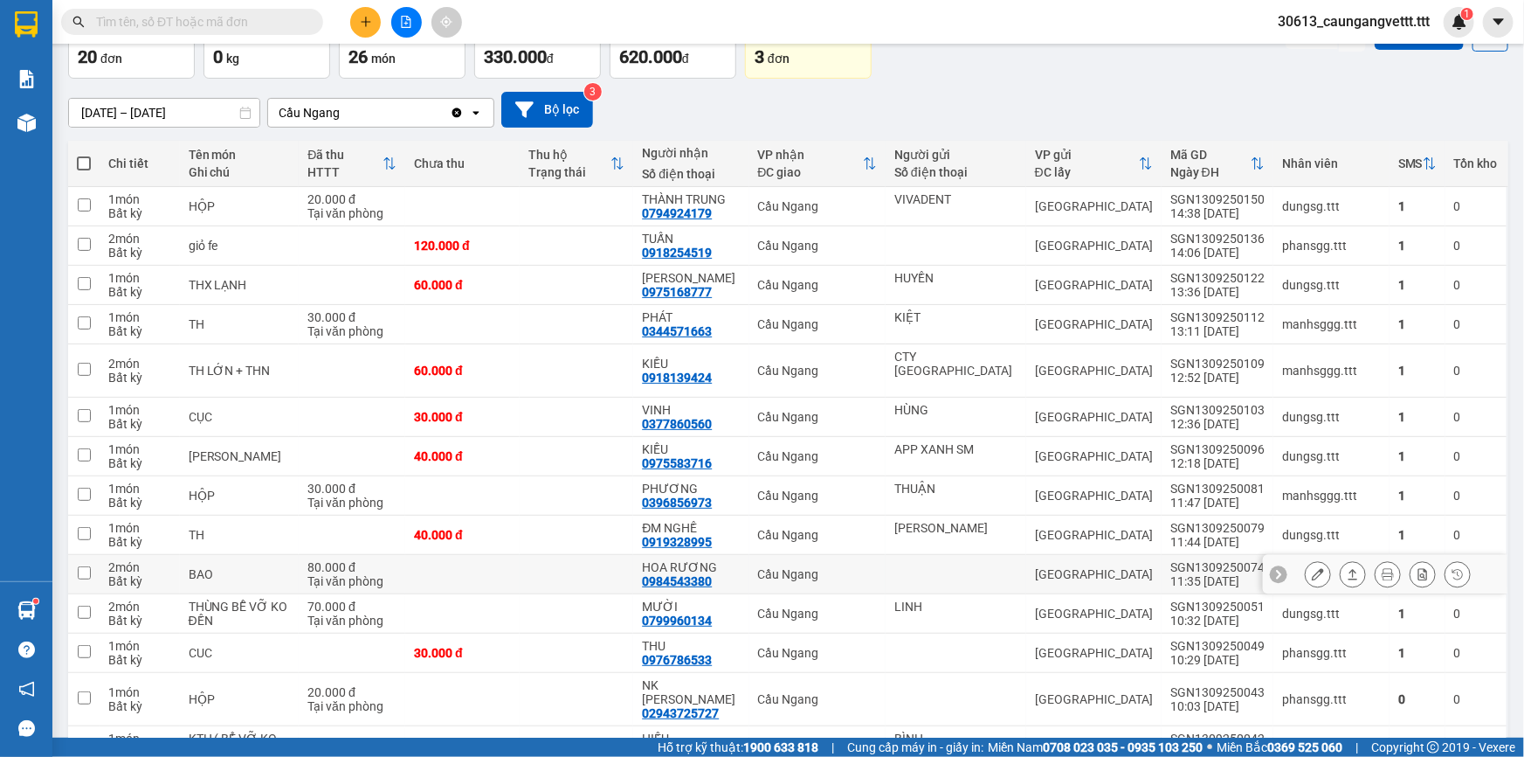
scroll to position [105, 0]
